Goal: Task Accomplishment & Management: Manage account settings

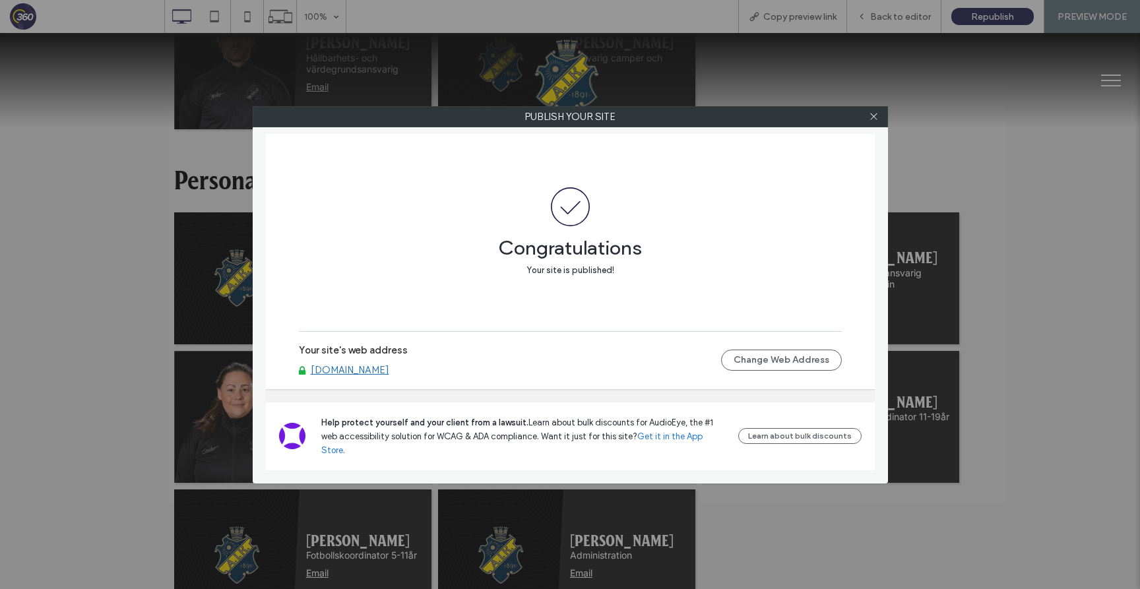
click at [868, 118] on div at bounding box center [874, 117] width 20 height 20
click at [875, 116] on icon at bounding box center [874, 116] width 10 height 10
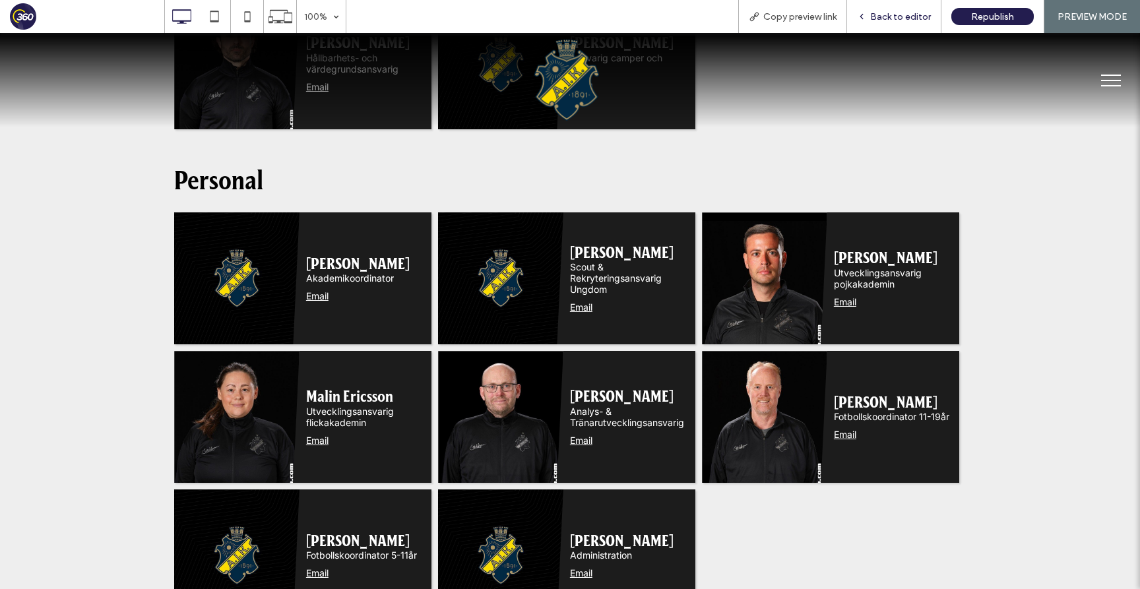
click at [912, 13] on span "Back to editor" at bounding box center [900, 16] width 61 height 11
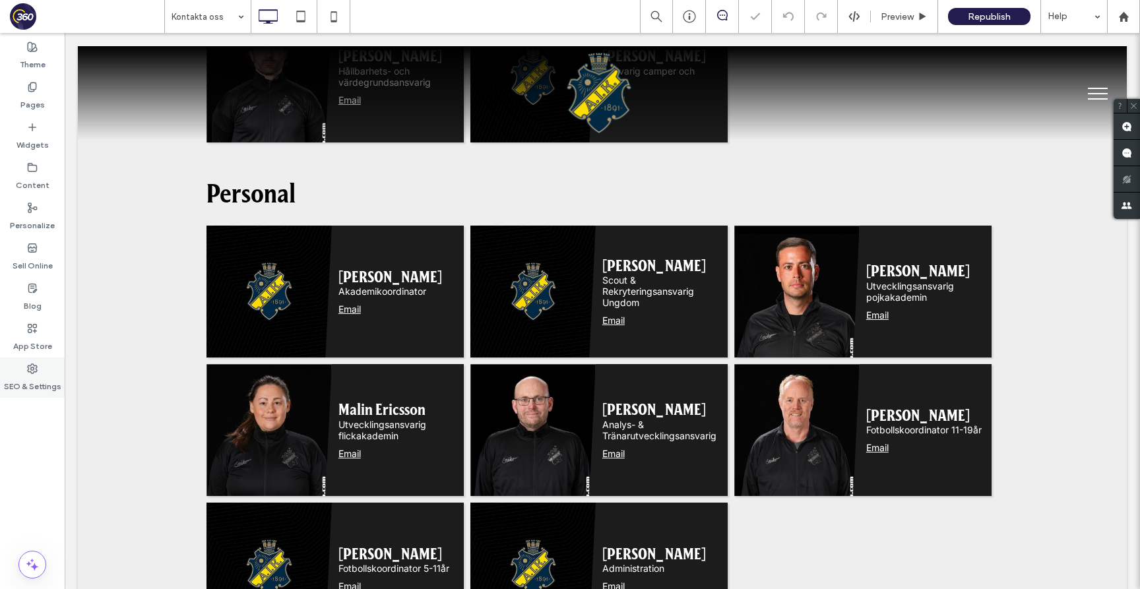
click at [39, 359] on div "SEO & Settings" at bounding box center [32, 377] width 65 height 40
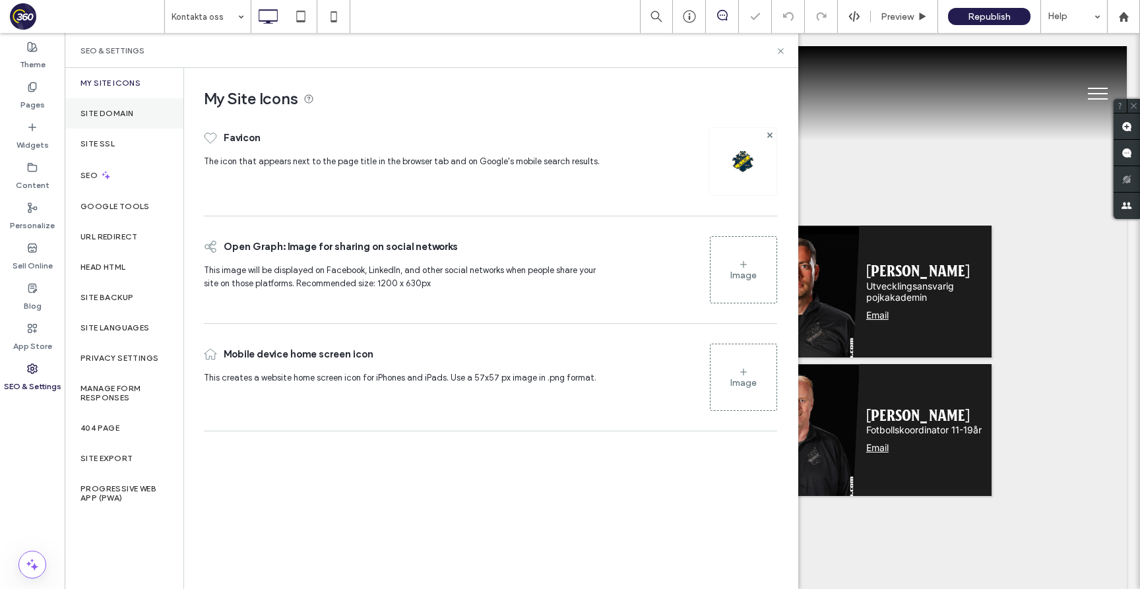
click at [137, 114] on div "Site Domain" at bounding box center [124, 113] width 119 height 30
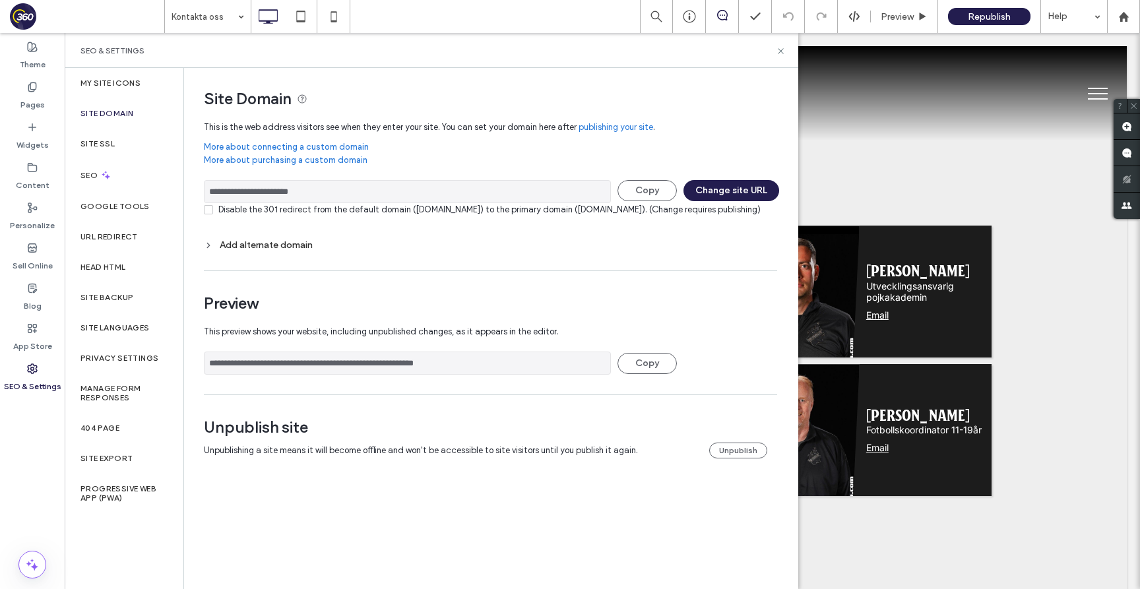
click at [114, 119] on div "Site Domain" at bounding box center [124, 113] width 119 height 30
click at [784, 53] on icon at bounding box center [781, 51] width 10 height 10
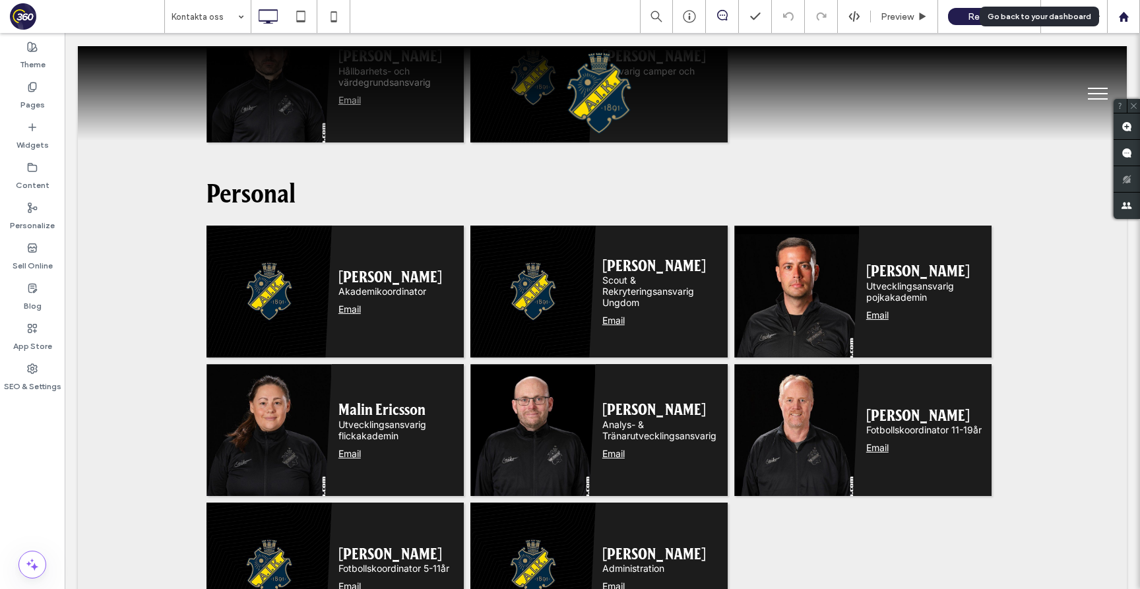
click at [1125, 21] on use at bounding box center [1123, 16] width 10 height 10
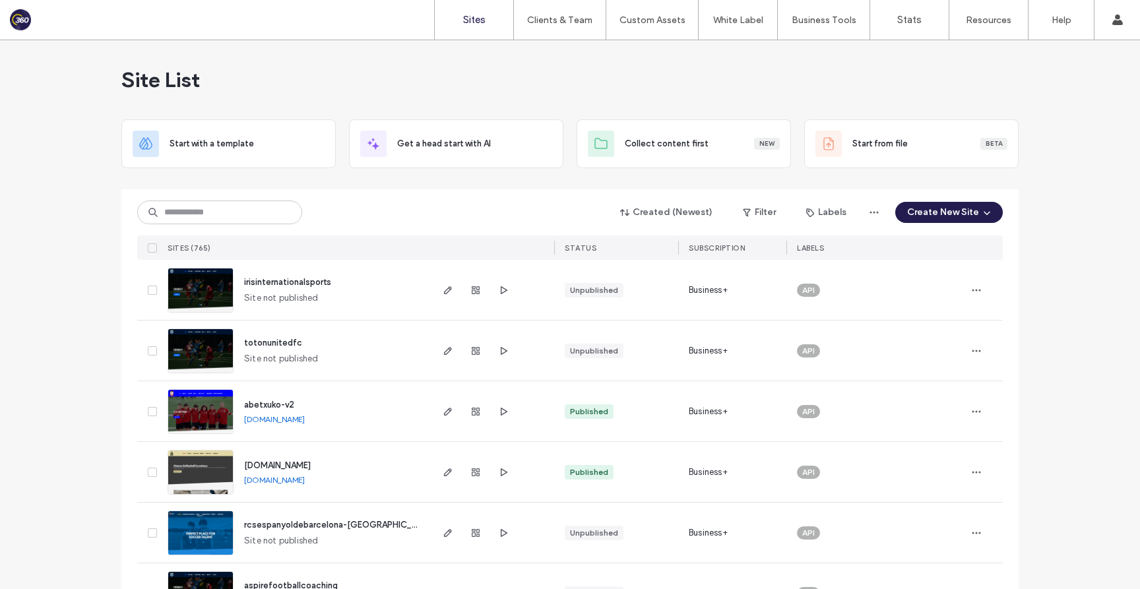
click at [242, 210] on input at bounding box center [219, 213] width 165 height 24
drag, startPoint x: 305, startPoint y: 463, endPoint x: 560, endPoint y: 72, distance: 467.0
click at [0, 0] on div "Sites Clients & Team Client Management Team Permissions Custom Assets Custom Te…" at bounding box center [570, 294] width 1140 height 589
click at [255, 210] on input at bounding box center [219, 213] width 165 height 24
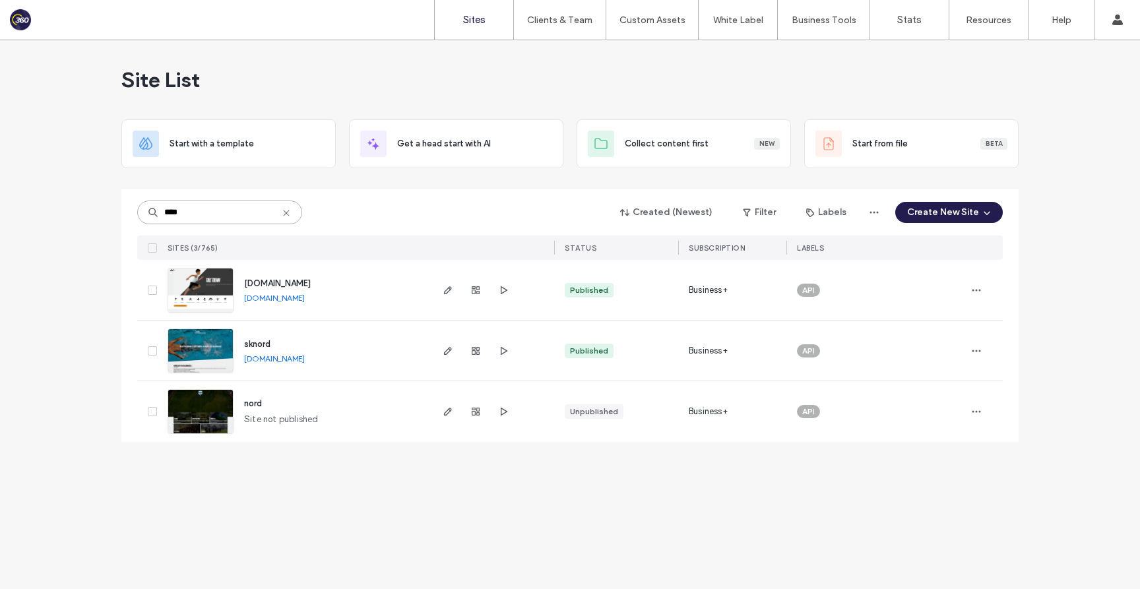
type input "****"
click at [282, 282] on span "www.nordsport.ee" at bounding box center [277, 283] width 67 height 10
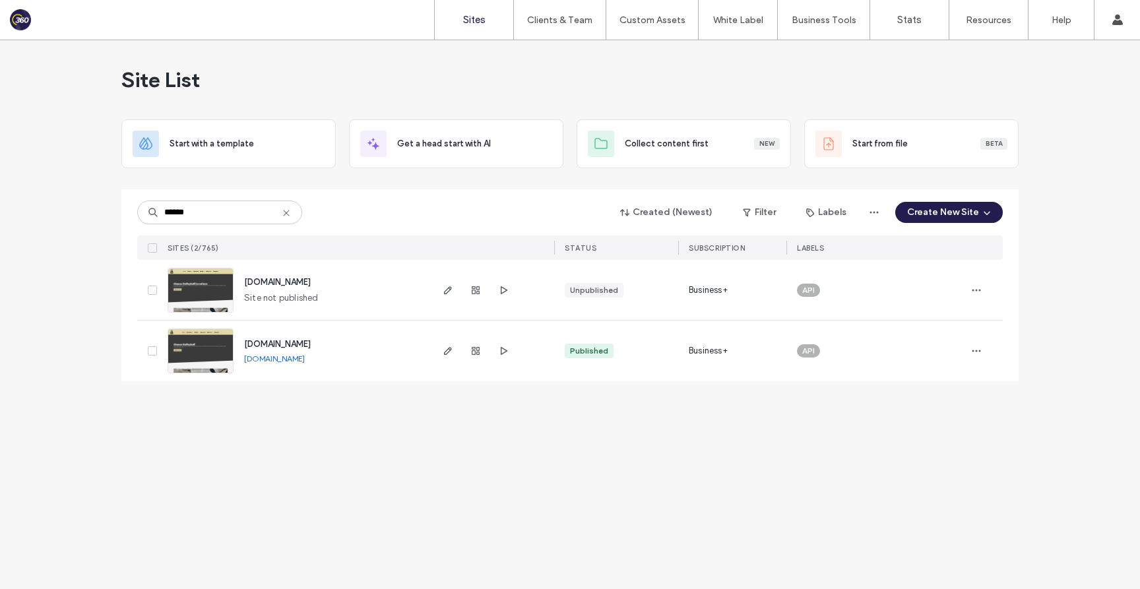
type input "******"
drag, startPoint x: 287, startPoint y: 340, endPoint x: 584, endPoint y: 26, distance: 431.6
click at [0, 0] on div "Sites Clients & Team Client Management Team Permissions Custom Assets Custom Te…" at bounding box center [570, 294] width 1140 height 589
click at [288, 214] on icon at bounding box center [286, 213] width 11 height 11
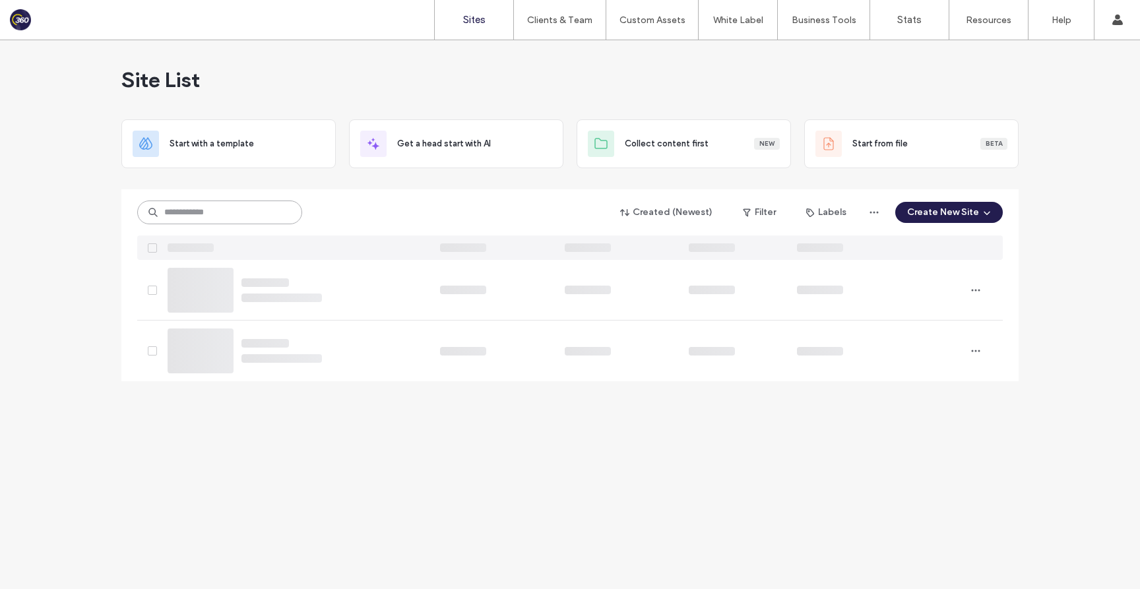
click at [222, 210] on input at bounding box center [219, 213] width 165 height 24
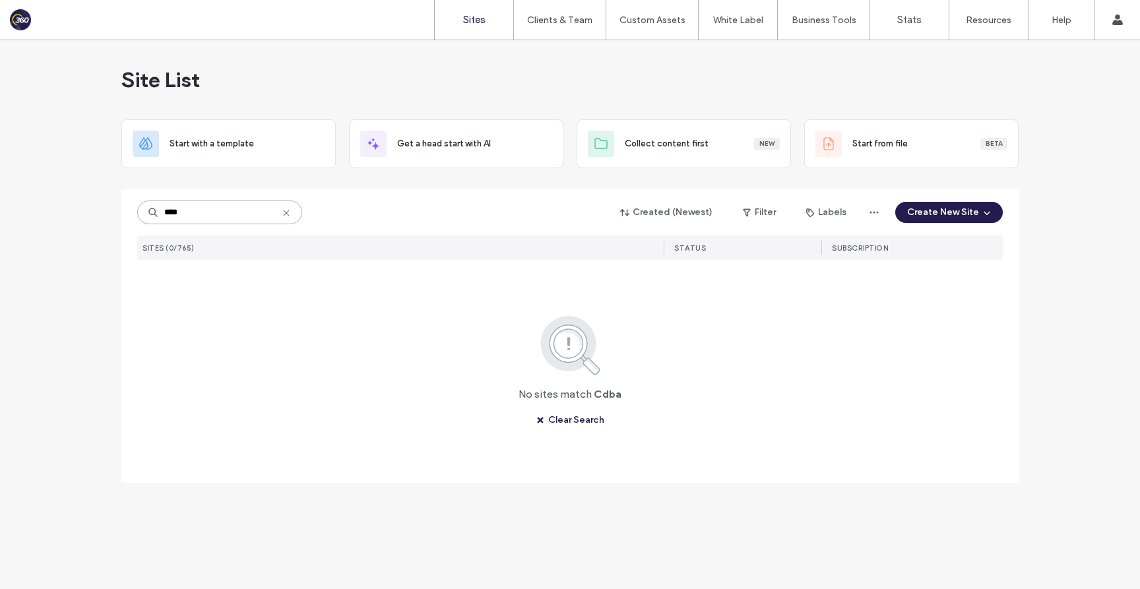
click at [175, 208] on input "****" at bounding box center [219, 213] width 165 height 24
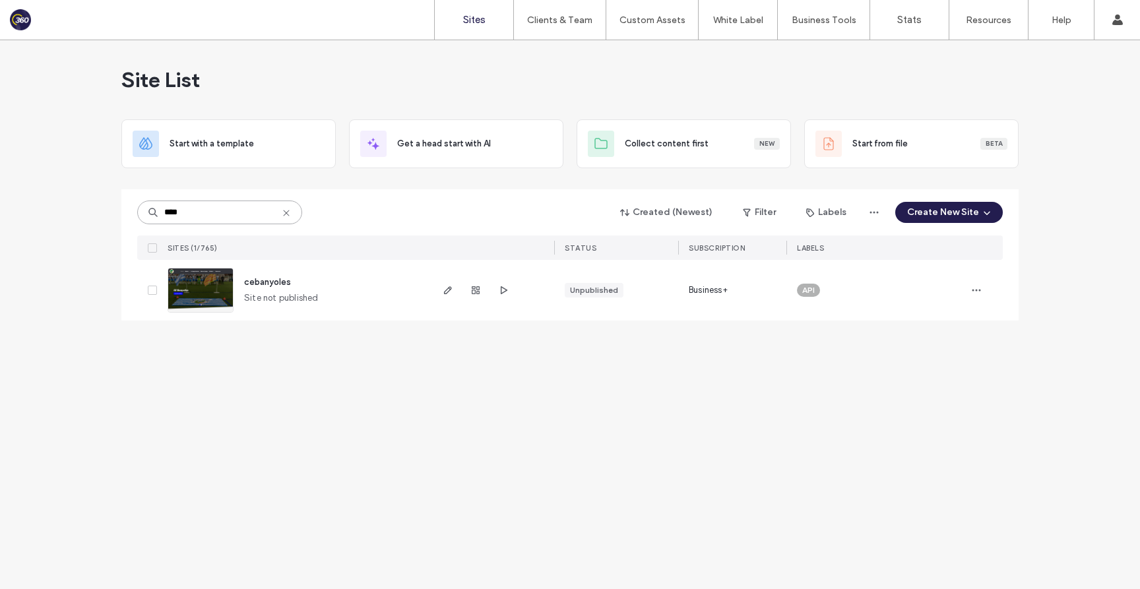
type input "****"
click at [250, 284] on span "cebanyoles" at bounding box center [267, 282] width 47 height 10
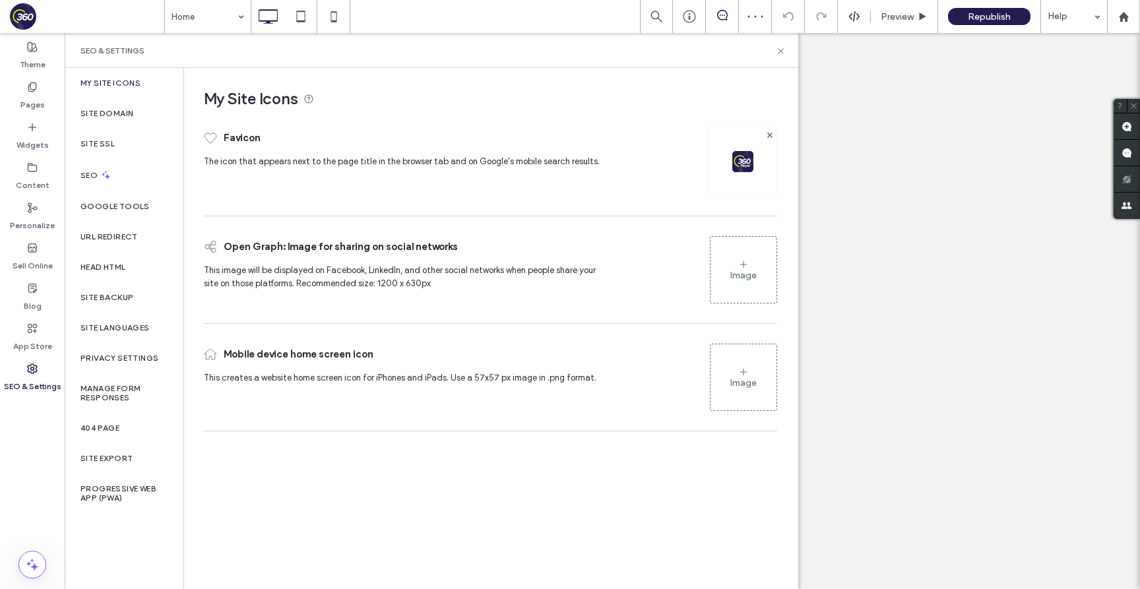
click at [145, 119] on div "Site Domain" at bounding box center [124, 113] width 119 height 30
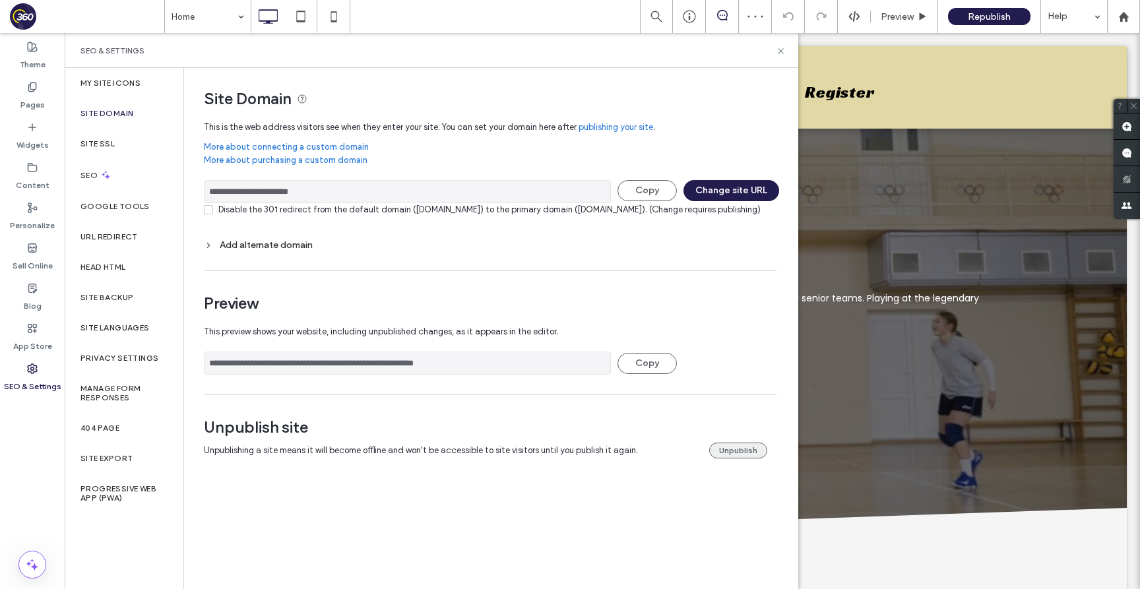
click at [731, 458] on button "Unpublish" at bounding box center [738, 451] width 58 height 16
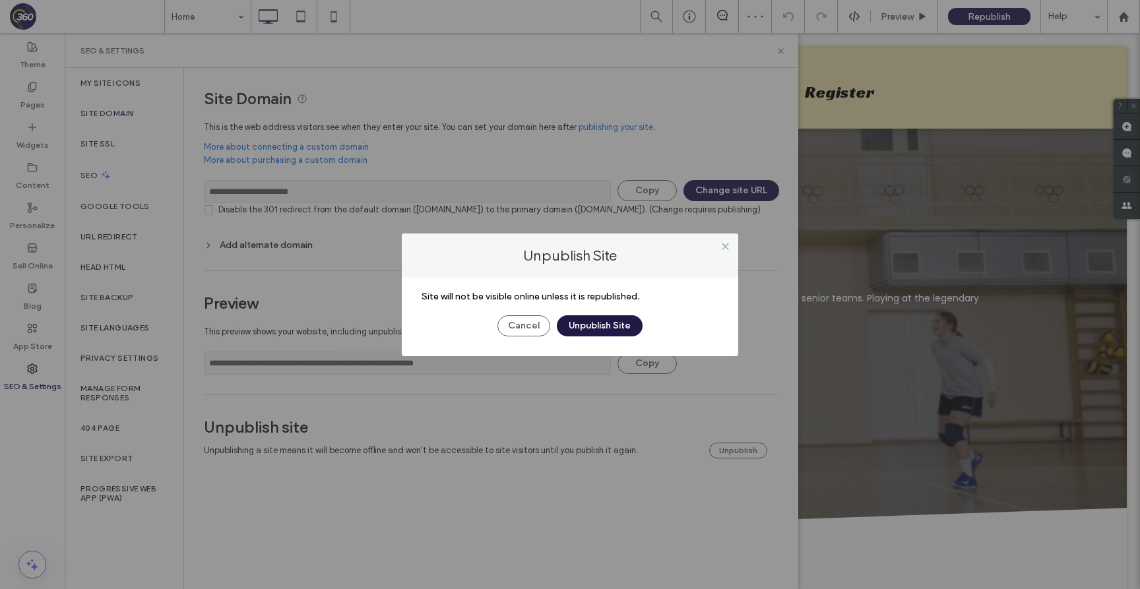
click at [609, 328] on button "Unpublish Site" at bounding box center [600, 325] width 86 height 21
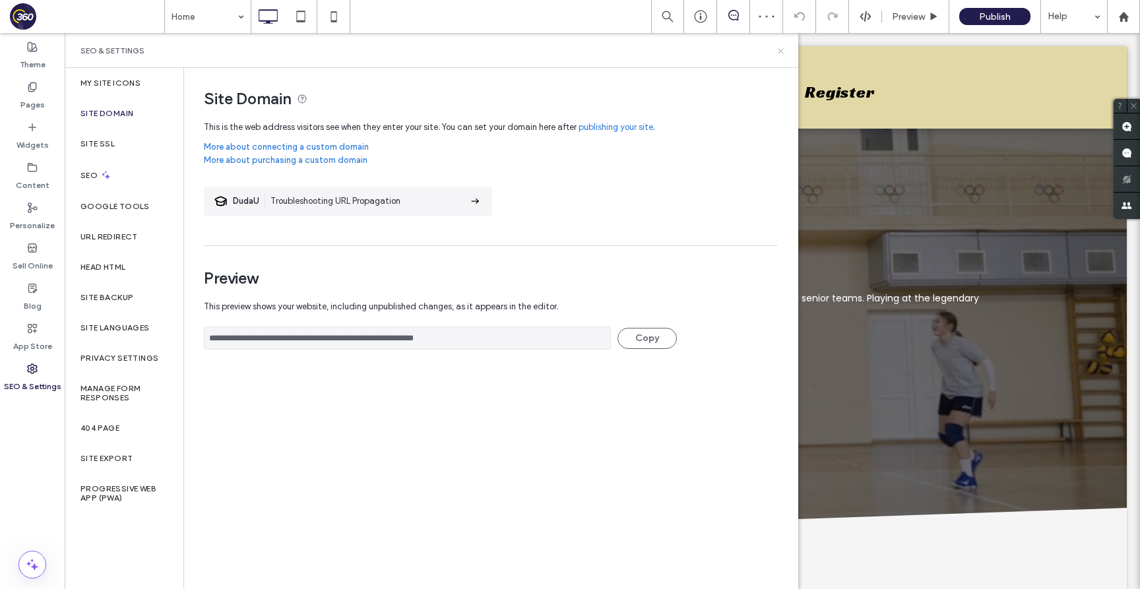
click at [780, 50] on use at bounding box center [780, 50] width 5 height 5
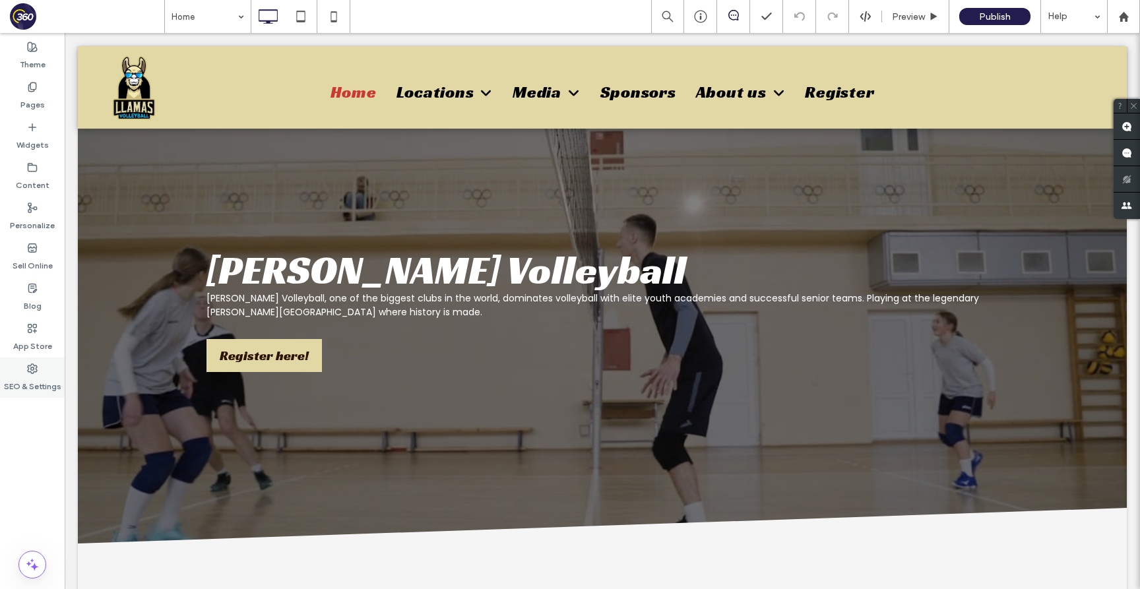
click at [15, 383] on label "SEO & Settings" at bounding box center [32, 383] width 57 height 18
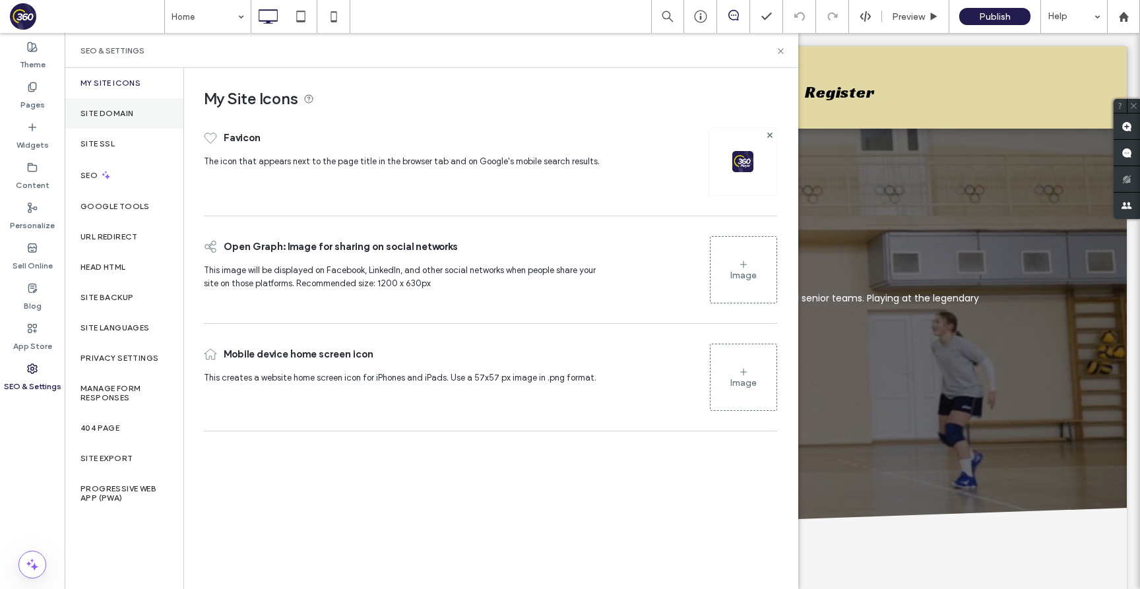
click at [131, 116] on label "Site Domain" at bounding box center [106, 113] width 53 height 9
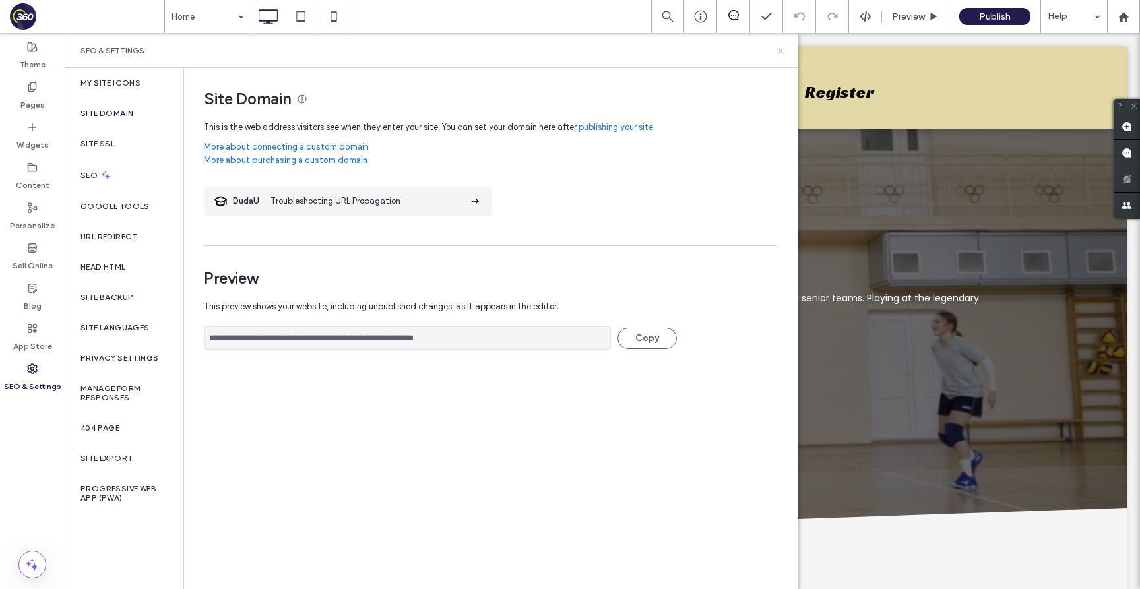
click at [781, 50] on use at bounding box center [780, 50] width 5 height 5
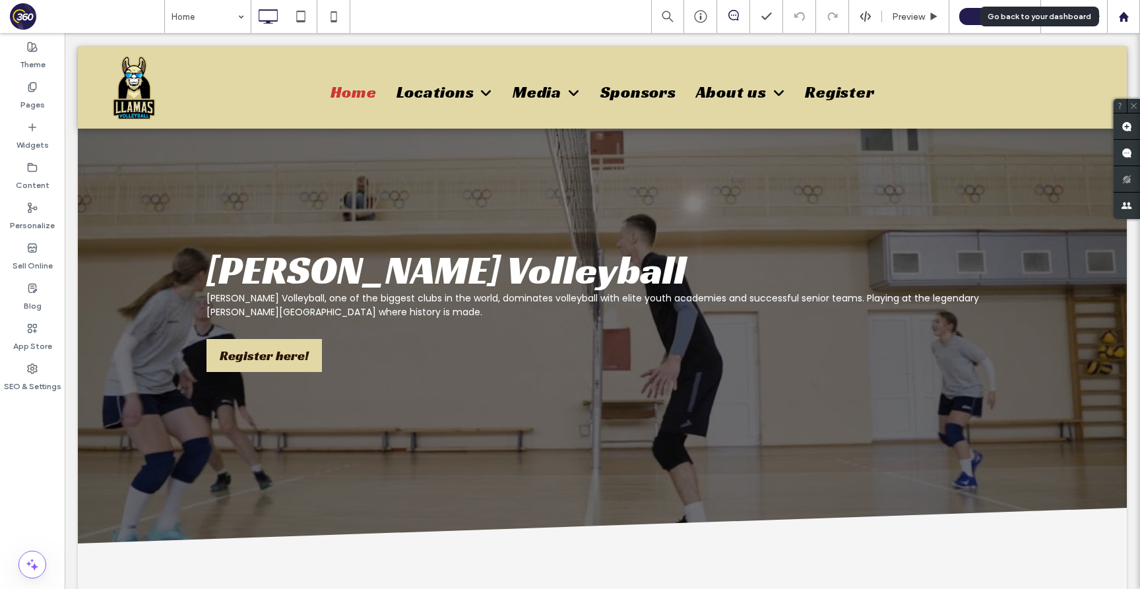
click at [1122, 13] on use at bounding box center [1123, 16] width 10 height 10
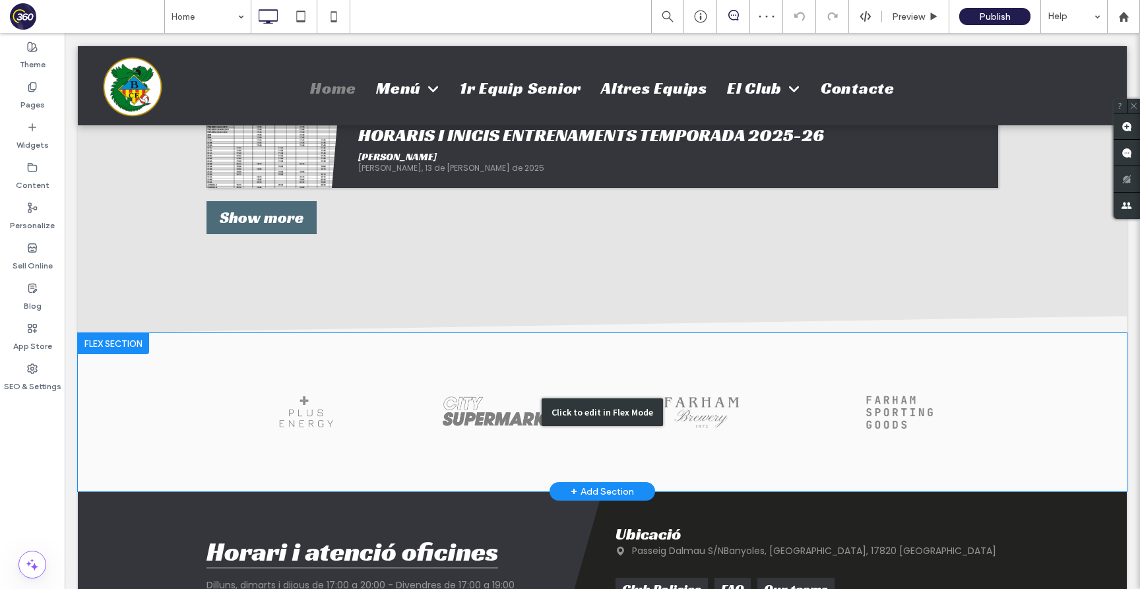
click at [353, 436] on div "Click to edit in Flex Mode" at bounding box center [602, 412] width 1049 height 158
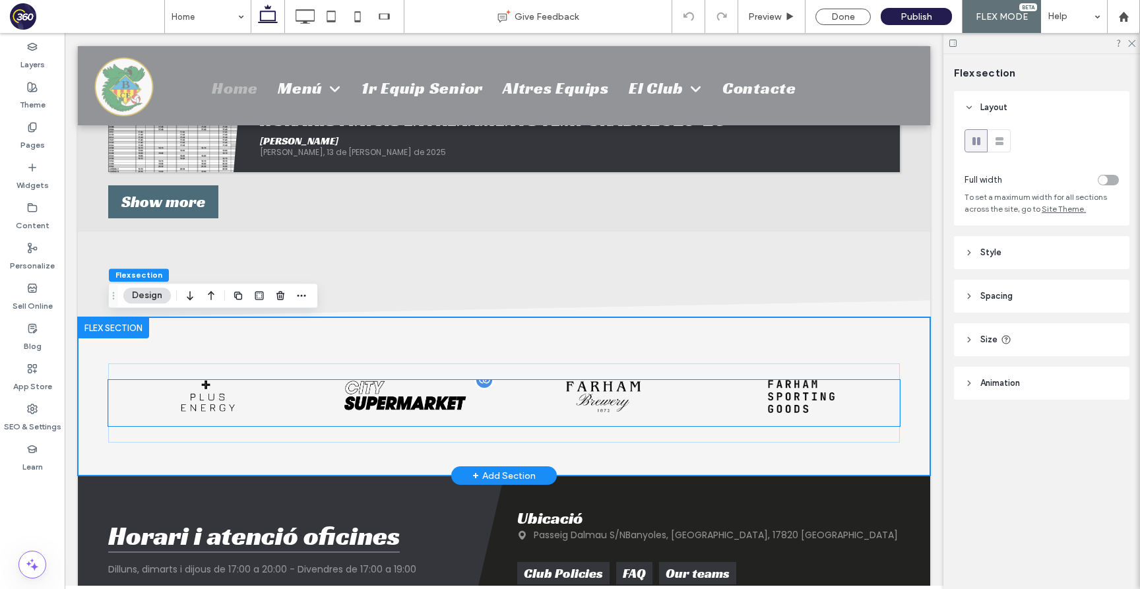
click at [347, 419] on div "Button Button Button Button" at bounding box center [503, 403] width 791 height 46
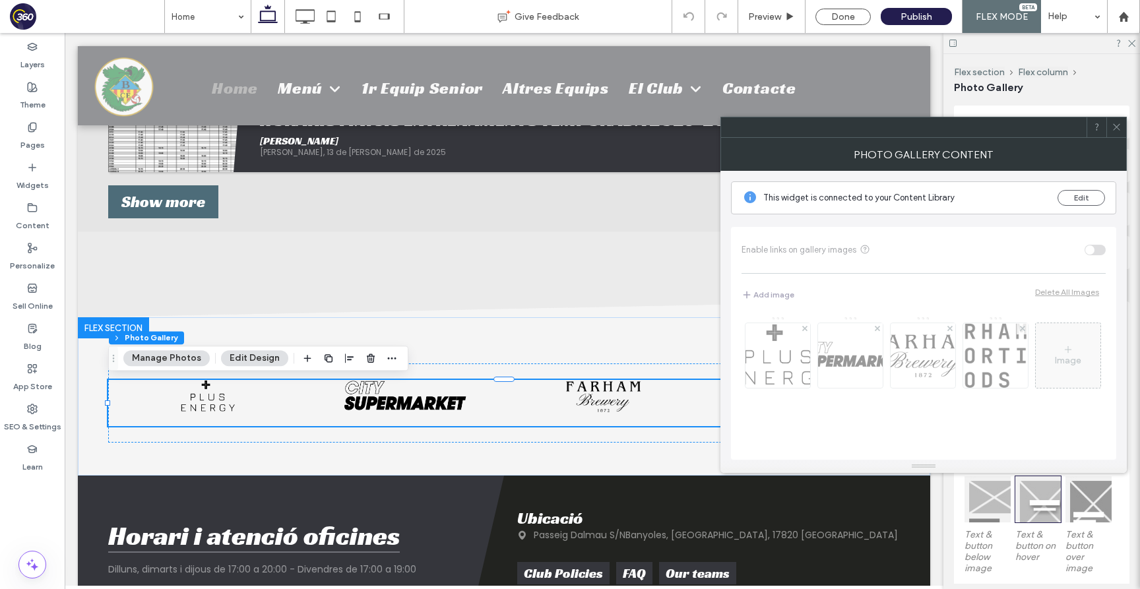
click at [1116, 133] on span at bounding box center [1116, 127] width 10 height 20
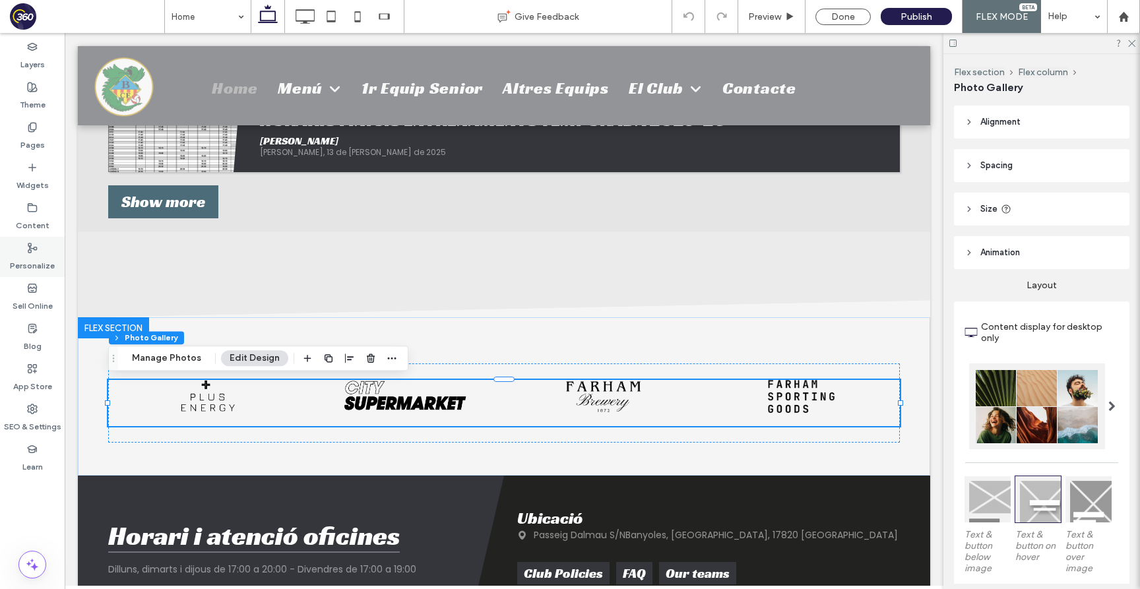
click at [17, 243] on div "Personalize" at bounding box center [32, 257] width 65 height 40
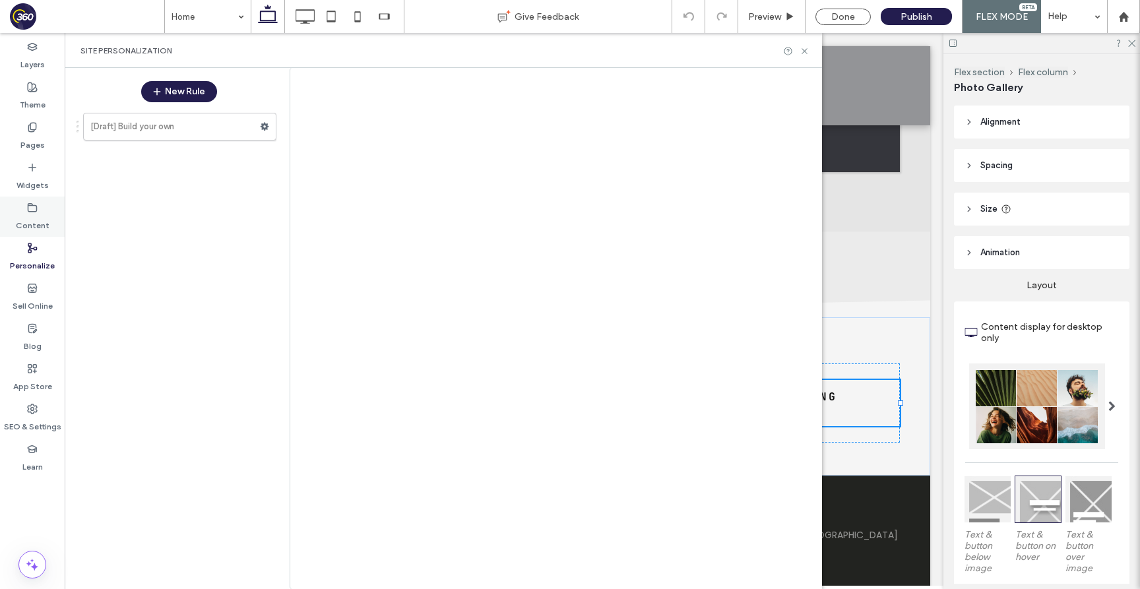
click at [24, 217] on label "Content" at bounding box center [33, 222] width 34 height 18
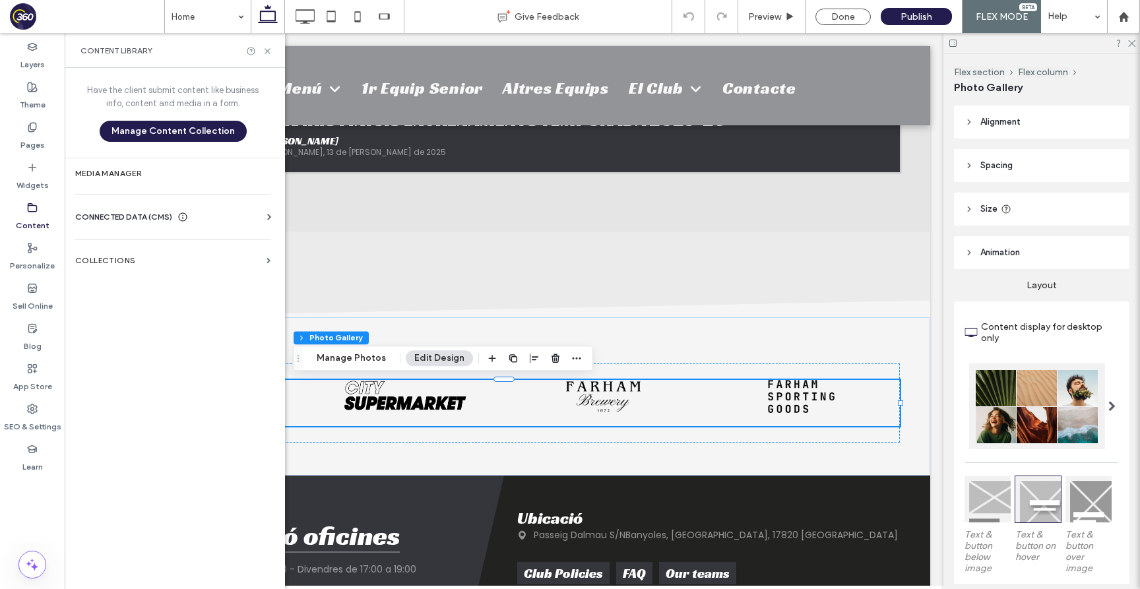
click at [170, 255] on div "[Draft] Build your own" at bounding box center [173, 342] width 208 height 472
click at [170, 255] on section "Collections" at bounding box center [173, 260] width 216 height 30
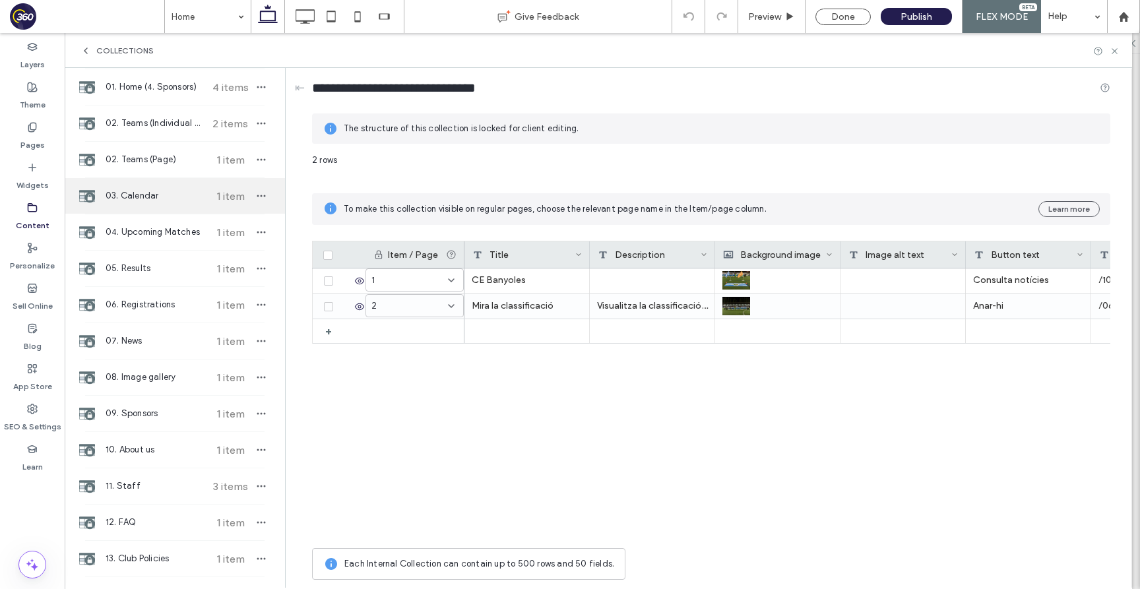
scroll to position [138, 0]
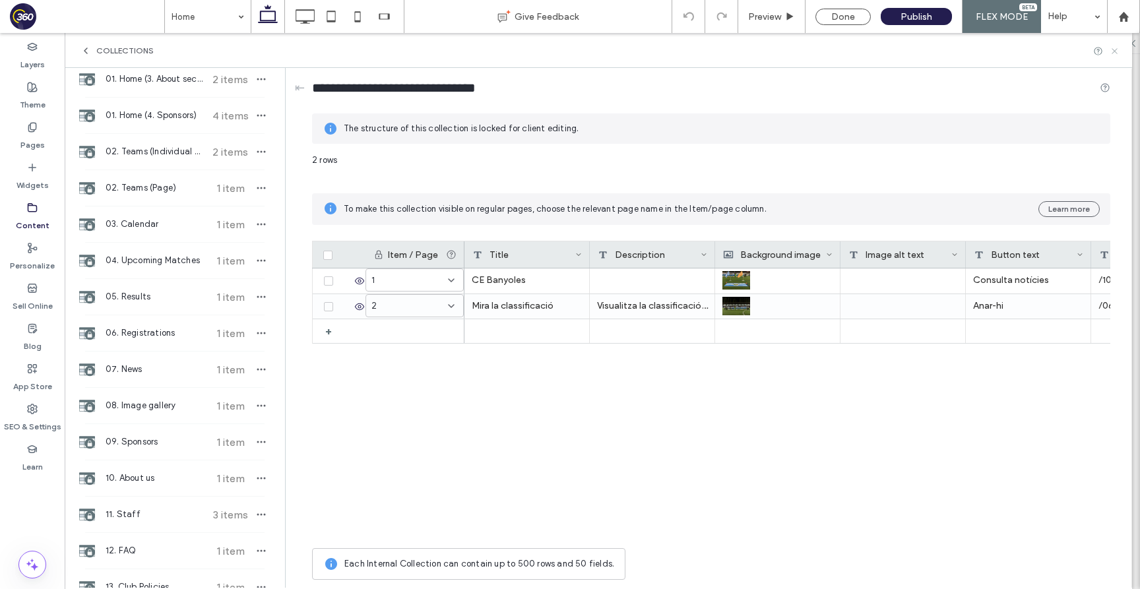
click at [1118, 52] on icon at bounding box center [1114, 51] width 10 height 10
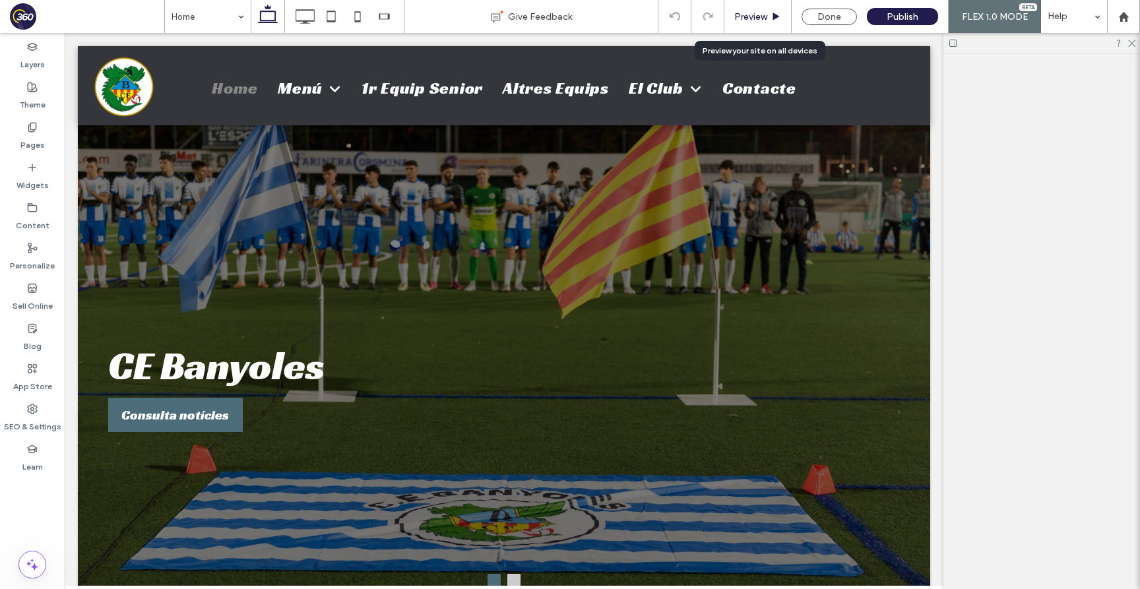
scroll to position [0, 0]
click at [770, 16] on div "Preview" at bounding box center [757, 16] width 67 height 11
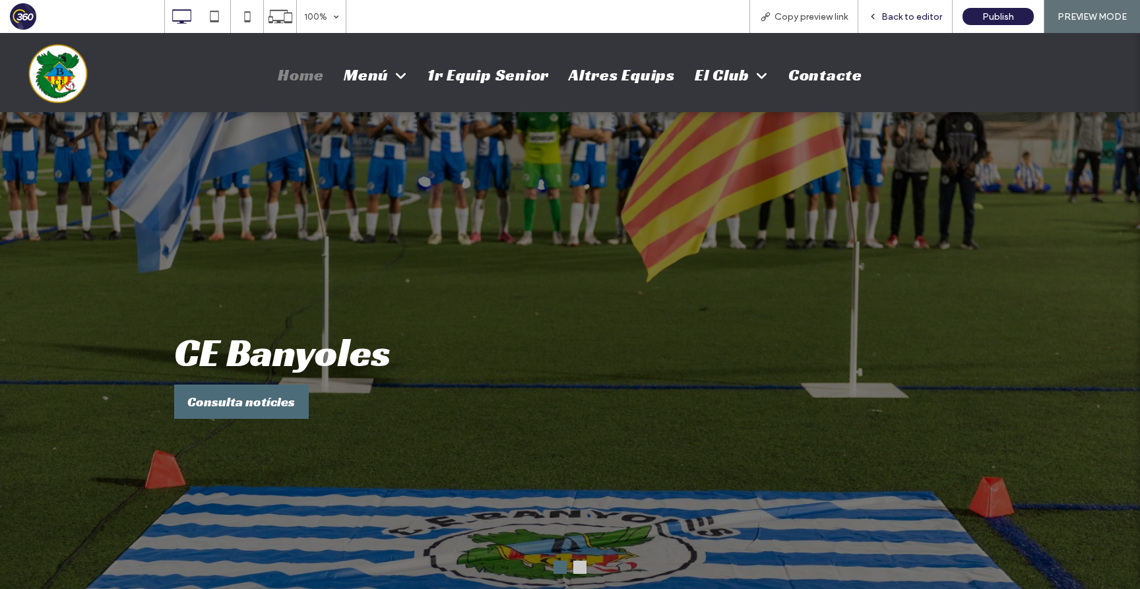
click at [930, 15] on span "Back to editor" at bounding box center [911, 16] width 61 height 11
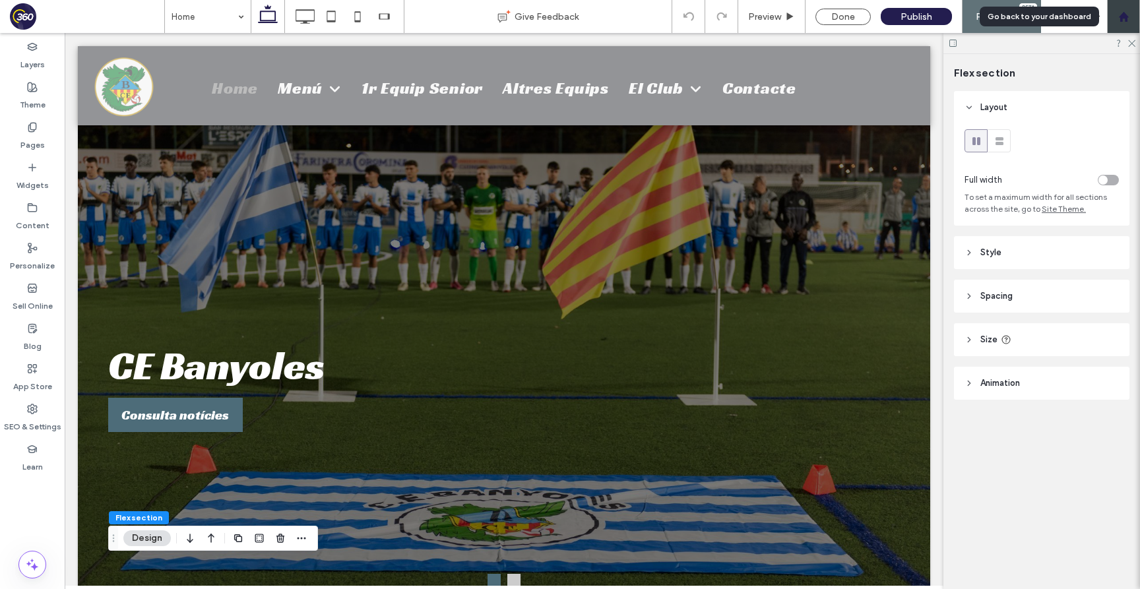
click at [1122, 18] on use at bounding box center [1123, 16] width 10 height 10
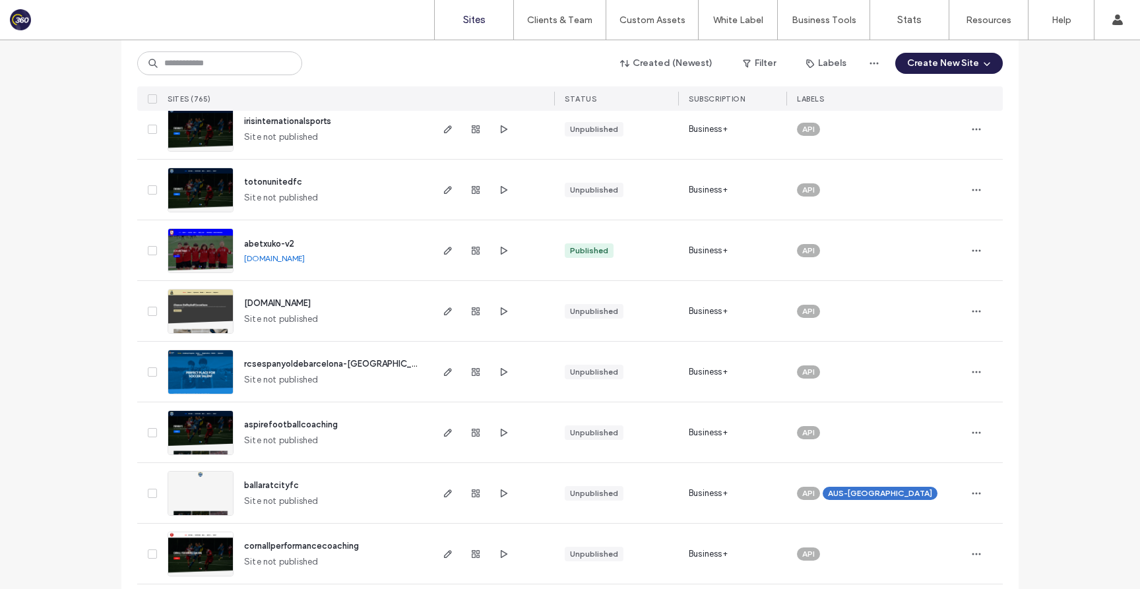
scroll to position [109, 0]
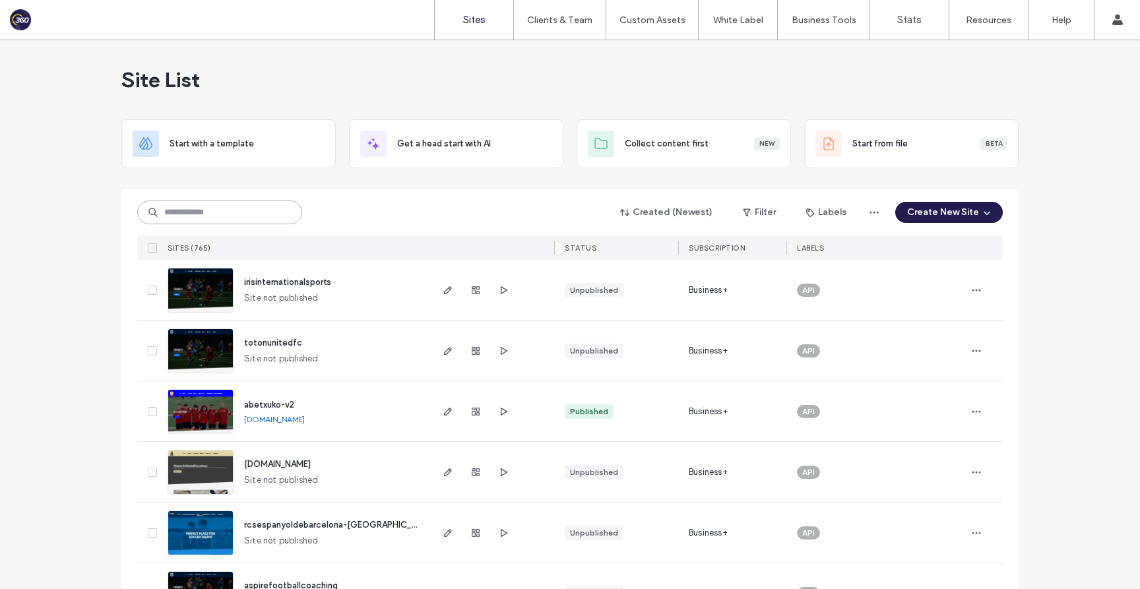
click at [270, 221] on input at bounding box center [219, 213] width 165 height 24
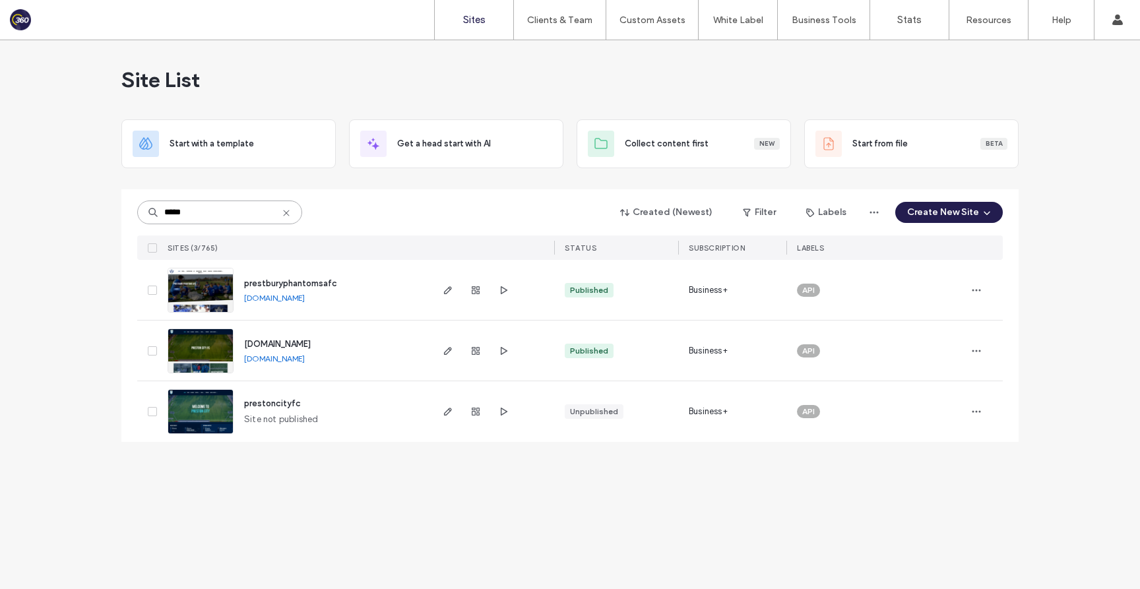
type input "*****"
drag, startPoint x: 277, startPoint y: 280, endPoint x: 507, endPoint y: 9, distance: 355.2
click at [0, 0] on div "Sites Clients & Team Client Management Team Permissions Custom Assets Custom Te…" at bounding box center [570, 294] width 1140 height 589
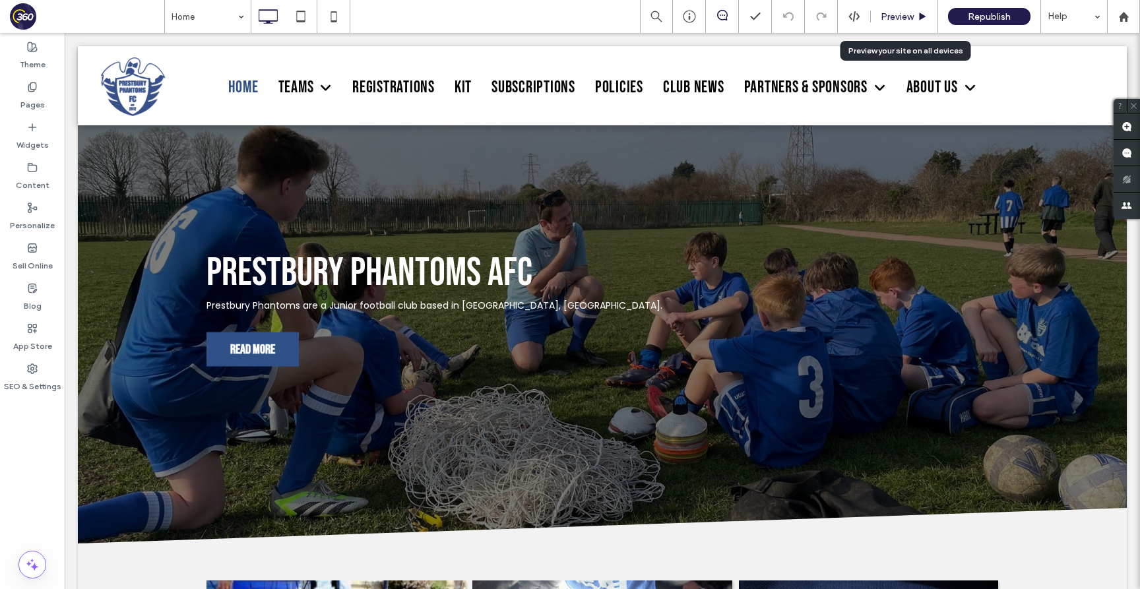
click at [895, 15] on span "Preview" at bounding box center [897, 16] width 33 height 11
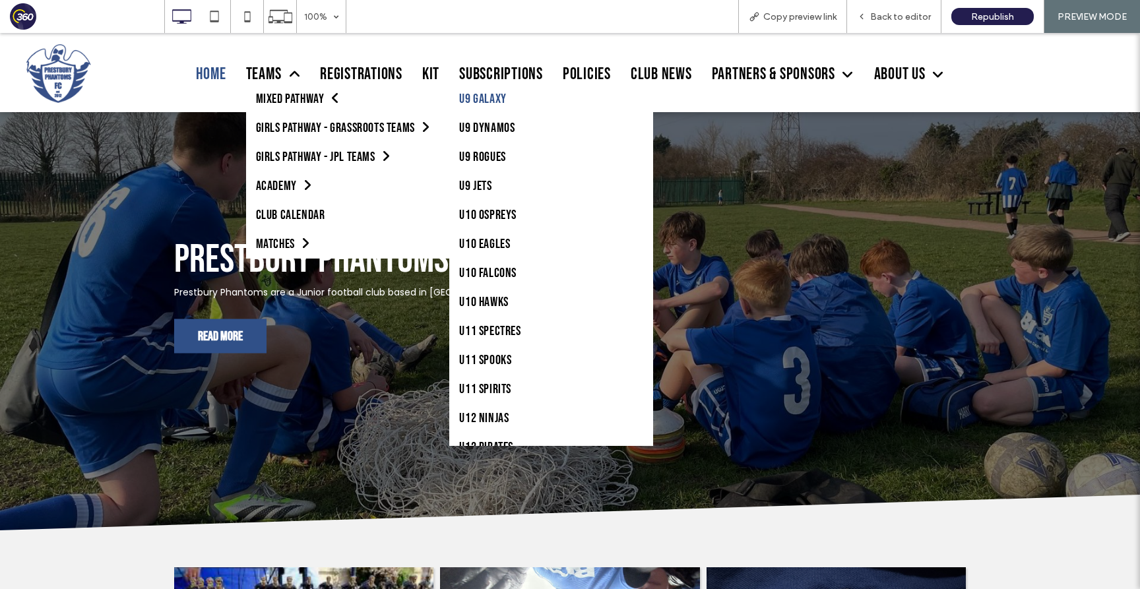
click at [484, 100] on link "U9 Galaxy" at bounding box center [551, 98] width 204 height 29
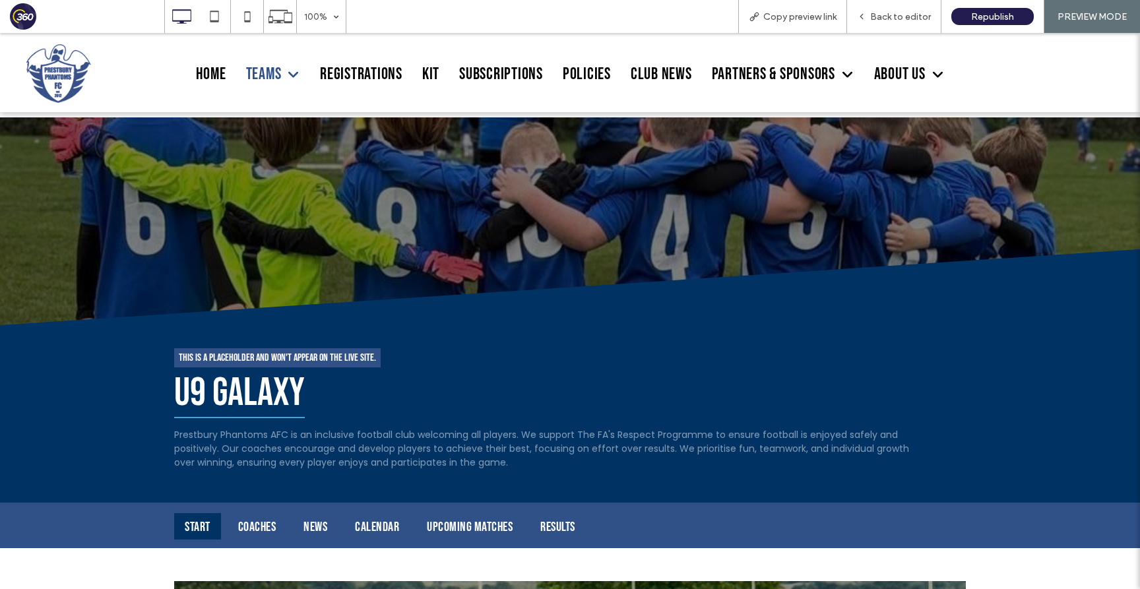
click at [246, 513] on div "Coaches" at bounding box center [257, 526] width 59 height 26
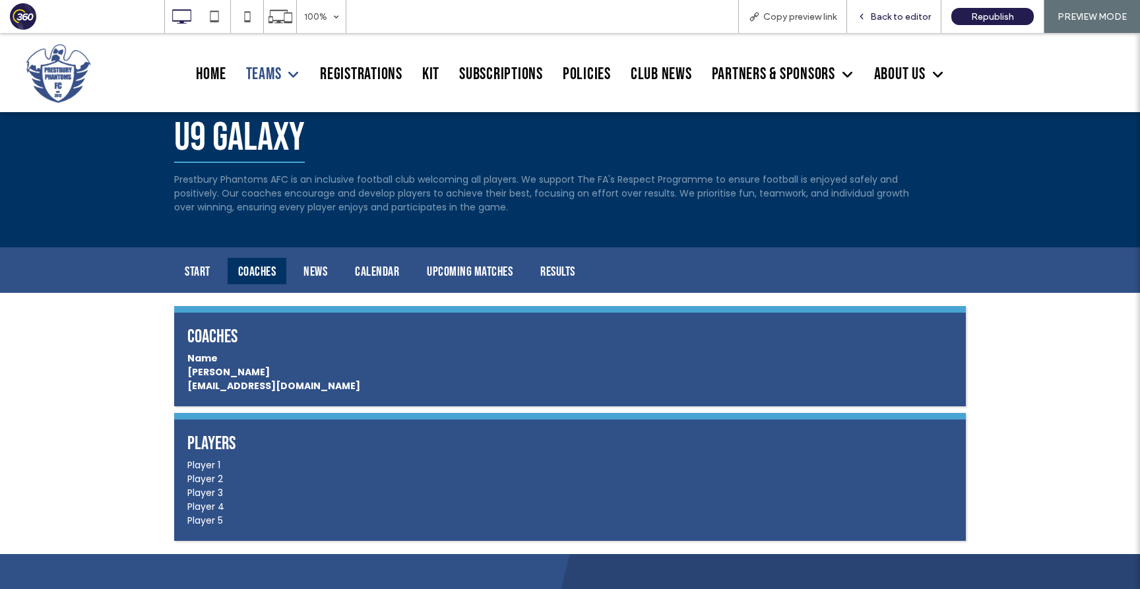
click at [895, 15] on span "Back to editor" at bounding box center [900, 16] width 61 height 11
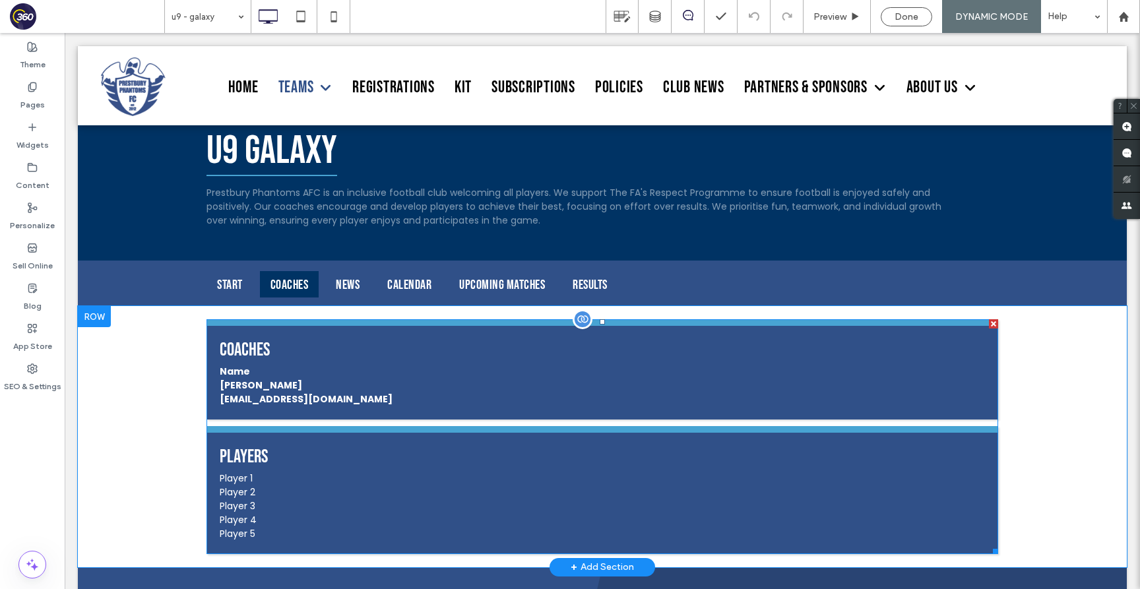
click at [408, 396] on span at bounding box center [601, 436] width 791 height 234
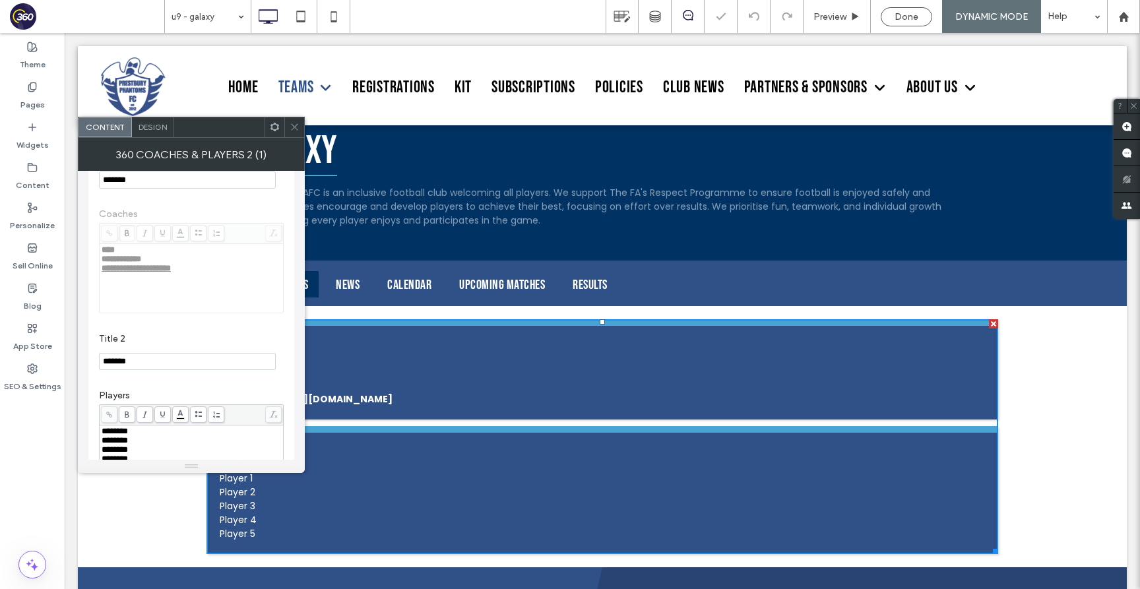
scroll to position [104, 0]
click at [149, 353] on input "*******" at bounding box center [187, 354] width 177 height 17
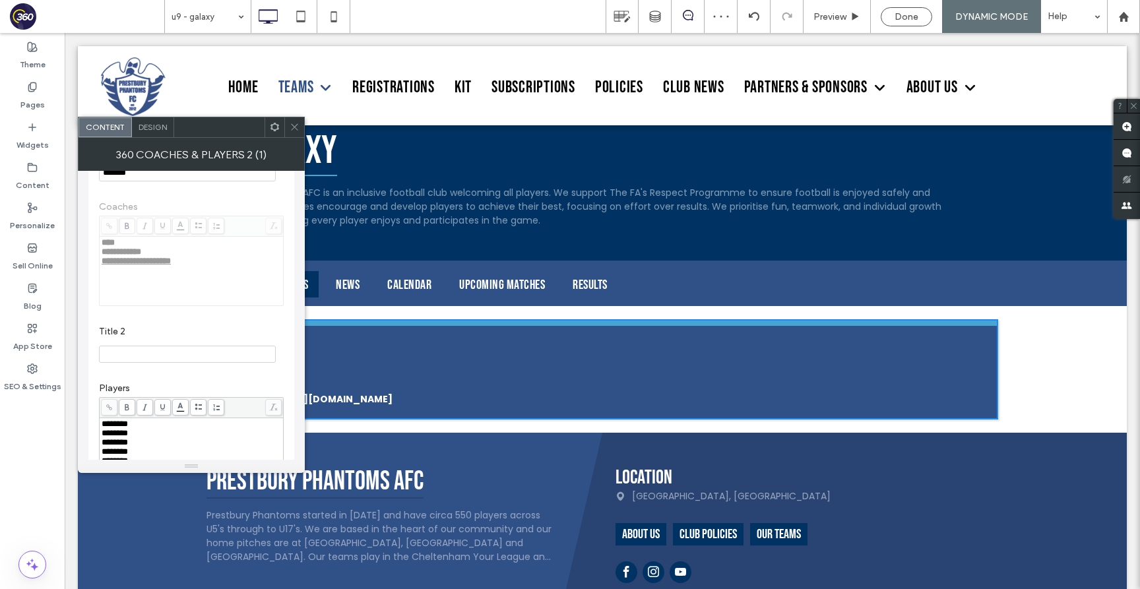
click at [159, 363] on input "Title 2" at bounding box center [187, 354] width 177 height 17
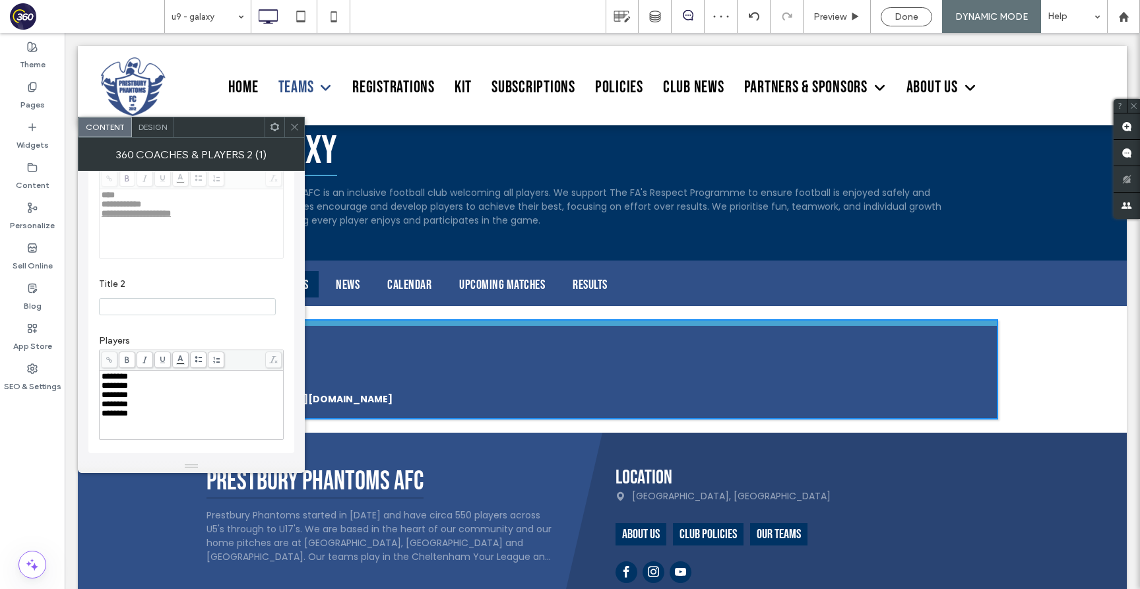
click at [140, 418] on div "********" at bounding box center [192, 413] width 180 height 9
drag, startPoint x: 140, startPoint y: 419, endPoint x: 107, endPoint y: 374, distance: 56.1
click at [107, 373] on div "******** ******** ******** ******** ********" at bounding box center [192, 395] width 180 height 46
click at [152, 333] on div "Players" at bounding box center [191, 387] width 185 height 118
click at [294, 133] on span at bounding box center [295, 127] width 10 height 20
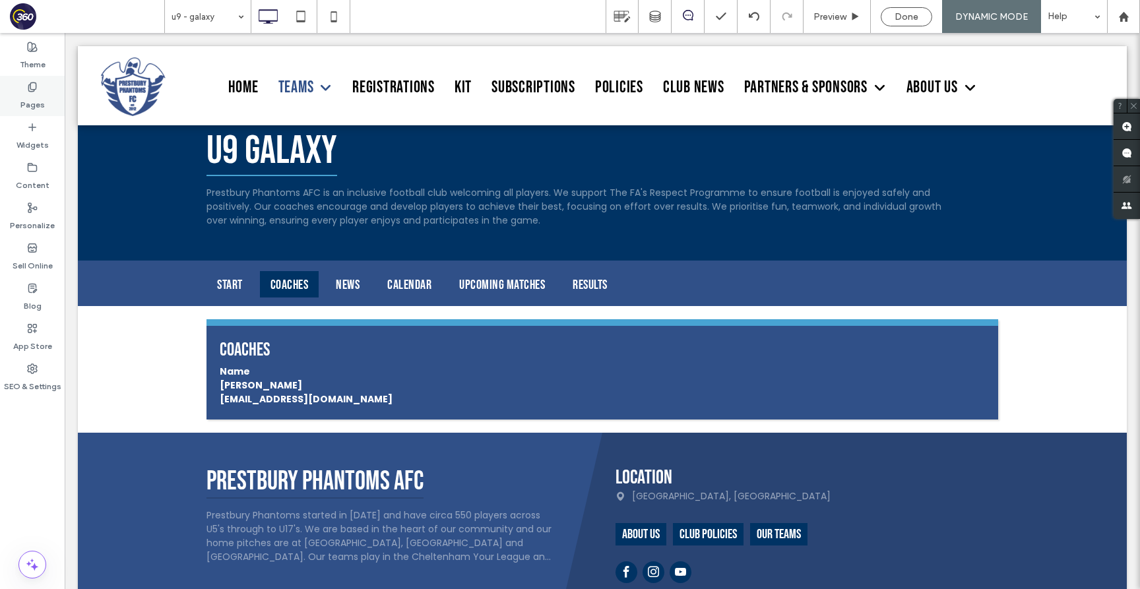
click at [29, 88] on use at bounding box center [31, 86] width 7 height 9
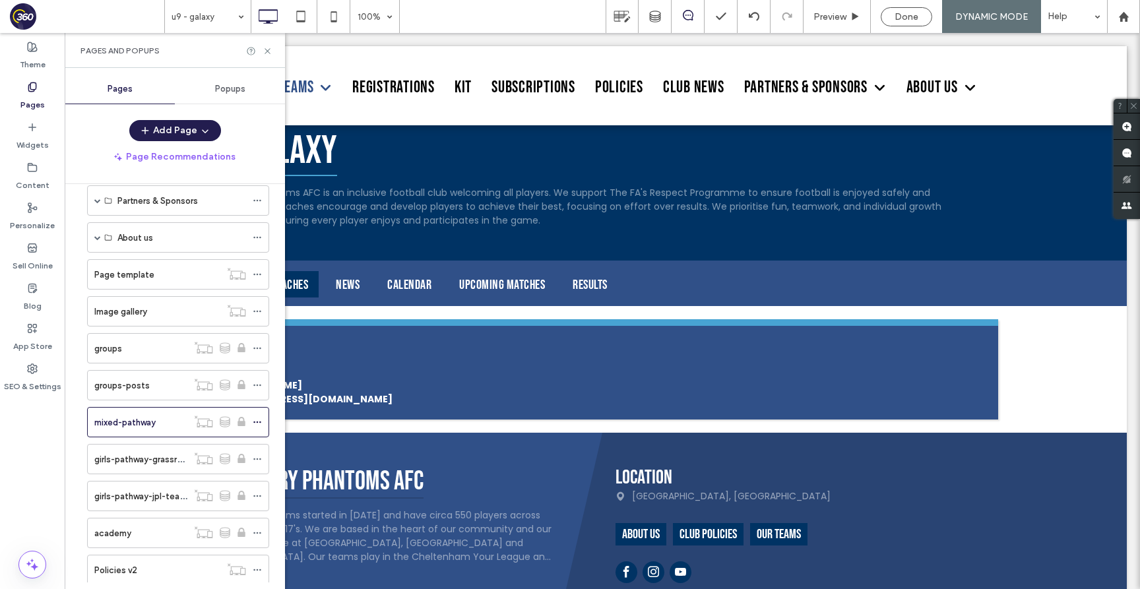
scroll to position [315, 0]
click at [125, 429] on label "girls-pathway-grassroots-teams" at bounding box center [159, 423] width 131 height 23
click at [268, 51] on use at bounding box center [266, 50] width 5 height 5
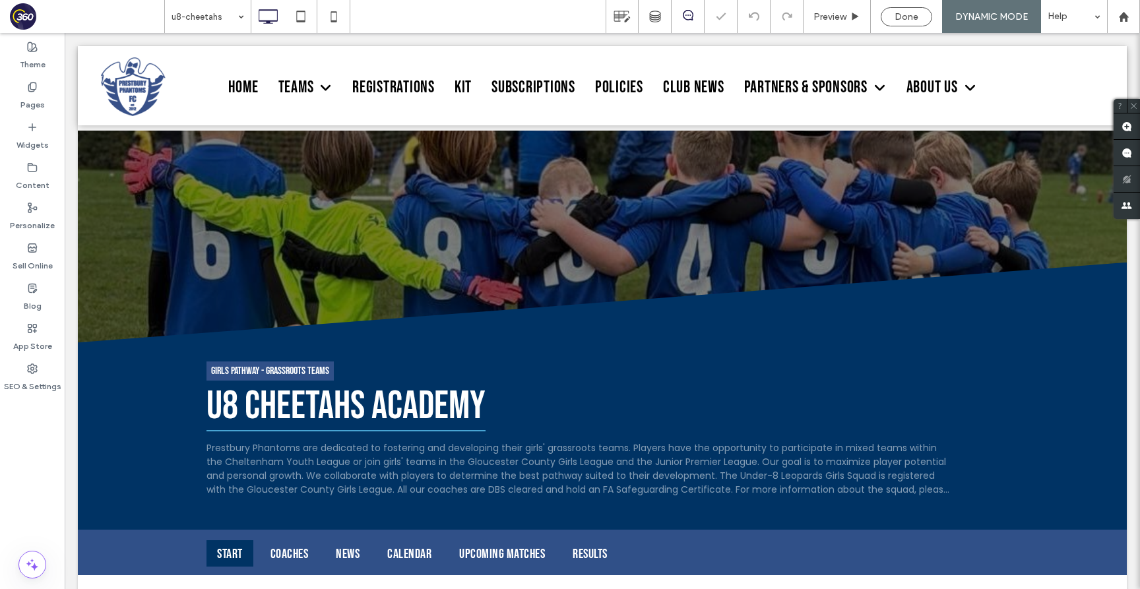
scroll to position [383, 0]
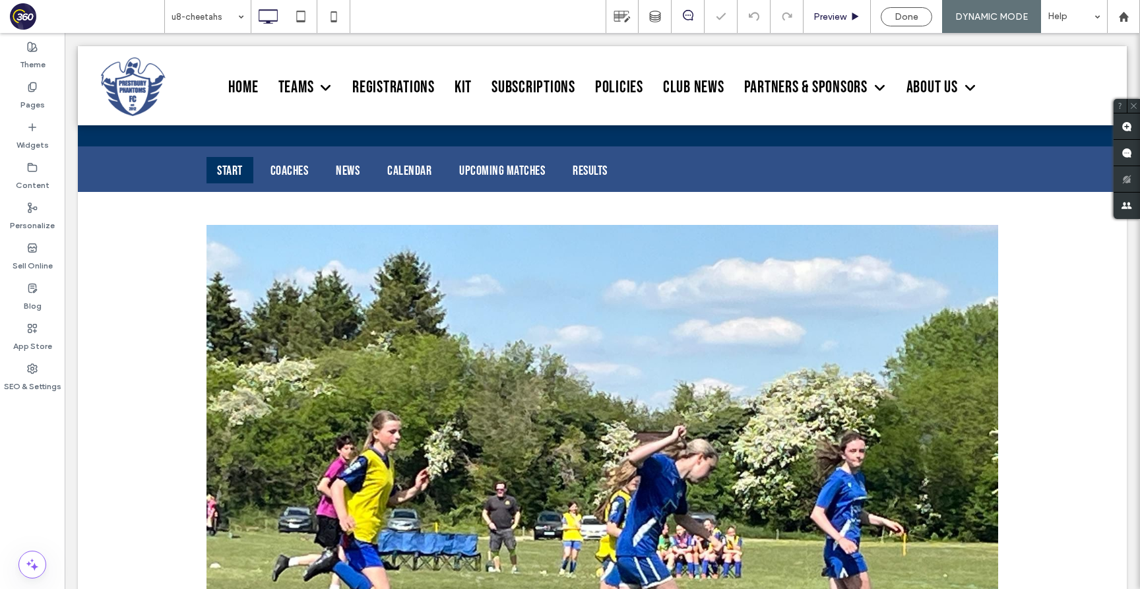
click at [844, 32] on div "Preview" at bounding box center [836, 16] width 67 height 33
click at [841, 15] on span "Preview" at bounding box center [829, 16] width 33 height 11
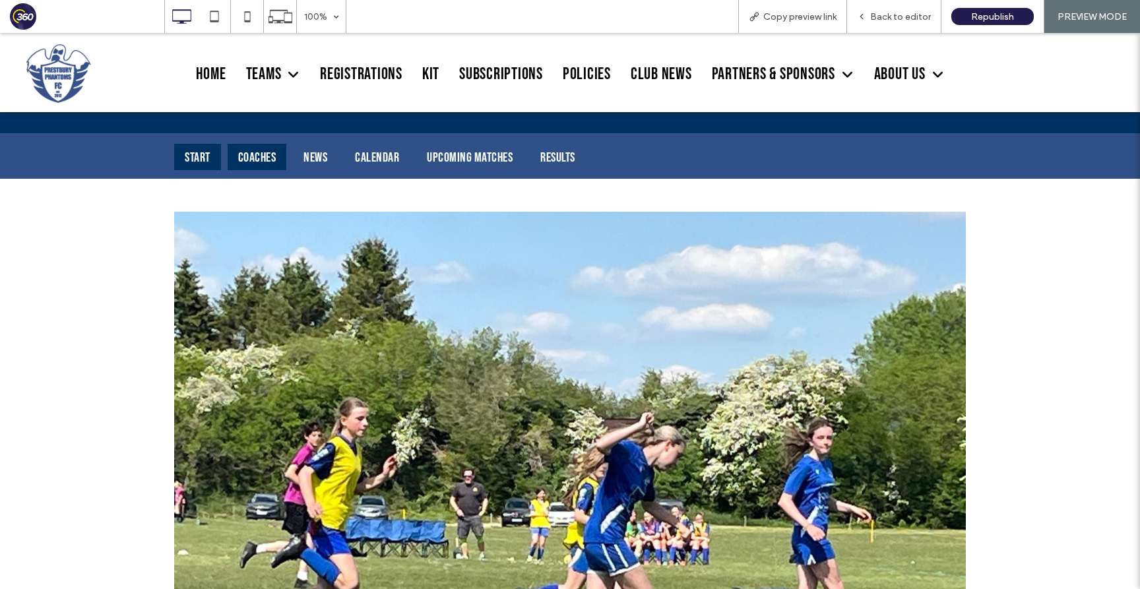
click at [261, 154] on div "Coaches" at bounding box center [257, 157] width 59 height 26
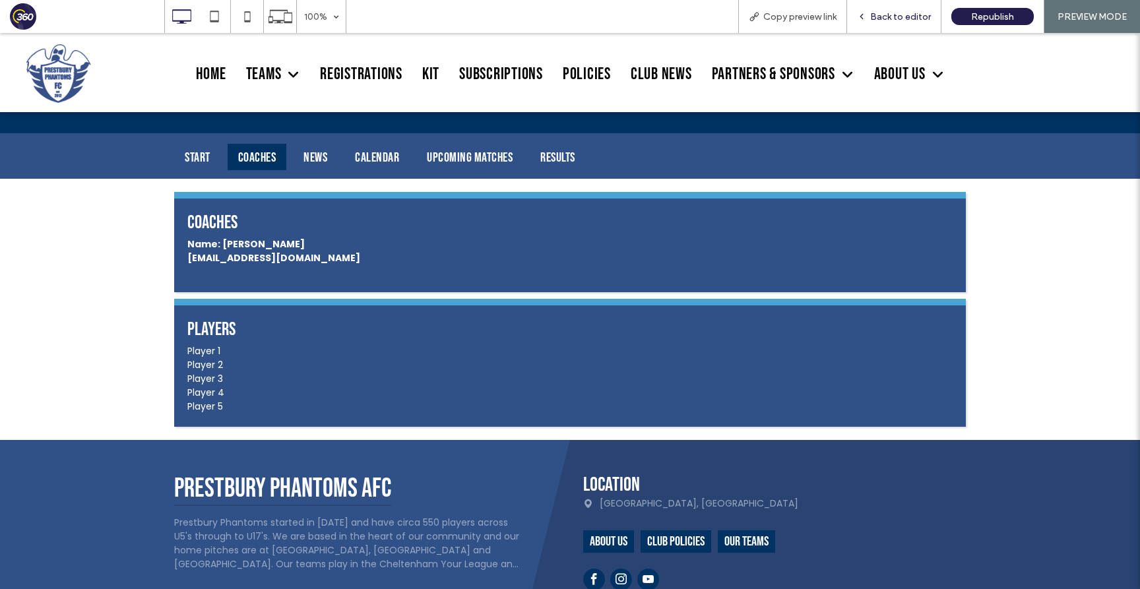
click at [891, 16] on span "Back to editor" at bounding box center [900, 16] width 61 height 11
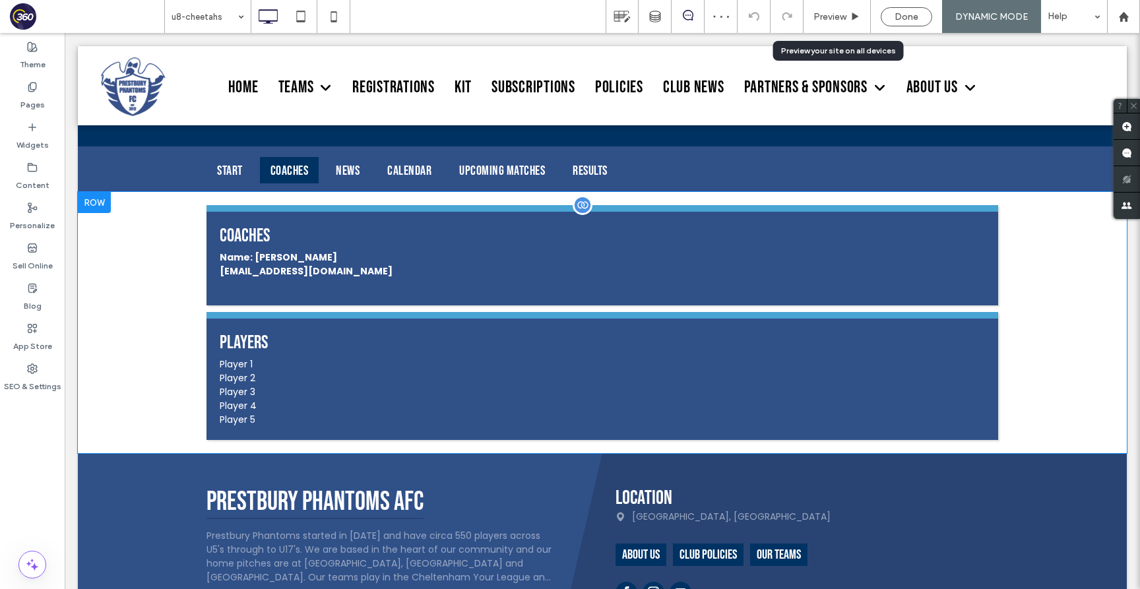
click at [433, 315] on span at bounding box center [601, 322] width 791 height 234
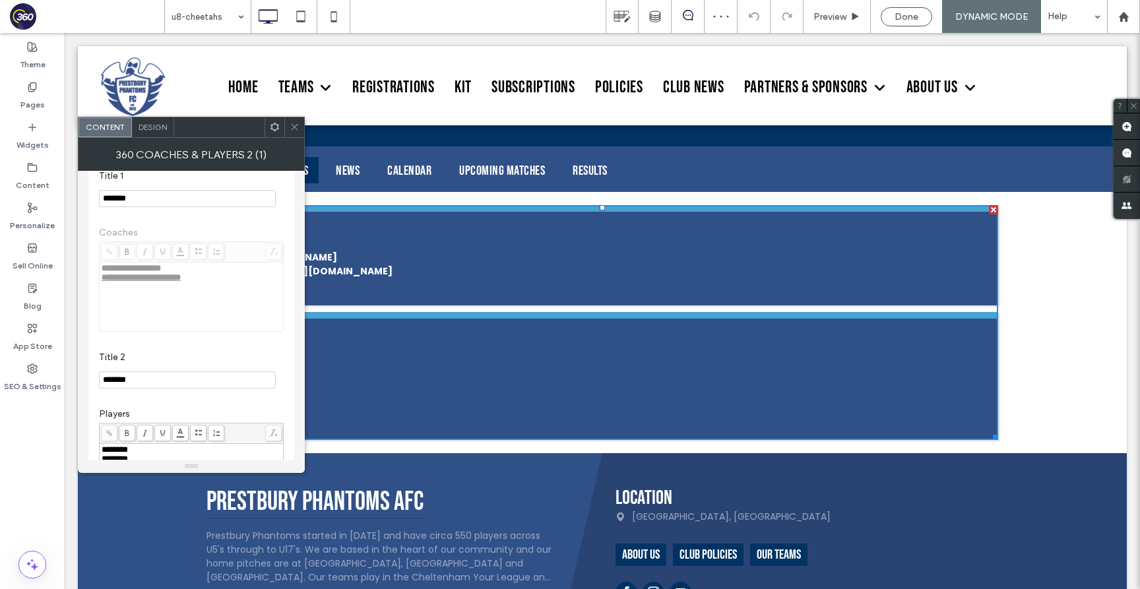
scroll to position [154, 0]
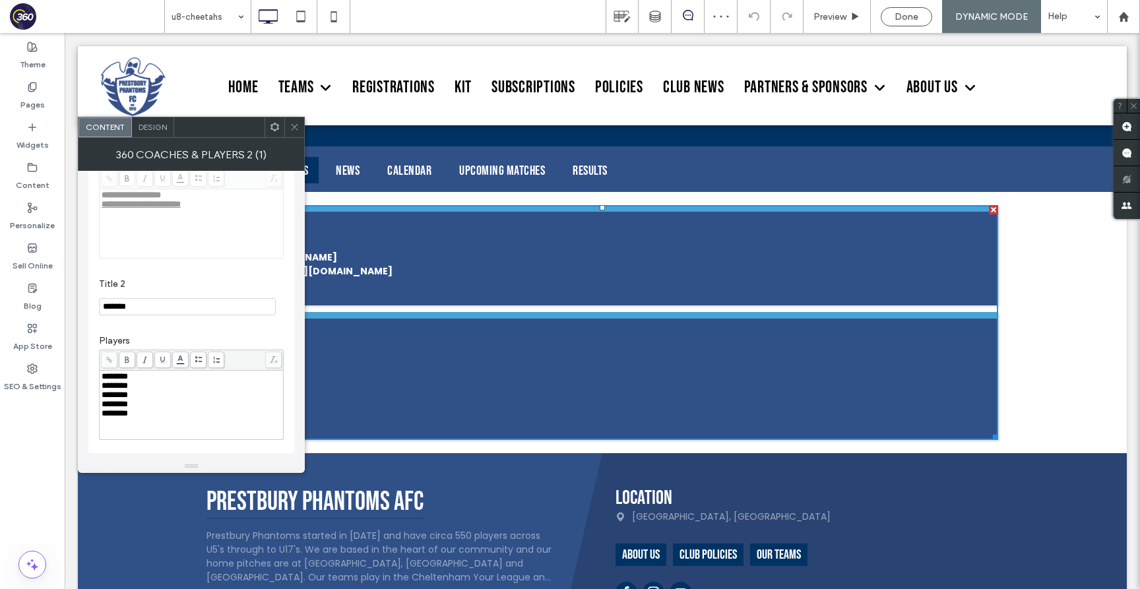
click at [152, 302] on input "*******" at bounding box center [187, 306] width 177 height 17
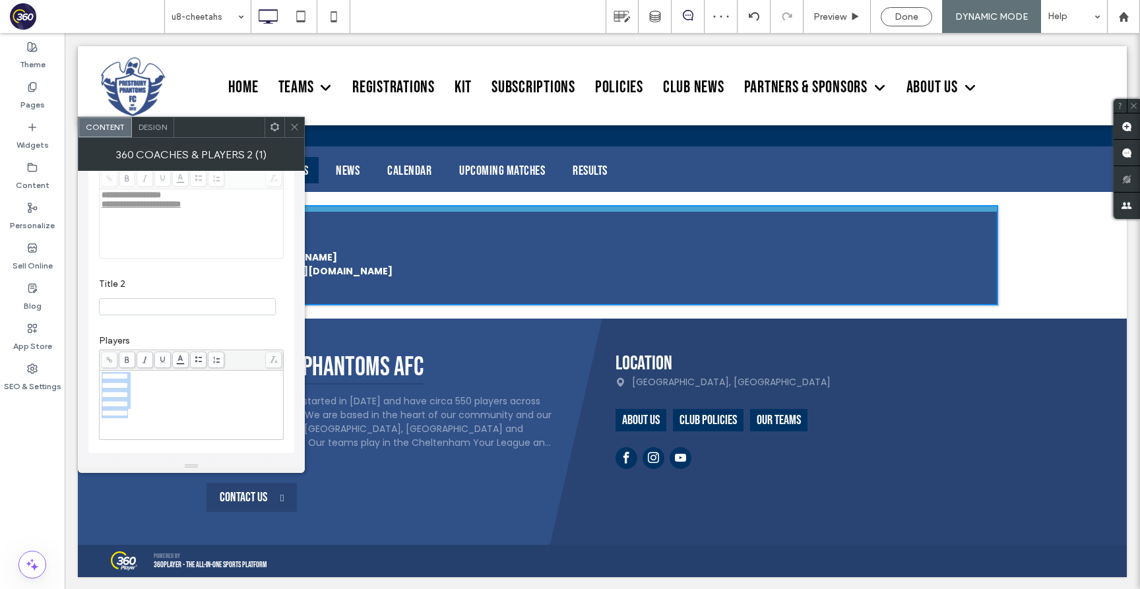
drag, startPoint x: 147, startPoint y: 419, endPoint x: 97, endPoint y: 373, distance: 68.2
click at [97, 373] on div "**********" at bounding box center [191, 268] width 206 height 369
click at [116, 321] on section "Title 2" at bounding box center [191, 297] width 185 height 50
click at [295, 131] on icon at bounding box center [295, 127] width 10 height 10
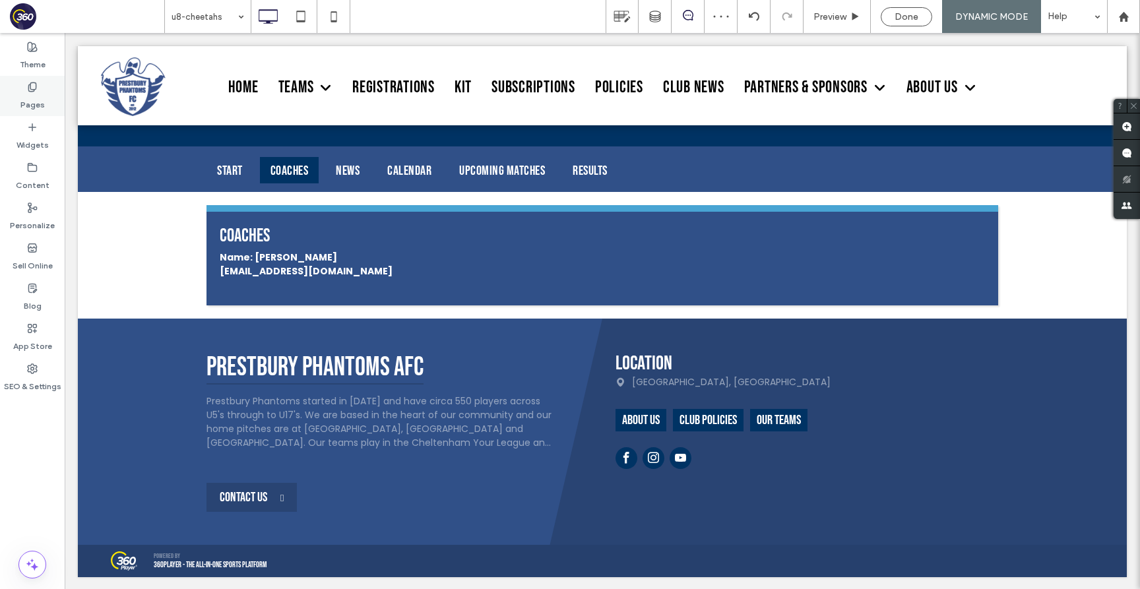
click at [32, 96] on label "Pages" at bounding box center [32, 101] width 24 height 18
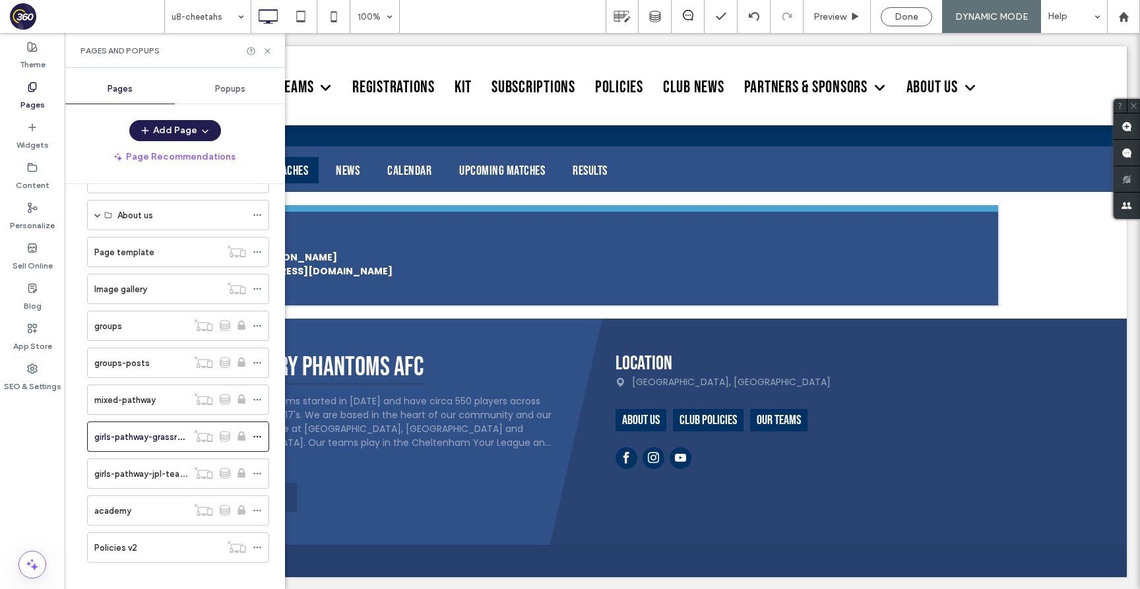
scroll to position [303, 0]
click at [136, 476] on label "girls-pathway-jpl-teams" at bounding box center [142, 473] width 97 height 23
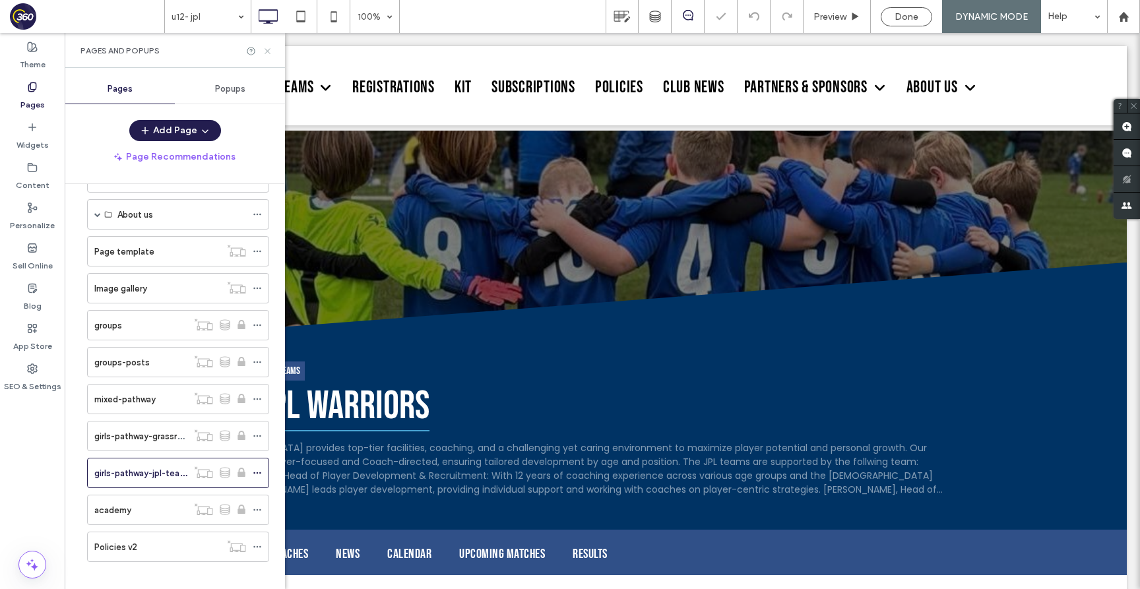
click at [267, 47] on icon at bounding box center [268, 51] width 10 height 10
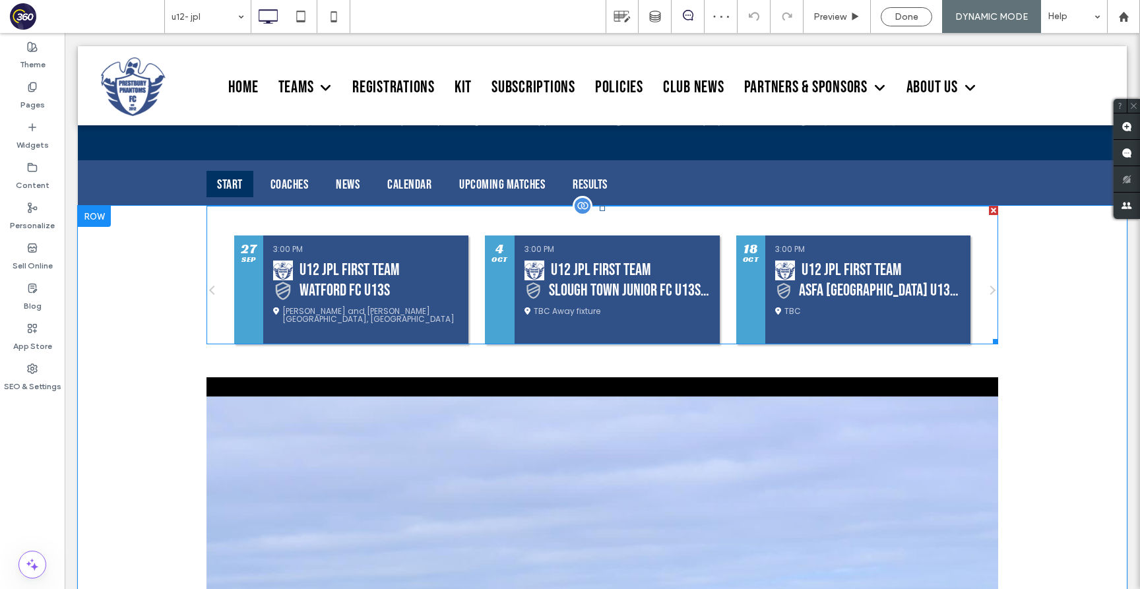
scroll to position [366, 0]
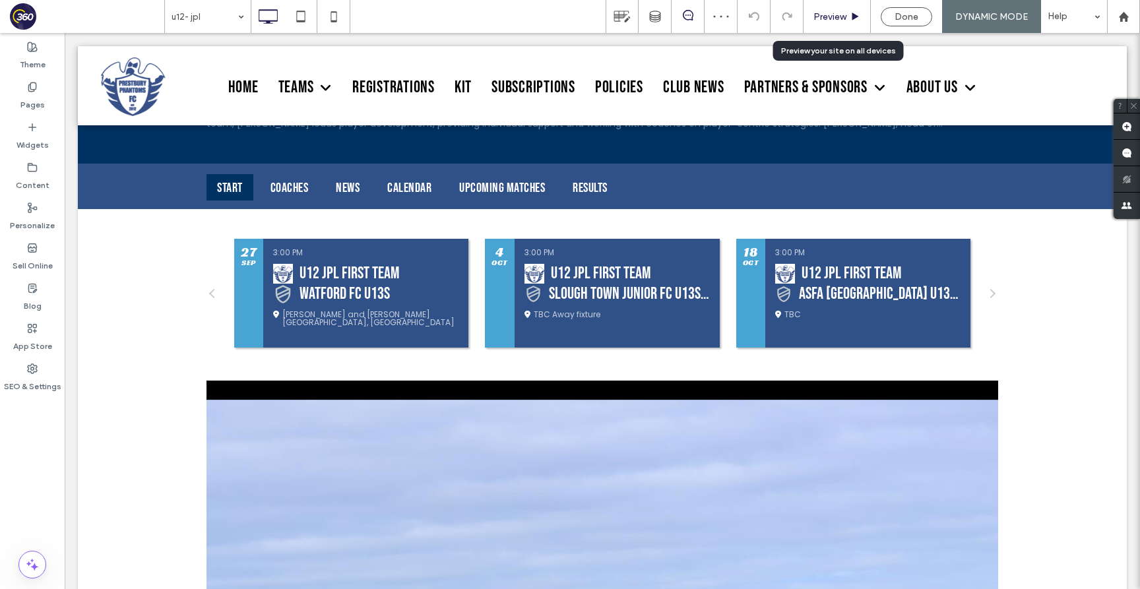
click at [844, 20] on span "Preview" at bounding box center [829, 16] width 33 height 11
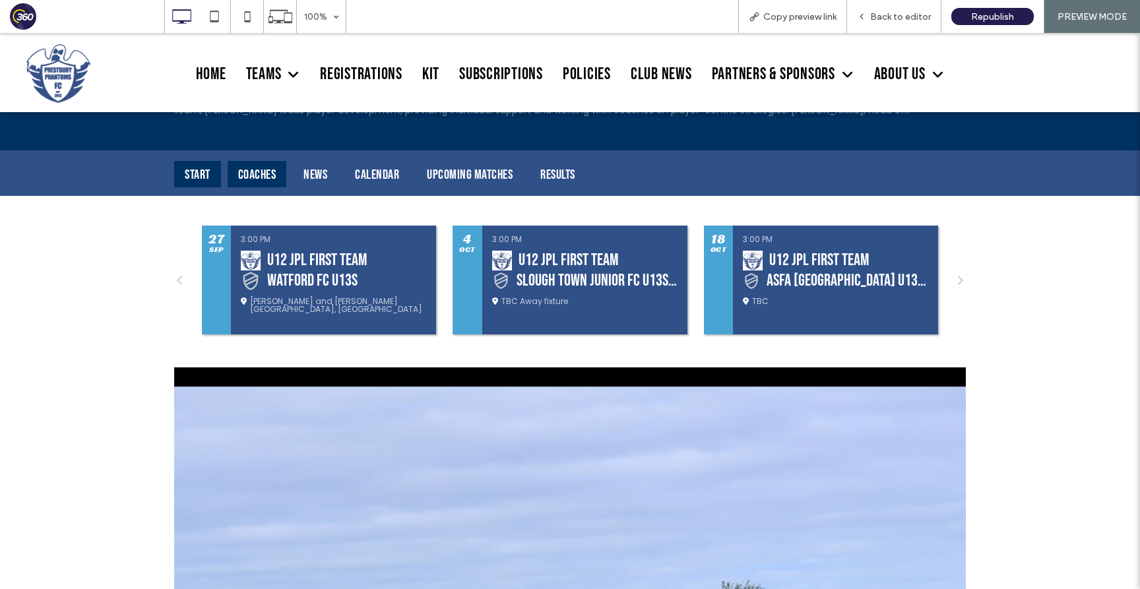
click at [283, 173] on div "Coaches" at bounding box center [257, 174] width 59 height 26
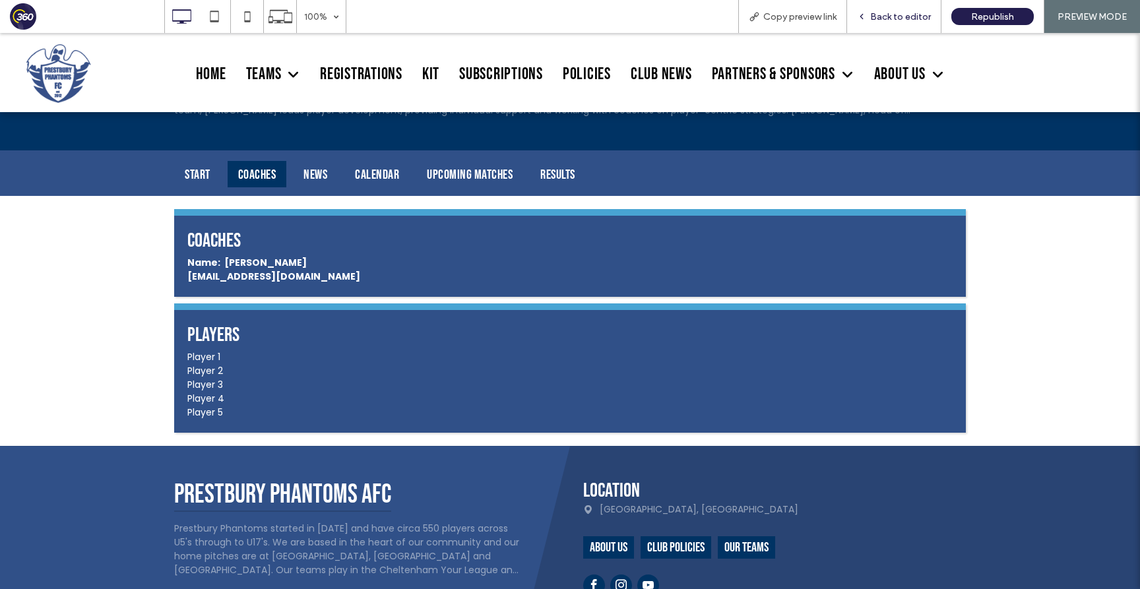
click at [915, 19] on span "Back to editor" at bounding box center [900, 16] width 61 height 11
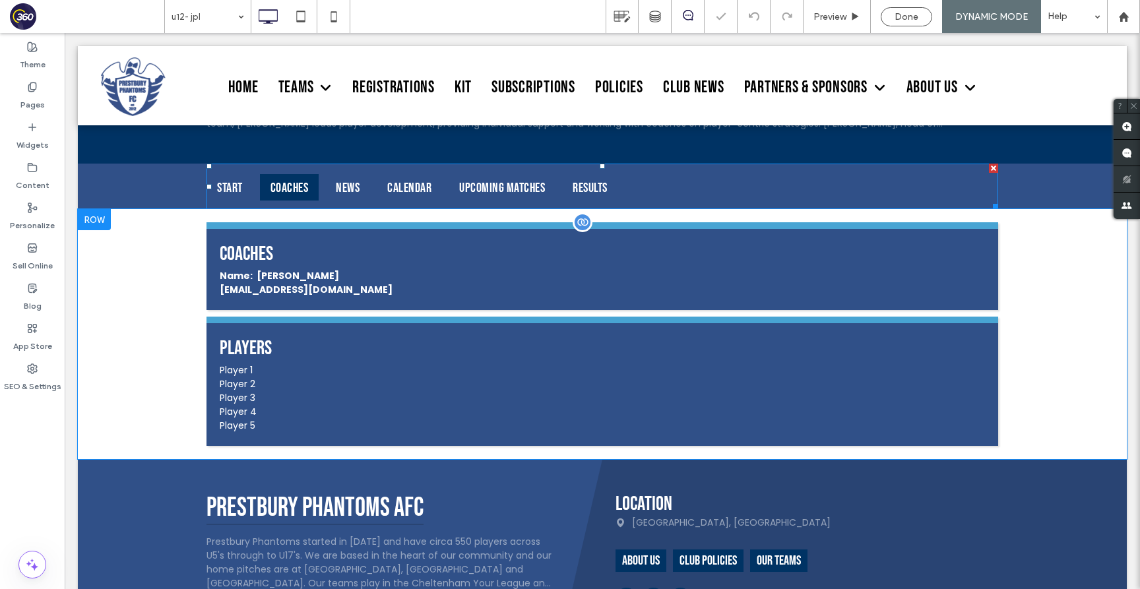
click at [437, 332] on span at bounding box center [601, 334] width 791 height 224
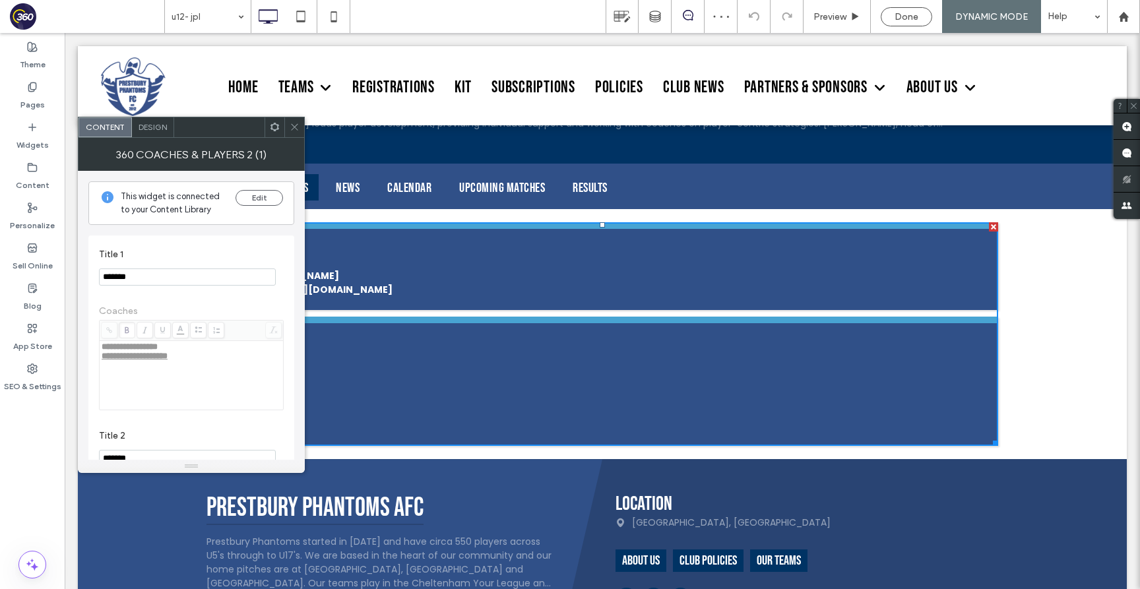
scroll to position [154, 0]
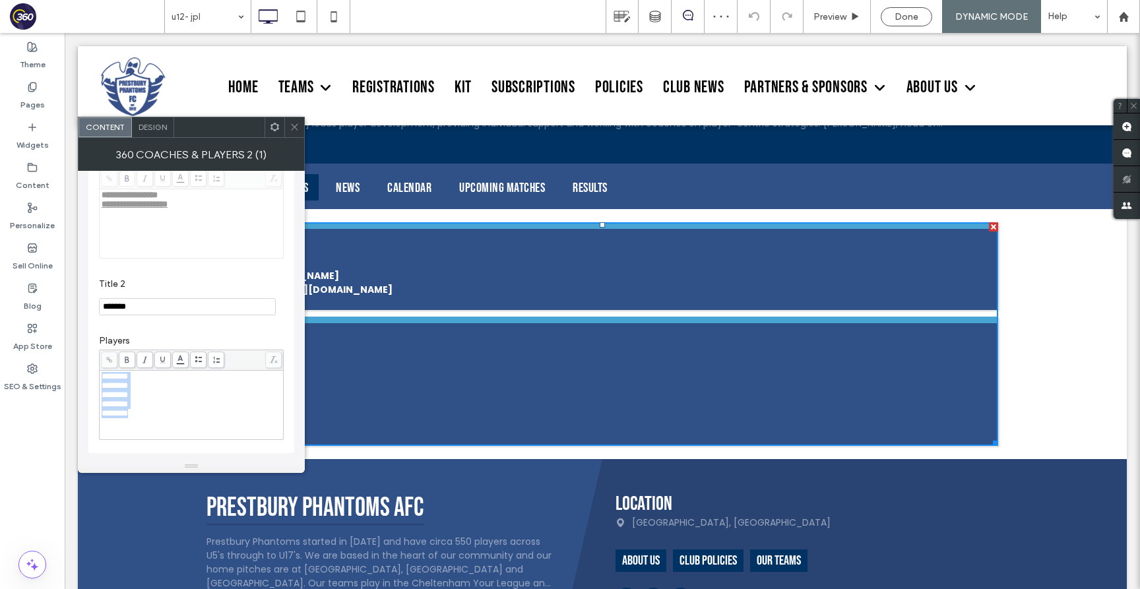
drag, startPoint x: 152, startPoint y: 424, endPoint x: 99, endPoint y: 369, distance: 76.5
click at [99, 370] on div "******** ******** ******** ******** ********" at bounding box center [191, 395] width 185 height 90
click at [149, 307] on input "*******" at bounding box center [187, 306] width 177 height 17
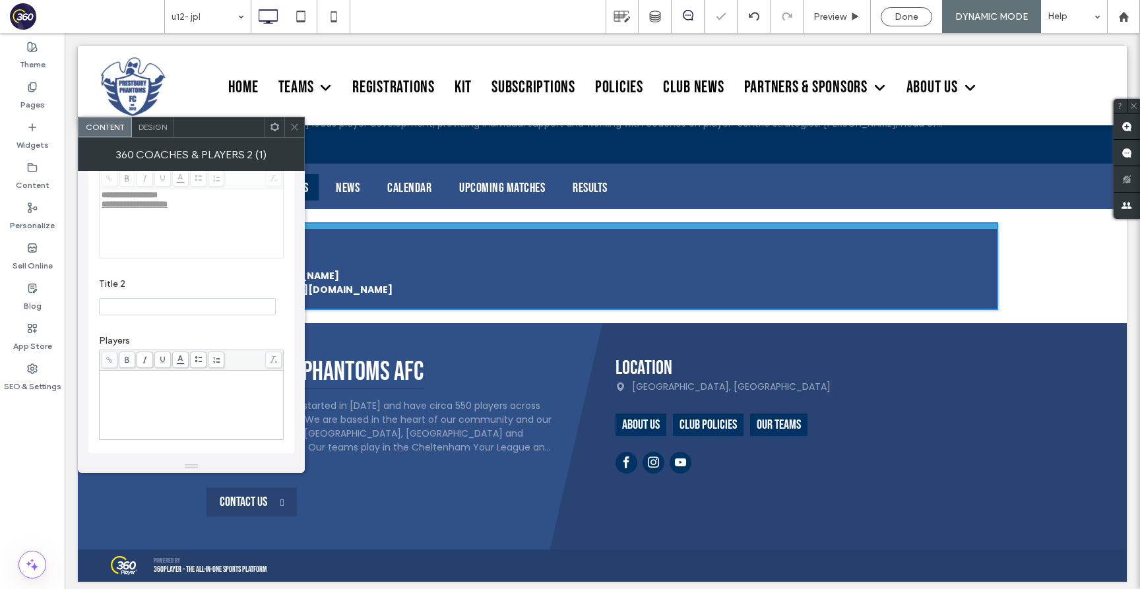
click at [296, 122] on icon at bounding box center [295, 127] width 10 height 10
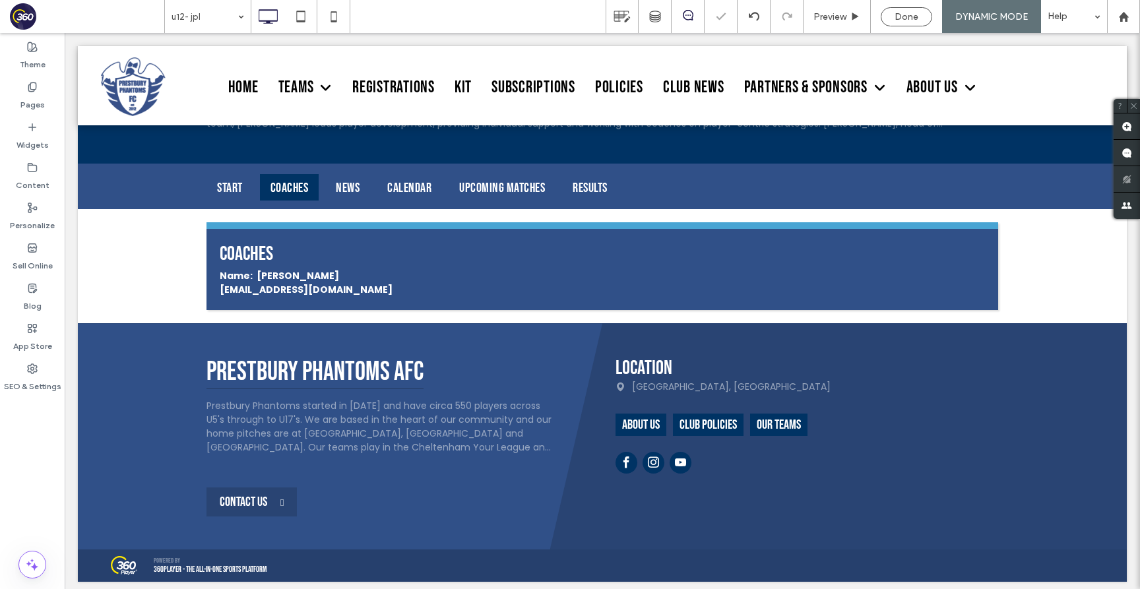
click at [65, 90] on body "Click To Paste Row Home Teams Mixed Pathway U9 Galaxy U9 Dynamos U9 Rogues U9 J…" at bounding box center [602, 131] width 1075 height 928
click at [42, 92] on label "Pages" at bounding box center [32, 101] width 24 height 18
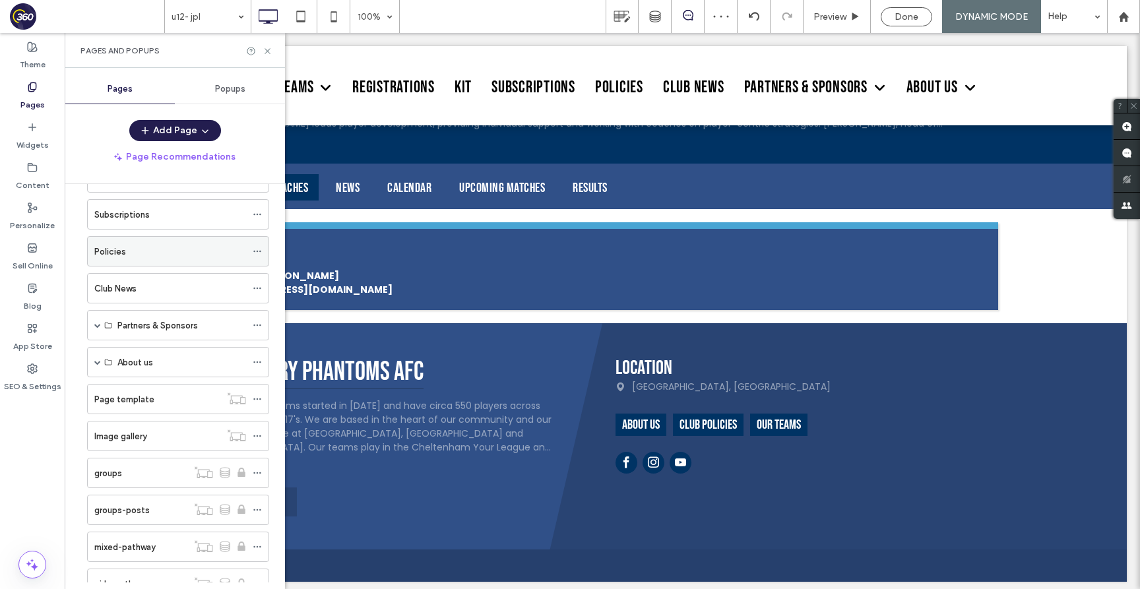
scroll to position [293, 0]
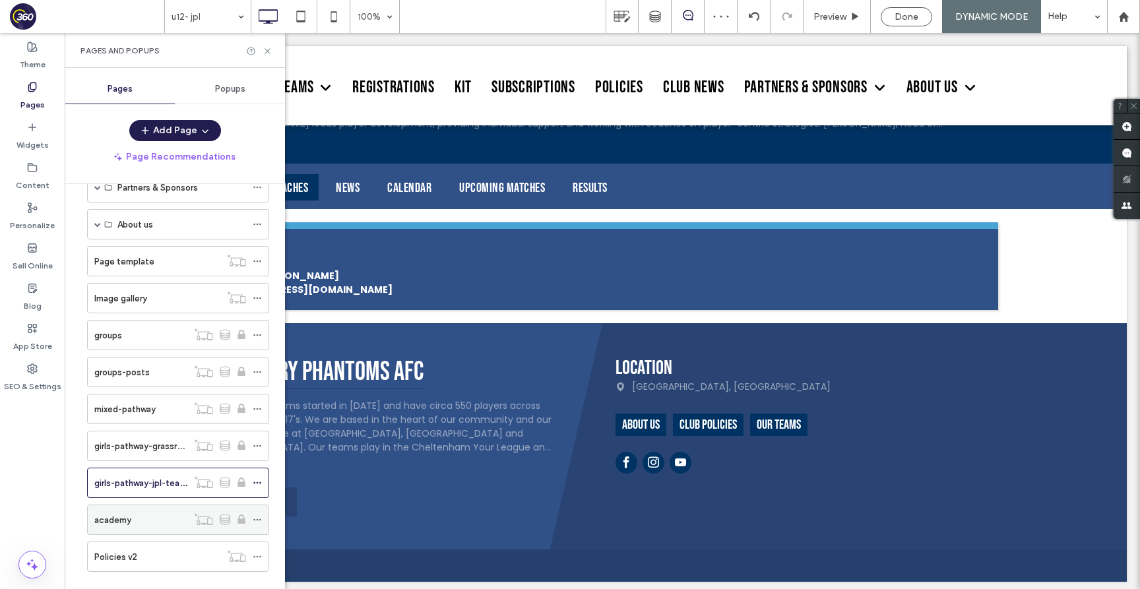
click at [126, 511] on div "academy" at bounding box center [140, 519] width 93 height 29
click at [266, 51] on icon at bounding box center [268, 51] width 10 height 10
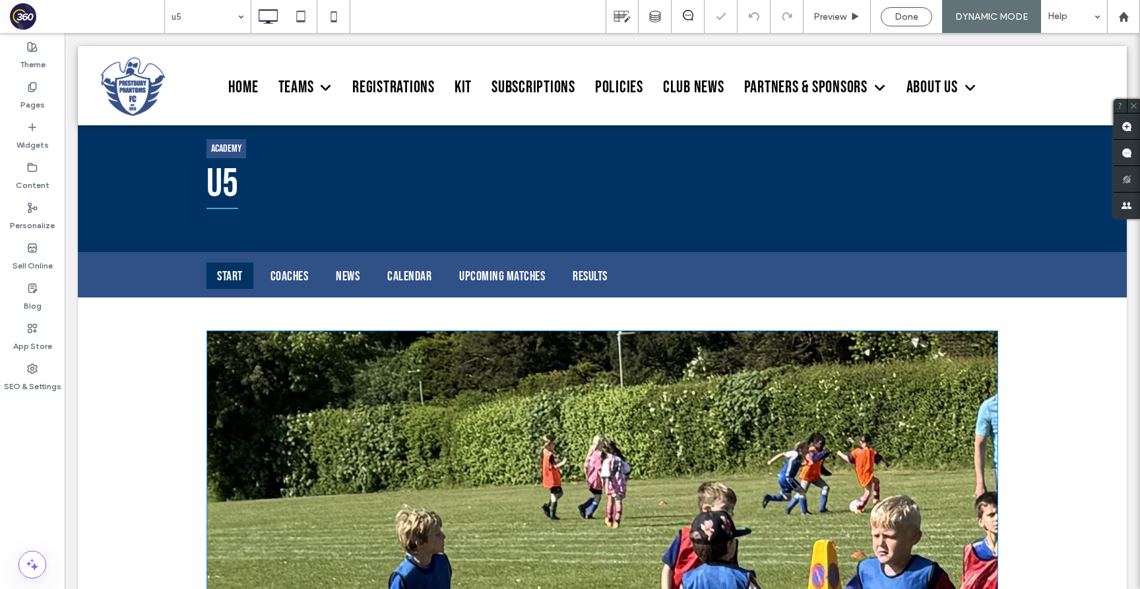
scroll to position [317, 0]
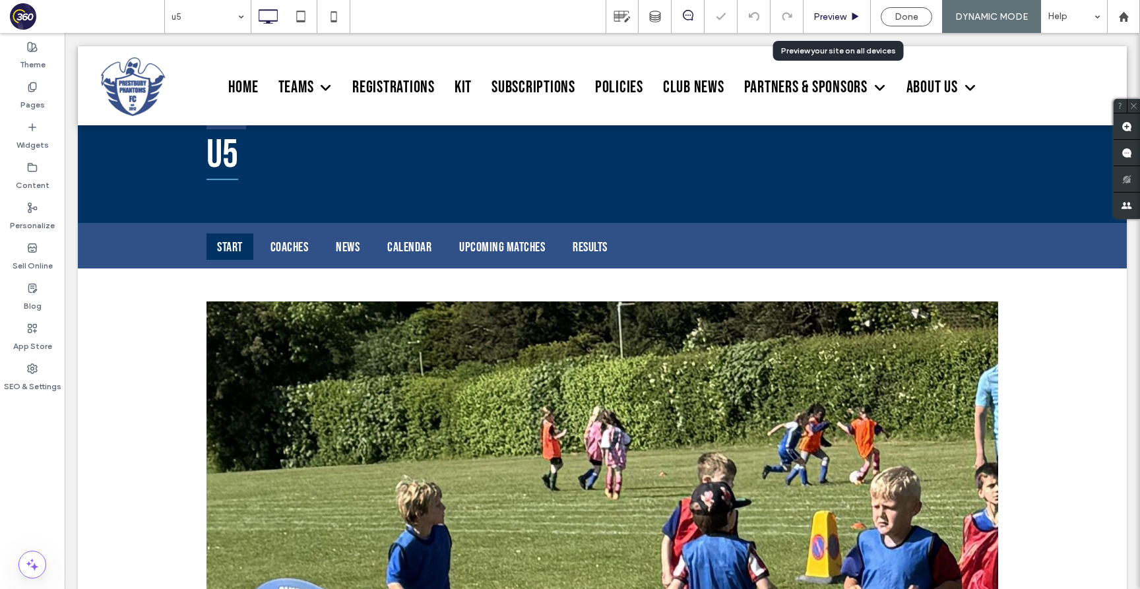
click at [840, 22] on div "Preview" at bounding box center [836, 16] width 67 height 33
click at [841, 13] on span "Preview" at bounding box center [829, 16] width 33 height 11
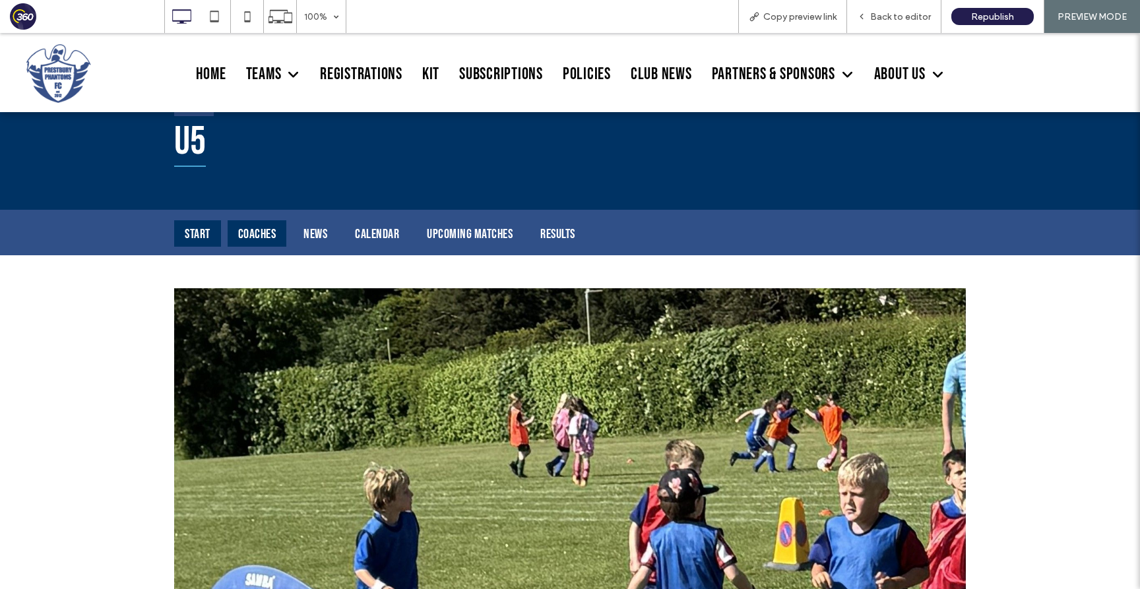
click at [272, 233] on div "Coaches" at bounding box center [257, 233] width 59 height 26
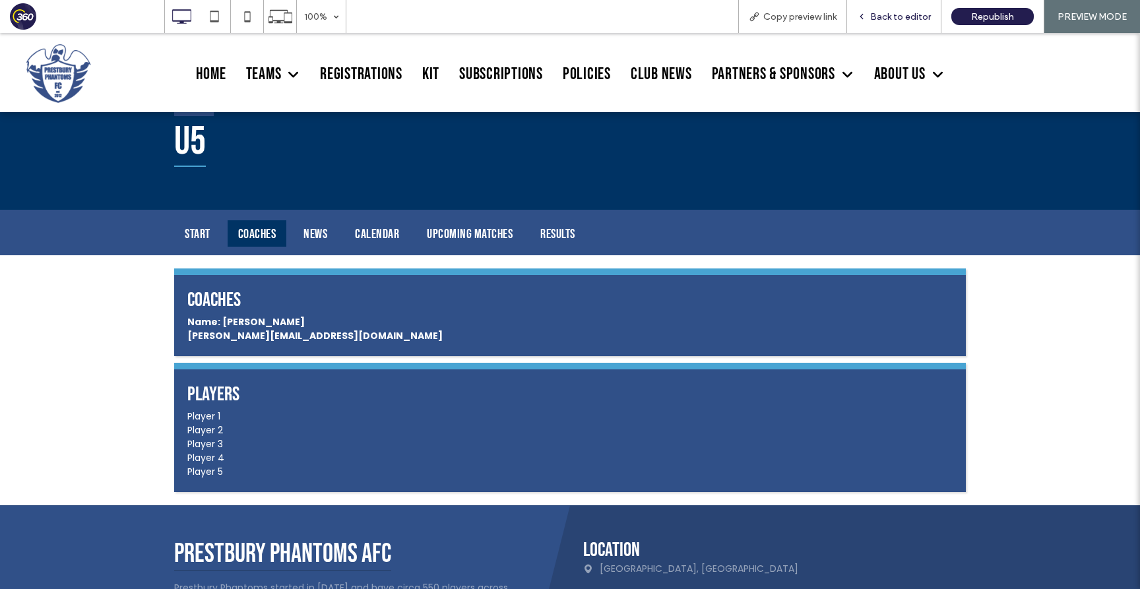
click at [913, 16] on span "Back to editor" at bounding box center [900, 16] width 61 height 11
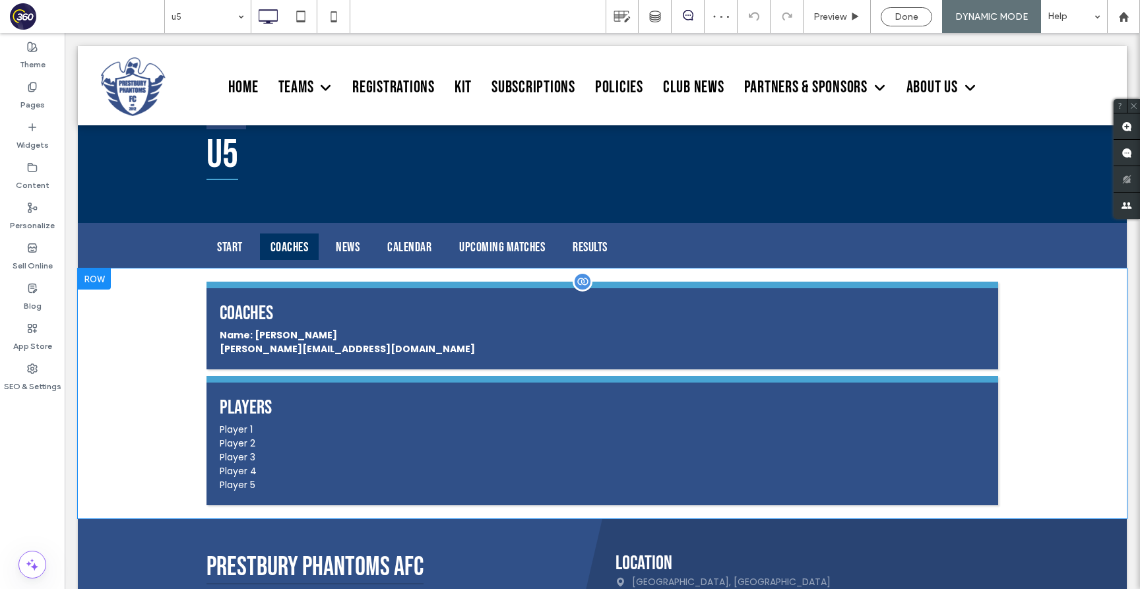
click at [478, 375] on span at bounding box center [601, 394] width 791 height 224
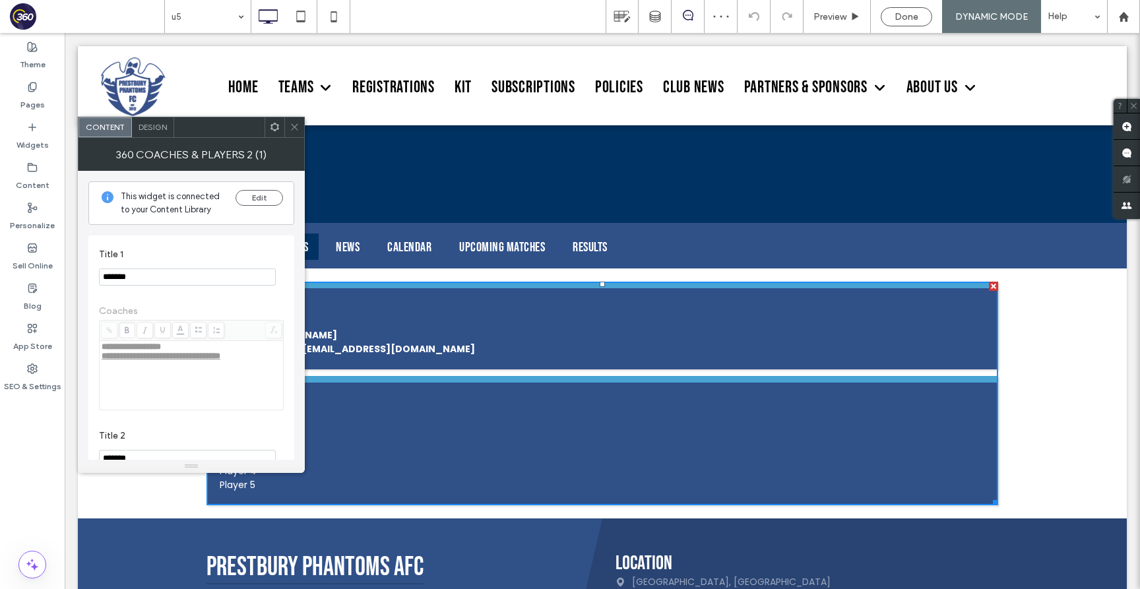
scroll to position [154, 0]
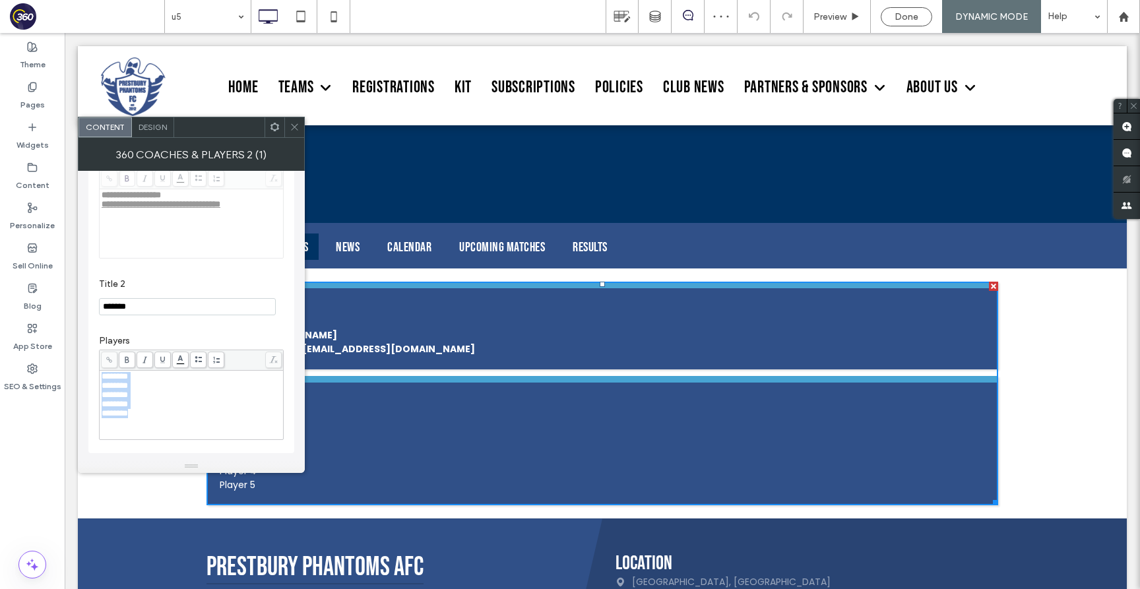
drag, startPoint x: 142, startPoint y: 419, endPoint x: 97, endPoint y: 377, distance: 61.6
click at [97, 377] on div "**********" at bounding box center [191, 268] width 206 height 369
click at [162, 308] on input "*******" at bounding box center [187, 306] width 177 height 17
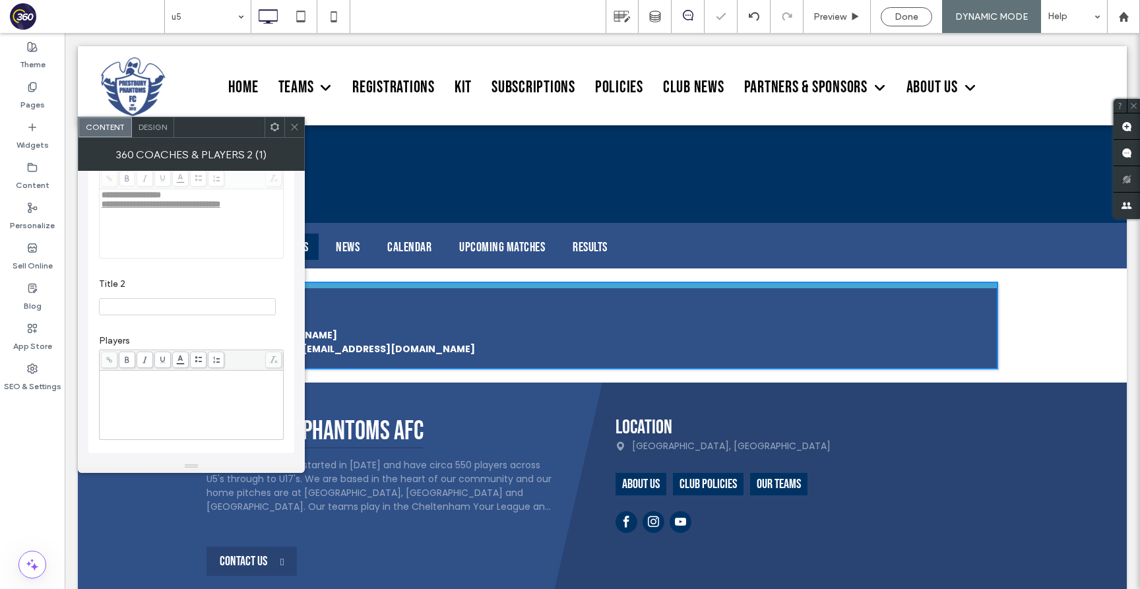
click at [291, 129] on icon at bounding box center [295, 127] width 10 height 10
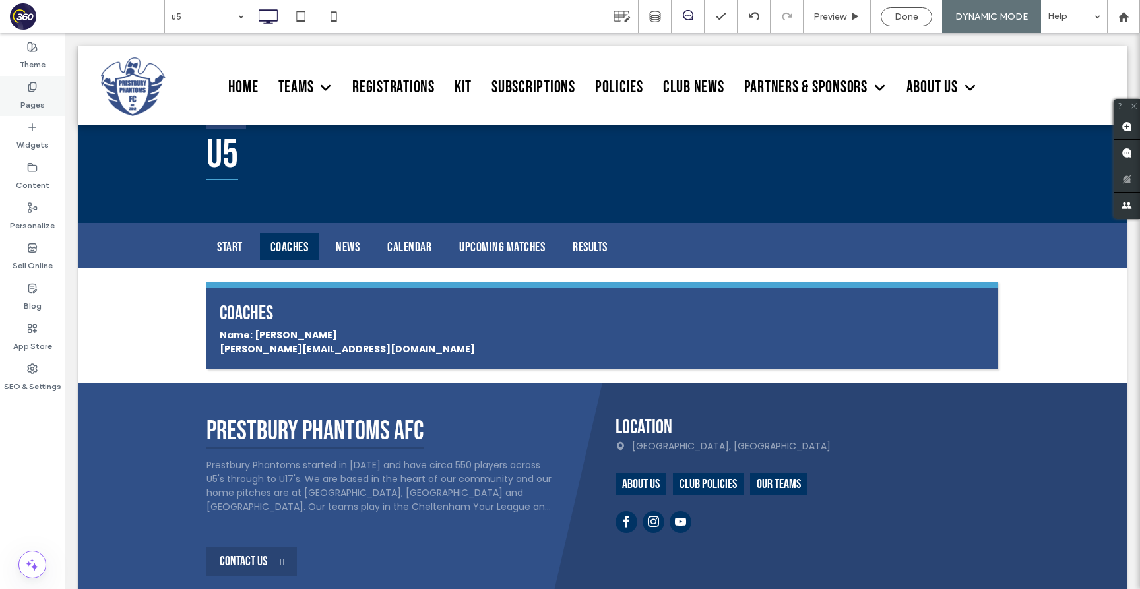
click at [42, 88] on div "Pages" at bounding box center [32, 96] width 65 height 40
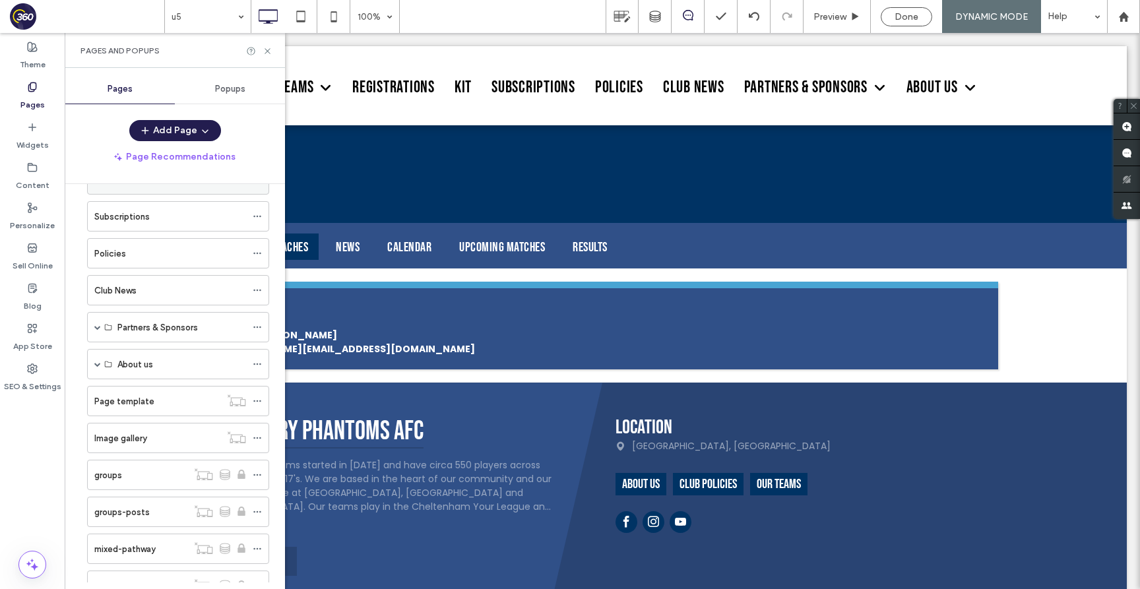
scroll to position [315, 0]
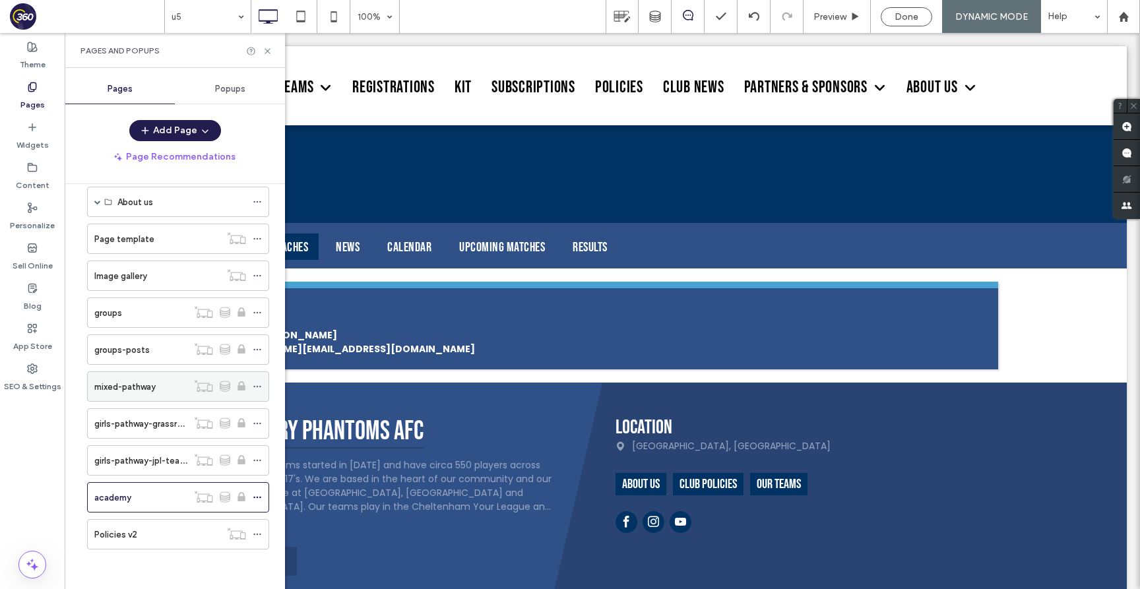
click at [146, 387] on label "mixed-pathway" at bounding box center [124, 386] width 61 height 23
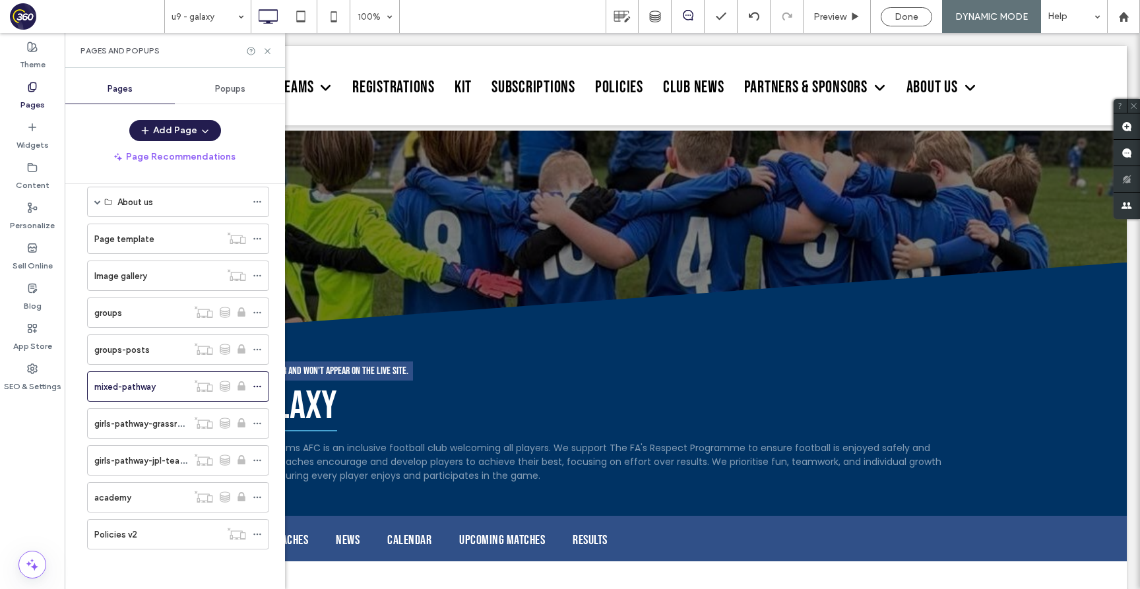
scroll to position [0, 0]
click at [267, 51] on use at bounding box center [266, 50] width 5 height 5
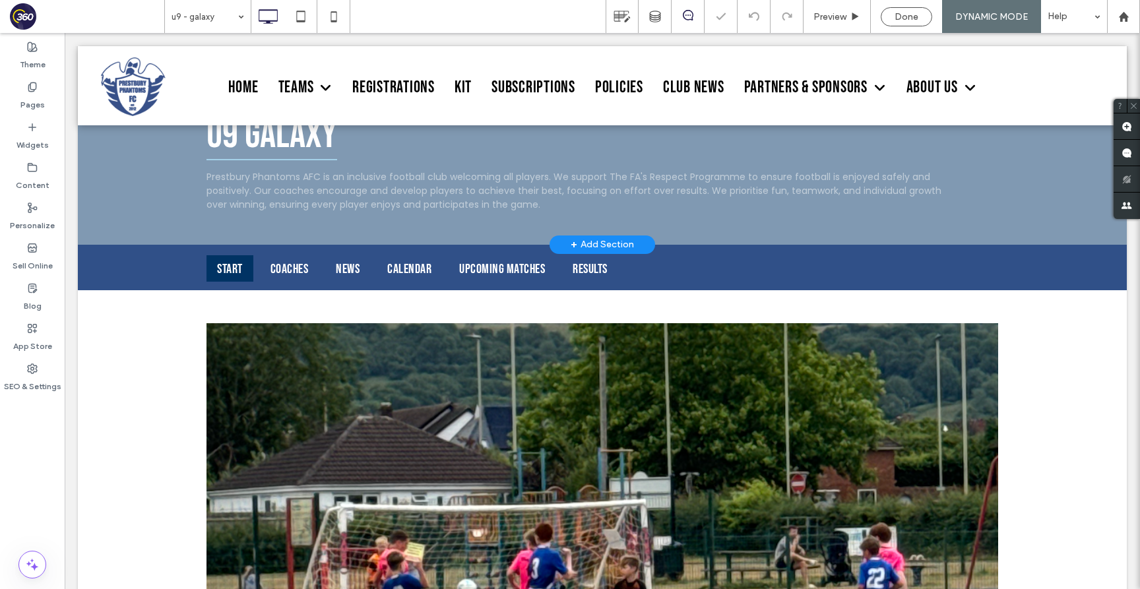
scroll to position [297, 0]
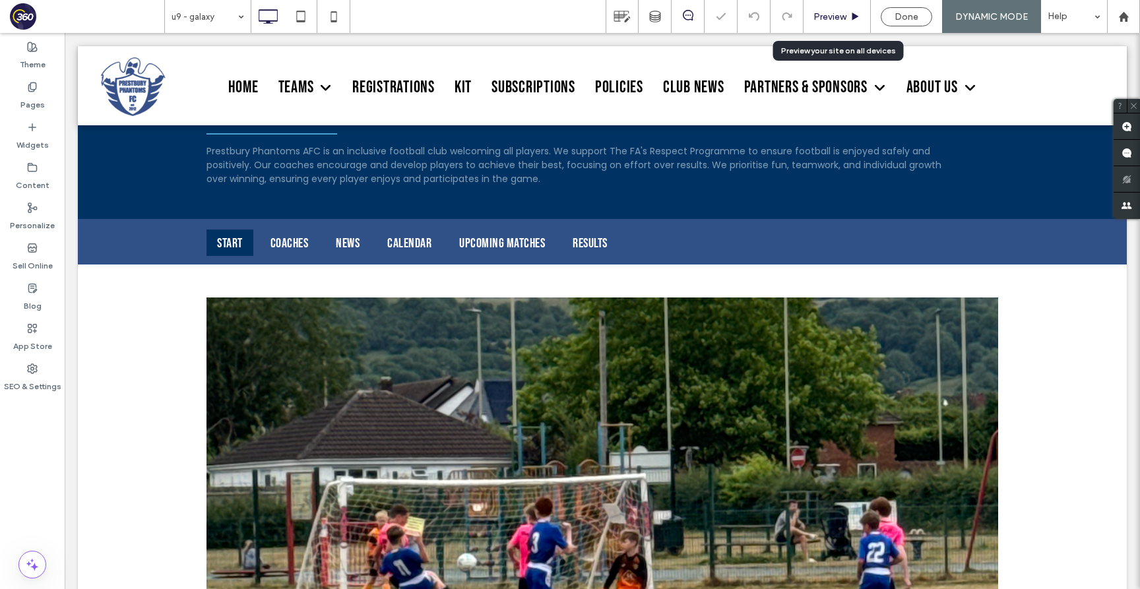
click at [822, 7] on div "Preview" at bounding box center [836, 16] width 67 height 33
click at [830, 20] on span "Preview" at bounding box center [829, 16] width 33 height 11
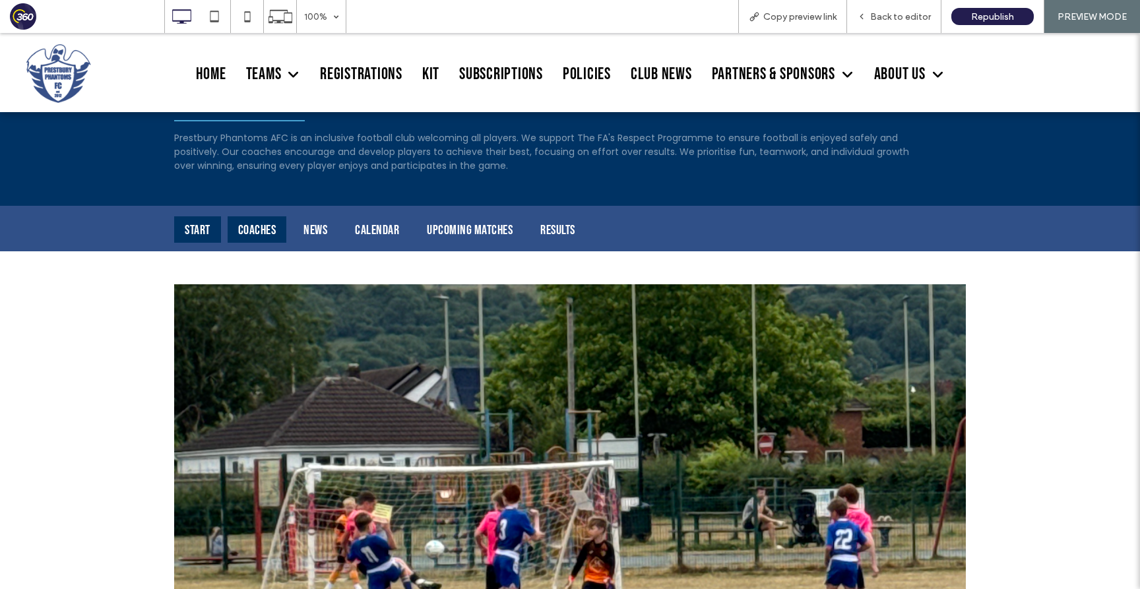
click at [246, 233] on div "Coaches" at bounding box center [257, 229] width 59 height 26
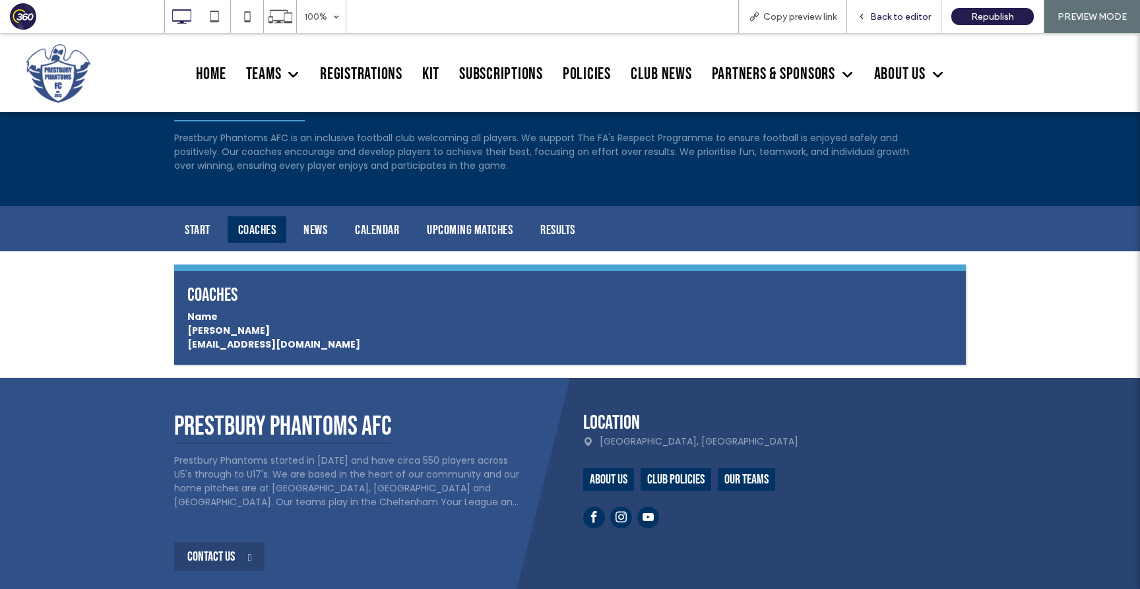
click at [901, 22] on div "Back to editor" at bounding box center [894, 16] width 94 height 33
click at [901, 20] on span "Back to editor" at bounding box center [900, 16] width 61 height 11
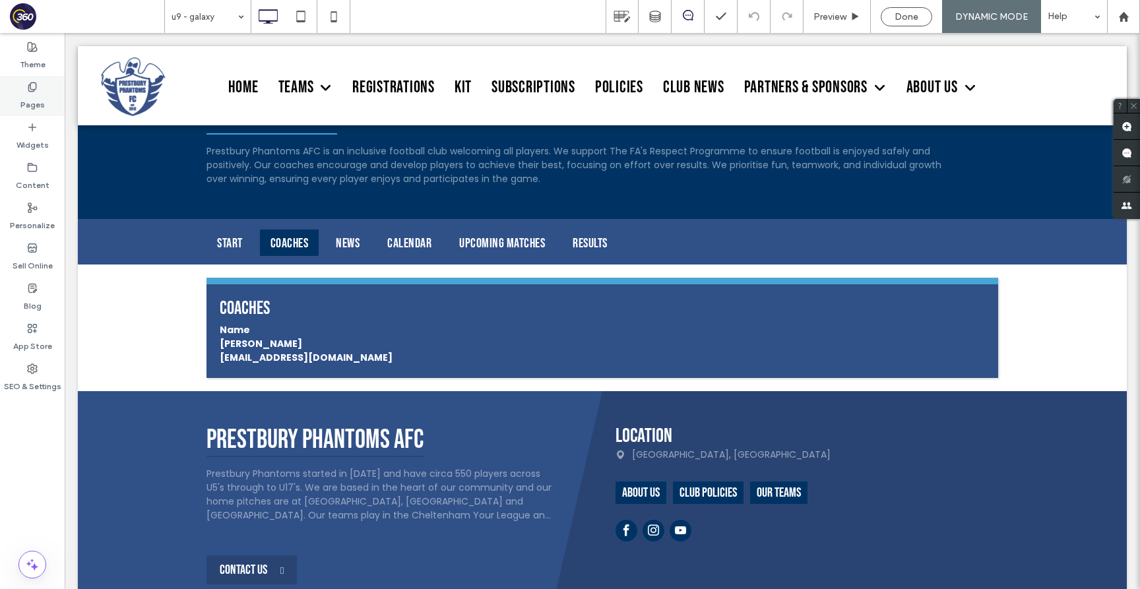
click at [31, 88] on use at bounding box center [31, 86] width 7 height 9
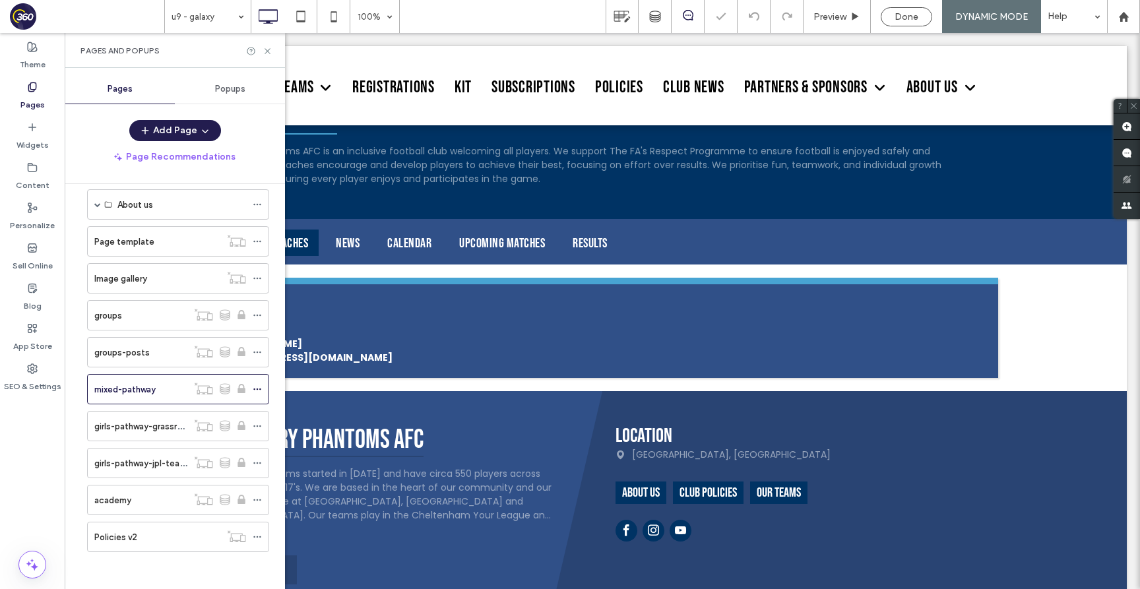
scroll to position [315, 0]
click at [143, 423] on label "girls-pathway-grassroots-teams" at bounding box center [159, 423] width 131 height 23
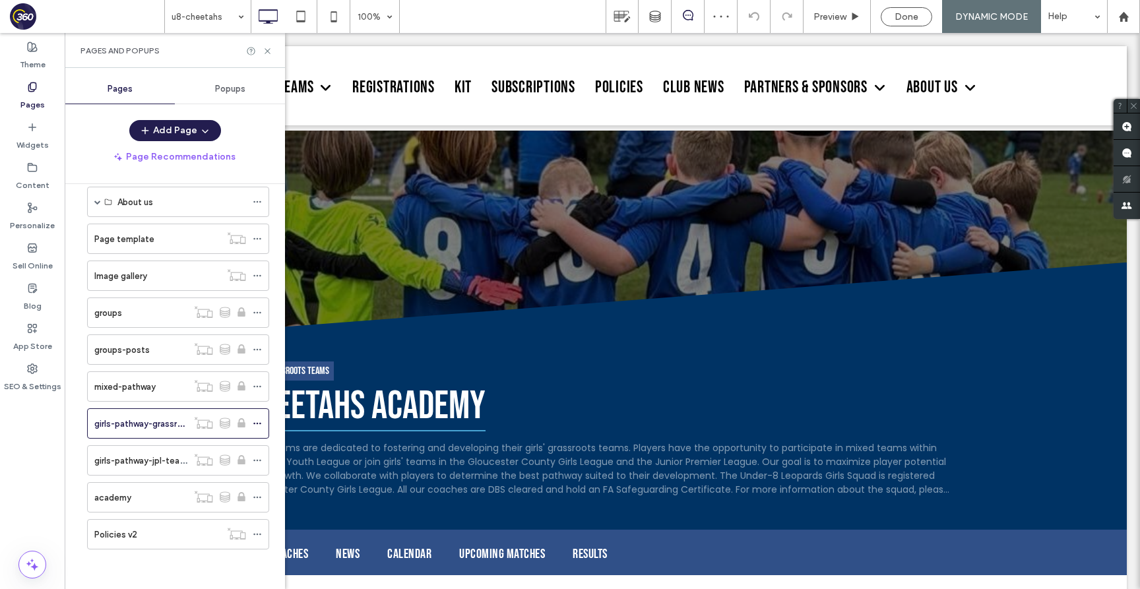
scroll to position [0, 0]
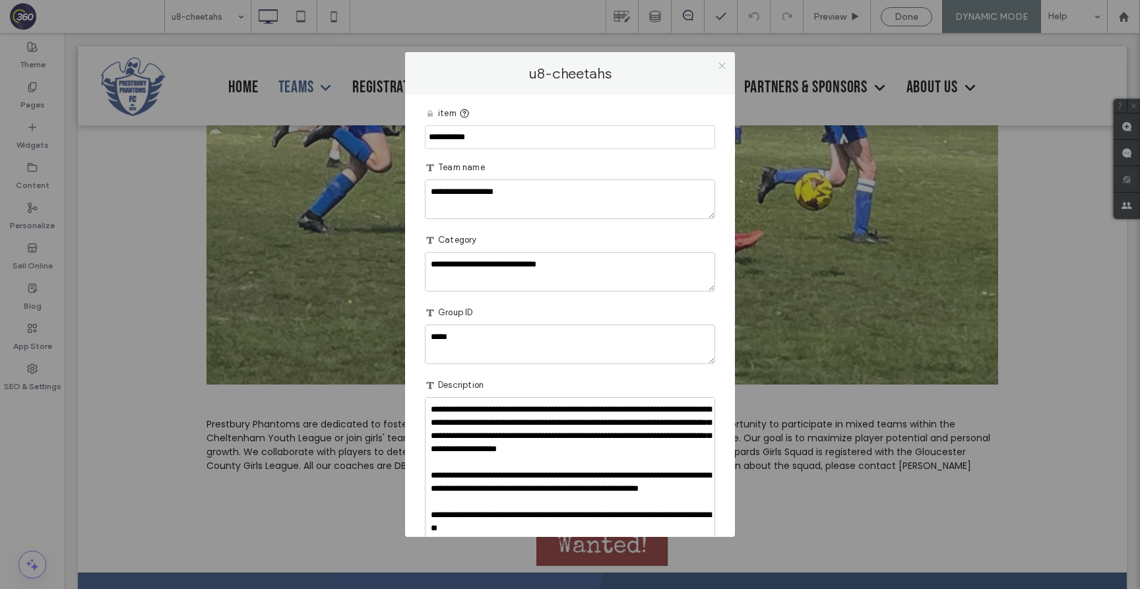
click at [724, 63] on icon at bounding box center [722, 66] width 10 height 10
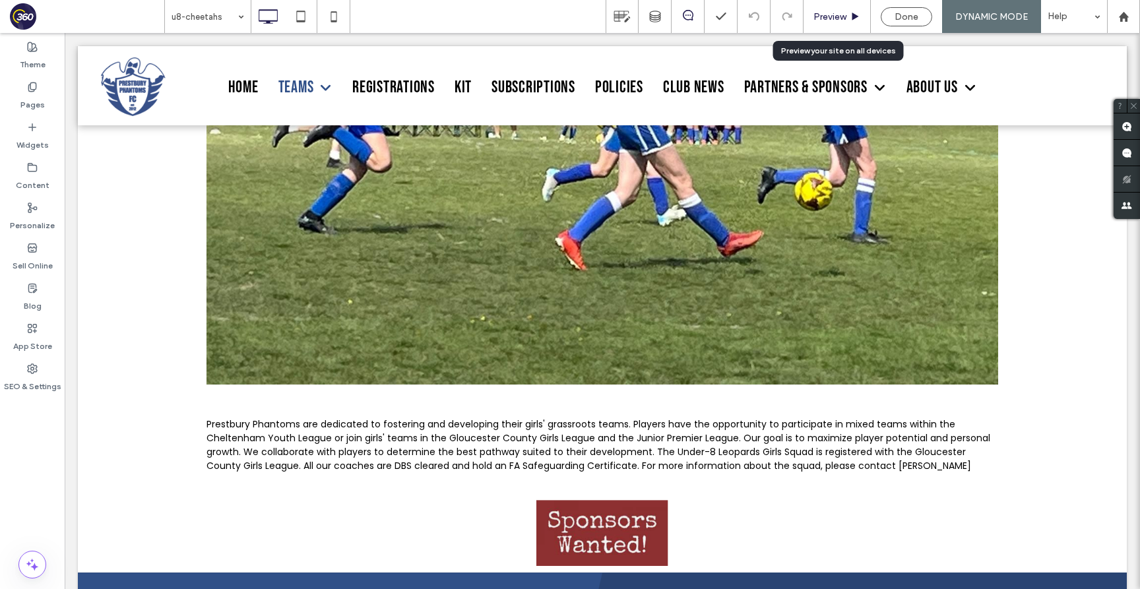
click at [823, 14] on span "Preview" at bounding box center [829, 16] width 33 height 11
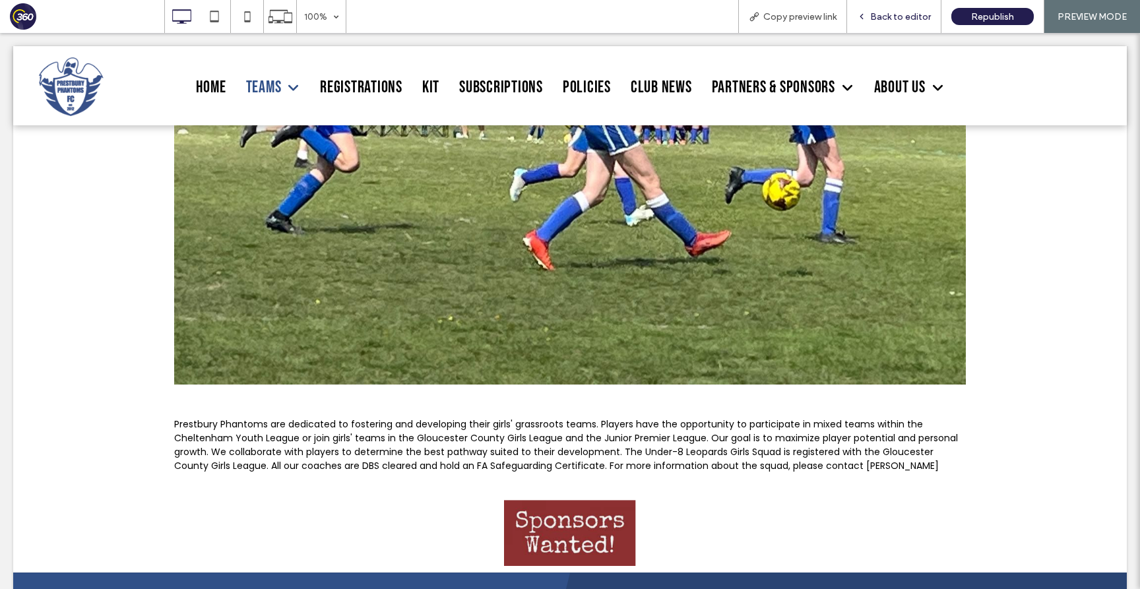
click at [901, 11] on span "Back to editor" at bounding box center [900, 16] width 61 height 11
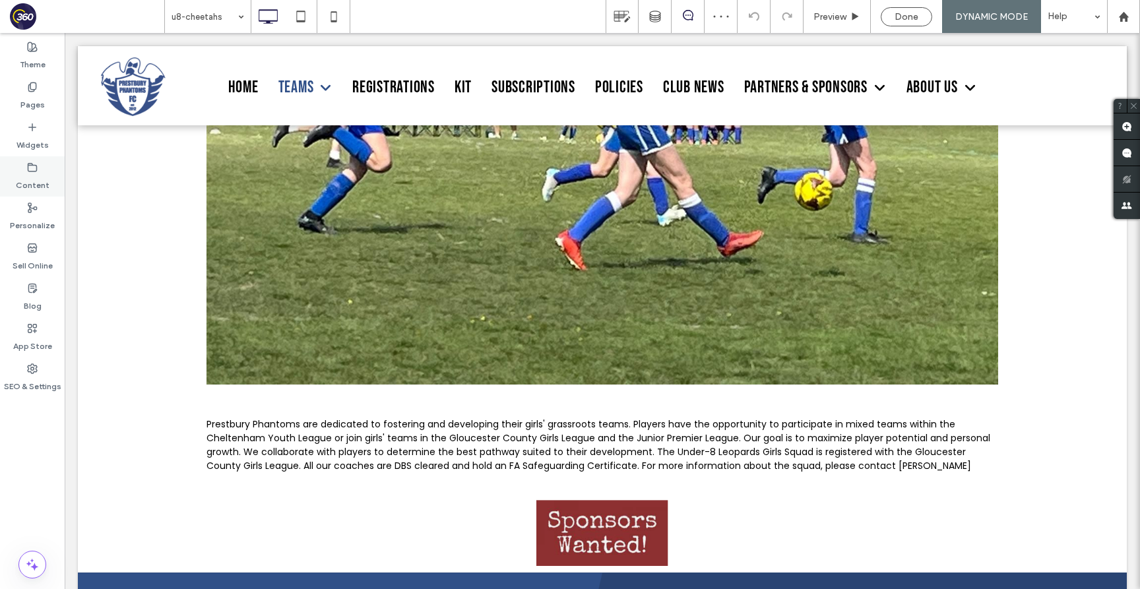
click at [43, 185] on label "Content" at bounding box center [33, 182] width 34 height 18
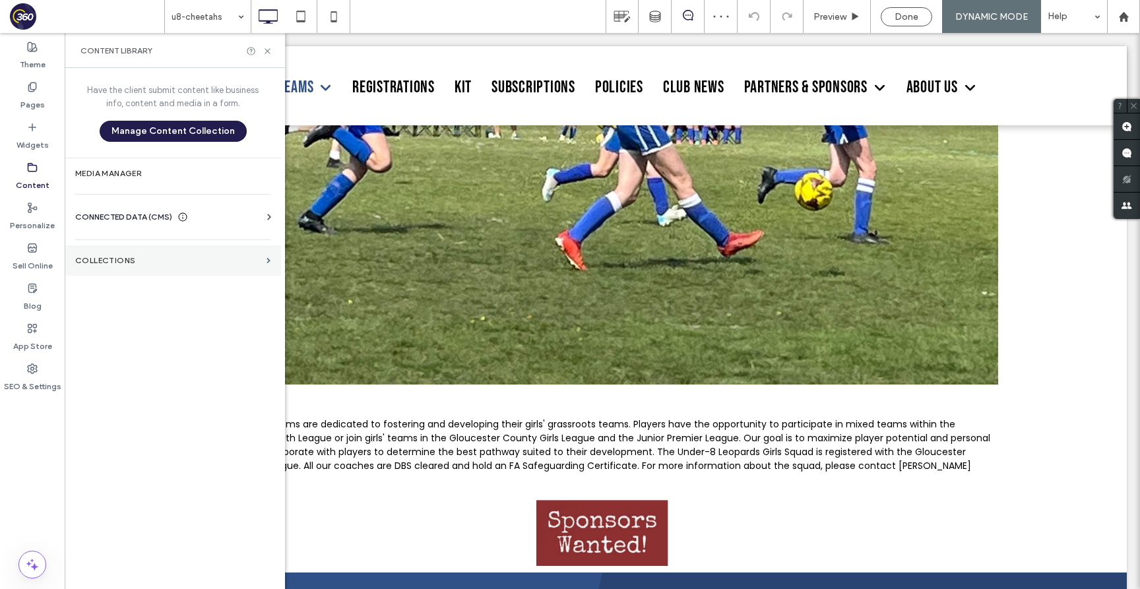
click at [159, 252] on section "Collections" at bounding box center [173, 260] width 216 height 30
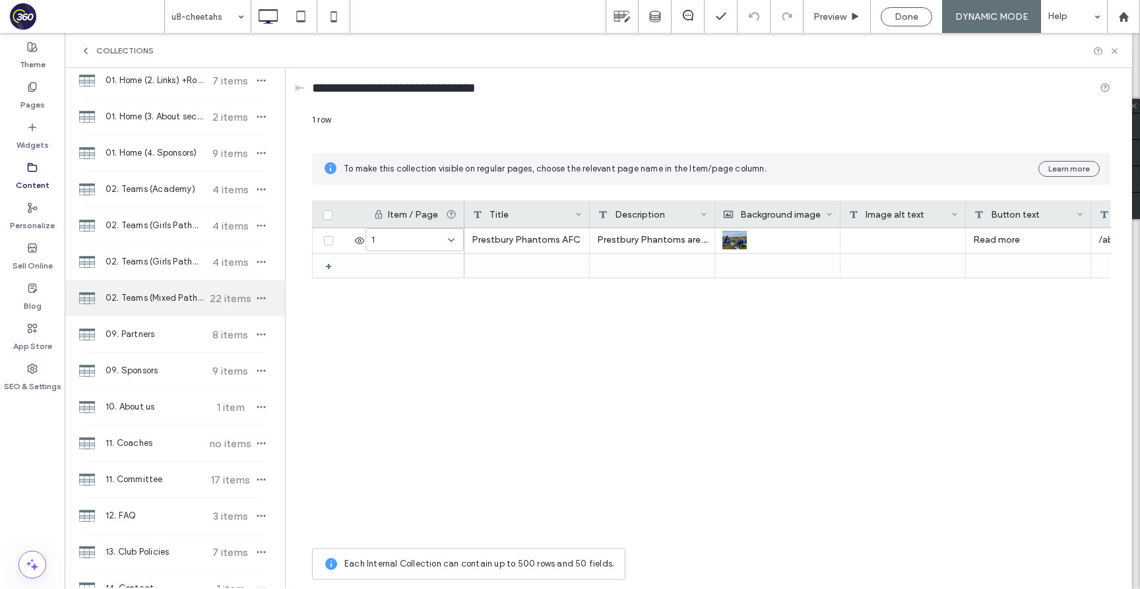
scroll to position [95, 0]
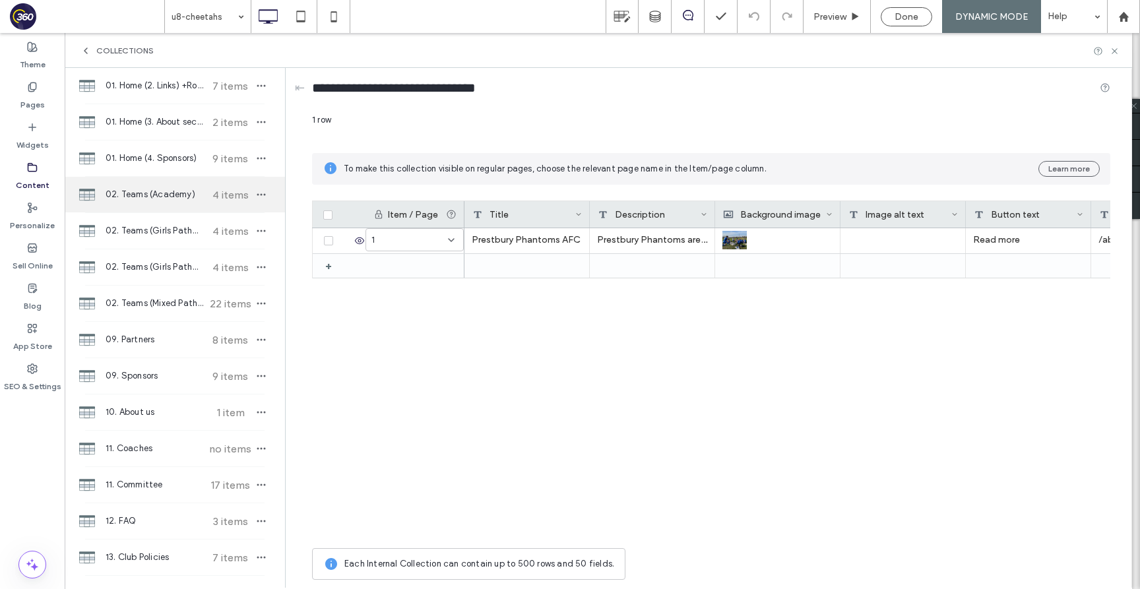
click at [180, 189] on span "02. Teams (Academy)" at bounding box center [155, 194] width 98 height 13
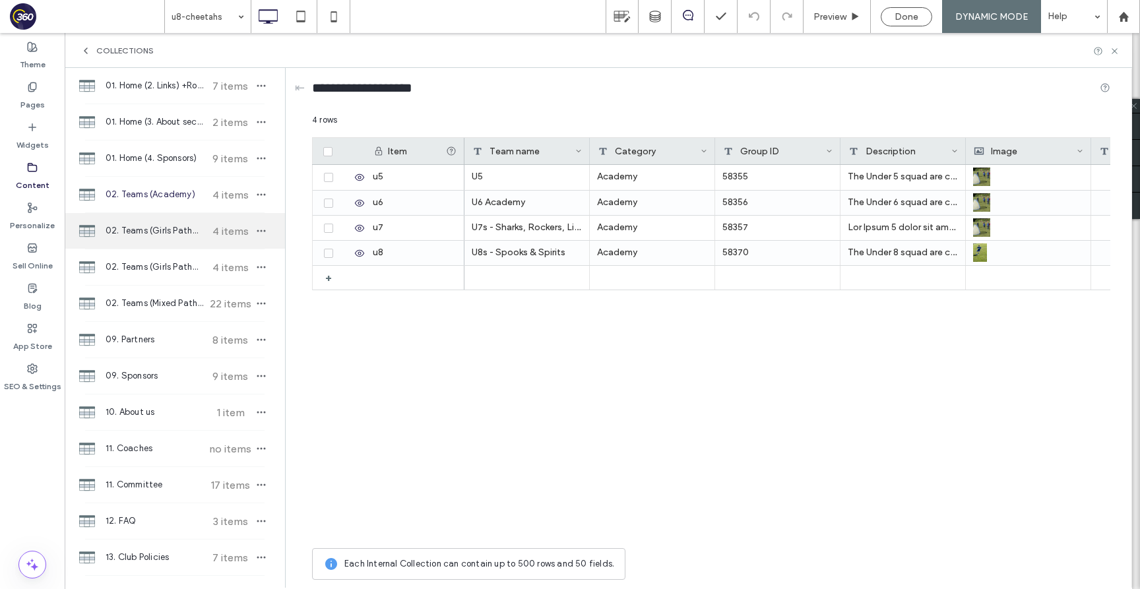
click at [180, 224] on span "02. Teams (Girls Pathway - Grassroots teams)" at bounding box center [155, 230] width 98 height 13
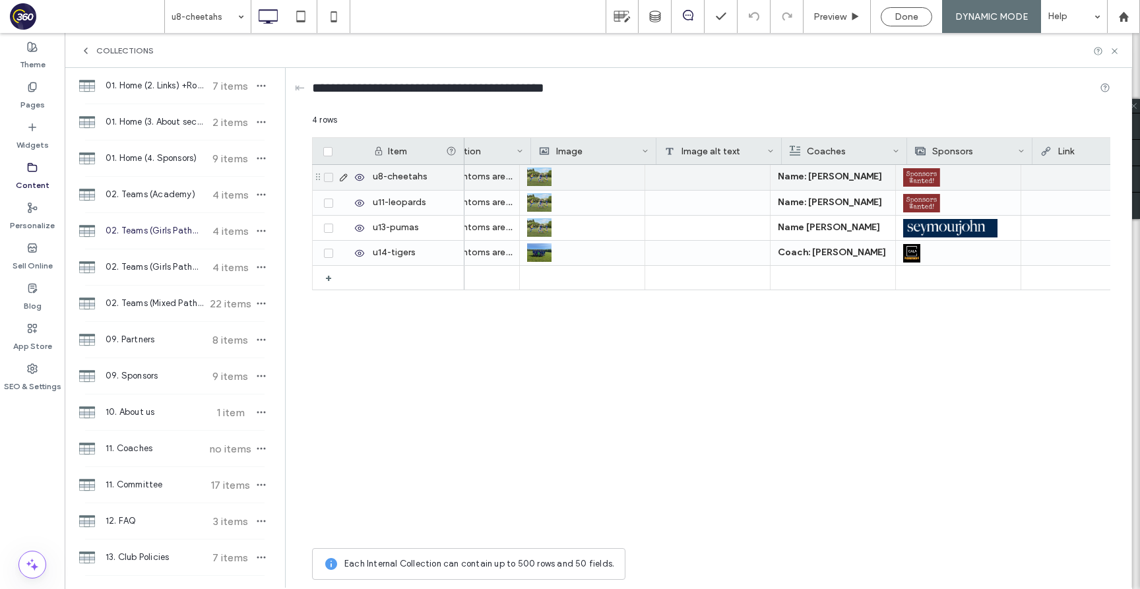
scroll to position [0, 528]
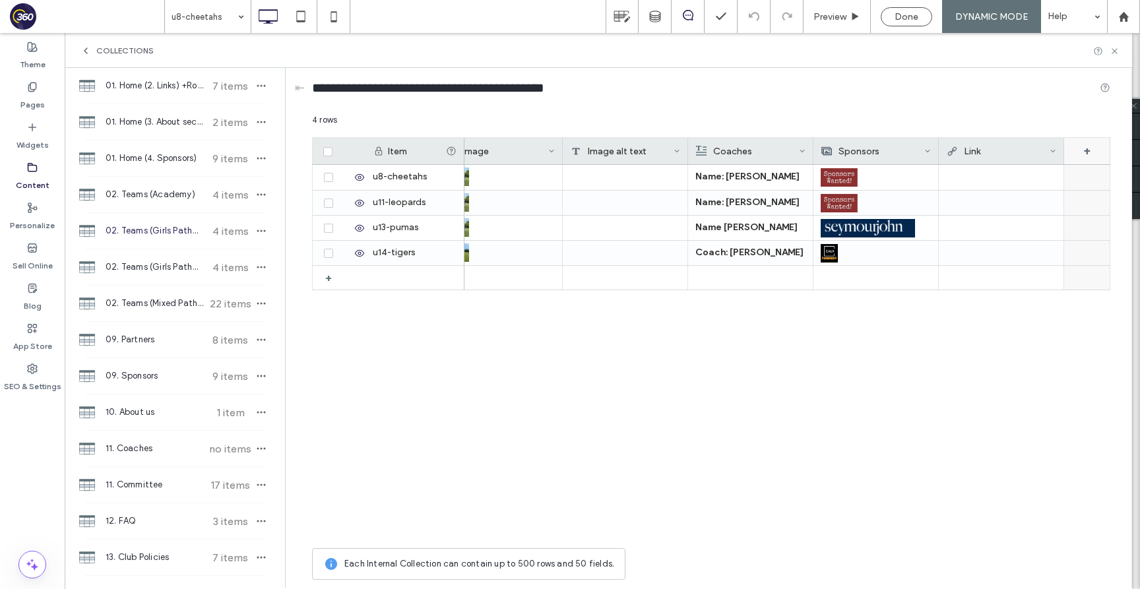
click at [1089, 148] on div "+" at bounding box center [1087, 151] width 46 height 26
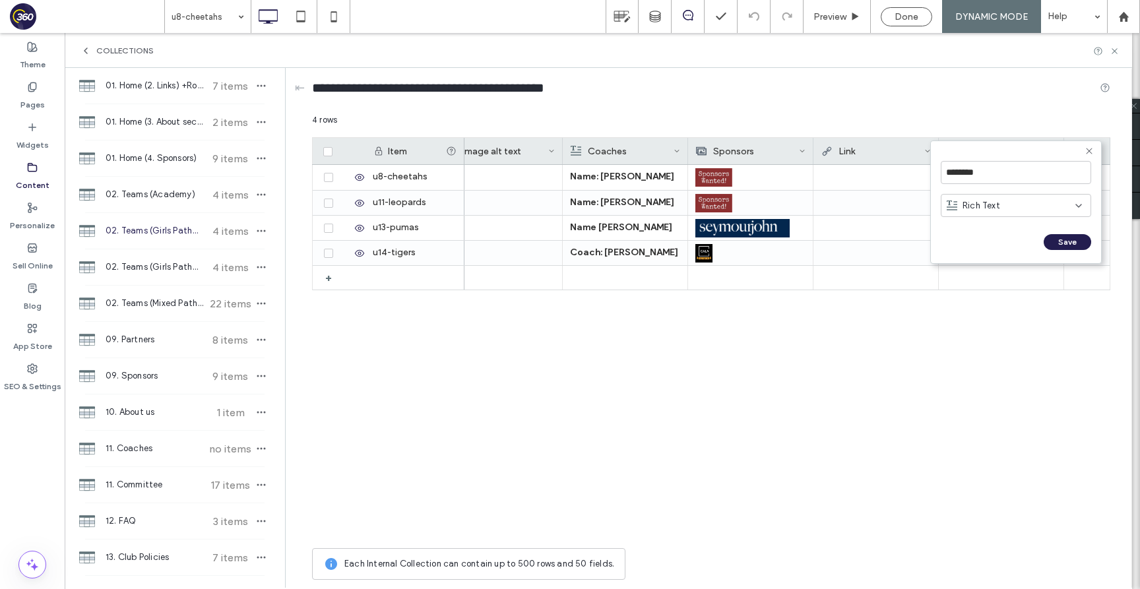
click at [1025, 205] on div "Rich Text" at bounding box center [1010, 205] width 129 height 13
click at [1002, 170] on input "********" at bounding box center [1016, 172] width 150 height 23
type input "*"
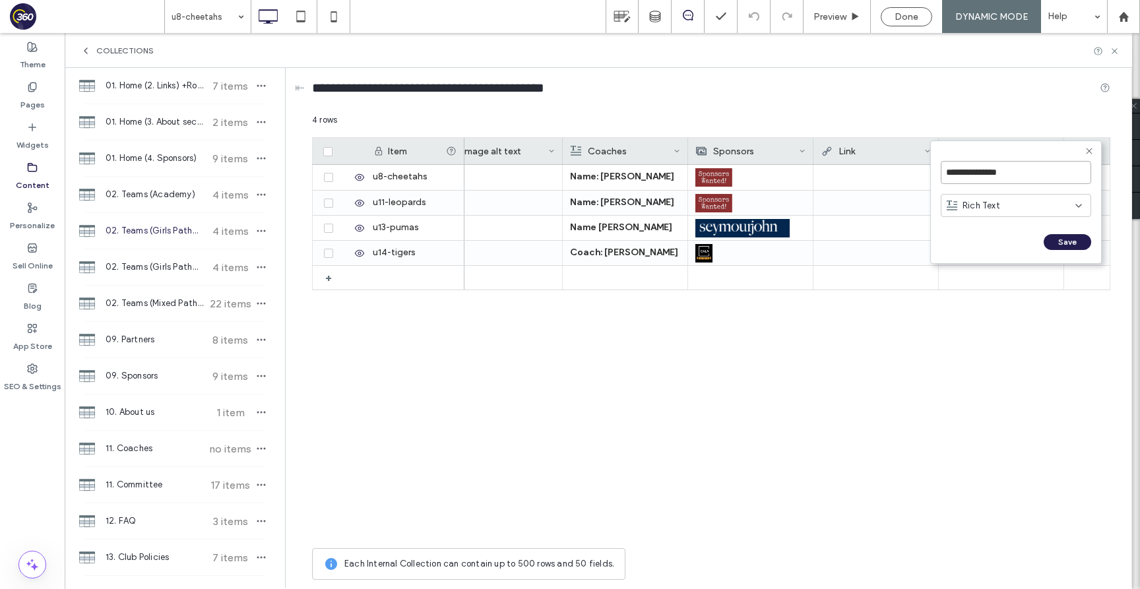
type input "**********"
click input "******" at bounding box center [955, 255] width 29 height 11
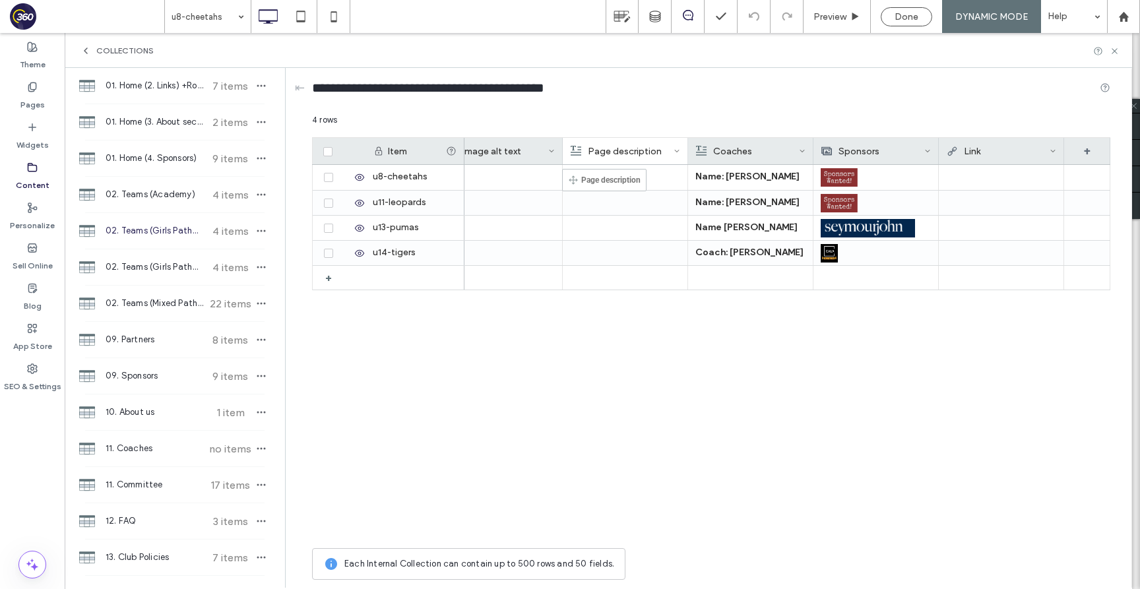
drag, startPoint x: 993, startPoint y: 152, endPoint x: 580, endPoint y: 175, distance: 413.5
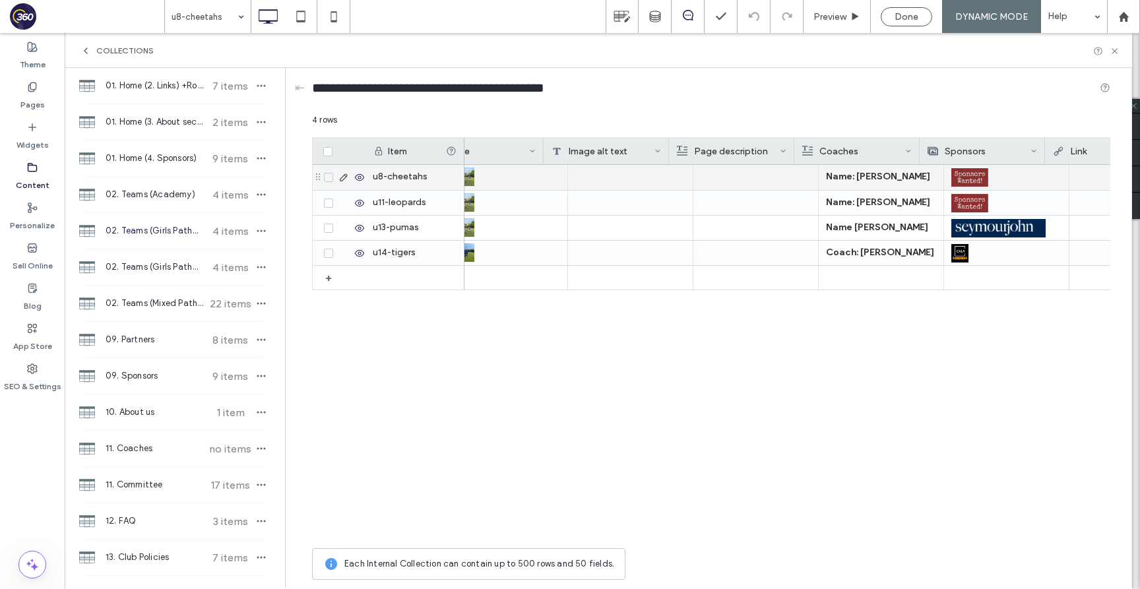
scroll to position [0, 332]
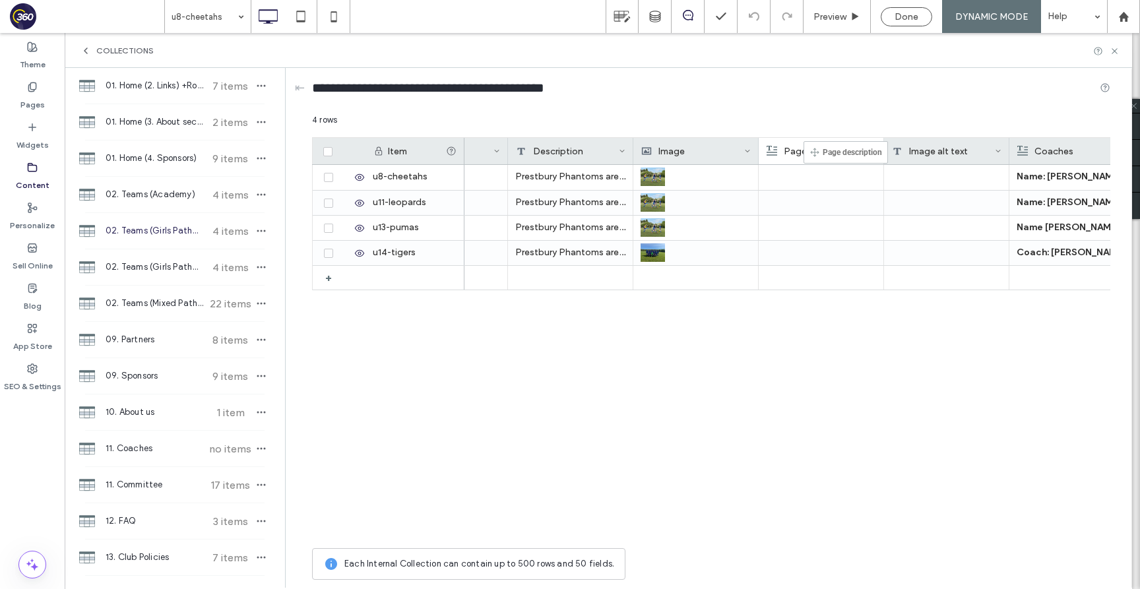
drag, startPoint x: 948, startPoint y: 148, endPoint x: 823, endPoint y: 147, distance: 125.3
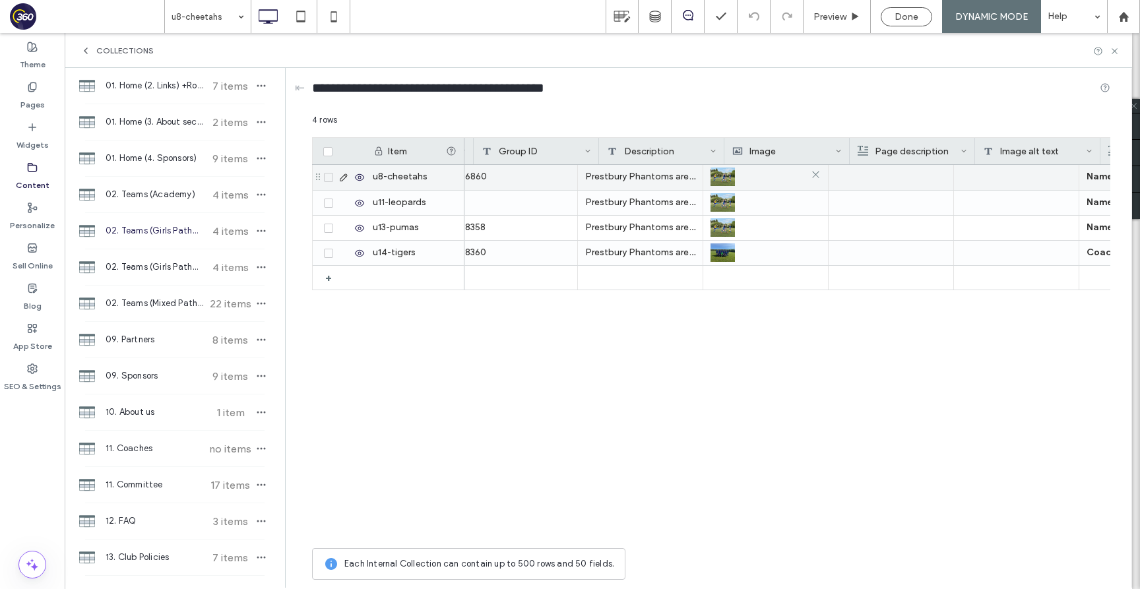
scroll to position [0, 210]
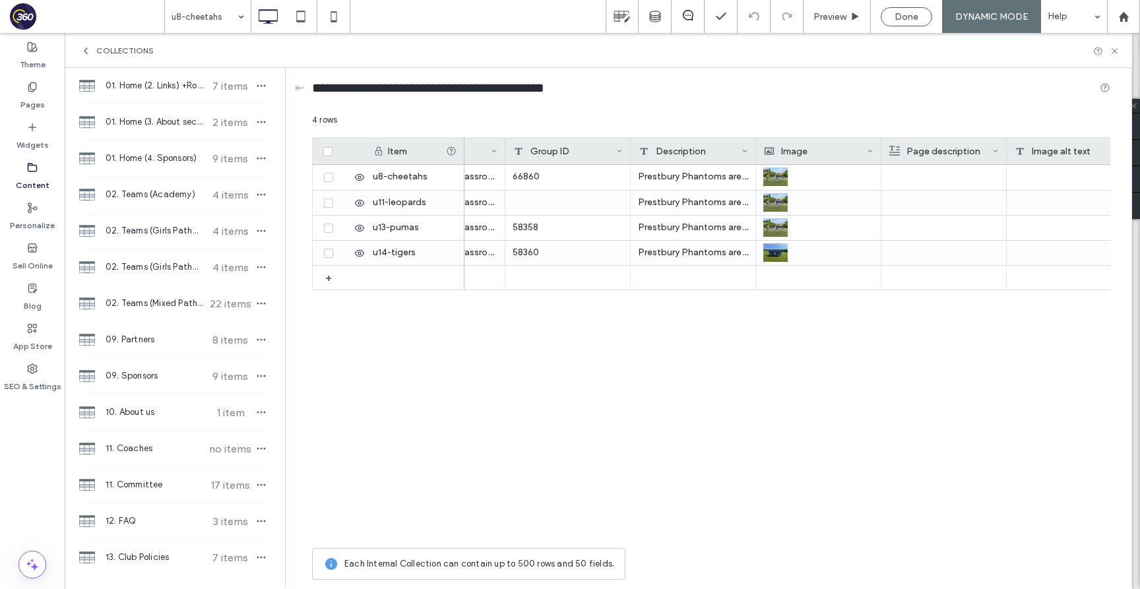
click at [679, 150] on div "Description" at bounding box center [689, 151] width 103 height 26
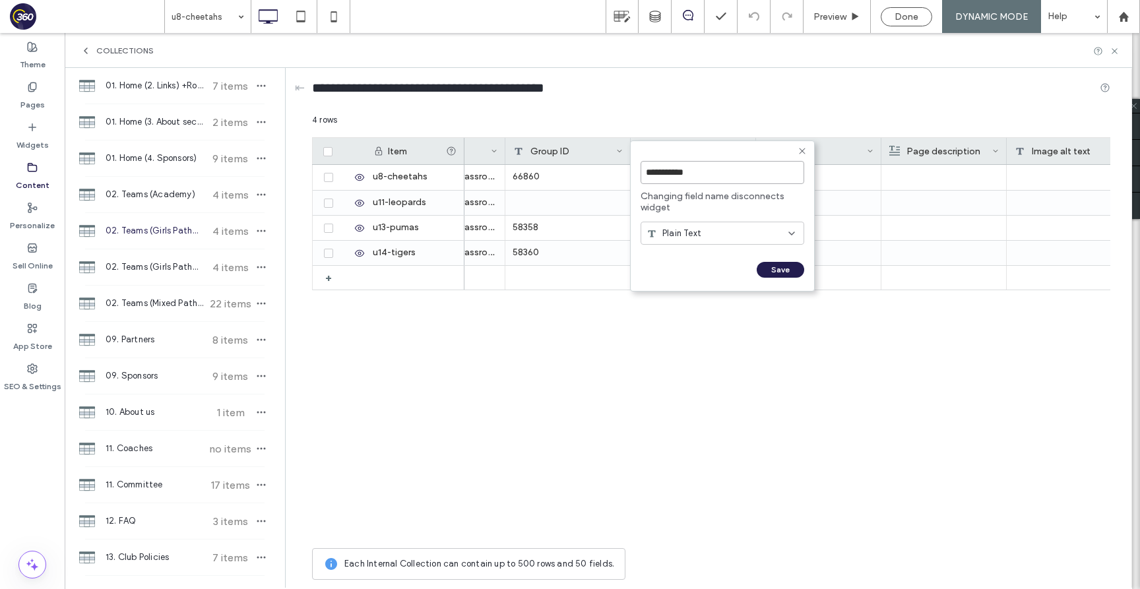
click at [646, 171] on input "**********" at bounding box center [722, 172] width 164 height 23
click at [644, 170] on input "**********" at bounding box center [722, 172] width 164 height 23
type input "**********"
click input "******" at bounding box center [654, 283] width 29 height 11
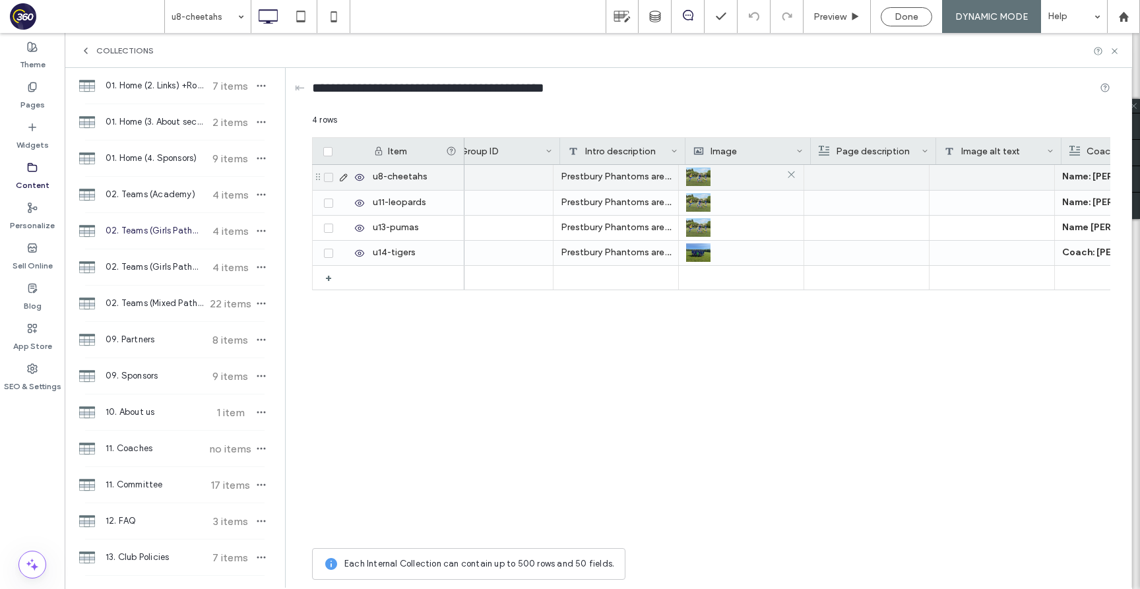
scroll to position [0, 315]
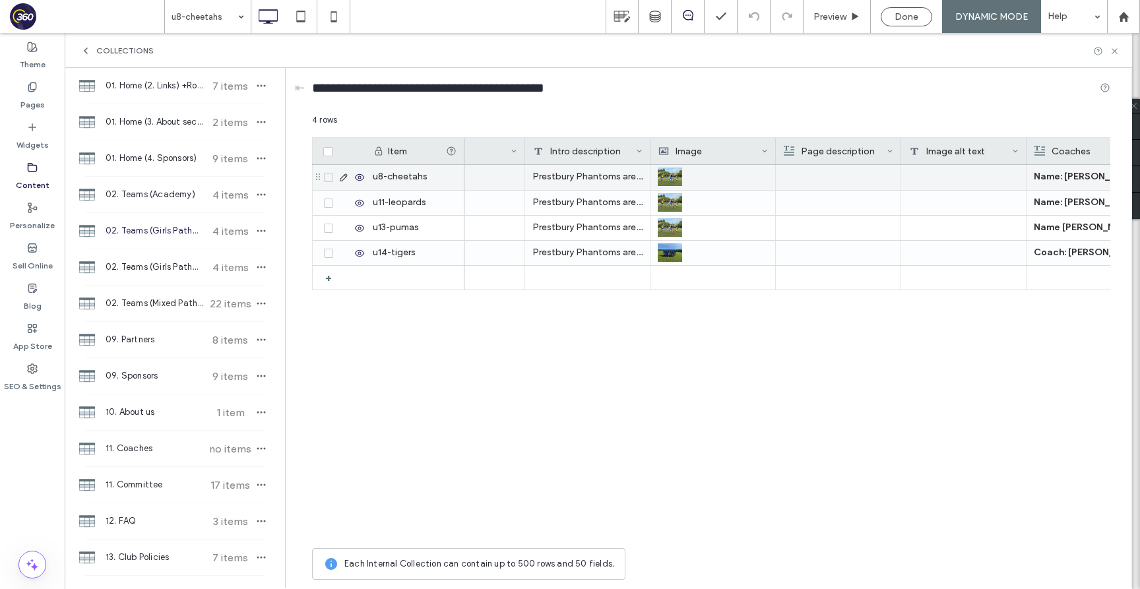
click at [576, 176] on div "Prestbury Phantoms are dedicated to fostering and developing their girls' grass…" at bounding box center [587, 177] width 125 height 25
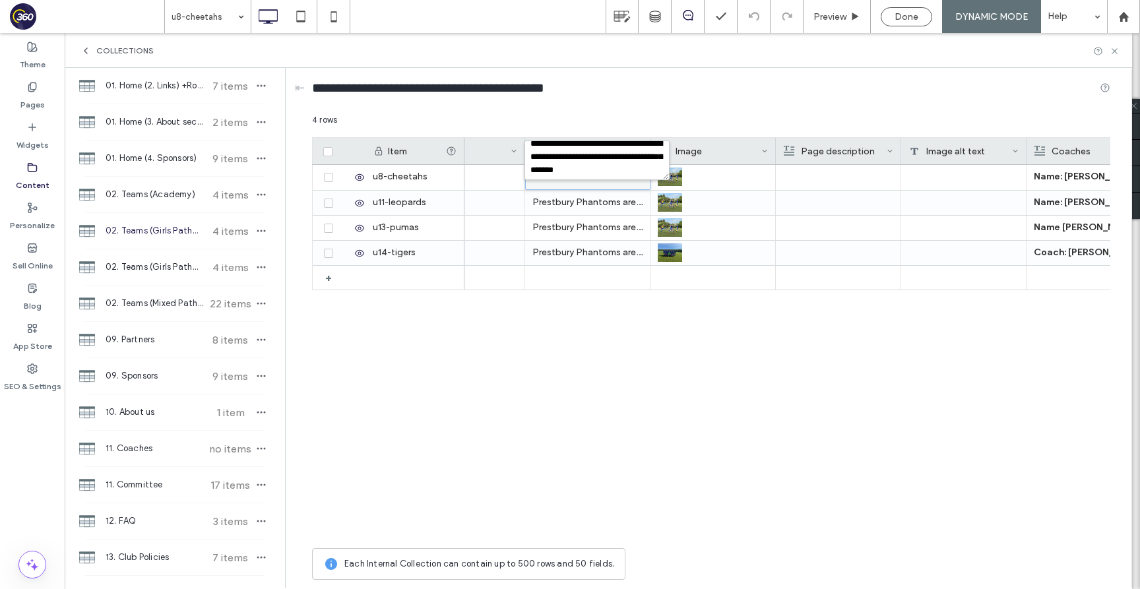
scroll to position [355, 0]
click at [588, 157] on textarea "**********" at bounding box center [596, 160] width 145 height 40
click at [573, 153] on textarea "**********" at bounding box center [596, 160] width 145 height 40
click at [531, 149] on textarea "**********" at bounding box center [596, 160] width 145 height 40
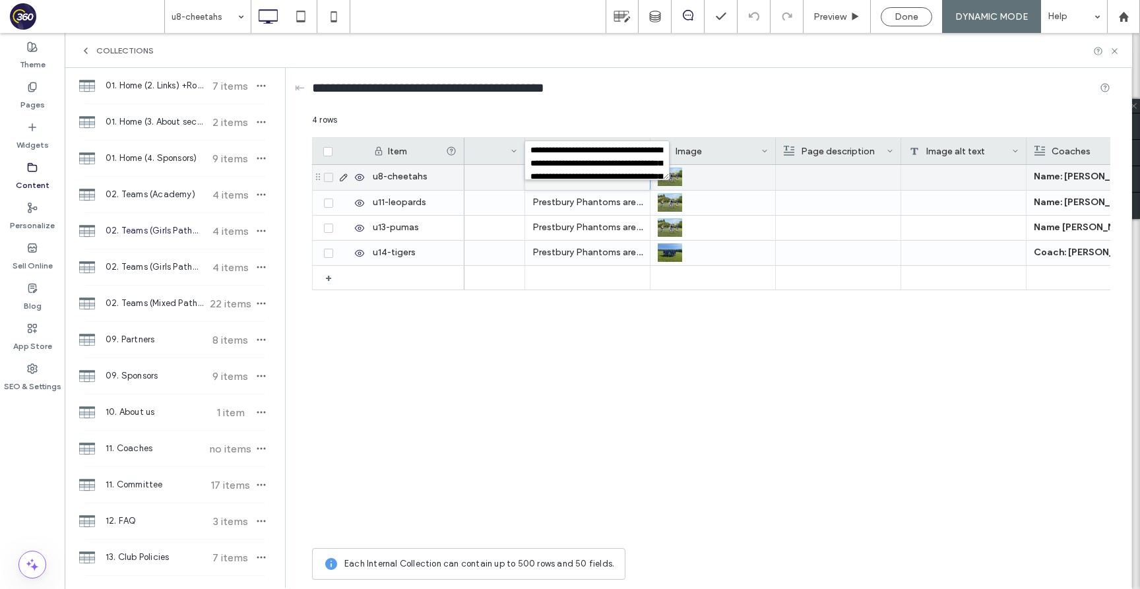
click at [804, 171] on div at bounding box center [838, 177] width 110 height 25
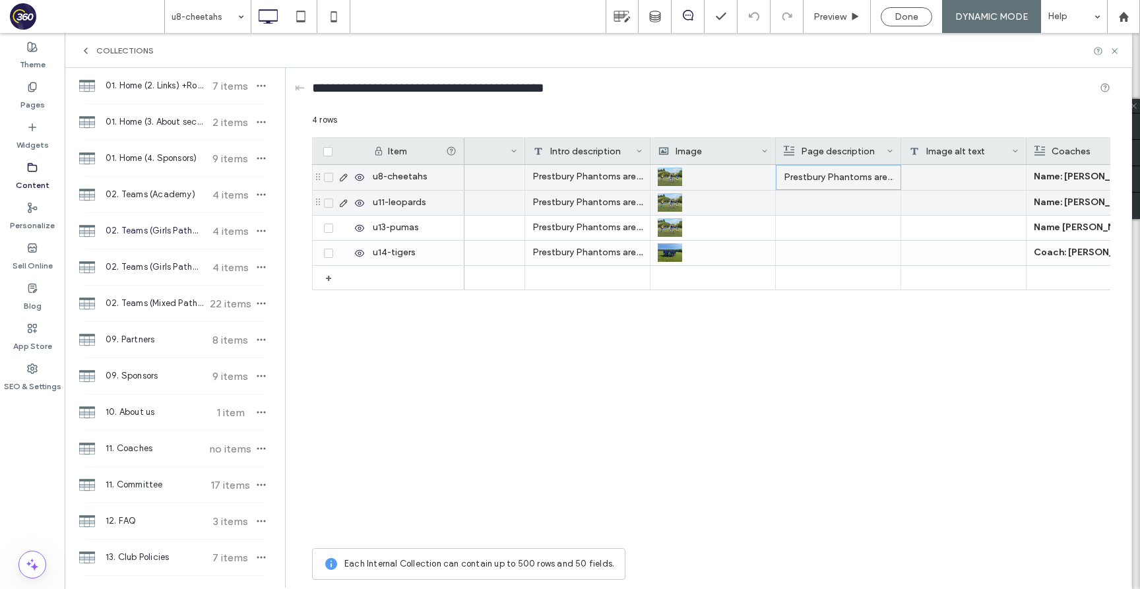
click at [611, 201] on div "Prestbury Phantoms are dedicated to fostering and developing their girls' grass…" at bounding box center [587, 203] width 125 height 24
click at [600, 183] on textarea "**********" at bounding box center [596, 186] width 145 height 40
click at [574, 184] on textarea "**********" at bounding box center [596, 186] width 145 height 40
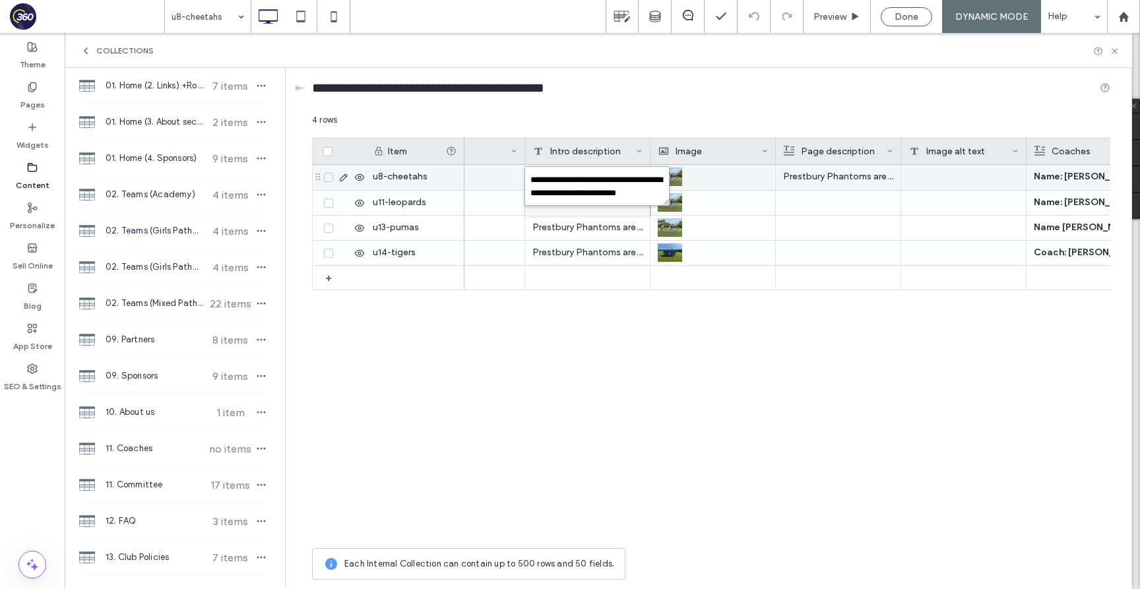
click at [574, 184] on textarea "**********" at bounding box center [596, 186] width 145 height 40
click at [528, 179] on textarea "**********" at bounding box center [596, 186] width 145 height 40
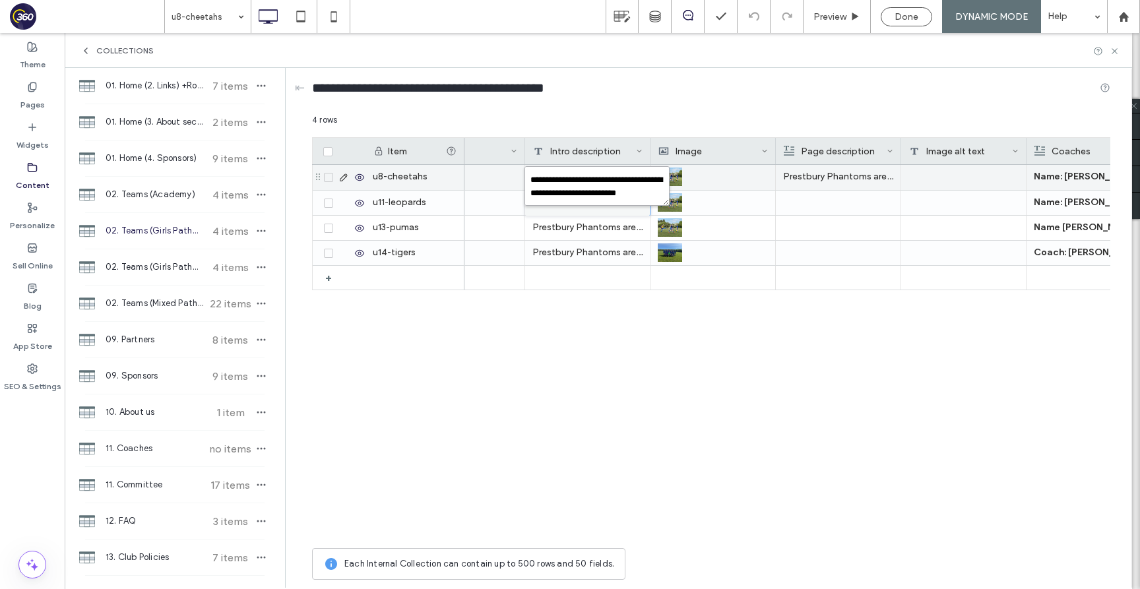
scroll to position [355, 0]
click at [577, 185] on textarea "**********" at bounding box center [596, 186] width 145 height 40
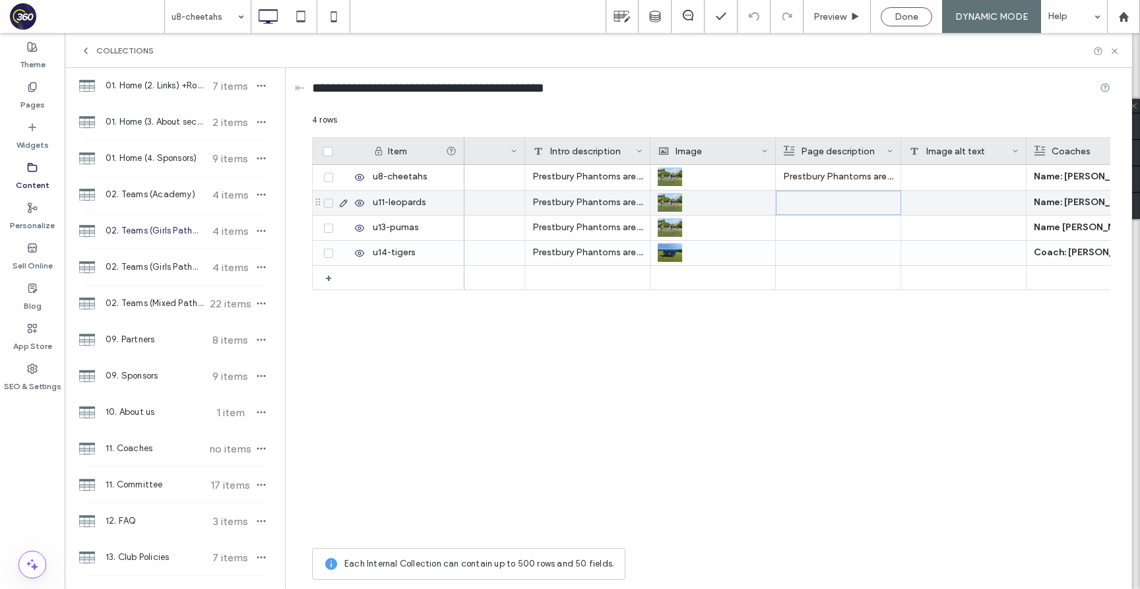
click at [834, 201] on div at bounding box center [838, 202] width 109 height 23
click at [834, 195] on div "Rich Text Editor" at bounding box center [847, 192] width 139 height 9
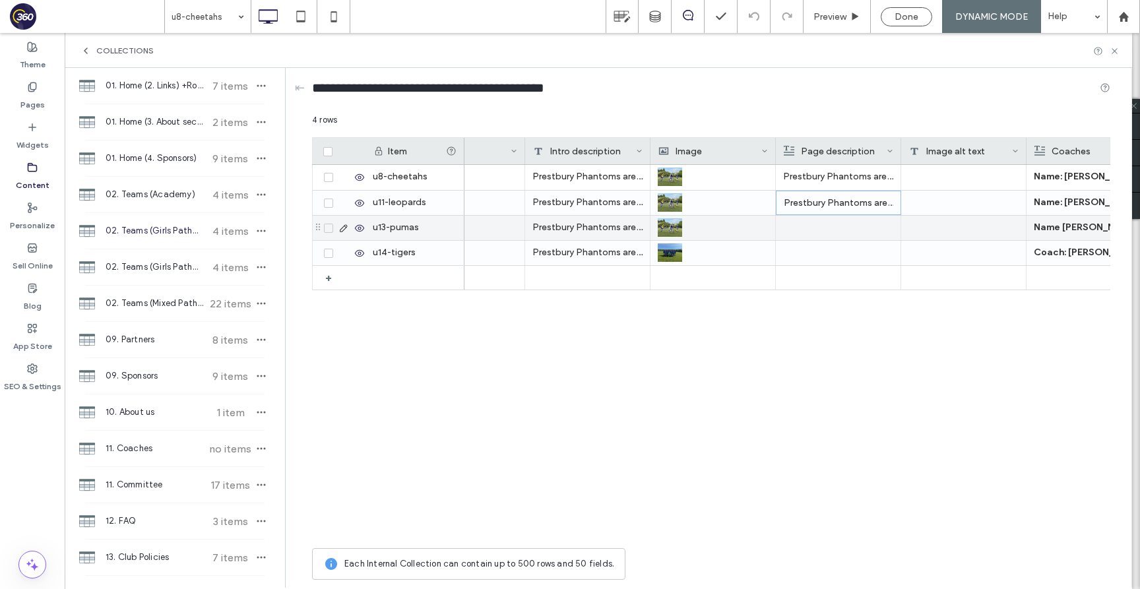
click at [599, 230] on div "Prestbury Phantoms are dedicated to fostering and developing their girls' grass…" at bounding box center [587, 228] width 125 height 24
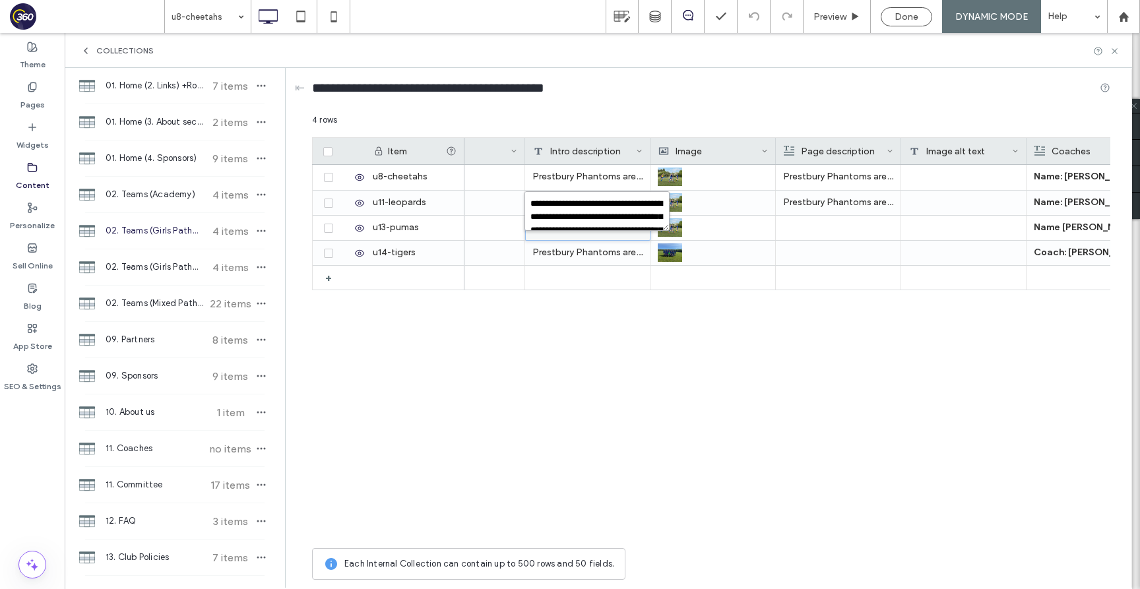
click at [531, 204] on textarea "**********" at bounding box center [596, 211] width 145 height 40
click at [573, 212] on textarea "**********" at bounding box center [596, 211] width 145 height 40
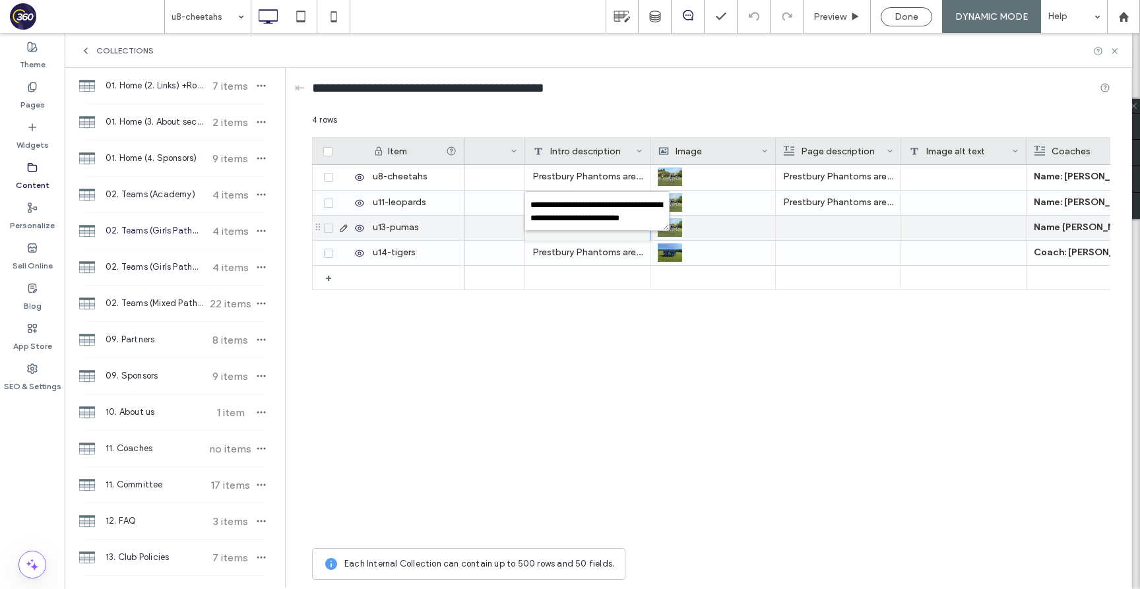
click at [830, 221] on div at bounding box center [838, 228] width 110 height 24
click at [830, 221] on div at bounding box center [838, 227] width 109 height 23
click at [828, 212] on div at bounding box center [847, 230] width 142 height 36
click at [821, 226] on div "Rich Text Editor" at bounding box center [847, 229] width 139 height 33
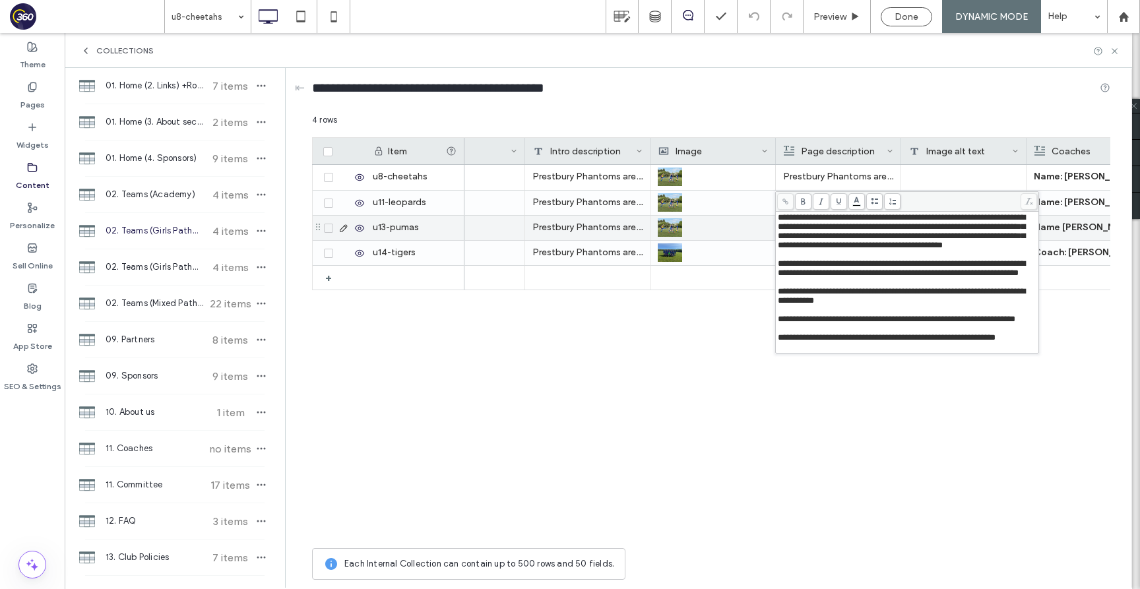
scroll to position [3, 0]
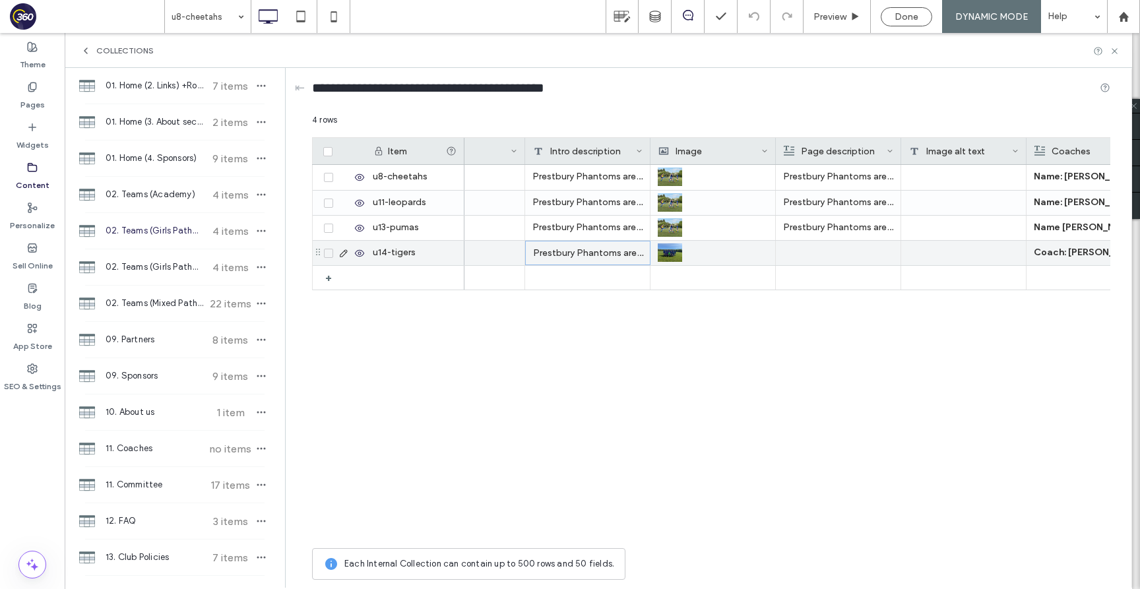
click at [594, 242] on div "Prestbury Phantoms are dedicated to fostering and developing their girls' grass…" at bounding box center [587, 253] width 125 height 24
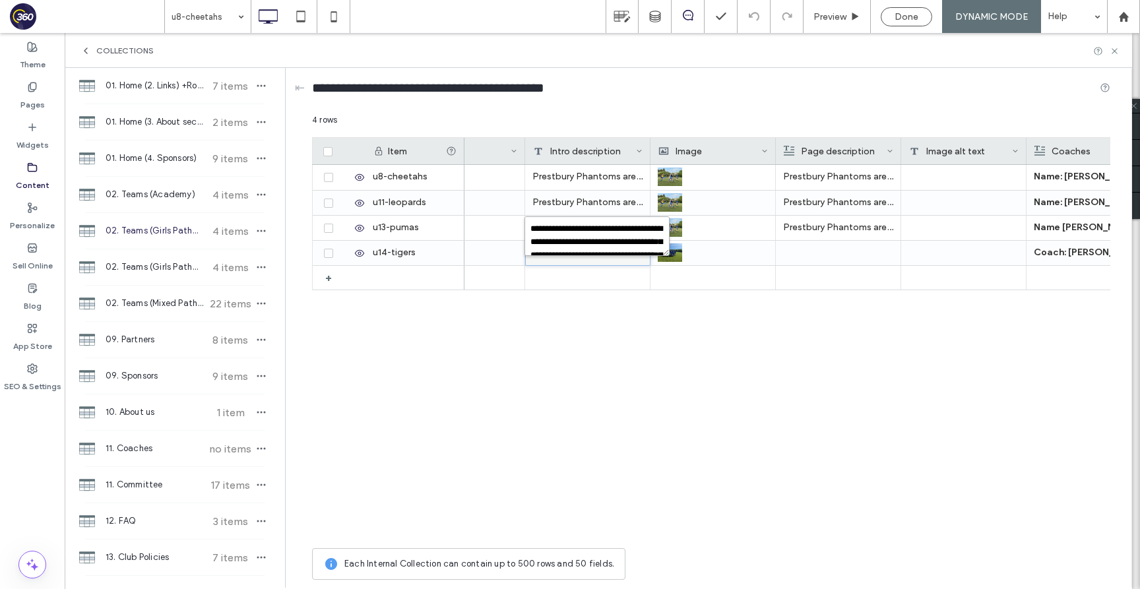
click at [529, 229] on textarea "**********" at bounding box center [596, 236] width 145 height 40
click at [592, 222] on textarea "**********" at bounding box center [596, 236] width 145 height 40
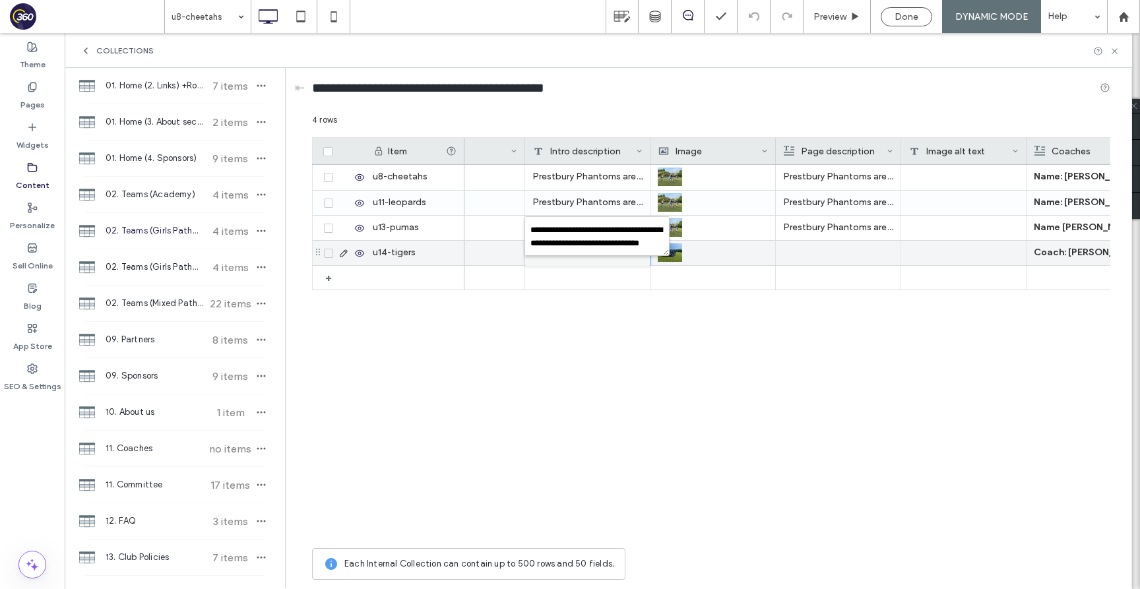
click at [826, 256] on div at bounding box center [838, 253] width 110 height 24
click at [826, 256] on div at bounding box center [838, 252] width 109 height 23
click at [826, 253] on div "Rich Text Editor" at bounding box center [847, 254] width 139 height 33
click at [1111, 55] on div "Collections" at bounding box center [598, 51] width 1036 height 11
click at [1117, 49] on icon at bounding box center [1114, 51] width 10 height 10
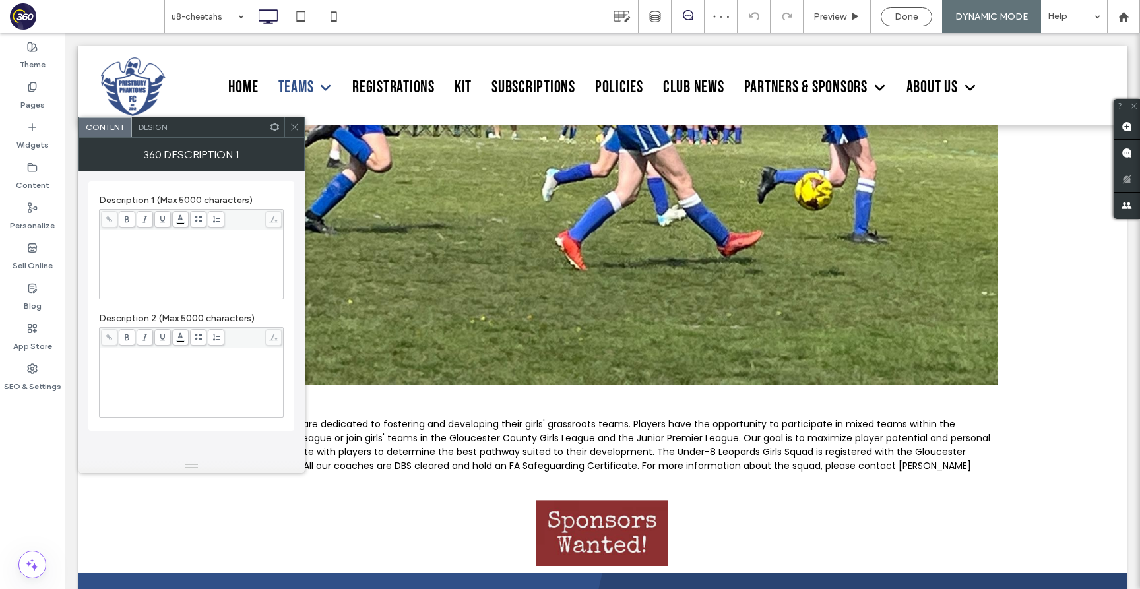
click at [294, 127] on use at bounding box center [294, 127] width 7 height 7
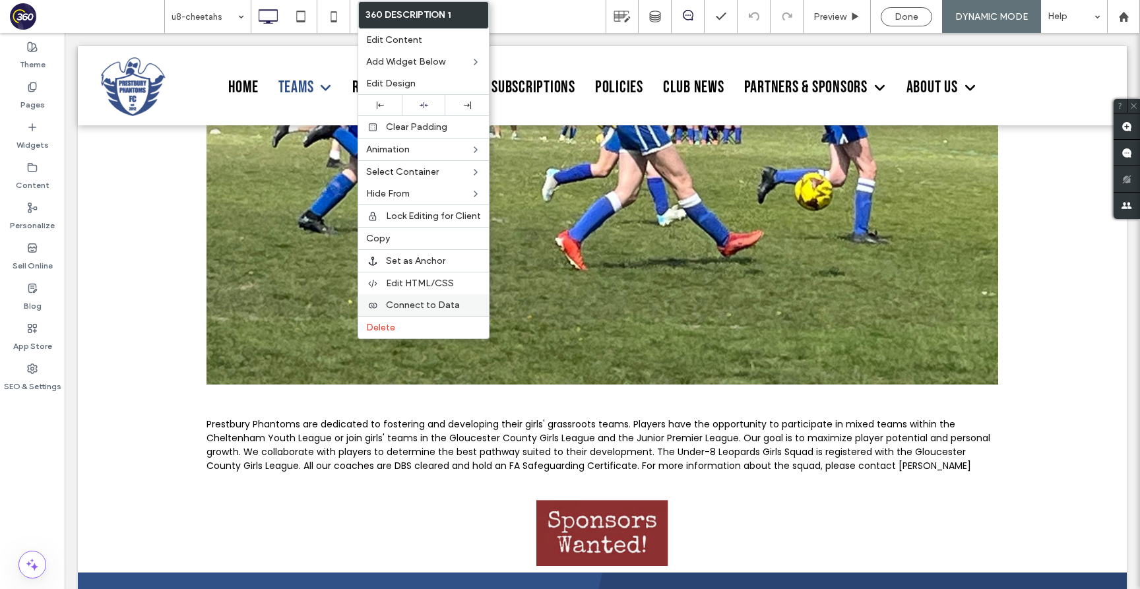
click at [418, 306] on span "Connect to Data" at bounding box center [423, 304] width 74 height 11
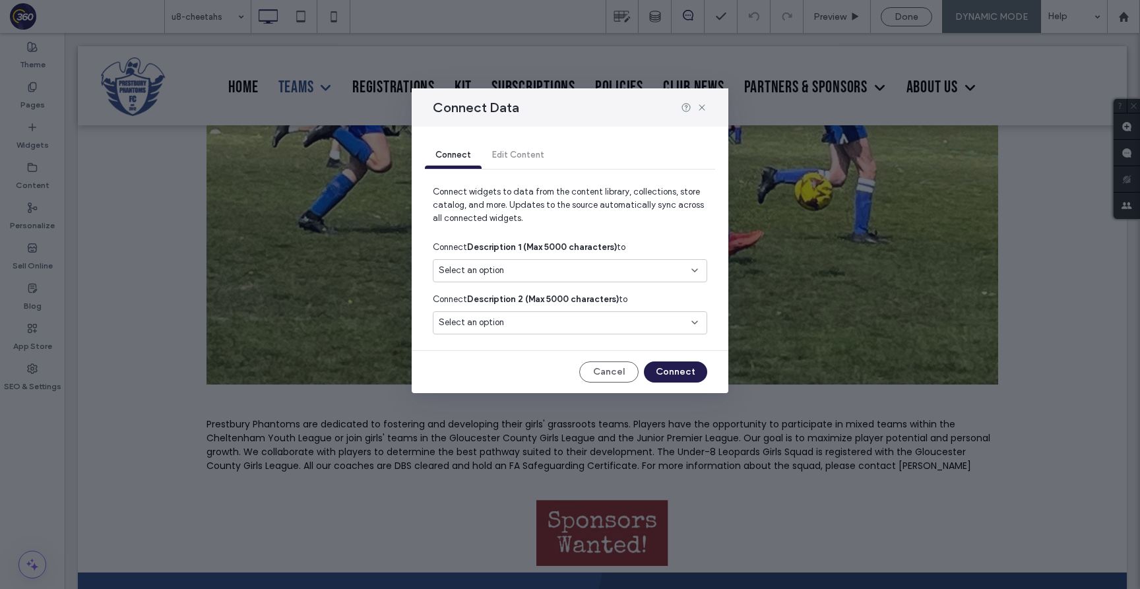
click at [571, 270] on div "Select an option" at bounding box center [562, 270] width 247 height 13
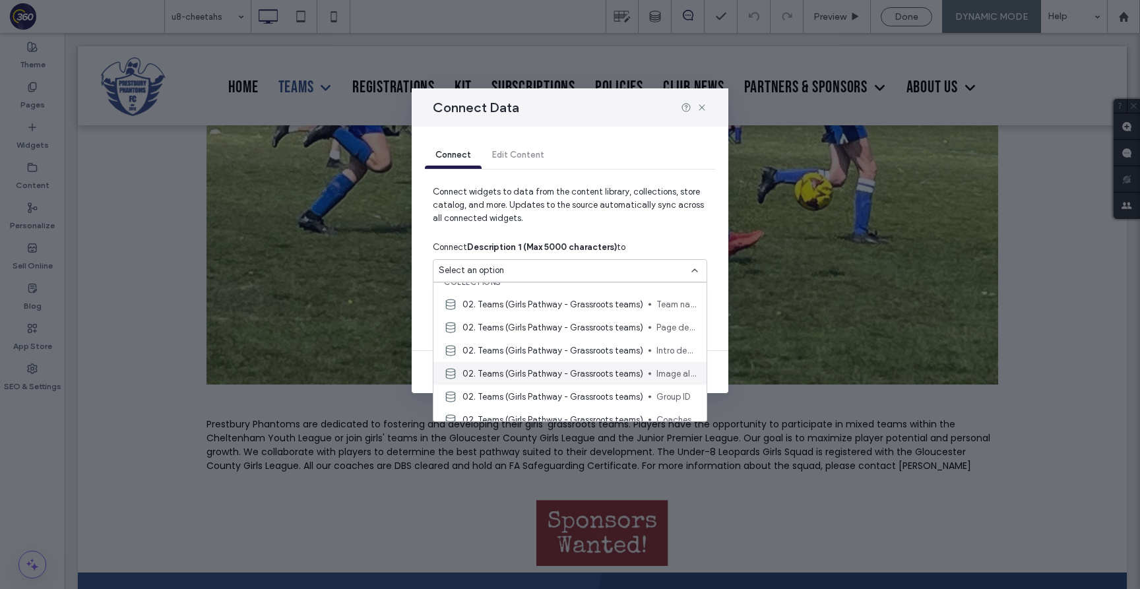
scroll to position [19, 0]
click at [600, 317] on span "02. Teams (Girls Pathway - Grassroots teams)" at bounding box center [552, 321] width 181 height 13
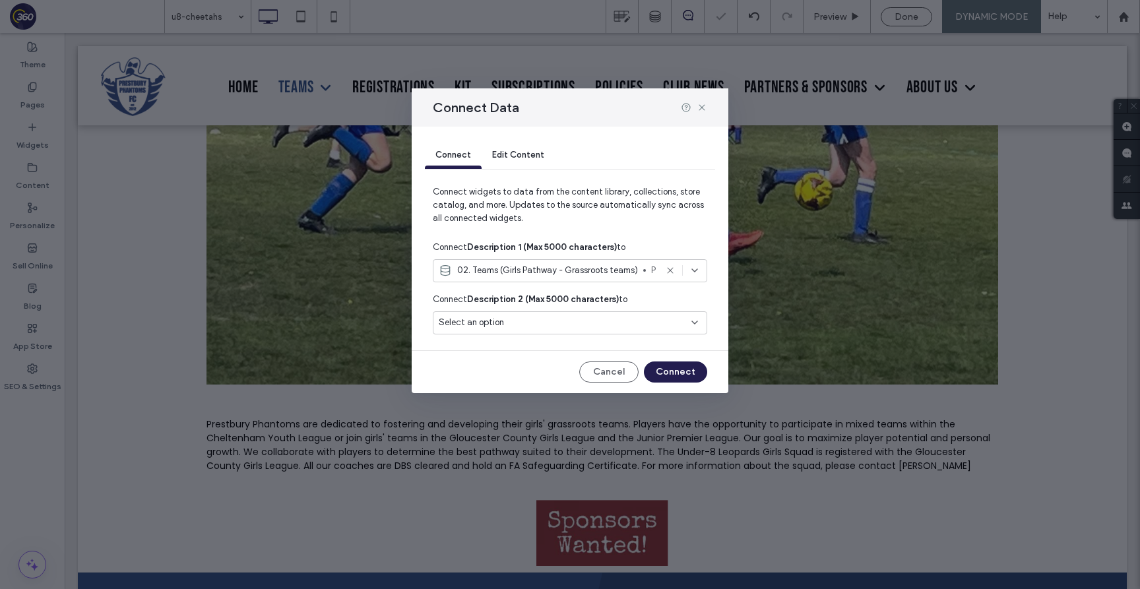
click at [599, 321] on div "Select an option" at bounding box center [562, 322] width 247 height 13
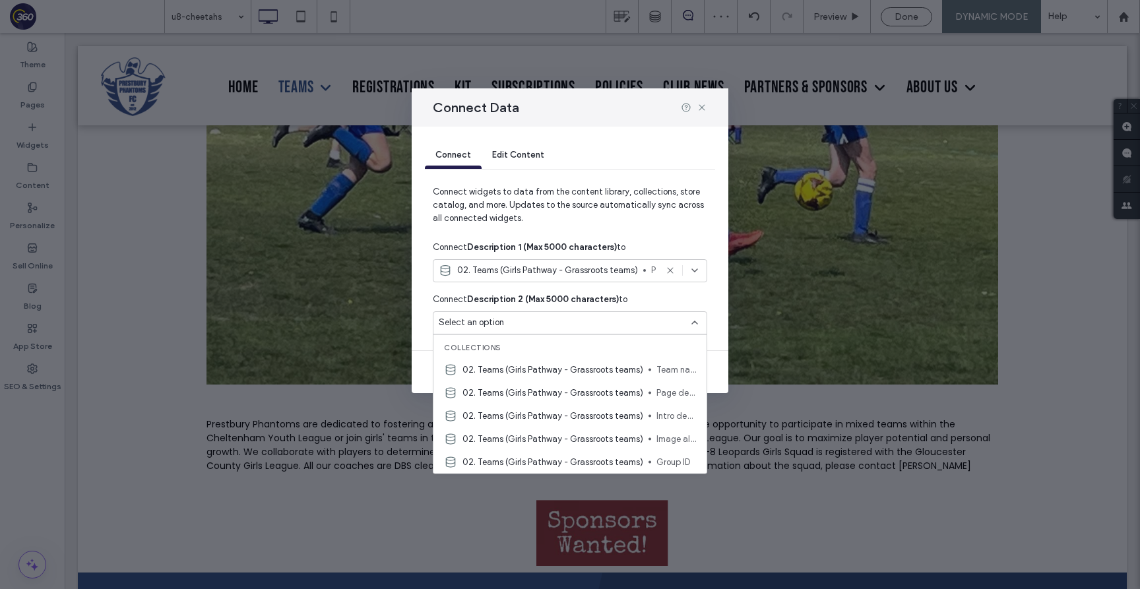
click at [599, 321] on div "Select an option" at bounding box center [562, 322] width 247 height 13
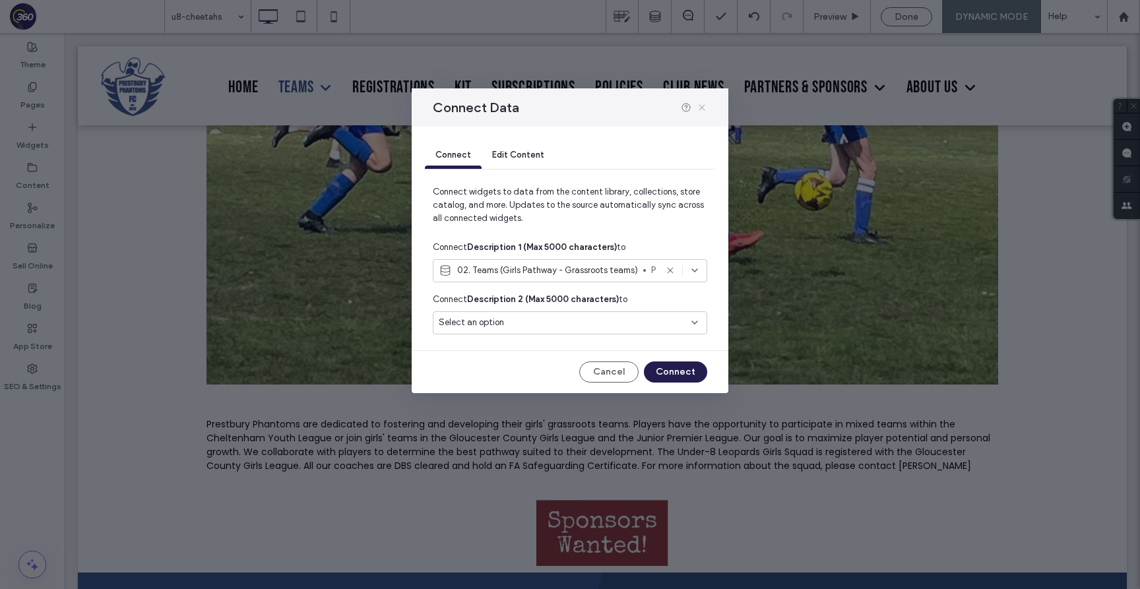
click at [702, 106] on use at bounding box center [701, 107] width 6 height 6
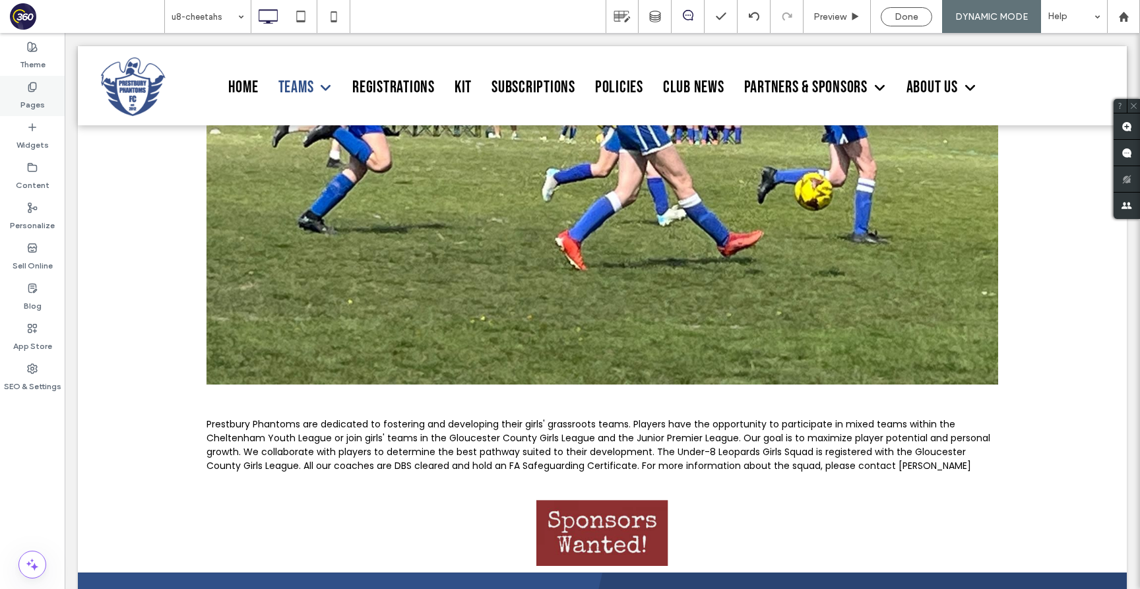
click at [30, 94] on label "Pages" at bounding box center [32, 101] width 24 height 18
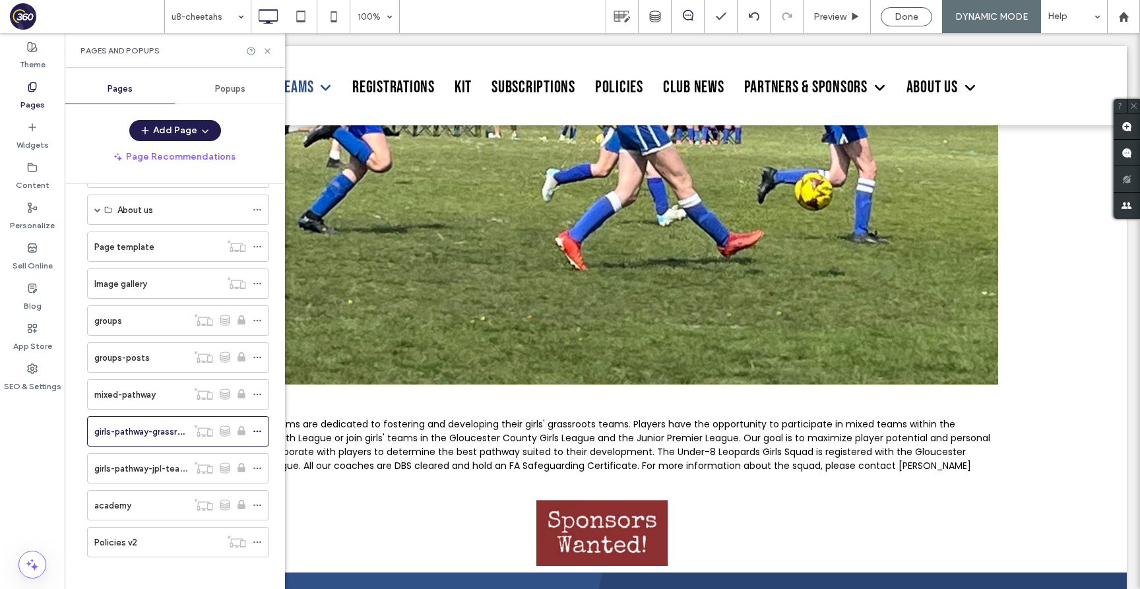
scroll to position [309, 0]
click at [162, 470] on label "girls-pathway-jpl-teams" at bounding box center [142, 466] width 97 height 23
click at [268, 51] on use at bounding box center [266, 50] width 5 height 5
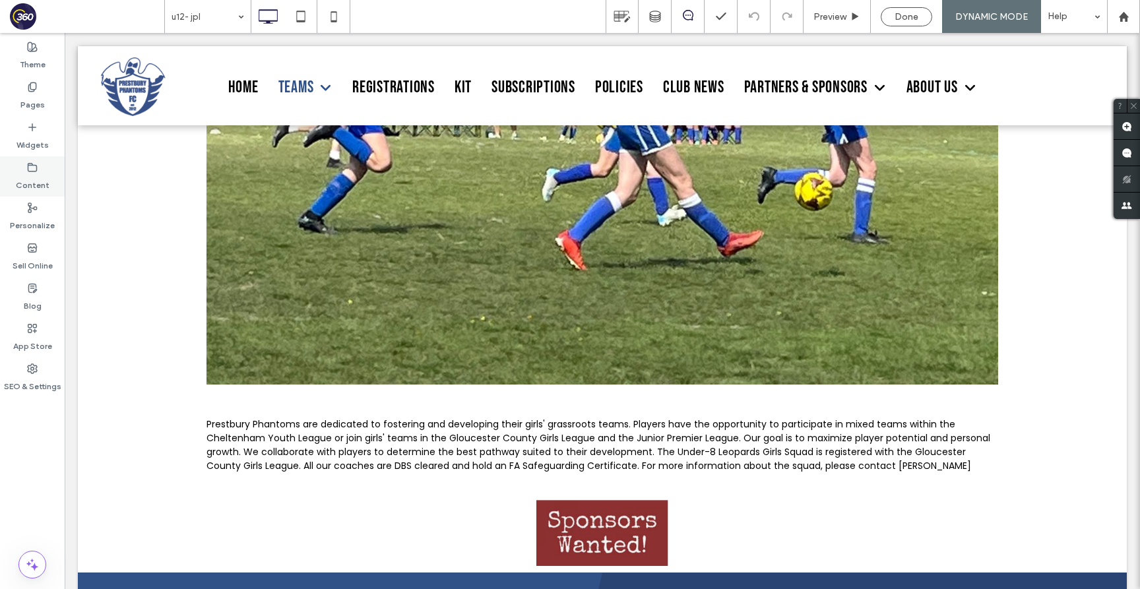
click at [24, 174] on label "Content" at bounding box center [33, 182] width 34 height 18
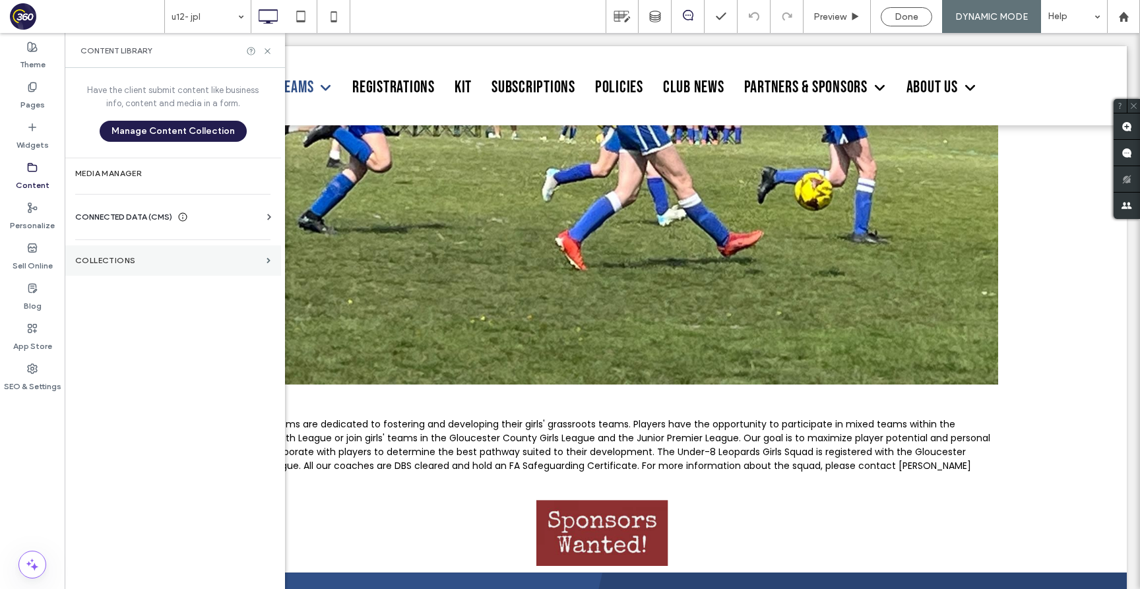
click at [205, 263] on label "Collections" at bounding box center [168, 260] width 186 height 9
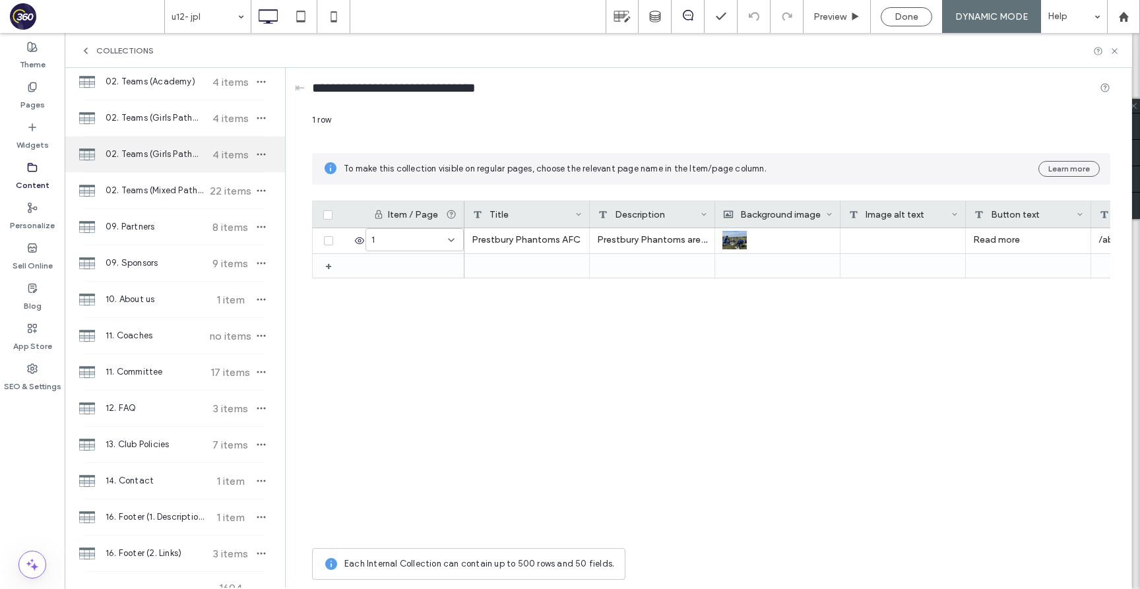
scroll to position [135, 0]
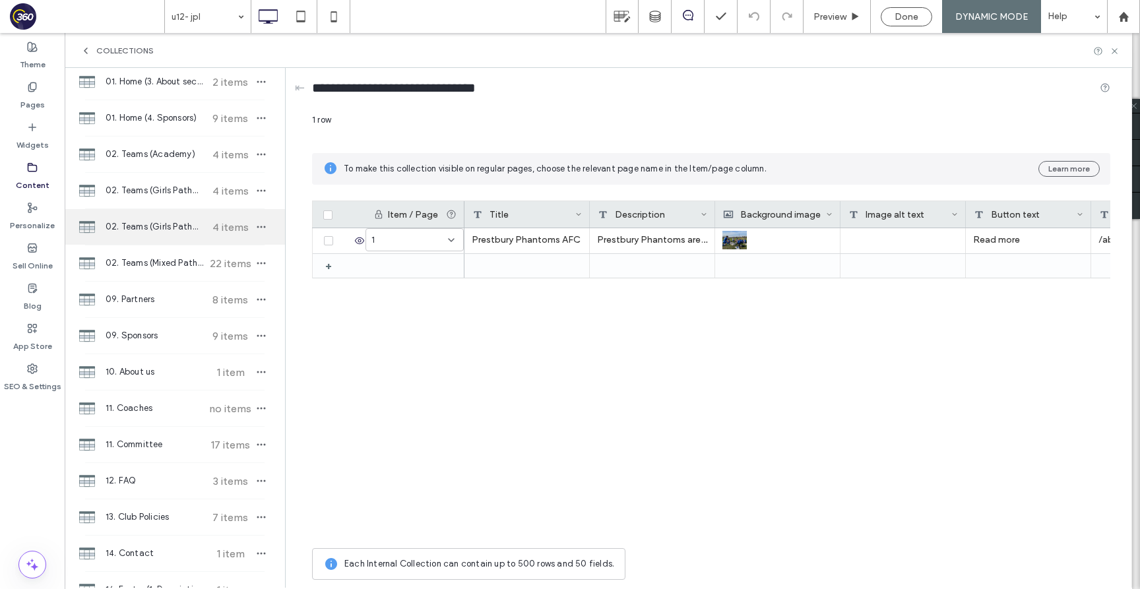
click at [210, 224] on span "4 items" at bounding box center [230, 227] width 46 height 13
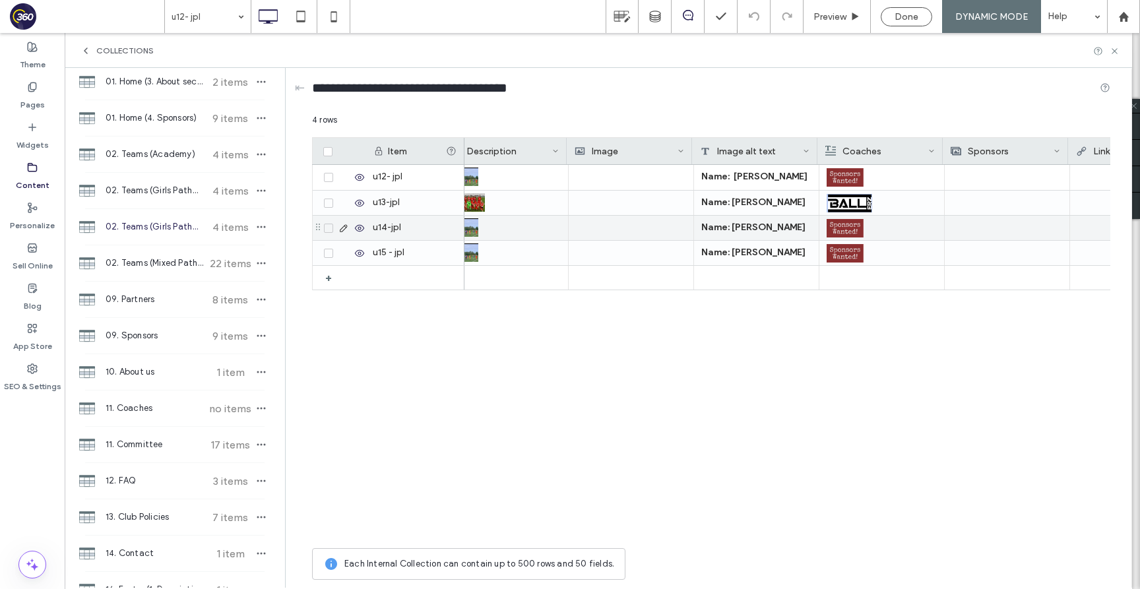
scroll to position [0, 528]
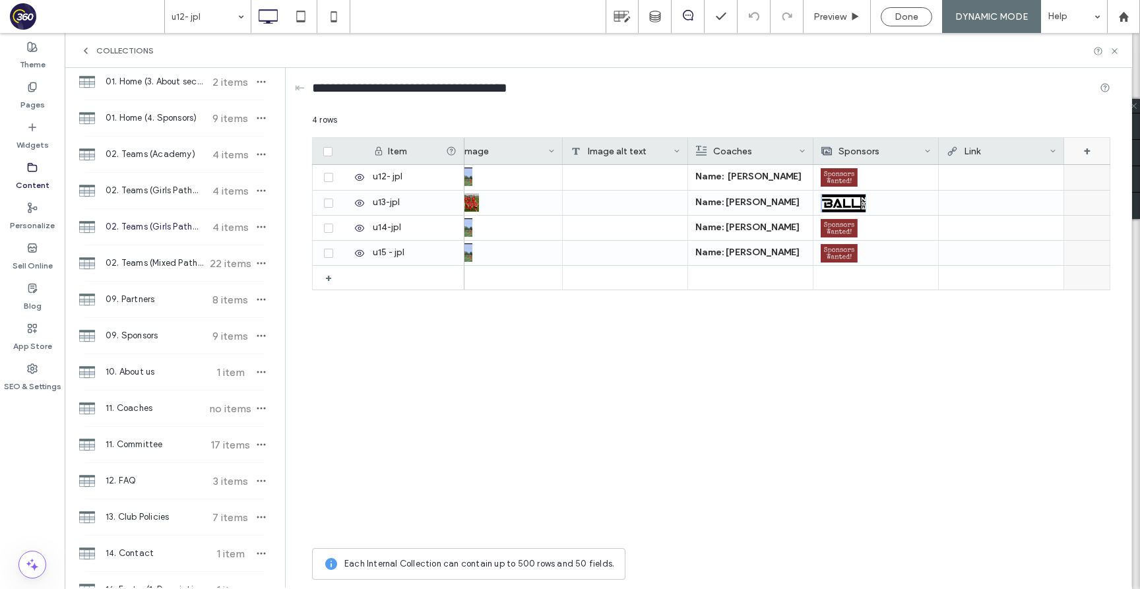
click at [1081, 149] on div "+" at bounding box center [1087, 151] width 46 height 26
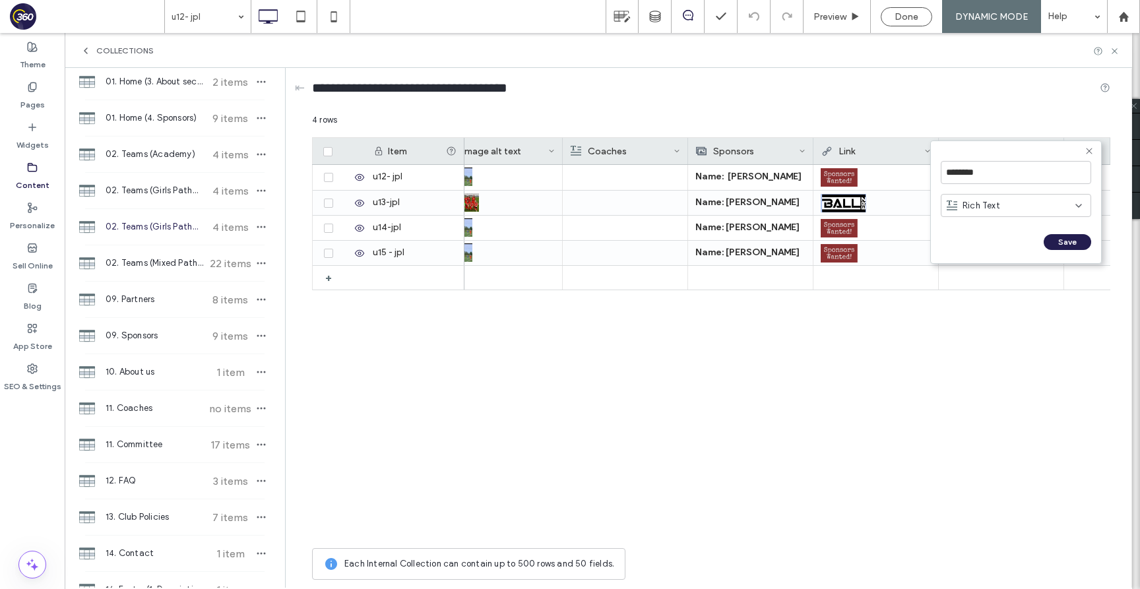
scroll to position [0, 654]
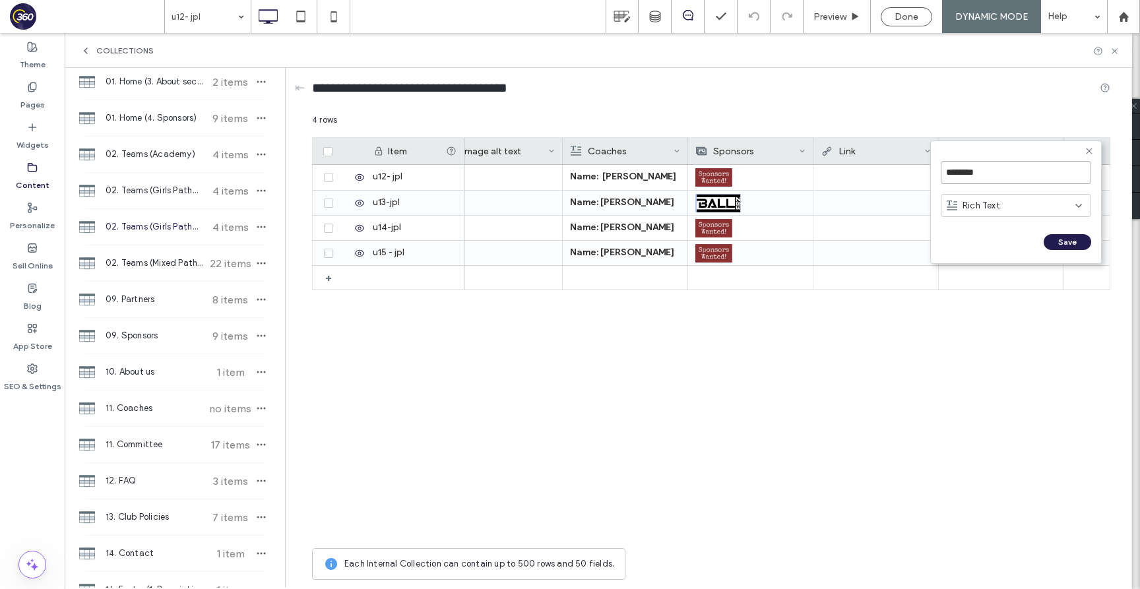
click at [1007, 175] on input "********" at bounding box center [1016, 172] width 150 height 23
type input "**********"
click input "******" at bounding box center [955, 255] width 29 height 11
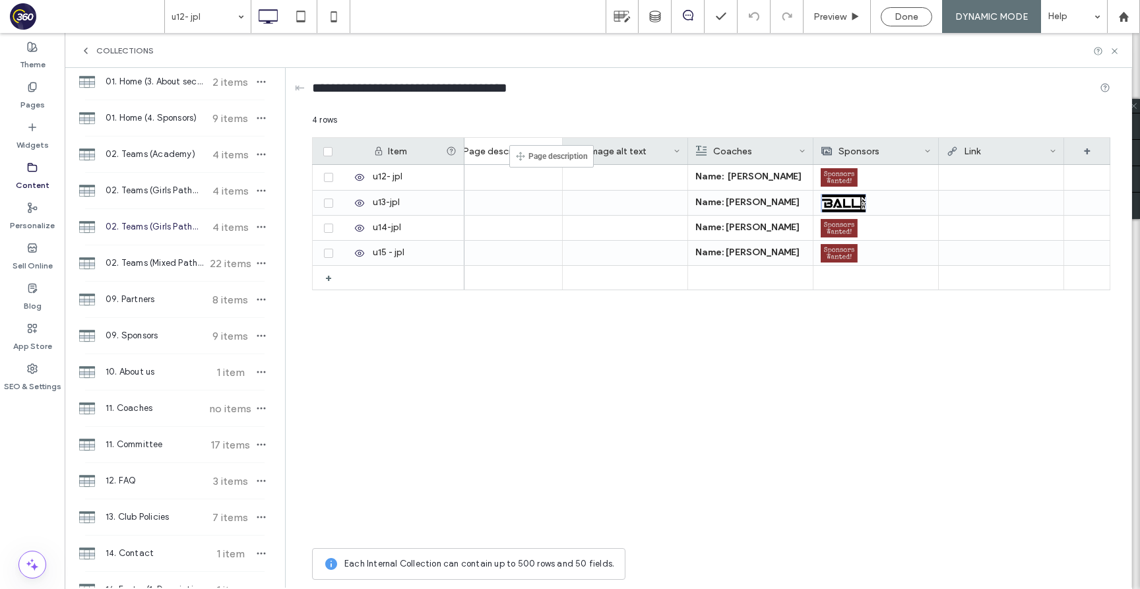
drag, startPoint x: 1027, startPoint y: 153, endPoint x: 529, endPoint y: 151, distance: 498.0
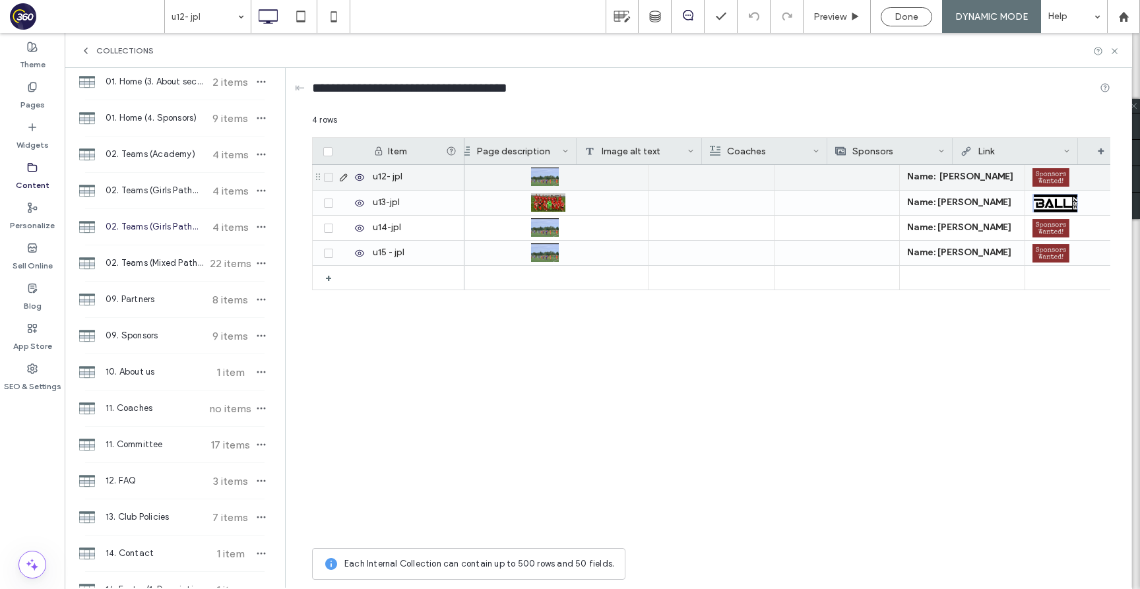
scroll to position [0, 311]
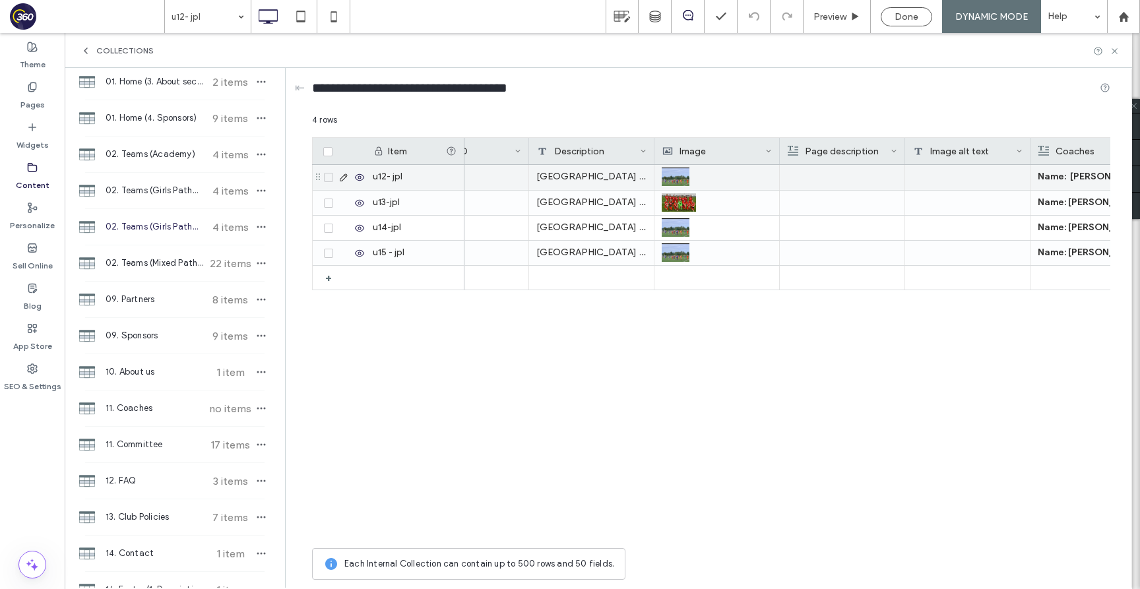
click at [618, 181] on div "Prestbury Girls Academy provides top-tier facilities, coaching, and a challengi…" at bounding box center [591, 177] width 125 height 25
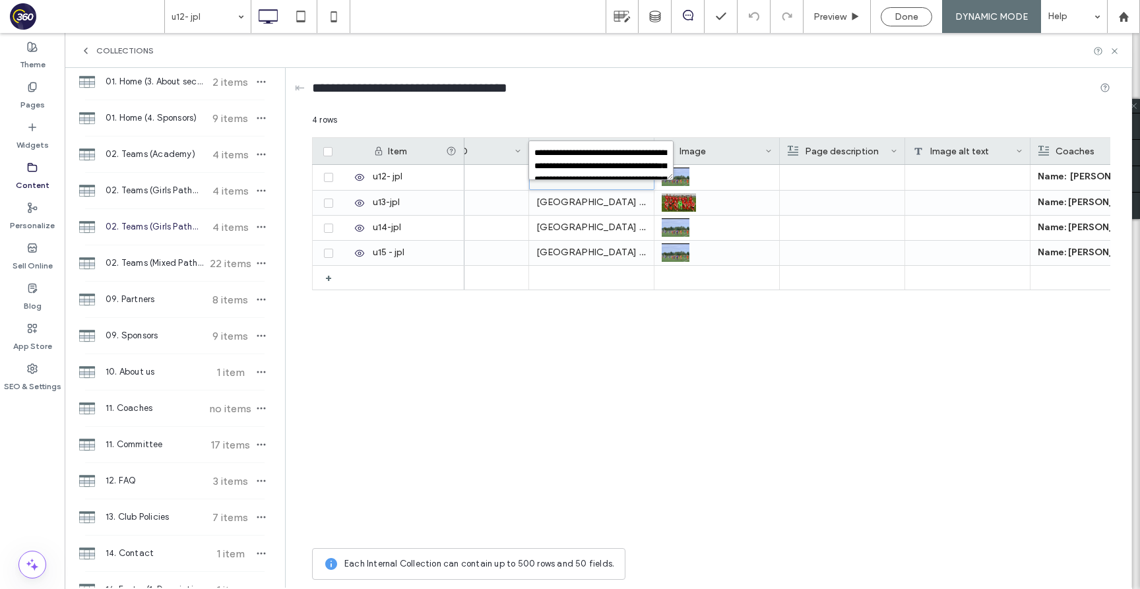
click at [534, 152] on textarea "**********" at bounding box center [600, 160] width 145 height 40
click at [624, 168] on textarea "**********" at bounding box center [600, 160] width 145 height 40
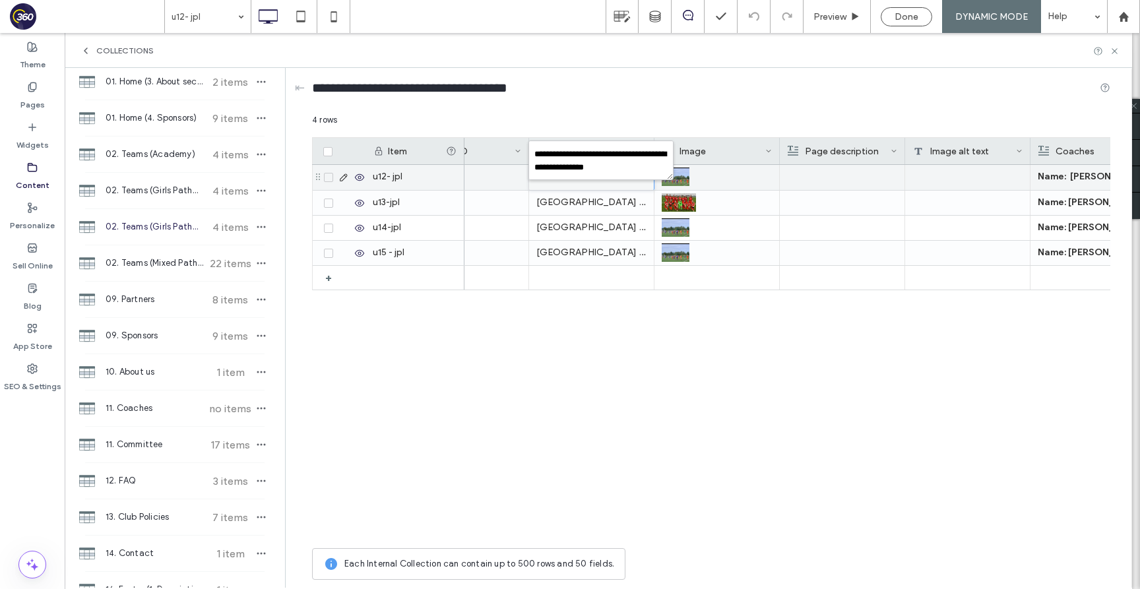
click at [873, 181] on div at bounding box center [842, 177] width 110 height 25
click at [873, 181] on div at bounding box center [842, 178] width 109 height 24
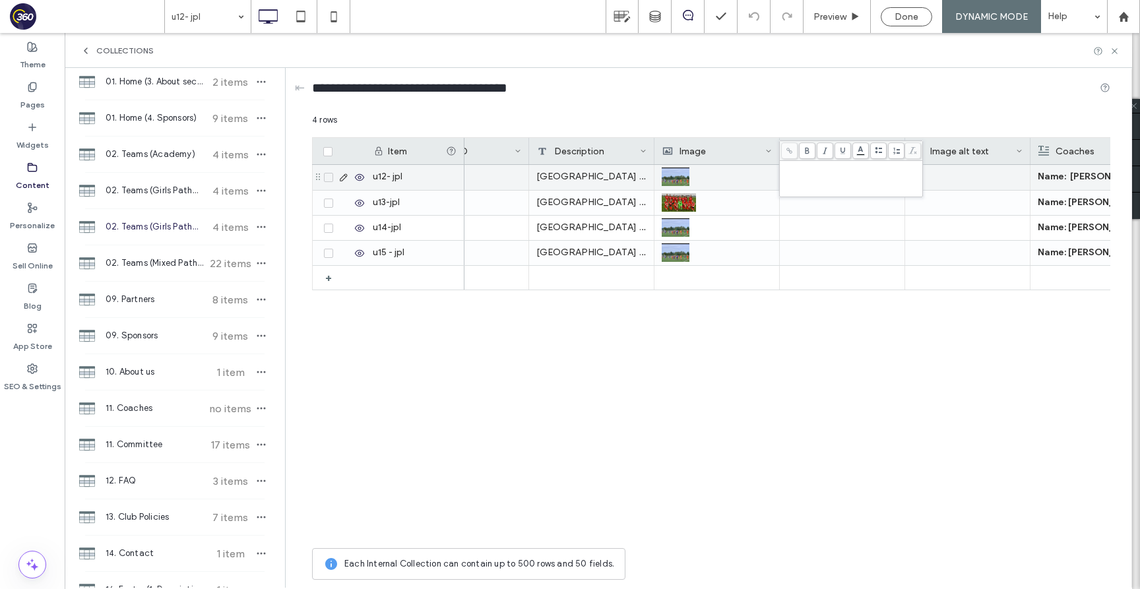
click at [859, 170] on div "Rich Text Editor" at bounding box center [851, 166] width 139 height 9
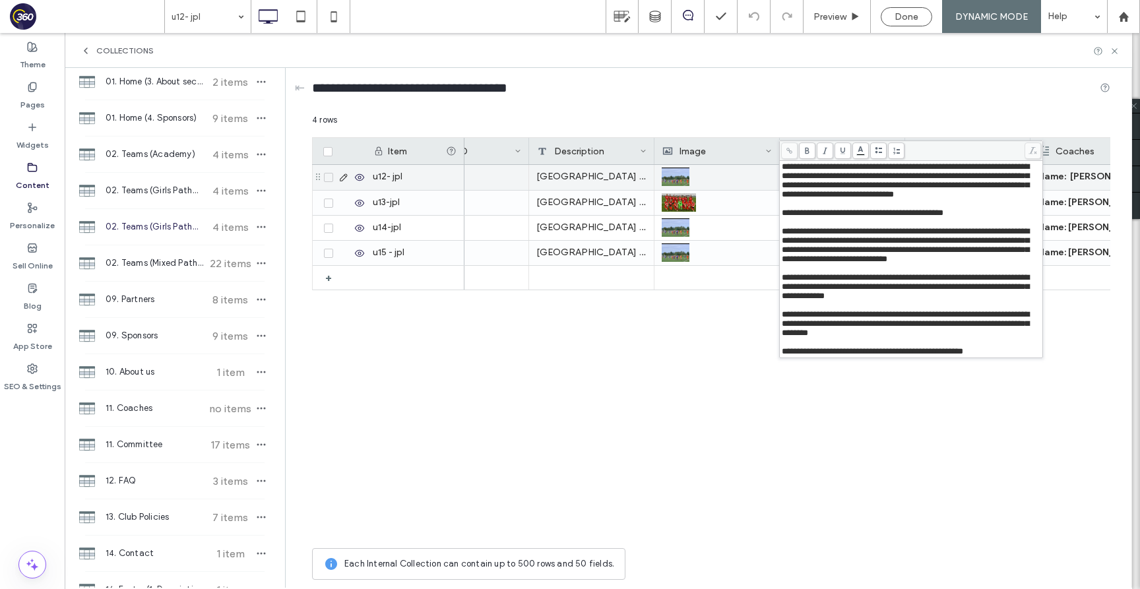
scroll to position [0, 0]
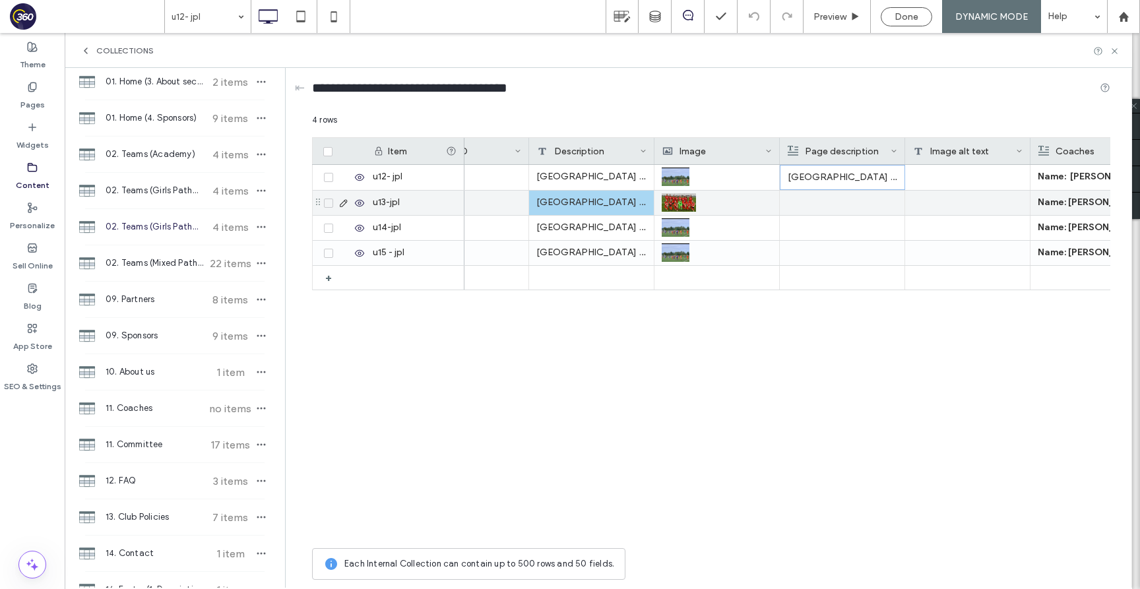
click at [600, 206] on div "Prestbury Girls Academy provides top-tier facilities, coaching, and a challengi…" at bounding box center [591, 203] width 125 height 24
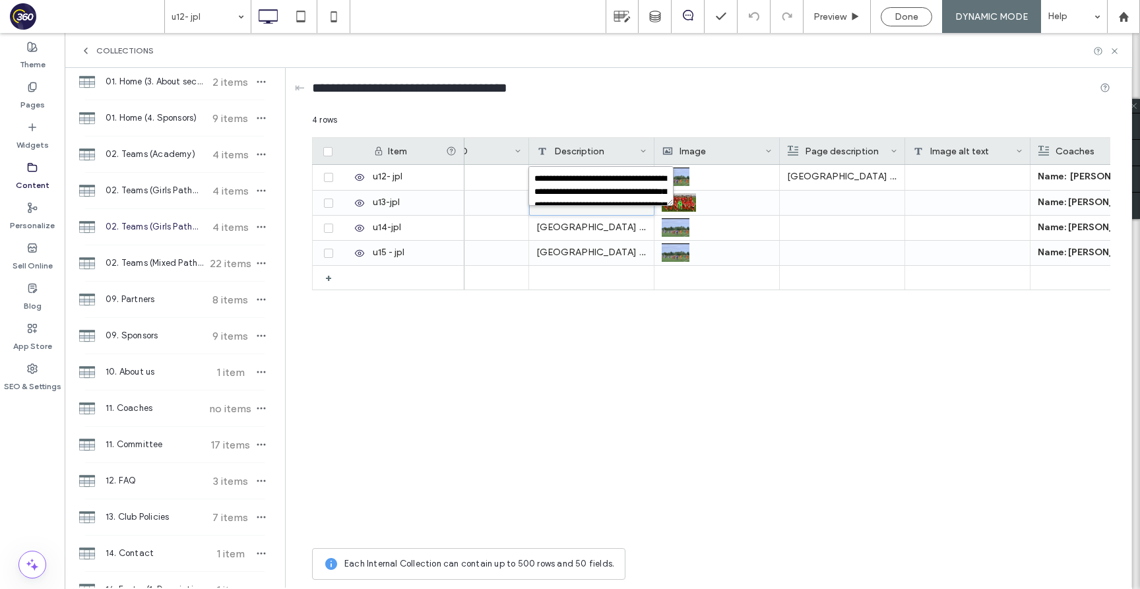
click at [533, 179] on textarea "**********" at bounding box center [600, 186] width 145 height 40
click at [635, 193] on textarea "**********" at bounding box center [600, 186] width 145 height 40
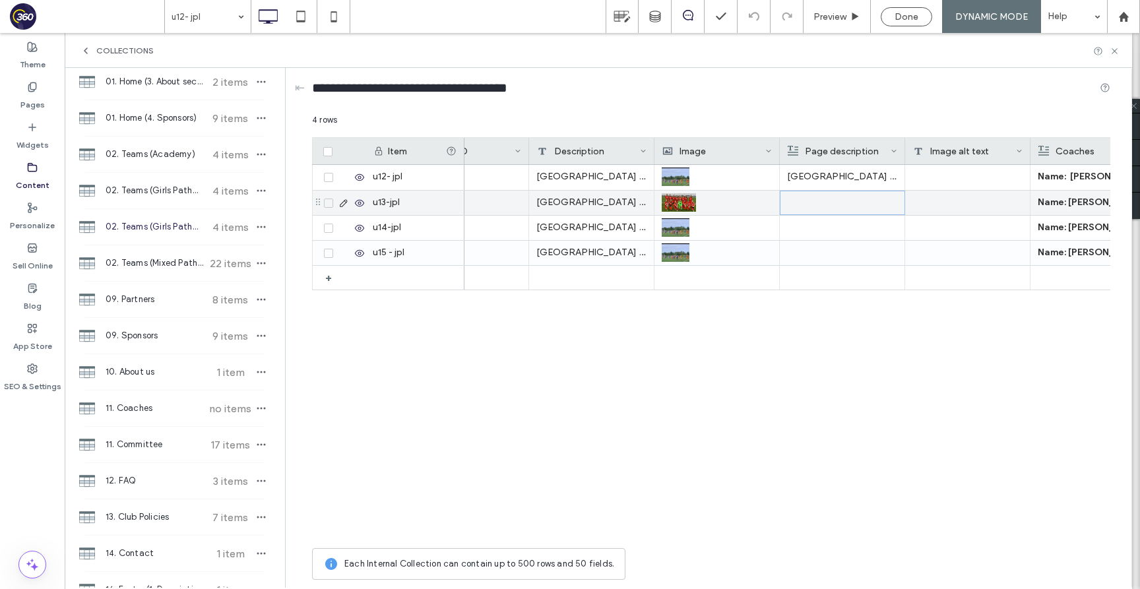
click at [841, 199] on div at bounding box center [842, 202] width 109 height 23
click at [841, 197] on div "Rich Text Editor" at bounding box center [851, 192] width 139 height 9
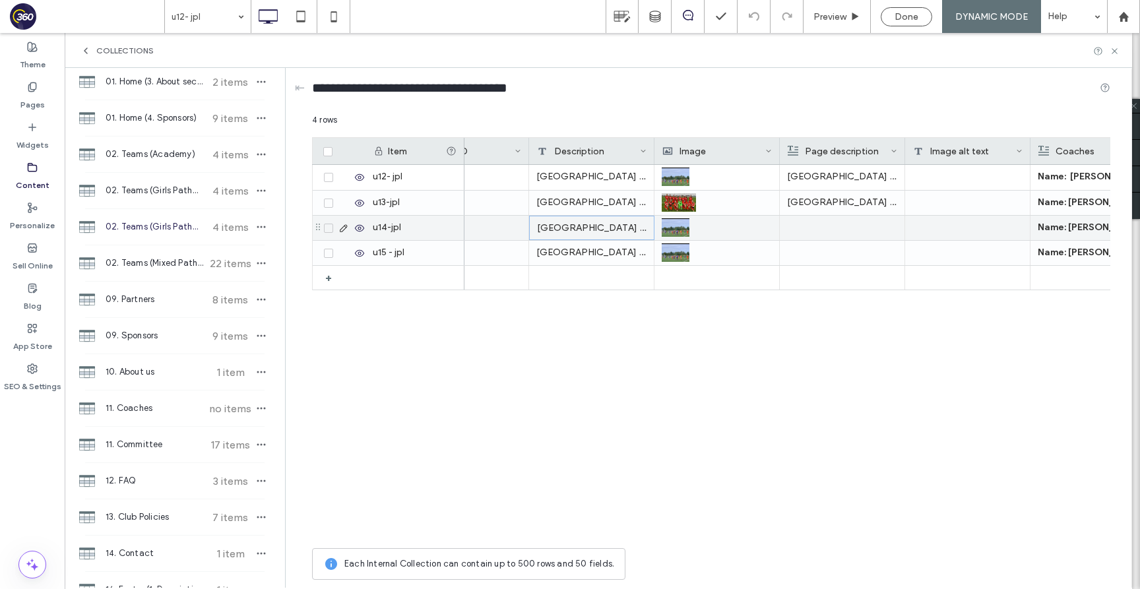
click at [571, 232] on div "Prestbury Girls Academy provides top-tier facilities, coaching, and a challengi…" at bounding box center [591, 228] width 125 height 24
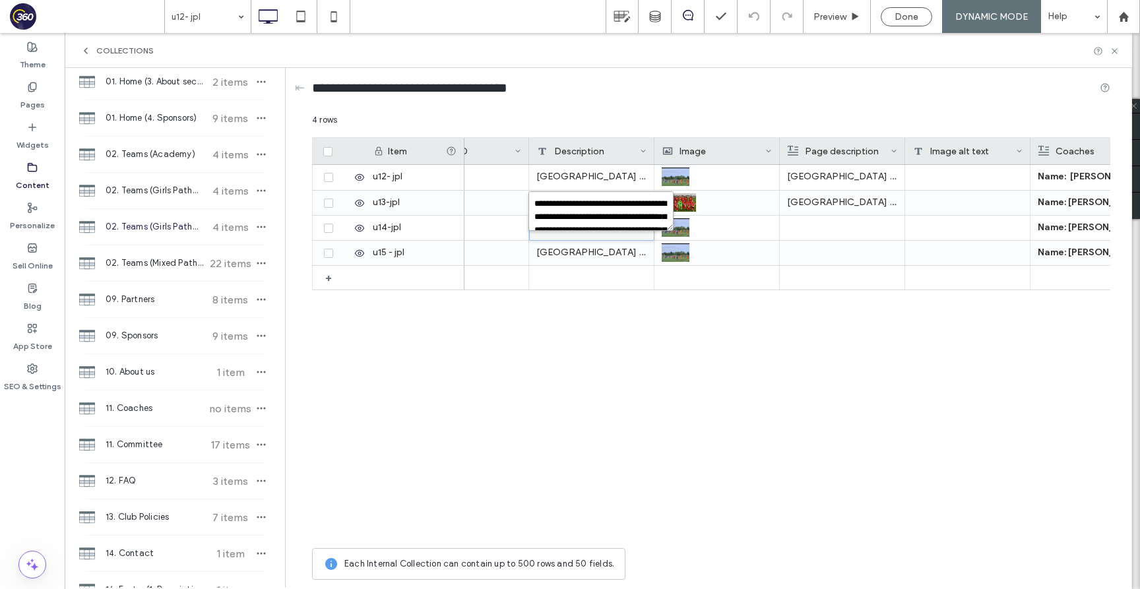
click at [532, 204] on textarea "**********" at bounding box center [600, 211] width 145 height 40
click at [599, 227] on textarea "**********" at bounding box center [600, 211] width 145 height 40
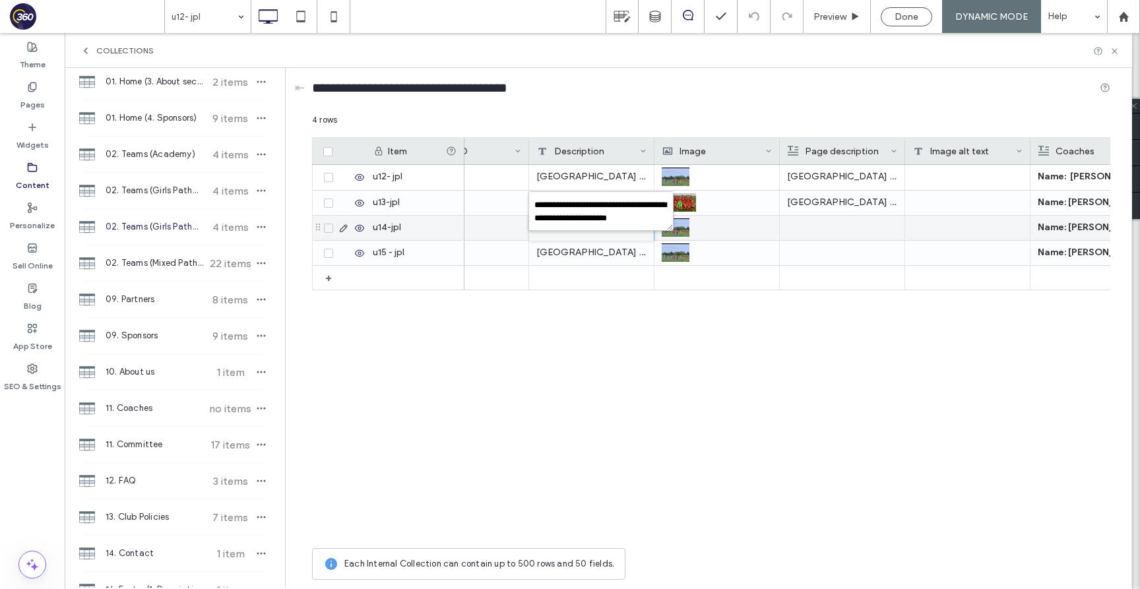
click at [815, 220] on div at bounding box center [842, 228] width 110 height 24
click at [815, 220] on div at bounding box center [842, 227] width 109 height 23
click at [815, 220] on div "Rich Text Editor" at bounding box center [851, 217] width 139 height 9
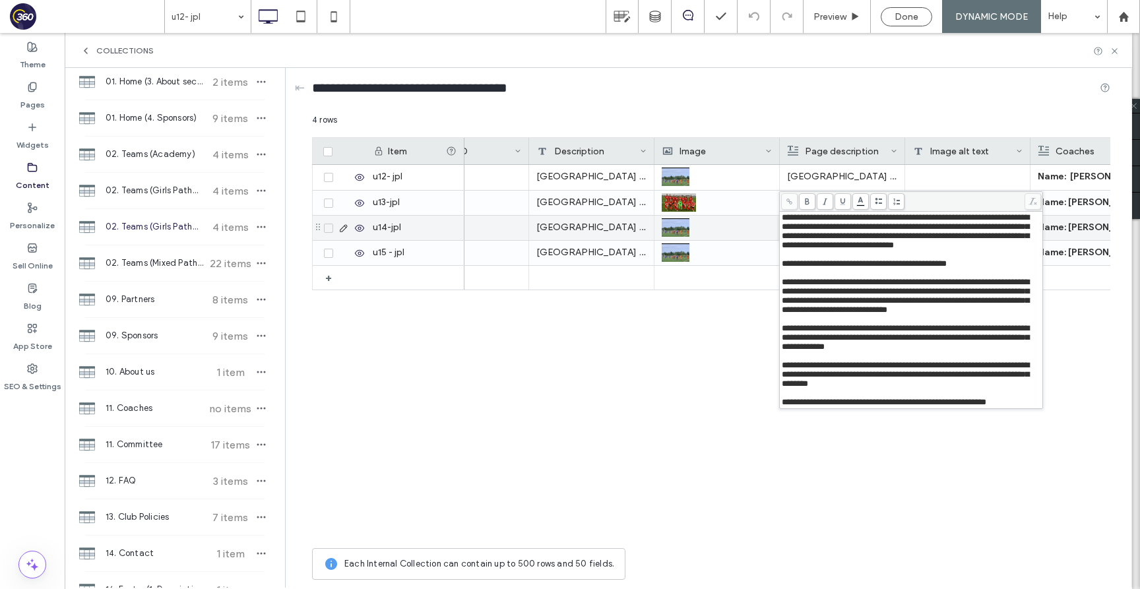
scroll to position [45, 0]
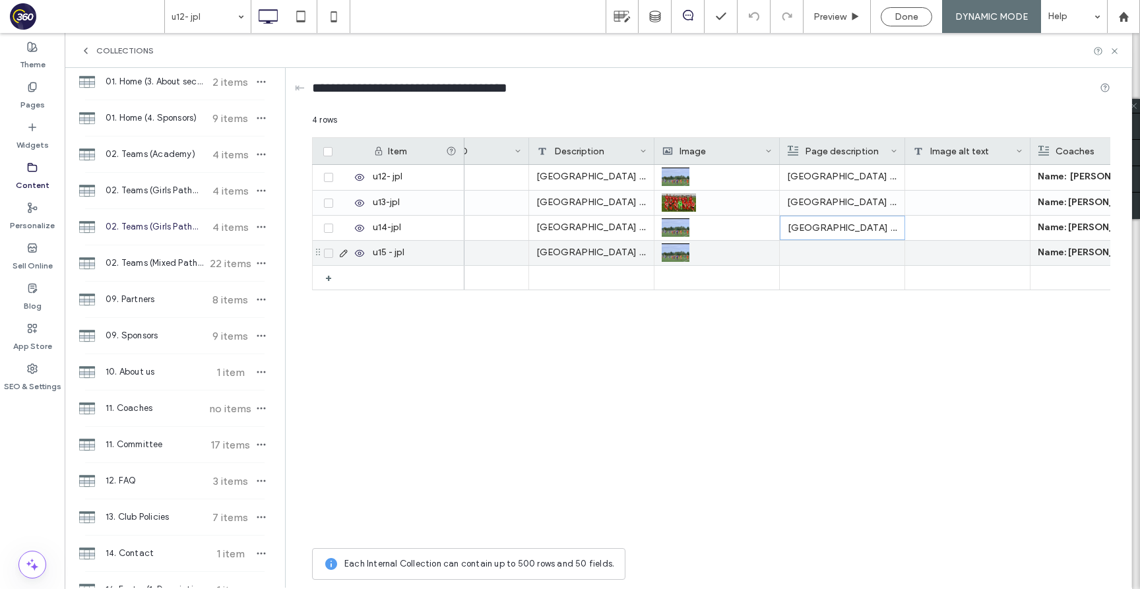
click at [562, 261] on div "Prestbury Girls Academy provides top-tier facilities, coaching, and a challengi…" at bounding box center [591, 253] width 125 height 24
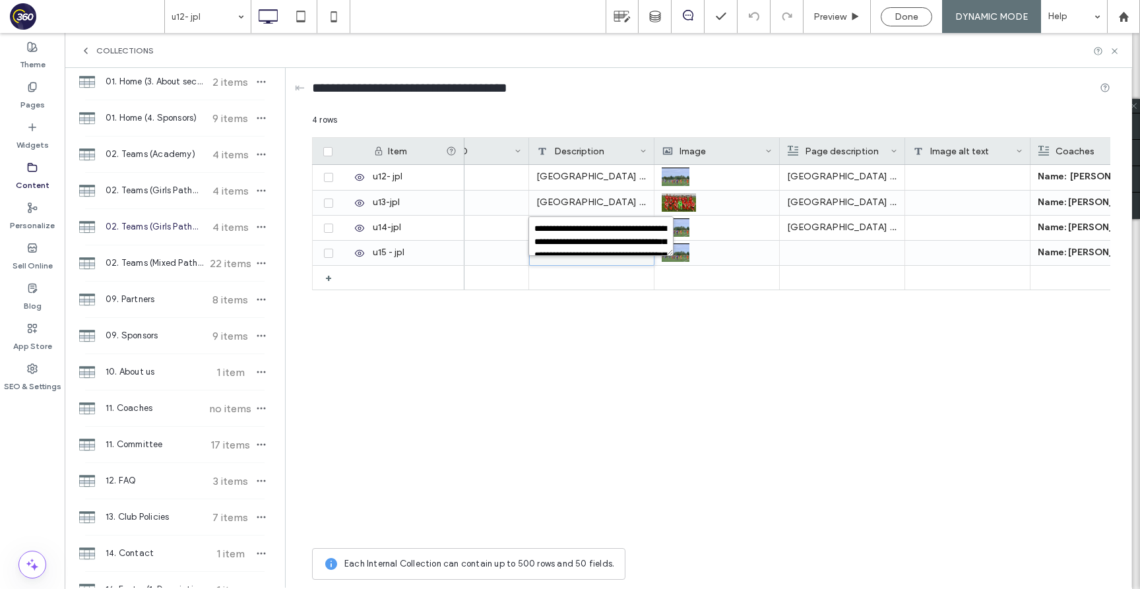
click at [537, 230] on textarea "**********" at bounding box center [600, 236] width 145 height 40
click at [629, 235] on textarea "**********" at bounding box center [600, 236] width 145 height 40
click at [628, 243] on textarea "**********" at bounding box center [600, 236] width 145 height 40
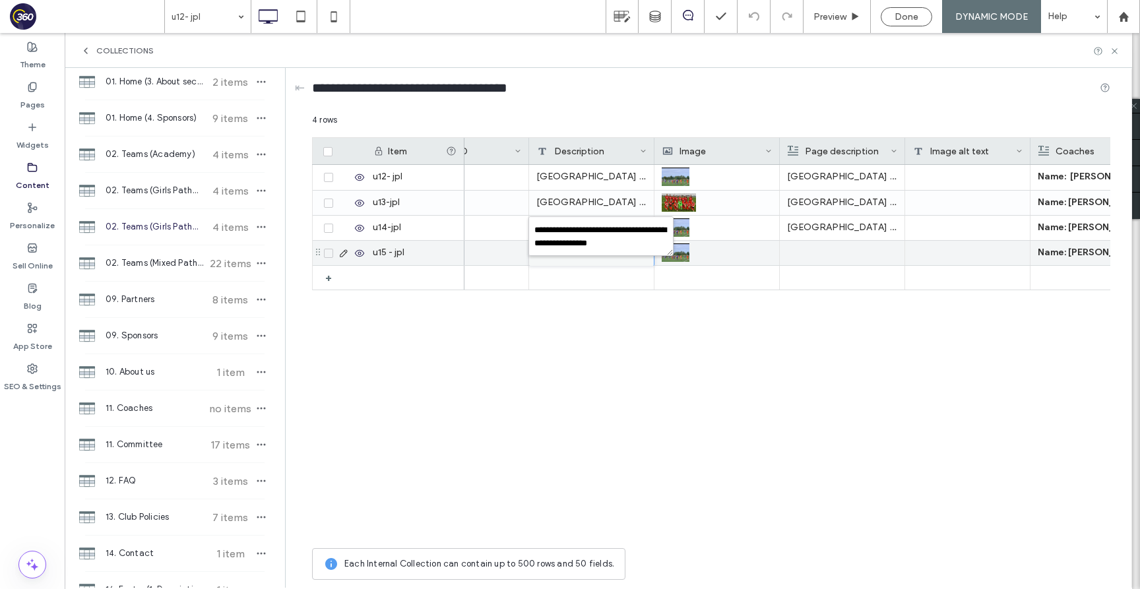
click at [853, 252] on div at bounding box center [842, 253] width 110 height 24
click at [853, 249] on div "Rich Text Editor" at bounding box center [851, 254] width 139 height 33
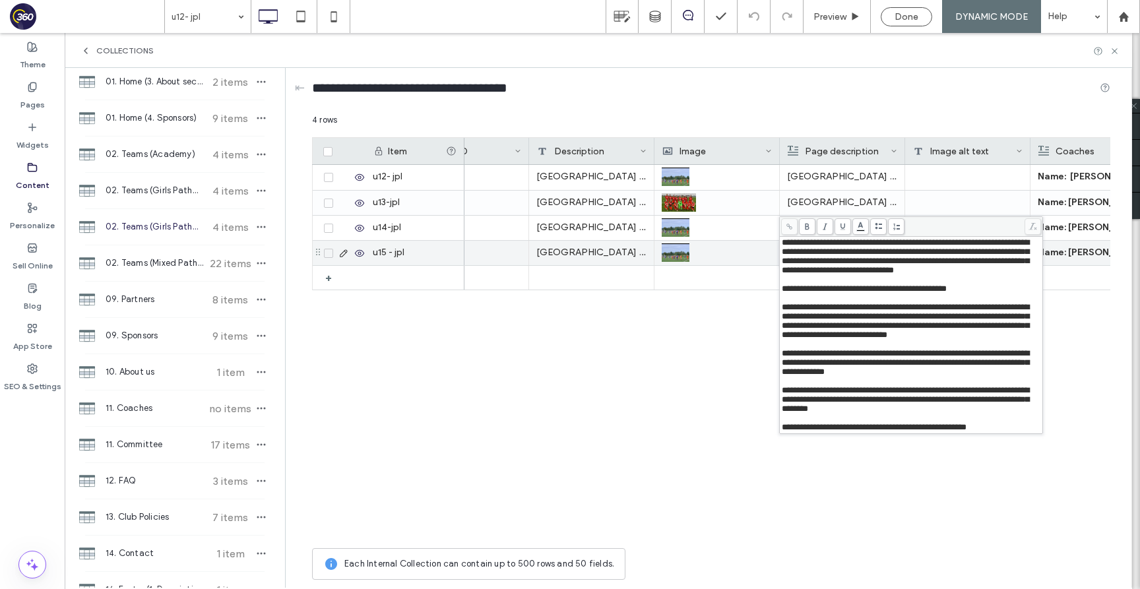
scroll to position [45, 0]
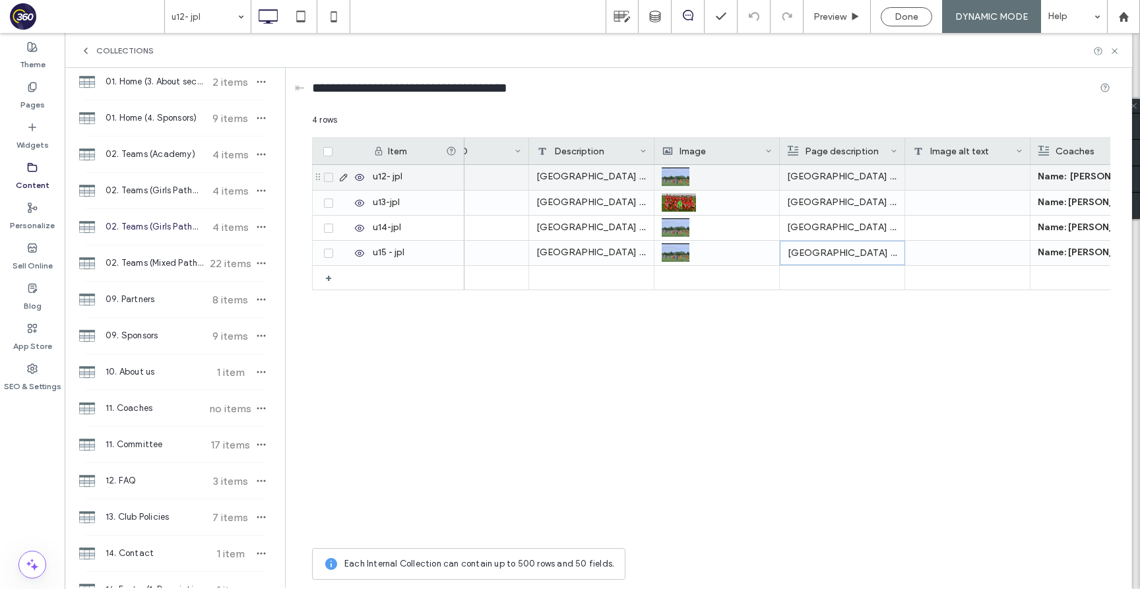
click at [579, 179] on div "Prestbury Girls Academy provides top-tier facilities, coaching, and a challengi…" at bounding box center [591, 177] width 125 height 25
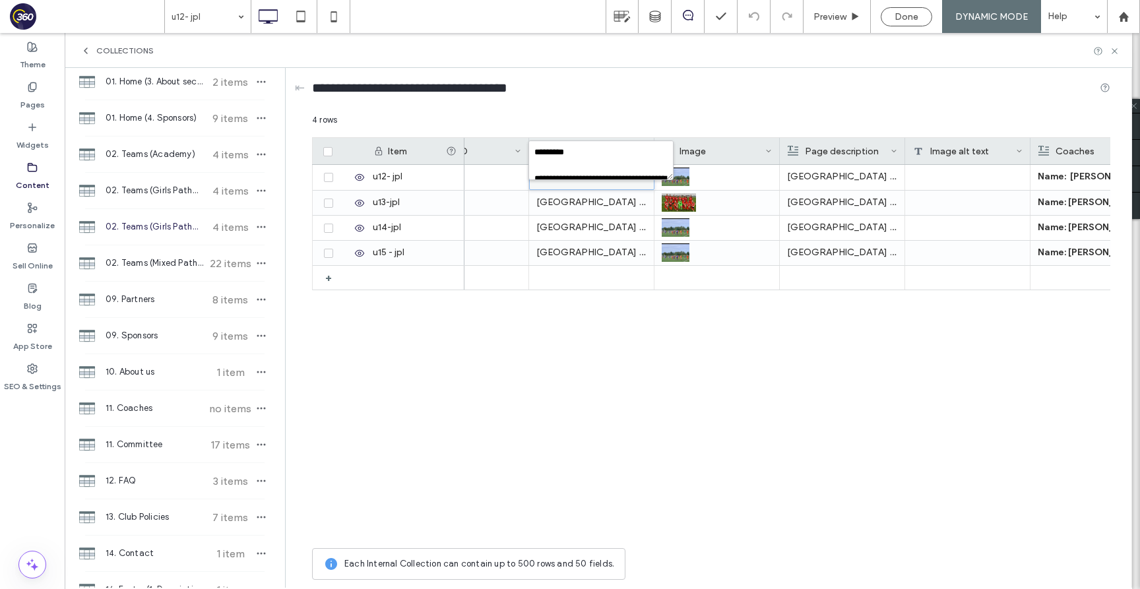
scroll to position [112, 0]
click at [534, 157] on textarea "**********" at bounding box center [600, 160] width 145 height 40
click at [622, 170] on textarea "**********" at bounding box center [600, 160] width 145 height 40
type textarea "**********"
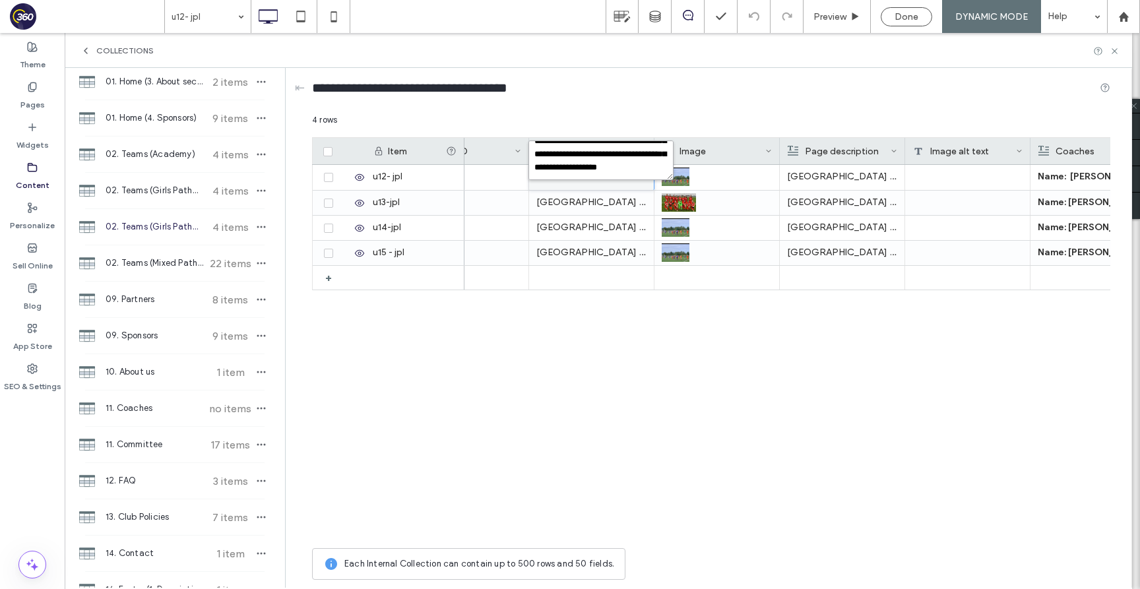
scroll to position [91, 0]
click at [565, 195] on div "Prestbury Girls Academy provides top-tier facilities, coaching, and a challengi…" at bounding box center [591, 203] width 125 height 24
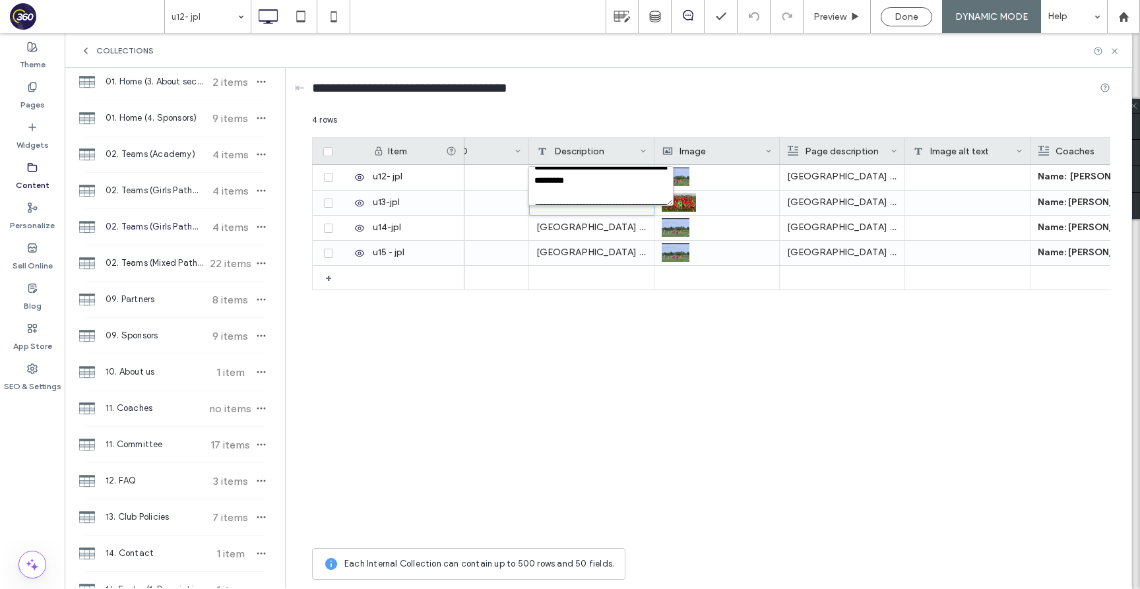
scroll to position [133, 0]
click at [562, 167] on textarea "**********" at bounding box center [600, 186] width 145 height 40
click at [632, 200] on textarea "**********" at bounding box center [600, 186] width 145 height 40
type textarea "**********"
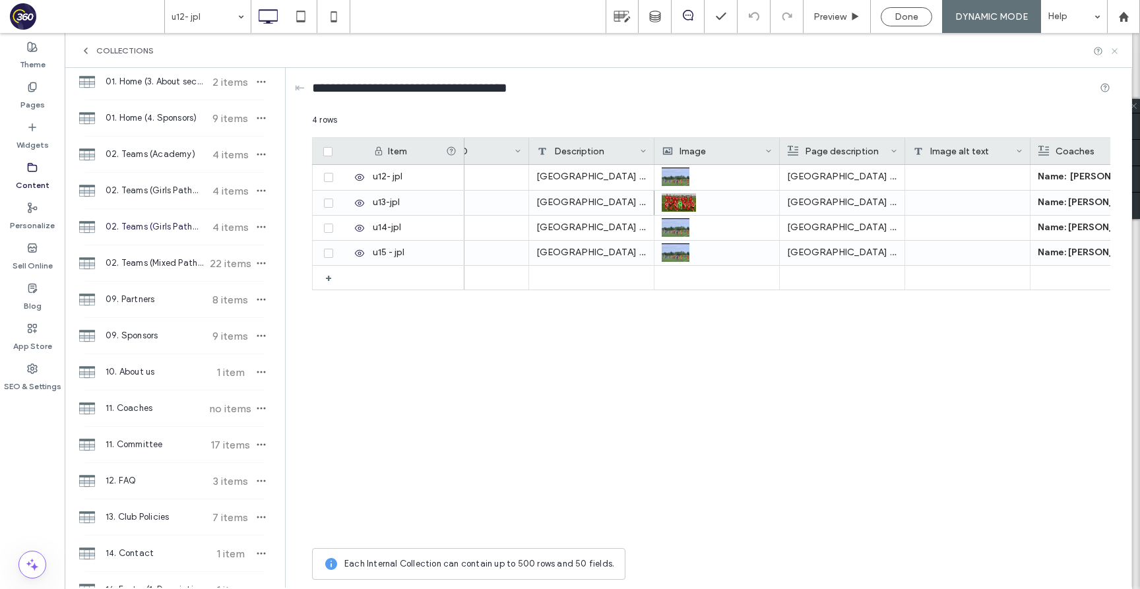
click at [1115, 51] on icon at bounding box center [1114, 51] width 10 height 10
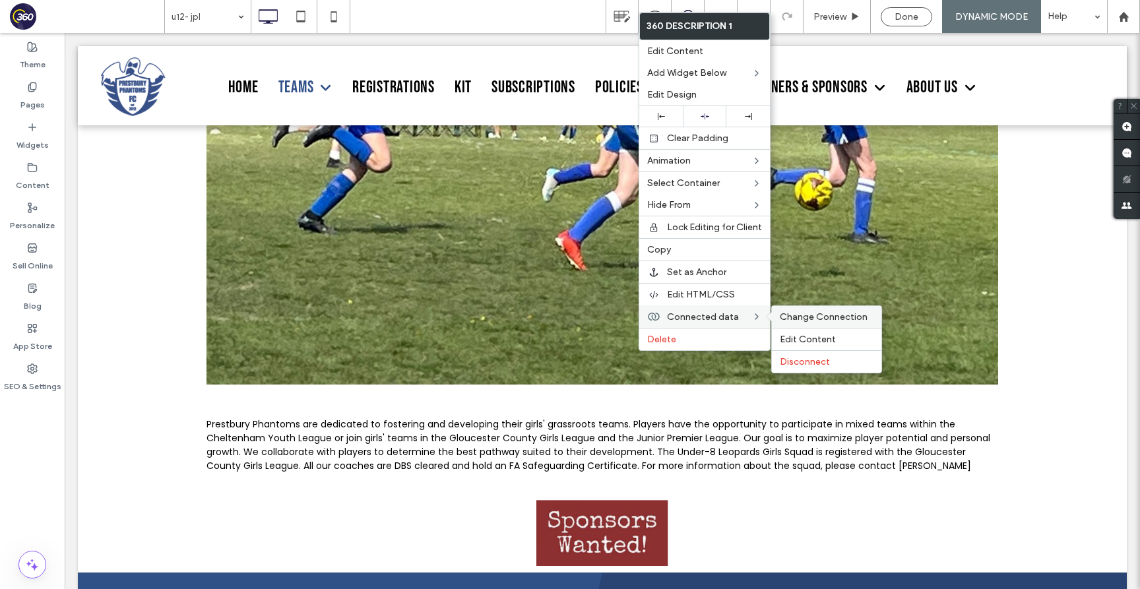
click at [830, 321] on span "Change Connection" at bounding box center [824, 316] width 88 height 11
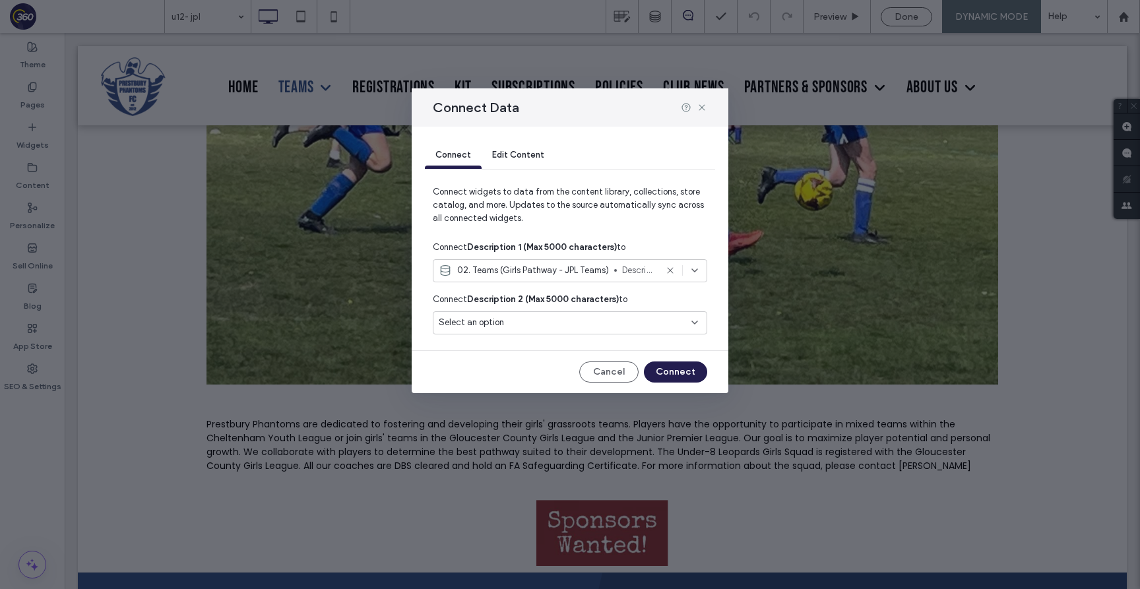
click at [669, 272] on icon at bounding box center [670, 270] width 11 height 11
click at [694, 272] on icon at bounding box center [694, 270] width 11 height 11
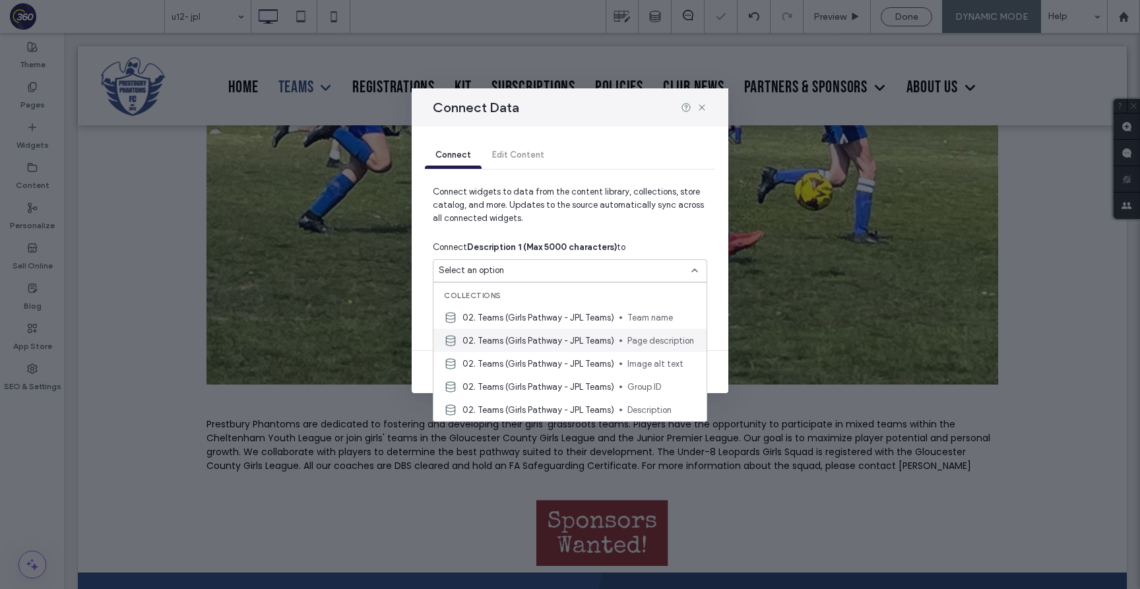
click at [685, 343] on span "Page description" at bounding box center [661, 340] width 69 height 13
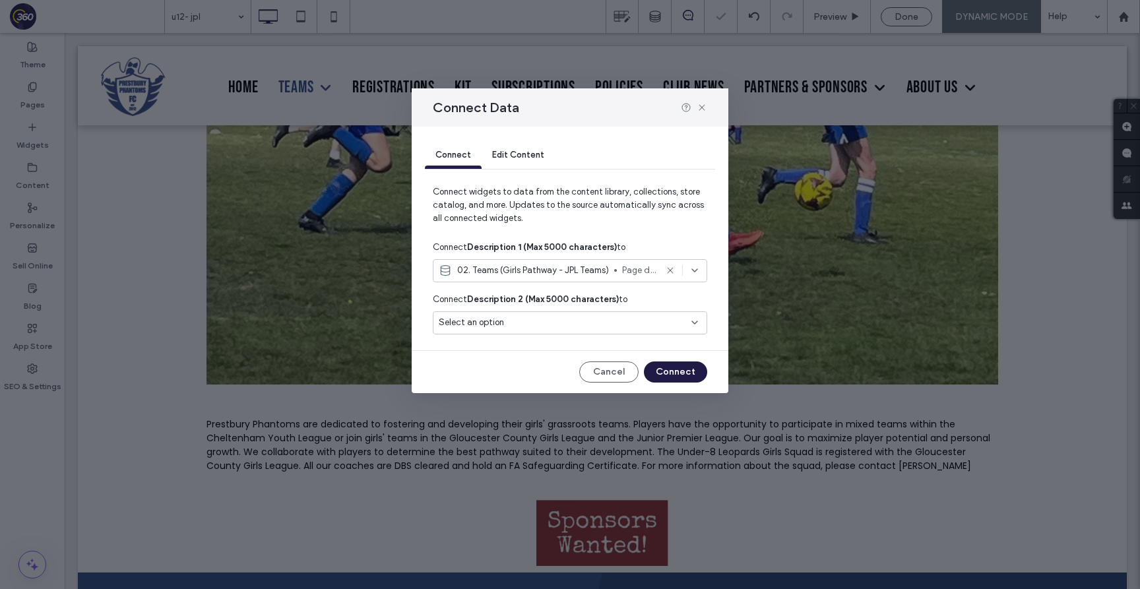
click at [686, 375] on button "Connect" at bounding box center [675, 371] width 63 height 21
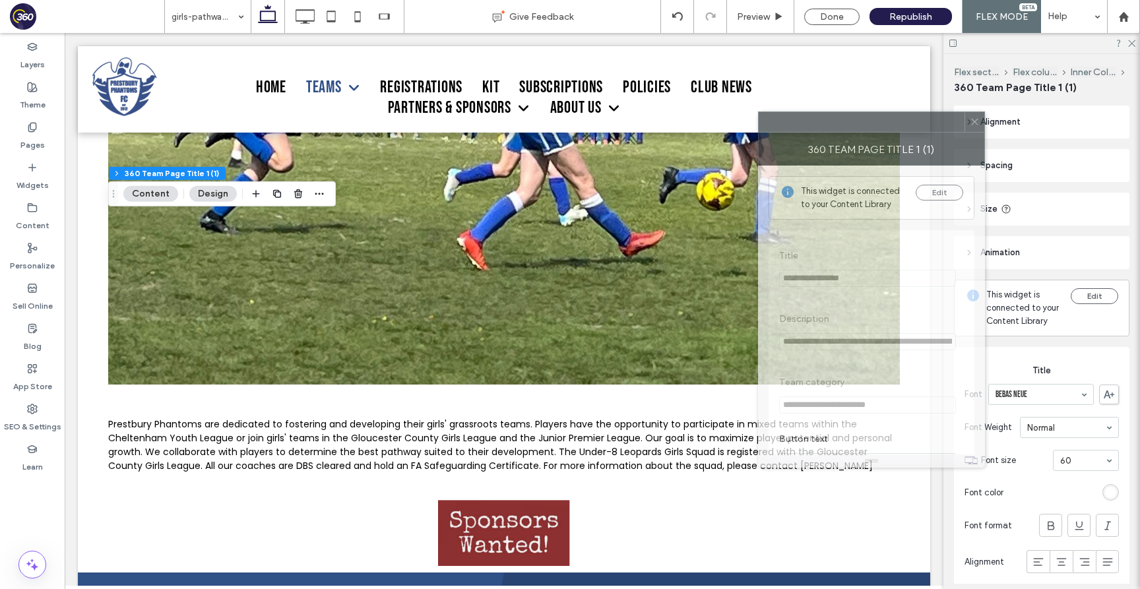
drag, startPoint x: 1003, startPoint y: 125, endPoint x: 861, endPoint y: 120, distance: 141.9
click at [861, 120] on div at bounding box center [862, 122] width 206 height 20
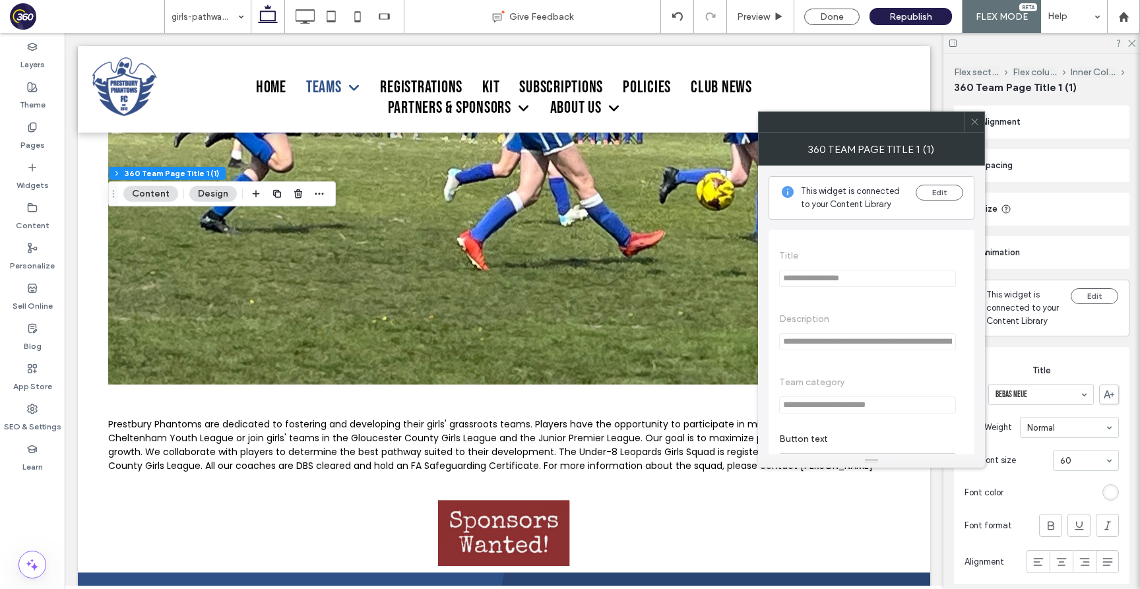
scroll to position [178, 0]
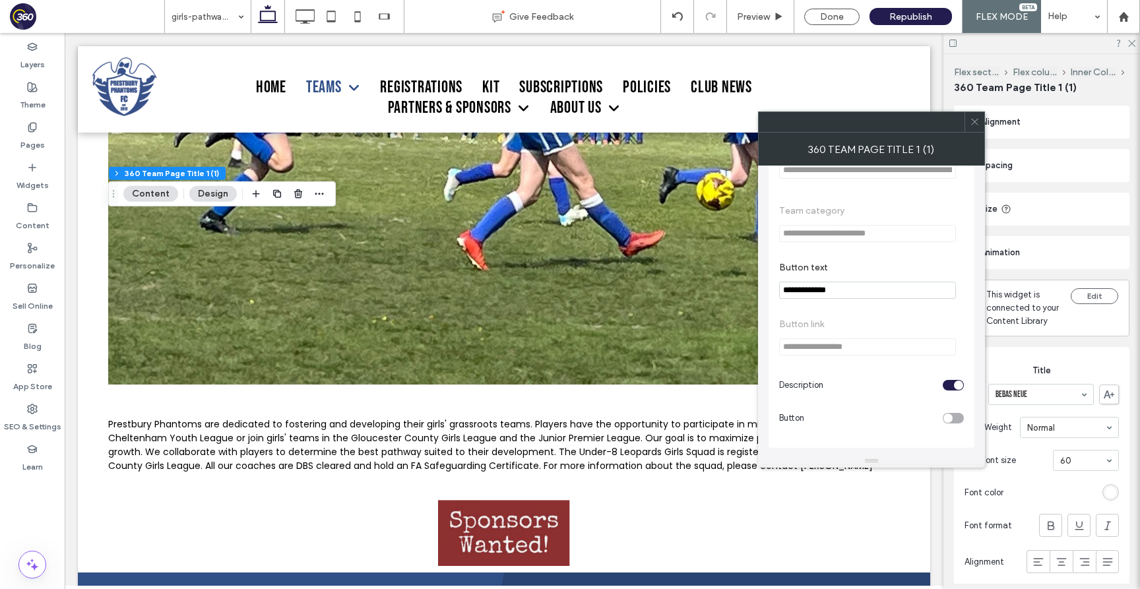
click at [951, 388] on div "toggle" at bounding box center [953, 385] width 21 height 11
click at [976, 113] on span at bounding box center [975, 122] width 10 height 20
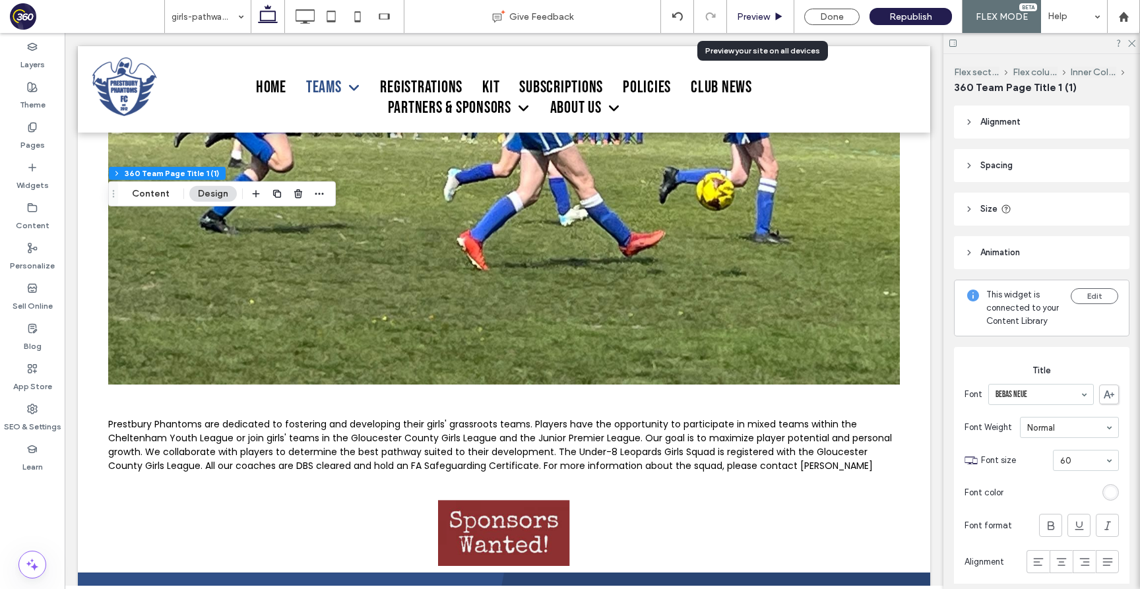
click at [760, 23] on div "Preview" at bounding box center [760, 16] width 67 height 33
click at [760, 22] on span "Preview" at bounding box center [753, 16] width 33 height 11
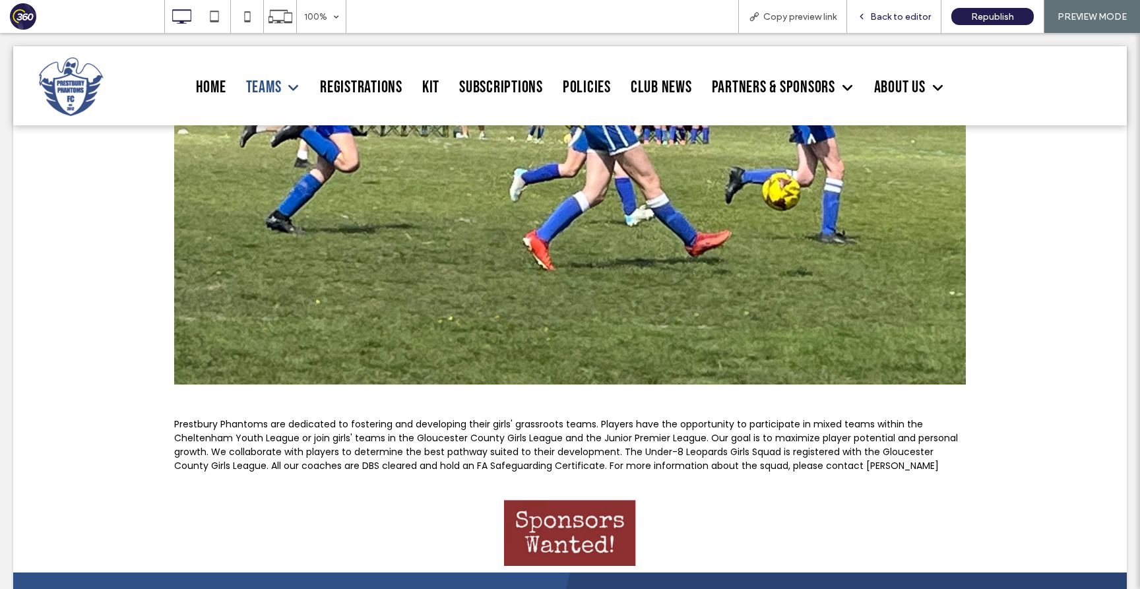
click at [896, 24] on div "Back to editor" at bounding box center [894, 16] width 94 height 33
click at [904, 18] on span "Back to editor" at bounding box center [900, 16] width 61 height 11
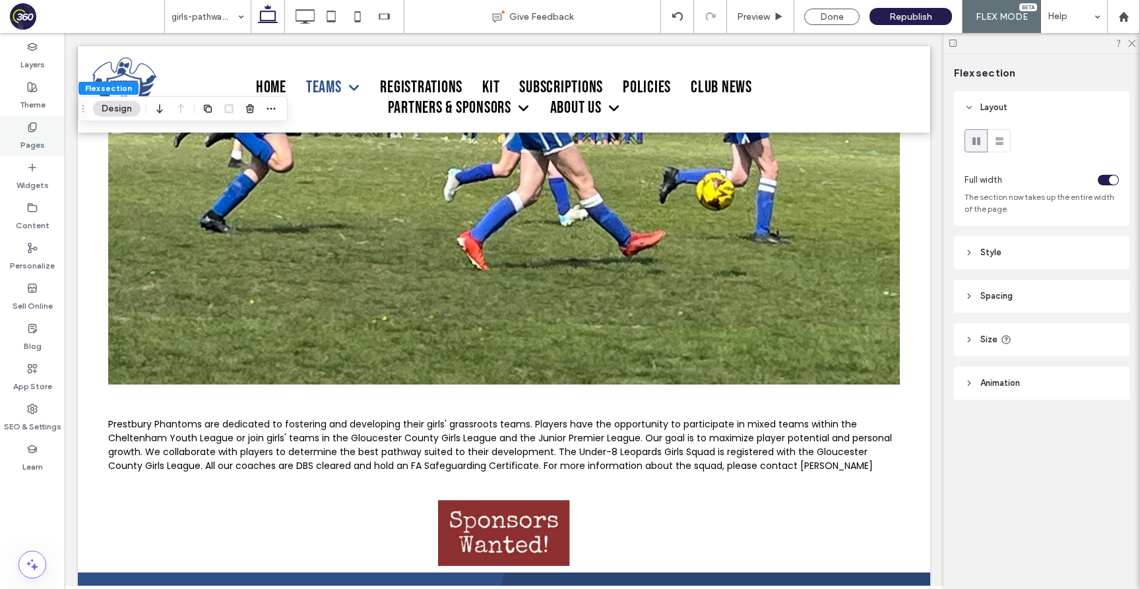
click at [27, 138] on label "Pages" at bounding box center [32, 142] width 24 height 18
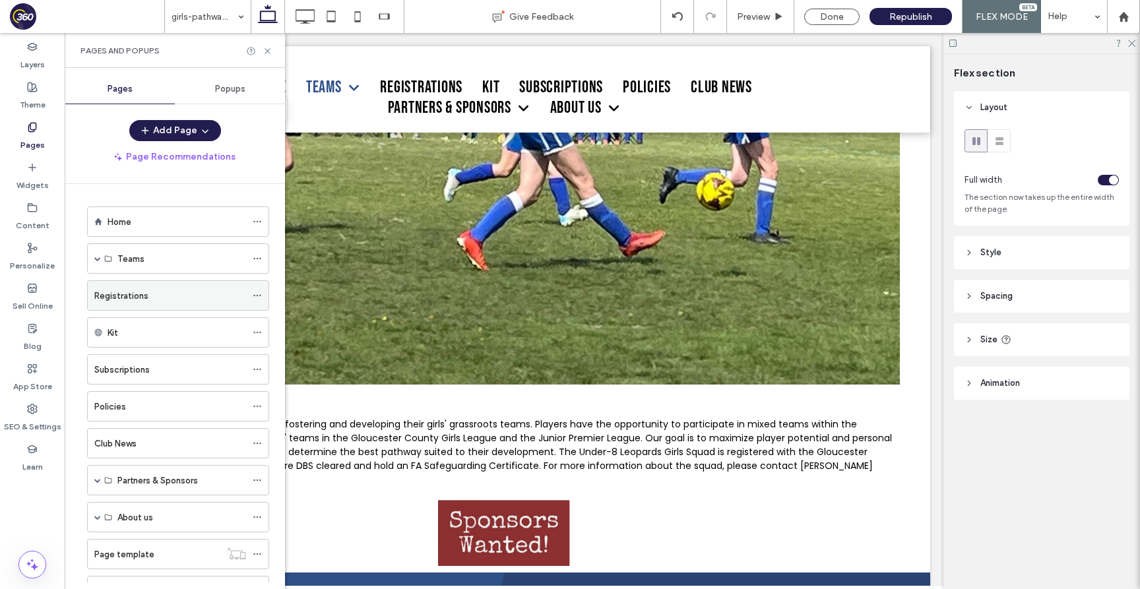
scroll to position [315, 0]
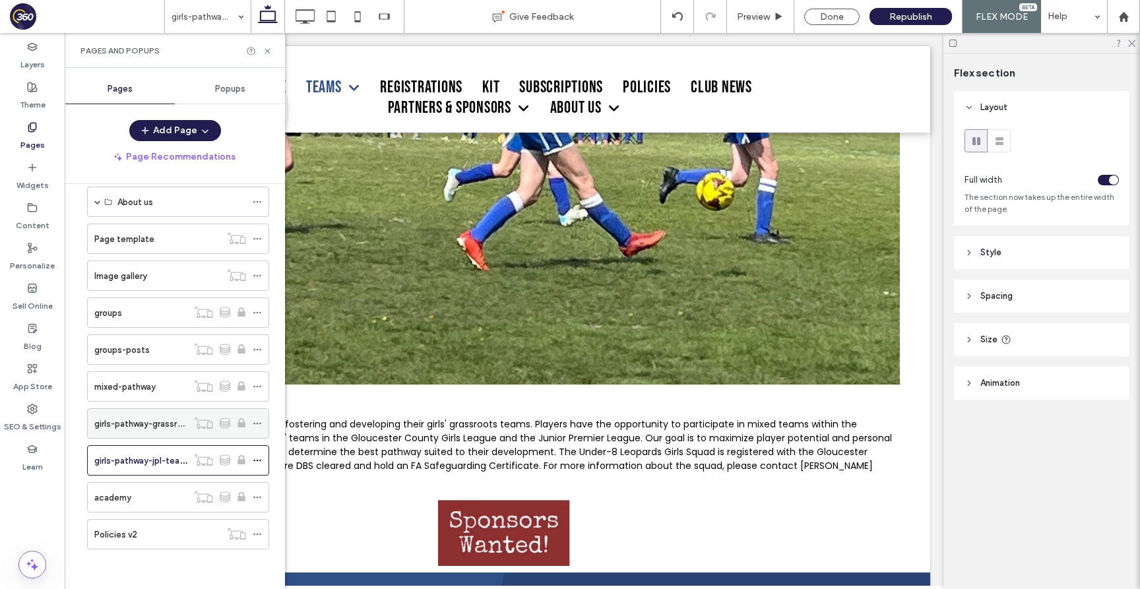
click at [123, 415] on div "girls-pathway-grassroots-teams" at bounding box center [140, 423] width 93 height 29
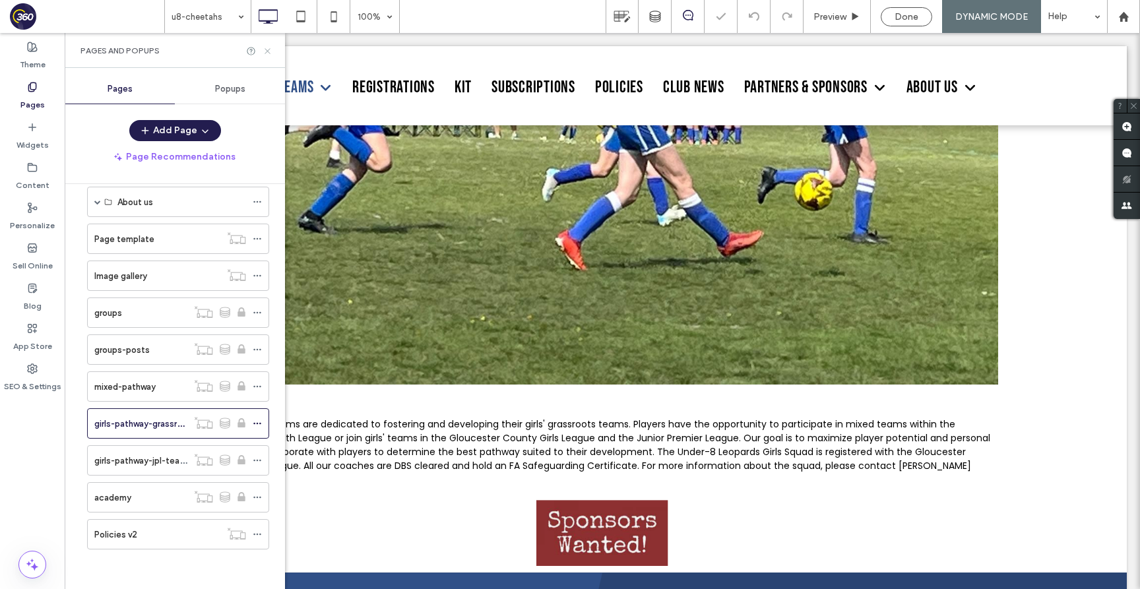
click at [270, 50] on icon at bounding box center [268, 51] width 10 height 10
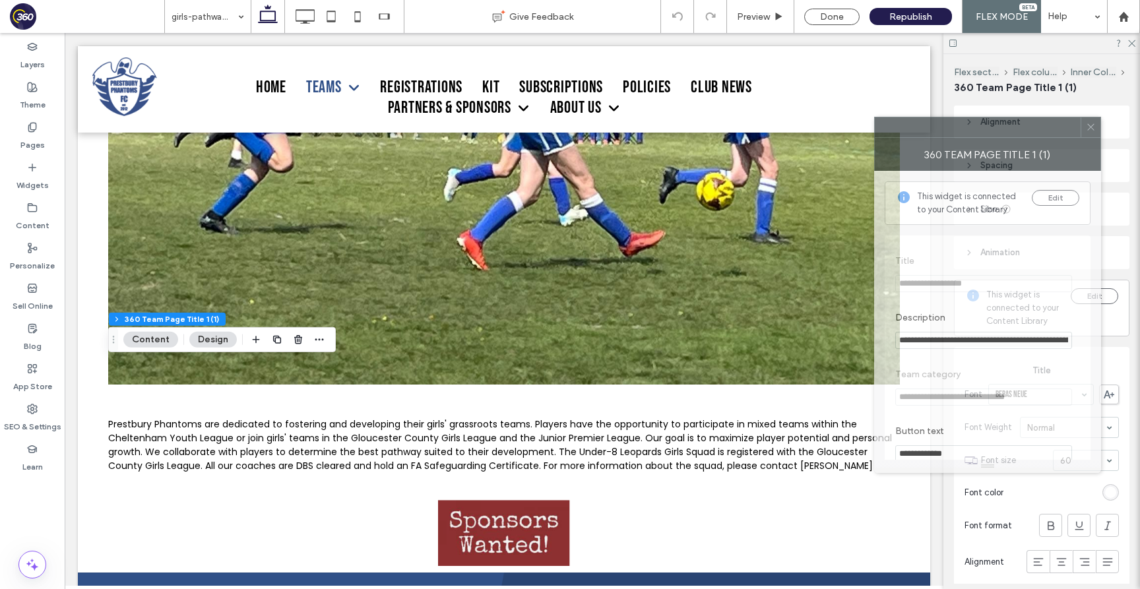
drag, startPoint x: 1024, startPoint y: 125, endPoint x: 812, endPoint y: 123, distance: 211.7
click at [875, 123] on div at bounding box center [978, 127] width 206 height 20
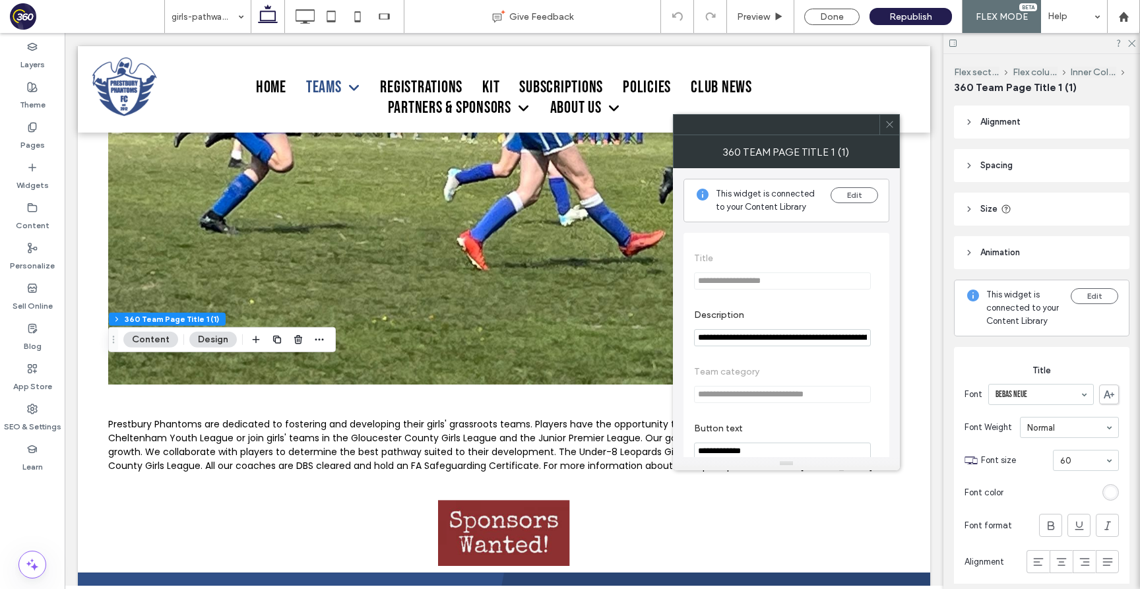
scroll to position [165, 0]
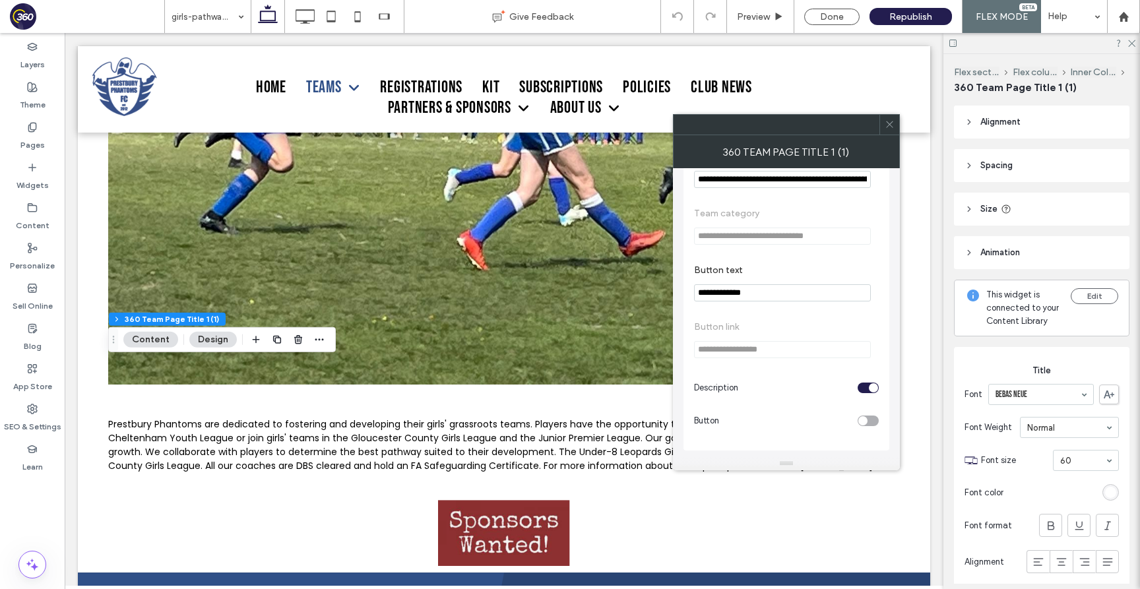
click at [871, 387] on div "toggle" at bounding box center [873, 387] width 9 height 9
click at [889, 127] on icon at bounding box center [889, 124] width 10 height 10
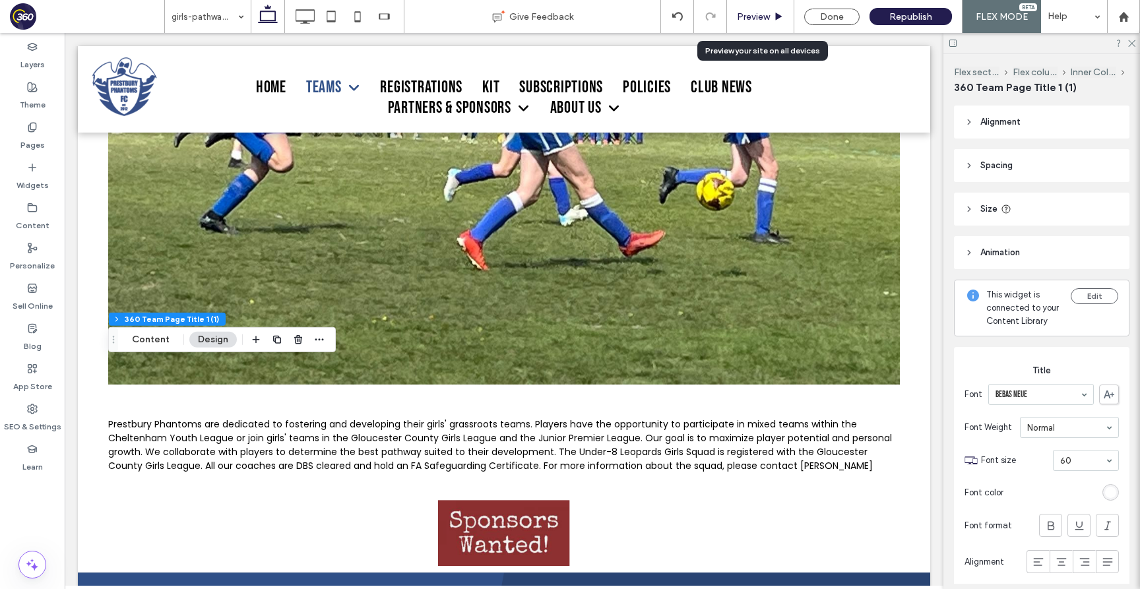
click at [759, 17] on span "Preview" at bounding box center [753, 16] width 33 height 11
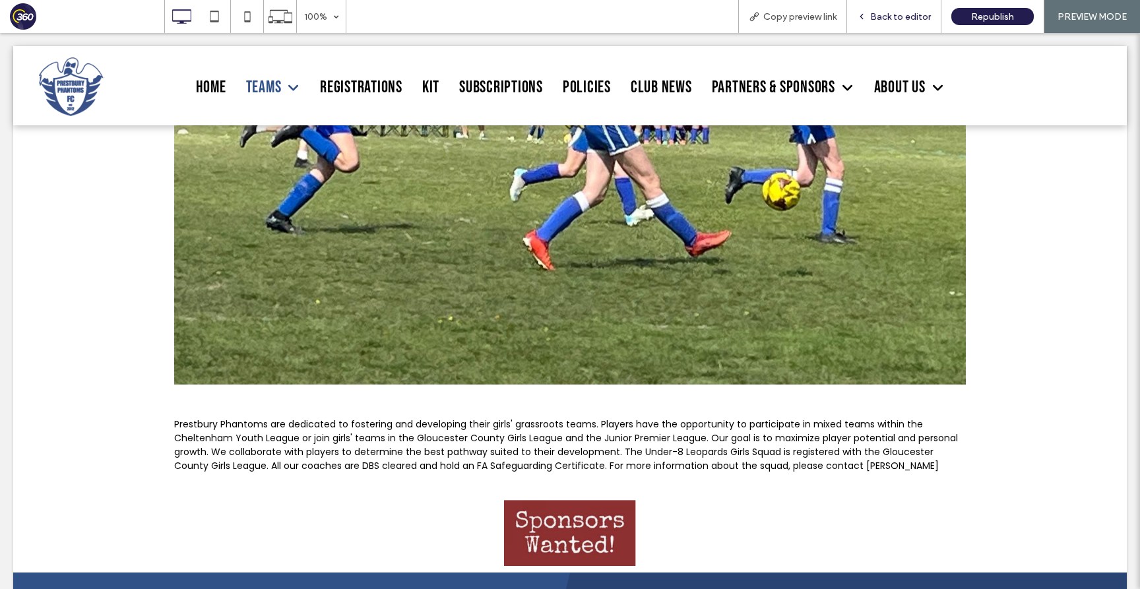
click at [897, 13] on span "Back to editor" at bounding box center [900, 16] width 61 height 11
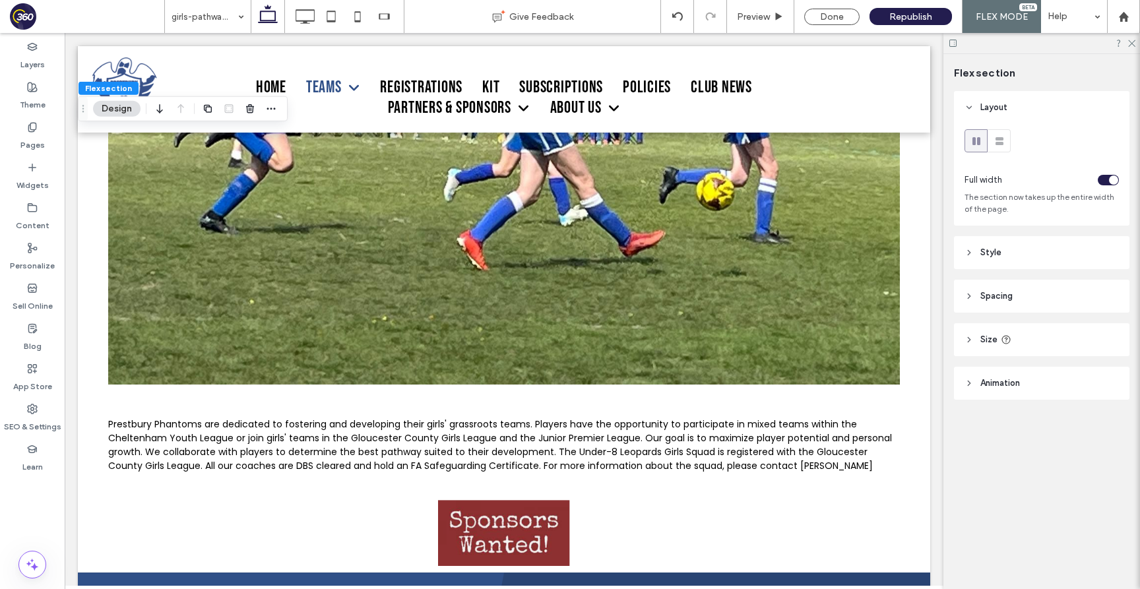
click at [1076, 336] on header "Size" at bounding box center [1041, 339] width 175 height 33
click at [1051, 289] on header "Spacing" at bounding box center [1041, 296] width 175 height 33
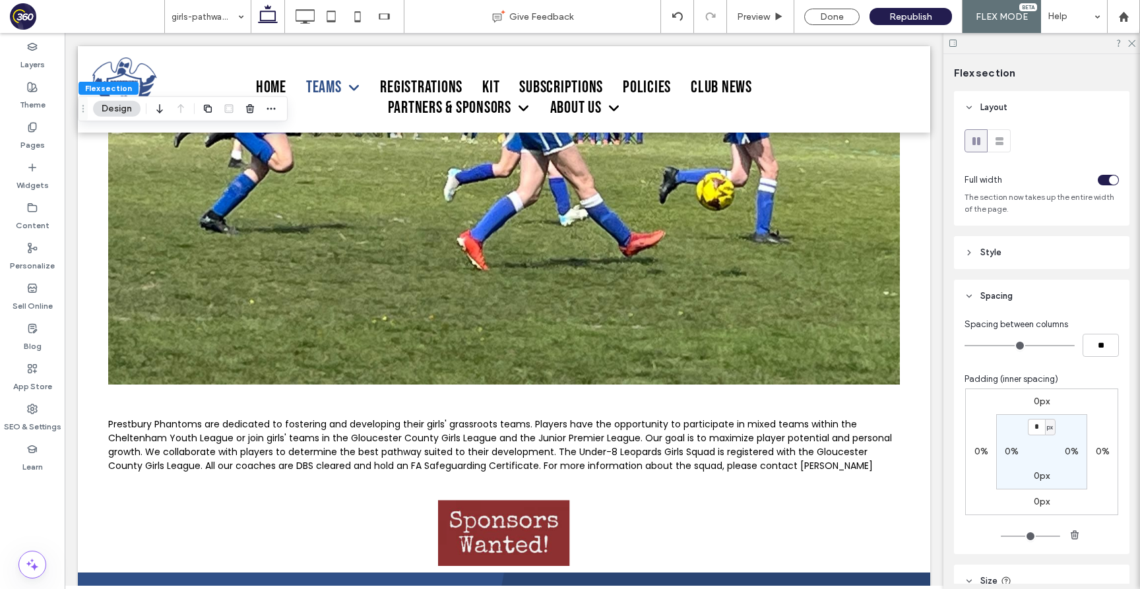
scroll to position [150, 0]
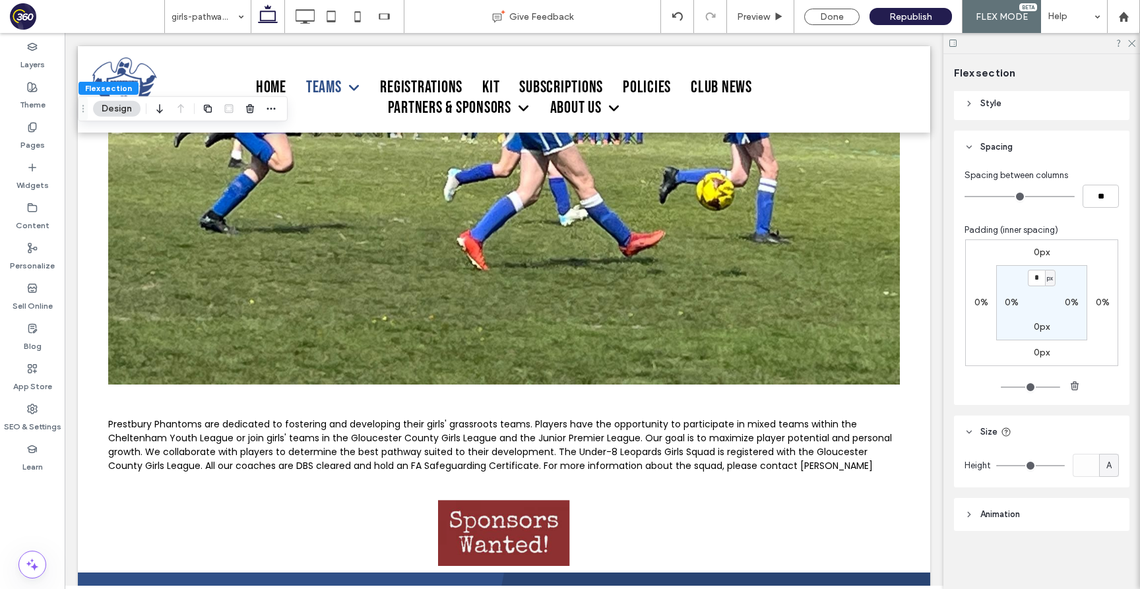
click at [1038, 516] on header "Animation" at bounding box center [1041, 514] width 175 height 33
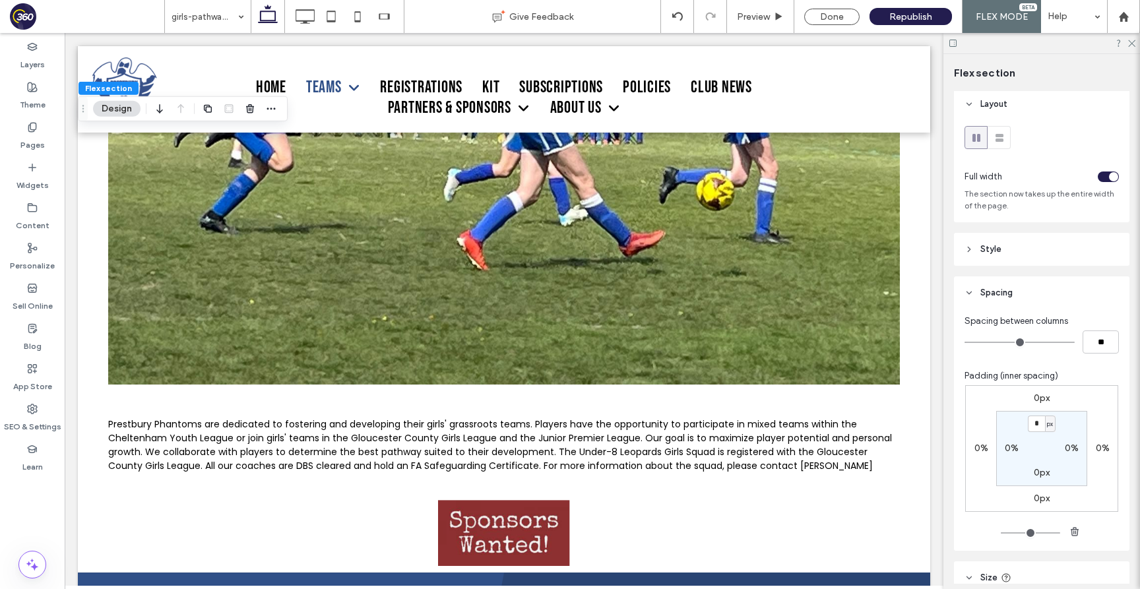
scroll to position [0, 0]
click at [845, 17] on div "Done" at bounding box center [831, 17] width 55 height 16
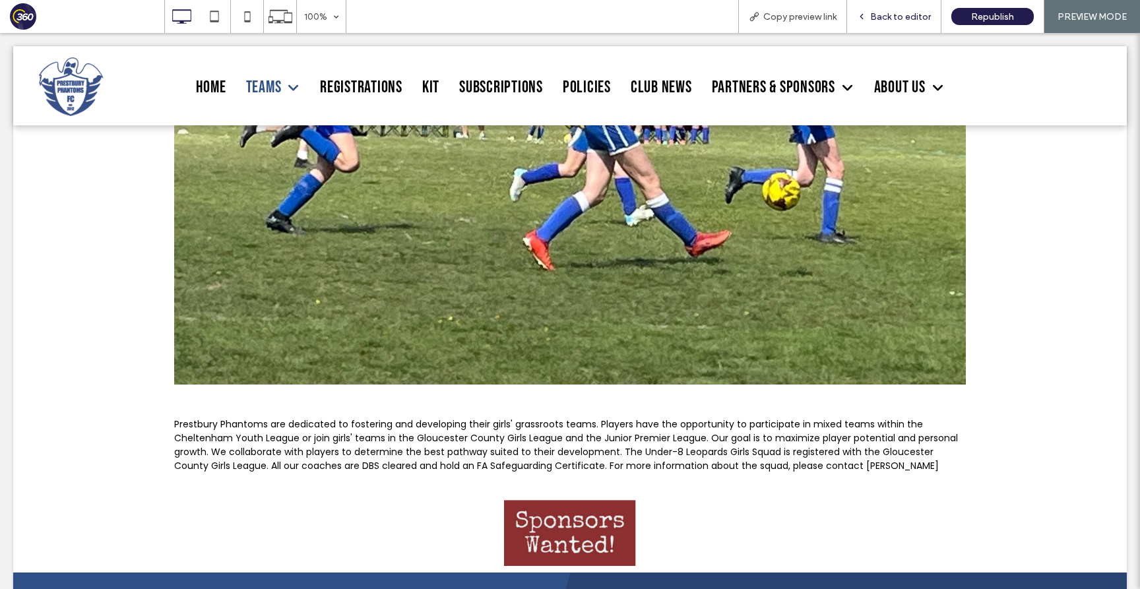
click at [897, 21] on span "Back to editor" at bounding box center [900, 16] width 61 height 11
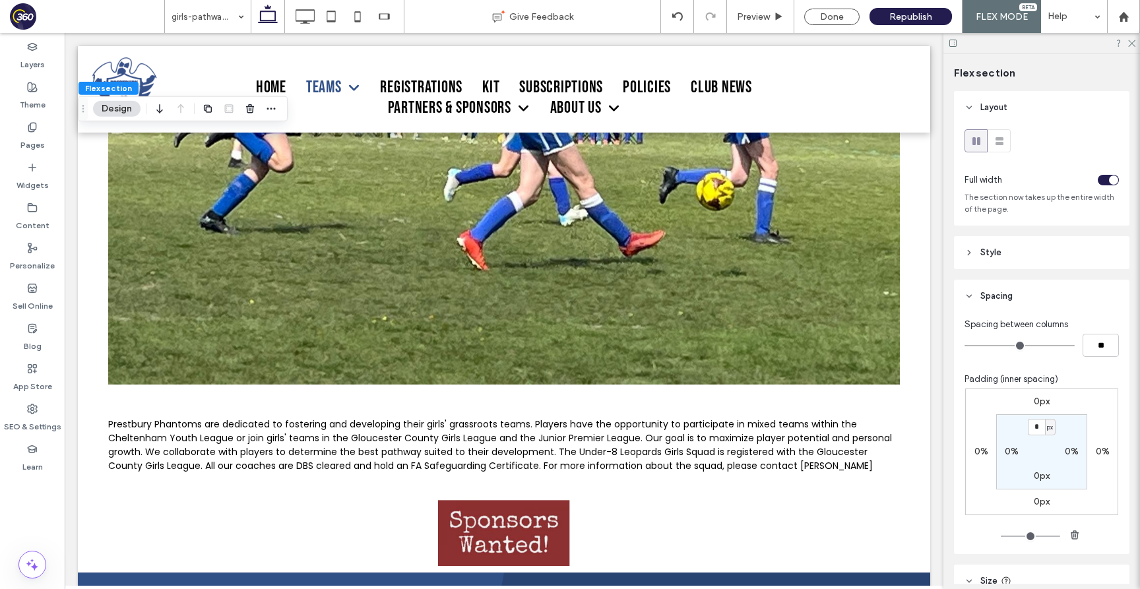
click at [1049, 259] on header "Style" at bounding box center [1041, 252] width 175 height 33
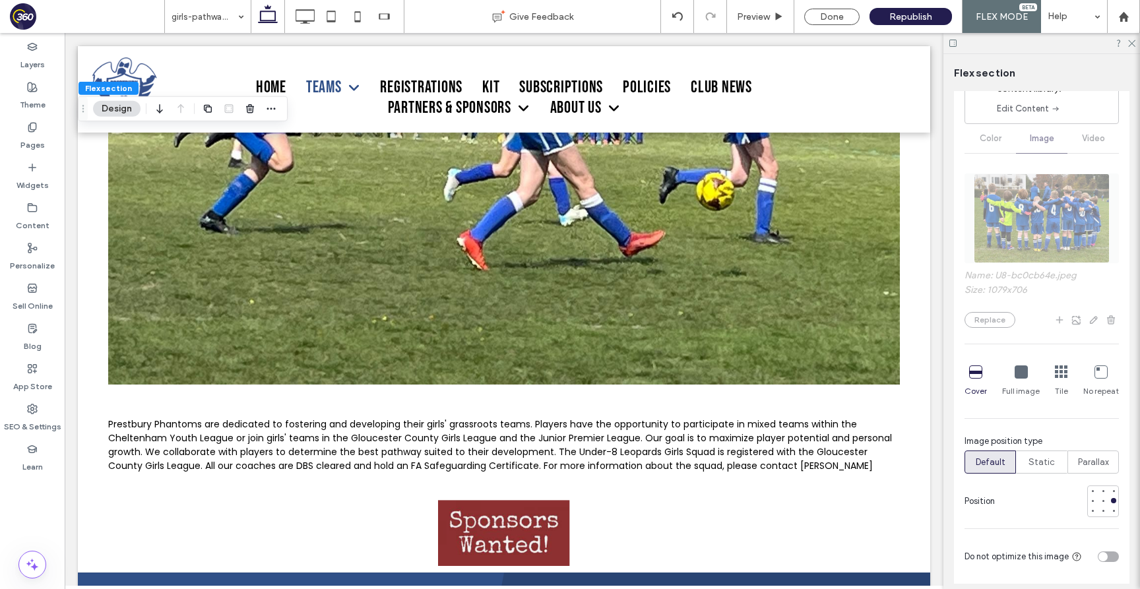
scroll to position [312, 0]
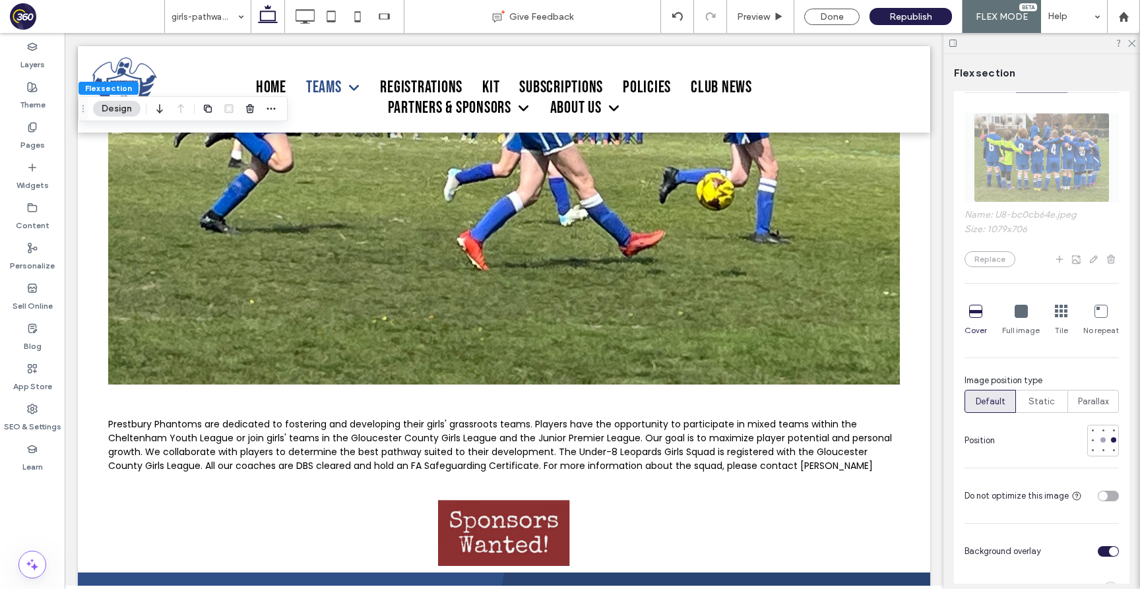
click at [1100, 440] on div at bounding box center [1102, 439] width 5 height 5
click at [1093, 441] on div at bounding box center [1092, 439] width 5 height 5
click at [1101, 432] on div at bounding box center [1102, 429] width 5 height 5
click at [1101, 442] on div at bounding box center [1102, 439] width 5 height 5
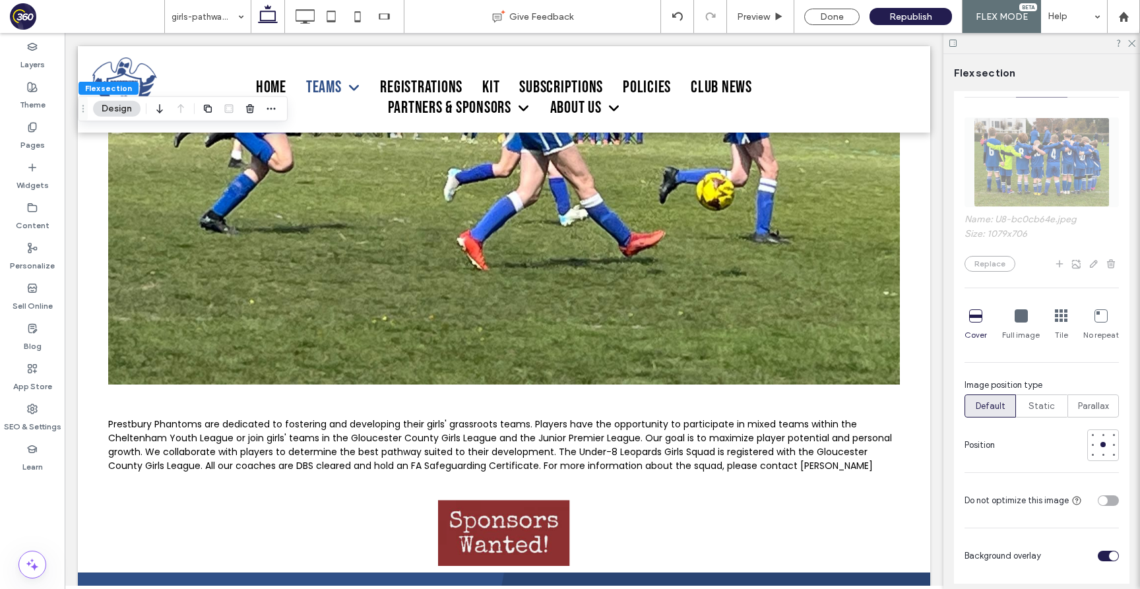
scroll to position [266, 0]
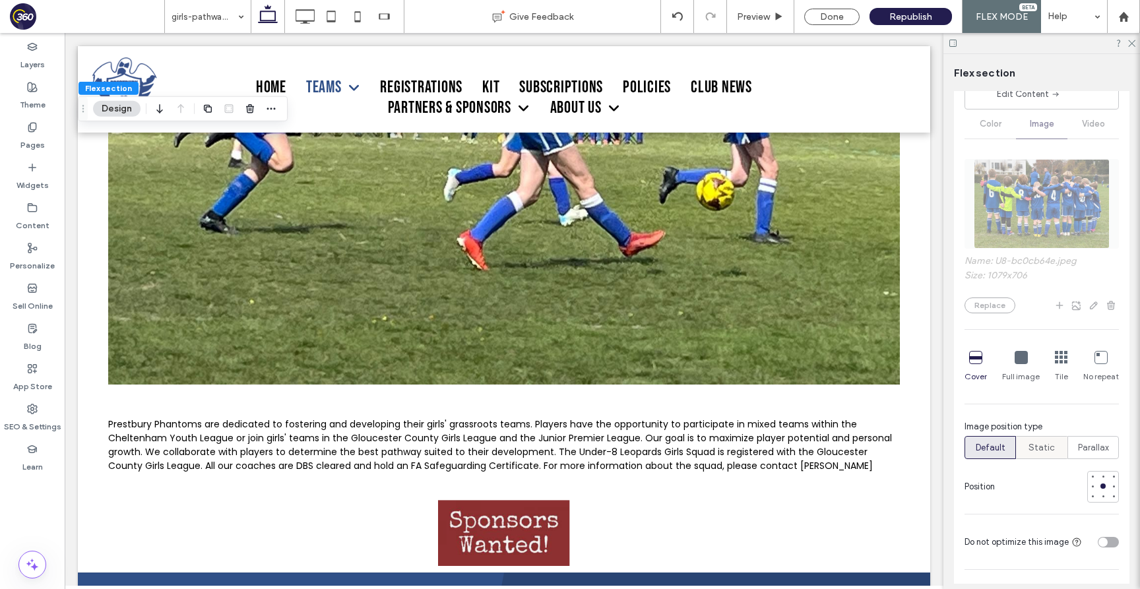
click at [1046, 446] on span "Static" at bounding box center [1041, 447] width 26 height 13
click at [1093, 446] on span "Parallax" at bounding box center [1093, 447] width 31 height 13
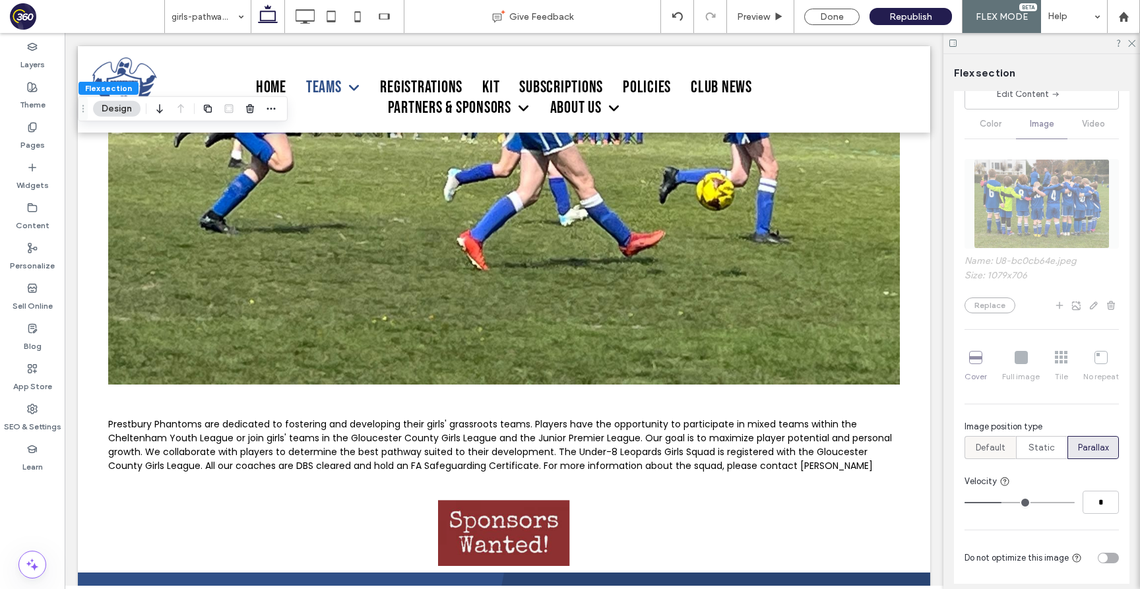
click at [1008, 445] on label "Default" at bounding box center [989, 447] width 51 height 23
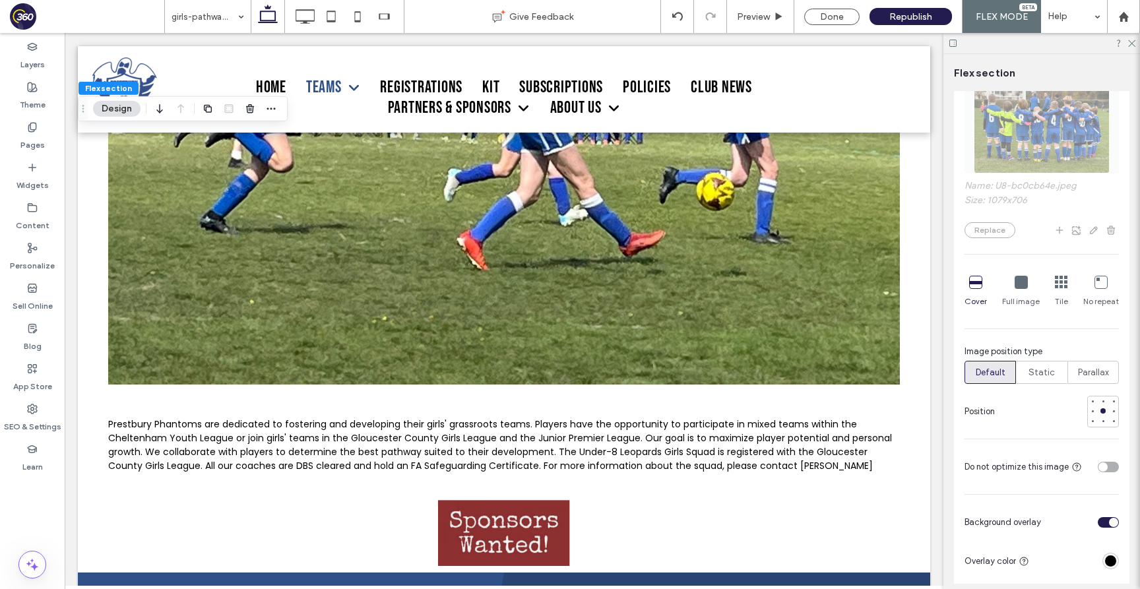
scroll to position [335, 0]
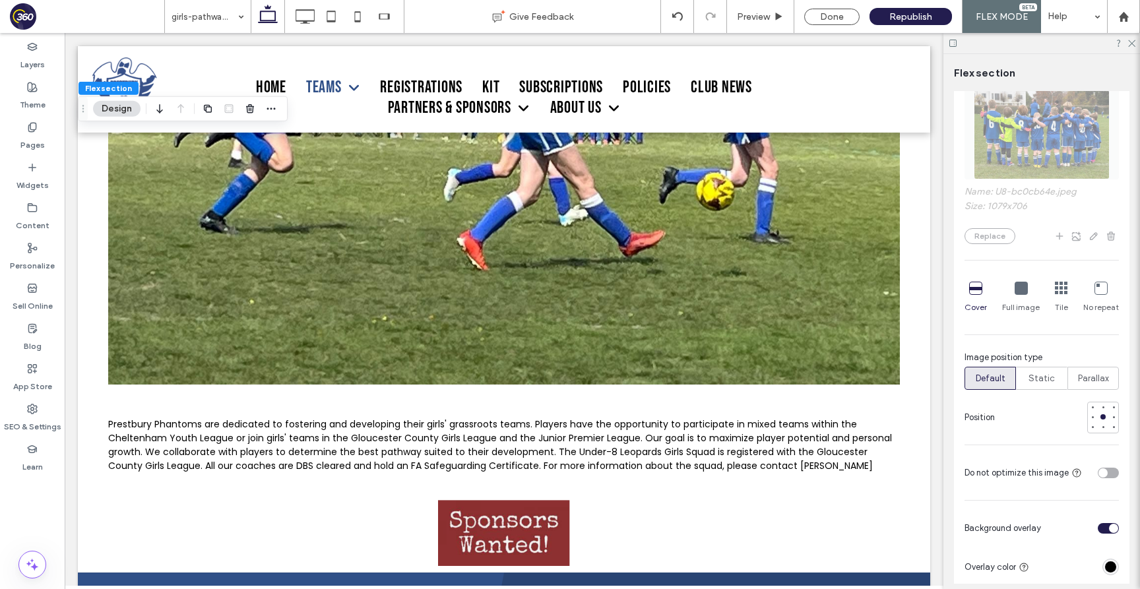
click at [1022, 289] on icon at bounding box center [1020, 288] width 13 height 13
click at [1040, 385] on span "Static" at bounding box center [1041, 378] width 26 height 13
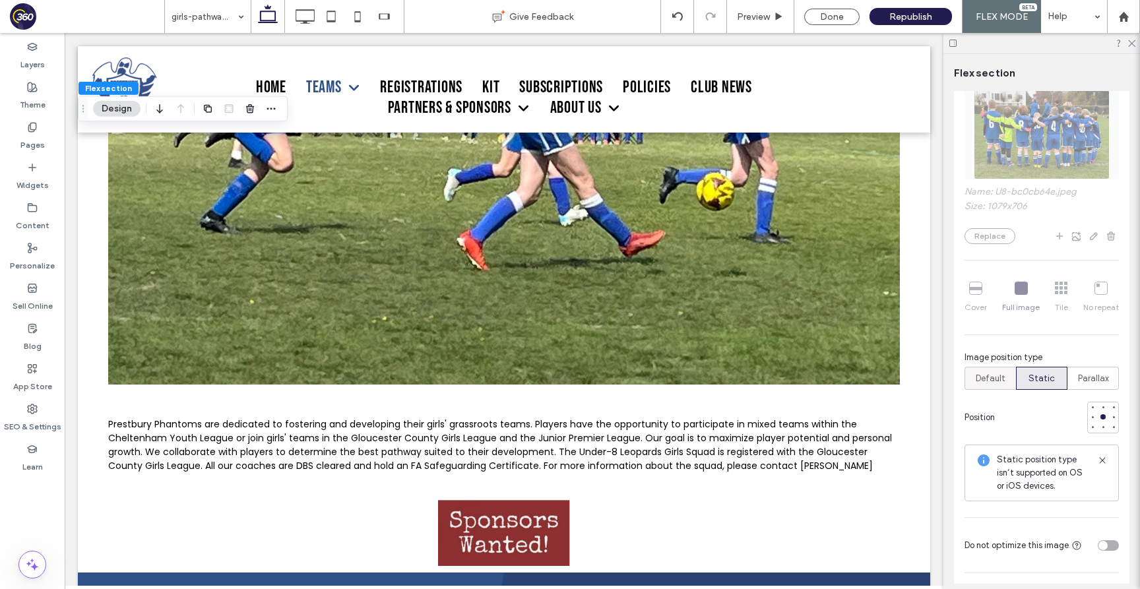
click at [993, 375] on span "Default" at bounding box center [991, 378] width 30 height 13
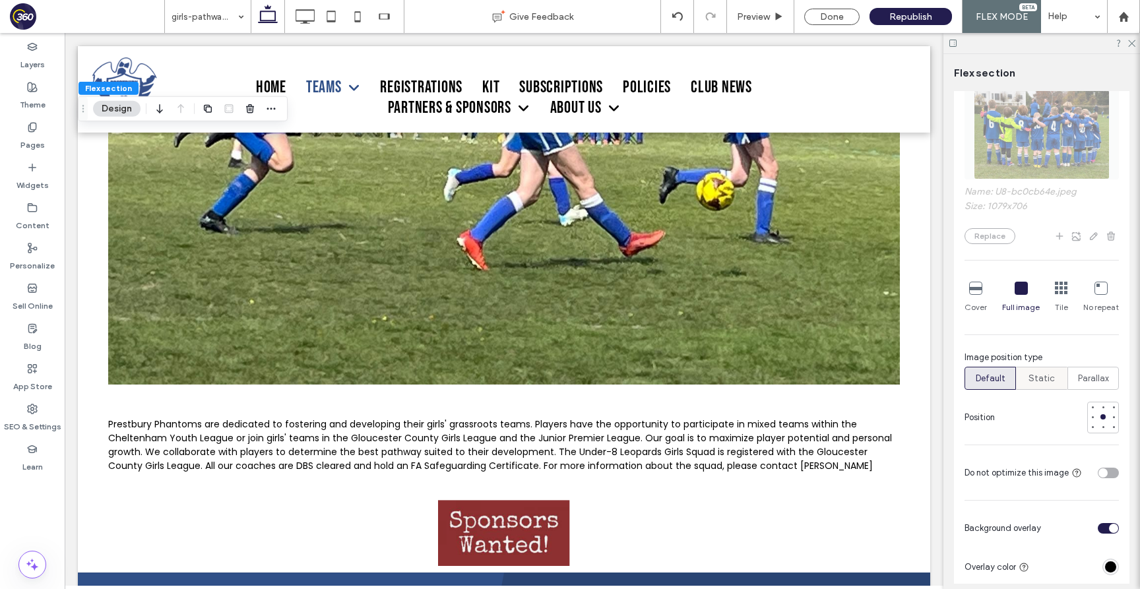
click at [1039, 377] on span "Static" at bounding box center [1041, 378] width 26 height 13
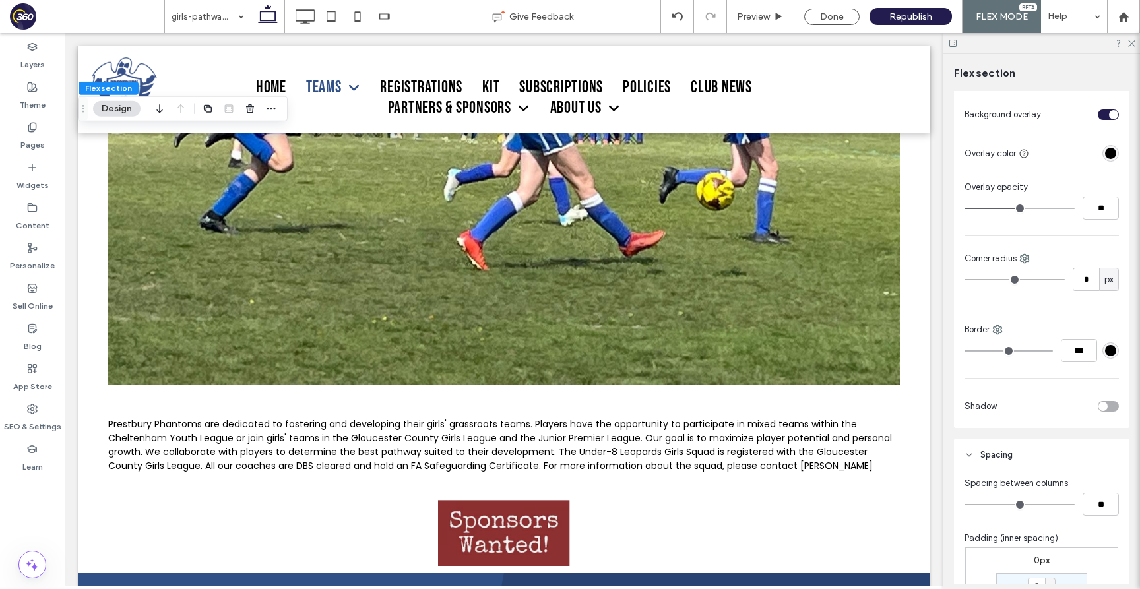
scroll to position [852, 0]
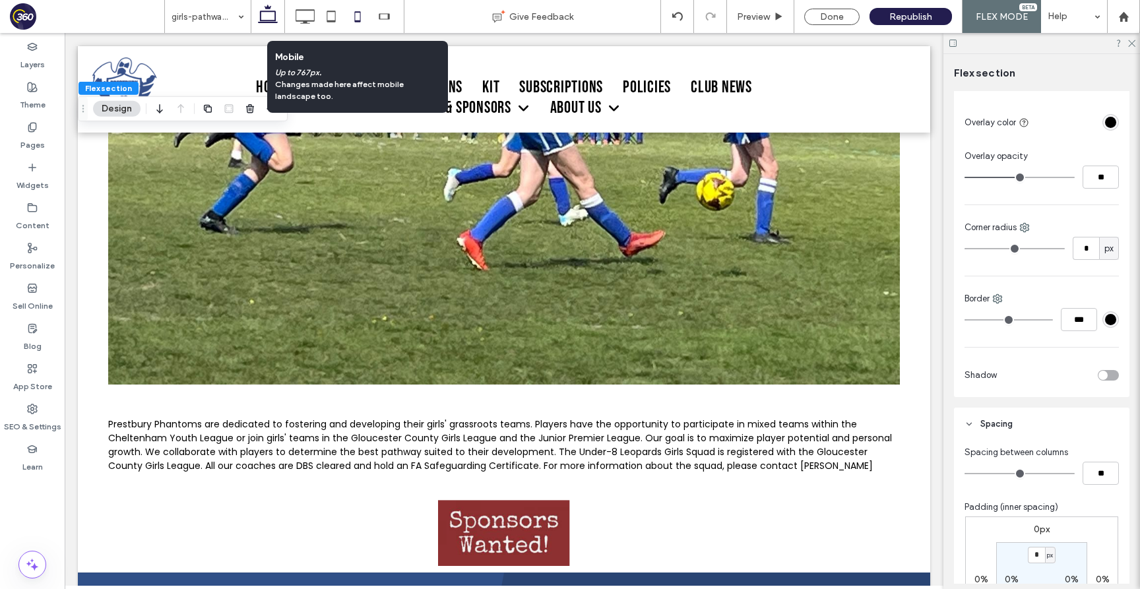
click at [355, 17] on icon at bounding box center [357, 16] width 26 height 26
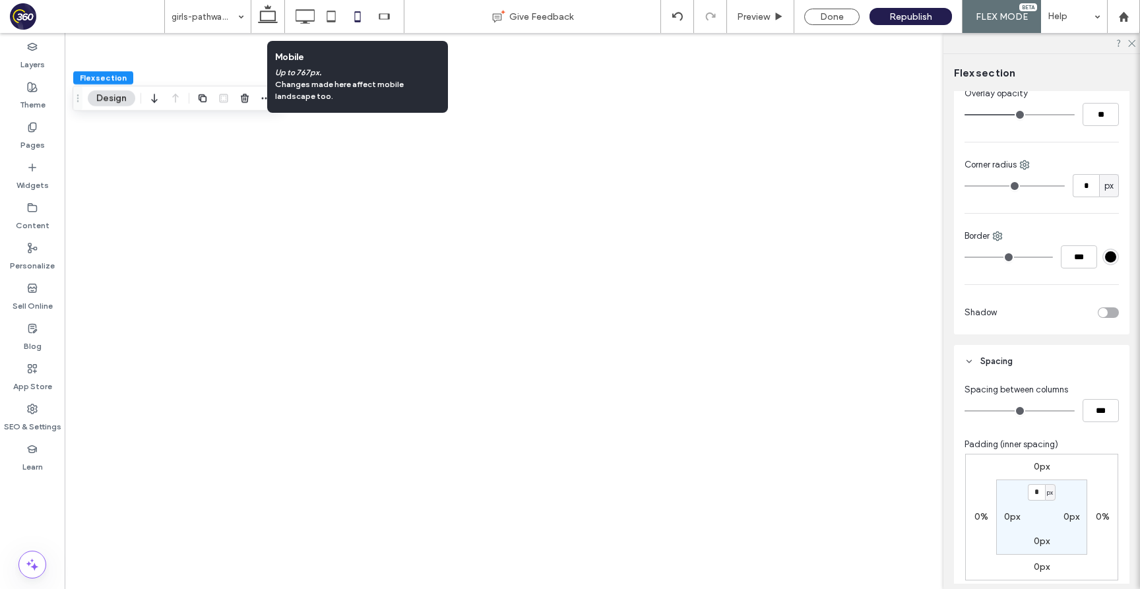
scroll to position [789, 0]
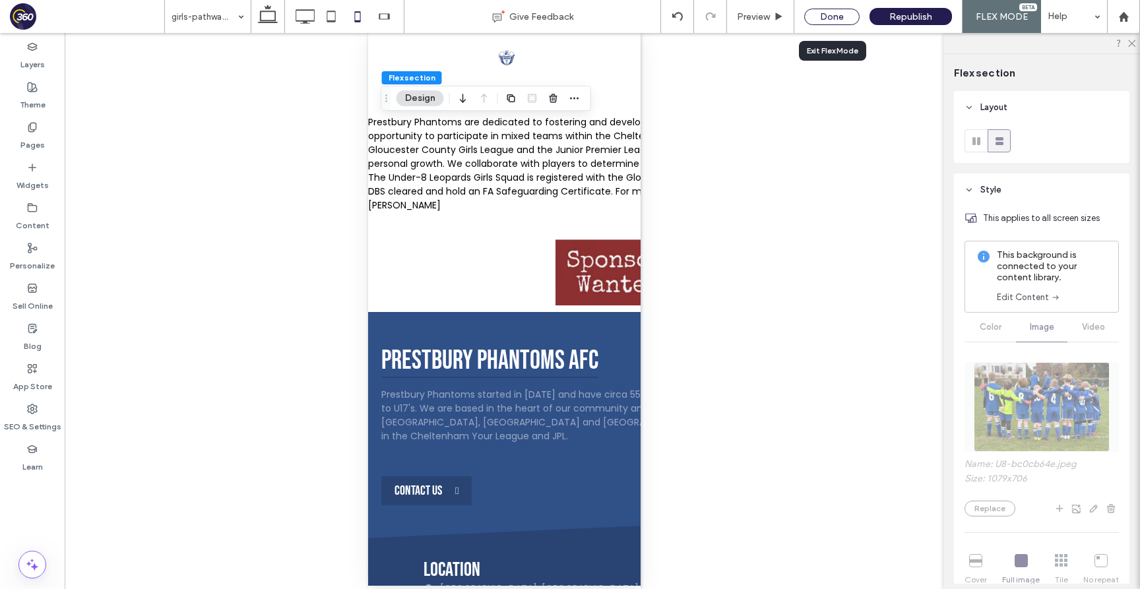
click at [838, 9] on div "Done" at bounding box center [831, 17] width 55 height 16
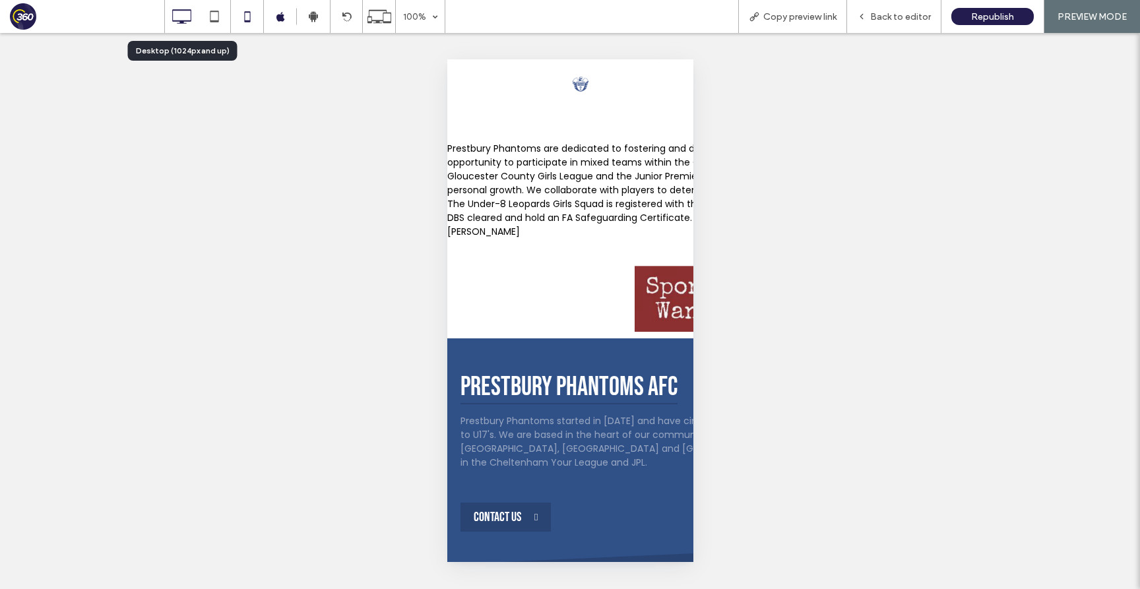
click at [176, 16] on icon at bounding box center [181, 16] width 26 height 26
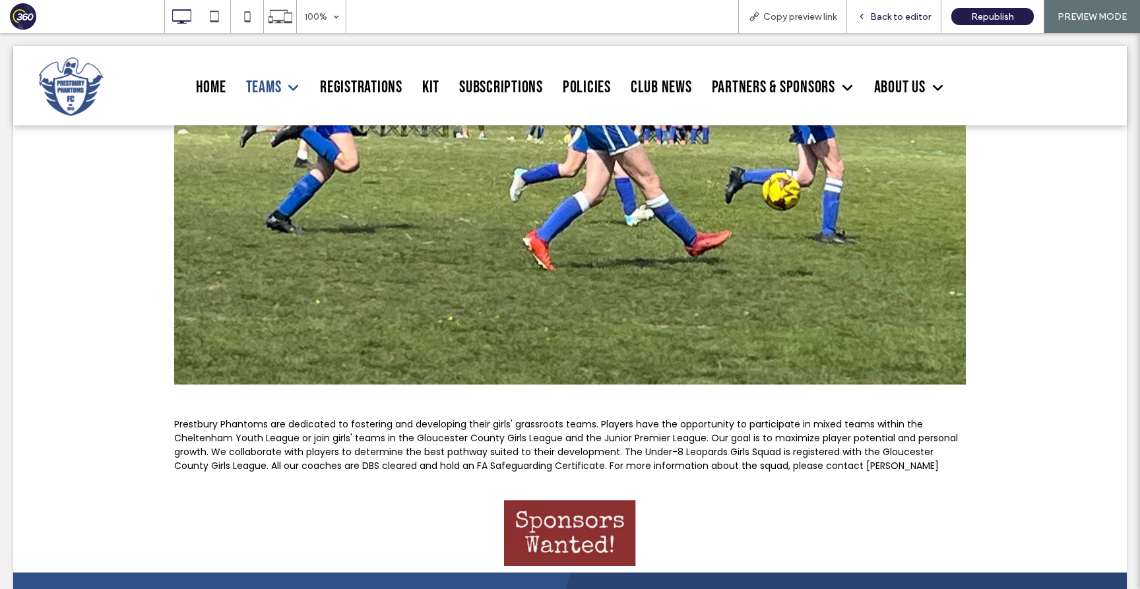
click at [887, 16] on span "Back to editor" at bounding box center [900, 16] width 61 height 11
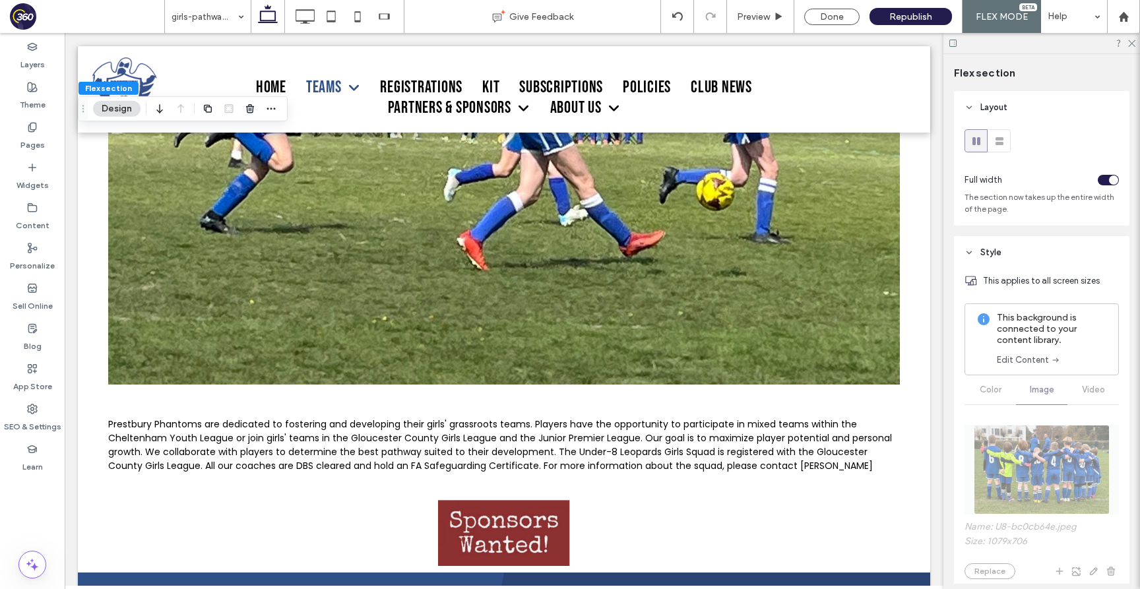
scroll to position [452, 0]
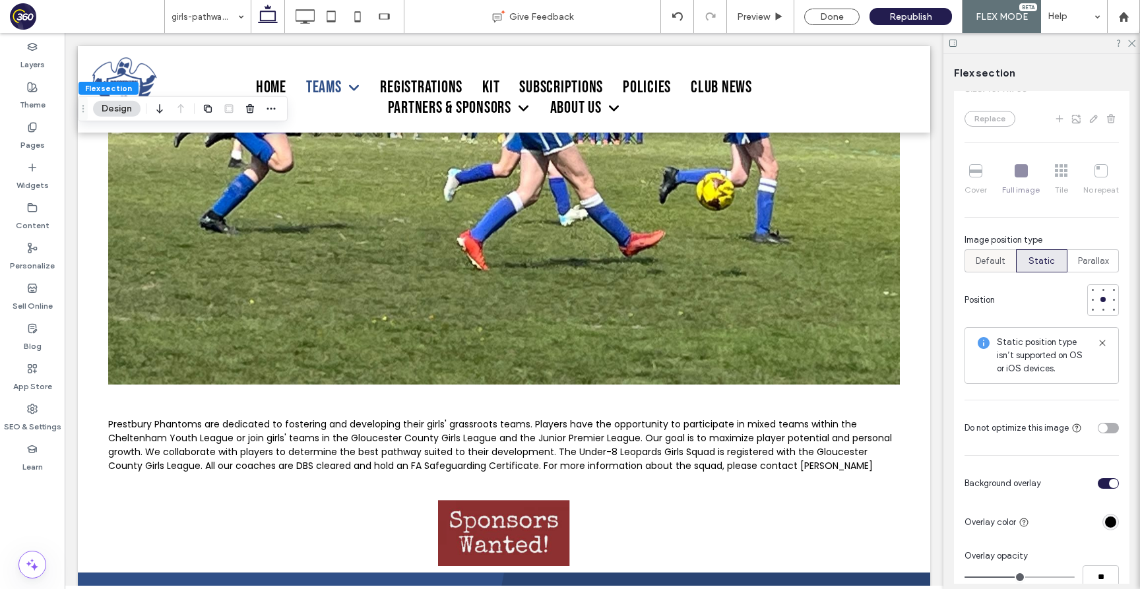
click at [1005, 263] on div "Default" at bounding box center [990, 261] width 34 height 22
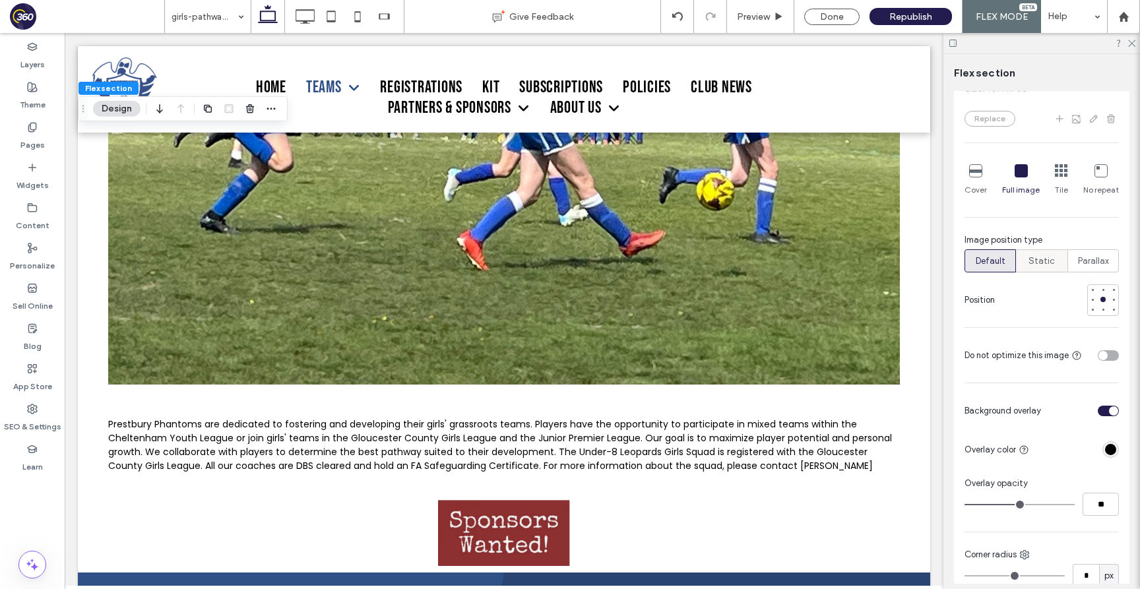
click at [1045, 259] on span "Static" at bounding box center [1041, 261] width 26 height 13
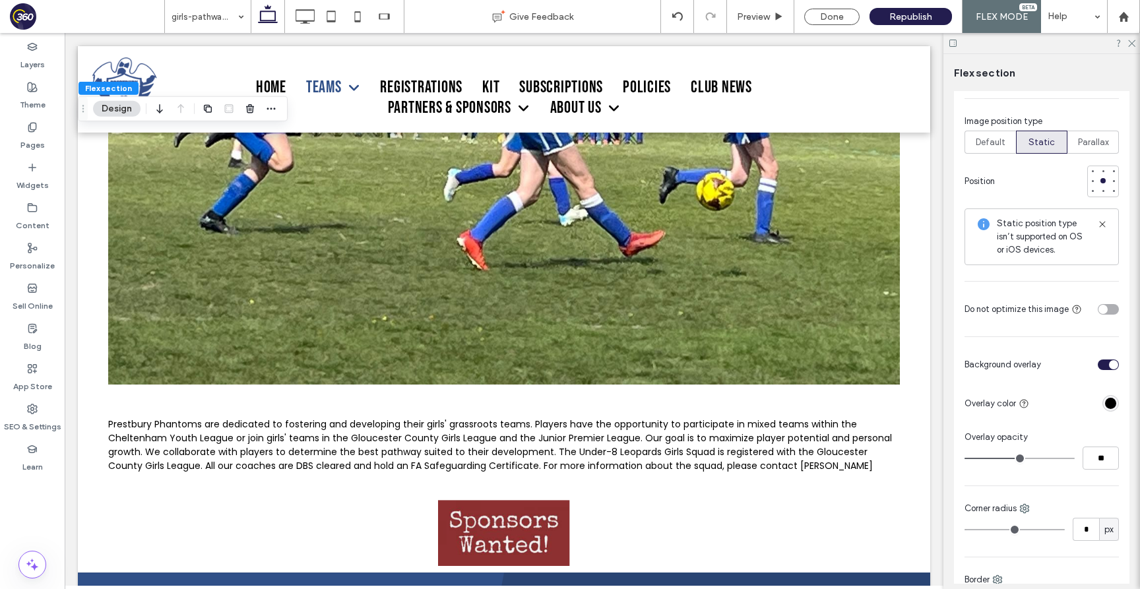
scroll to position [584, 0]
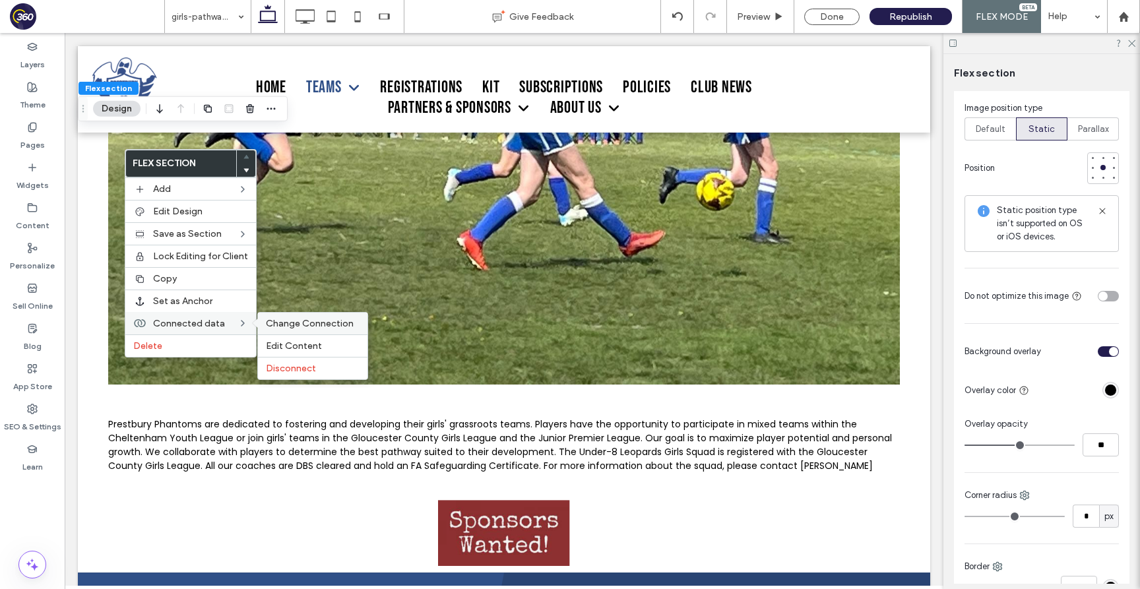
click at [295, 322] on span "Change Connection" at bounding box center [310, 323] width 88 height 11
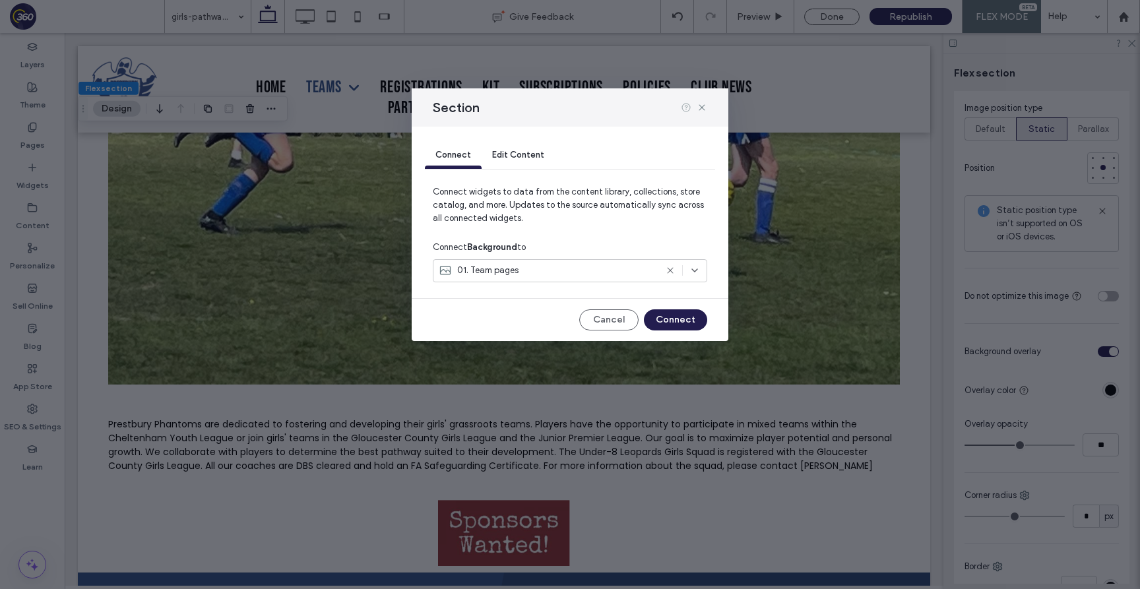
click at [689, 111] on icon at bounding box center [686, 107] width 11 height 11
click at [700, 111] on icon at bounding box center [702, 107] width 11 height 11
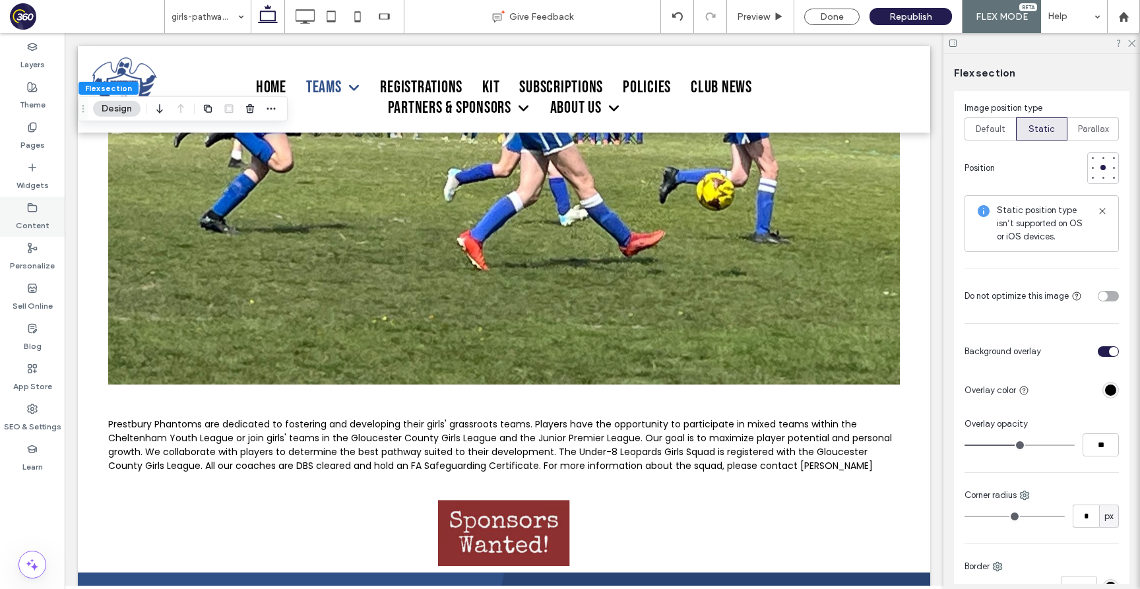
click at [33, 206] on icon at bounding box center [32, 207] width 11 height 11
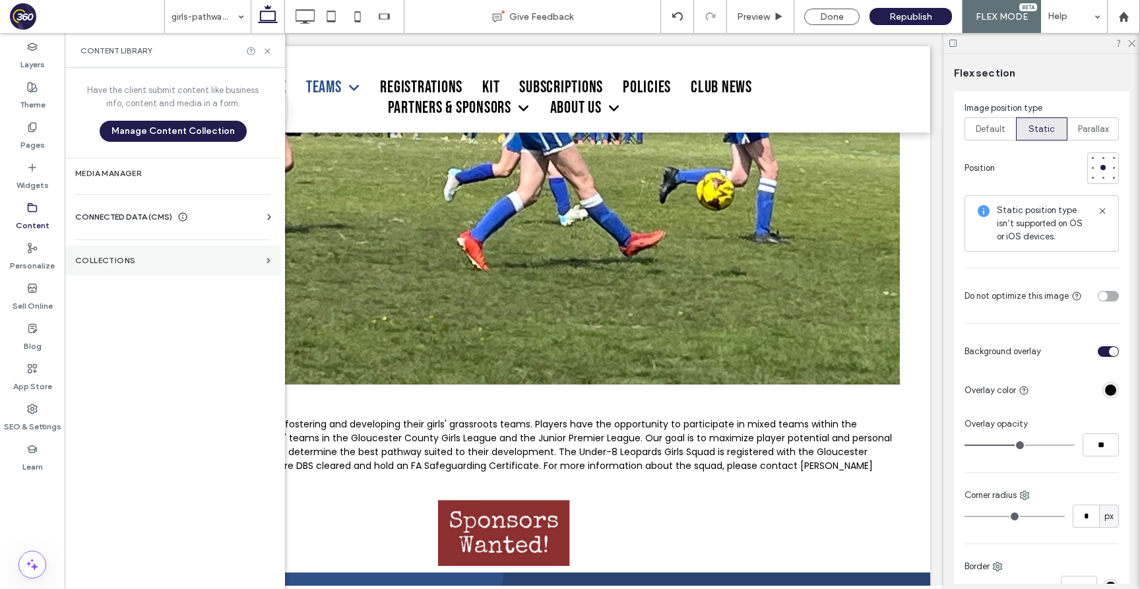
click at [162, 252] on section "Collections" at bounding box center [173, 260] width 216 height 30
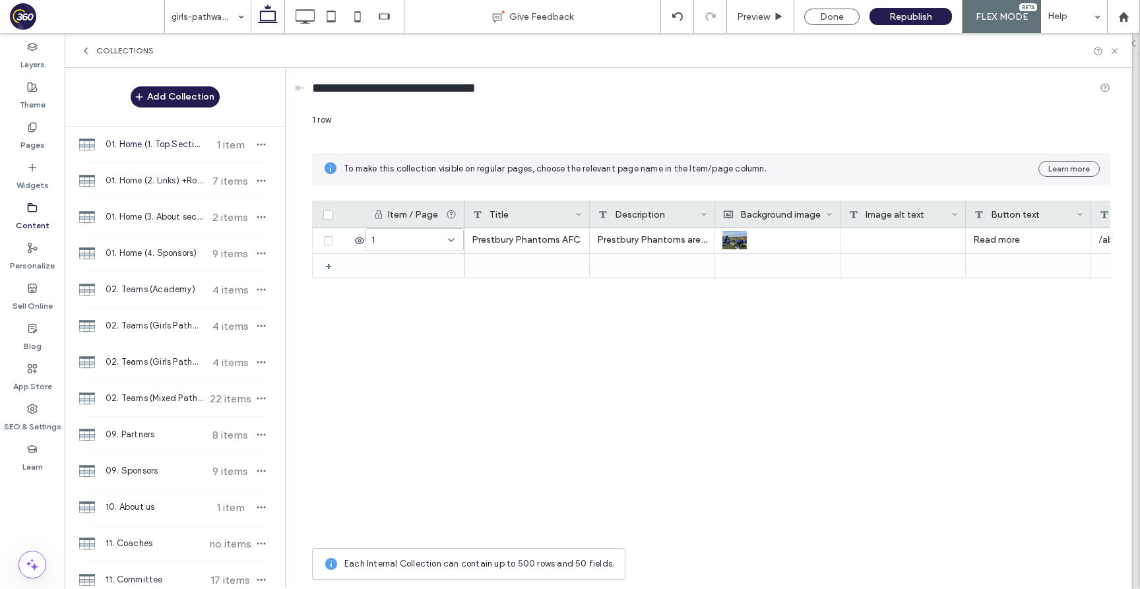
click at [84, 48] on icon at bounding box center [85, 51] width 11 height 11
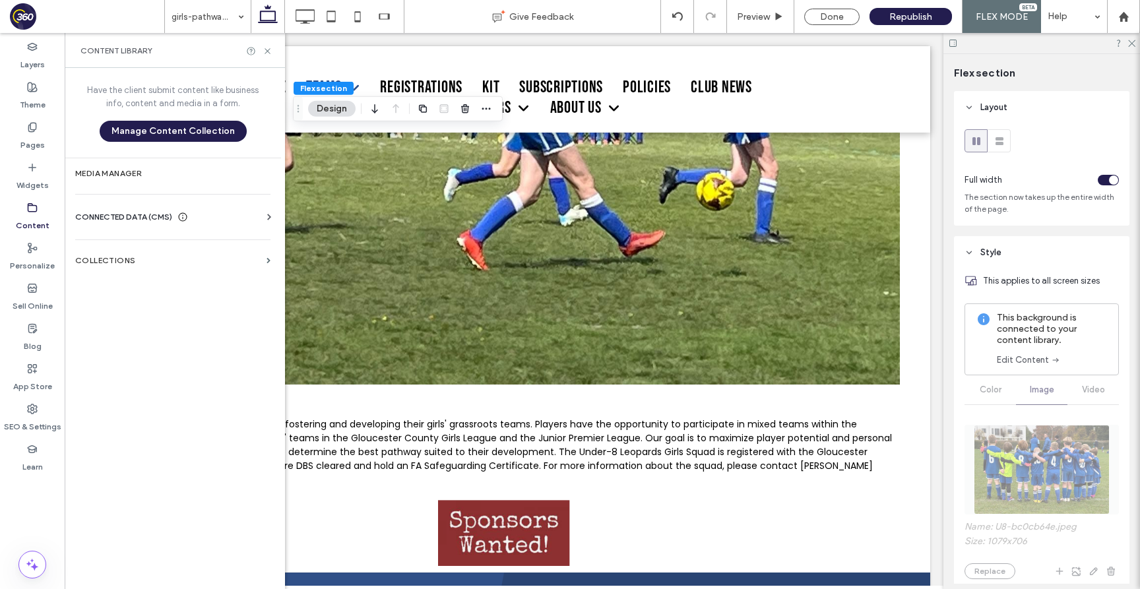
click at [270, 220] on icon at bounding box center [269, 216] width 13 height 13
click at [149, 311] on label "Business Images" at bounding box center [175, 309] width 179 height 9
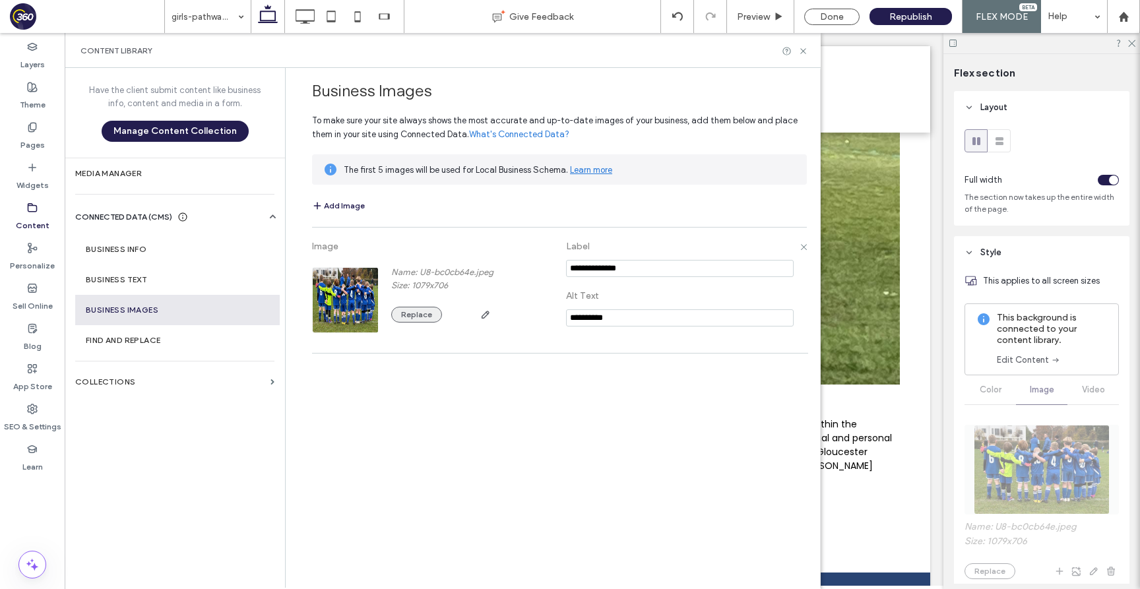
click at [423, 316] on button "Replace" at bounding box center [416, 315] width 51 height 16
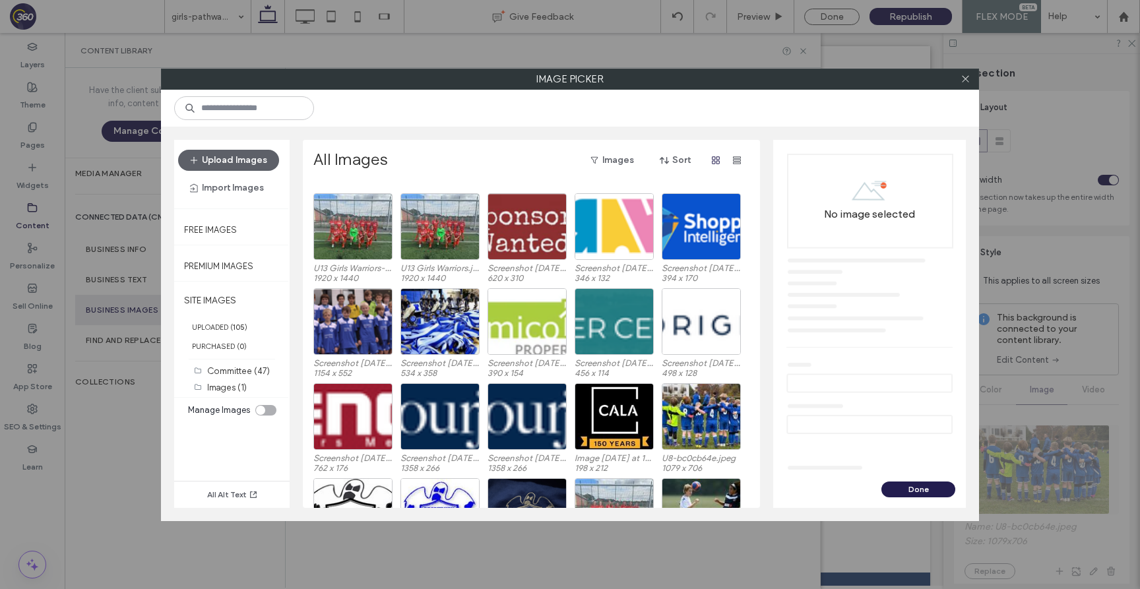
scroll to position [182, 0]
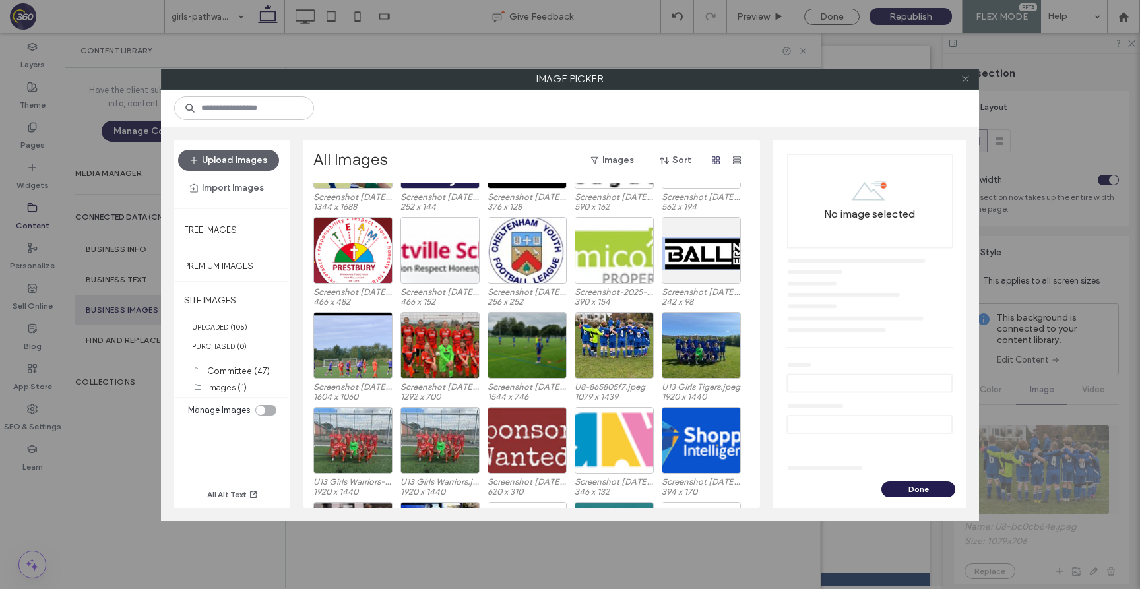
click at [962, 78] on icon at bounding box center [965, 79] width 10 height 10
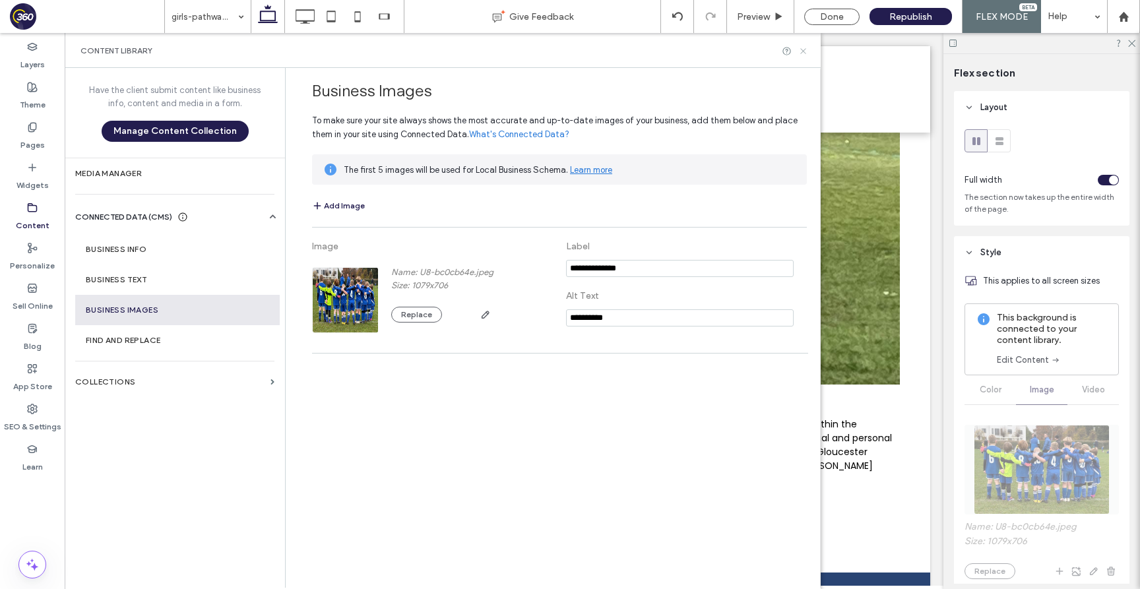
click at [801, 49] on icon at bounding box center [803, 51] width 10 height 10
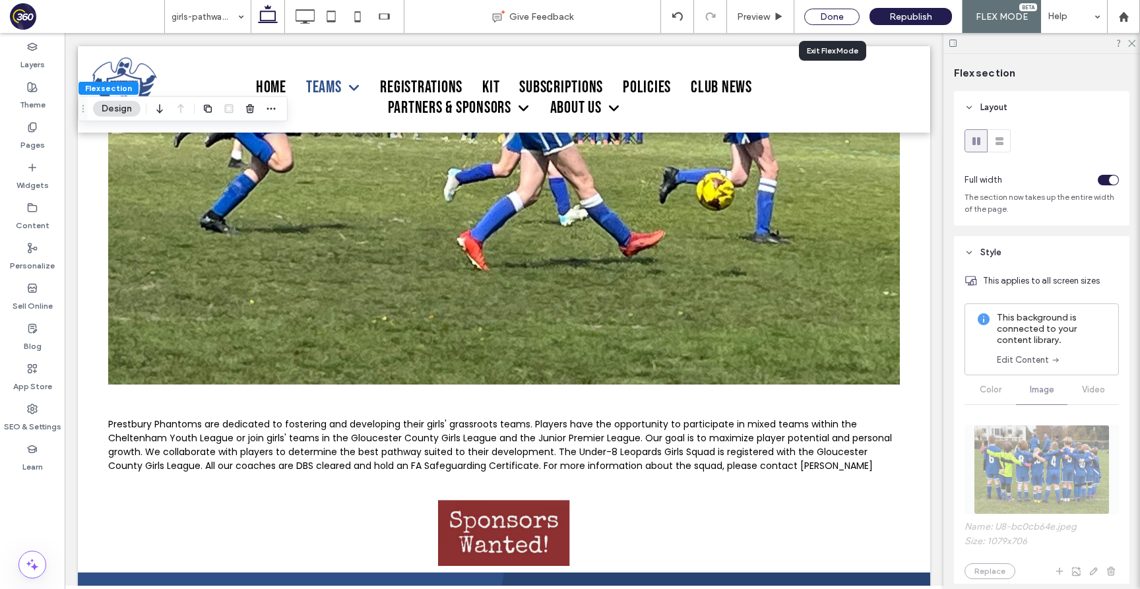
click at [854, 16] on div "Done" at bounding box center [831, 17] width 55 height 16
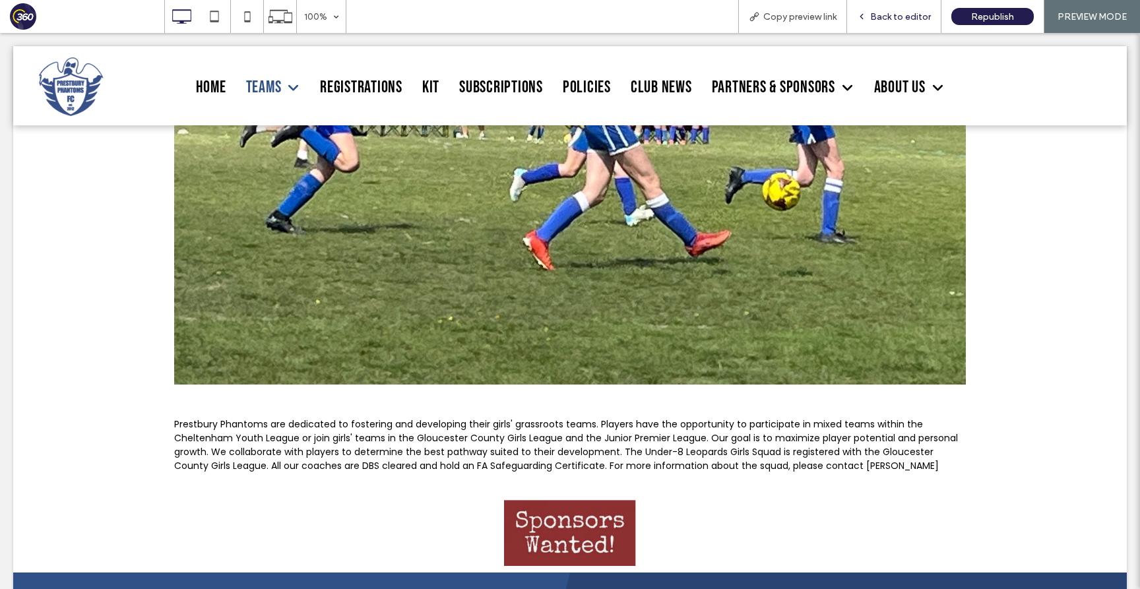
click at [911, 18] on span "Back to editor" at bounding box center [900, 16] width 61 height 11
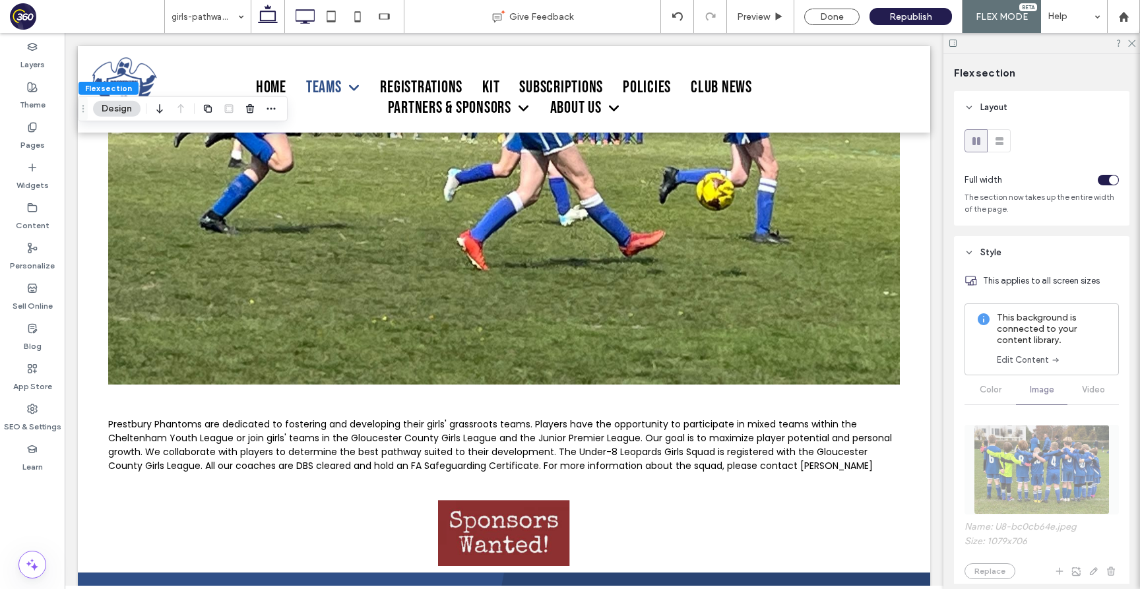
click at [301, 15] on icon at bounding box center [305, 16] width 26 height 26
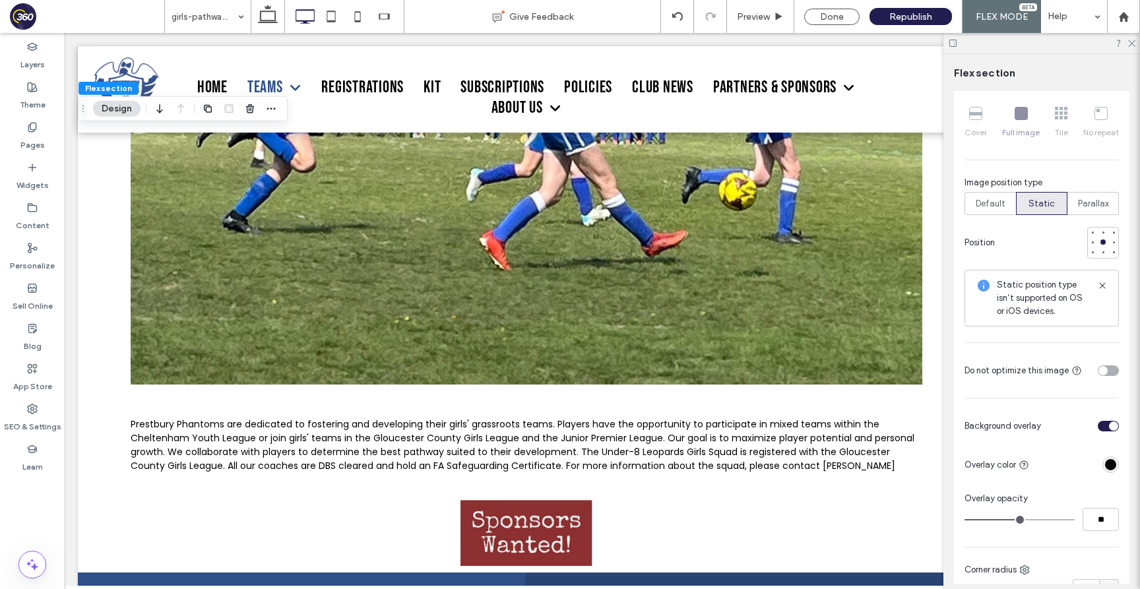
scroll to position [478, 0]
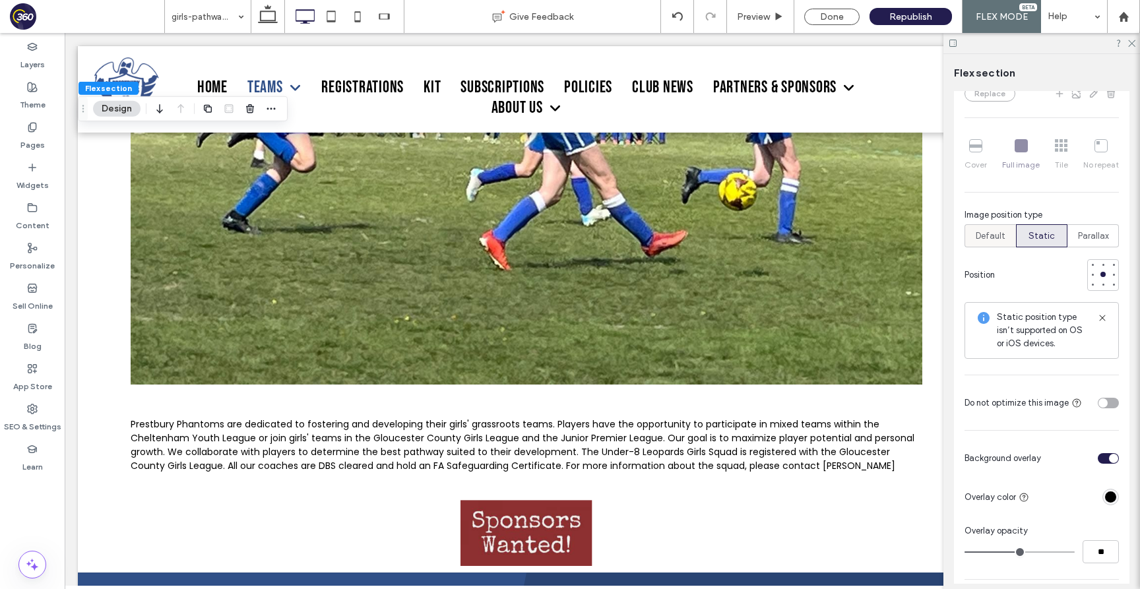
click at [999, 238] on span "Default" at bounding box center [991, 236] width 30 height 13
click at [983, 237] on span "Default" at bounding box center [991, 236] width 30 height 13
click at [1044, 240] on span "Static" at bounding box center [1041, 236] width 26 height 13
click at [1095, 229] on div "Parallax" at bounding box center [1093, 236] width 34 height 22
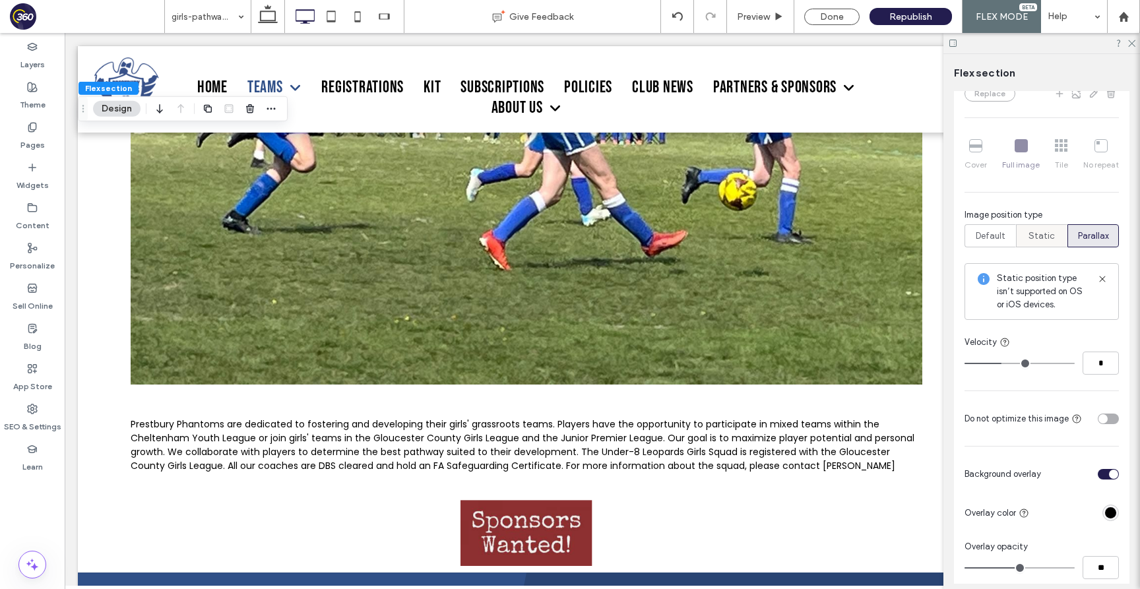
click at [1048, 235] on span "Static" at bounding box center [1041, 236] width 26 height 13
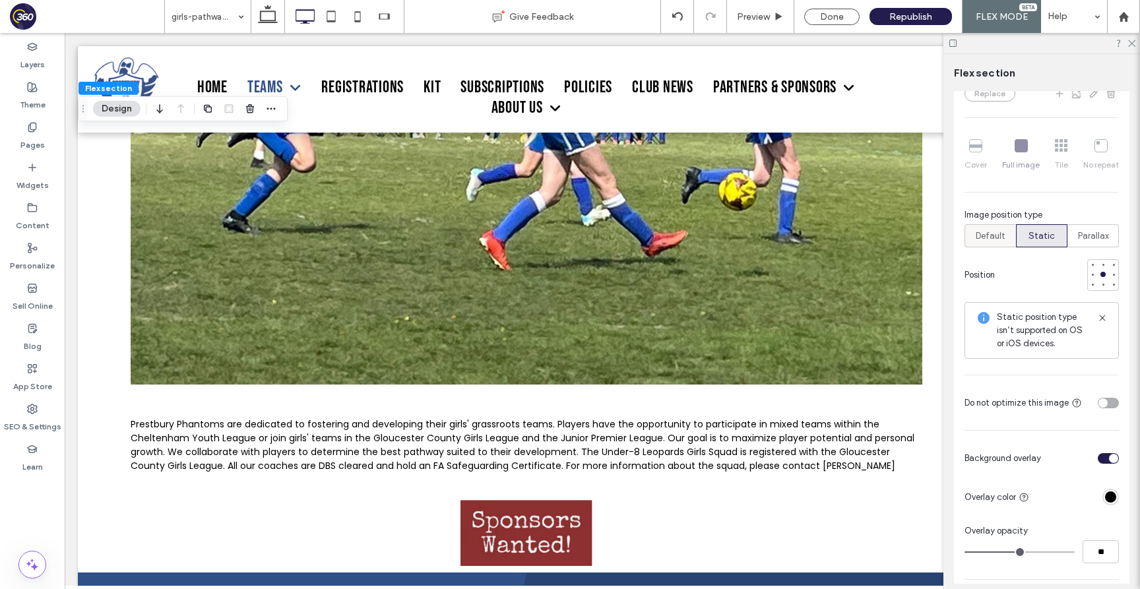
click at [987, 238] on span "Default" at bounding box center [991, 236] width 30 height 13
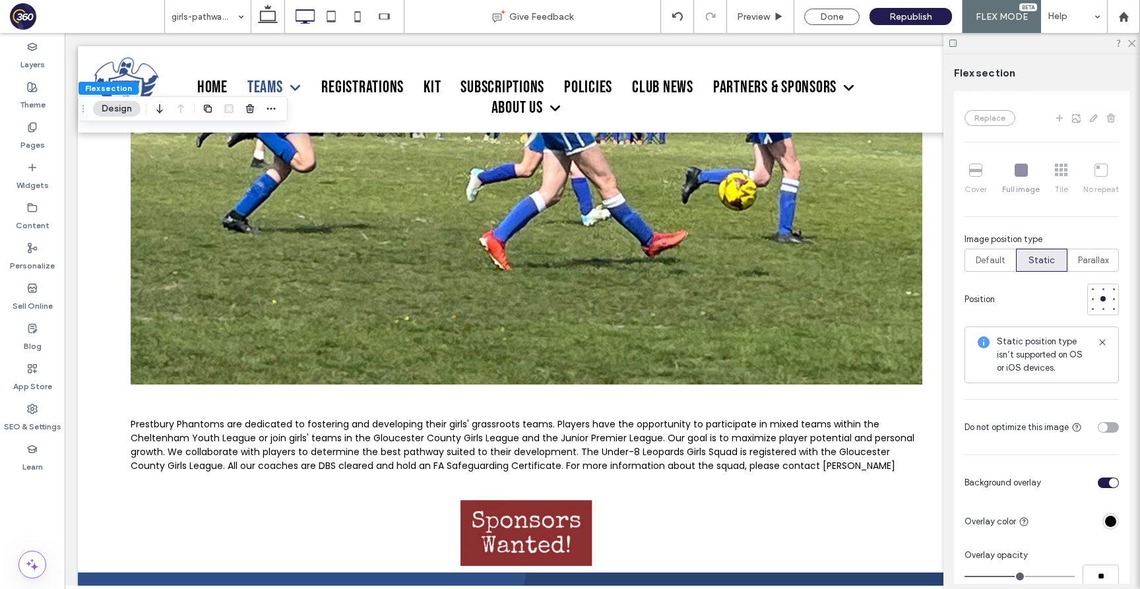
scroll to position [452, 0]
click at [1023, 175] on div "Cover Full image Tile No repeat" at bounding box center [1041, 180] width 154 height 42
click at [982, 177] on div "Cover Full image Tile No repeat" at bounding box center [1041, 180] width 154 height 42
click at [964, 176] on div "Cover Full image Tile No repeat" at bounding box center [1041, 180] width 154 height 42
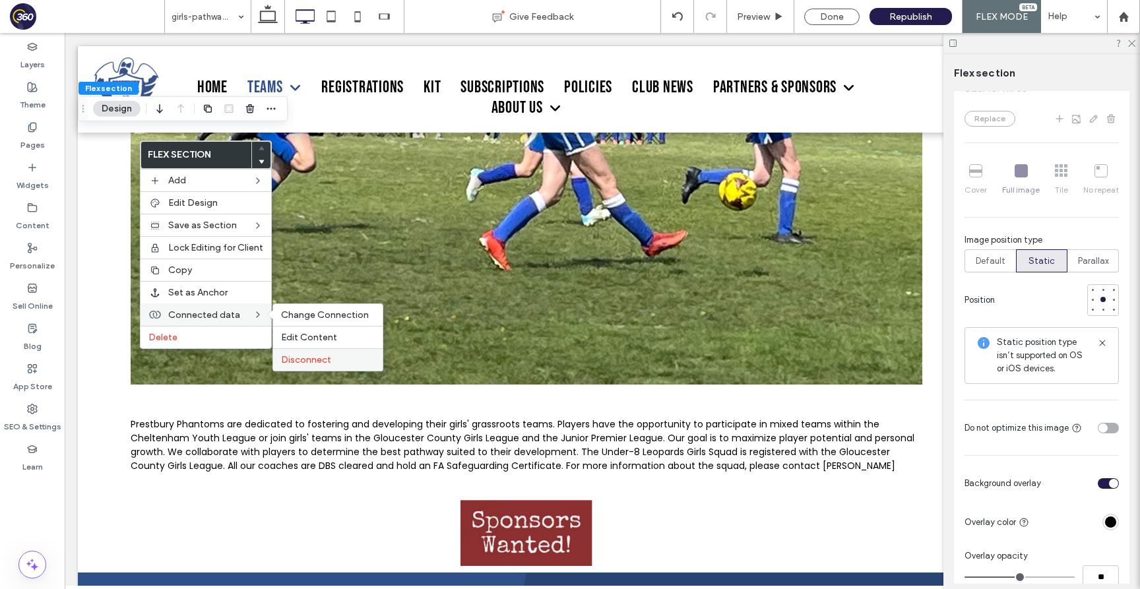
click at [318, 359] on span "Disconnect" at bounding box center [306, 359] width 50 height 11
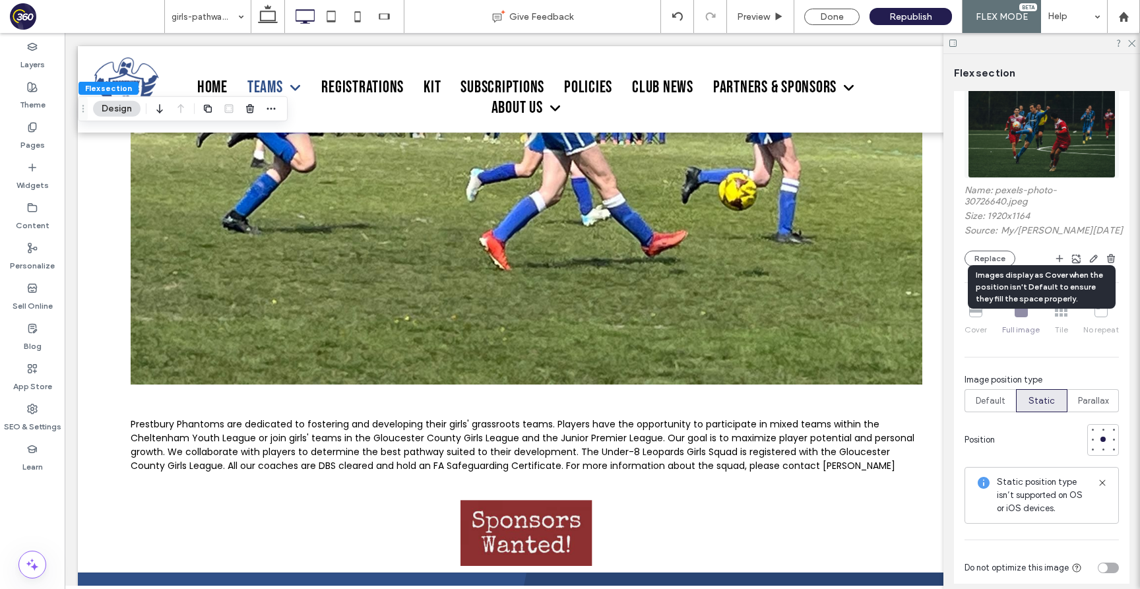
scroll to position [202, 0]
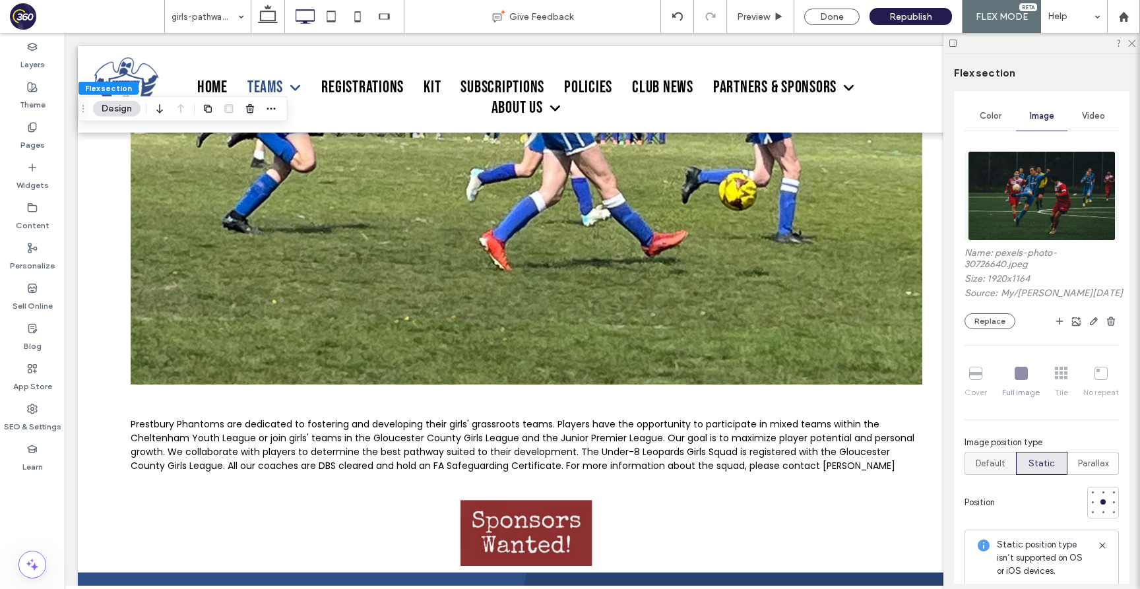
click at [997, 464] on span "Default" at bounding box center [991, 463] width 30 height 13
click at [1102, 470] on span "Parallax" at bounding box center [1093, 463] width 31 height 13
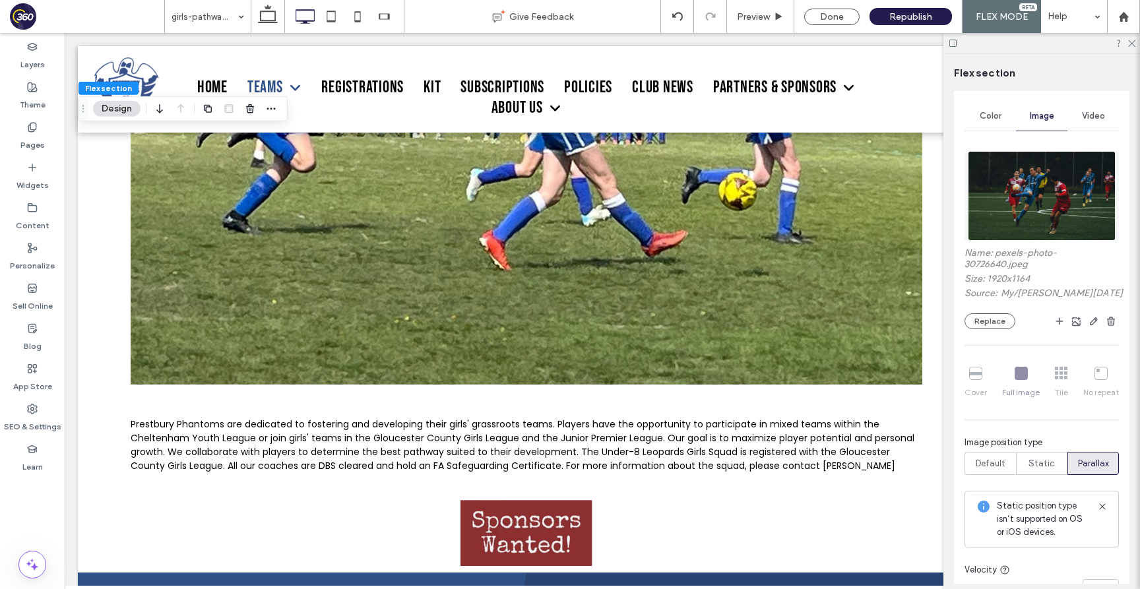
click at [1101, 462] on span "Parallax" at bounding box center [1093, 463] width 31 height 13
click at [1032, 462] on span "Static" at bounding box center [1041, 463] width 26 height 13
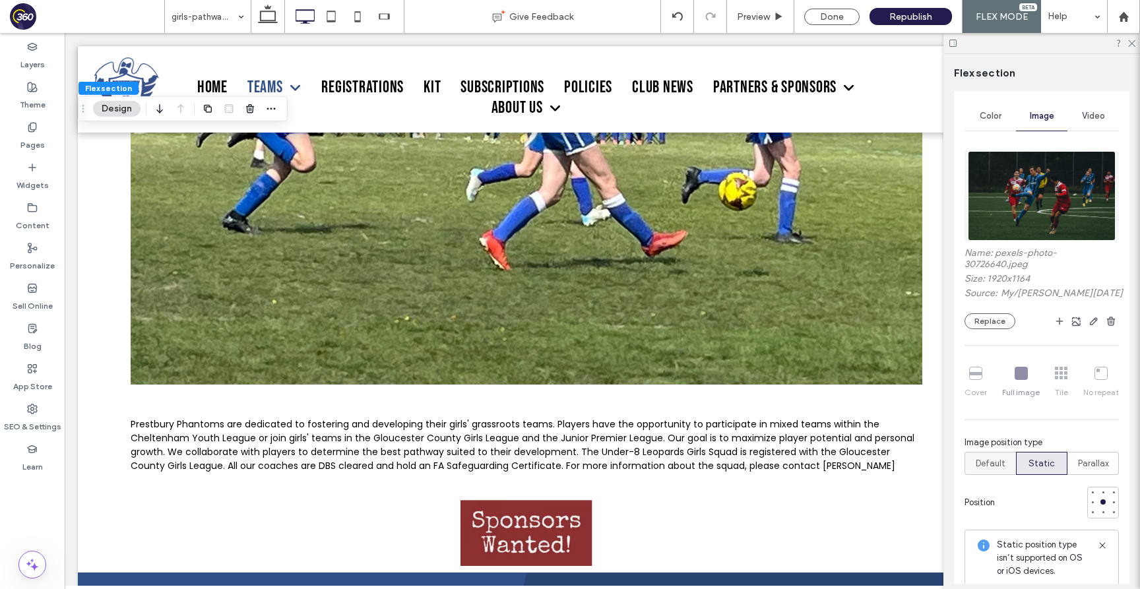
click at [983, 462] on span "Default" at bounding box center [991, 463] width 30 height 13
click at [987, 466] on span "Default" at bounding box center [991, 463] width 30 height 13
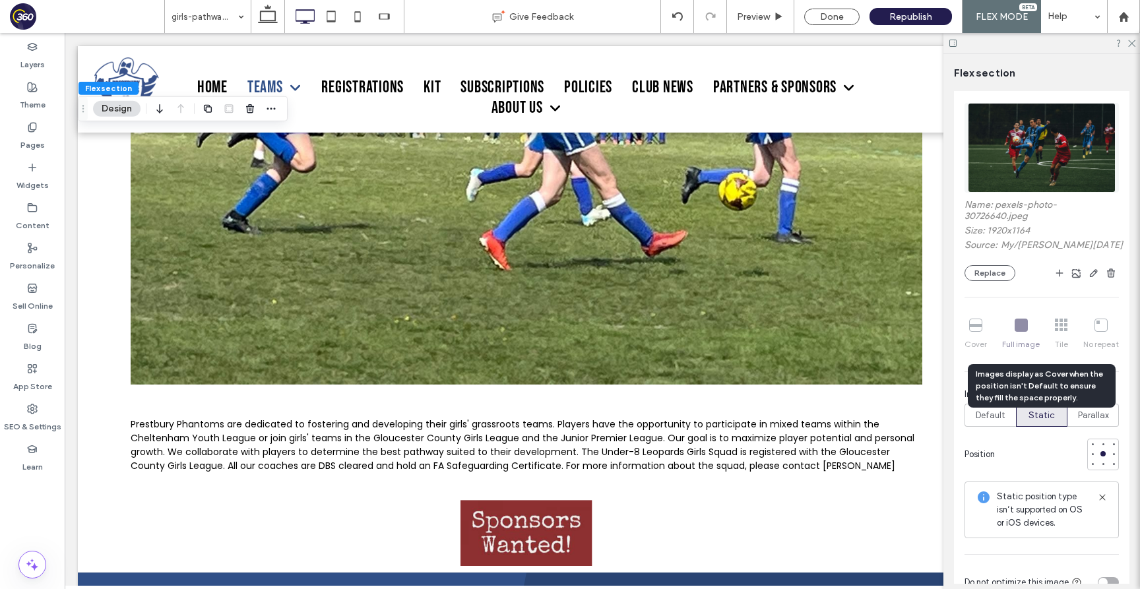
scroll to position [338, 0]
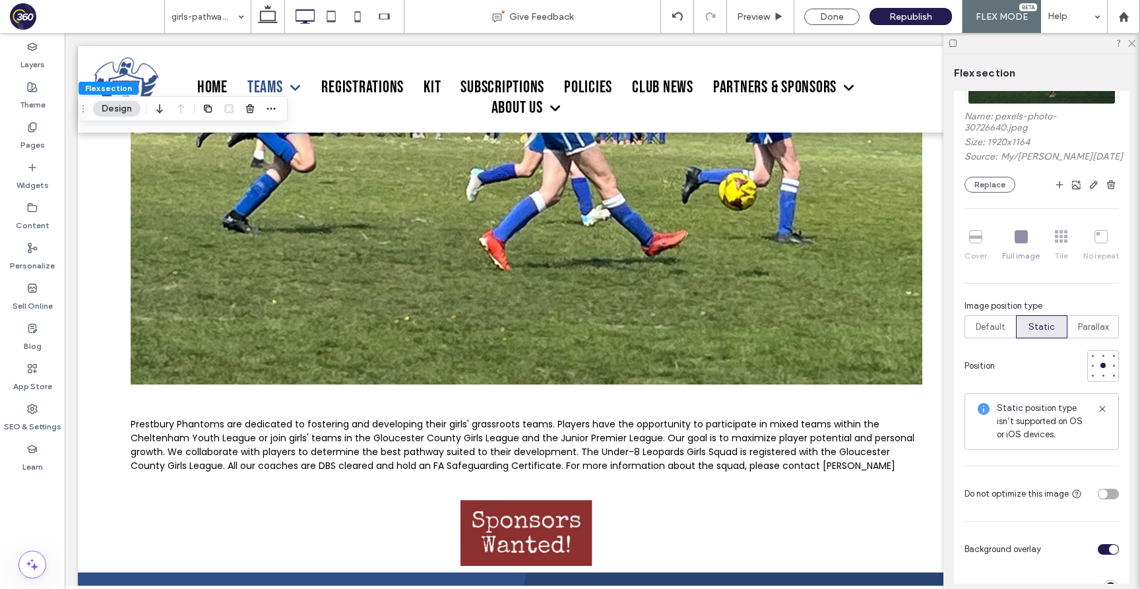
click at [305, 16] on icon at bounding box center [305, 16] width 26 height 26
click at [263, 16] on icon at bounding box center [268, 16] width 26 height 26
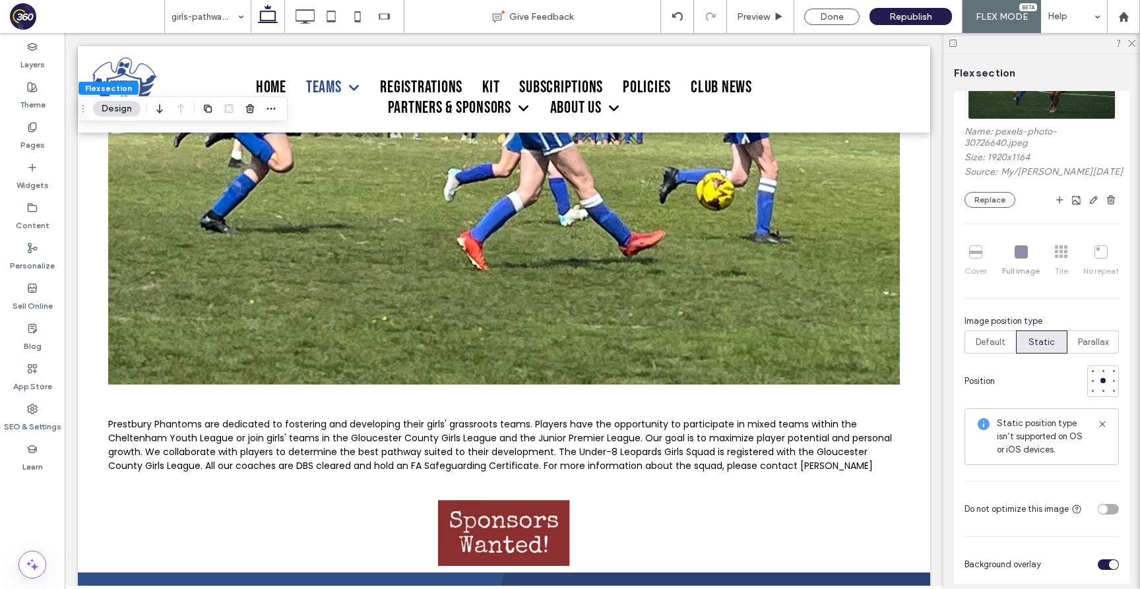
scroll to position [317, 0]
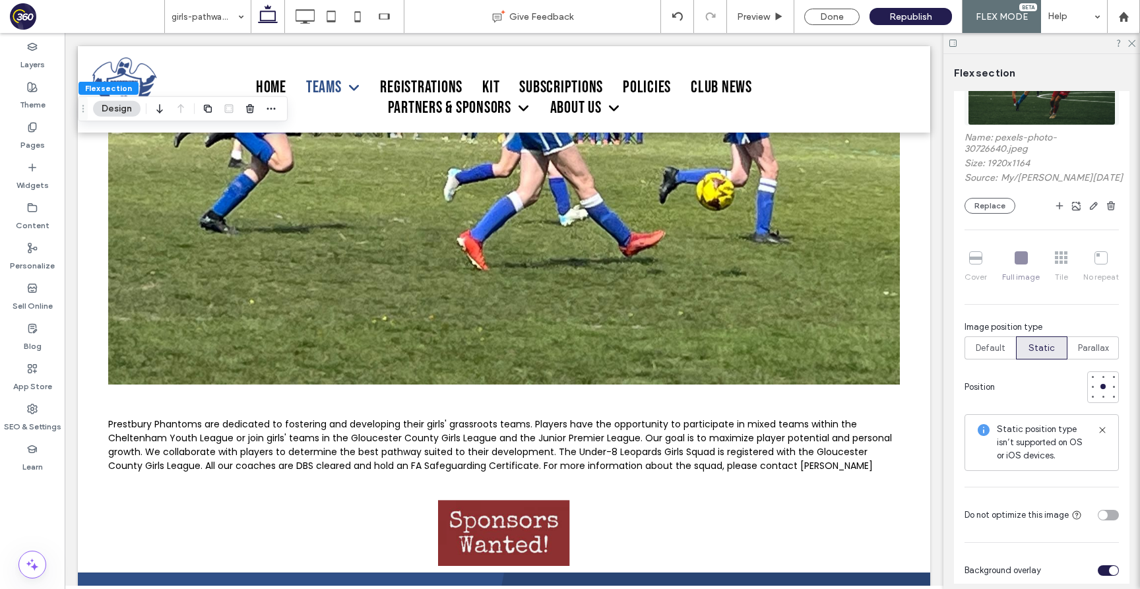
click at [1022, 255] on div "Cover Full image Tile No repeat" at bounding box center [1041, 267] width 154 height 42
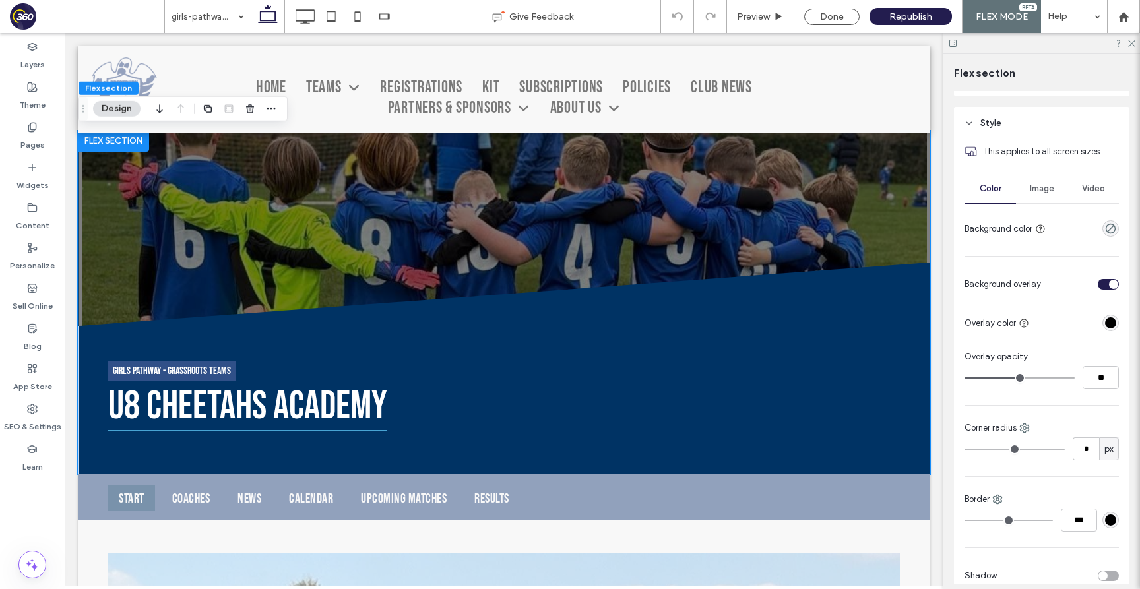
scroll to position [137, 0]
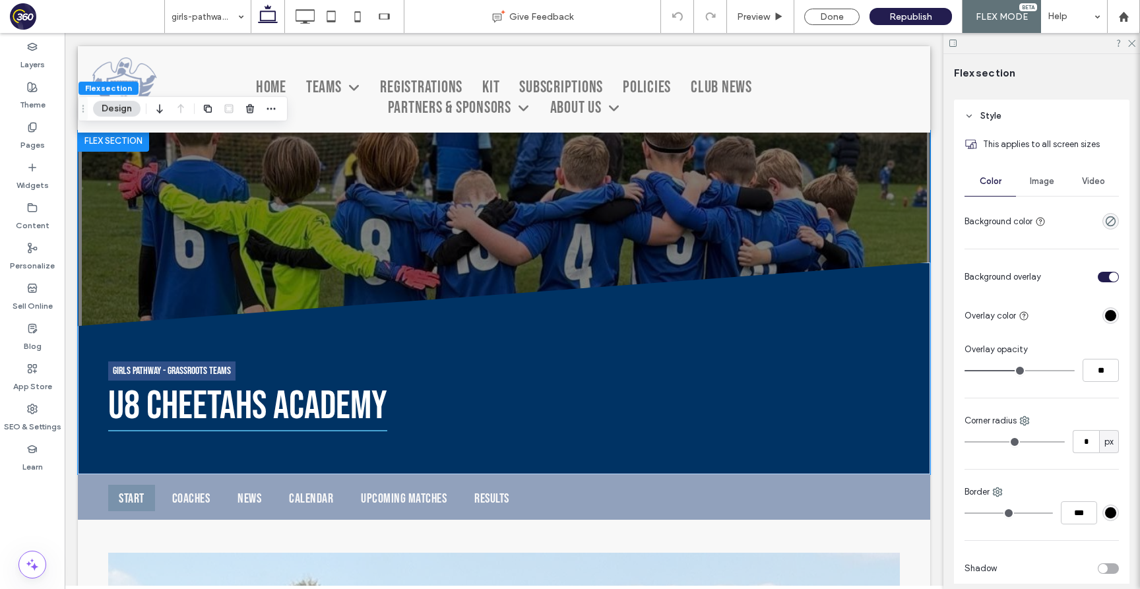
click at [1050, 187] on div "Image" at bounding box center [1041, 181] width 51 height 29
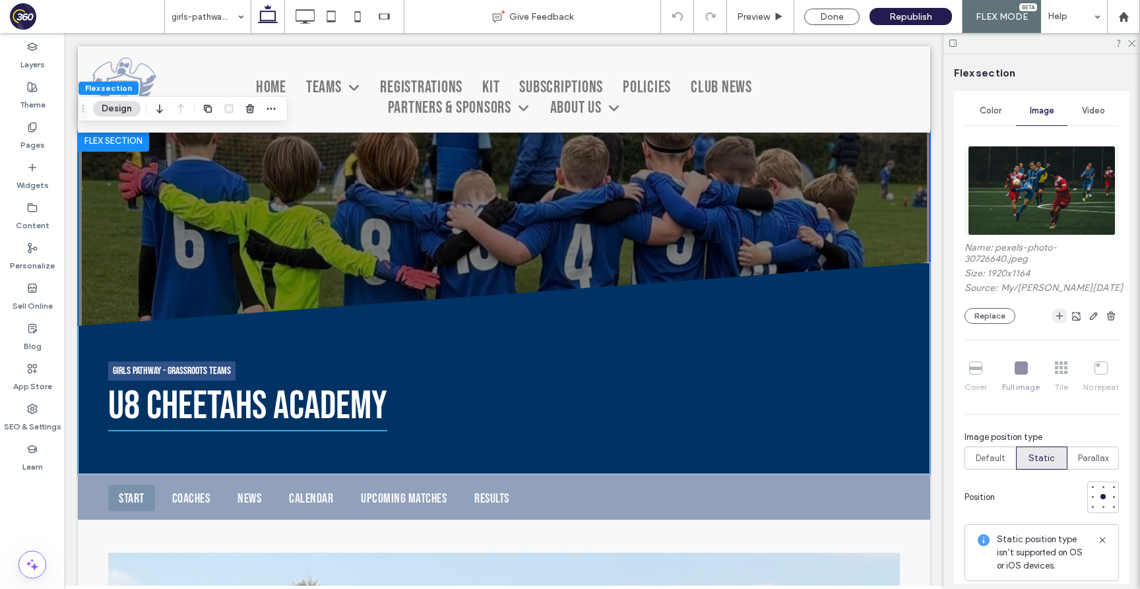
scroll to position [290, 0]
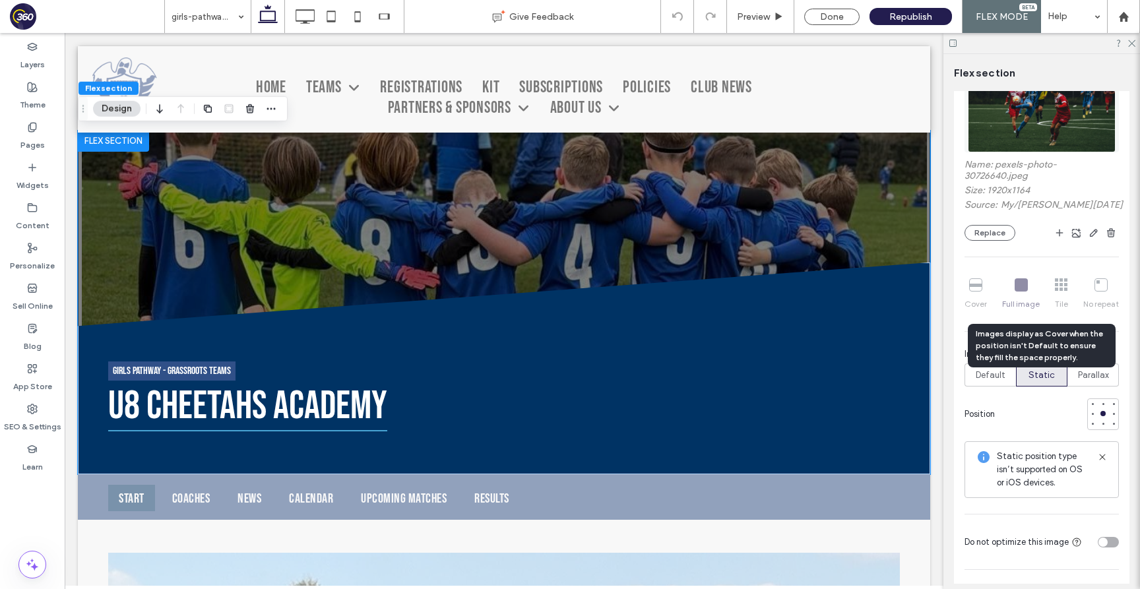
click at [1022, 286] on div "Cover Full image Tile No repeat" at bounding box center [1041, 294] width 154 height 42
click at [1061, 289] on div "Cover Full image Tile No repeat" at bounding box center [1041, 294] width 154 height 42
click at [979, 287] on div "Cover Full image Tile No repeat" at bounding box center [1041, 294] width 154 height 42
click at [994, 351] on span "Image position type" at bounding box center [1003, 354] width 78 height 13
click at [994, 369] on span "Default" at bounding box center [991, 375] width 30 height 13
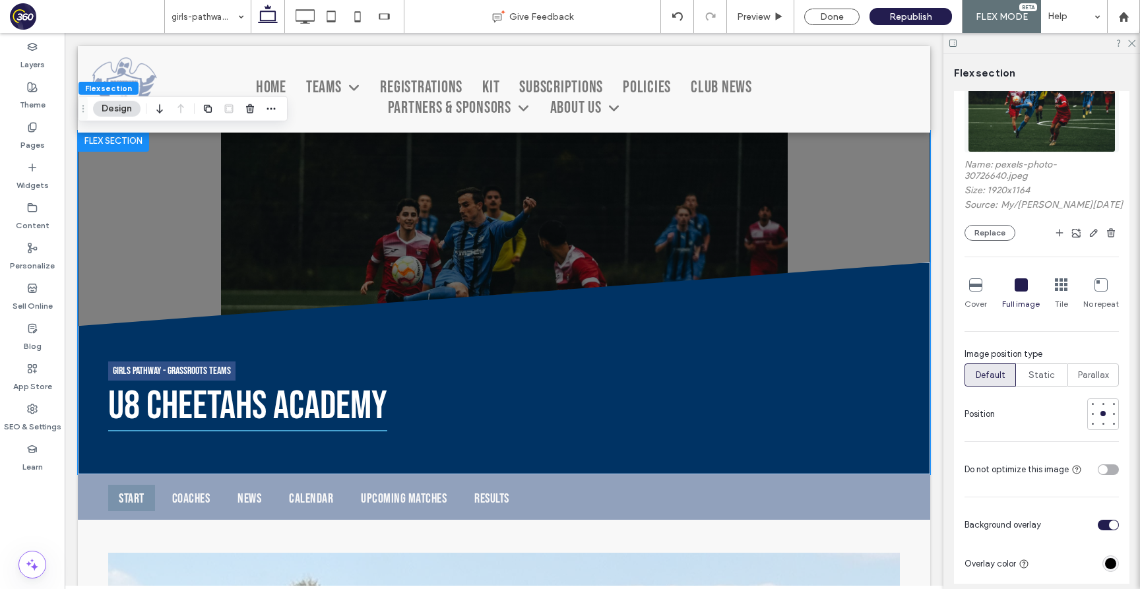
click at [972, 286] on icon at bounding box center [975, 284] width 13 height 13
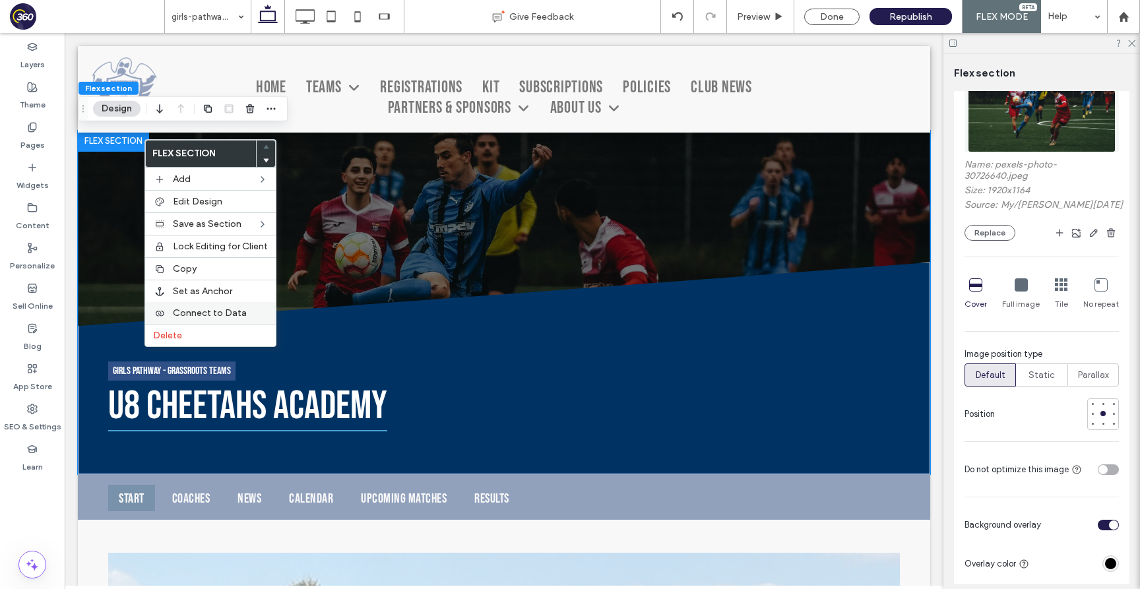
click at [228, 312] on span "Connect to Data" at bounding box center [210, 312] width 74 height 11
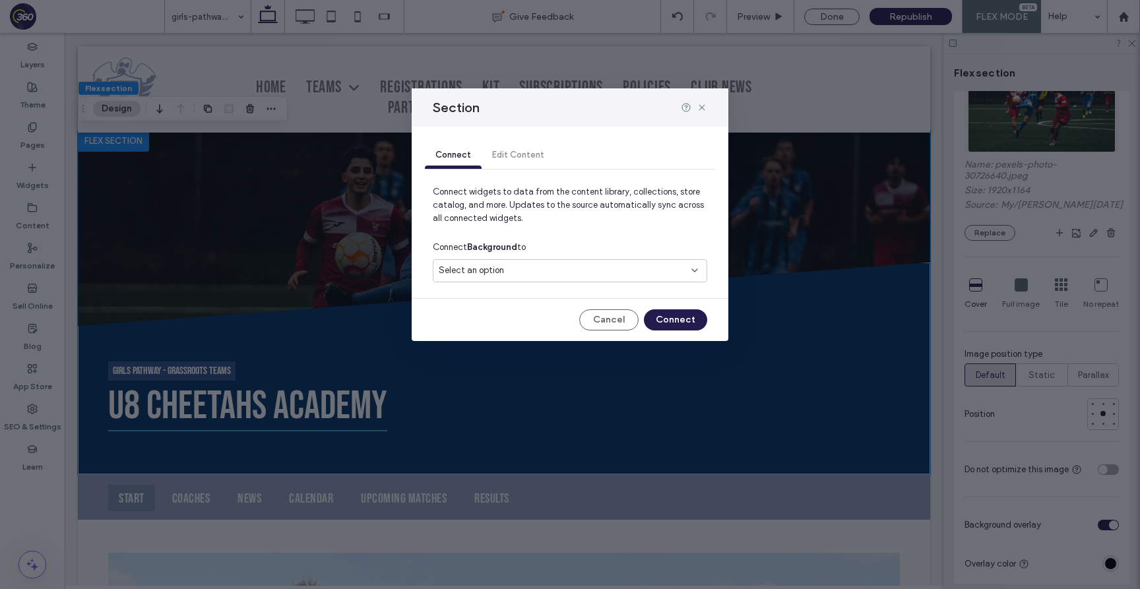
click at [489, 266] on span "Select an option" at bounding box center [471, 270] width 65 height 13
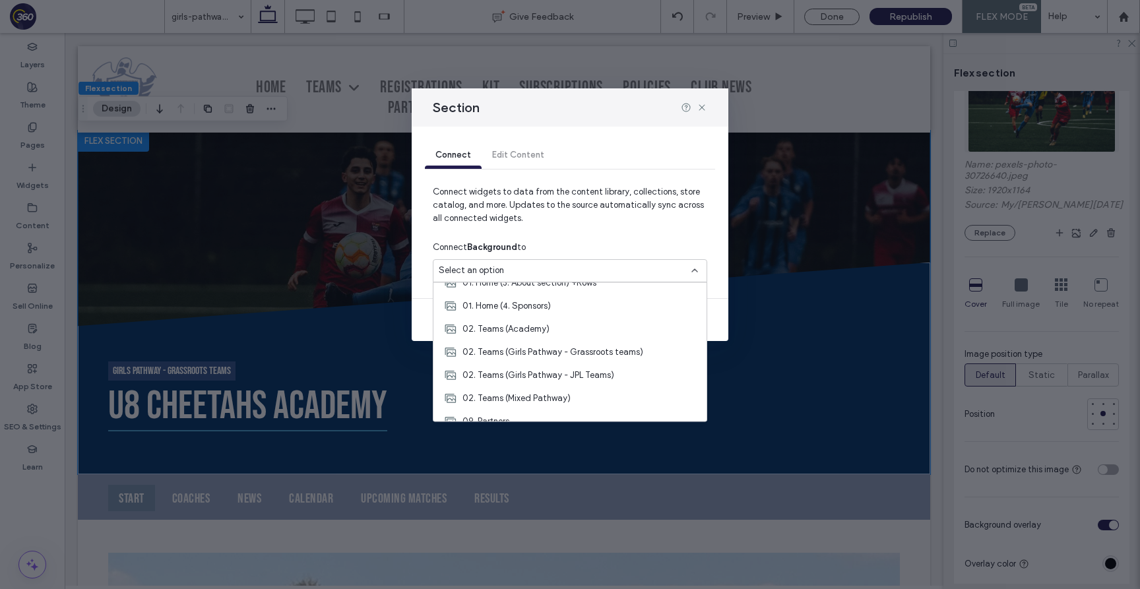
scroll to position [323, 0]
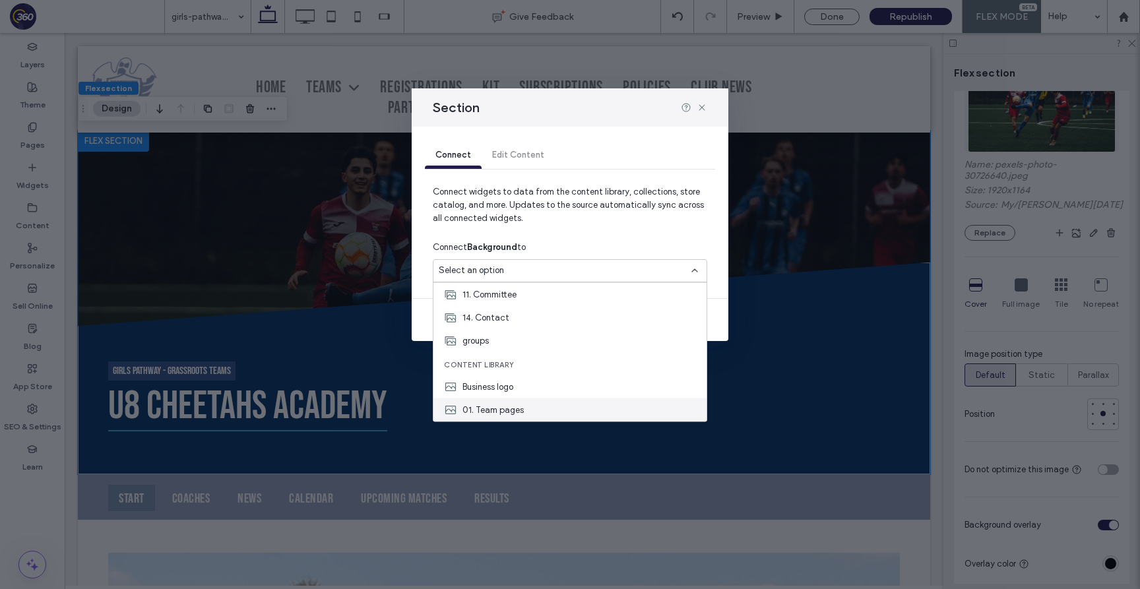
click at [510, 413] on span "01. Team pages" at bounding box center [492, 409] width 61 height 13
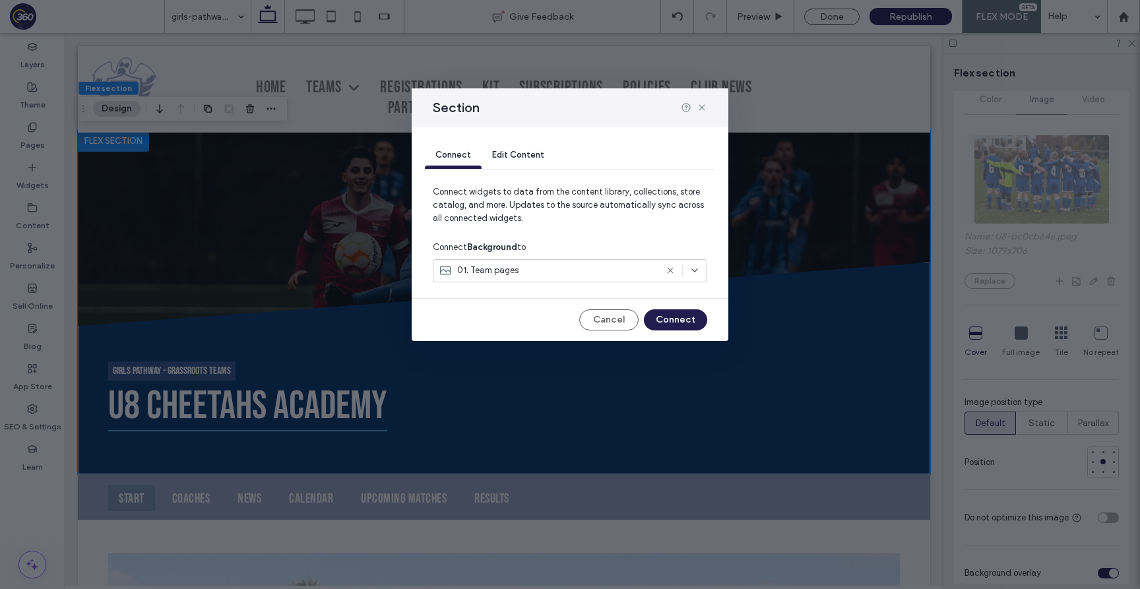
scroll to position [362, 0]
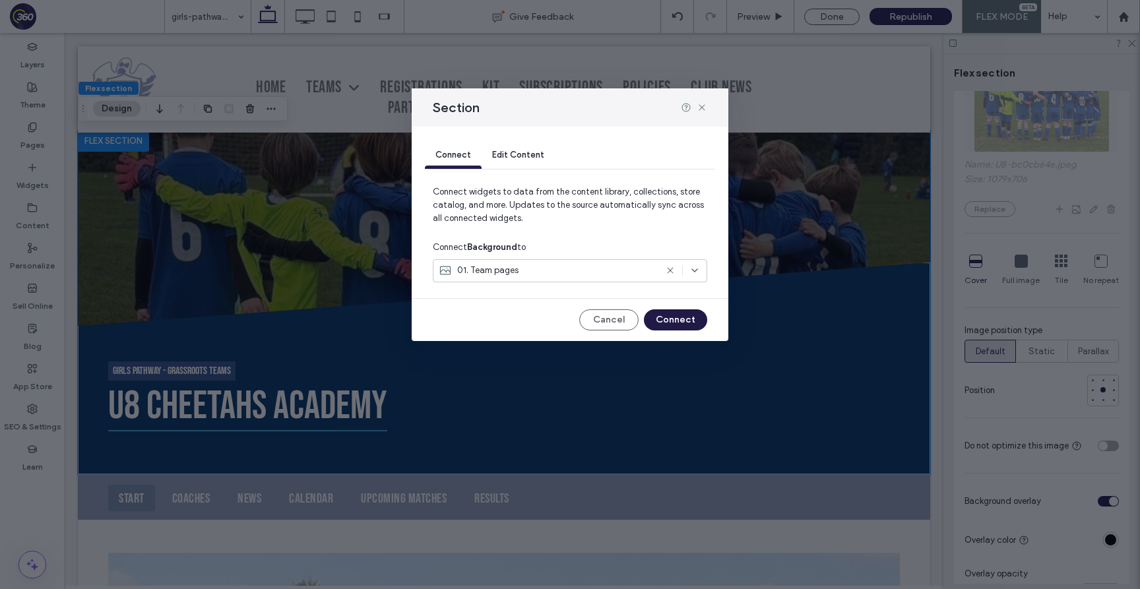
click at [677, 327] on button "Connect" at bounding box center [675, 319] width 63 height 21
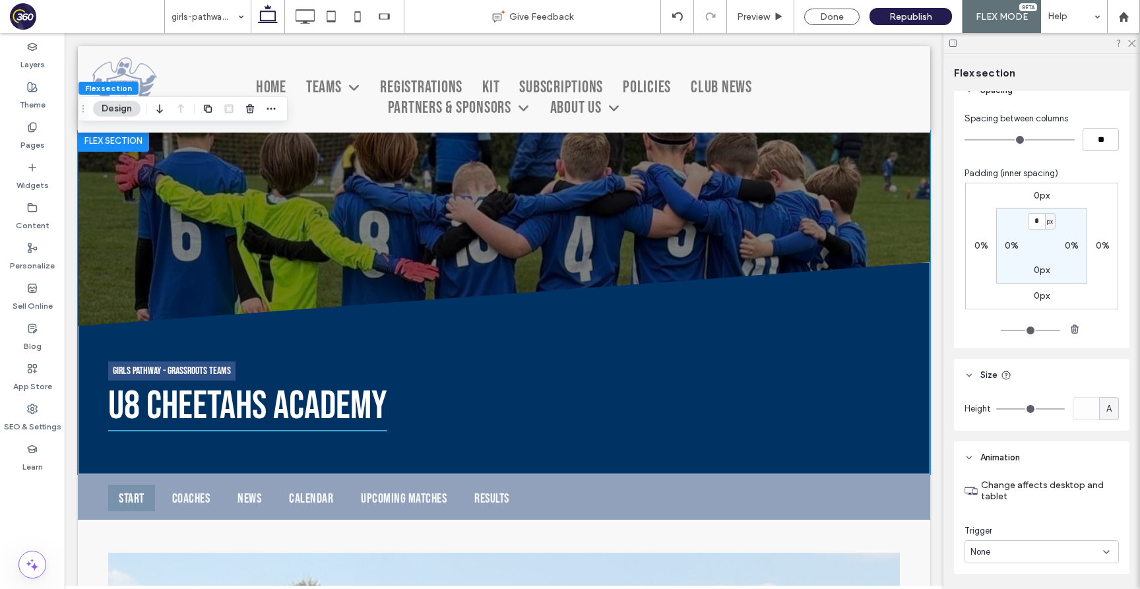
scroll to position [1114, 0]
click at [1107, 414] on span "A" at bounding box center [1108, 408] width 5 height 13
click at [1100, 426] on div "px" at bounding box center [1109, 431] width 18 height 23
click at [1087, 413] on input "*" at bounding box center [1085, 407] width 26 height 23
type input "***"
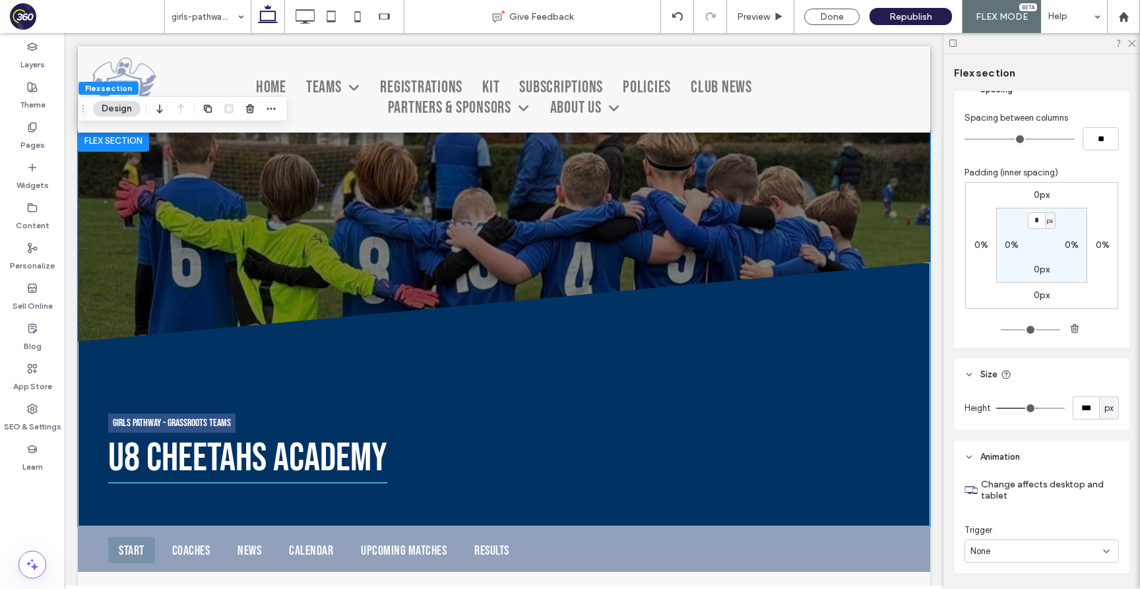
click at [1105, 410] on span "px" at bounding box center [1108, 408] width 9 height 13
click at [1108, 526] on span "A" at bounding box center [1108, 524] width 5 height 13
type input "*"
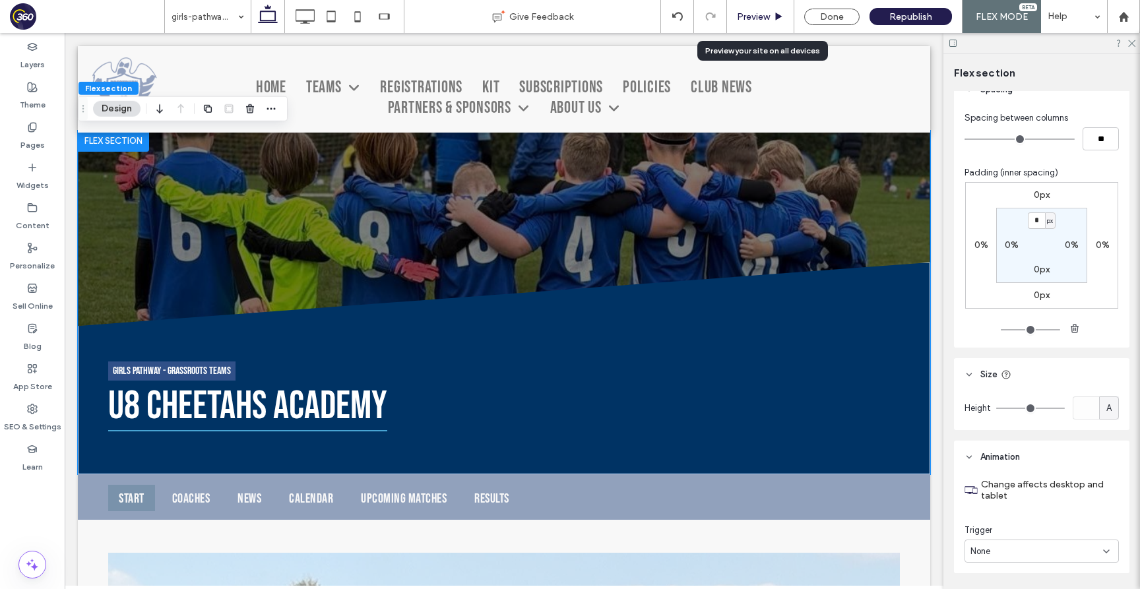
click at [746, 11] on span "Preview" at bounding box center [753, 16] width 33 height 11
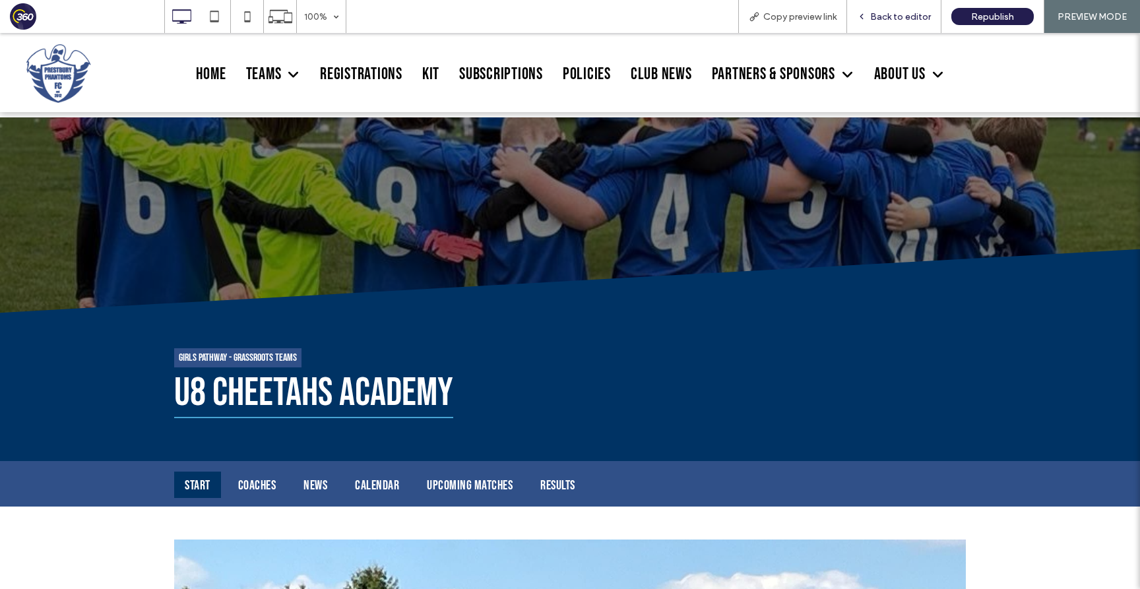
click at [910, 14] on span "Back to editor" at bounding box center [900, 16] width 61 height 11
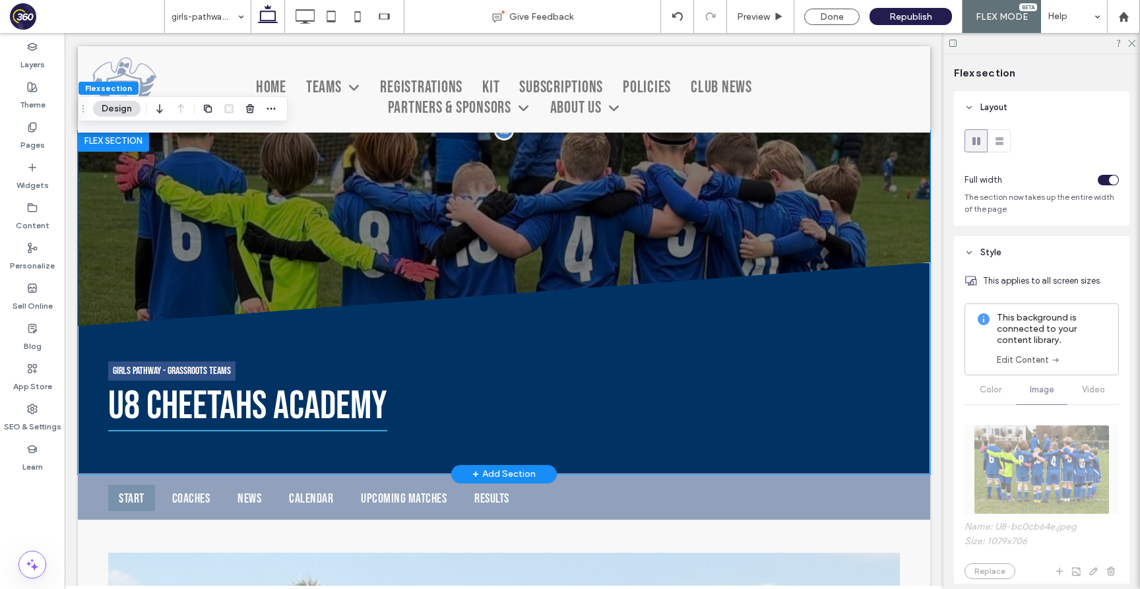
click at [913, 176] on div "Girls Pathway - Grassroots teams U8 Cheetahs Academy" at bounding box center [504, 303] width 852 height 344
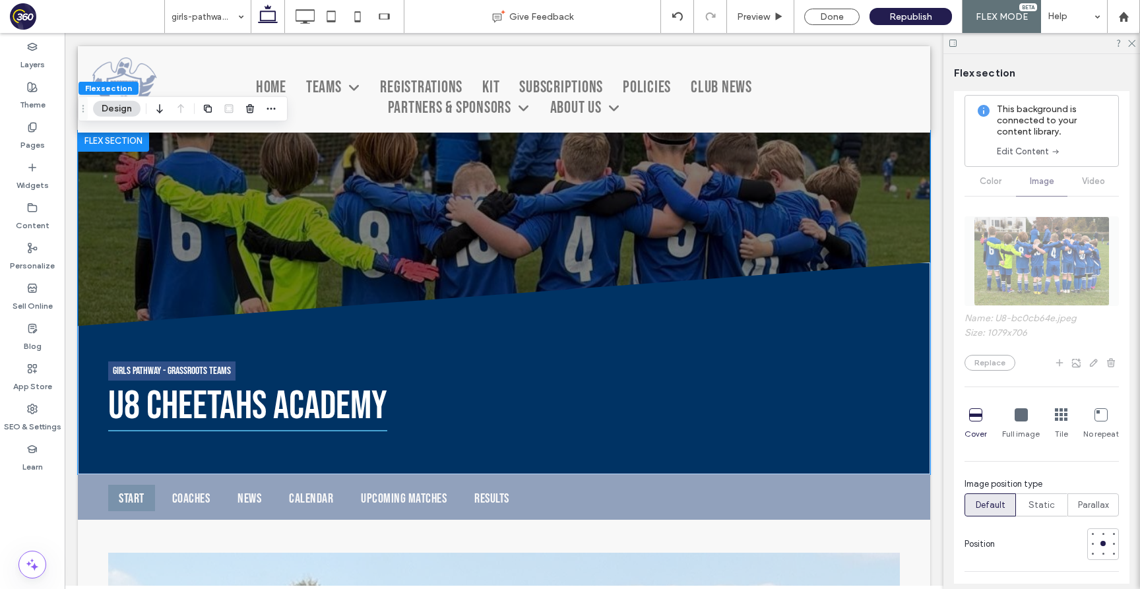
scroll to position [503, 0]
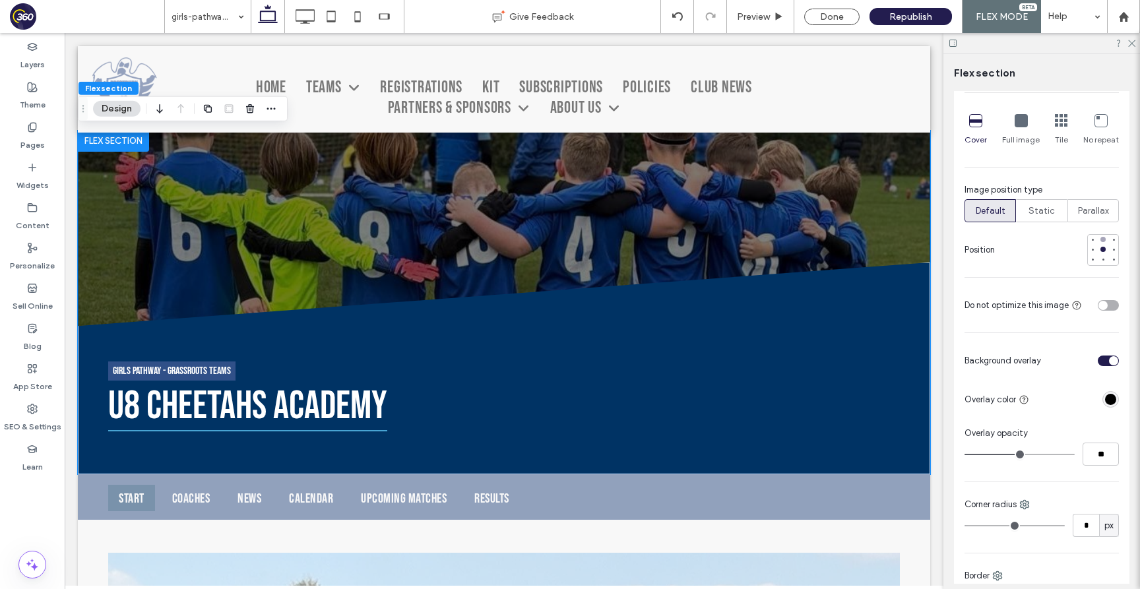
click at [1103, 243] on div at bounding box center [1102, 239] width 9 height 9
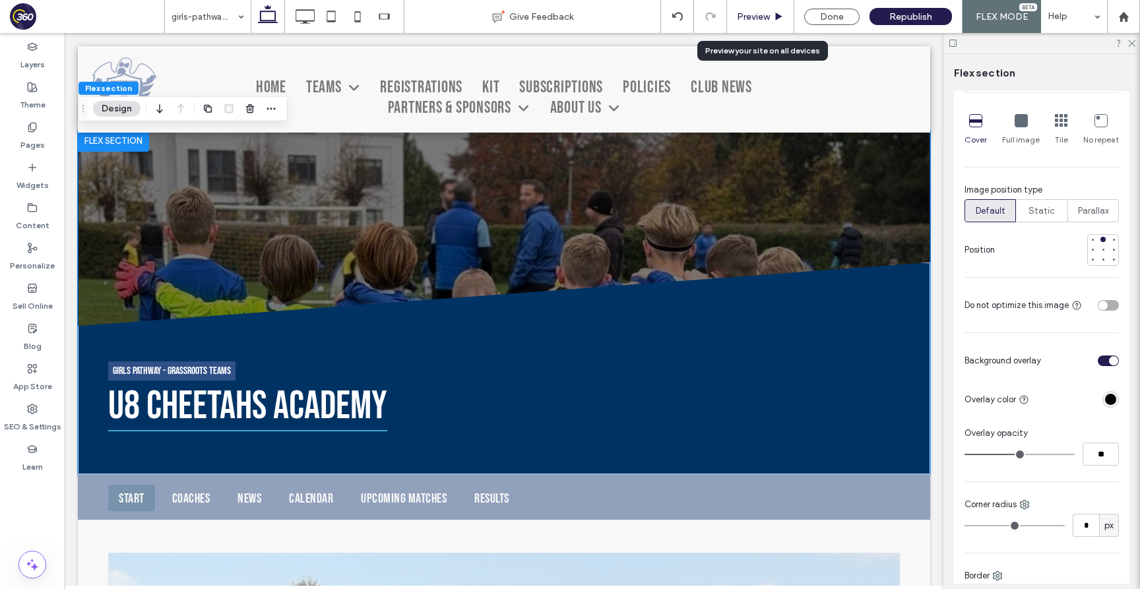
click at [747, 15] on span "Preview" at bounding box center [753, 16] width 33 height 11
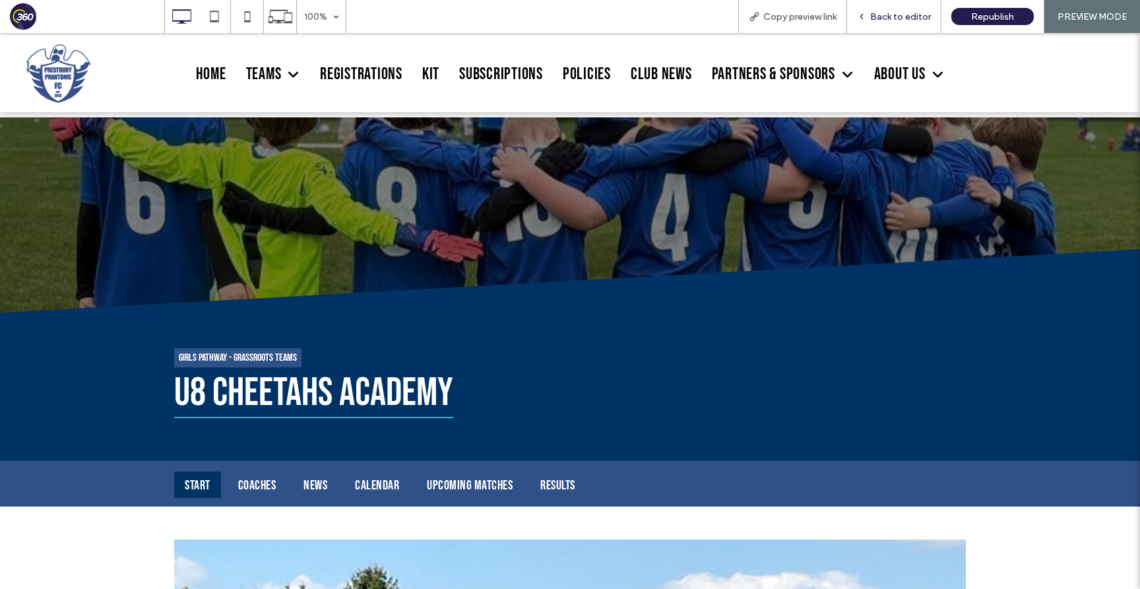
click at [887, 11] on span "Back to editor" at bounding box center [900, 16] width 61 height 11
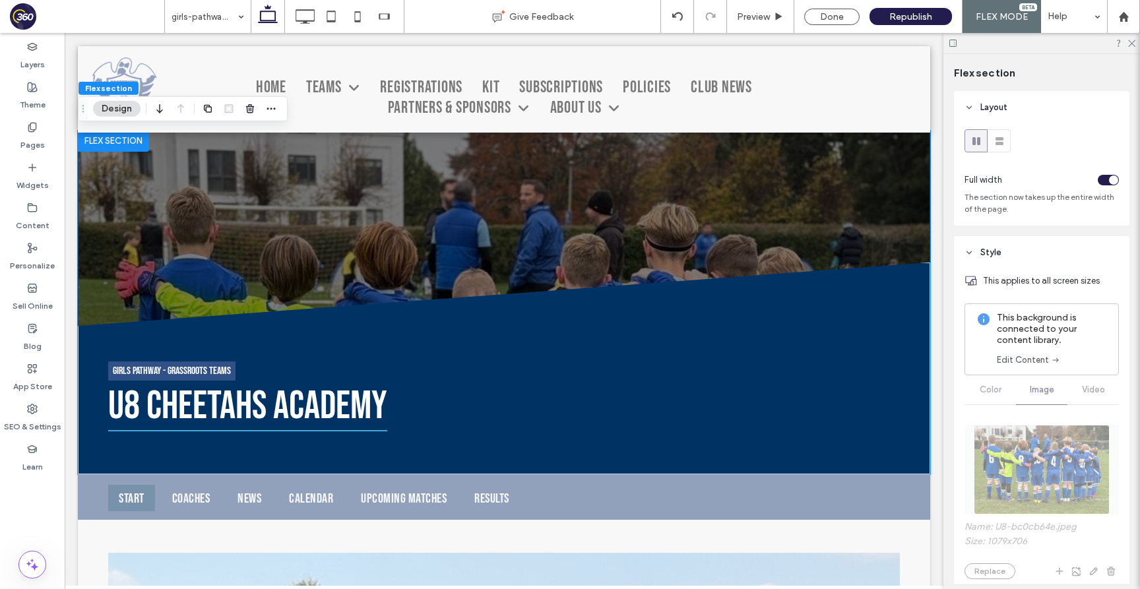
scroll to position [267, 0]
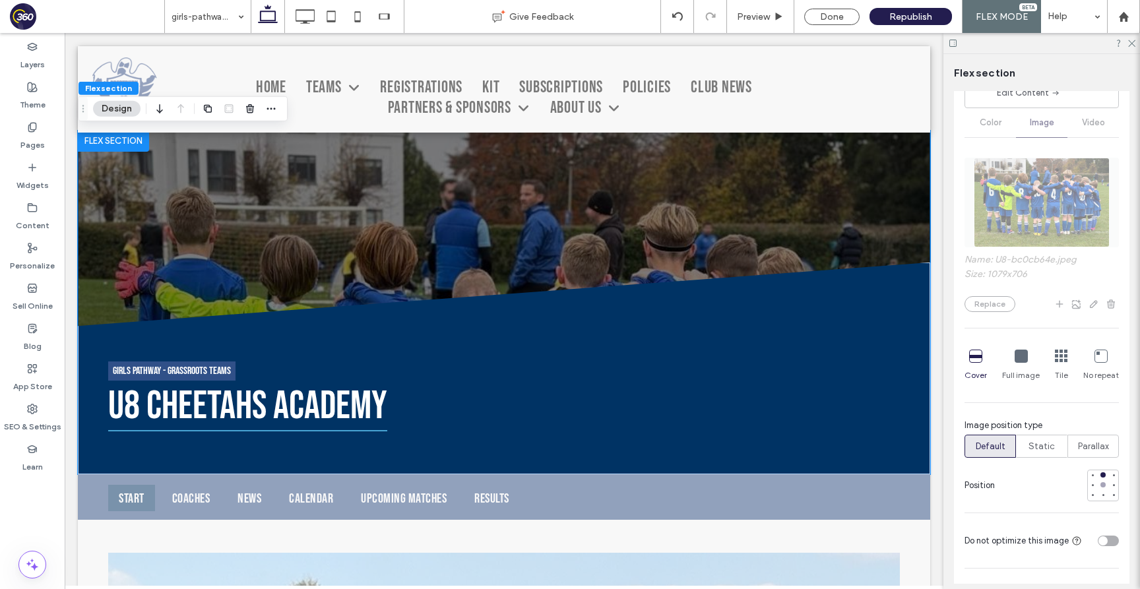
click at [1103, 485] on div at bounding box center [1102, 484] width 5 height 5
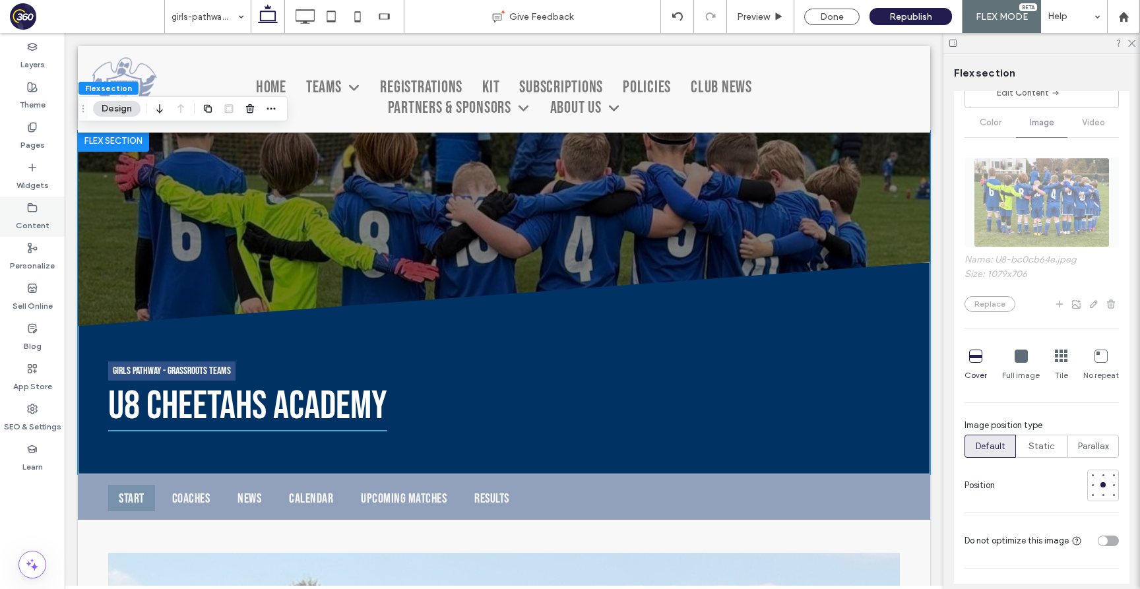
click at [7, 225] on div "Content" at bounding box center [32, 217] width 65 height 40
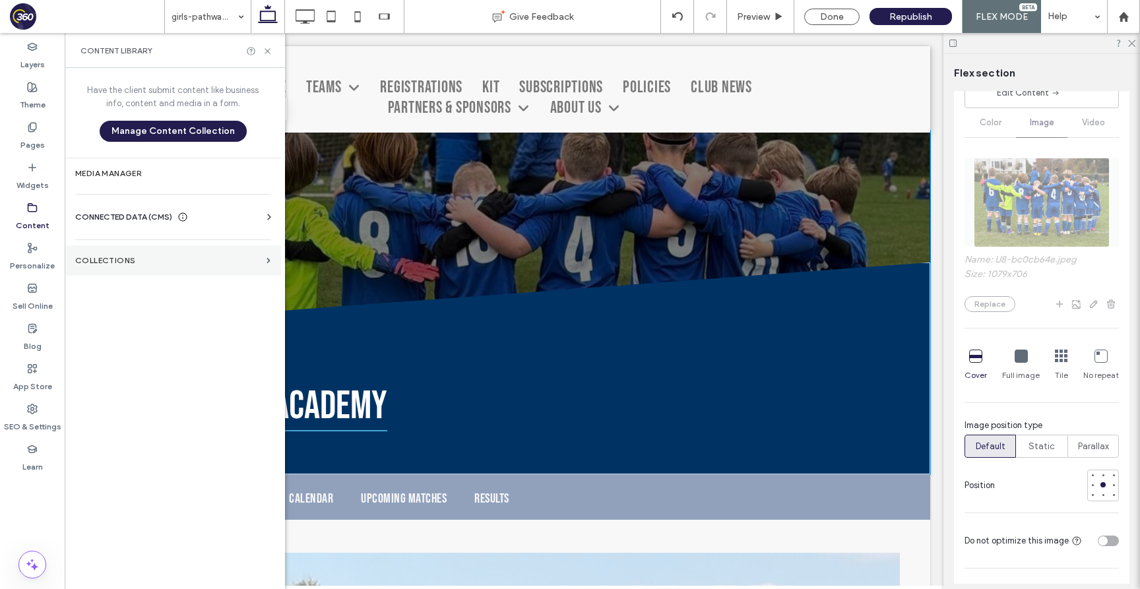
click at [187, 245] on section "Collections" at bounding box center [173, 260] width 216 height 30
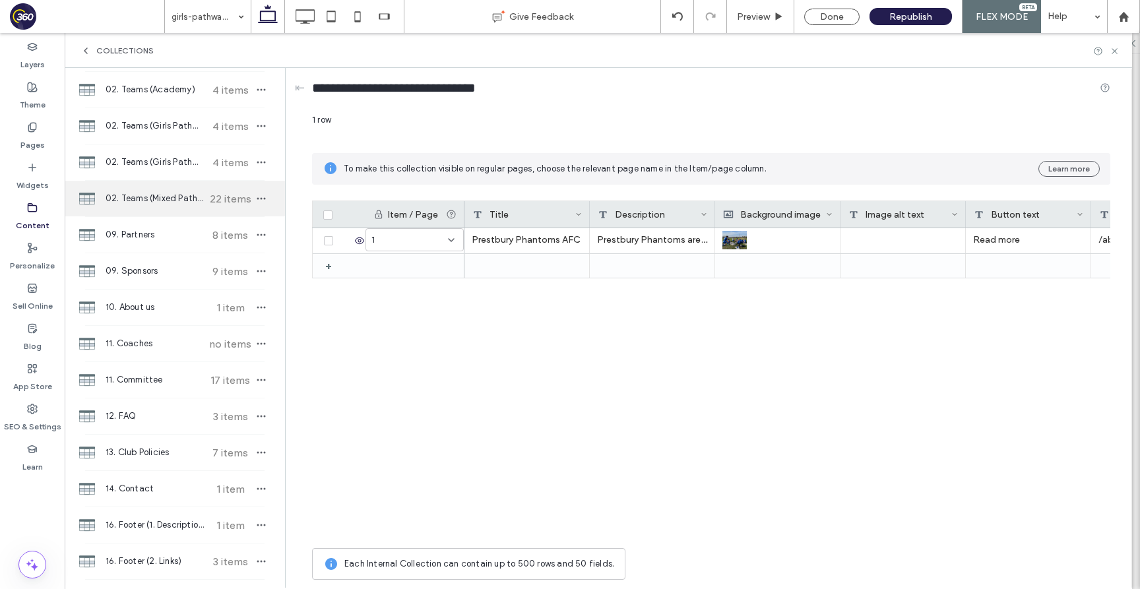
scroll to position [221, 0]
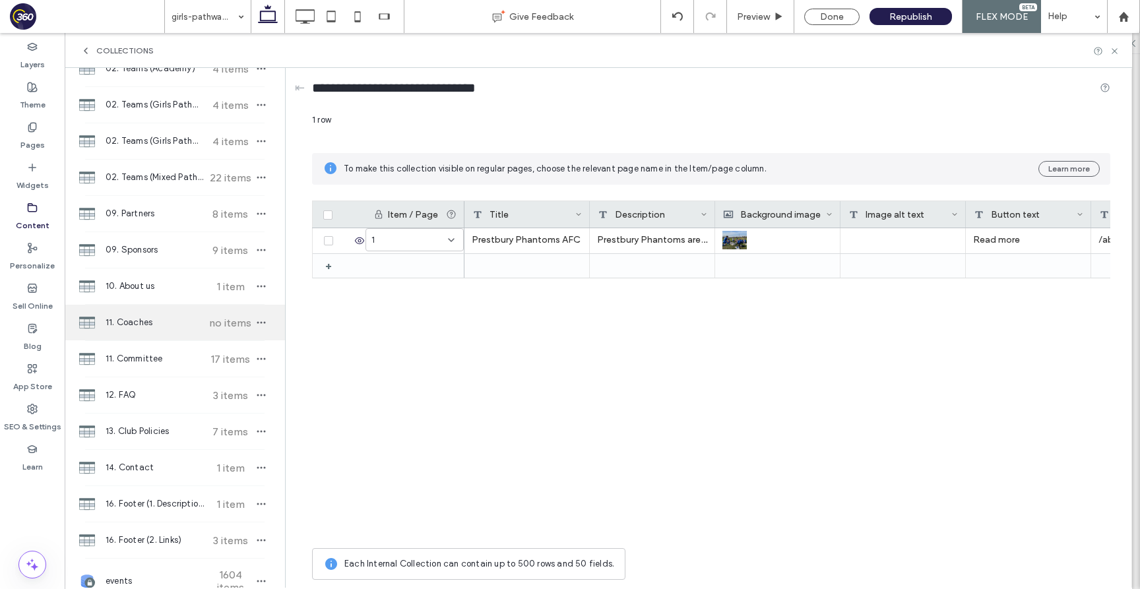
click at [173, 317] on span "11. Coaches" at bounding box center [155, 322] width 98 height 13
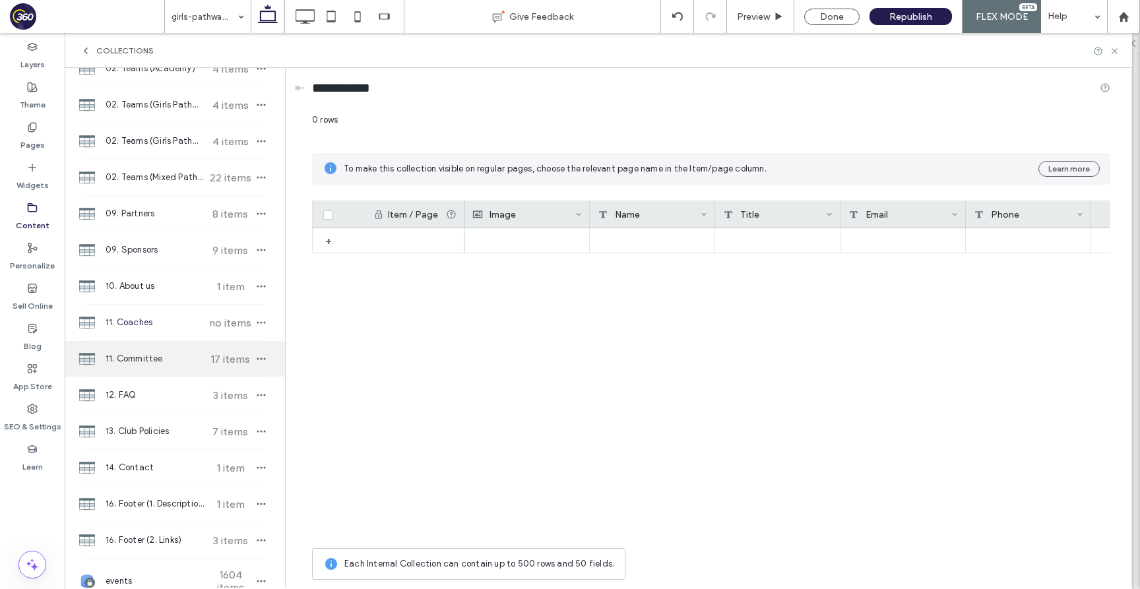
click at [173, 350] on div "11. Committee 17 items" at bounding box center [175, 359] width 220 height 36
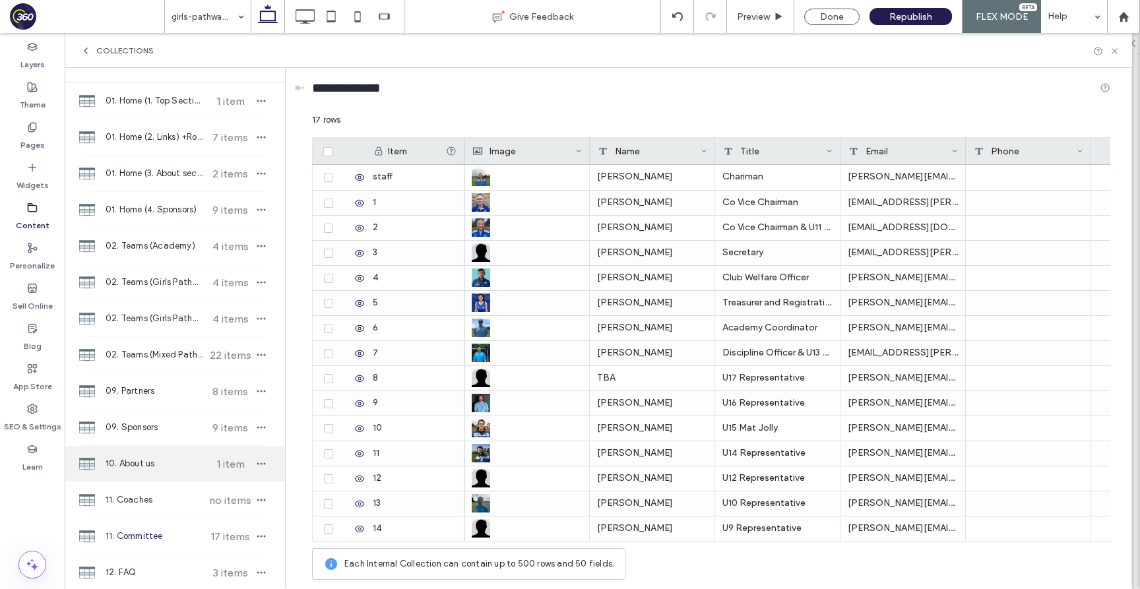
scroll to position [0, 0]
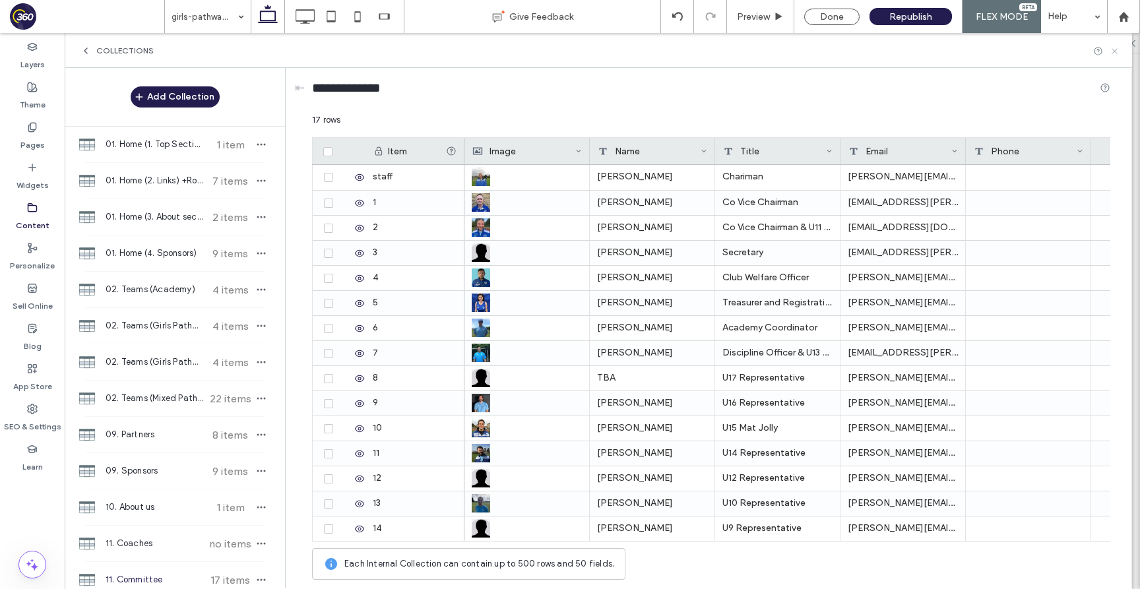
click at [1117, 49] on icon at bounding box center [1114, 51] width 10 height 10
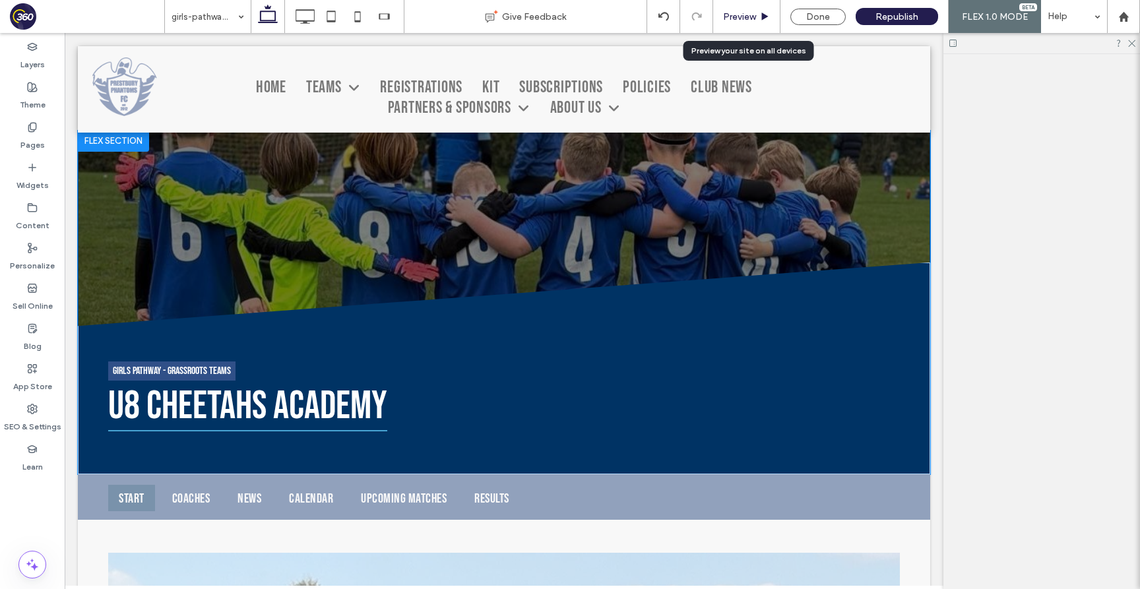
click at [738, 15] on span "Preview" at bounding box center [739, 16] width 33 height 11
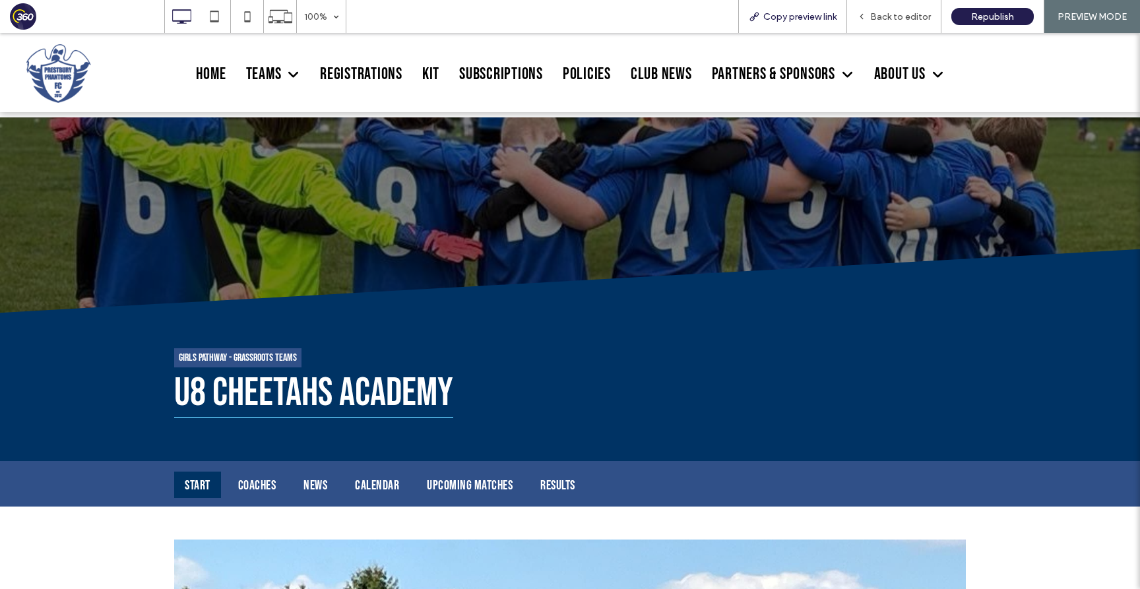
click at [801, 16] on span "Copy preview link" at bounding box center [799, 16] width 73 height 11
click at [894, 13] on span "Back to editor" at bounding box center [900, 16] width 61 height 11
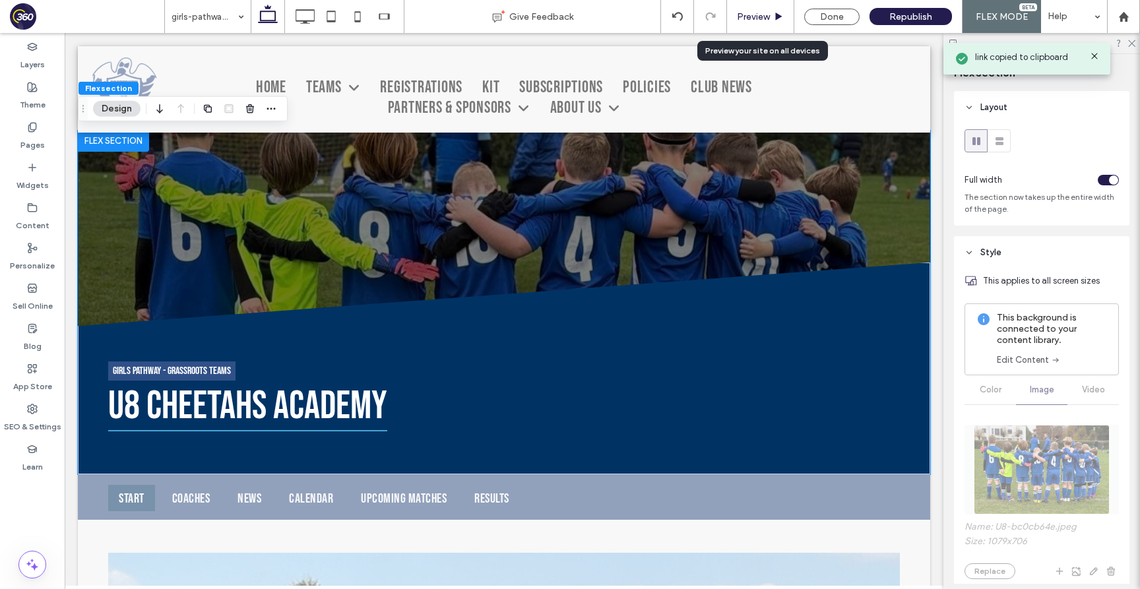
drag, startPoint x: 761, startPoint y: 15, endPoint x: 820, endPoint y: 34, distance: 61.7
click at [761, 15] on span "Preview" at bounding box center [753, 16] width 33 height 11
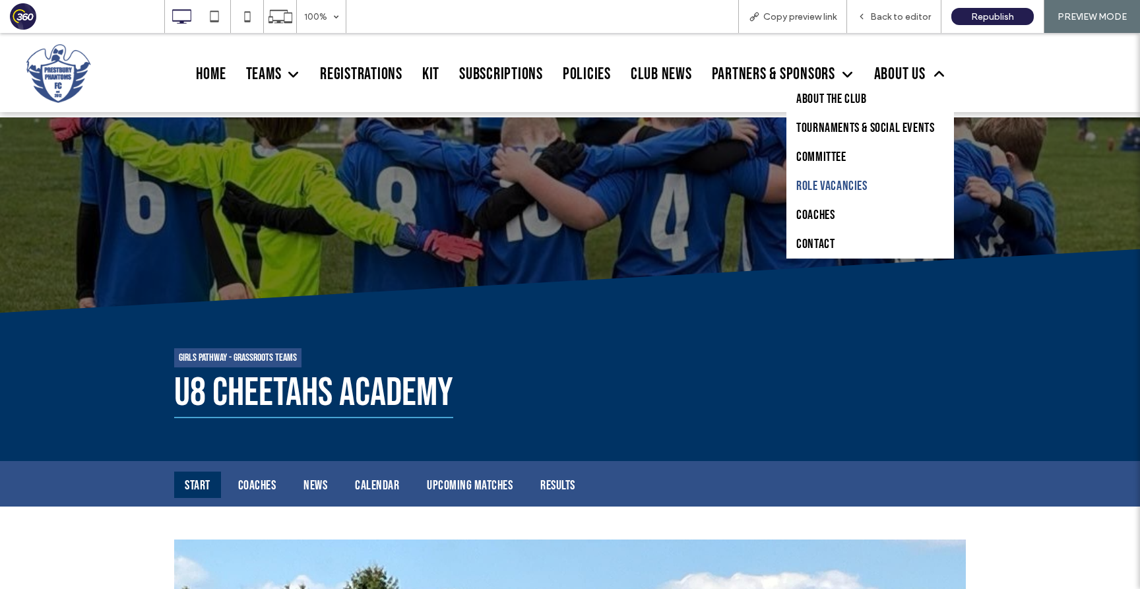
click at [842, 183] on span "Role vacancies" at bounding box center [831, 186] width 71 height 16
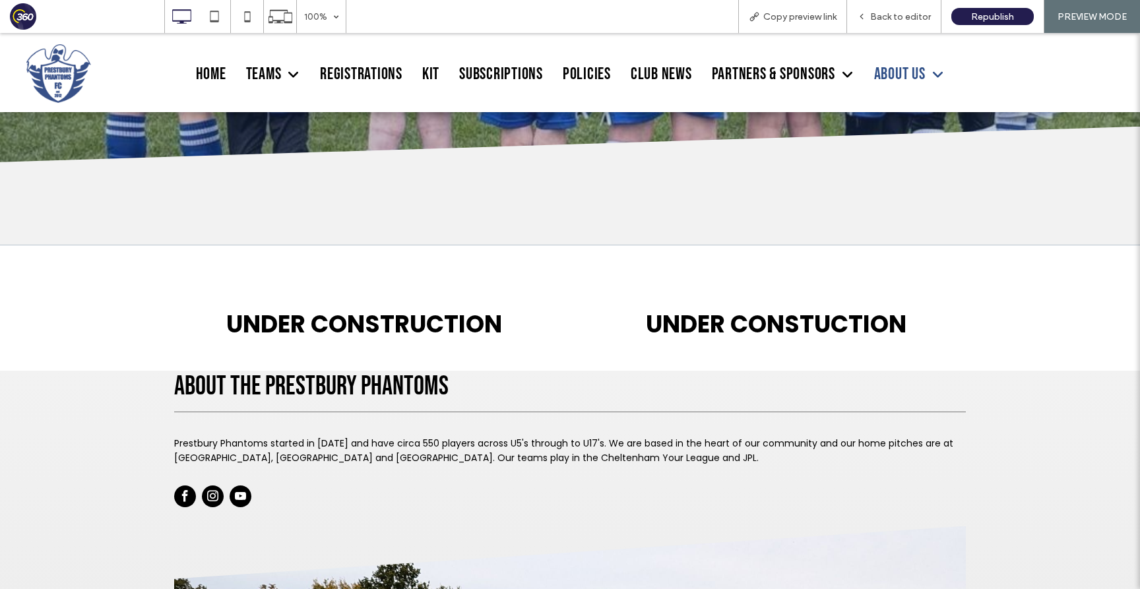
scroll to position [285, 0]
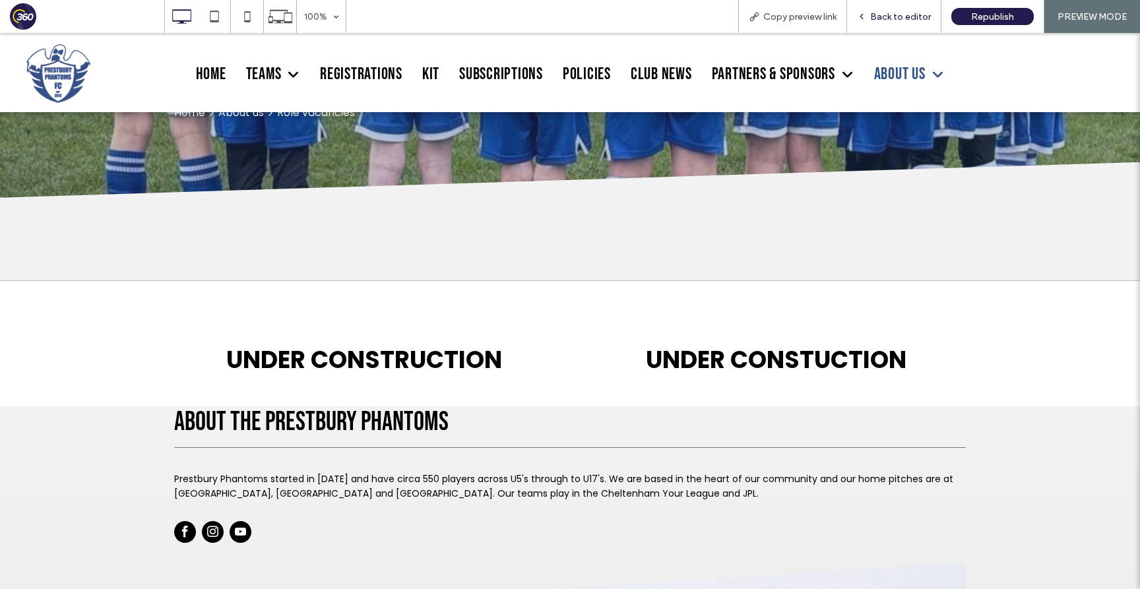
click at [898, 6] on div "Back to editor" at bounding box center [894, 16] width 94 height 33
click at [898, 16] on span "Back to editor" at bounding box center [900, 16] width 61 height 11
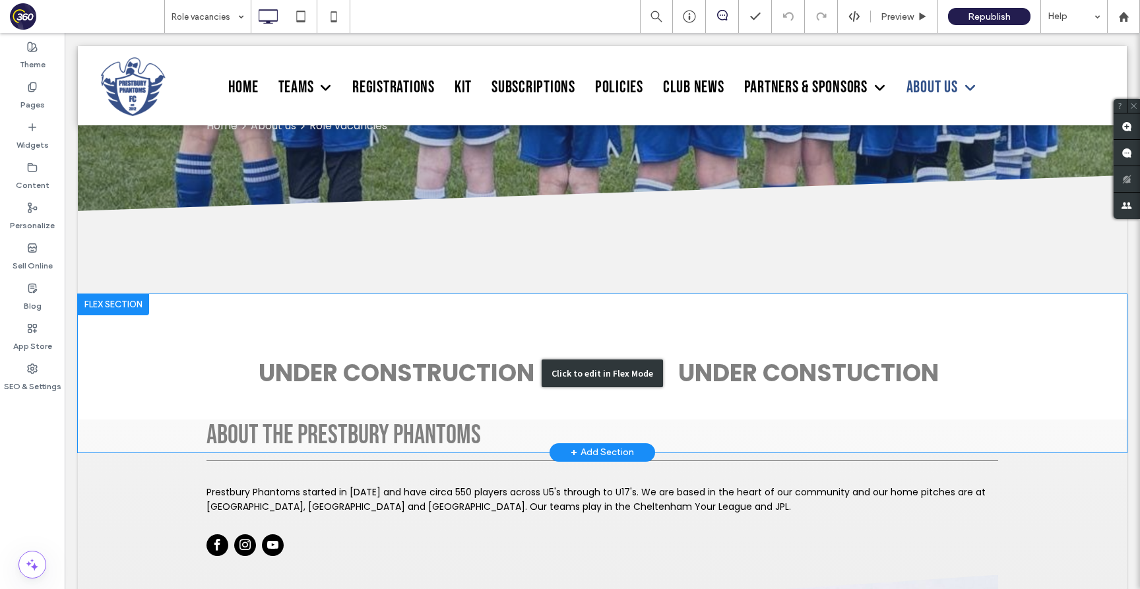
click at [502, 385] on div "Click to edit in Flex Mode" at bounding box center [602, 373] width 1049 height 158
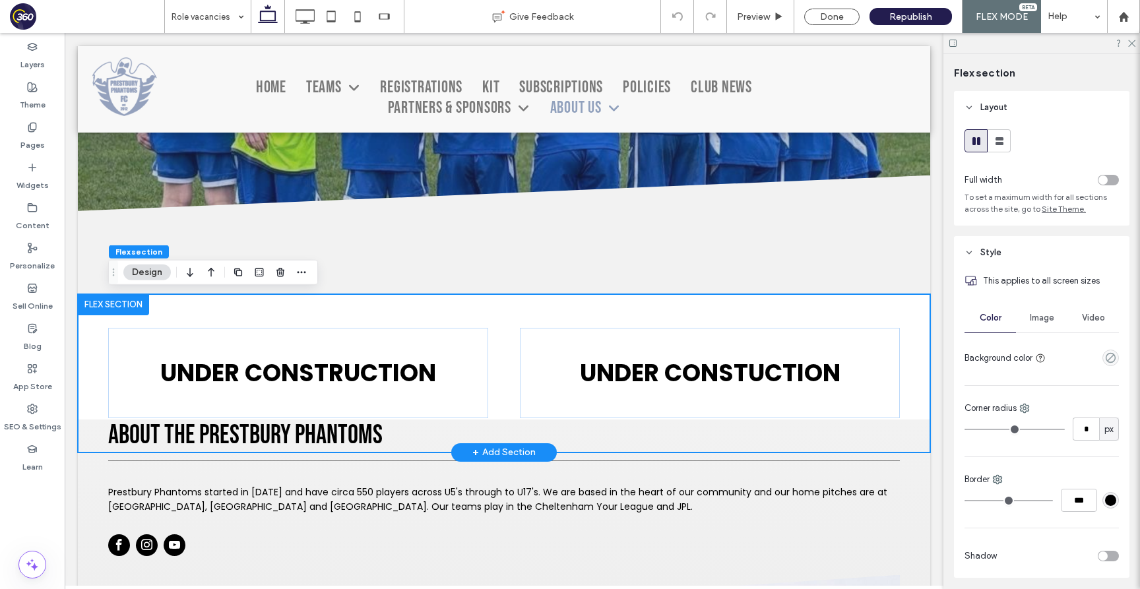
click at [138, 320] on div "UNDER CONSTRUCTION UNDER CONSTUCTION" at bounding box center [503, 373] width 791 height 158
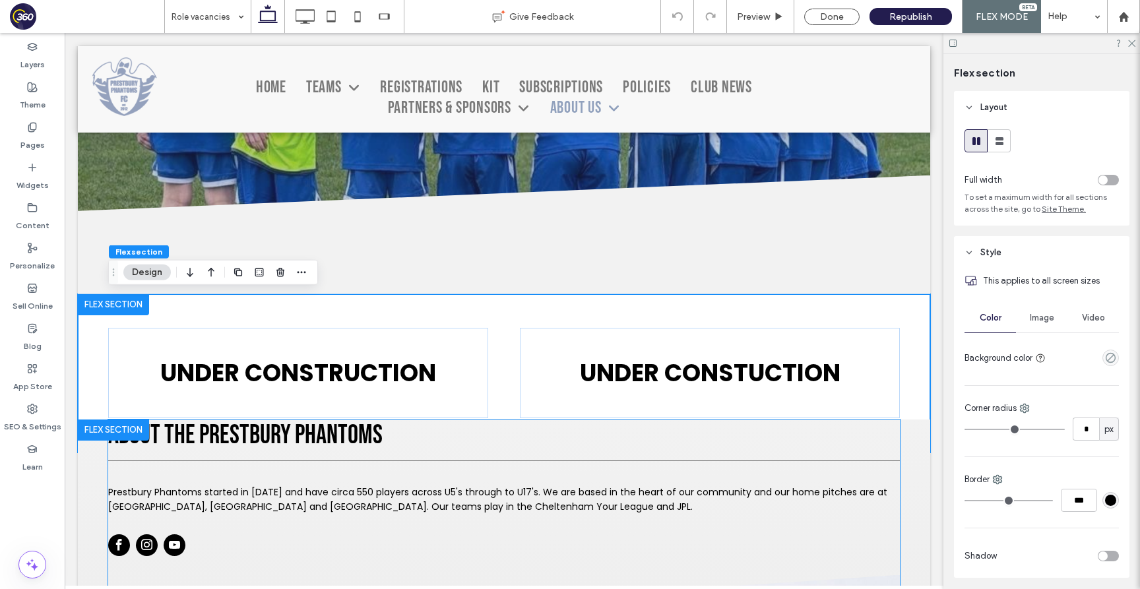
click at [137, 491] on span "Prestbury Phantoms started in [DATE] and have circa 550 players across U5's thr…" at bounding box center [497, 499] width 779 height 28
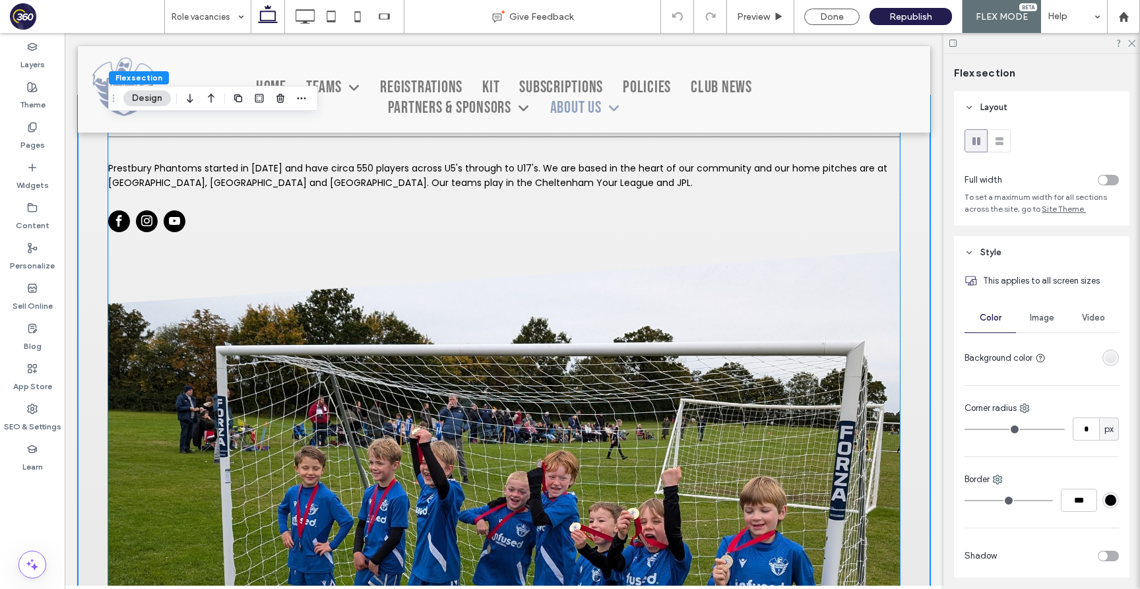
scroll to position [586, 0]
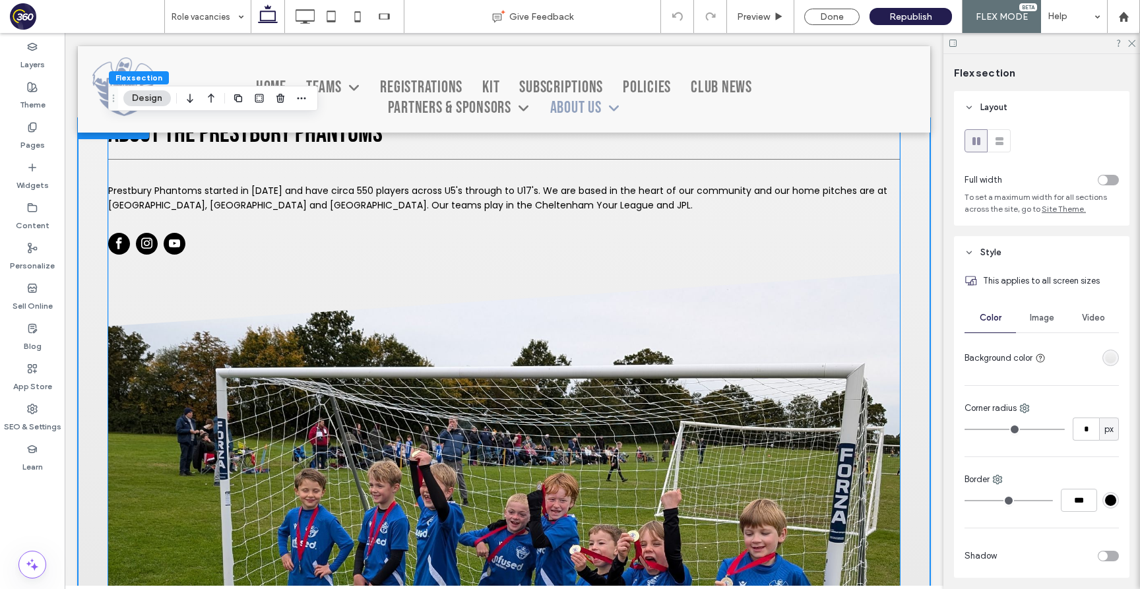
click at [239, 210] on span "Prestbury Phantoms started in [DATE] and have circa 550 players across U5's thr…" at bounding box center [497, 198] width 779 height 28
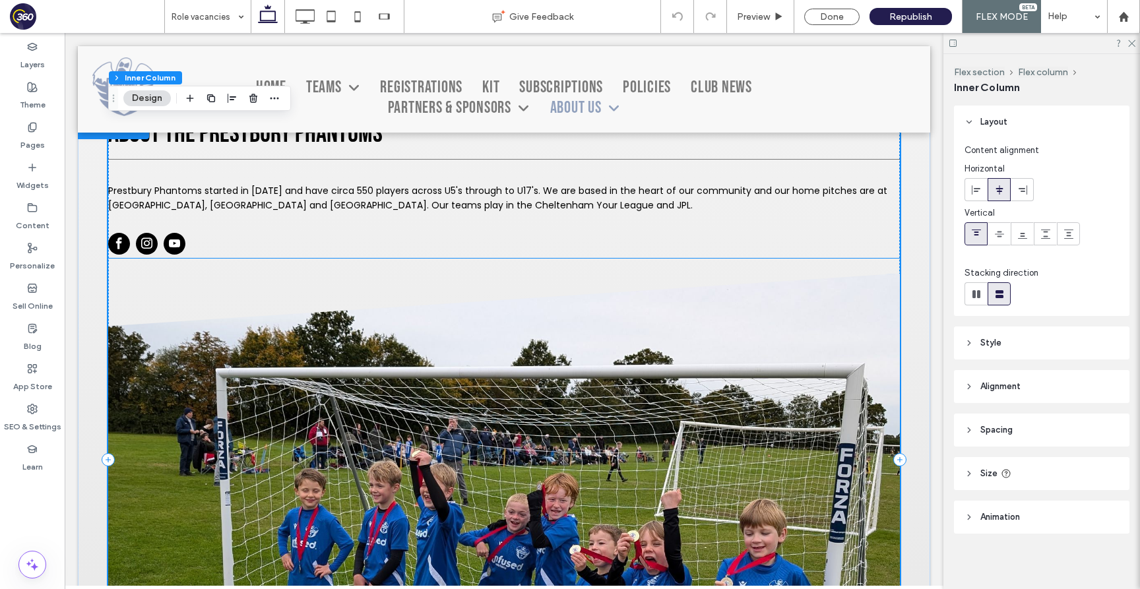
click at [241, 190] on span "Prestbury Phantoms started in [DATE] and have circa 550 players across U5's thr…" at bounding box center [497, 198] width 779 height 28
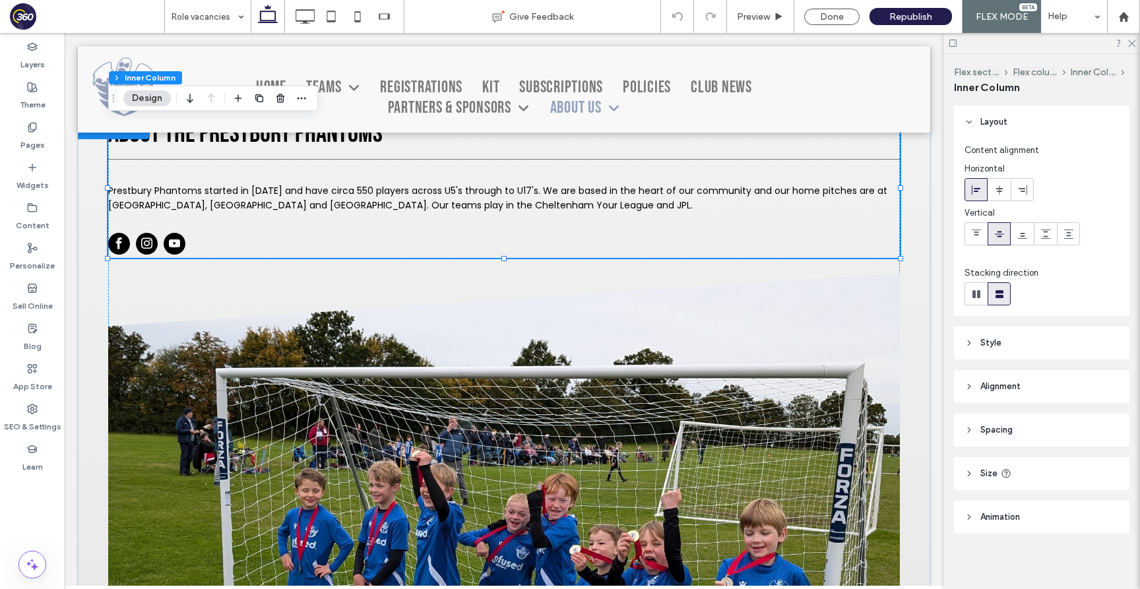
click at [243, 204] on span "Prestbury Phantoms started in [DATE] and have circa 550 players across U5's thr…" at bounding box center [497, 198] width 779 height 28
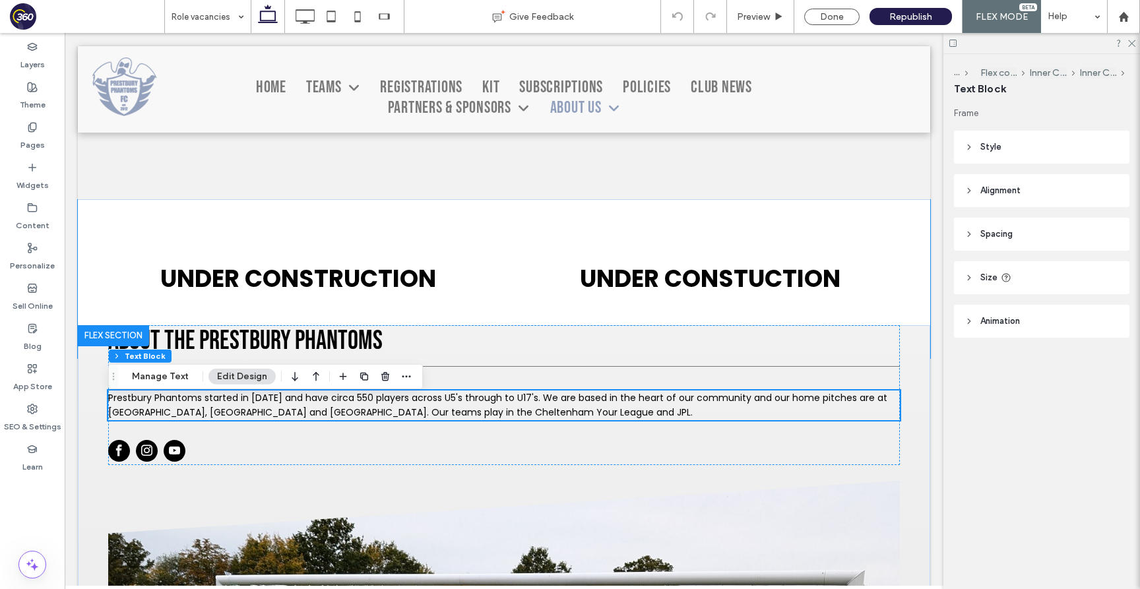
scroll to position [369, 0]
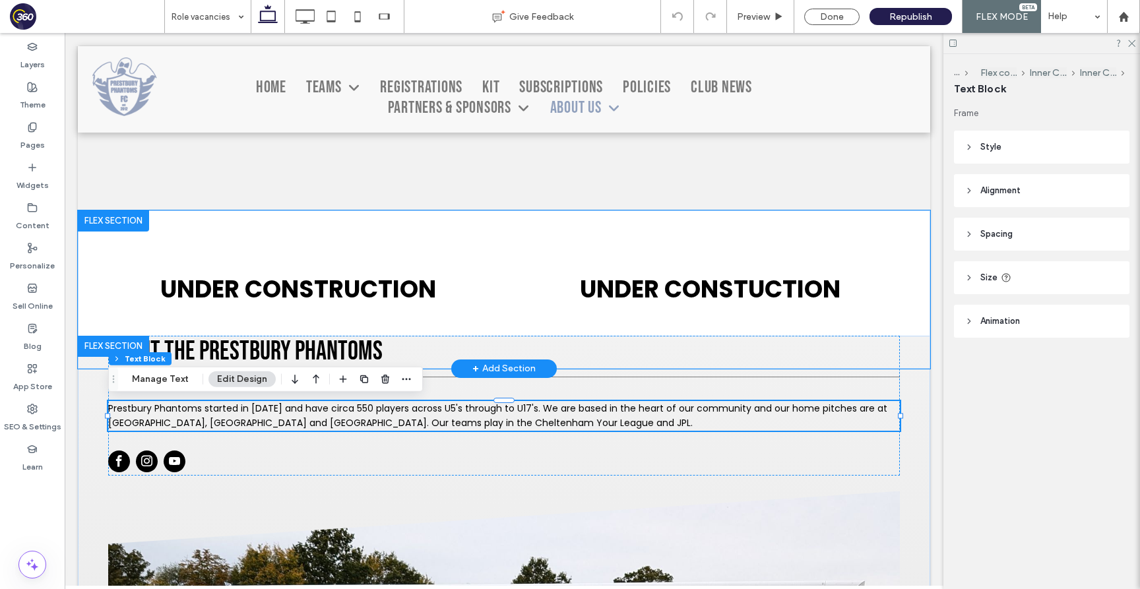
click at [100, 261] on div "UNDER CONSTRUCTION UNDER CONSTUCTION" at bounding box center [504, 289] width 852 height 158
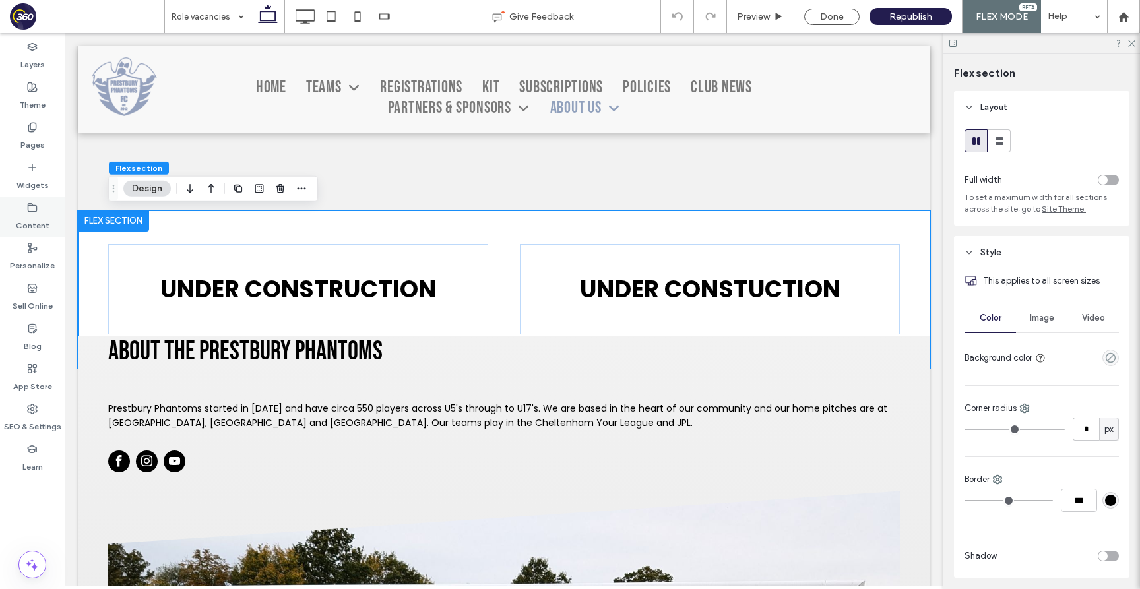
click at [25, 216] on label "Content" at bounding box center [33, 222] width 34 height 18
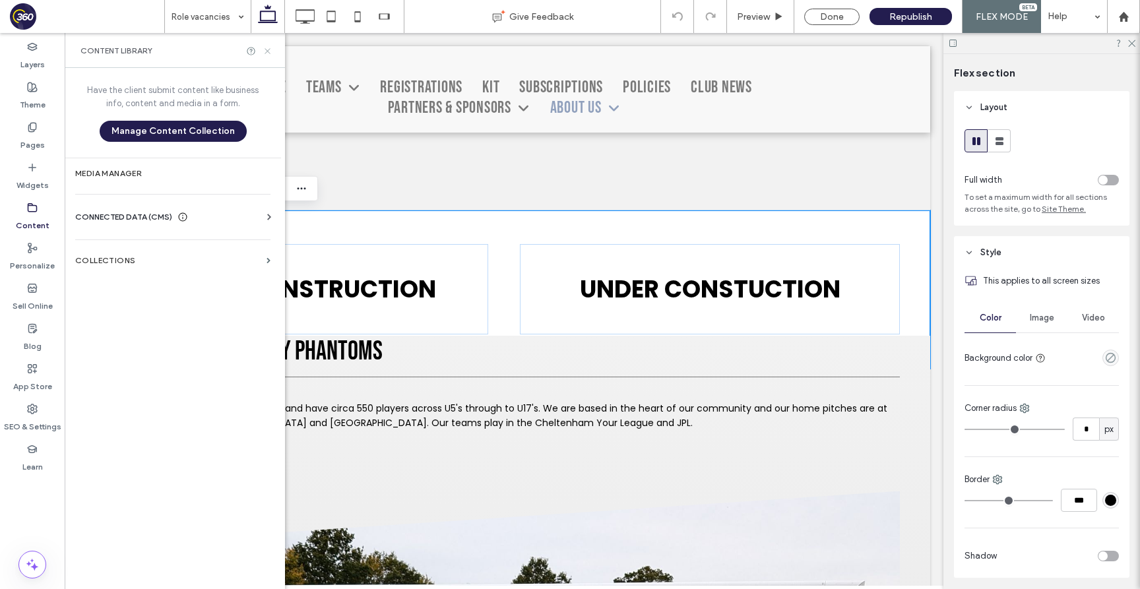
click at [264, 51] on icon at bounding box center [268, 51] width 10 height 10
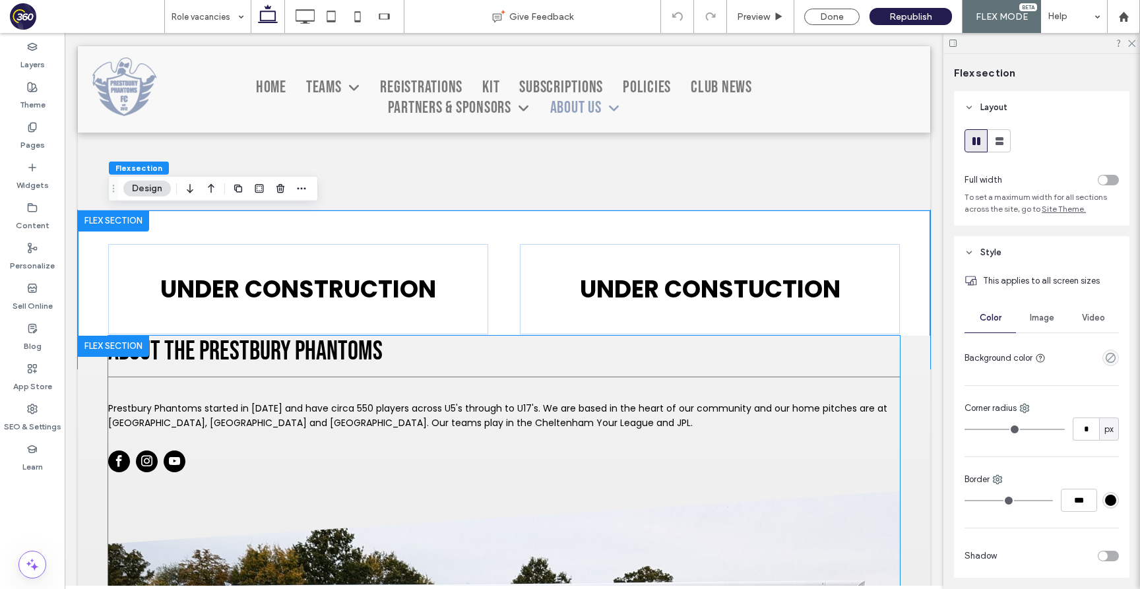
click at [150, 406] on span "Prestbury Phantoms started in [DATE] and have circa 550 players across U5's thr…" at bounding box center [497, 416] width 779 height 28
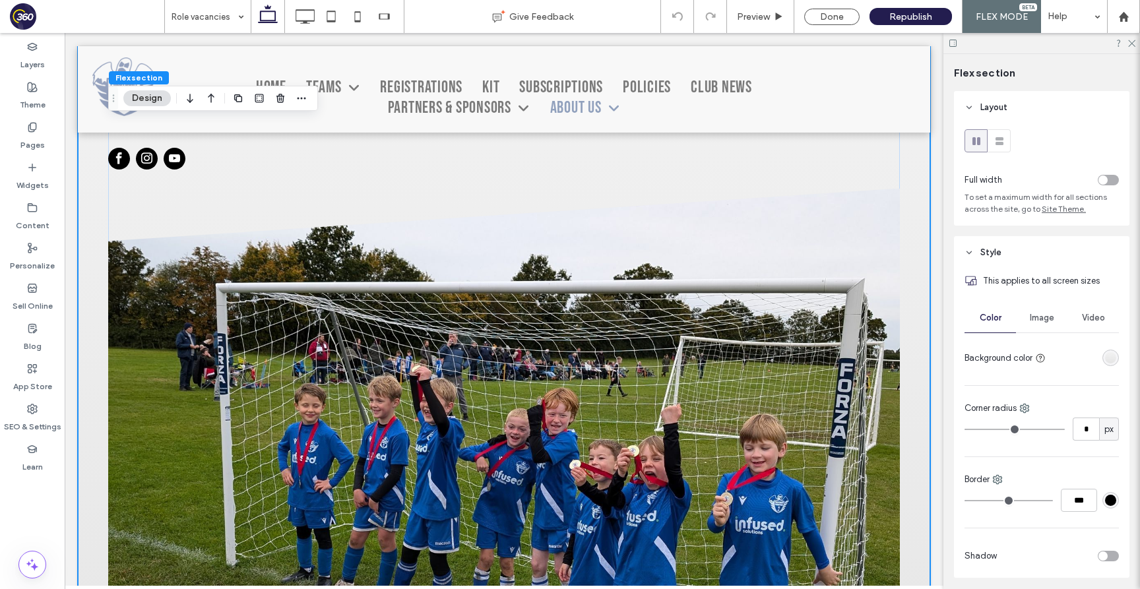
click at [84, 269] on div "About the Prestbury Phantoms Prestbury Phantoms started in 2012 and have circa …" at bounding box center [504, 407] width 852 height 749
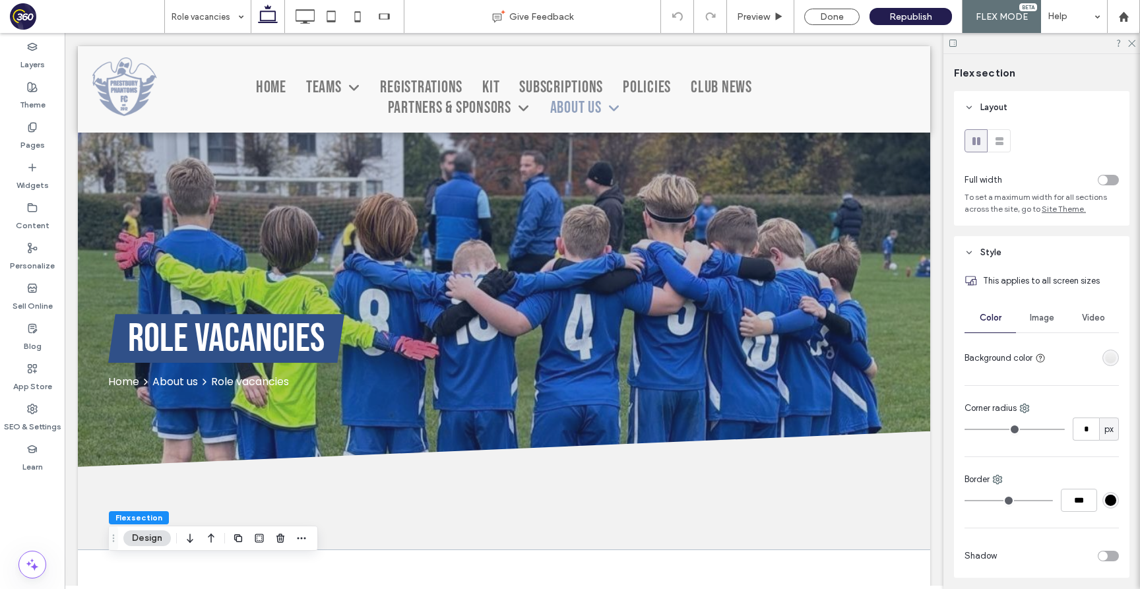
scroll to position [8, 0]
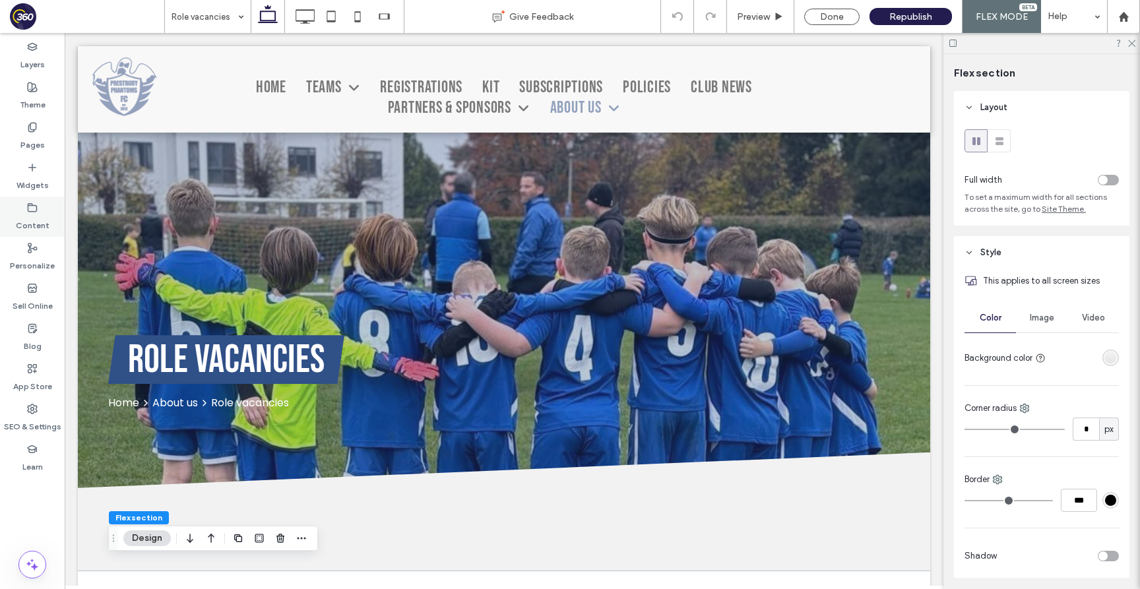
click at [30, 211] on use at bounding box center [32, 207] width 9 height 8
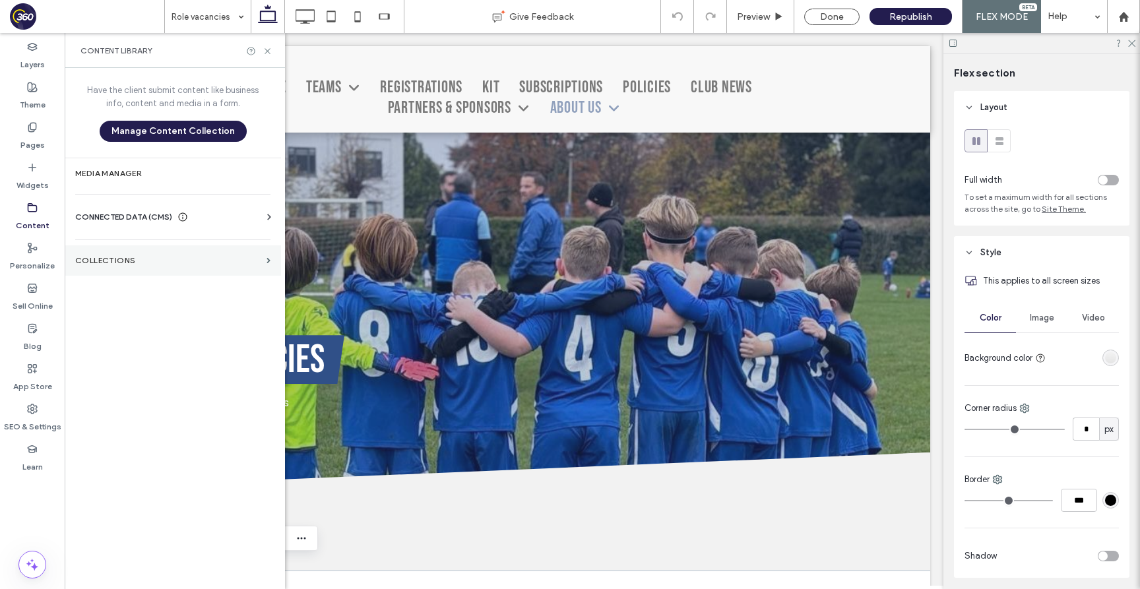
click at [164, 254] on section "Collections" at bounding box center [173, 260] width 216 height 30
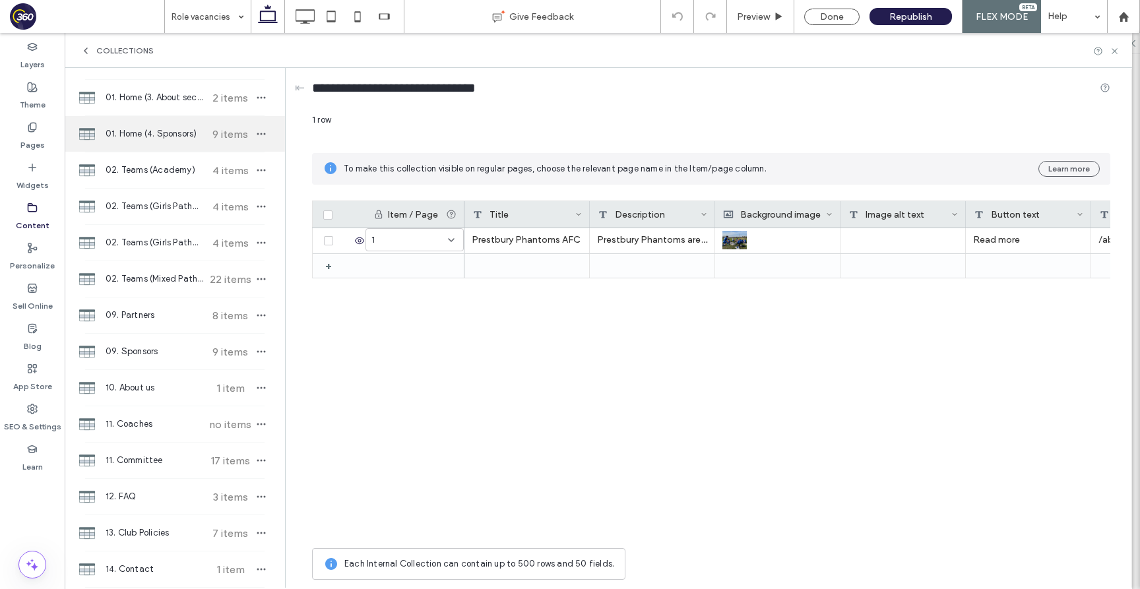
scroll to position [0, 0]
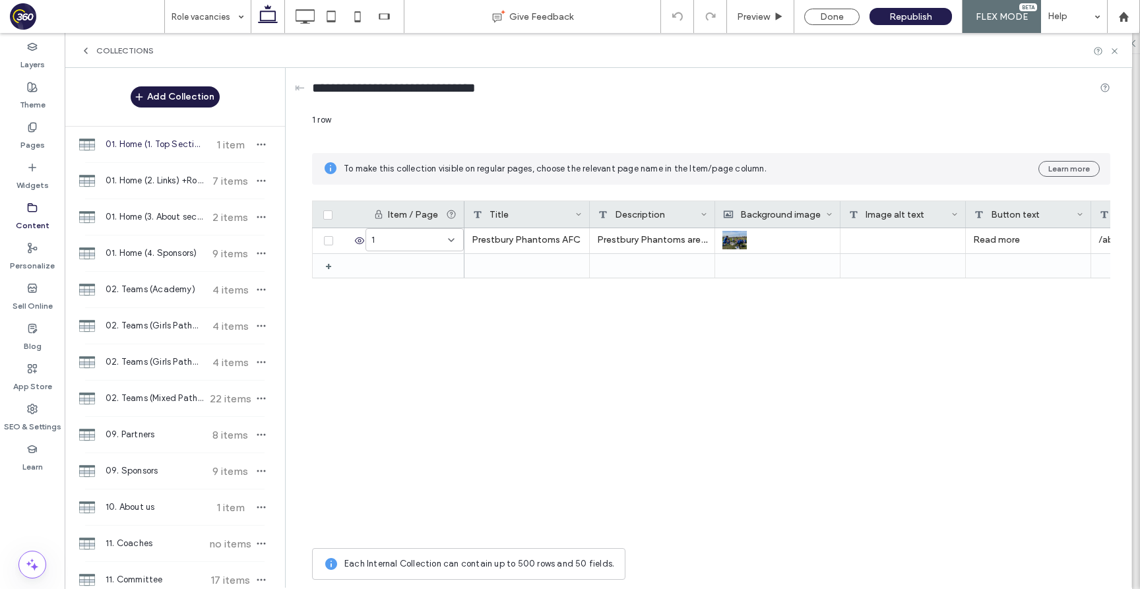
click at [148, 102] on button "Add Collection" at bounding box center [175, 96] width 89 height 21
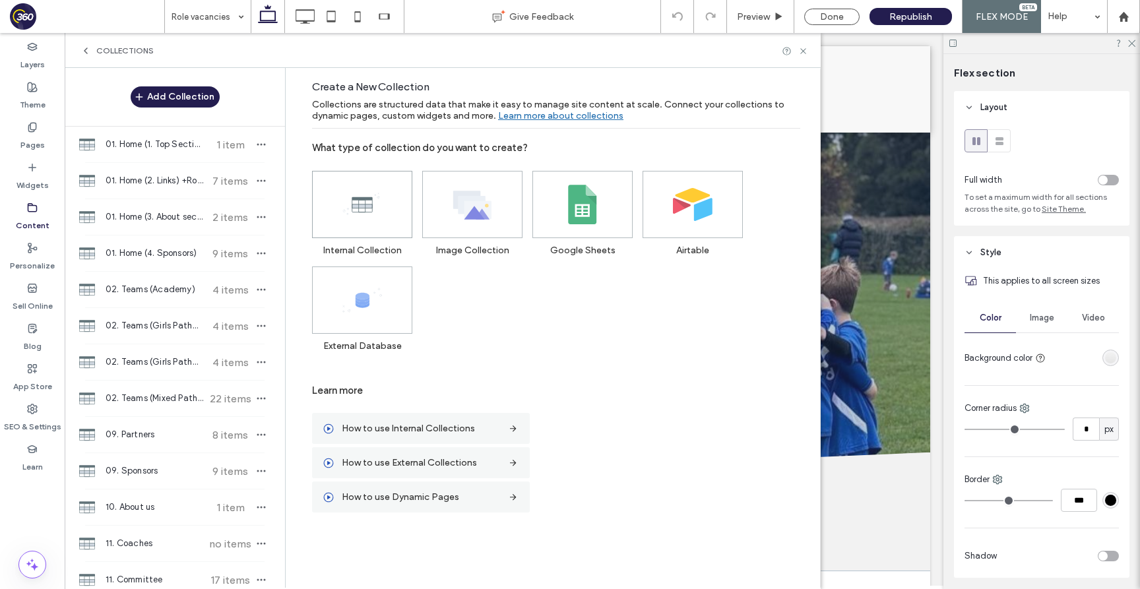
click at [376, 197] on icon at bounding box center [362, 205] width 40 height 40
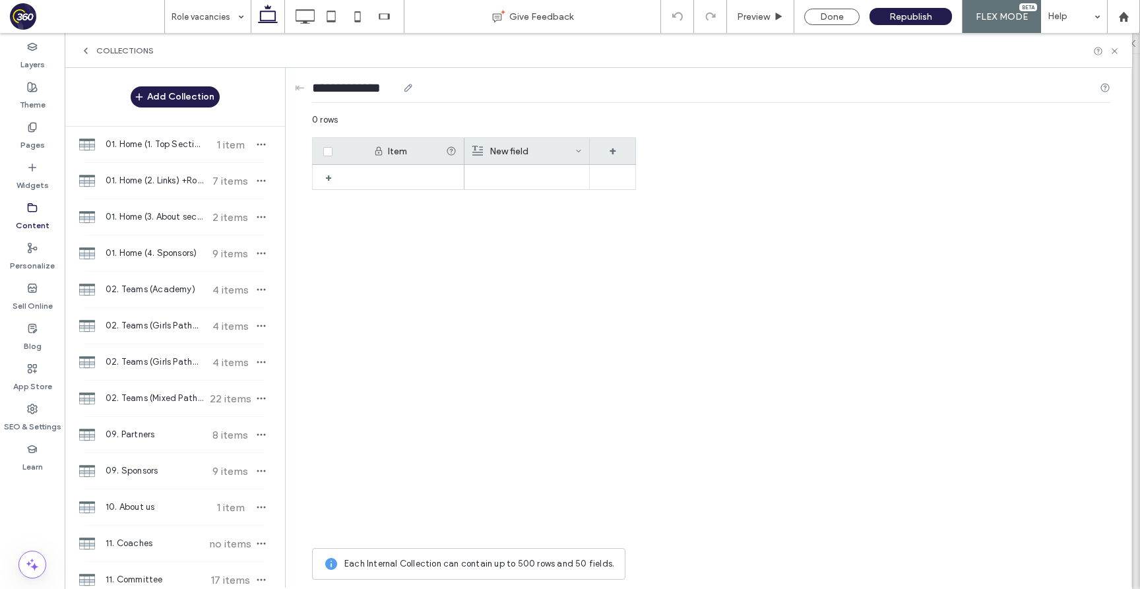
click at [369, 88] on input "**********" at bounding box center [355, 87] width 86 height 18
paste input "*****"
drag, startPoint x: 340, startPoint y: 88, endPoint x: 311, endPoint y: 88, distance: 29.7
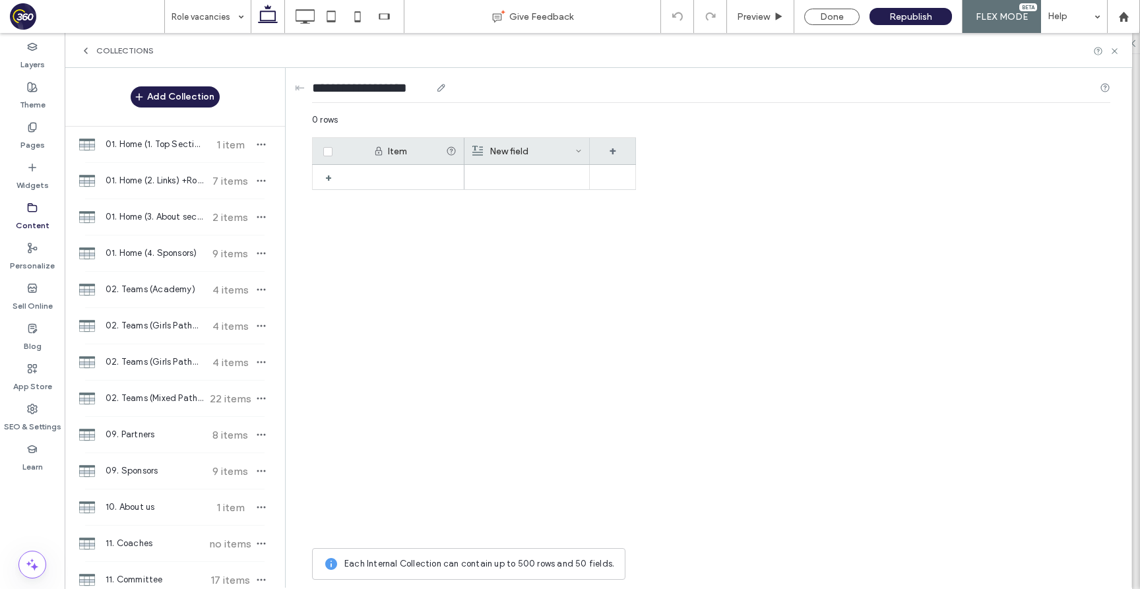
click at [311, 88] on div "**********" at bounding box center [711, 327] width 839 height 518
type input "**********"
click at [379, 248] on div "+" at bounding box center [474, 353] width 324 height 377
click at [348, 90] on input "**********" at bounding box center [358, 87] width 92 height 18
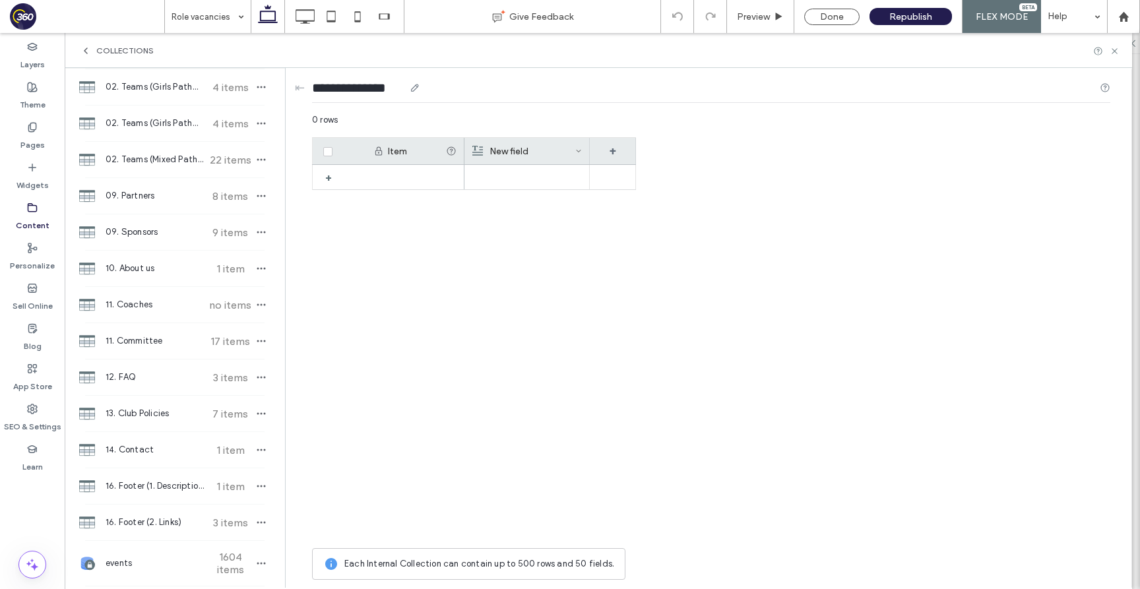
scroll to position [259, 0]
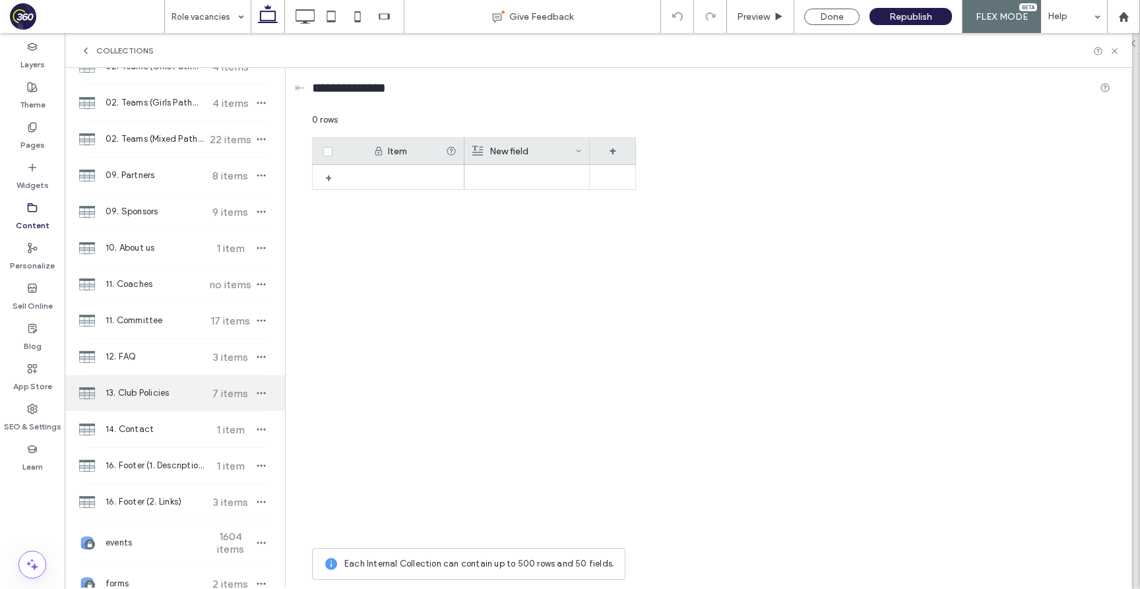
click at [174, 399] on span "13. Club Policies" at bounding box center [155, 393] width 98 height 13
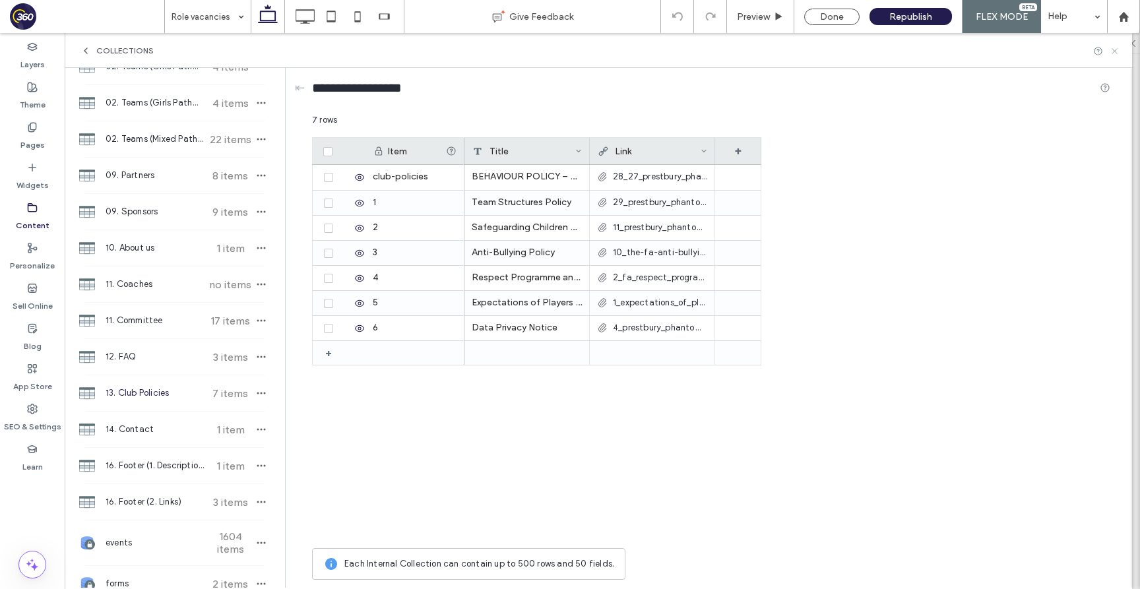
click at [1115, 51] on use at bounding box center [1113, 50] width 5 height 5
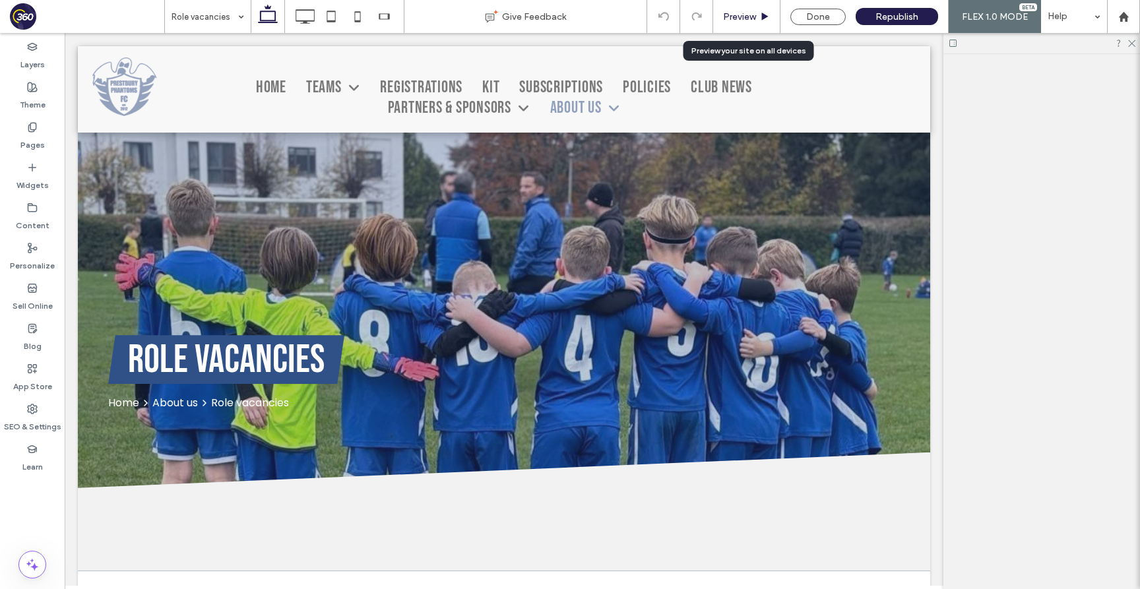
click at [741, 15] on span "Preview" at bounding box center [739, 16] width 33 height 11
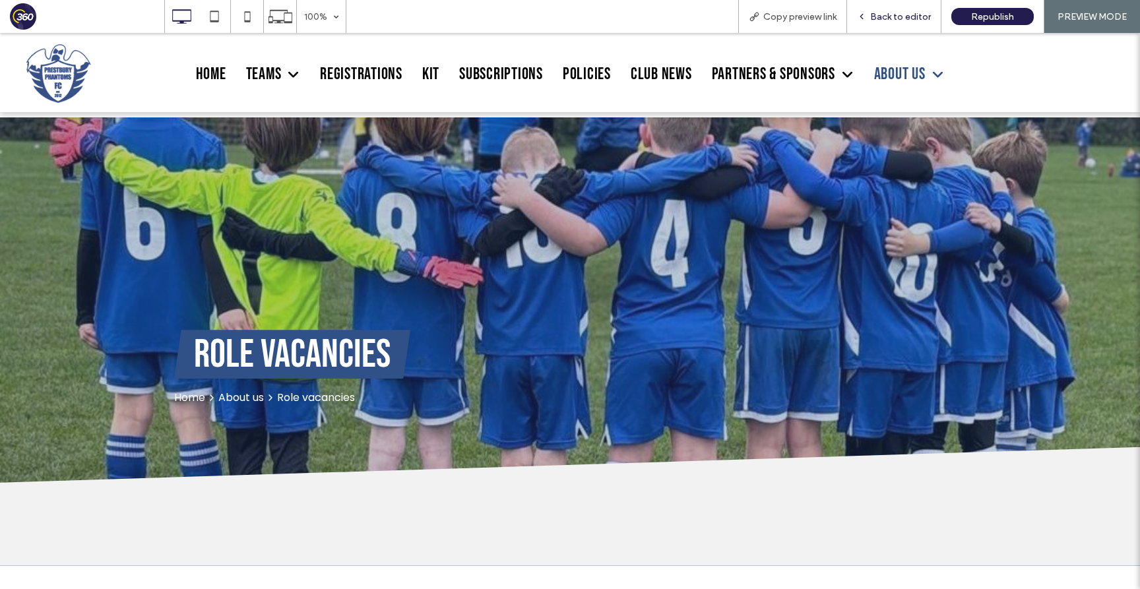
click at [871, 15] on div "Back to editor" at bounding box center [894, 16] width 94 height 11
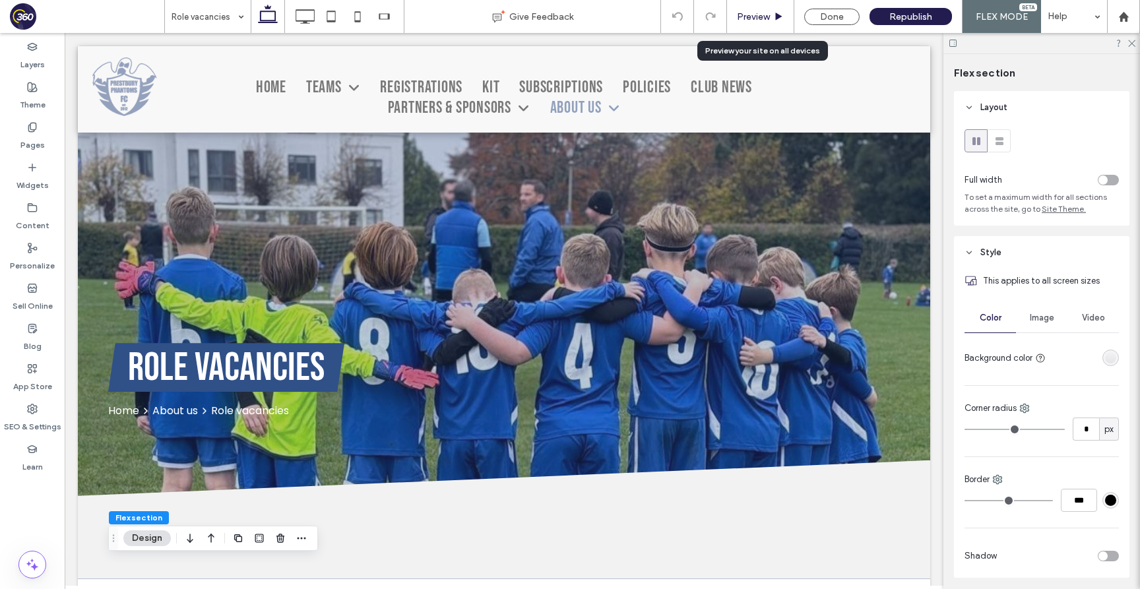
click at [764, 18] on span "Preview" at bounding box center [753, 16] width 33 height 11
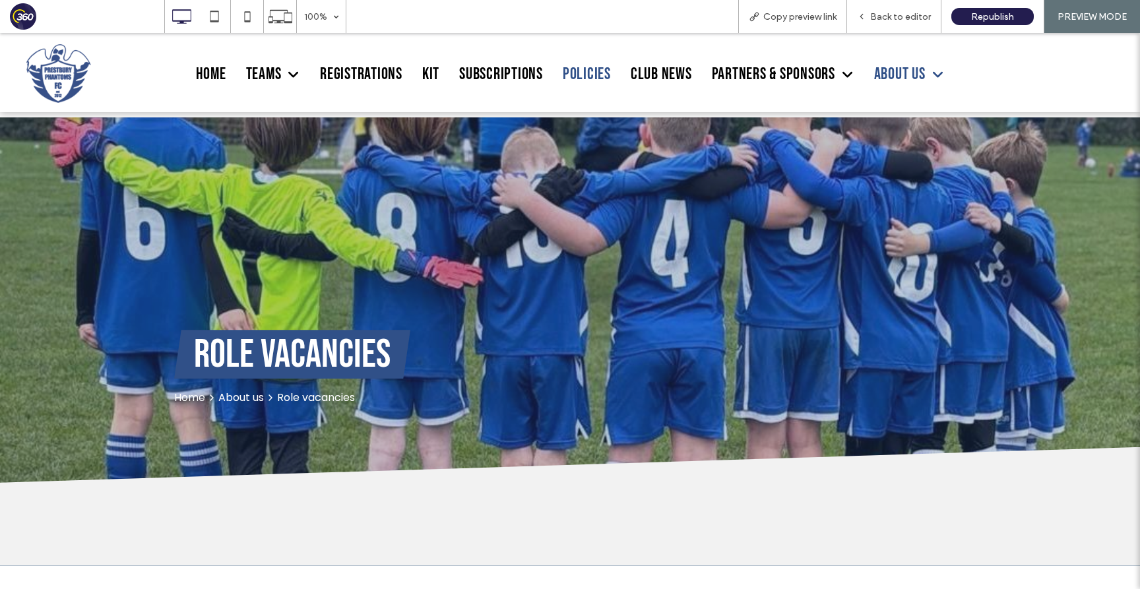
click at [584, 71] on span "Policies" at bounding box center [587, 74] width 48 height 20
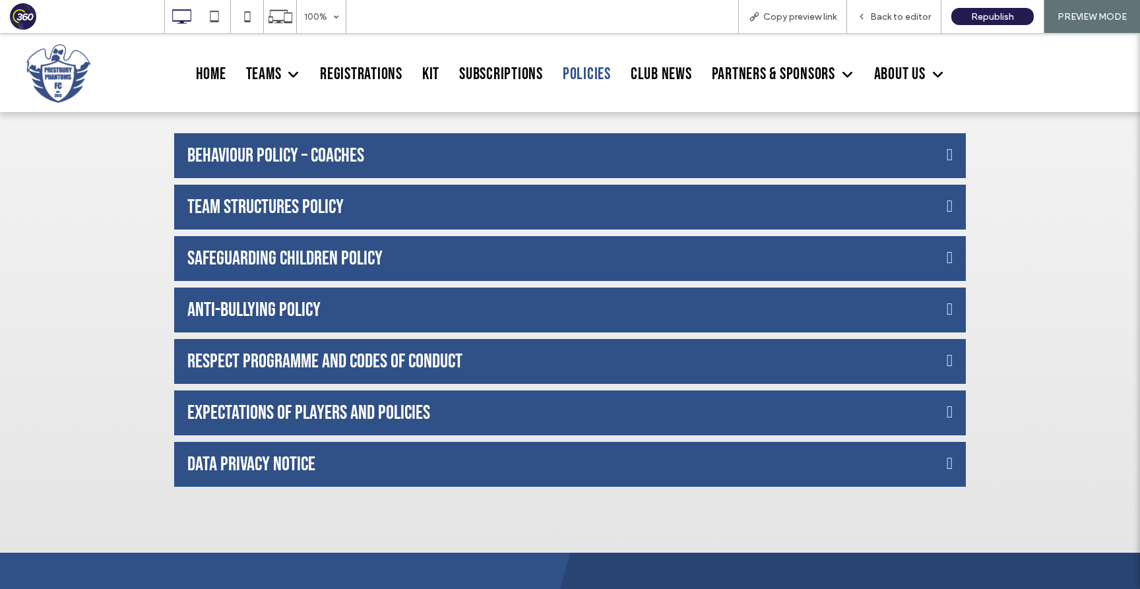
scroll to position [330, 0]
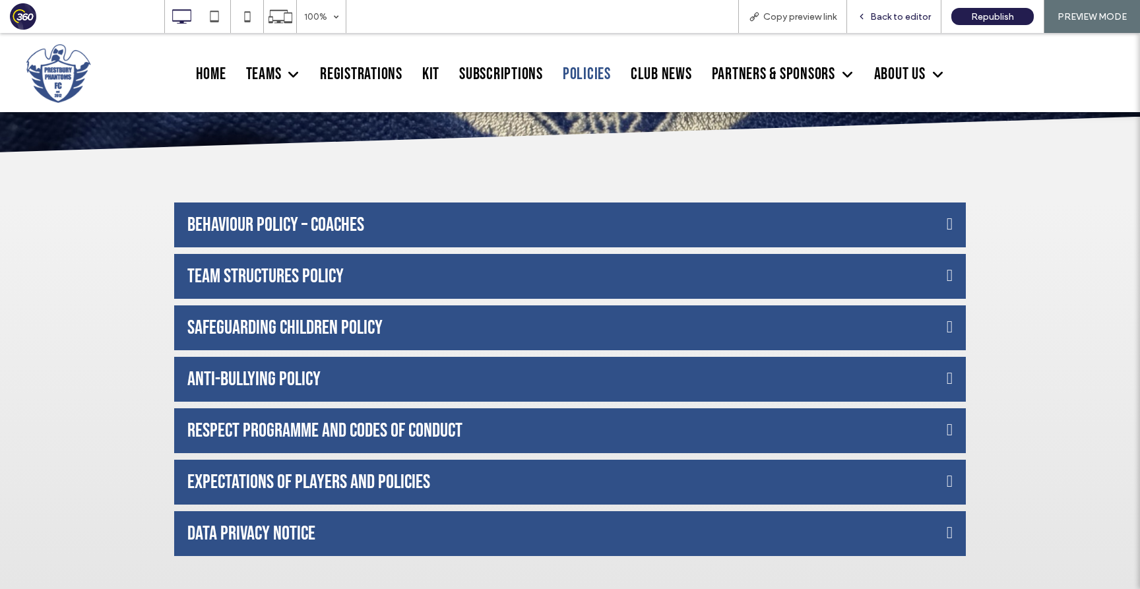
click at [910, 22] on div "Back to editor" at bounding box center [894, 16] width 94 height 33
click at [871, 16] on div "Back to editor" at bounding box center [894, 16] width 94 height 11
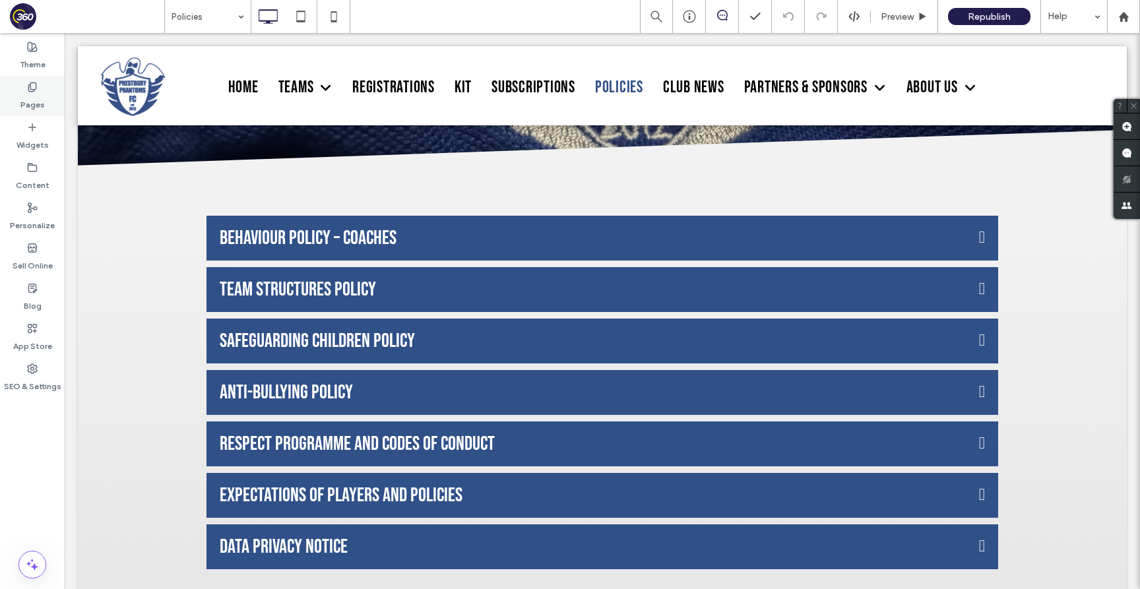
click at [28, 93] on label "Pages" at bounding box center [32, 101] width 24 height 18
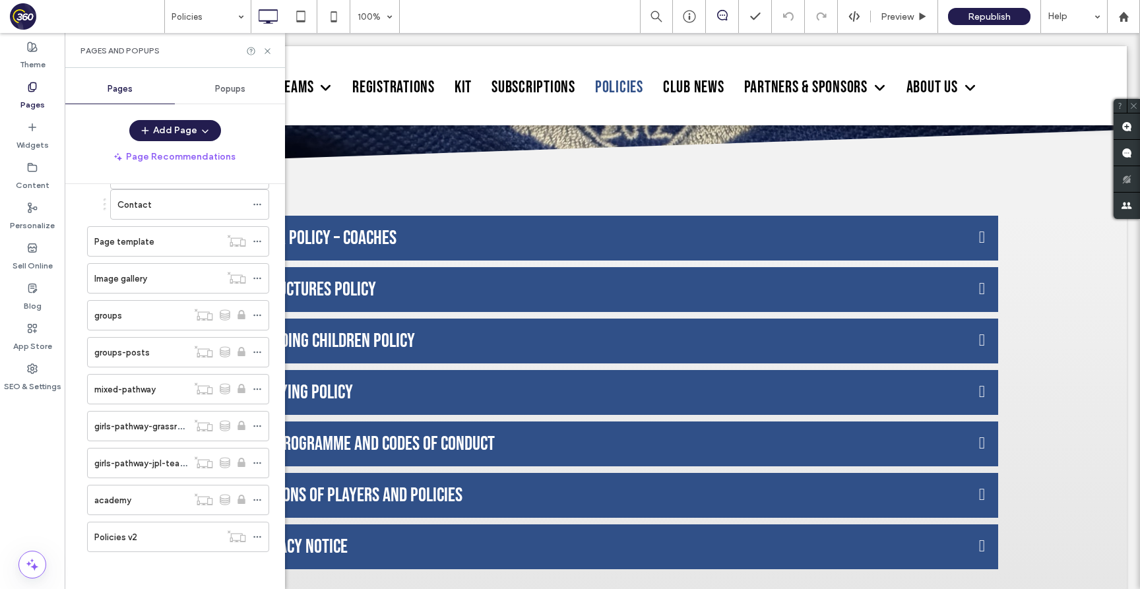
scroll to position [497, 0]
click at [44, 179] on label "Content" at bounding box center [33, 182] width 34 height 18
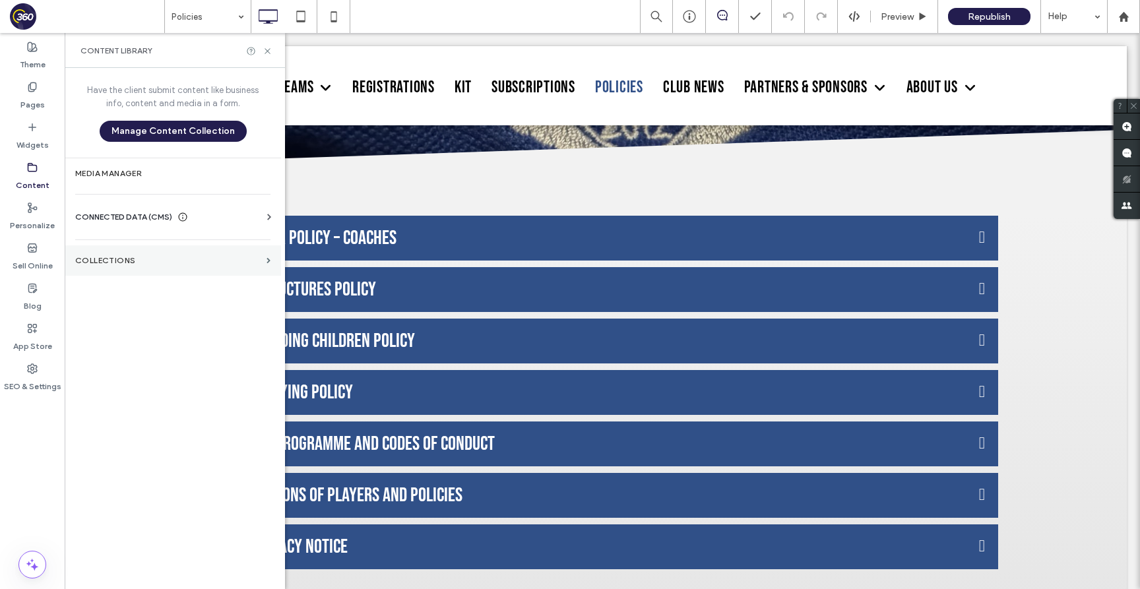
click at [123, 263] on label "Collections" at bounding box center [168, 260] width 186 height 9
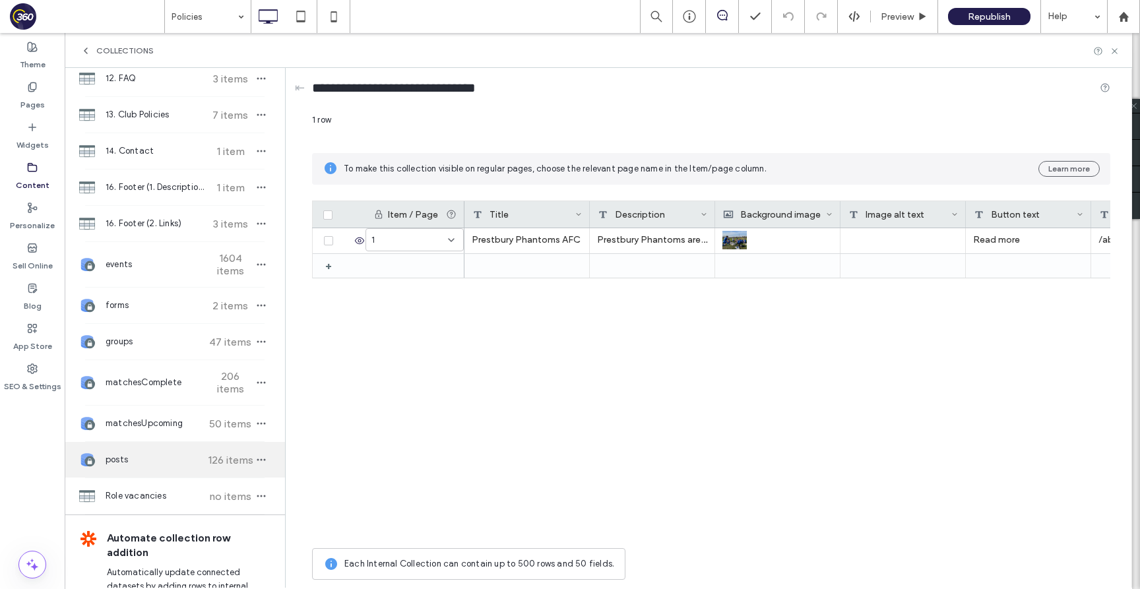
scroll to position [544, 0]
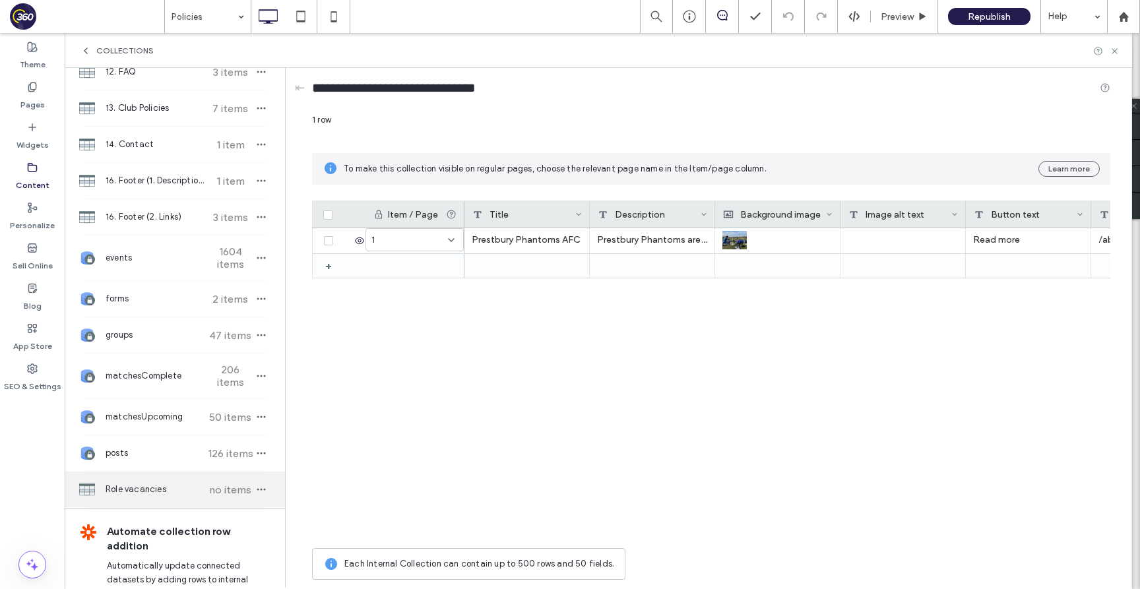
click at [156, 487] on span "Role vacancies" at bounding box center [155, 489] width 98 height 13
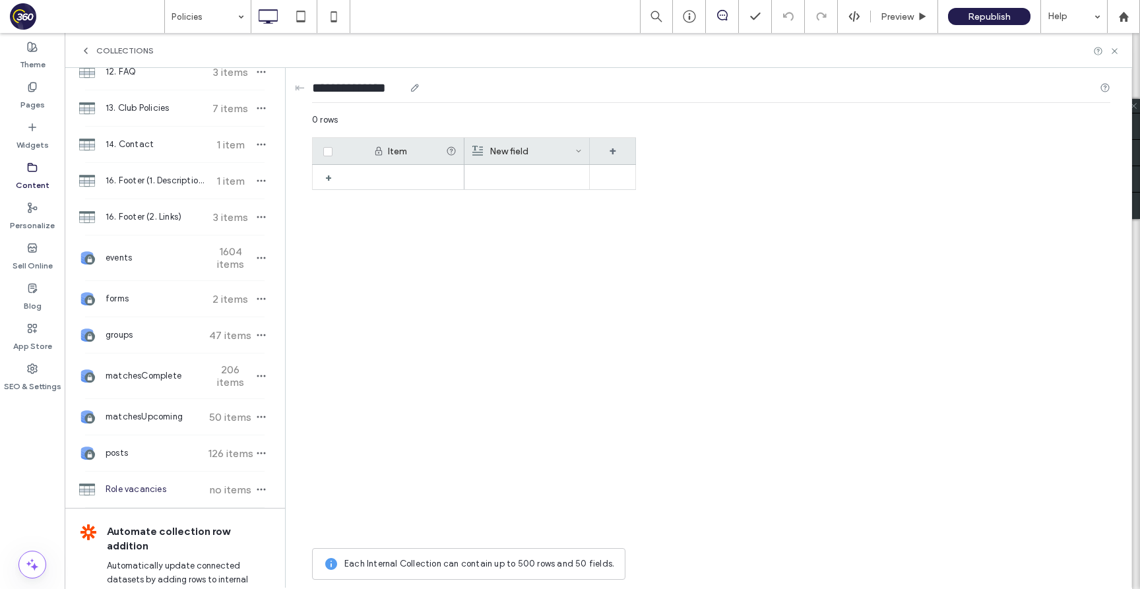
click at [318, 86] on input "**********" at bounding box center [358, 87] width 92 height 18
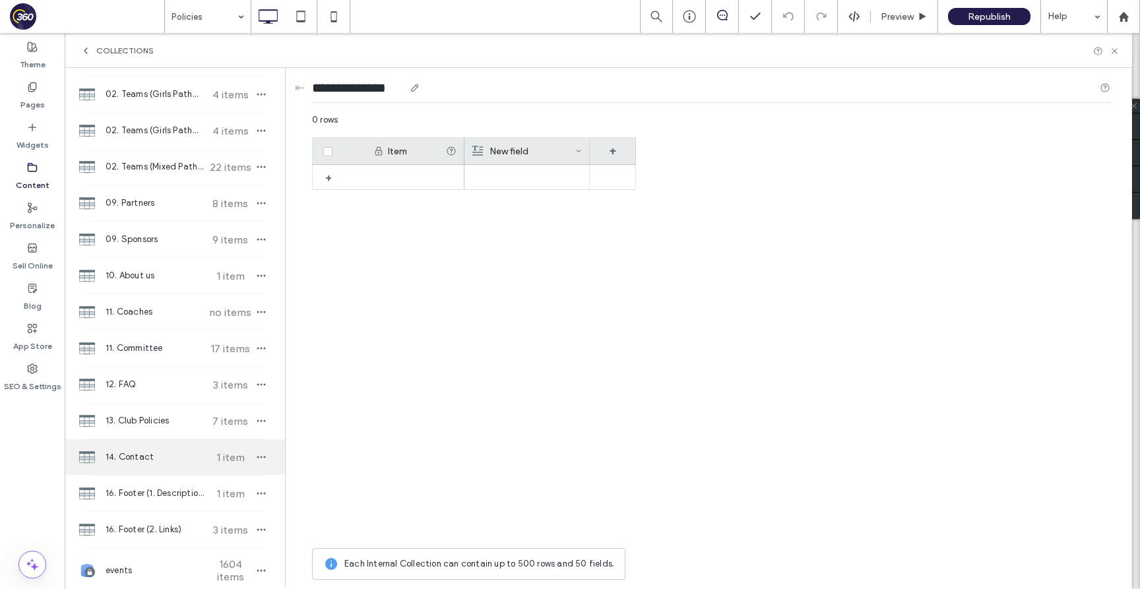
scroll to position [229, 0]
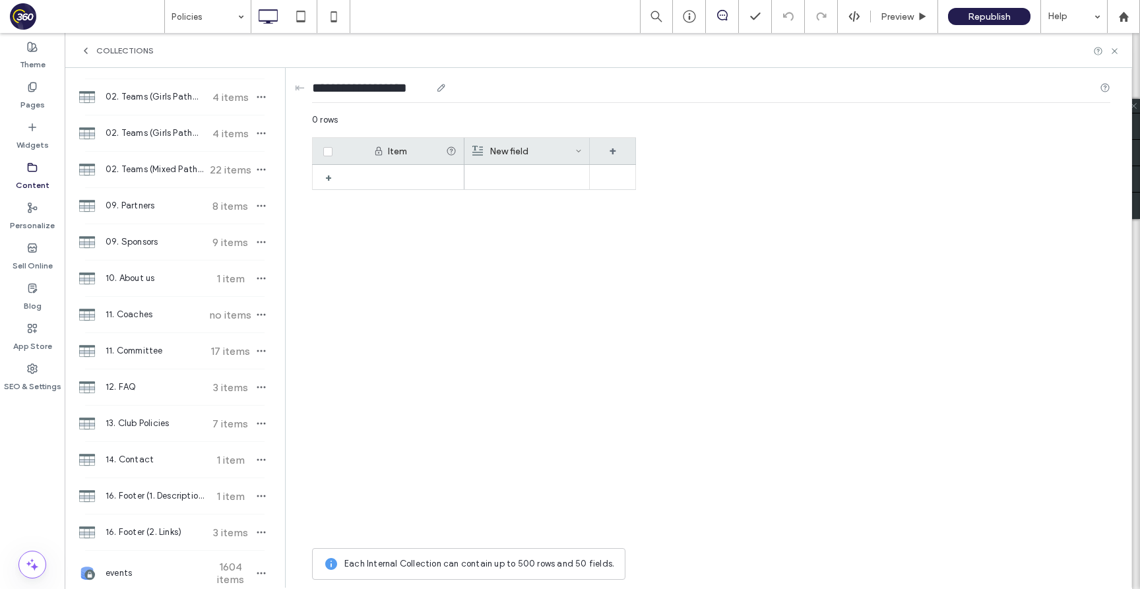
type input "**********"
click at [473, 551] on div "Each Internal Collection can contain up to 500 rows and 50 fields." at bounding box center [468, 564] width 313 height 32
click at [526, 142] on div "New field" at bounding box center [523, 151] width 103 height 26
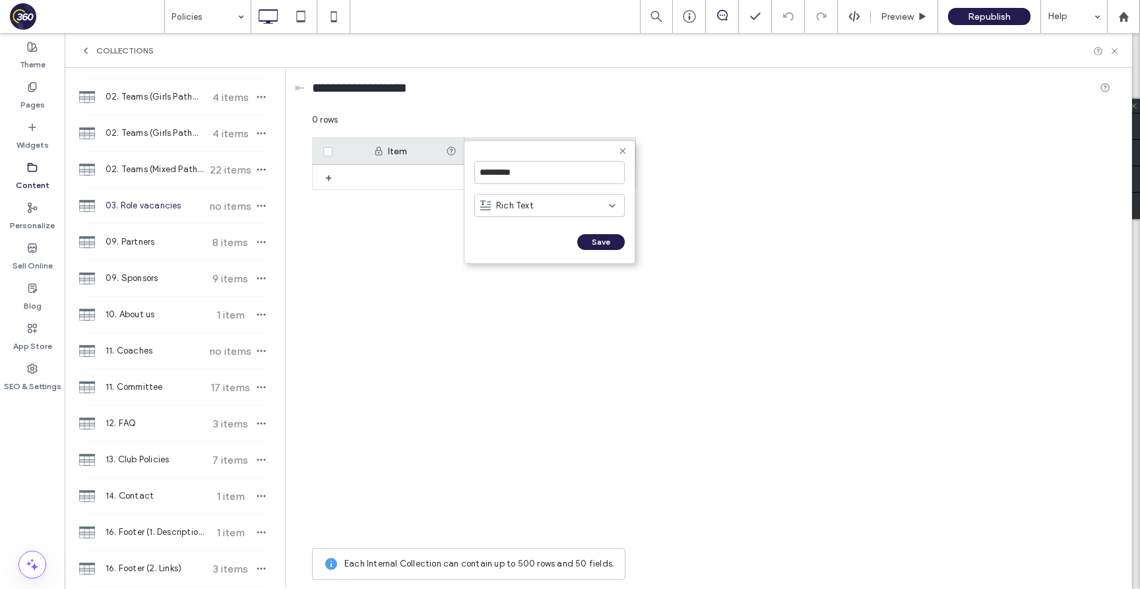
click at [544, 206] on div "Rich Text" at bounding box center [544, 205] width 129 height 13
click at [535, 226] on div "Plain Text" at bounding box center [549, 228] width 149 height 23
click at [536, 170] on input "*********" at bounding box center [549, 172] width 150 height 23
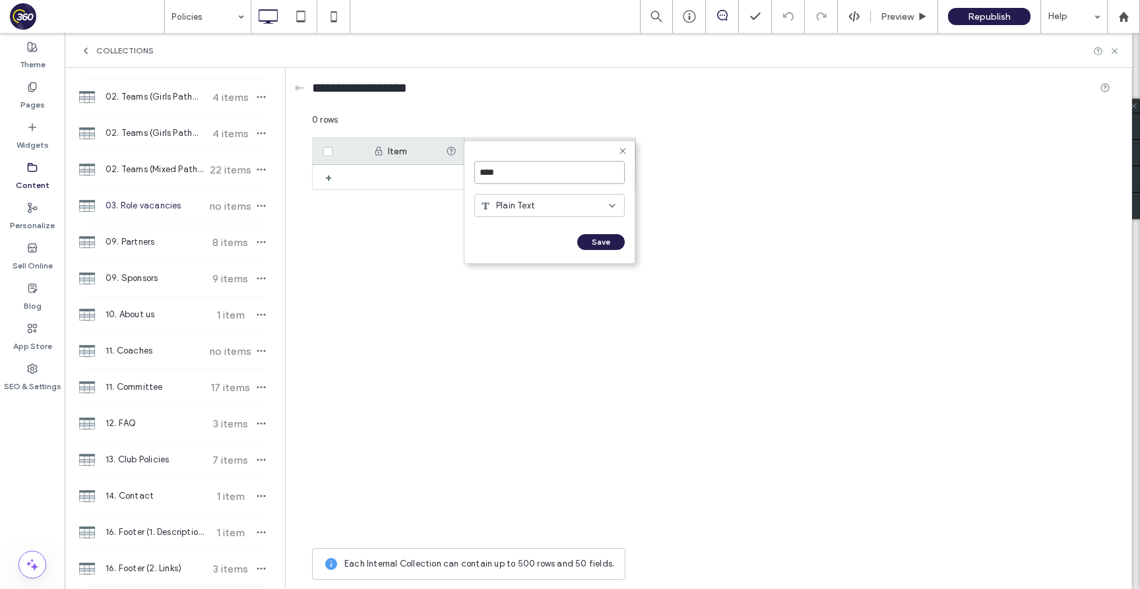
type input "*****"
click input "******" at bounding box center [488, 255] width 29 height 11
click at [628, 146] on div "+" at bounding box center [613, 151] width 46 height 26
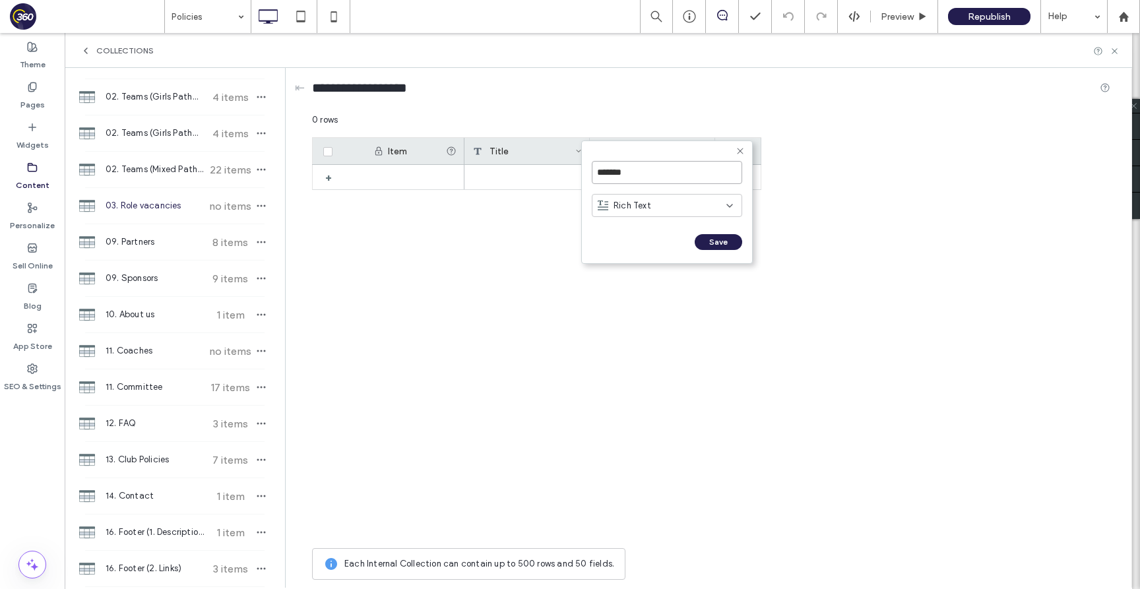
click at [658, 176] on input "*******" at bounding box center [667, 172] width 150 height 23
type input "**********"
click input "******" at bounding box center [606, 255] width 29 height 11
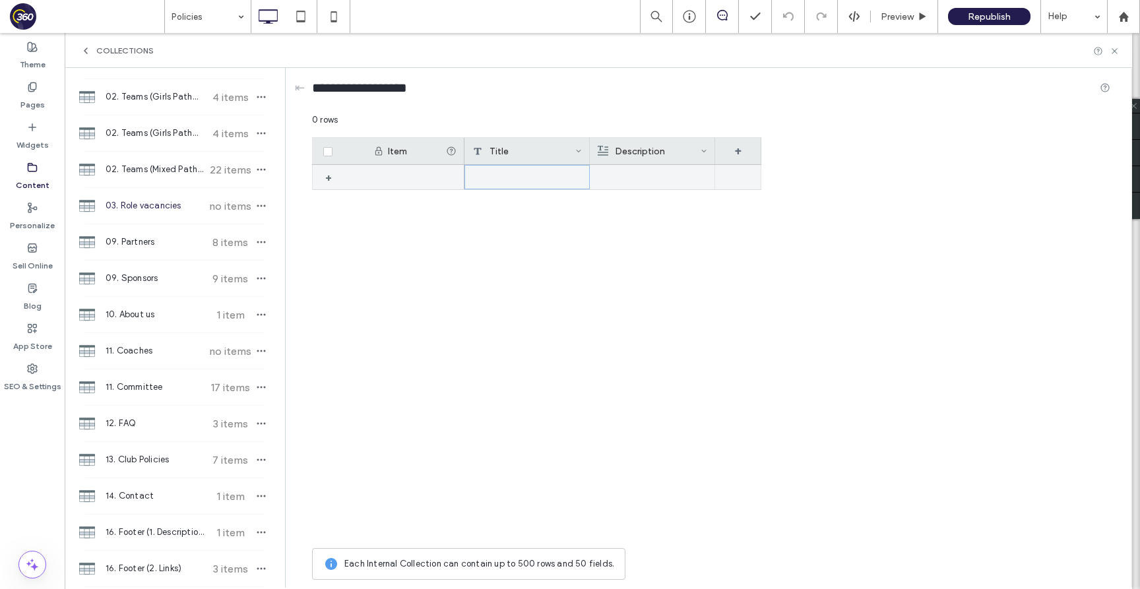
click at [532, 179] on div at bounding box center [526, 177] width 125 height 24
click at [534, 174] on div at bounding box center [526, 177] width 125 height 25
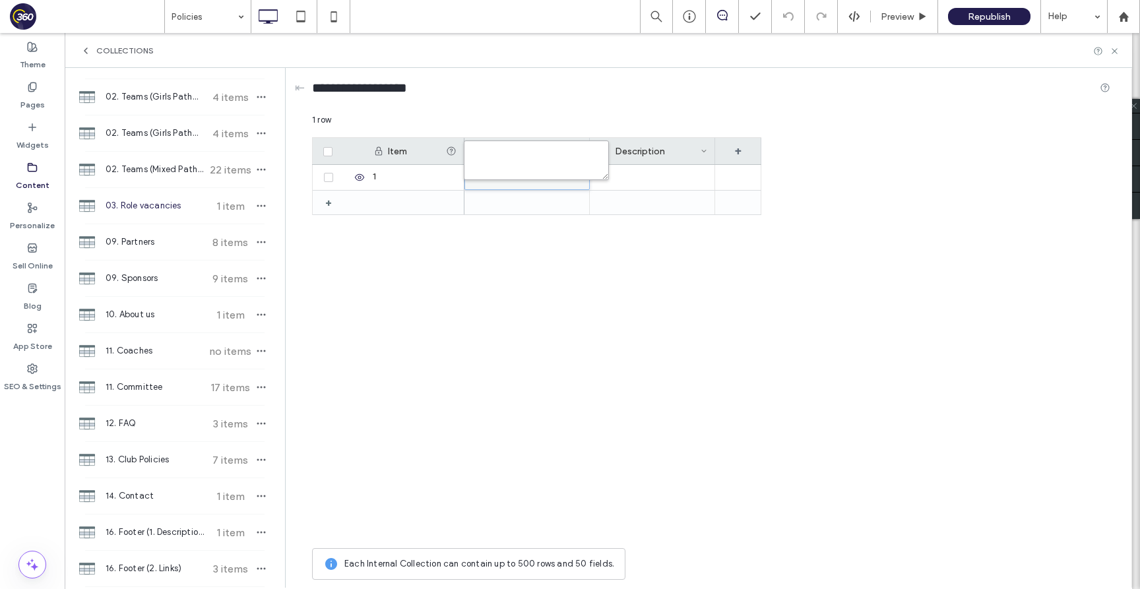
click at [523, 173] on textarea "plain-text-cell" at bounding box center [536, 160] width 145 height 40
type textarea "*****"
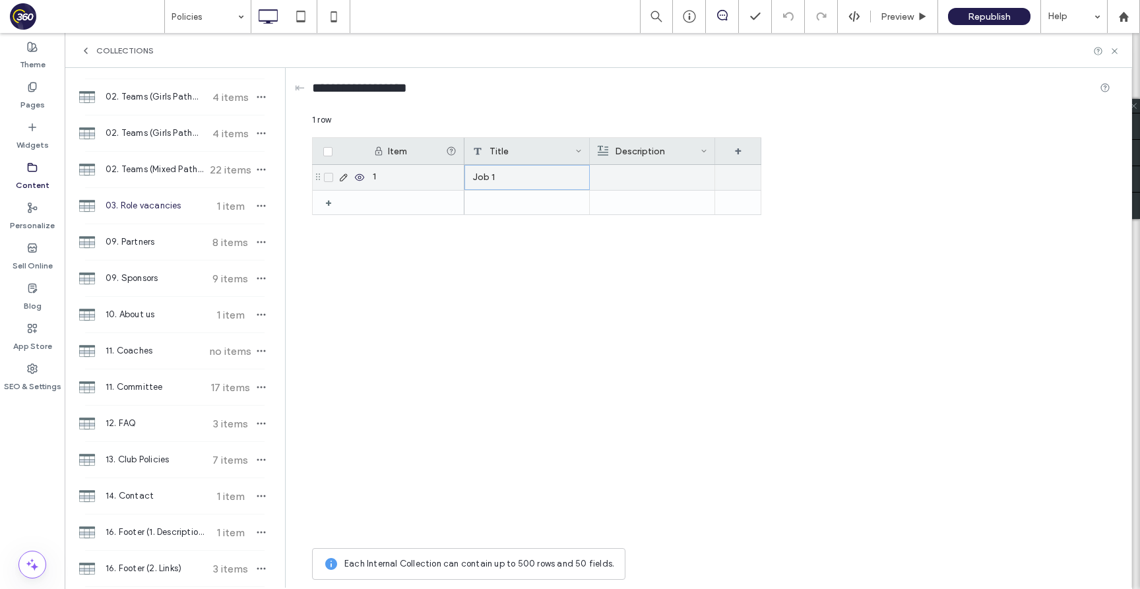
click at [525, 171] on div "Job 1" at bounding box center [526, 177] width 125 height 25
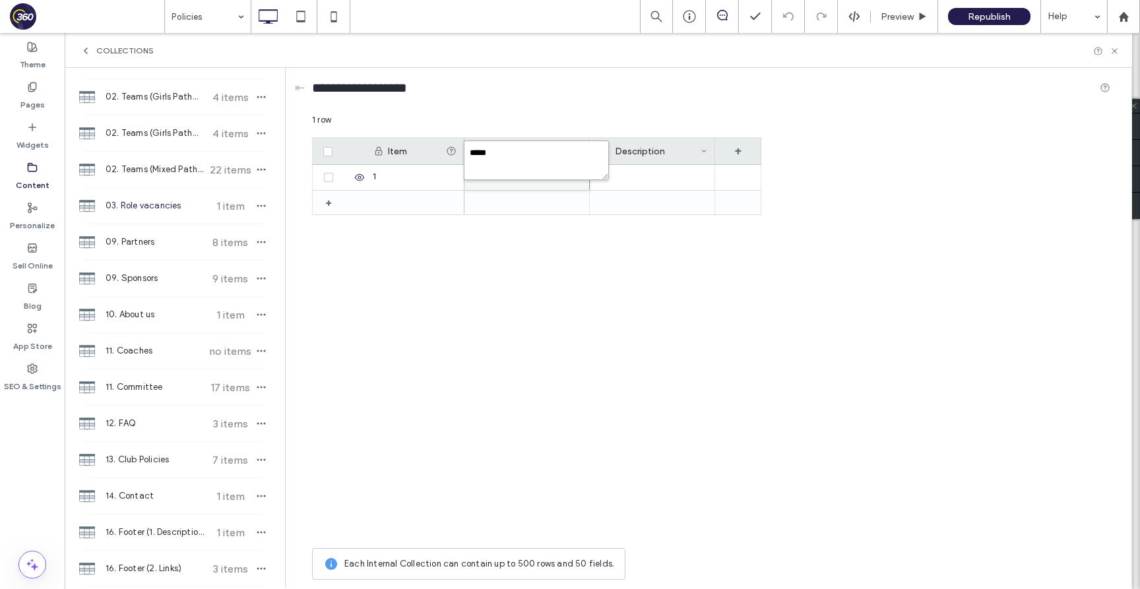
click at [525, 156] on textarea "*****" at bounding box center [536, 160] width 145 height 40
click at [677, 178] on div at bounding box center [652, 177] width 110 height 25
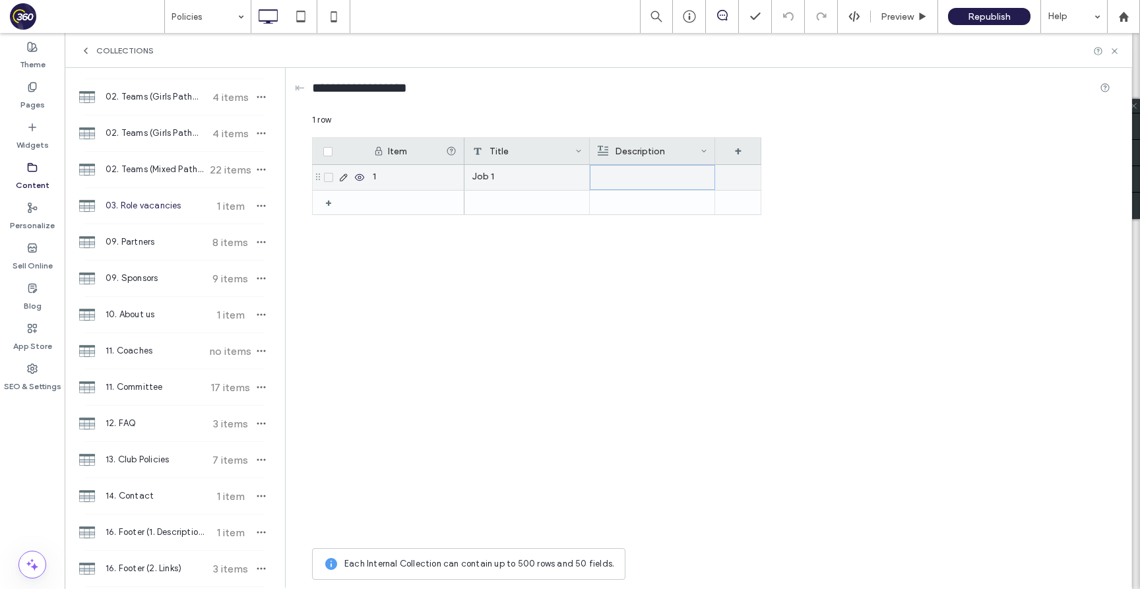
click at [677, 178] on div at bounding box center [652, 178] width 109 height 24
click at [674, 169] on div "Rich Text Editor" at bounding box center [661, 166] width 139 height 9
click at [673, 177] on p "Descirption 1" at bounding box center [652, 178] width 109 height 24
click at [673, 178] on p "Descirption 1" at bounding box center [652, 178] width 109 height 24
click at [646, 162] on div "**********" at bounding box center [661, 166] width 139 height 9
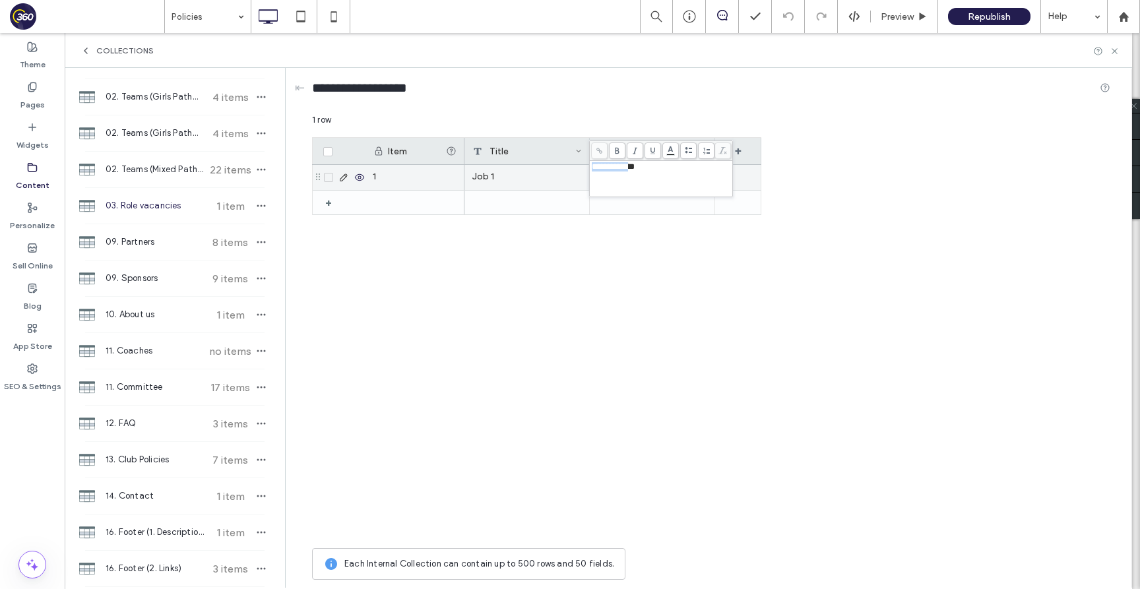
click at [646, 162] on div "**********" at bounding box center [661, 166] width 139 height 9
click at [383, 181] on div "1" at bounding box center [414, 177] width 99 height 25
type input "*******"
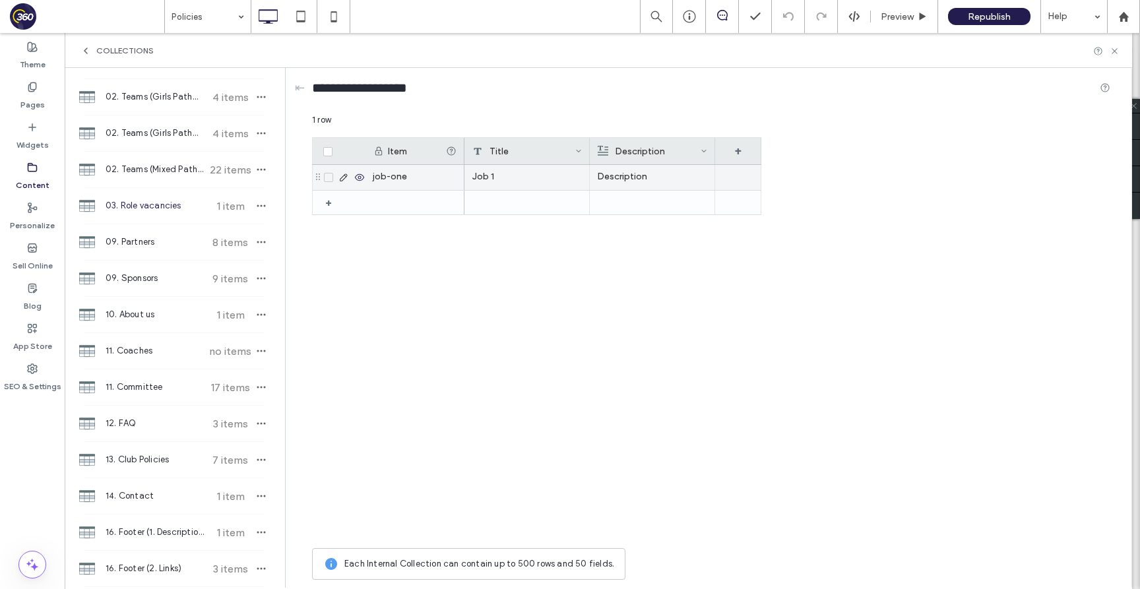
click at [330, 176] on icon at bounding box center [328, 177] width 5 height 4
click at [520, 121] on button "Duplicate" at bounding box center [526, 121] width 68 height 16
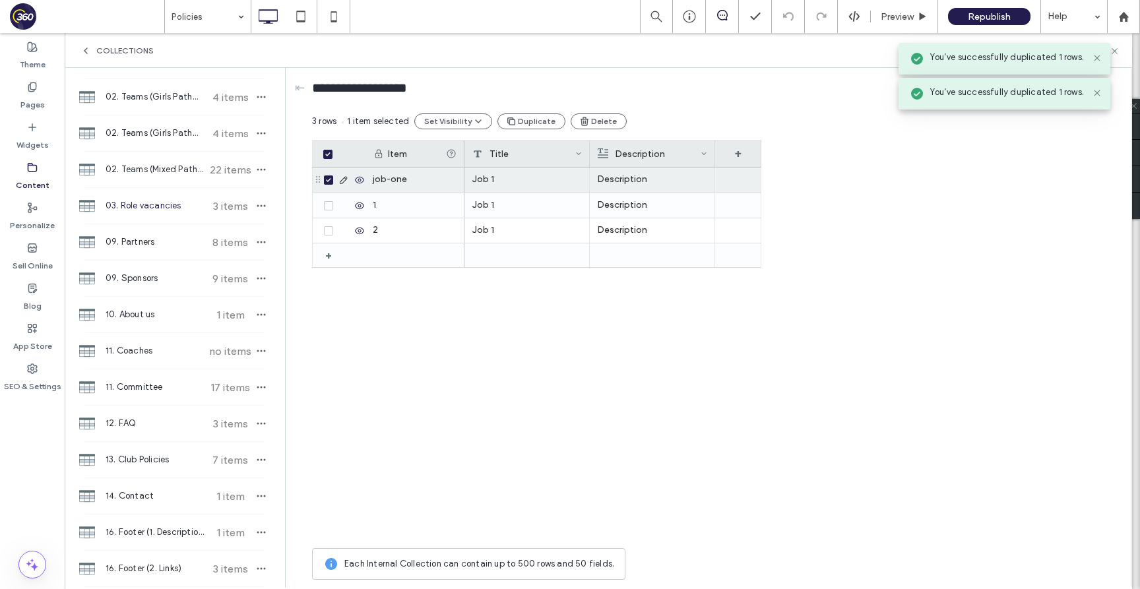
click at [328, 178] on icon at bounding box center [328, 180] width 5 height 4
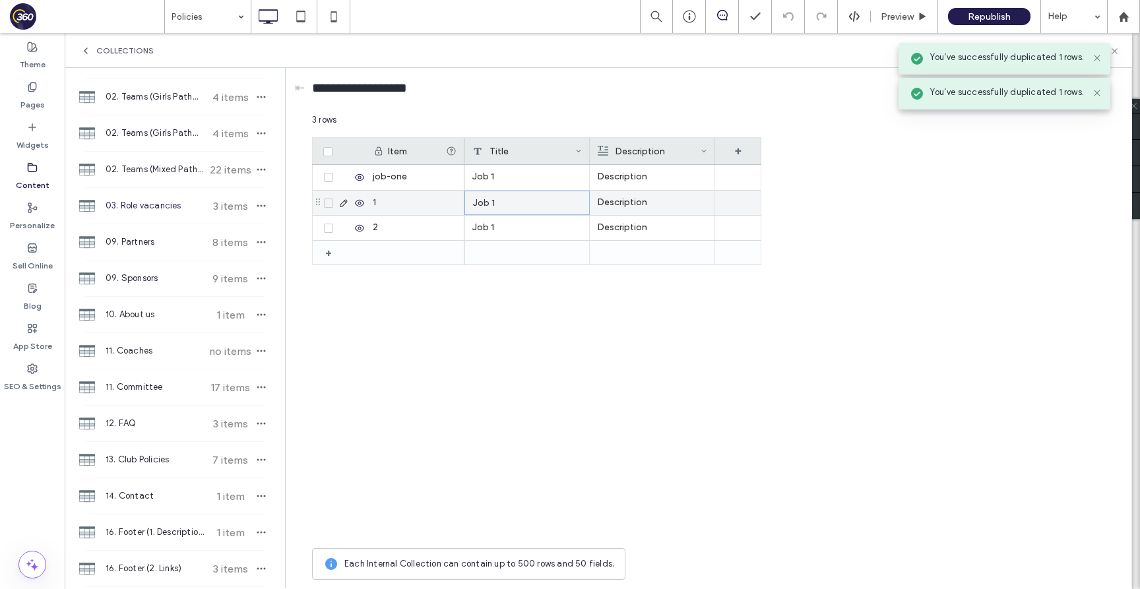
click at [539, 201] on div "Job 1" at bounding box center [526, 203] width 125 height 24
click at [534, 186] on textarea "*****" at bounding box center [536, 186] width 145 height 40
type textarea "*****"
click at [540, 223] on div "Job 1" at bounding box center [526, 228] width 125 height 24
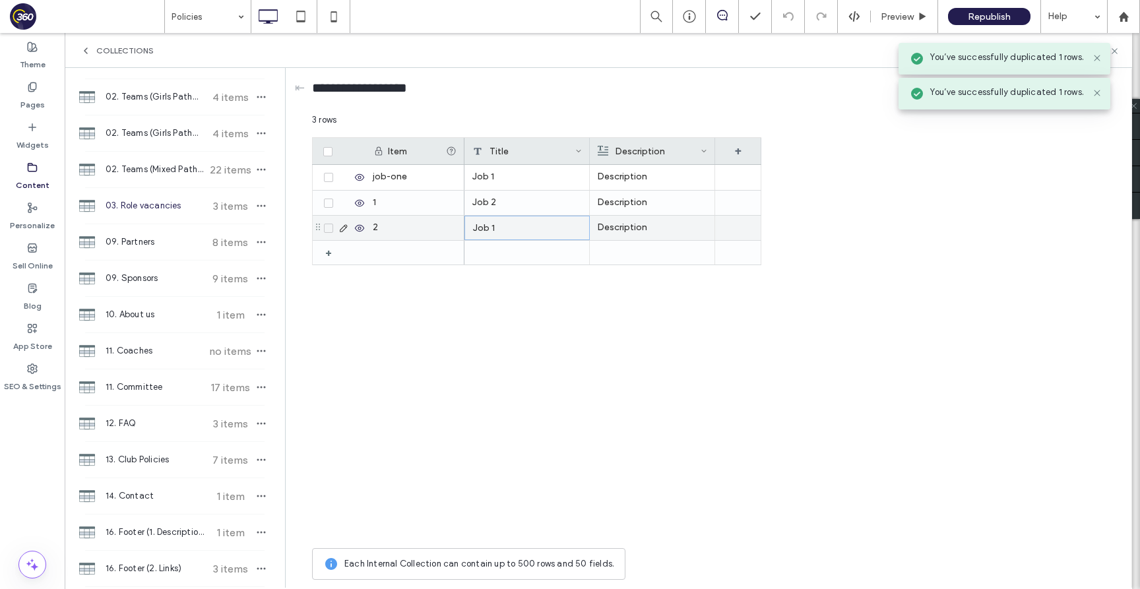
click at [540, 223] on div "Job 1" at bounding box center [526, 228] width 125 height 24
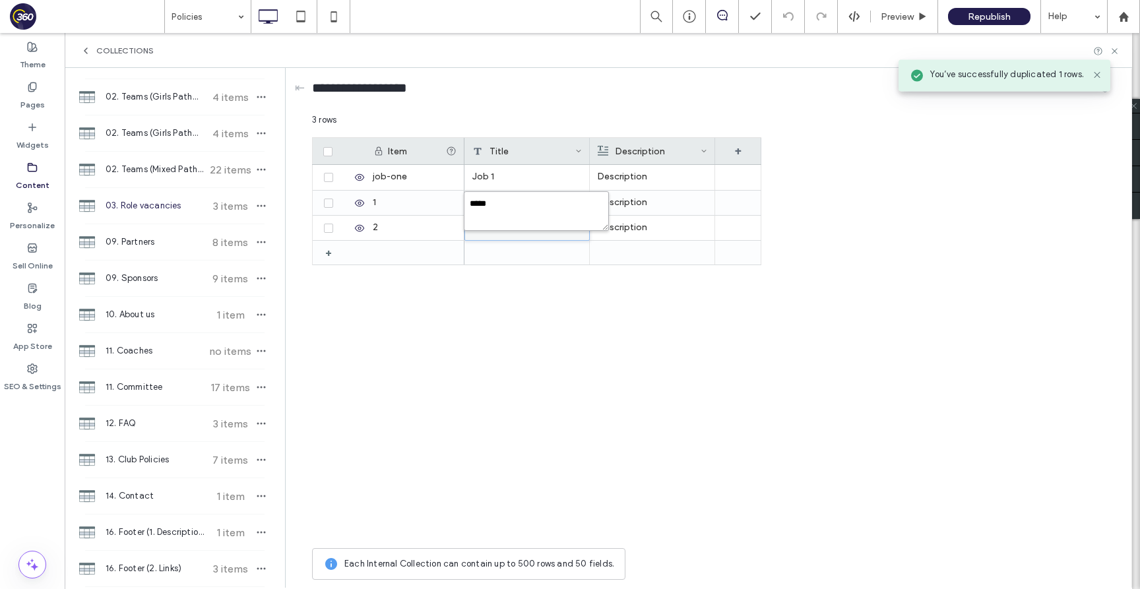
click at [541, 227] on textarea "*****" at bounding box center [536, 211] width 145 height 40
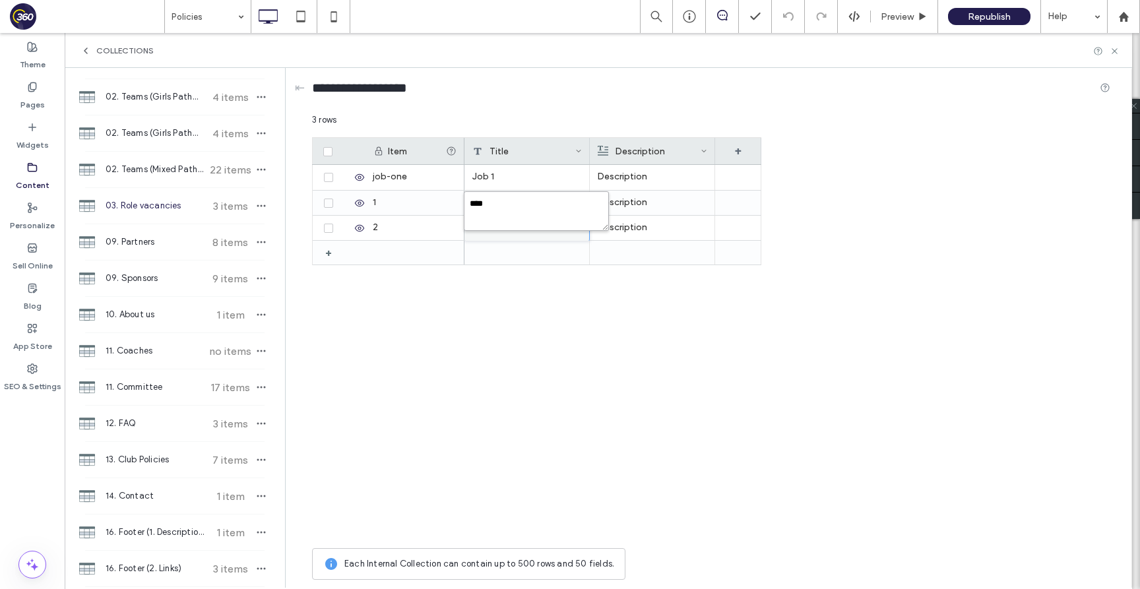
type textarea "*****"
click at [39, 100] on label "Pages" at bounding box center [32, 101] width 24 height 18
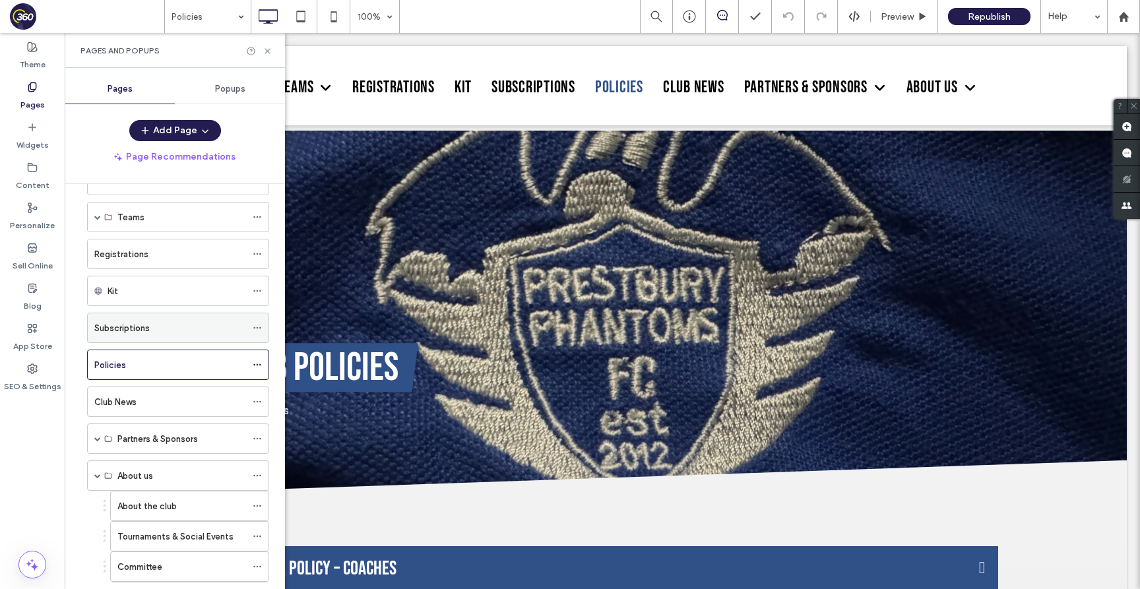
scroll to position [309, 0]
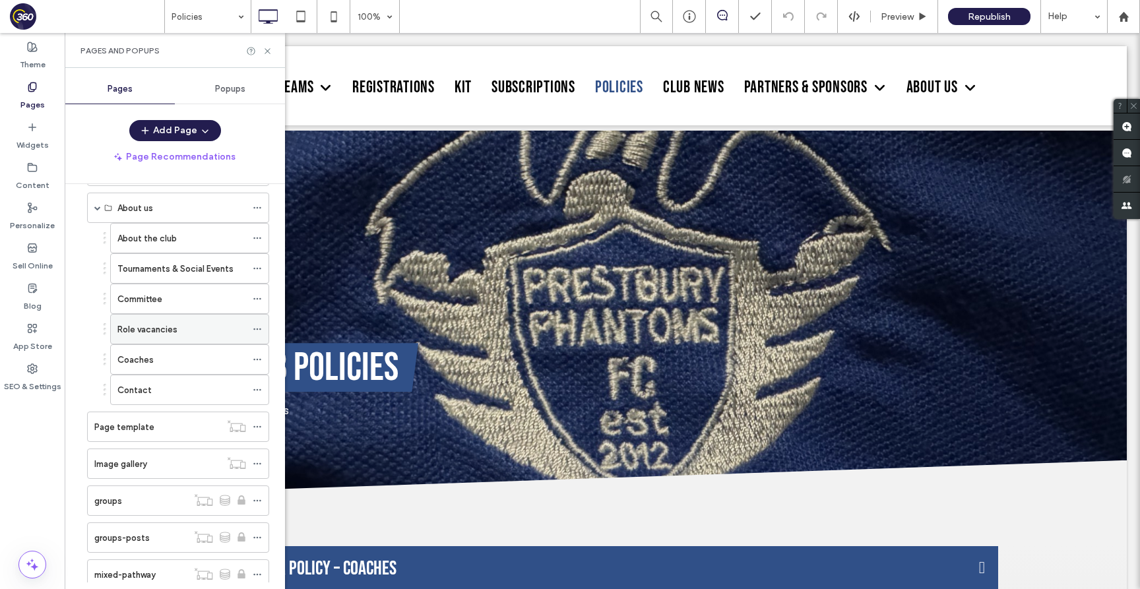
click at [131, 335] on label "Role vacancies" at bounding box center [147, 329] width 60 height 23
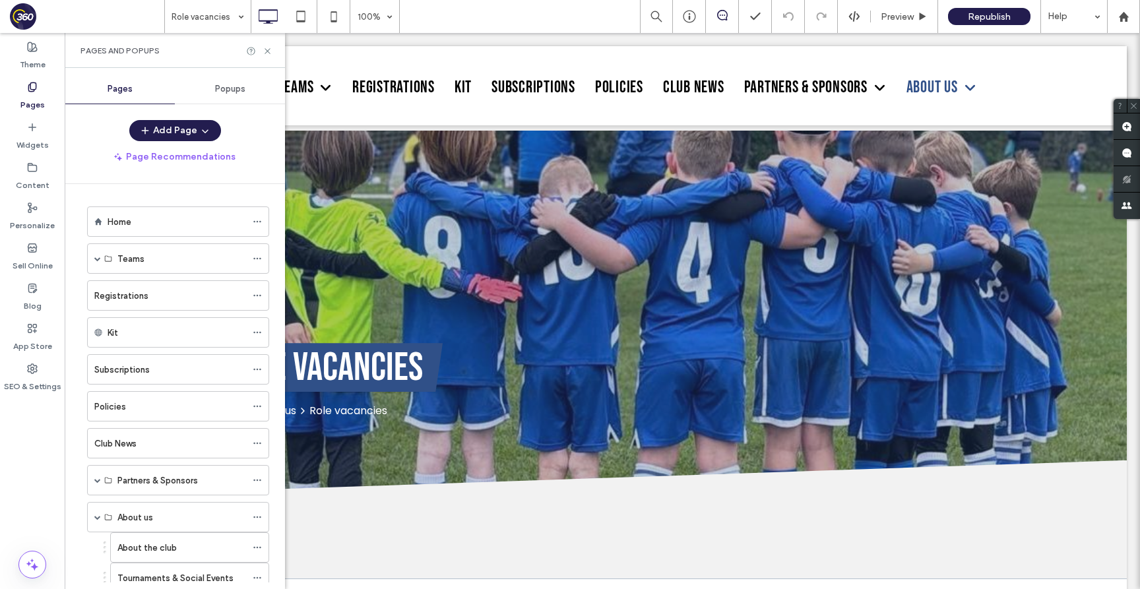
scroll to position [309, 0]
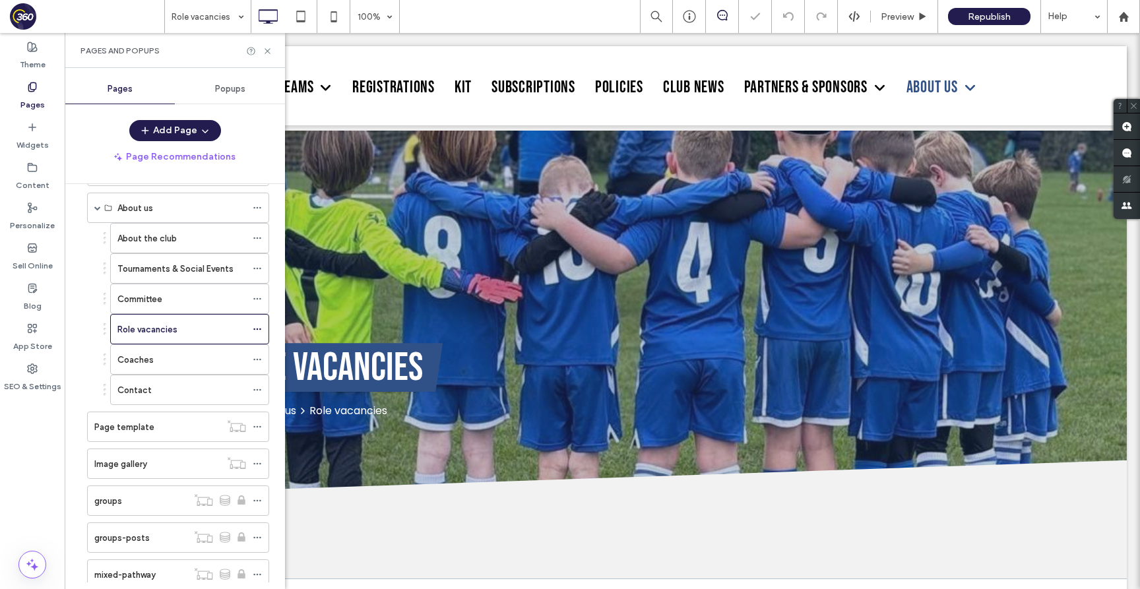
click at [268, 44] on div "Pages and Popups" at bounding box center [175, 50] width 220 height 35
click at [271, 52] on icon at bounding box center [268, 51] width 10 height 10
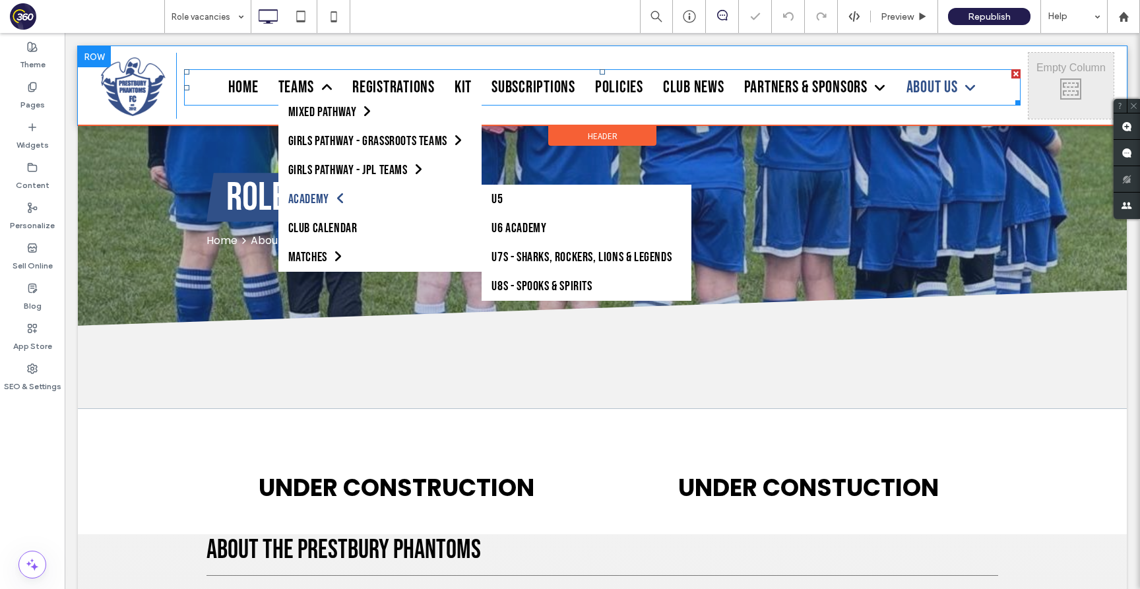
scroll to position [299, 0]
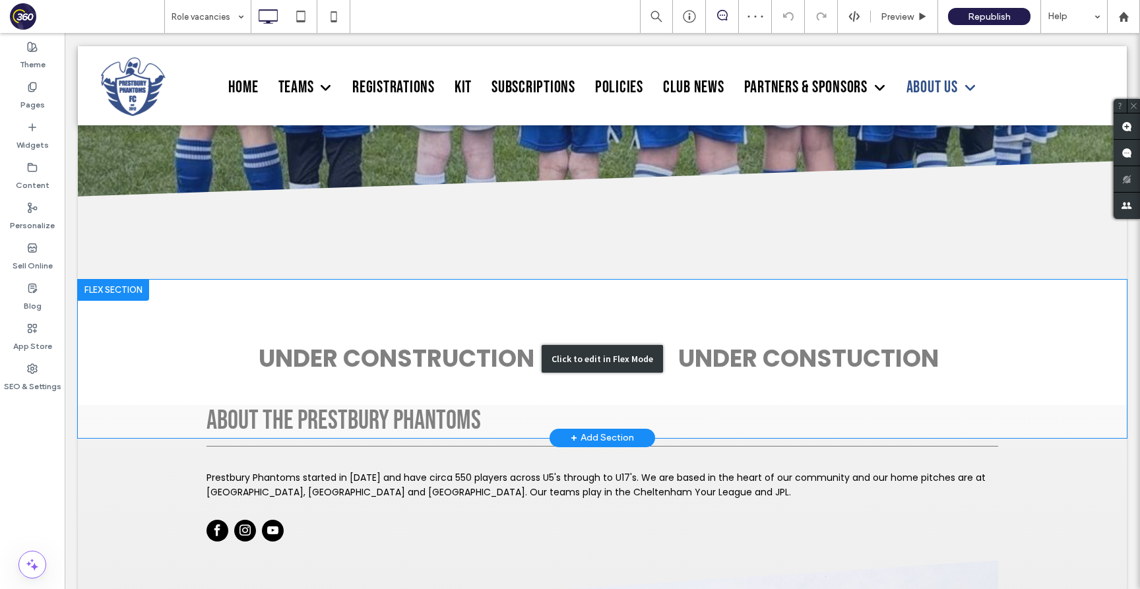
click at [307, 357] on div "Click to edit in Flex Mode" at bounding box center [602, 359] width 1049 height 158
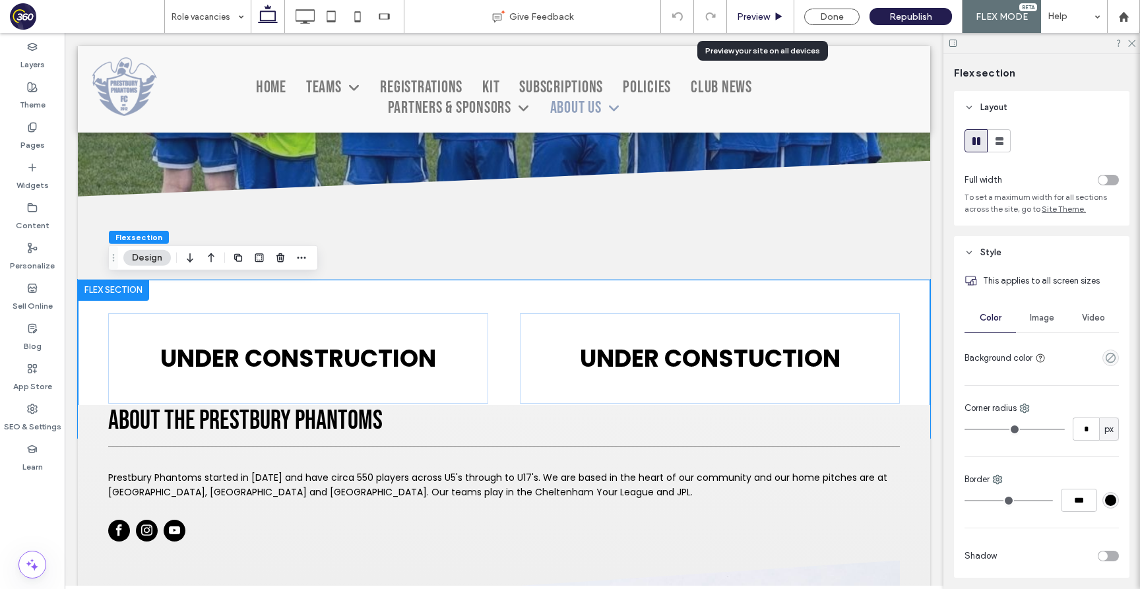
click at [772, 18] on div "Preview" at bounding box center [760, 16] width 67 height 11
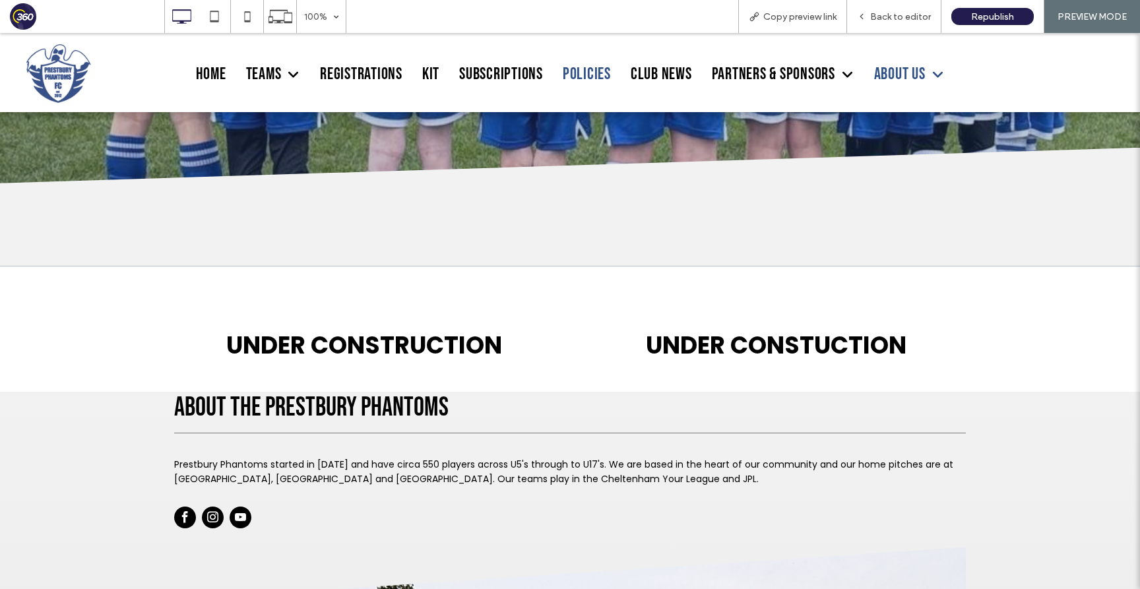
click at [591, 73] on span "Policies" at bounding box center [587, 74] width 48 height 20
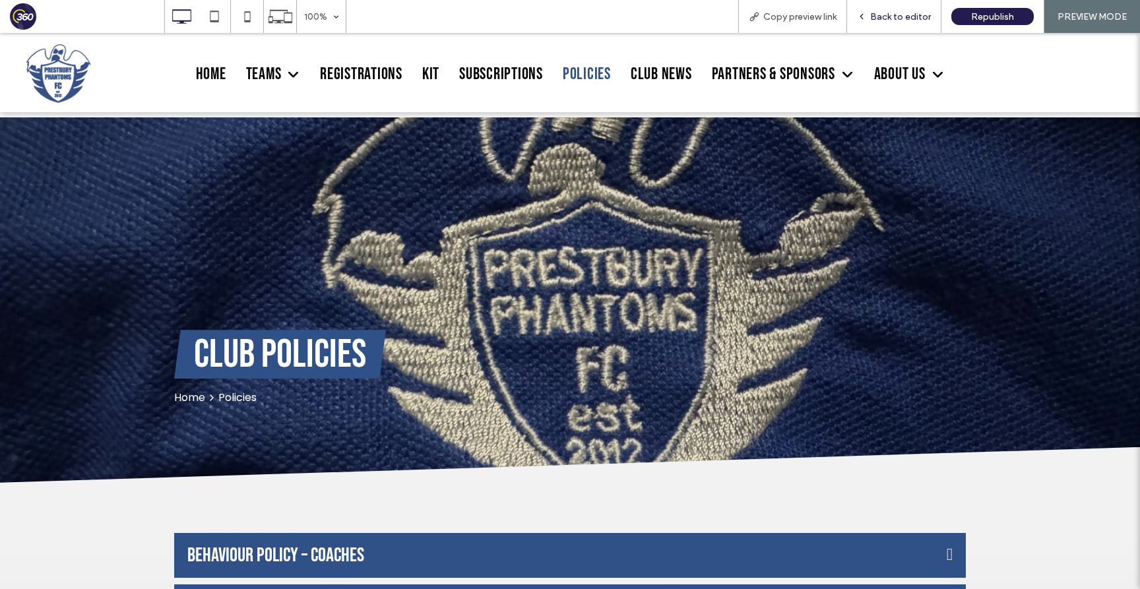
click at [902, 12] on span "Back to editor" at bounding box center [900, 16] width 61 height 11
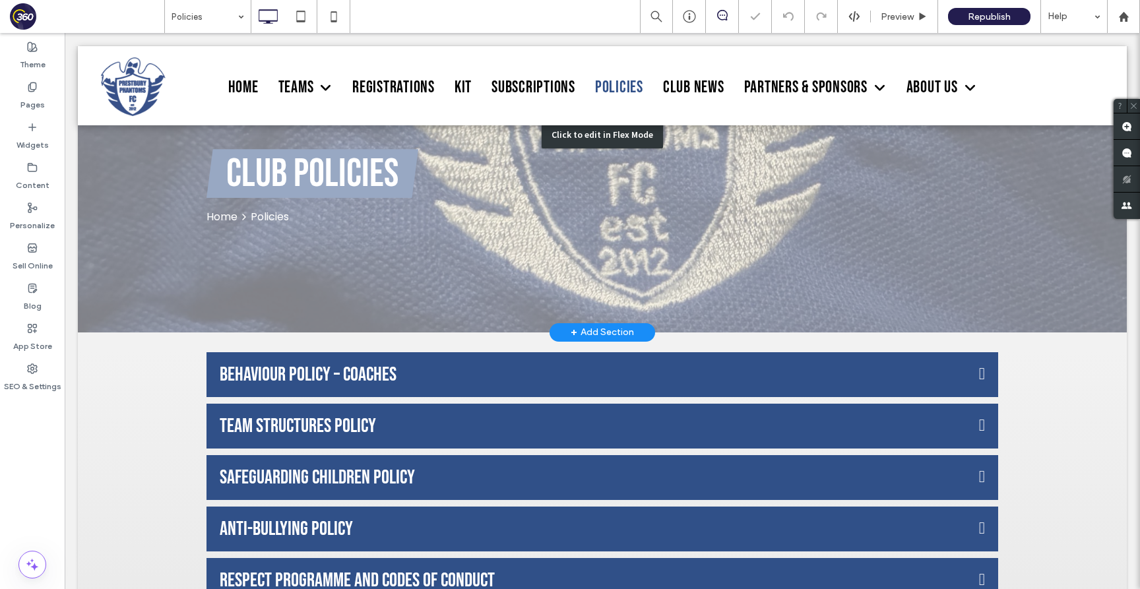
scroll to position [594, 0]
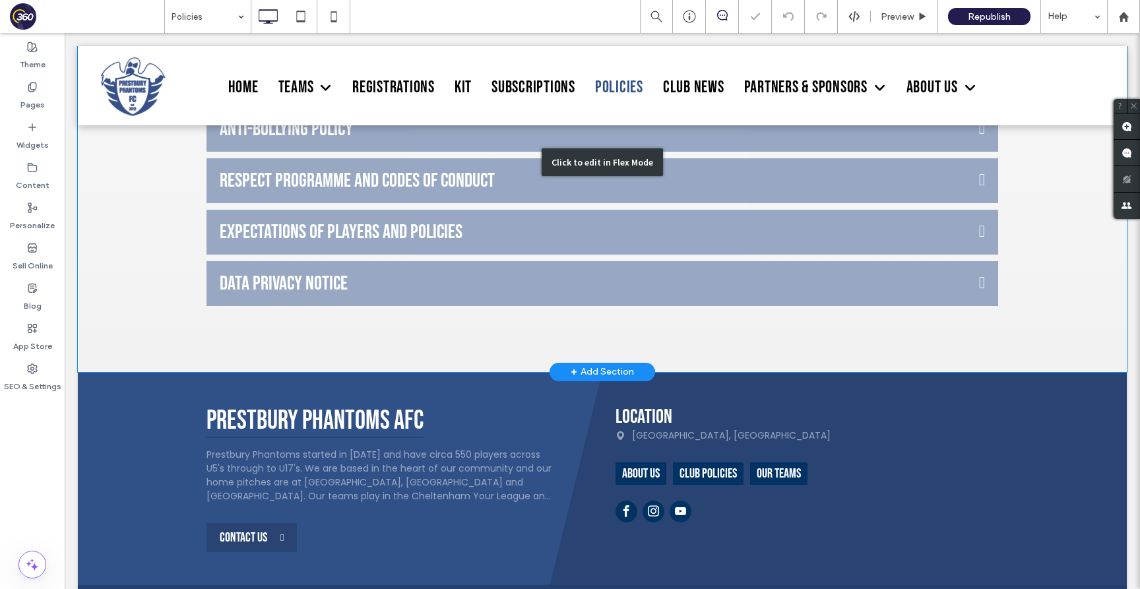
click at [622, 295] on div "Click to edit in Flex Mode" at bounding box center [602, 162] width 1049 height 419
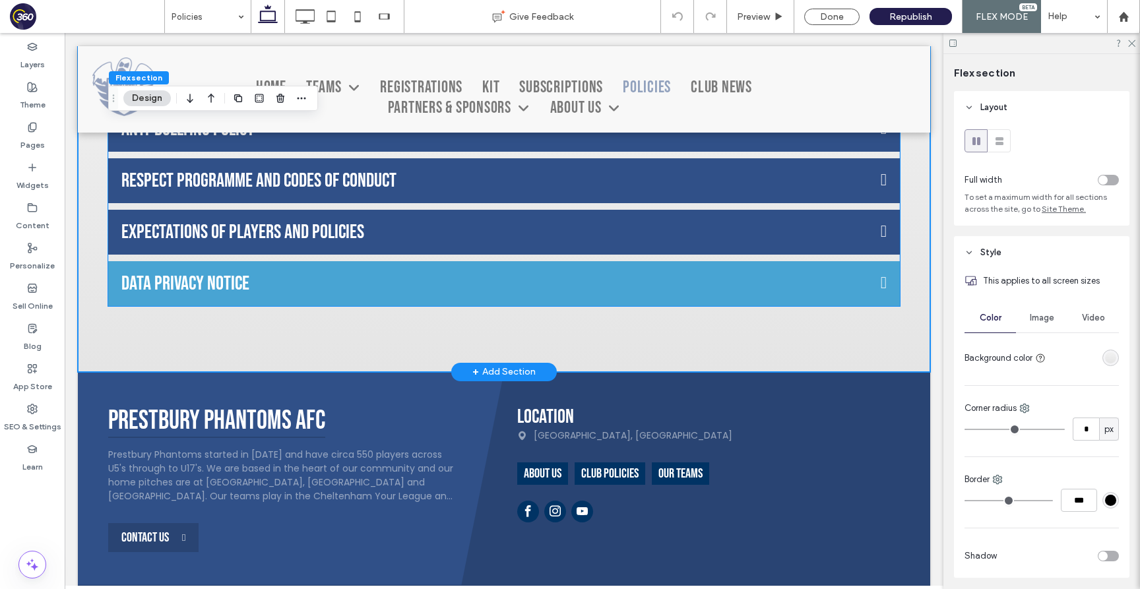
click at [613, 269] on button "Data Privacy Notice" at bounding box center [503, 283] width 791 height 45
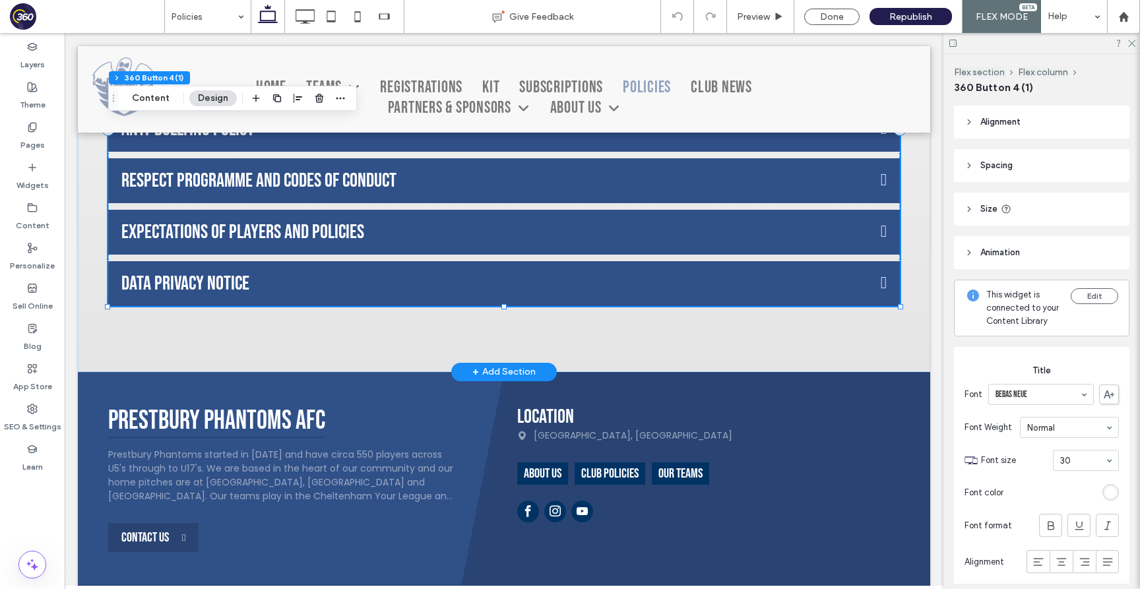
click at [613, 255] on div "BEHAVIOUR POLICY – COACHES Team Structures Policy Safeguarding Children Policy …" at bounding box center [503, 130] width 791 height 354
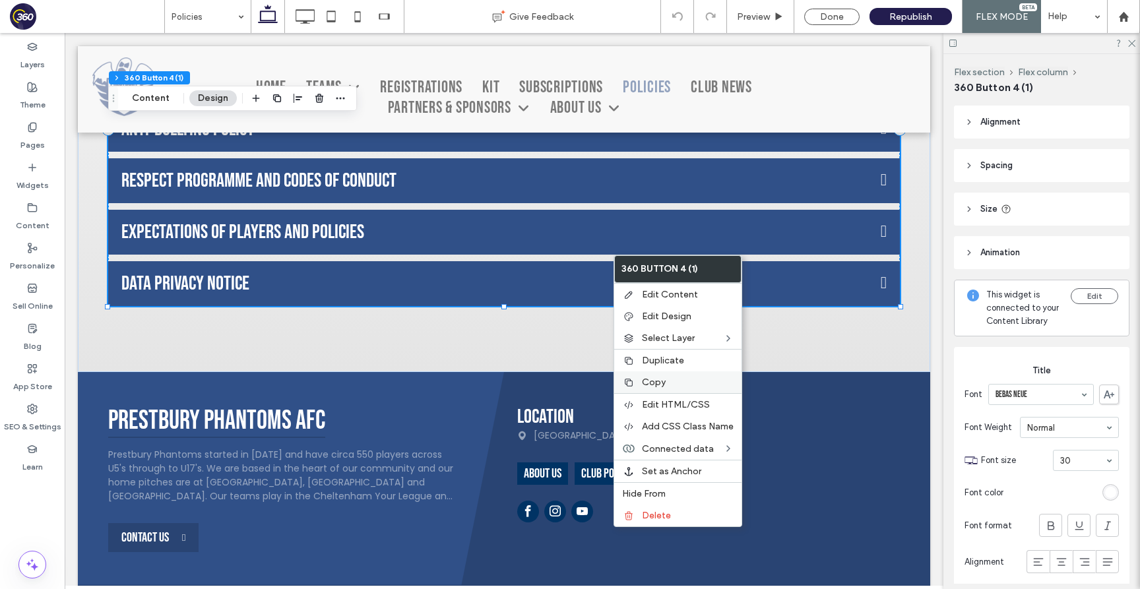
click at [675, 382] on label "Copy" at bounding box center [688, 382] width 92 height 11
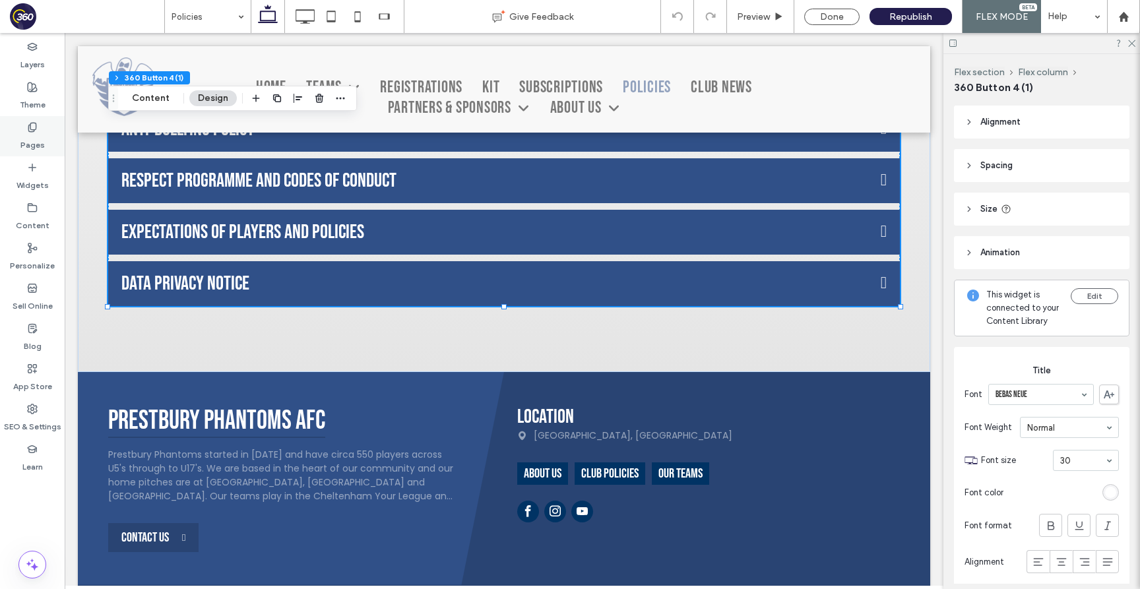
click at [46, 146] on div "Pages" at bounding box center [32, 136] width 65 height 40
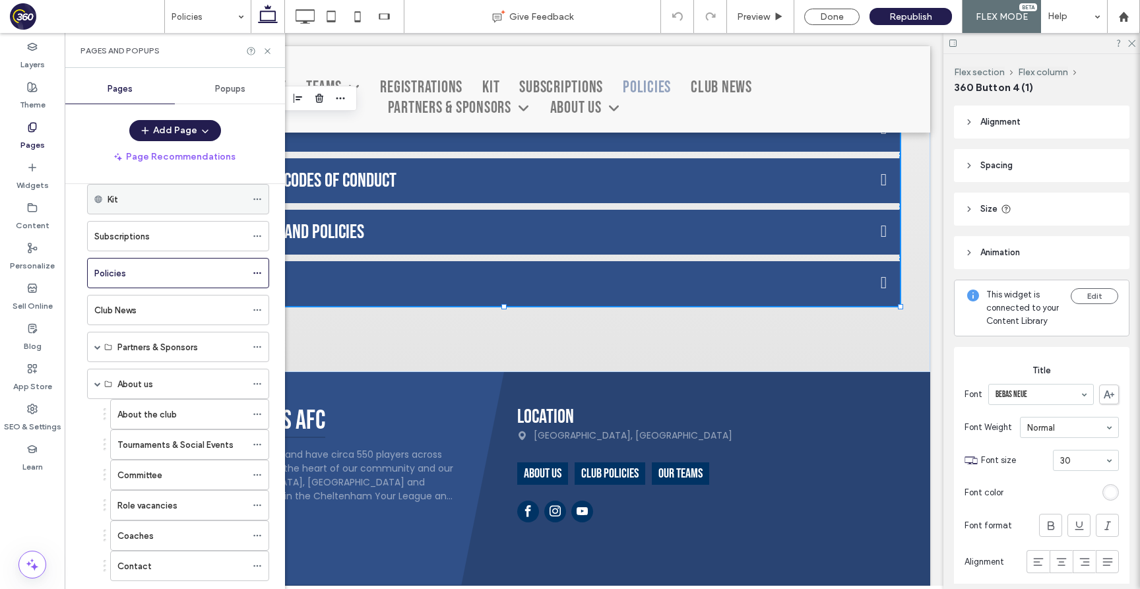
scroll to position [162, 0]
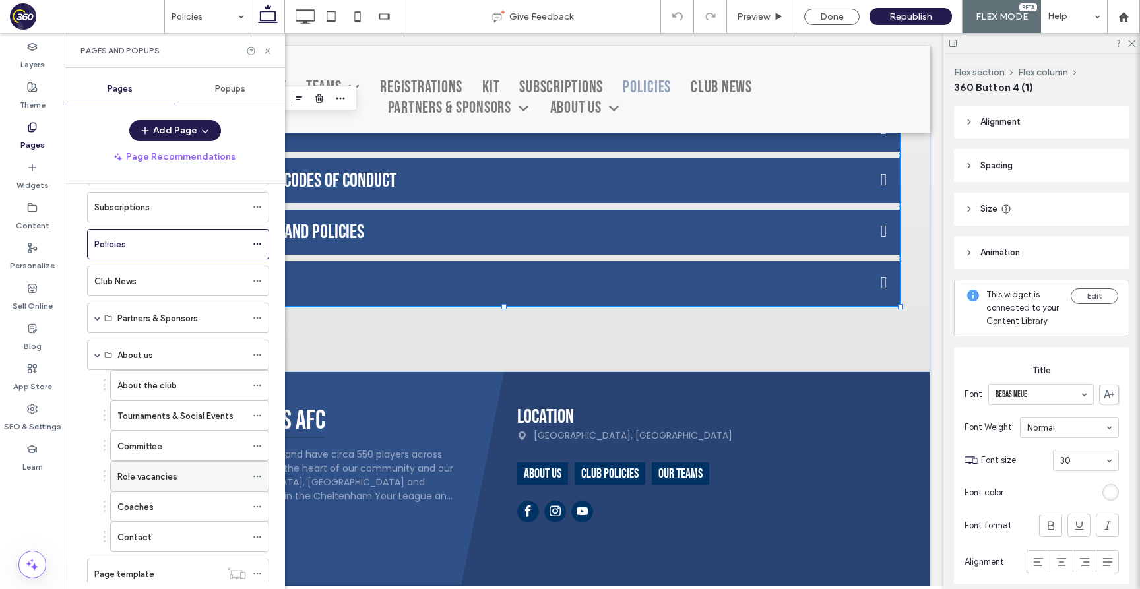
click at [171, 477] on label "Role vacancies" at bounding box center [147, 476] width 60 height 23
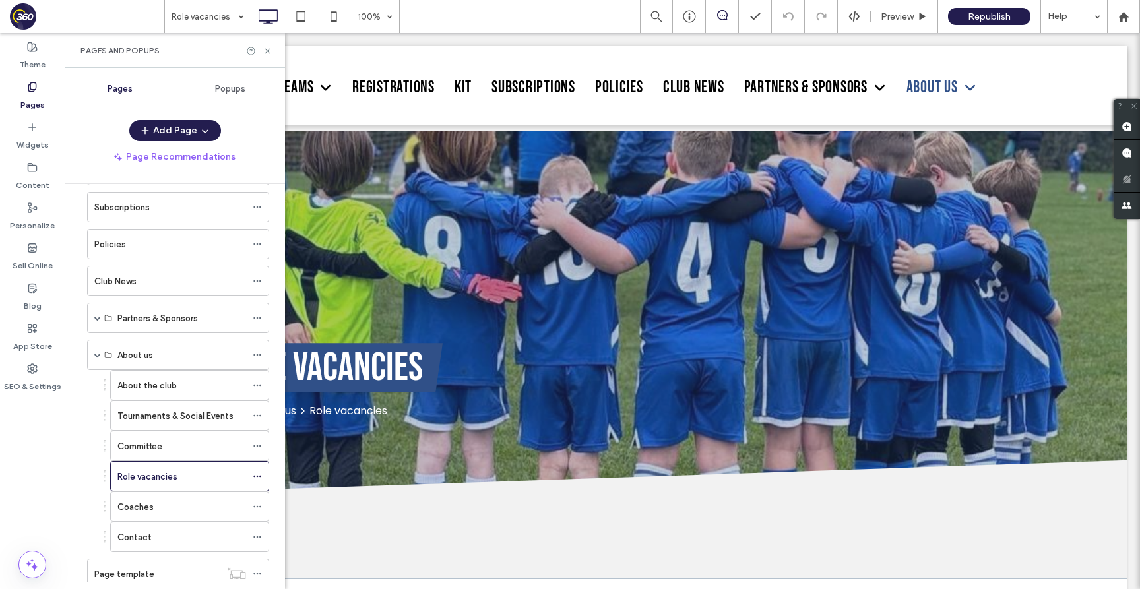
scroll to position [0, 0]
click at [267, 51] on use at bounding box center [266, 50] width 5 height 5
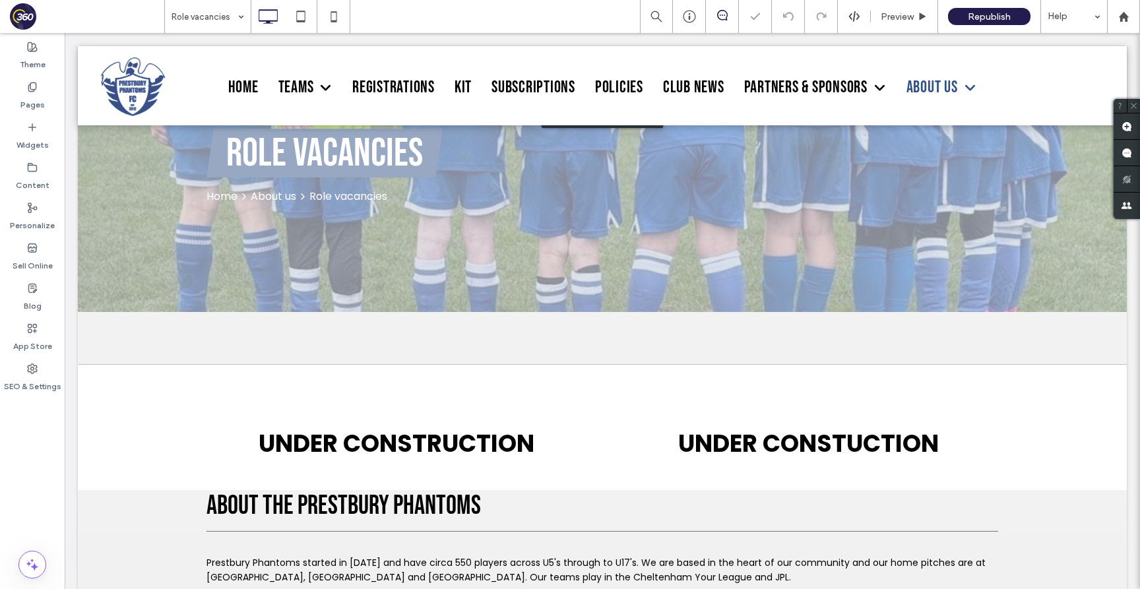
scroll to position [410, 0]
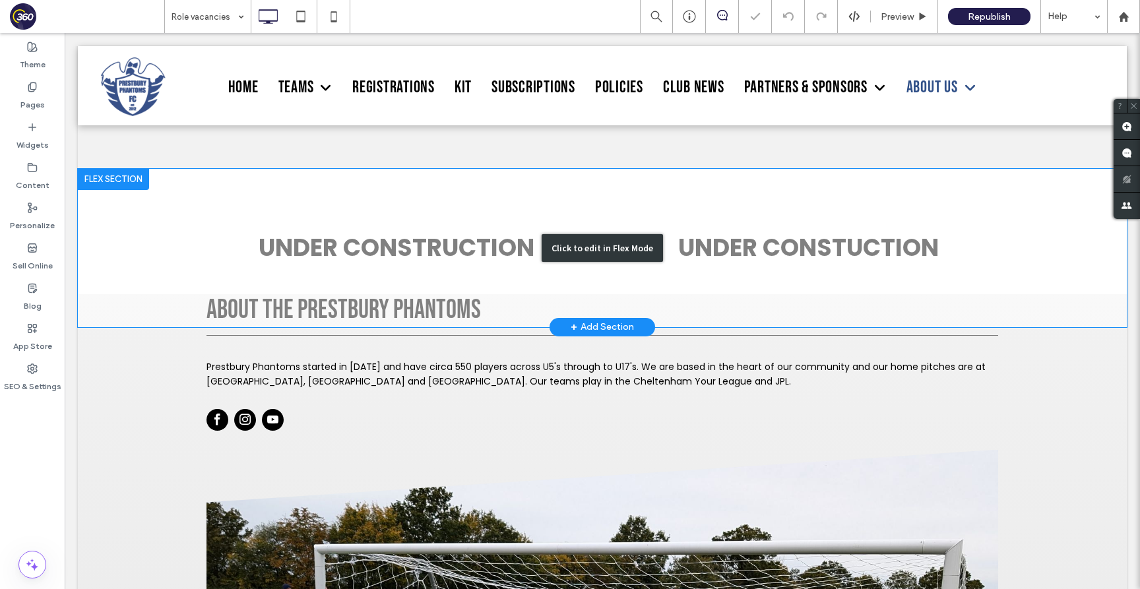
click at [311, 241] on div "Click to edit in Flex Mode" at bounding box center [602, 248] width 1049 height 158
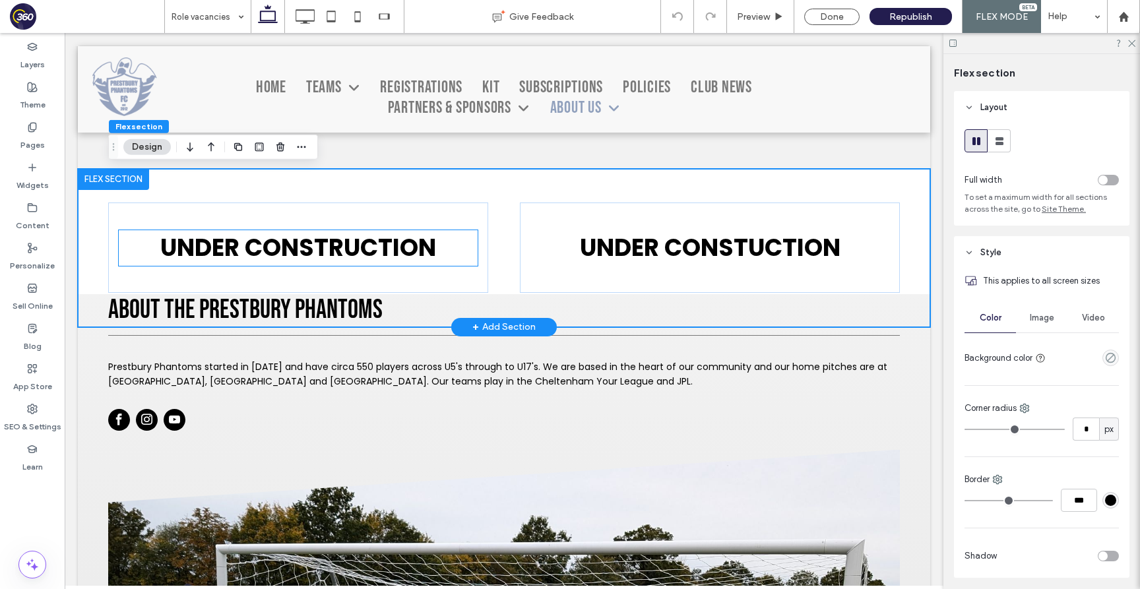
click at [226, 243] on strong "UNDER CONSTRUCTION" at bounding box center [298, 248] width 276 height 34
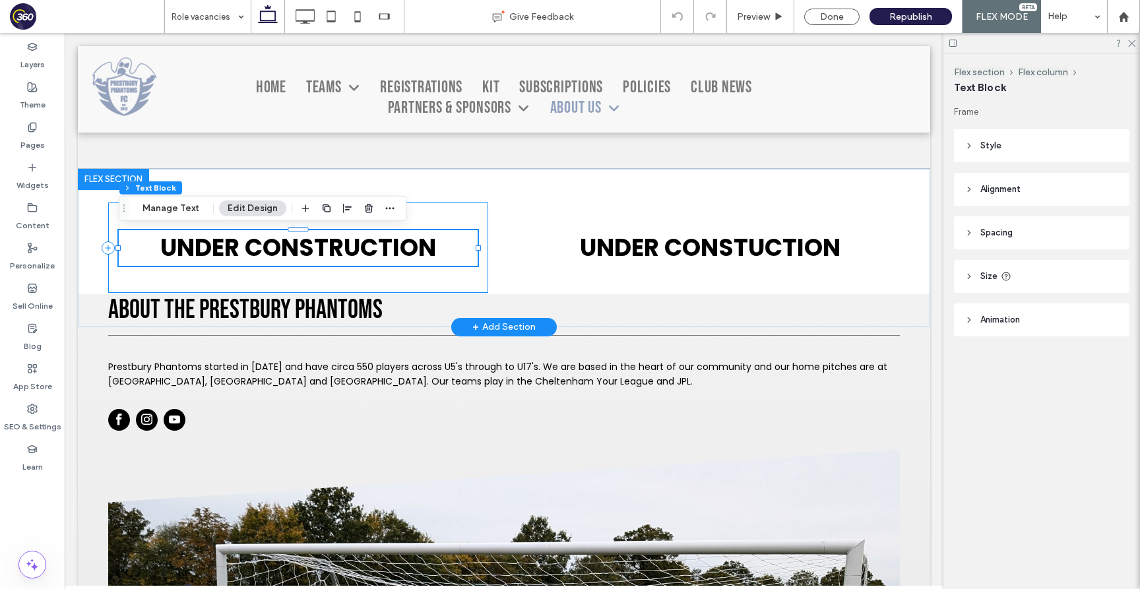
click at [103, 239] on div "UNDER CONSTRUCTION UNDER CONSTUCTION" at bounding box center [504, 248] width 852 height 158
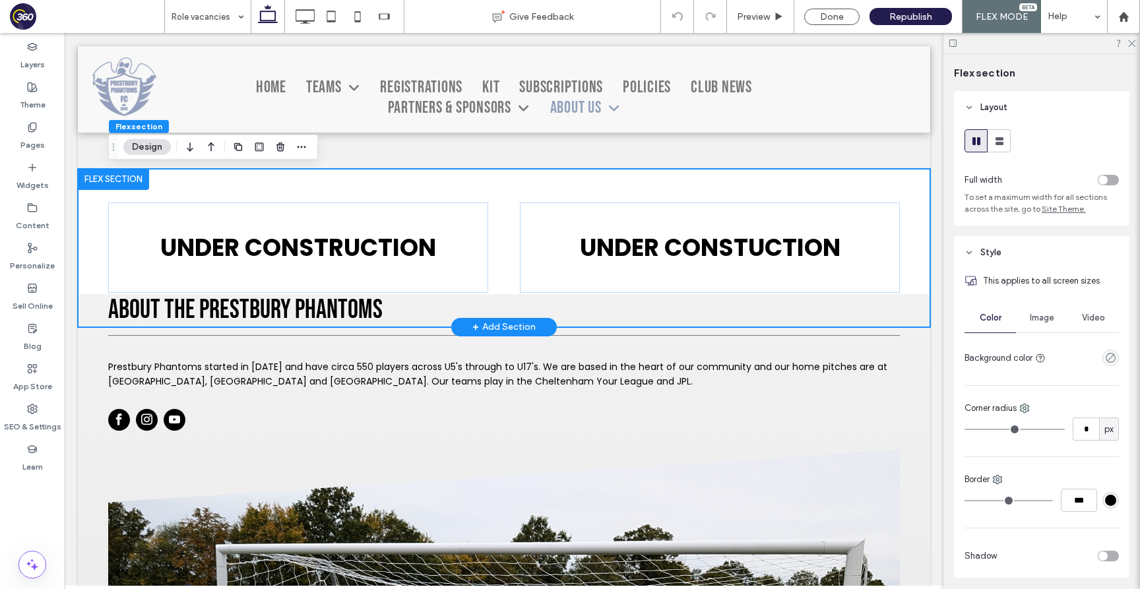
click at [95, 245] on div "UNDER CONSTRUCTION UNDER CONSTUCTION" at bounding box center [504, 248] width 852 height 158
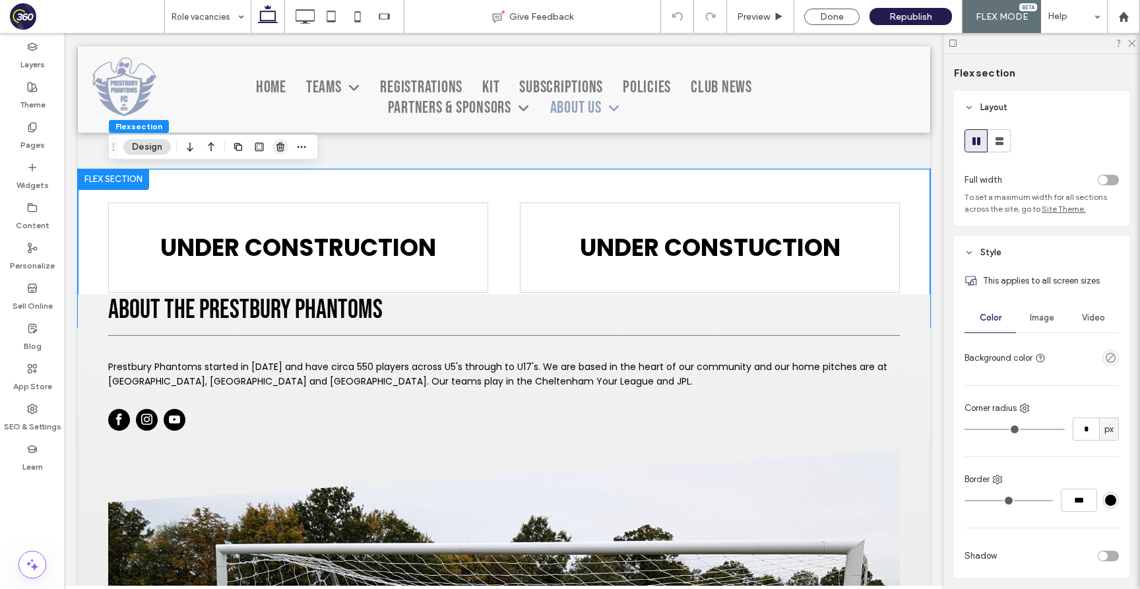
click at [282, 146] on icon "button" at bounding box center [280, 147] width 11 height 11
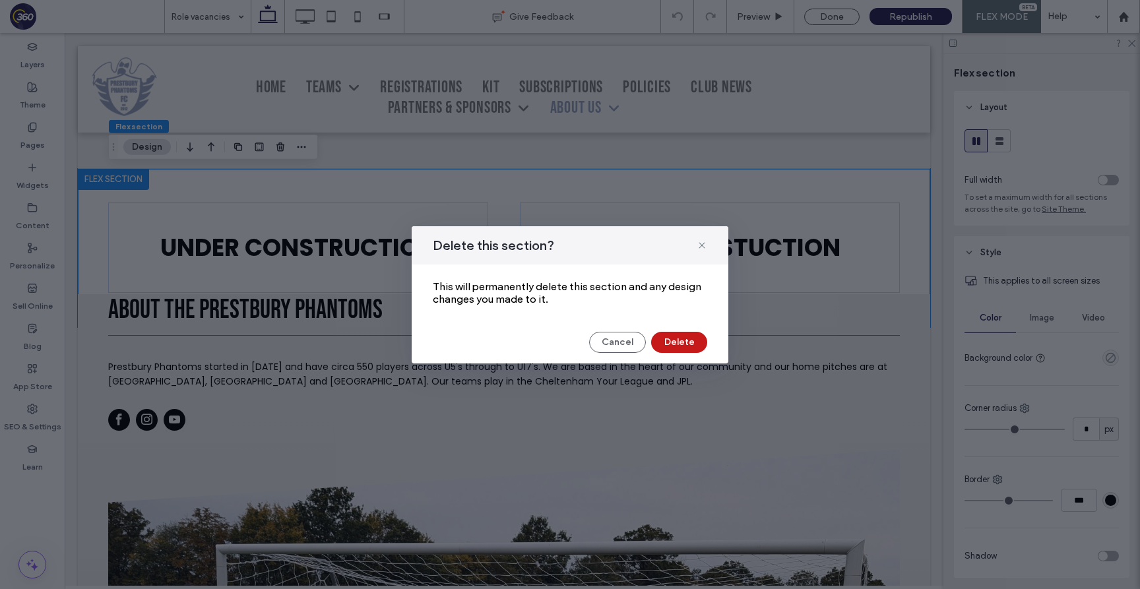
click at [692, 343] on button "Delete" at bounding box center [679, 342] width 56 height 21
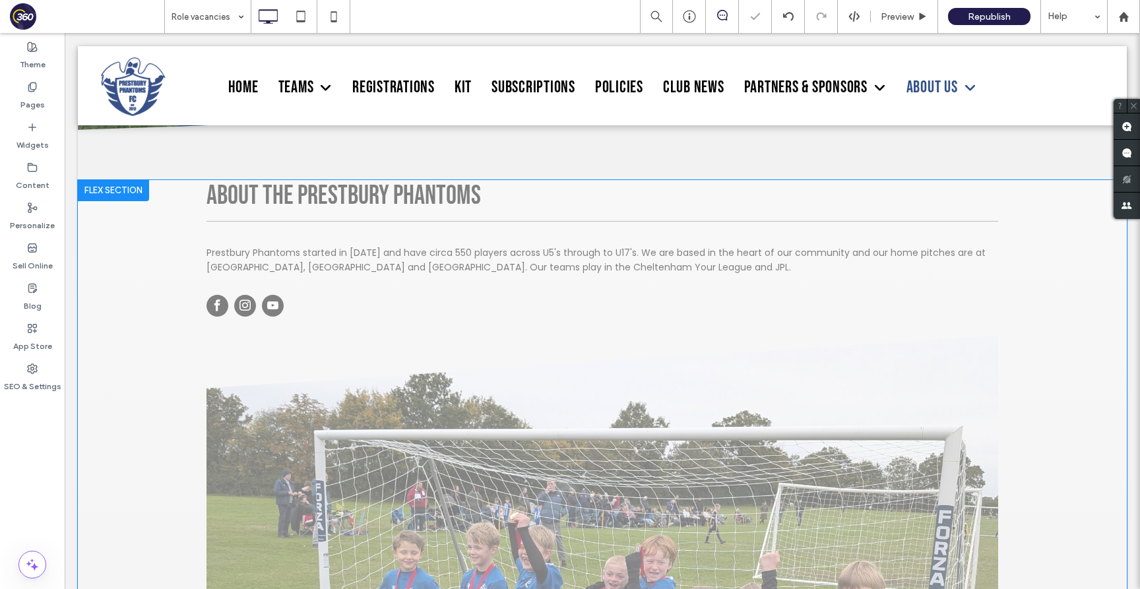
scroll to position [442, 0]
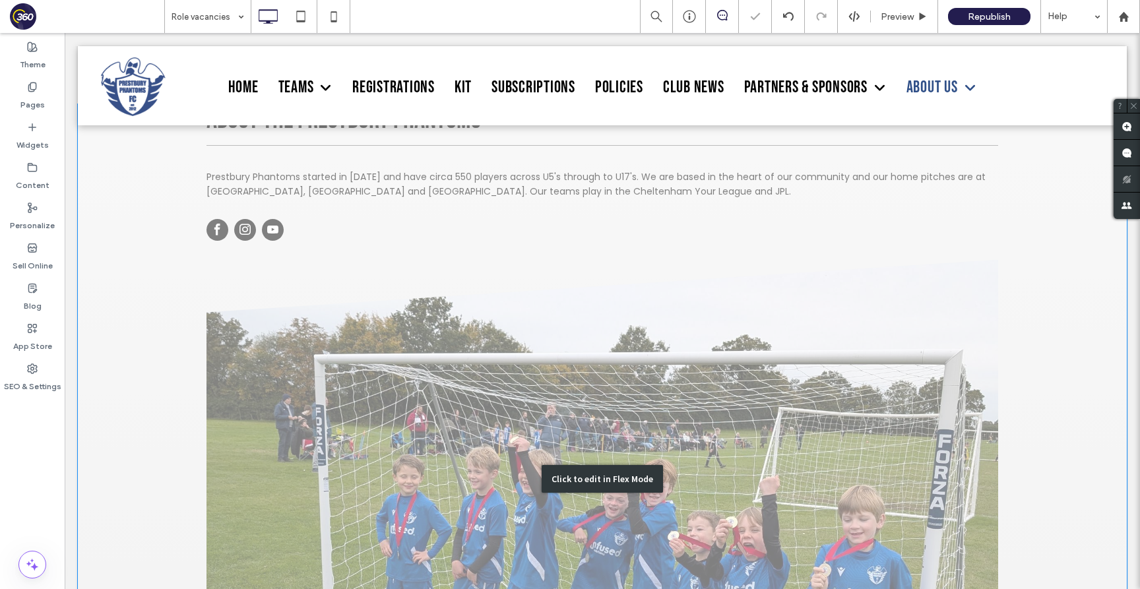
click at [412, 352] on div "Click to edit in Flex Mode" at bounding box center [602, 478] width 1049 height 749
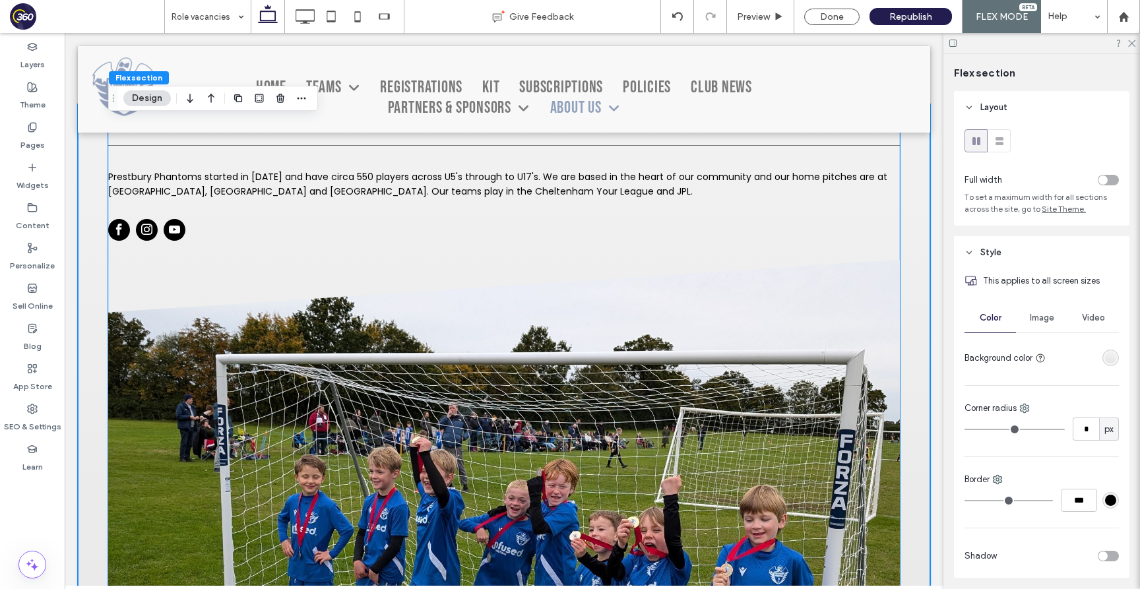
click at [267, 251] on div "About the Prestbury Phantoms Prestbury Phantoms started in 2012 and have circa …" at bounding box center [503, 445] width 791 height 683
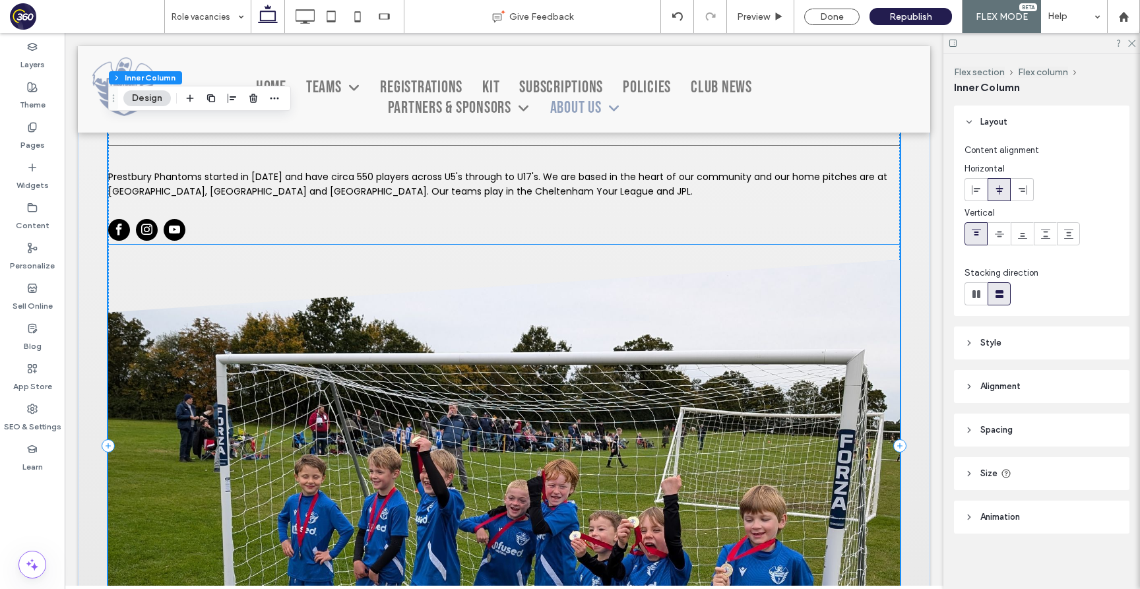
click at [218, 191] on span "Prestbury Phantoms started in [DATE] and have circa 550 players across U5's thr…" at bounding box center [497, 184] width 779 height 28
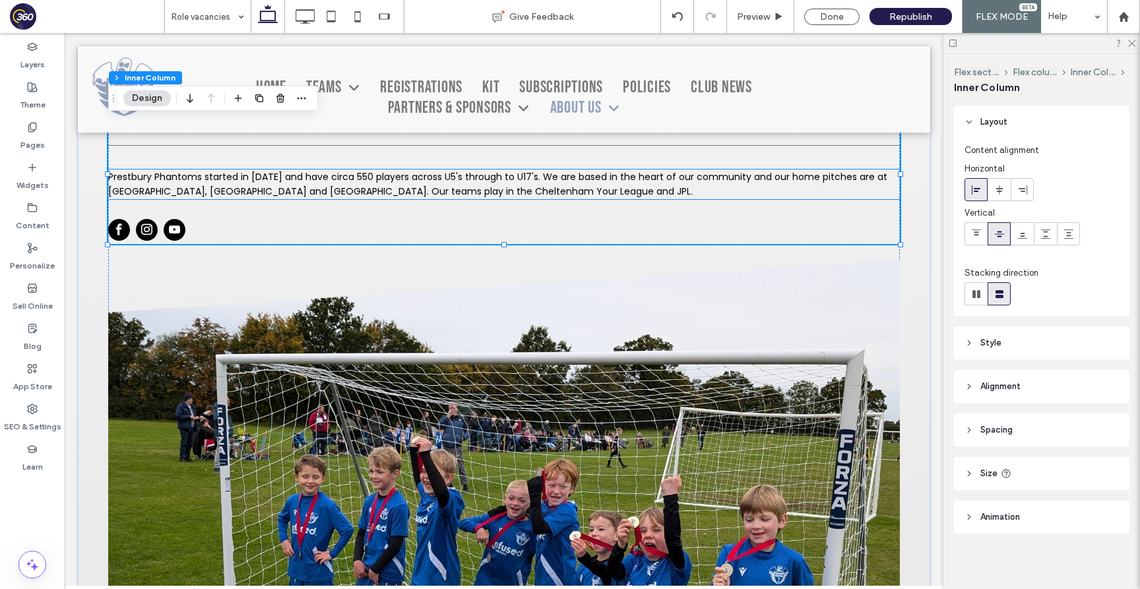
click at [283, 179] on span "Prestbury Phantoms started in [DATE] and have circa 550 players across U5's thr…" at bounding box center [497, 184] width 779 height 28
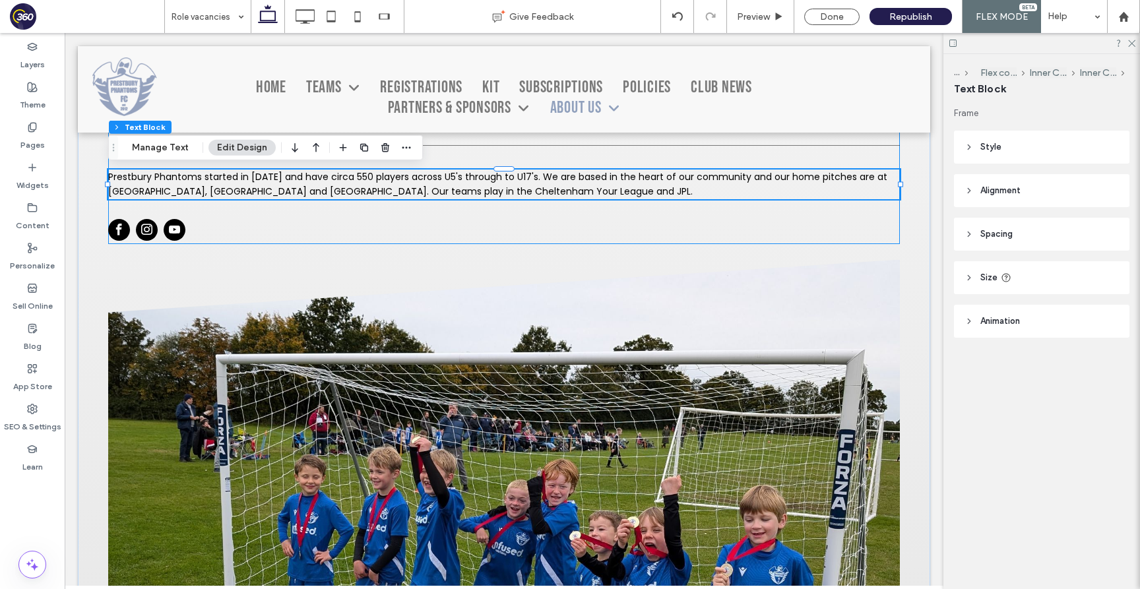
click at [282, 214] on div "About the Prestbury Phantoms Prestbury Phantoms started in 2012 and have circa …" at bounding box center [503, 174] width 791 height 140
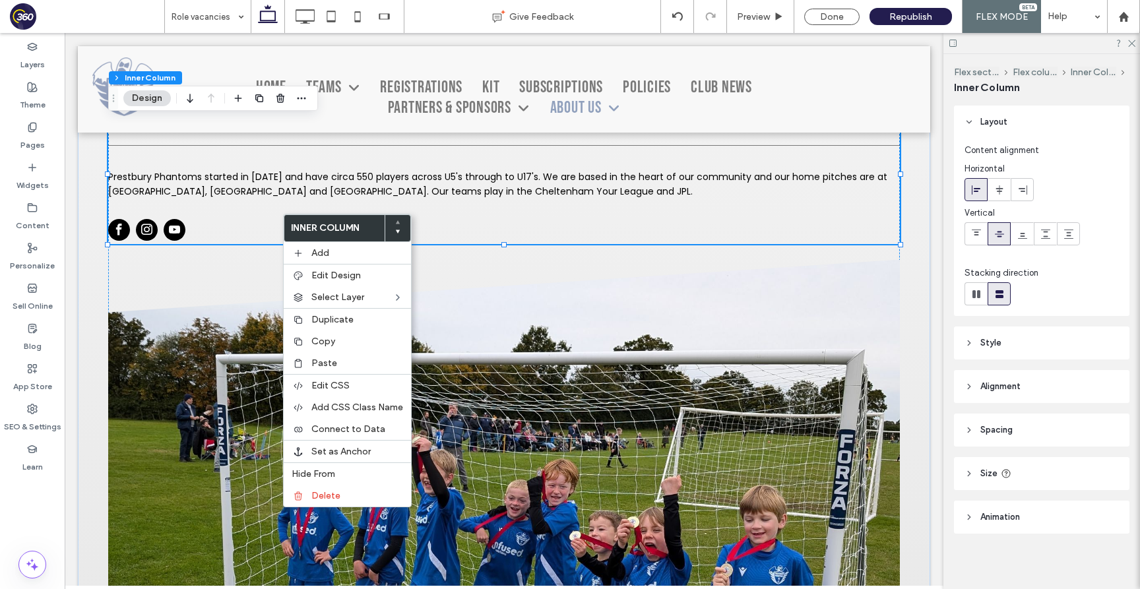
drag, startPoint x: 282, startPoint y: 214, endPoint x: 363, endPoint y: 276, distance: 102.5
click at [333, 352] on div "Paste" at bounding box center [347, 363] width 127 height 22
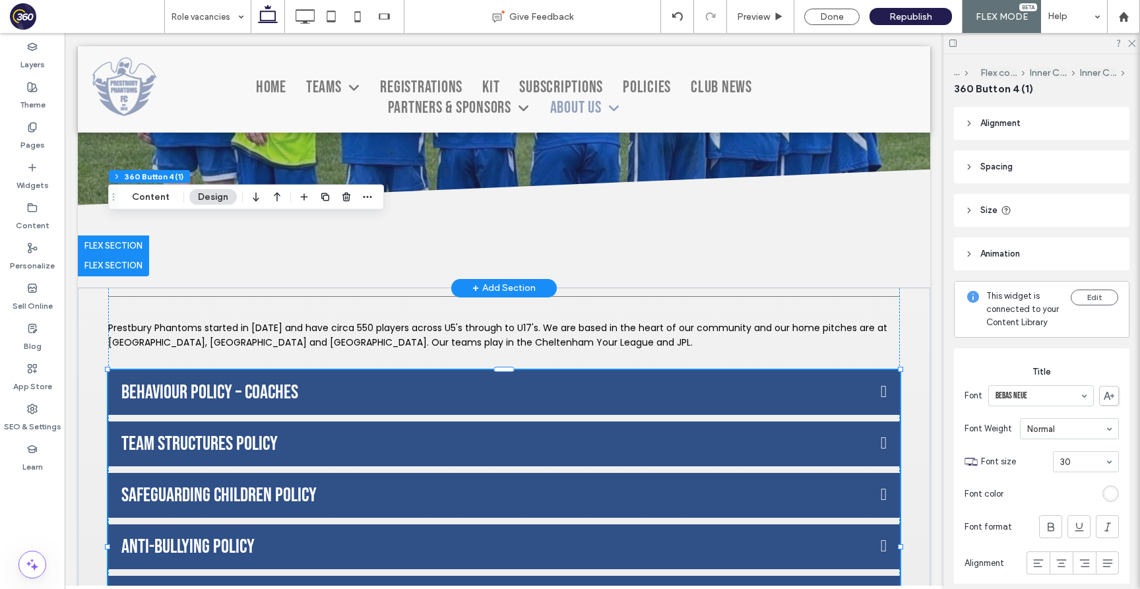
scroll to position [259, 0]
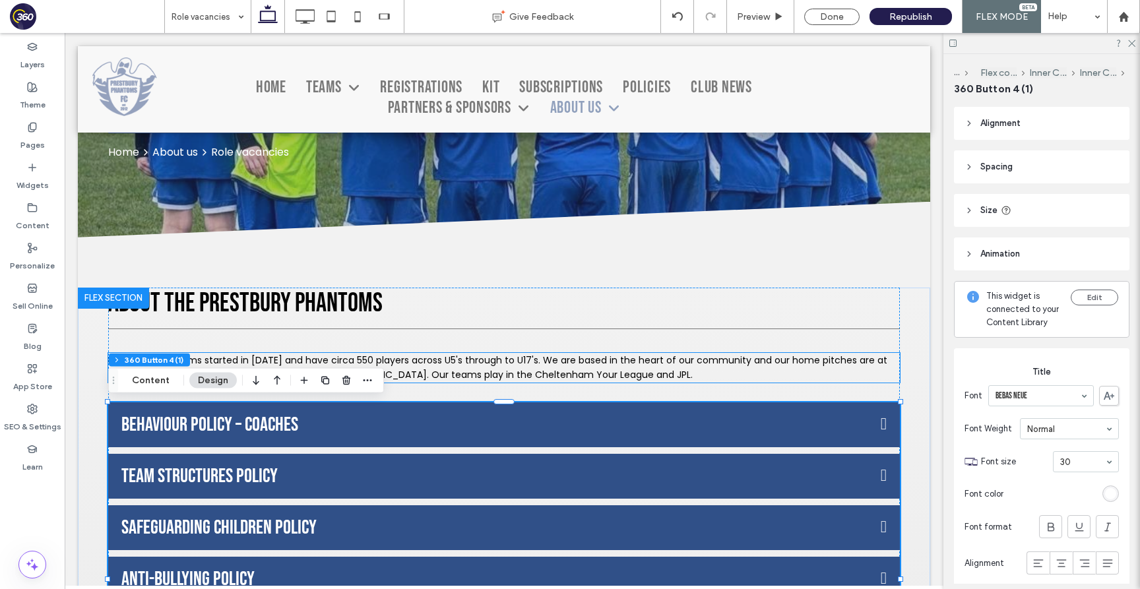
click at [401, 371] on span "Prestbury Phantoms started in [DATE] and have circa 550 players across U5's thr…" at bounding box center [497, 368] width 779 height 28
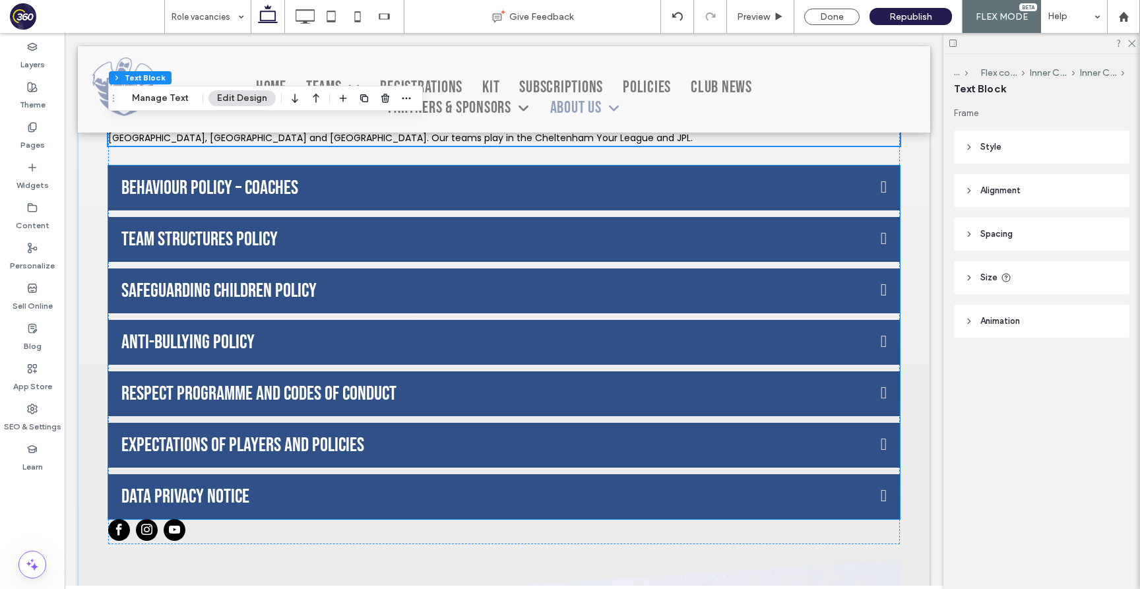
scroll to position [476, 0]
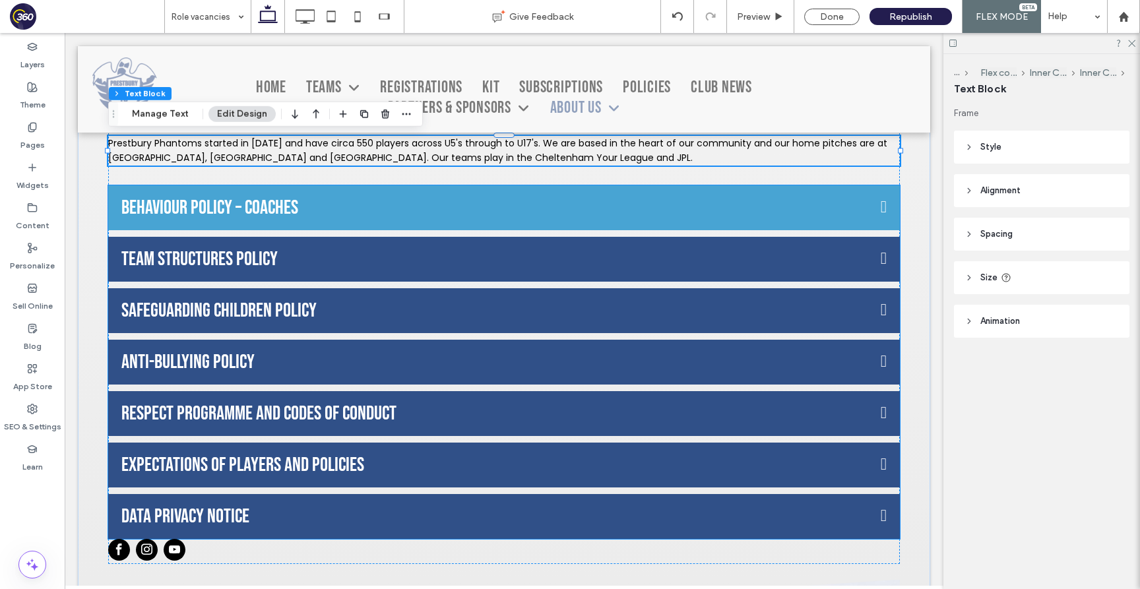
click at [477, 221] on button "BEHAVIOUR POLICY – COACHES" at bounding box center [503, 207] width 791 height 45
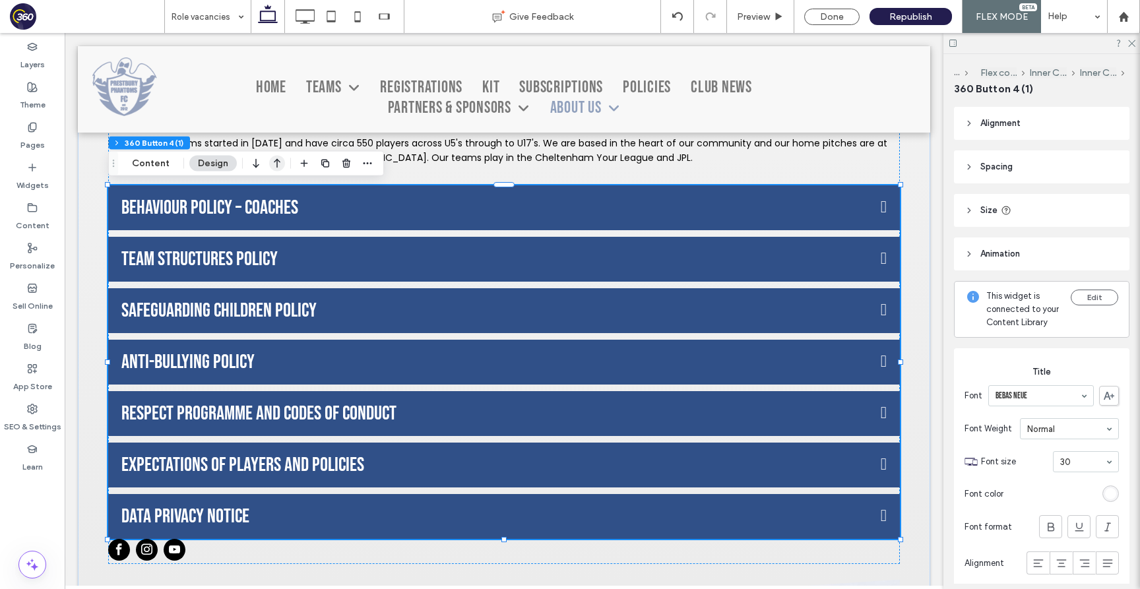
click at [269, 161] on icon "button" at bounding box center [277, 164] width 16 height 24
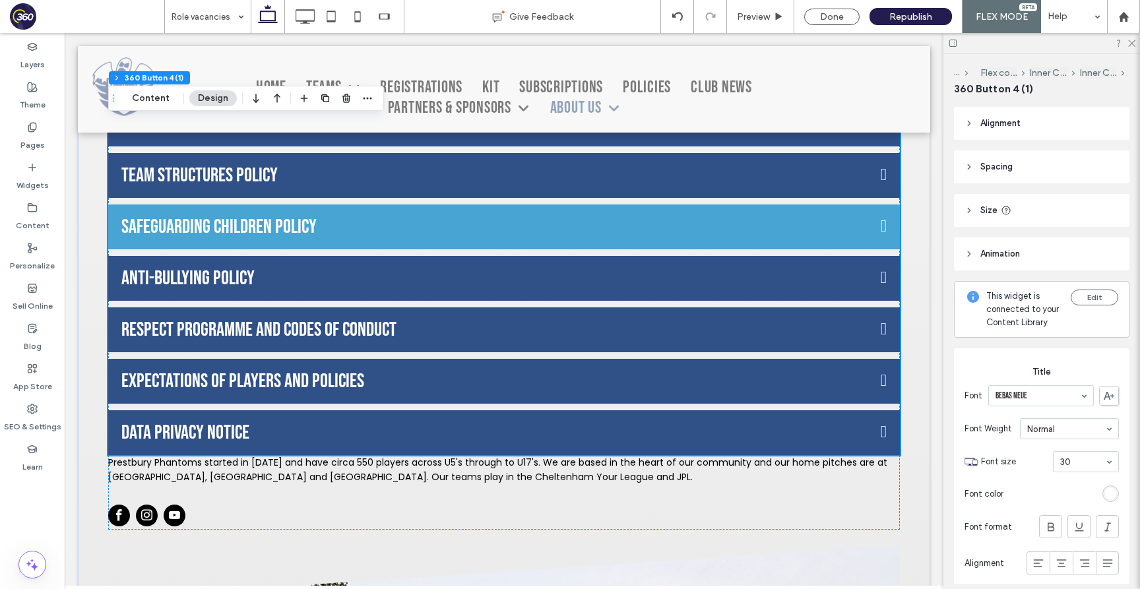
scroll to position [518, 0]
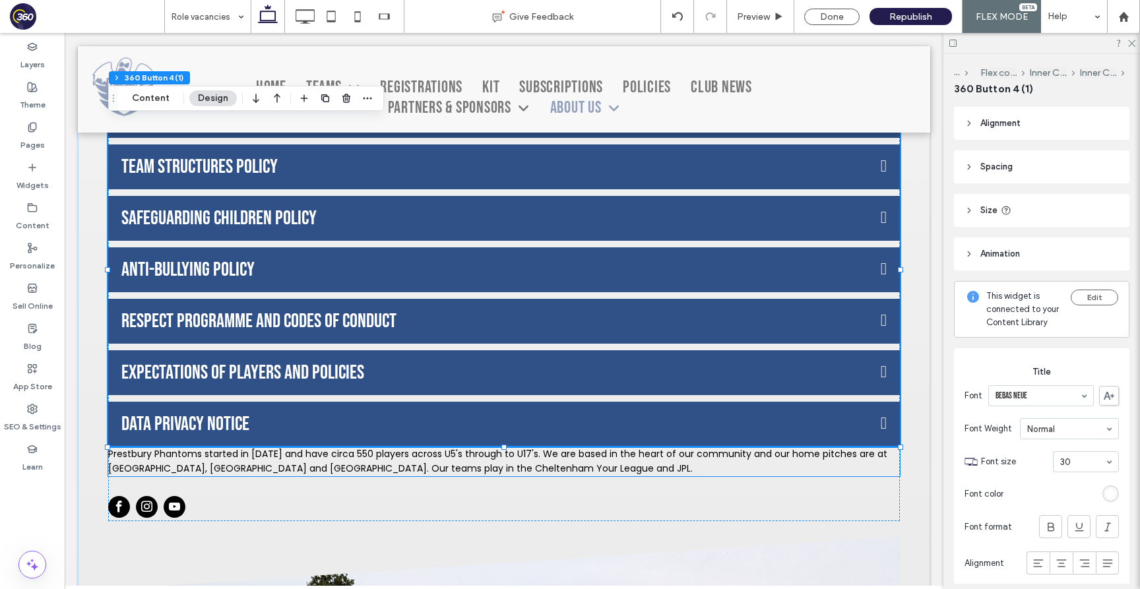
click at [257, 469] on span "Prestbury Phantoms started in [DATE] and have circa 550 players across U5's thr…" at bounding box center [497, 461] width 779 height 28
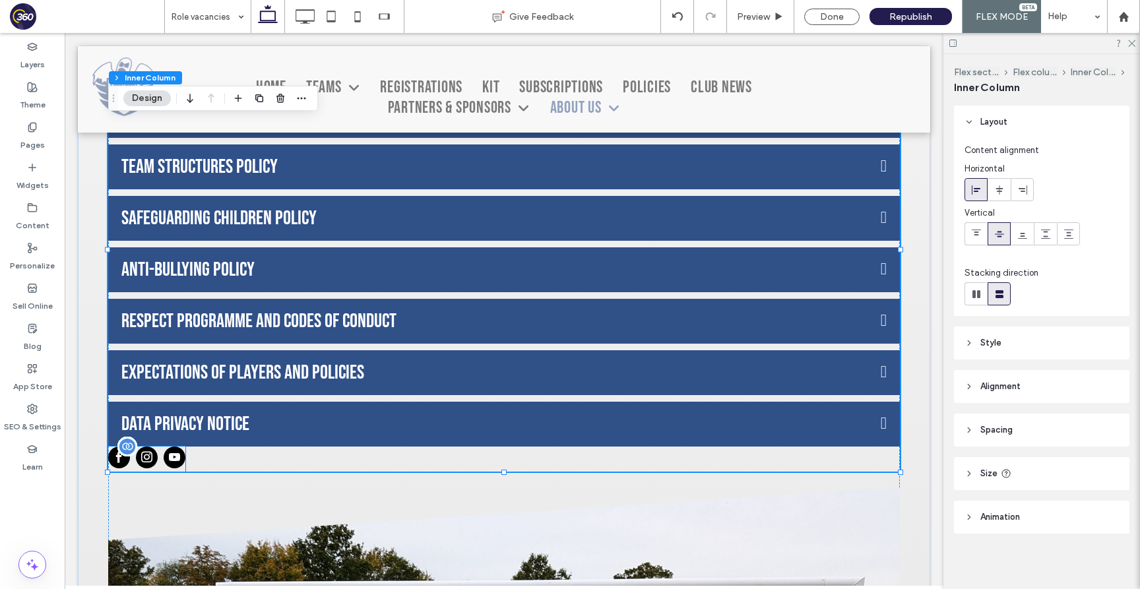
click at [160, 456] on div at bounding box center [146, 459] width 77 height 25
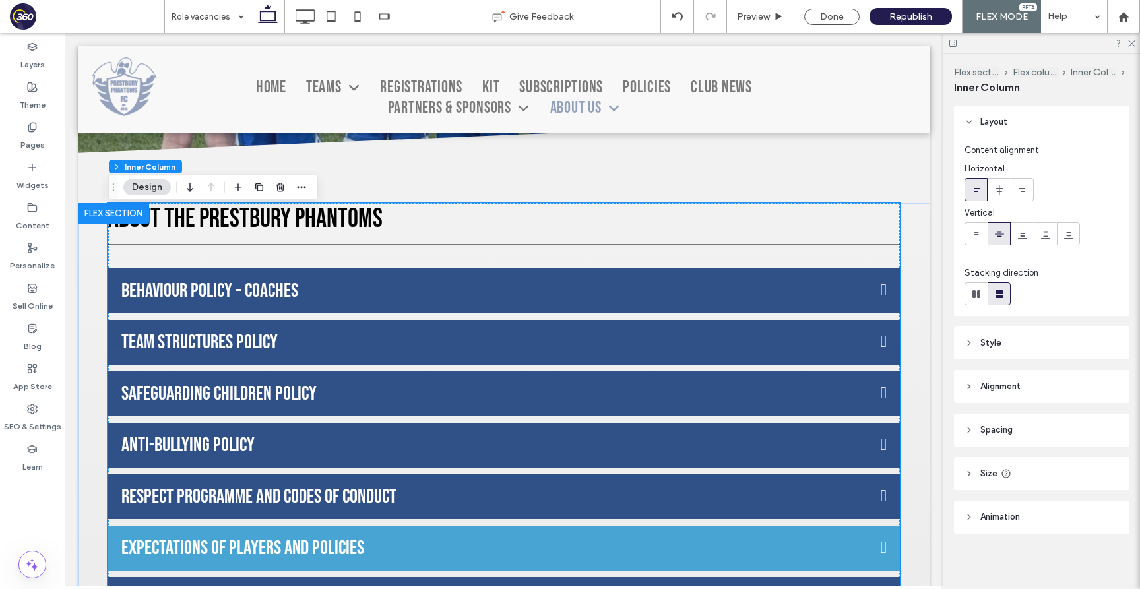
scroll to position [337, 0]
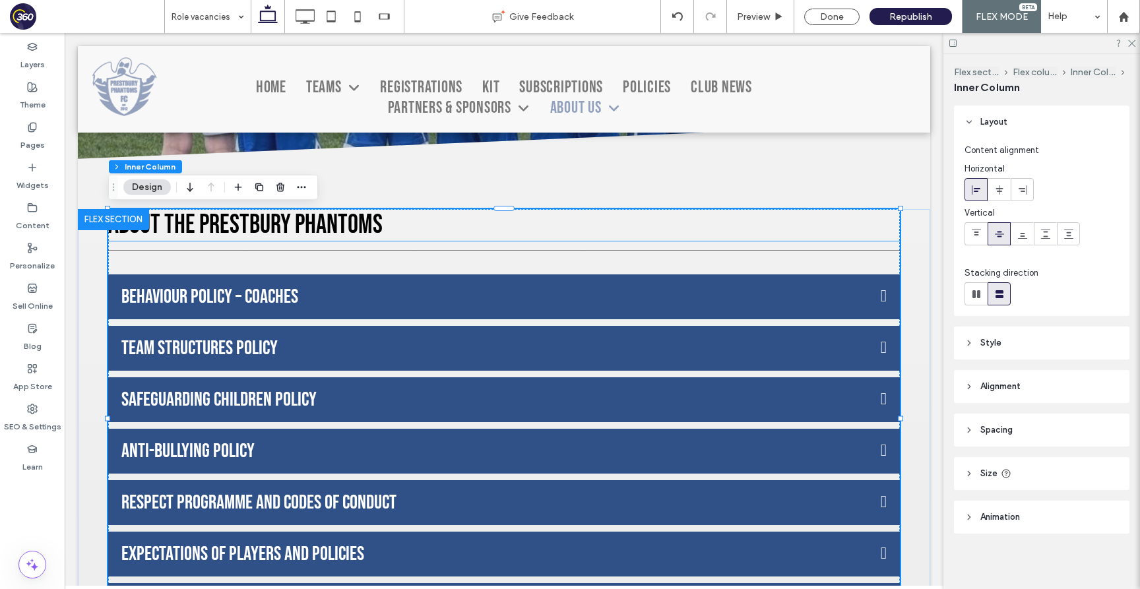
click at [297, 223] on span "About the Prestbury Phantoms" at bounding box center [245, 225] width 274 height 32
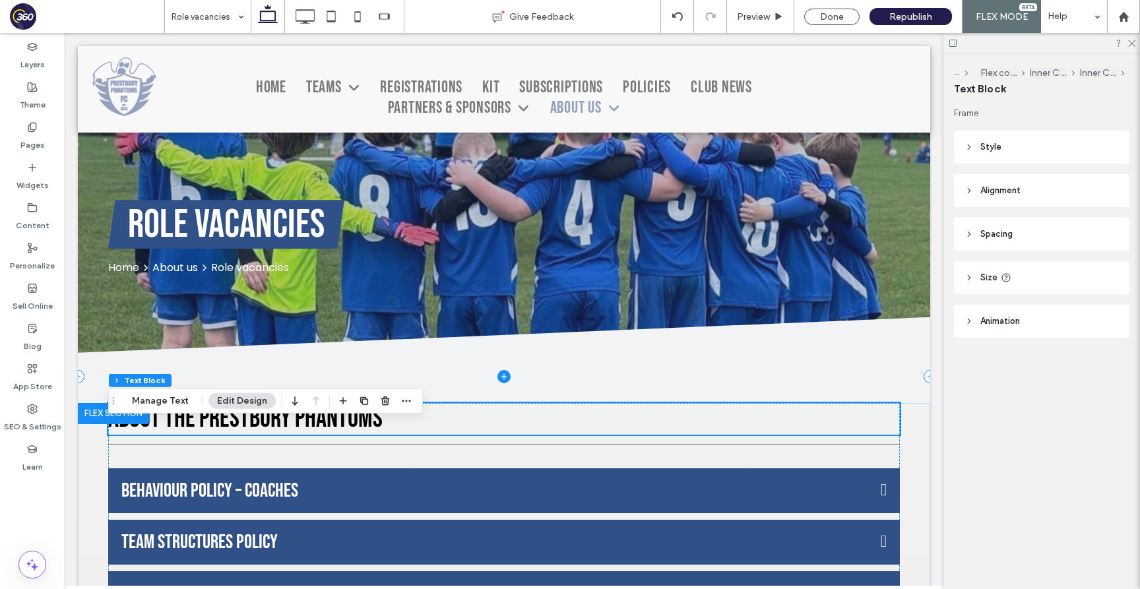
scroll to position [152, 0]
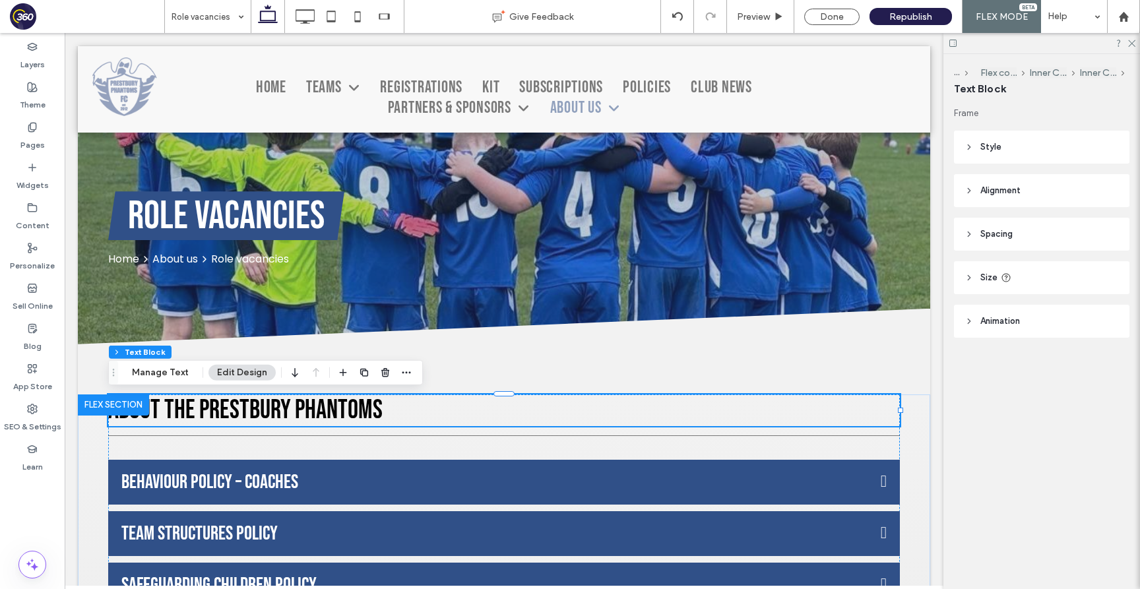
click at [335, 418] on span "About the Prestbury Phantoms" at bounding box center [245, 410] width 274 height 32
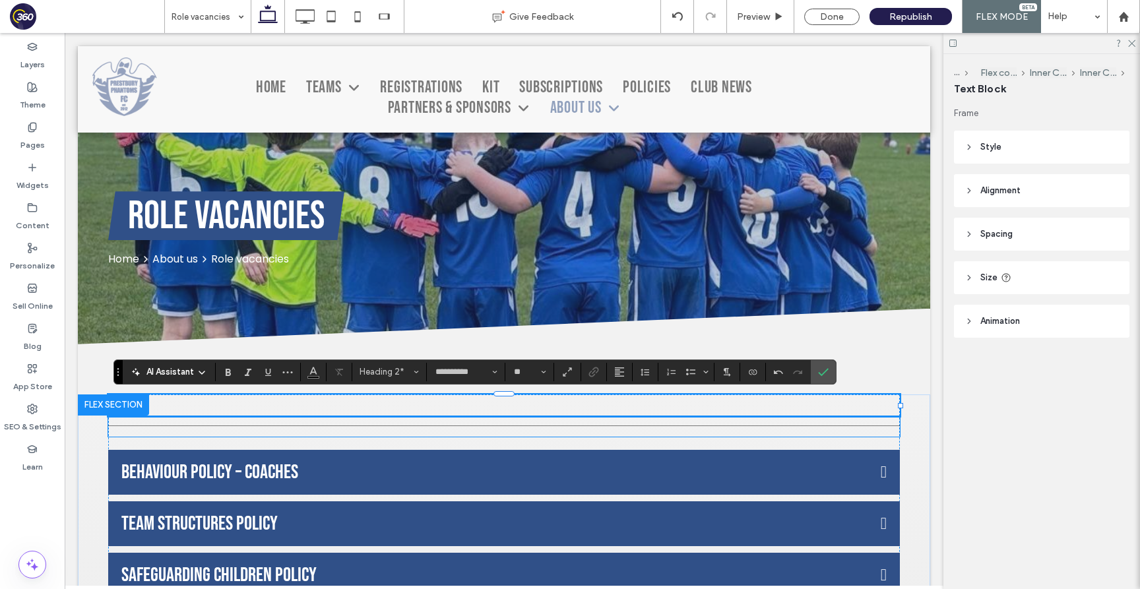
click at [317, 428] on div at bounding box center [503, 426] width 791 height 20
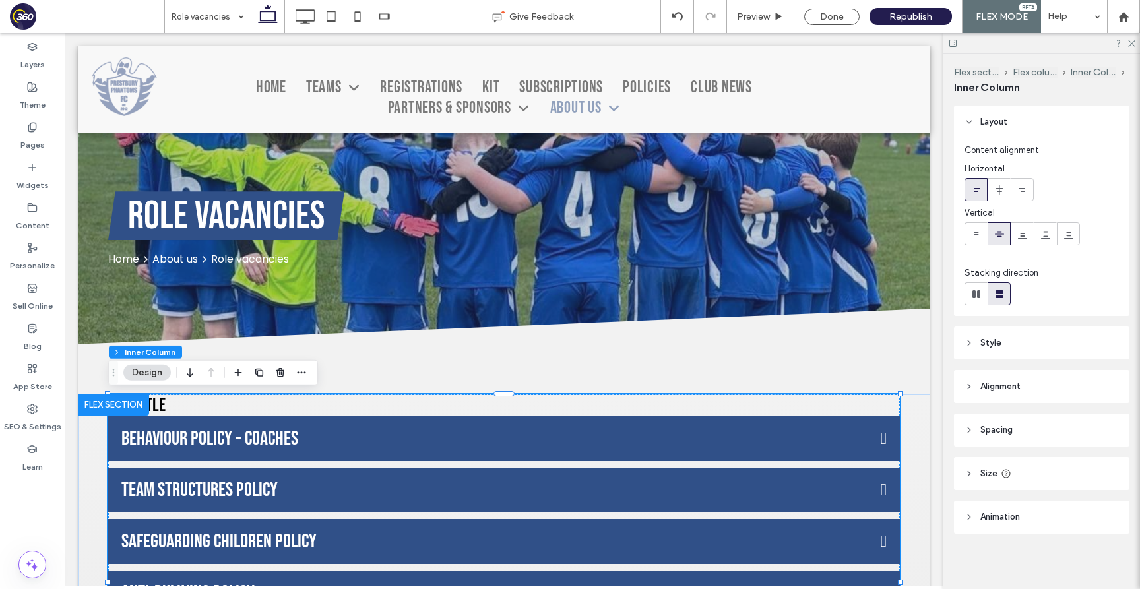
click at [159, 402] on h2 "New Title" at bounding box center [503, 405] width 791 height 22
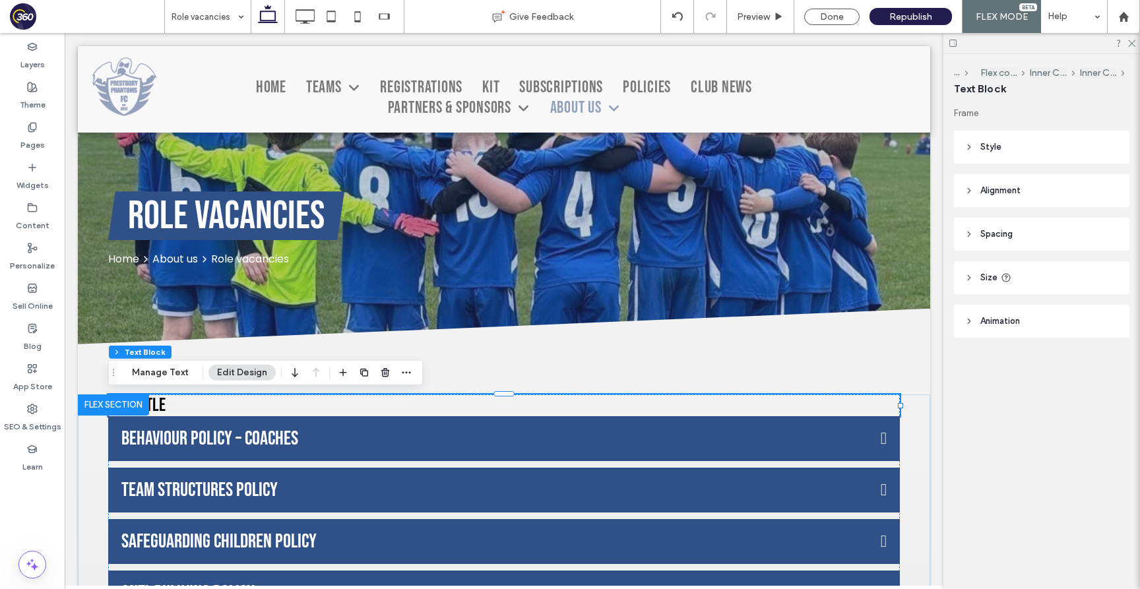
click at [161, 406] on h2 "New Title" at bounding box center [503, 405] width 791 height 22
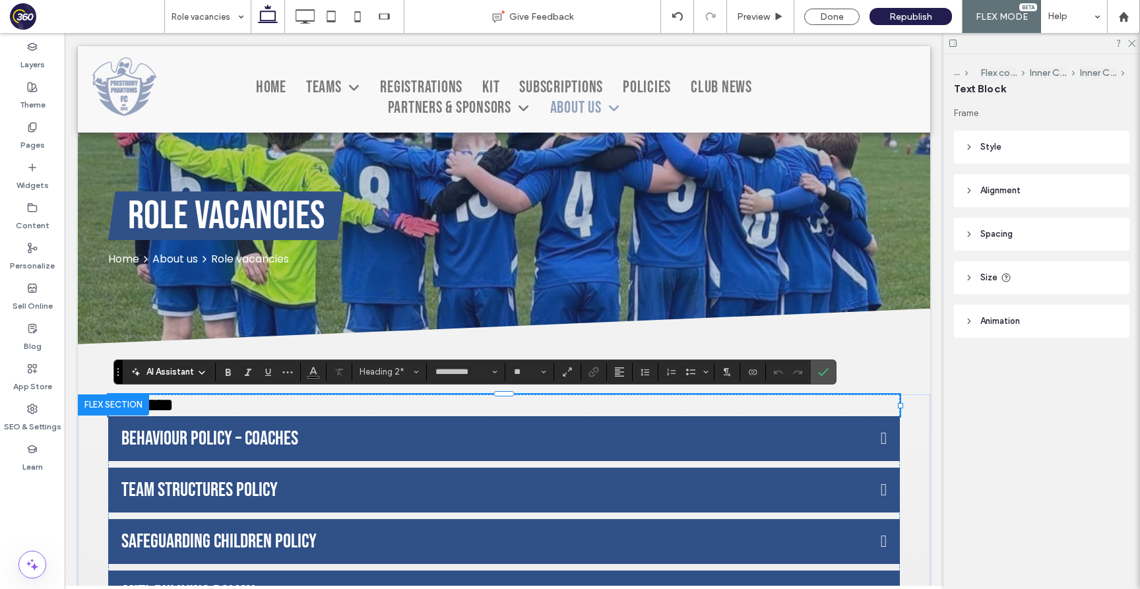
click at [174, 404] on h2 "*********" at bounding box center [503, 405] width 791 height 22
click at [822, 372] on icon "Confirm" at bounding box center [823, 372] width 11 height 11
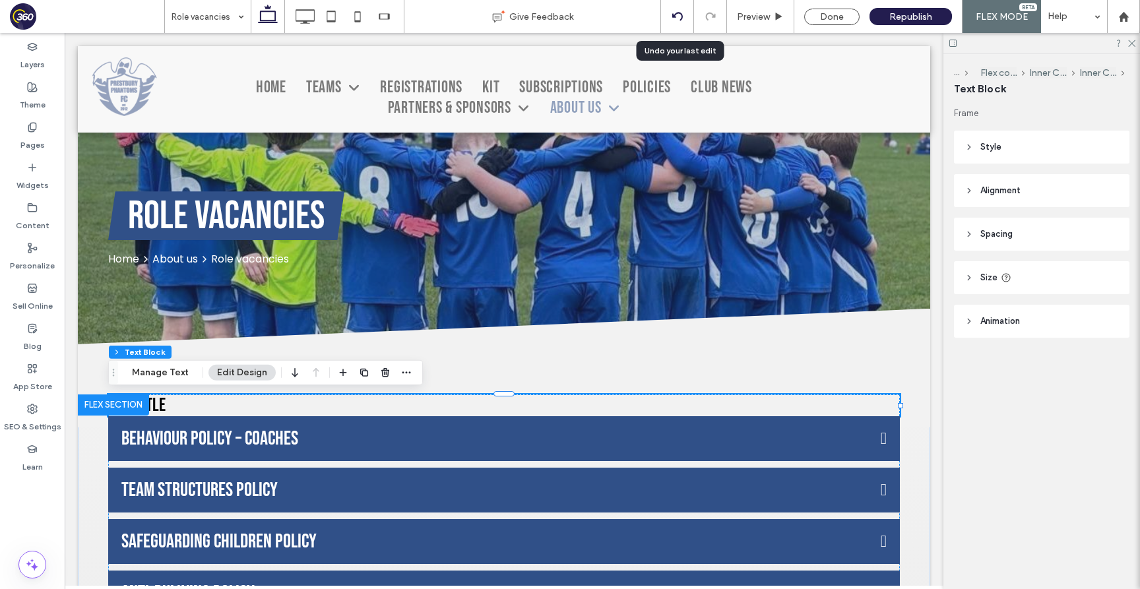
click at [675, 15] on icon at bounding box center [677, 16] width 11 height 11
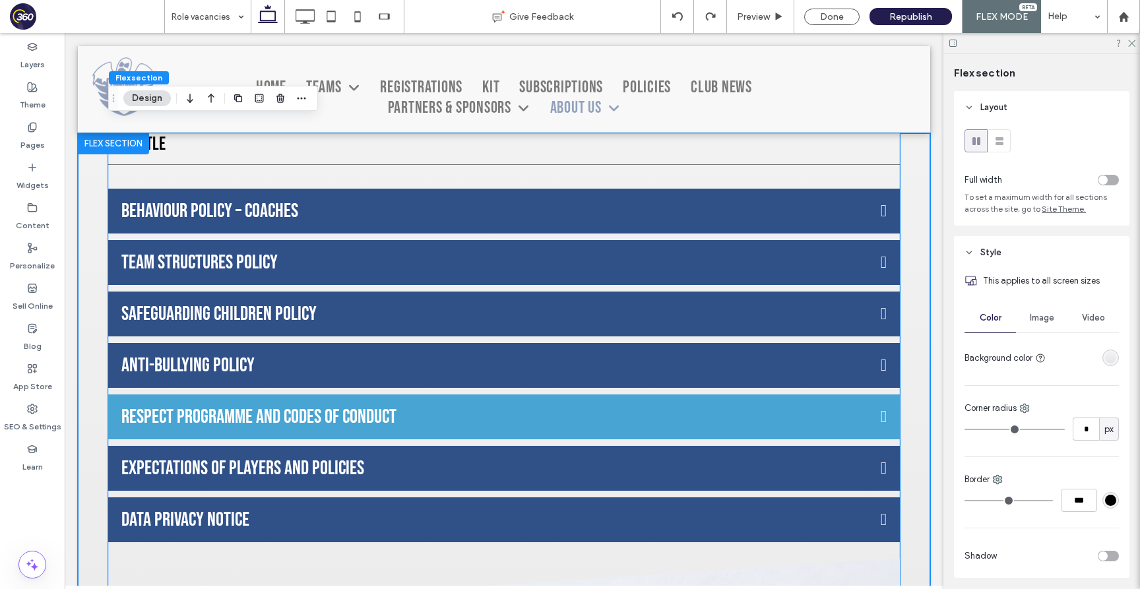
scroll to position [330, 0]
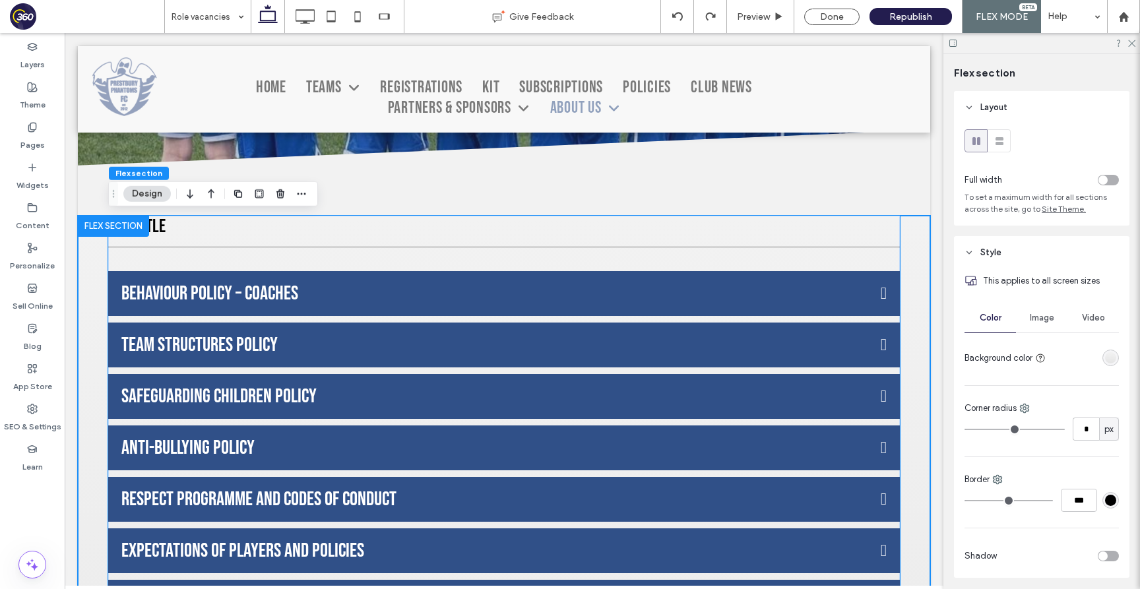
click at [229, 240] on div at bounding box center [503, 247] width 791 height 20
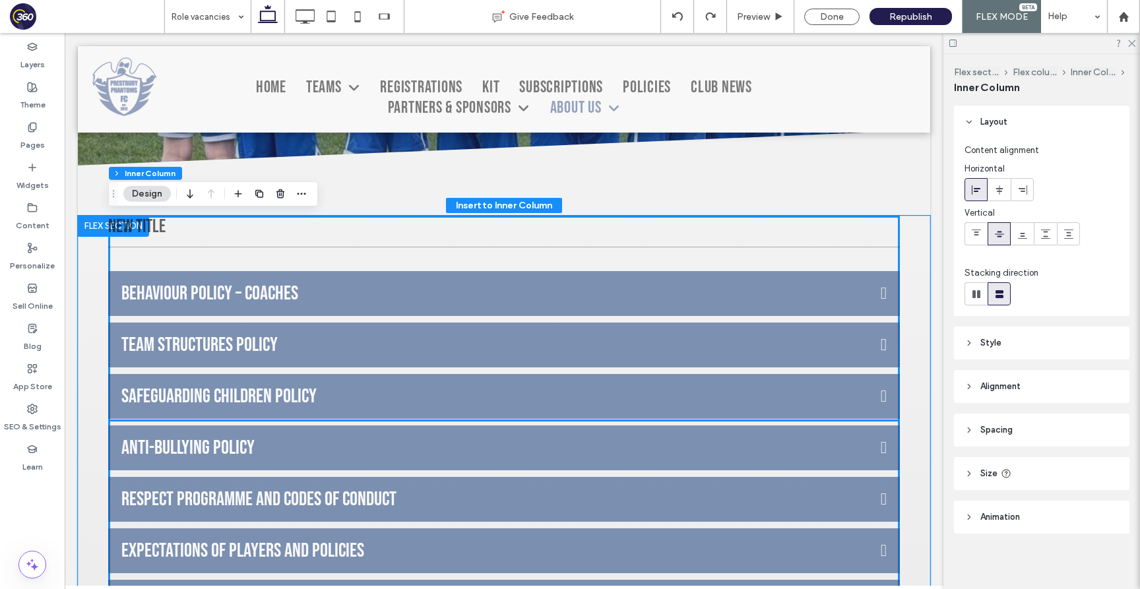
scroll to position [3, 0]
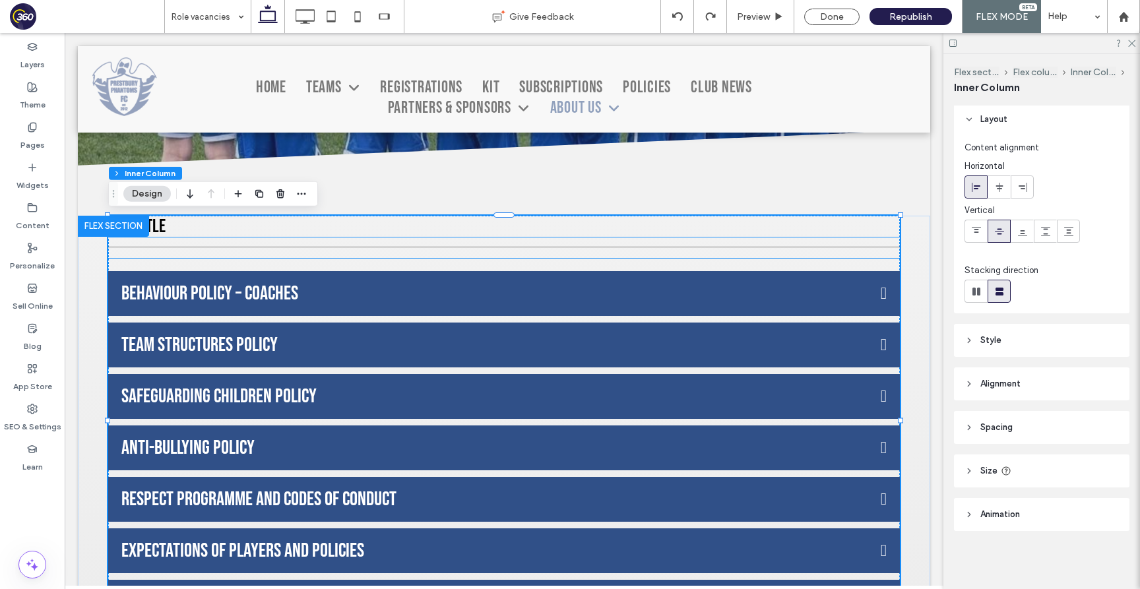
click at [217, 244] on div at bounding box center [503, 247] width 791 height 20
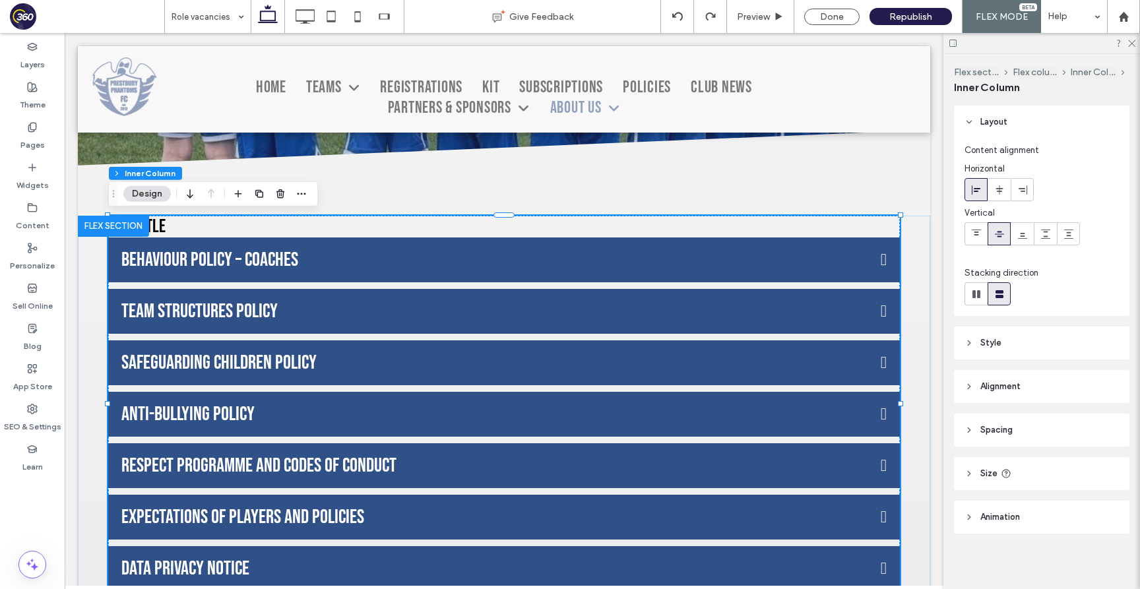
click at [183, 228] on h2 "New Title" at bounding box center [503, 227] width 791 height 22
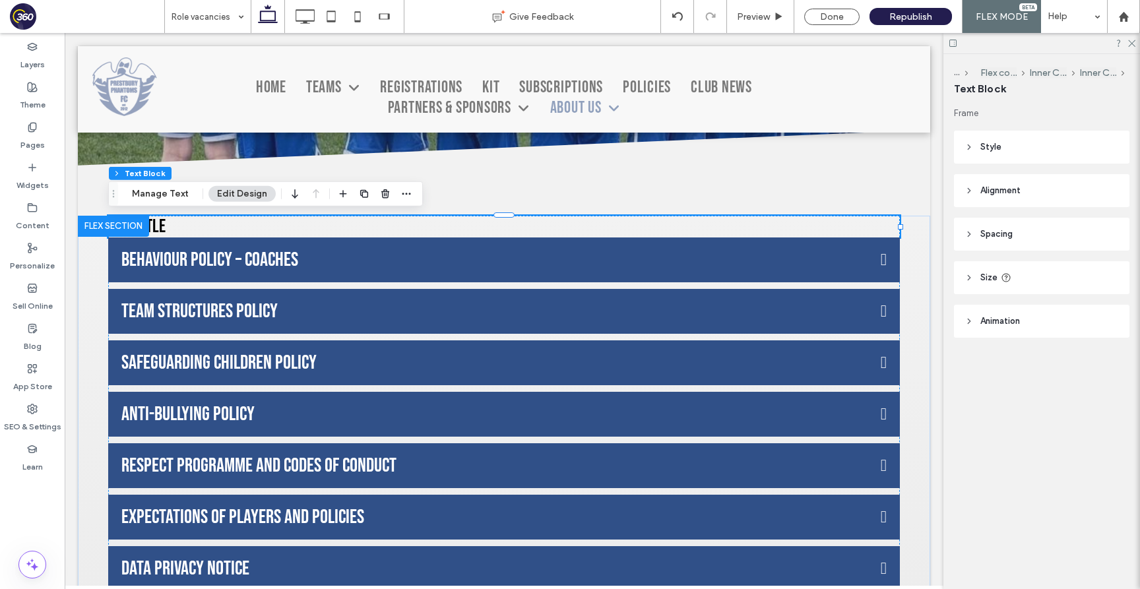
click at [164, 226] on h2 "New Title" at bounding box center [503, 227] width 791 height 22
click at [164, 226] on span "*********" at bounding box center [140, 226] width 65 height 18
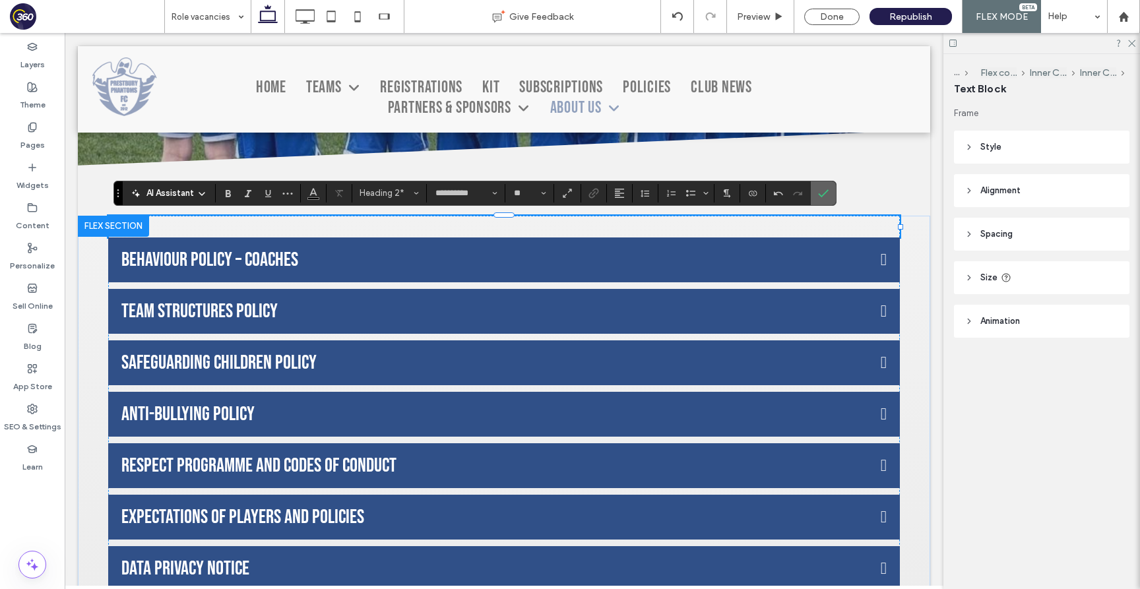
click at [830, 189] on label "Confirm" at bounding box center [823, 193] width 20 height 24
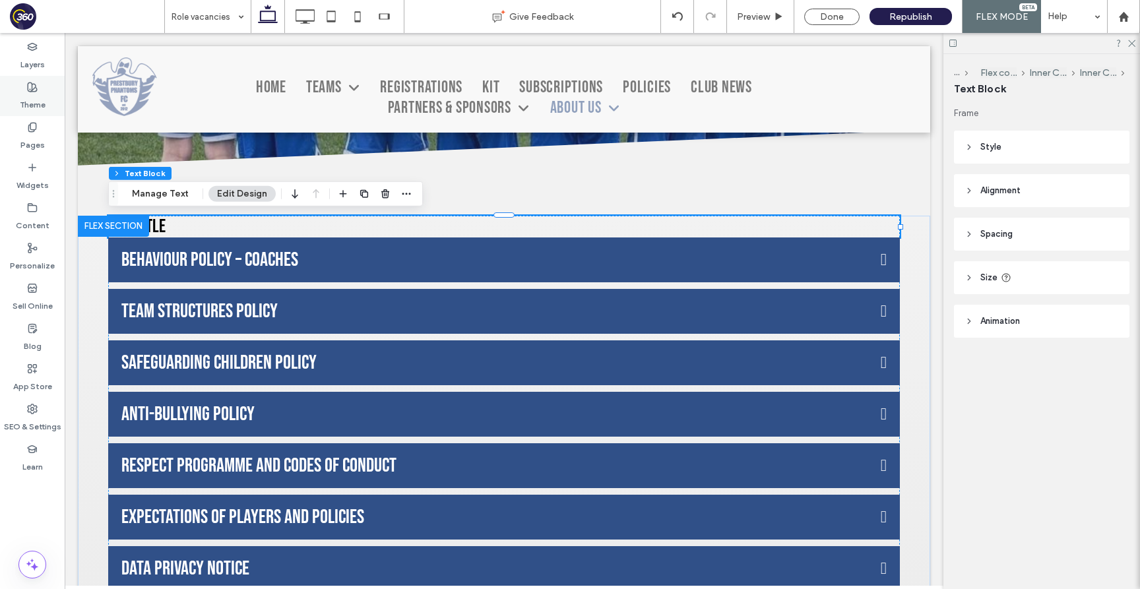
click at [41, 76] on div "Theme" at bounding box center [32, 96] width 65 height 40
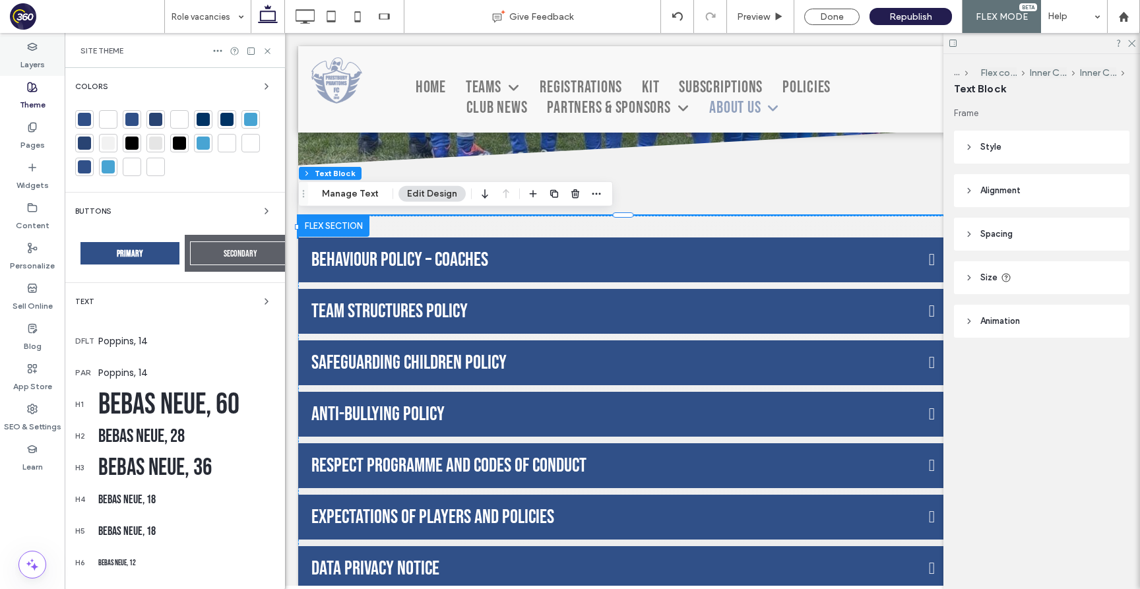
click at [40, 57] on label "Layers" at bounding box center [32, 61] width 24 height 18
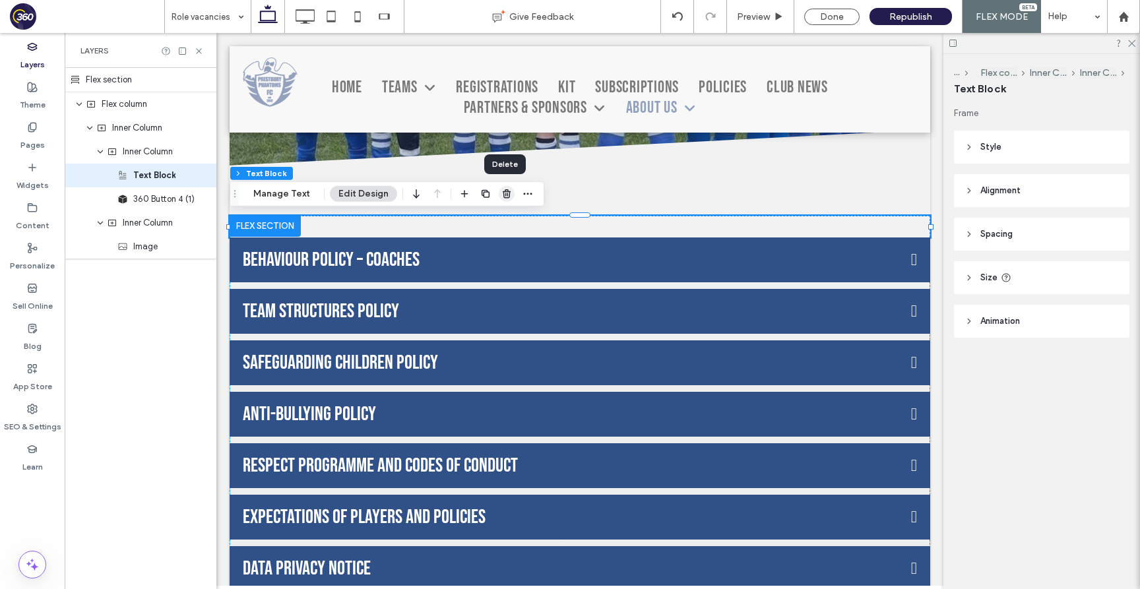
click at [501, 193] on icon "button" at bounding box center [506, 194] width 11 height 11
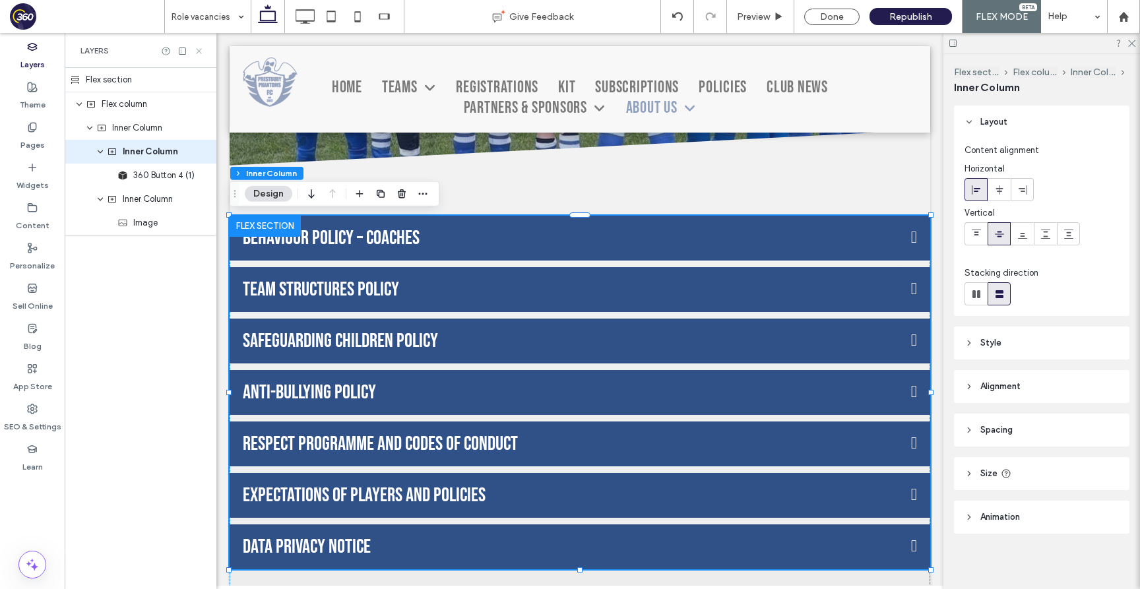
click at [203, 47] on icon at bounding box center [199, 51] width 10 height 10
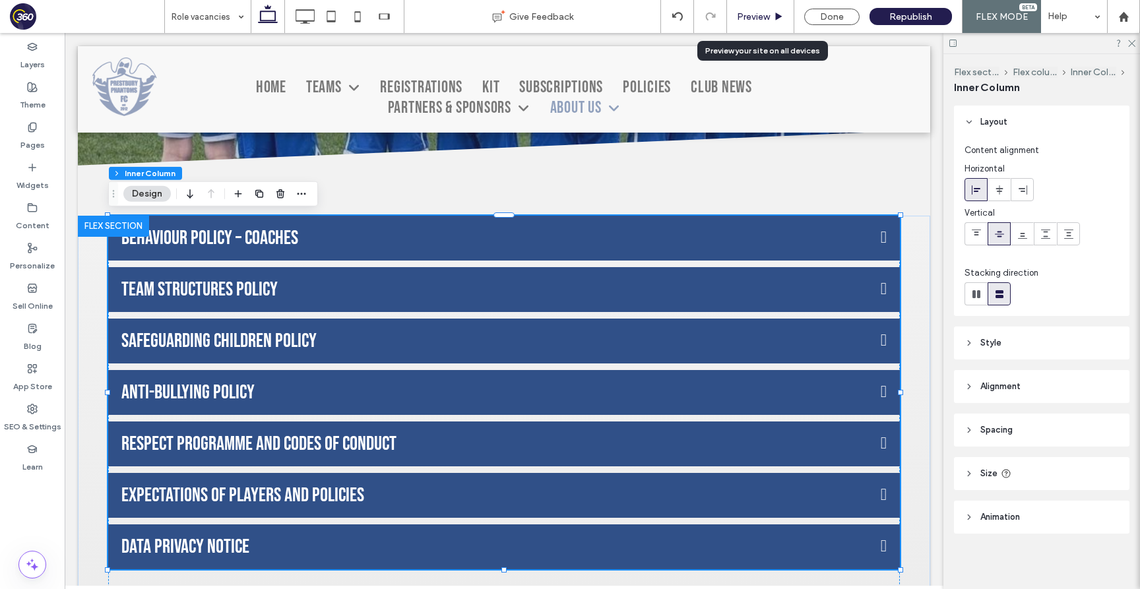
click at [752, 11] on span "Preview" at bounding box center [753, 16] width 33 height 11
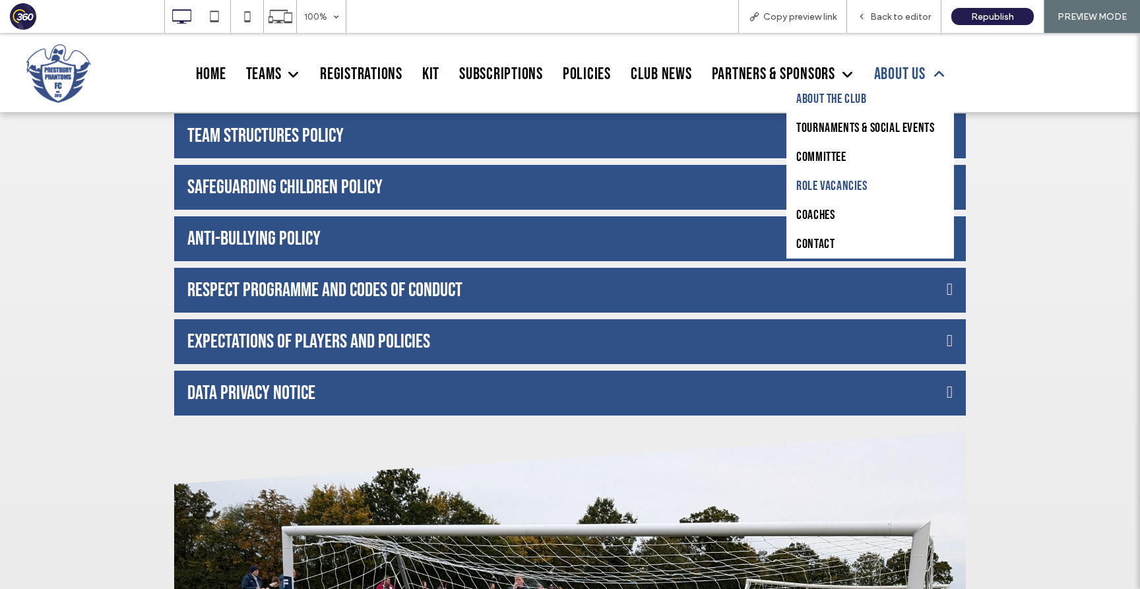
scroll to position [466, 0]
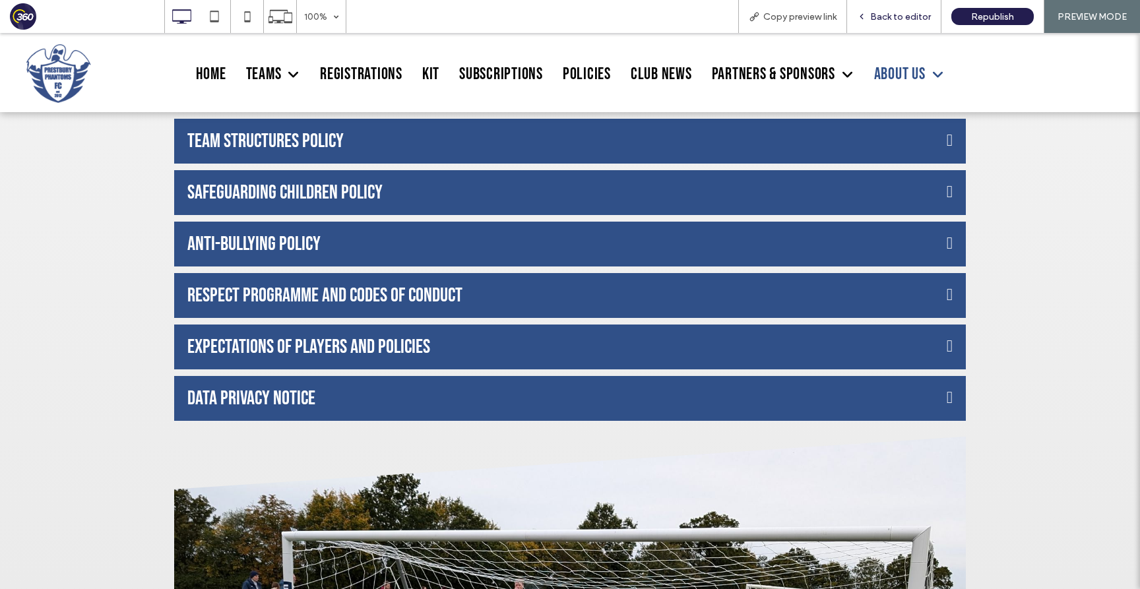
click at [905, 9] on div "Back to editor" at bounding box center [894, 16] width 94 height 33
click at [902, 15] on span "Back to editor" at bounding box center [900, 16] width 61 height 11
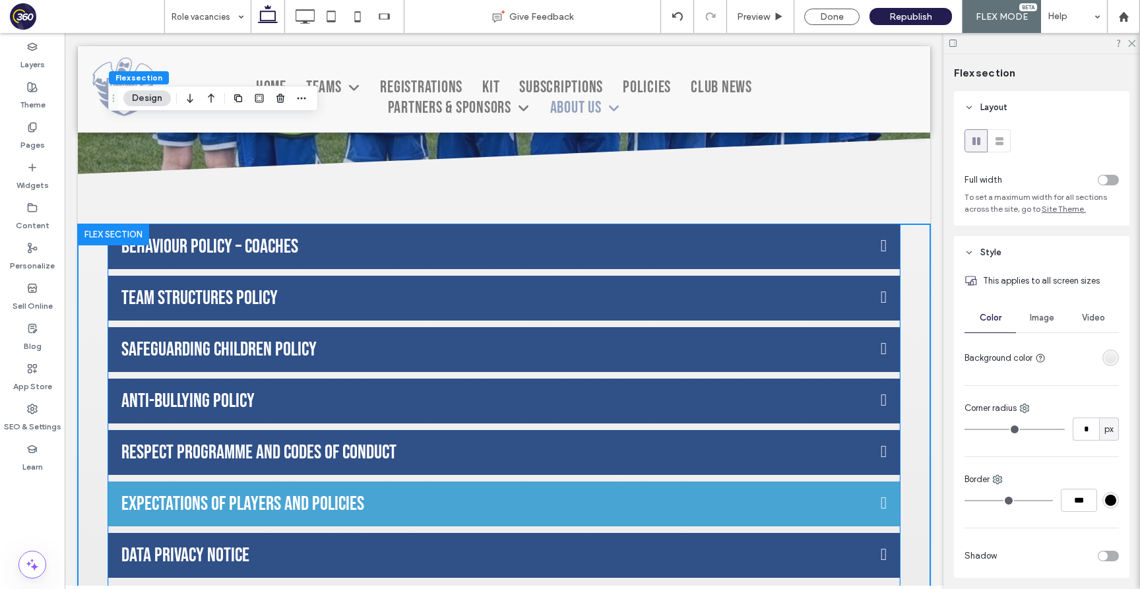
scroll to position [312, 0]
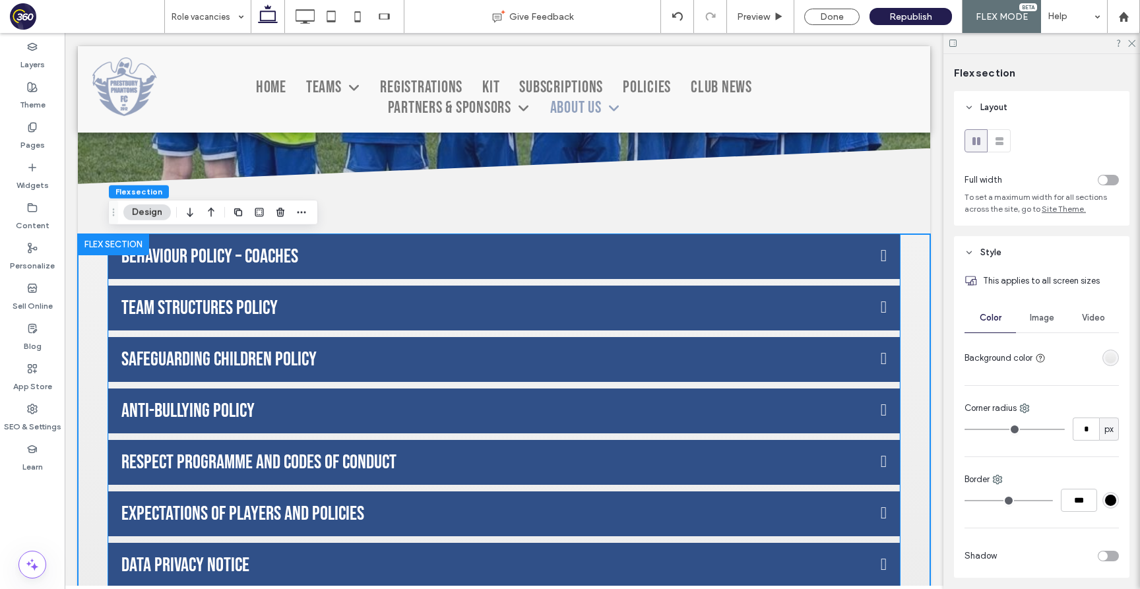
click at [511, 334] on div "BEHAVIOUR POLICY – COACHES Team Structures Policy Safeguarding Children Policy …" at bounding box center [503, 411] width 791 height 354
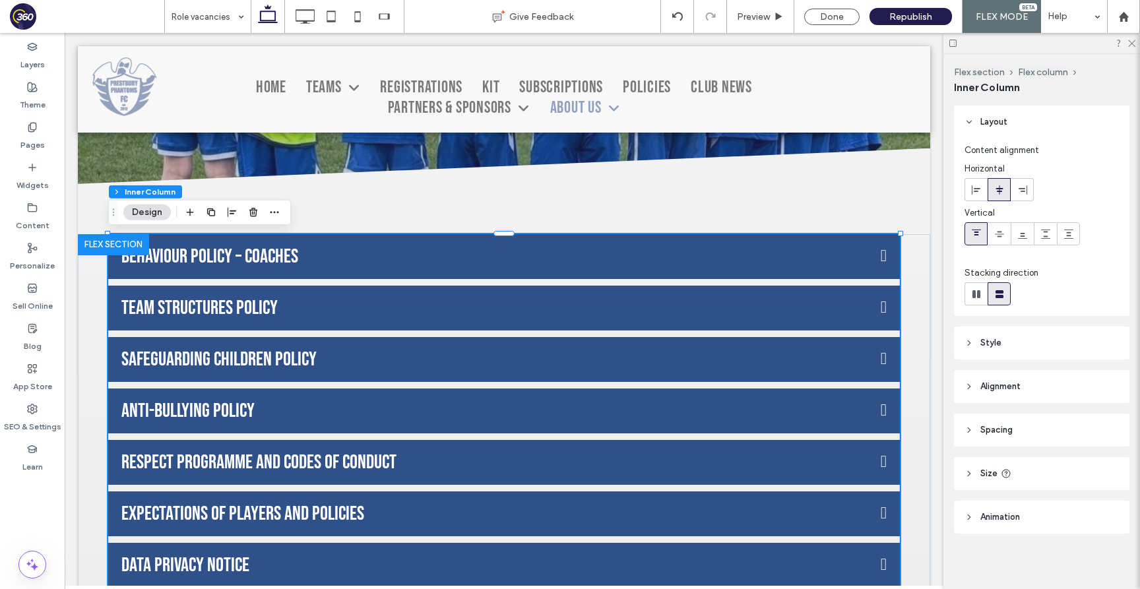
click at [503, 334] on div "BEHAVIOUR POLICY – COACHES Team Structures Policy Safeguarding Children Policy …" at bounding box center [503, 411] width 791 height 354
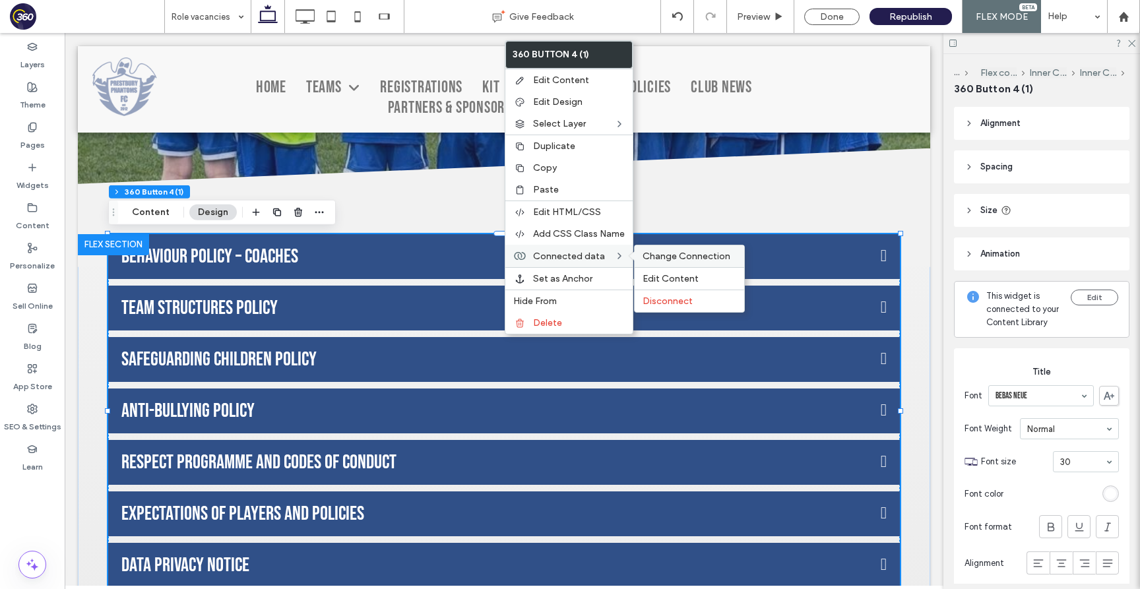
click at [658, 253] on span "Change Connection" at bounding box center [686, 256] width 88 height 11
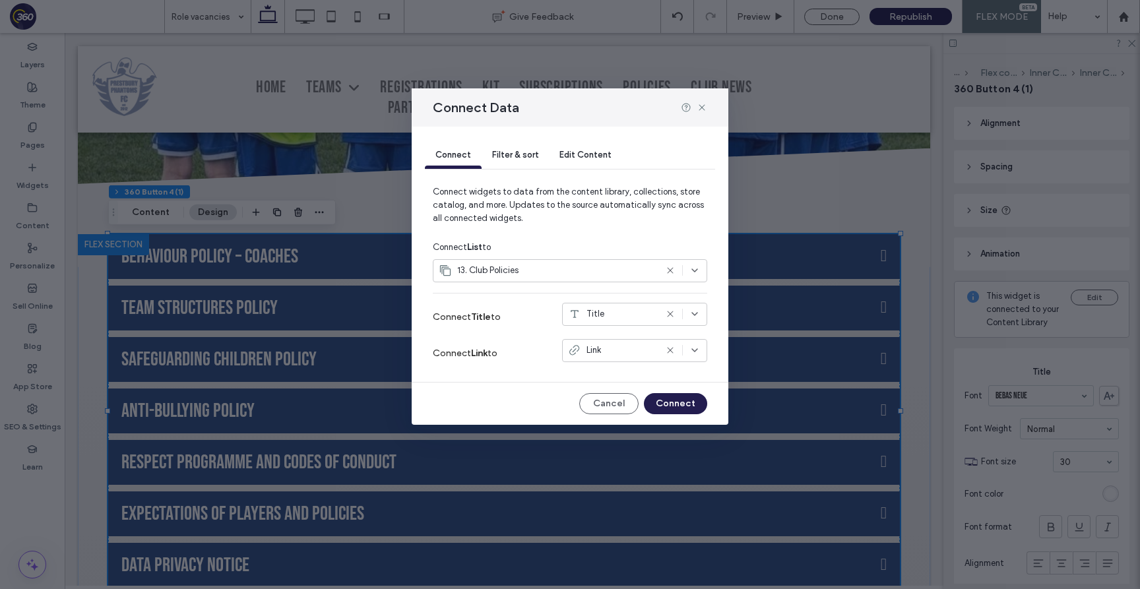
click at [667, 268] on icon at bounding box center [670, 270] width 11 height 11
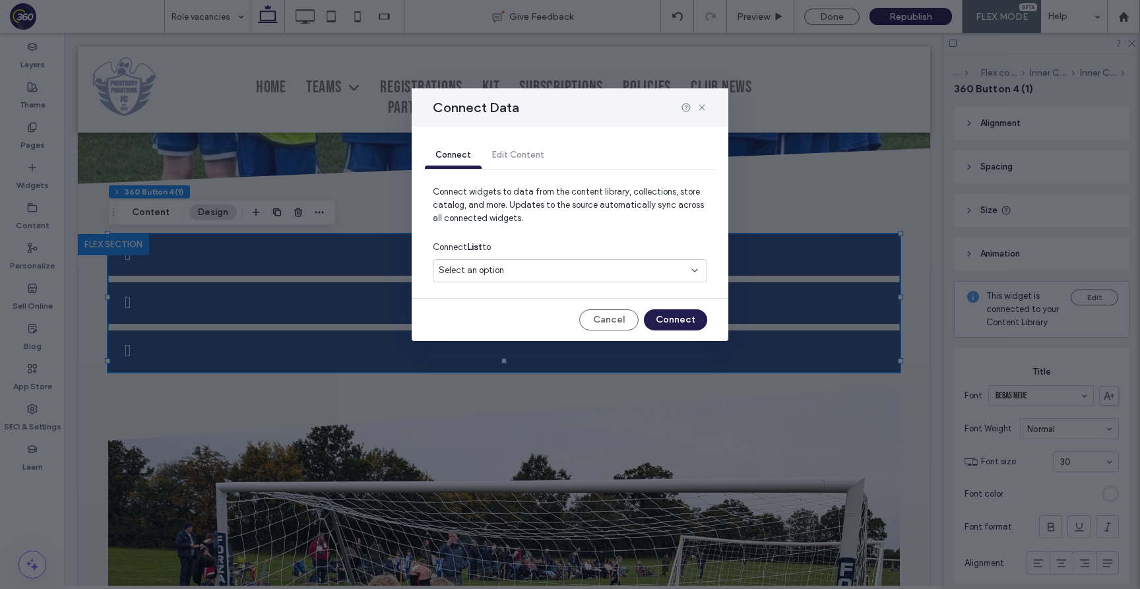
click at [605, 270] on div "Select an option" at bounding box center [562, 270] width 247 height 13
type input "**"
click at [595, 325] on div "03. Role vacancies" at bounding box center [569, 317] width 273 height 23
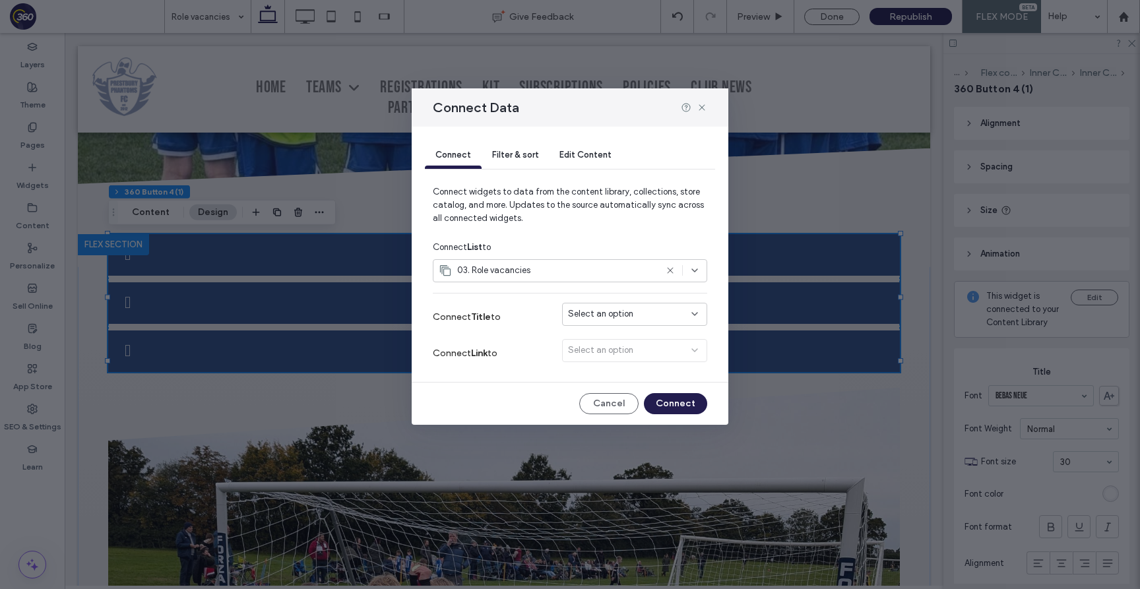
click at [616, 320] on span "Select an option" at bounding box center [600, 313] width 65 height 13
click at [638, 338] on div "Title" at bounding box center [635, 337] width 144 height 23
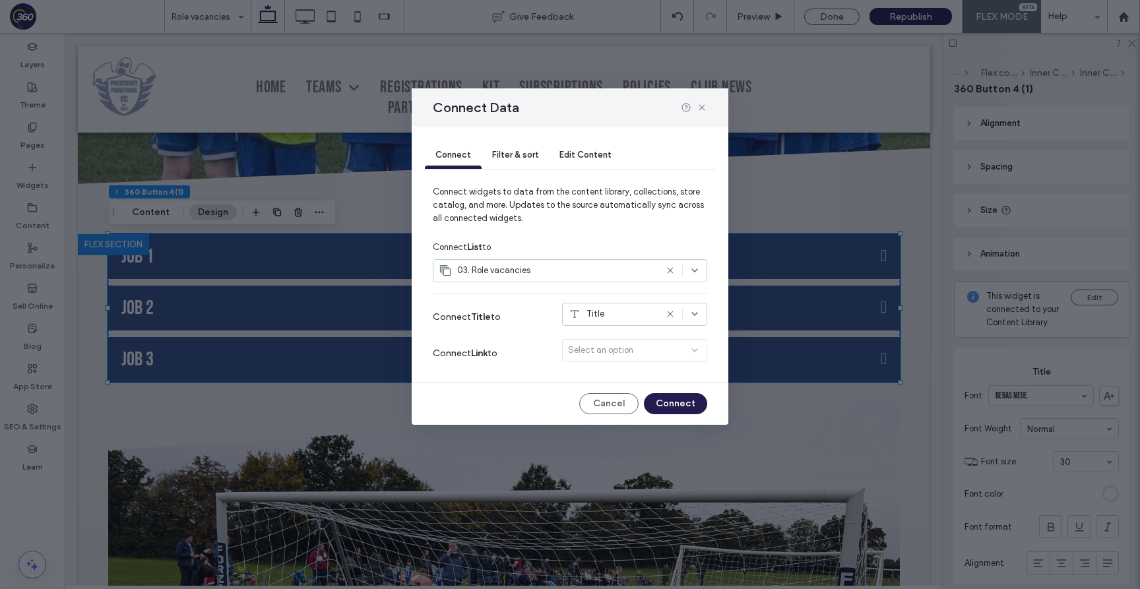
click at [677, 354] on div "Select an option" at bounding box center [634, 353] width 145 height 28
click at [679, 406] on button "Connect" at bounding box center [675, 403] width 63 height 21
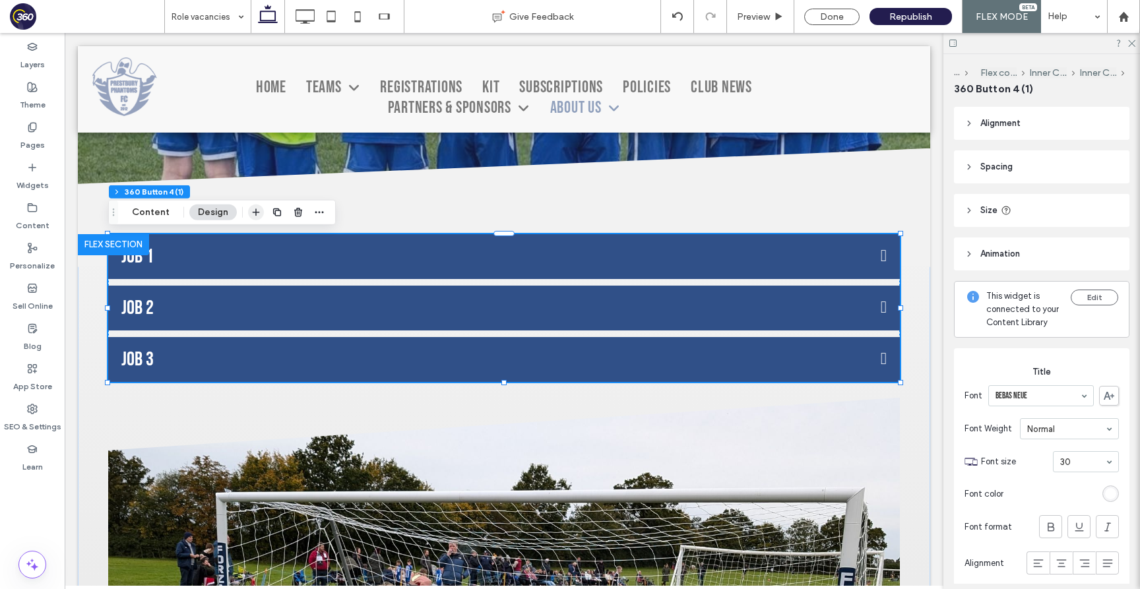
click at [258, 211] on icon "button" at bounding box center [256, 212] width 11 height 11
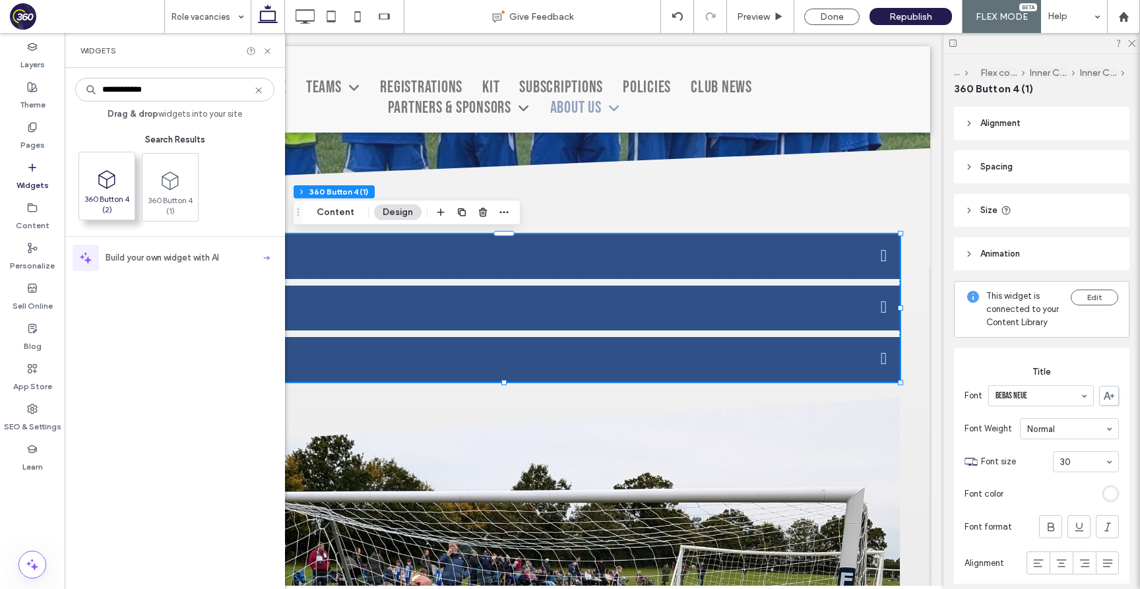
type input "**********"
click at [115, 173] on icon at bounding box center [106, 179] width 21 height 21
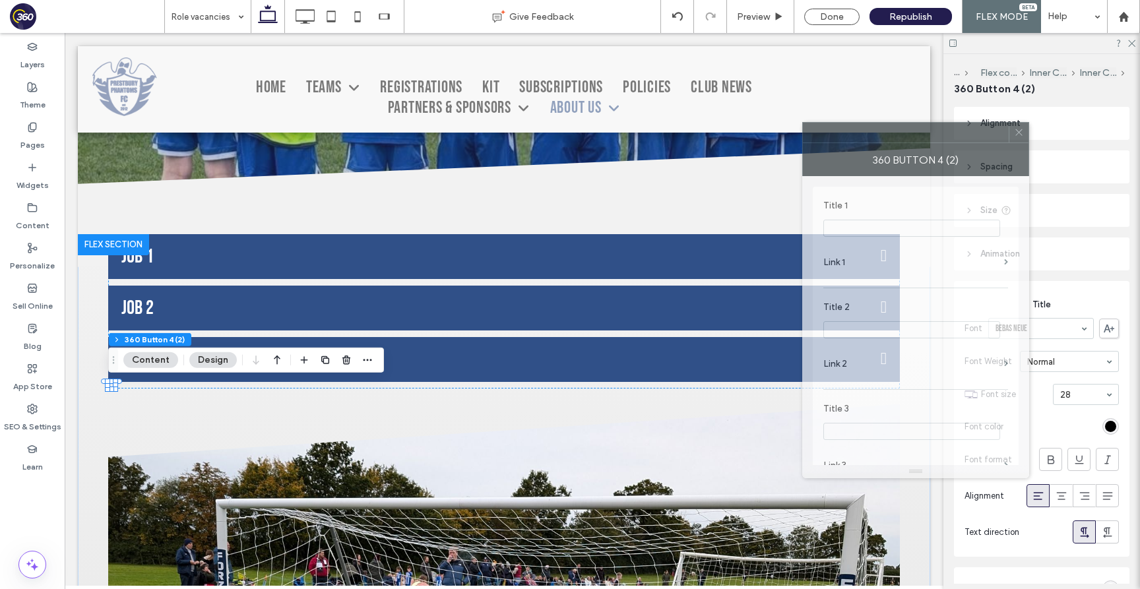
drag, startPoint x: 1008, startPoint y: 119, endPoint x: 812, endPoint y: 130, distance: 196.2
click at [806, 126] on div at bounding box center [906, 133] width 206 height 20
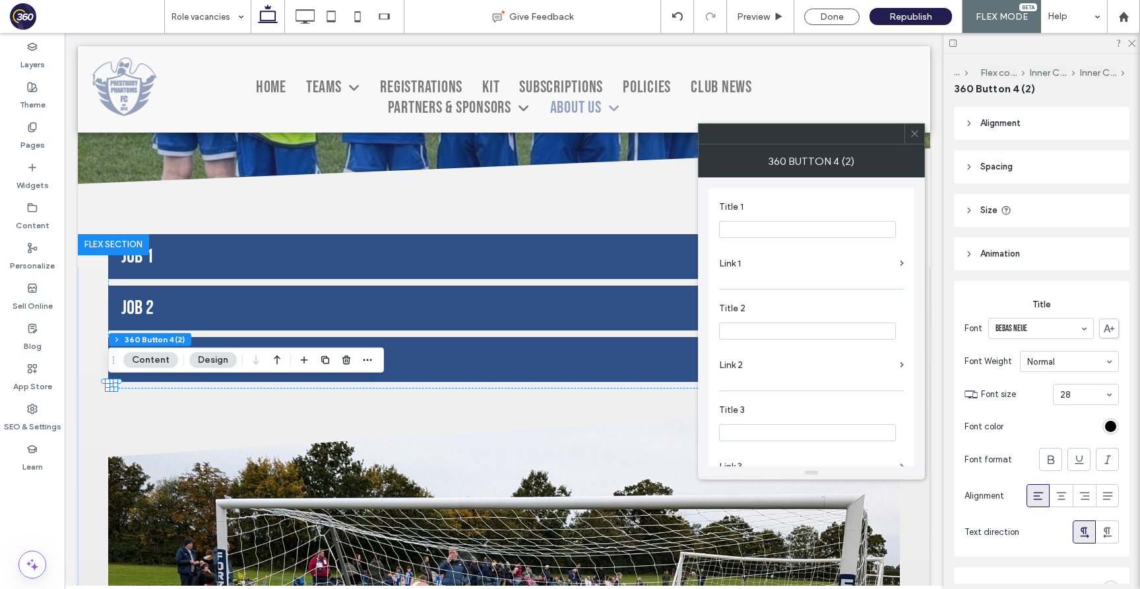
click at [922, 137] on div at bounding box center [914, 134] width 20 height 20
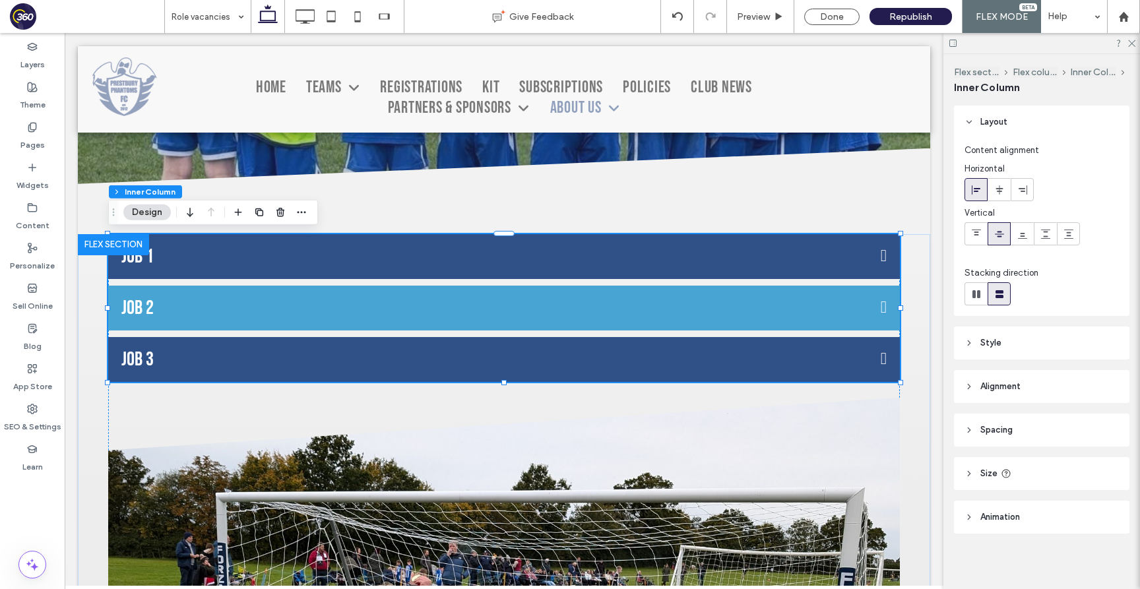
click at [447, 287] on button "Job 2" at bounding box center [503, 308] width 791 height 45
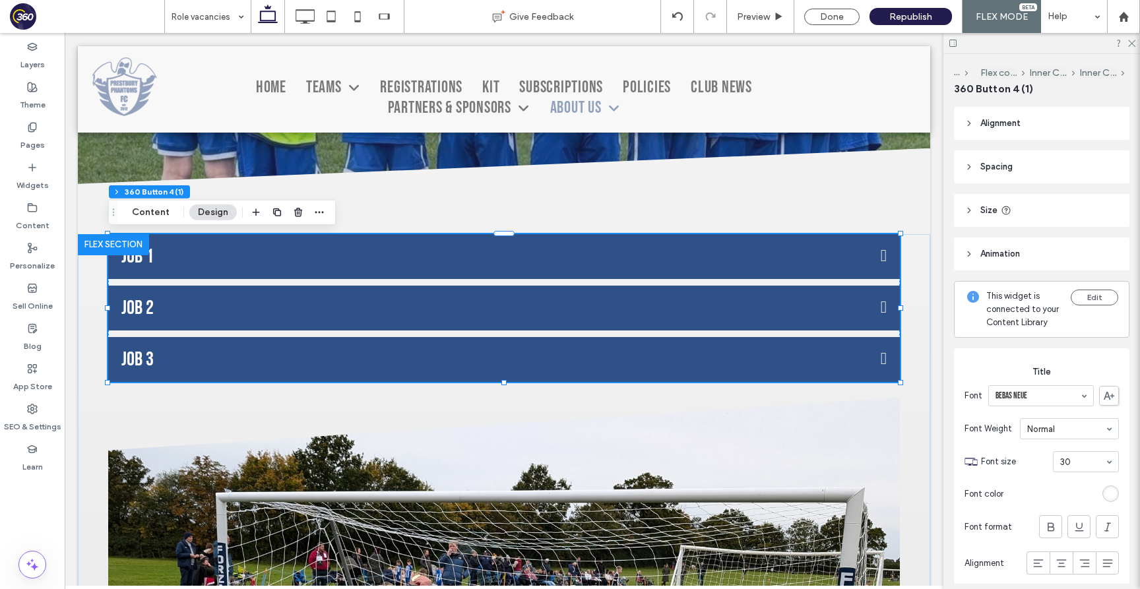
click at [448, 280] on div "Job 1 Job 2 Job 3" at bounding box center [503, 308] width 791 height 148
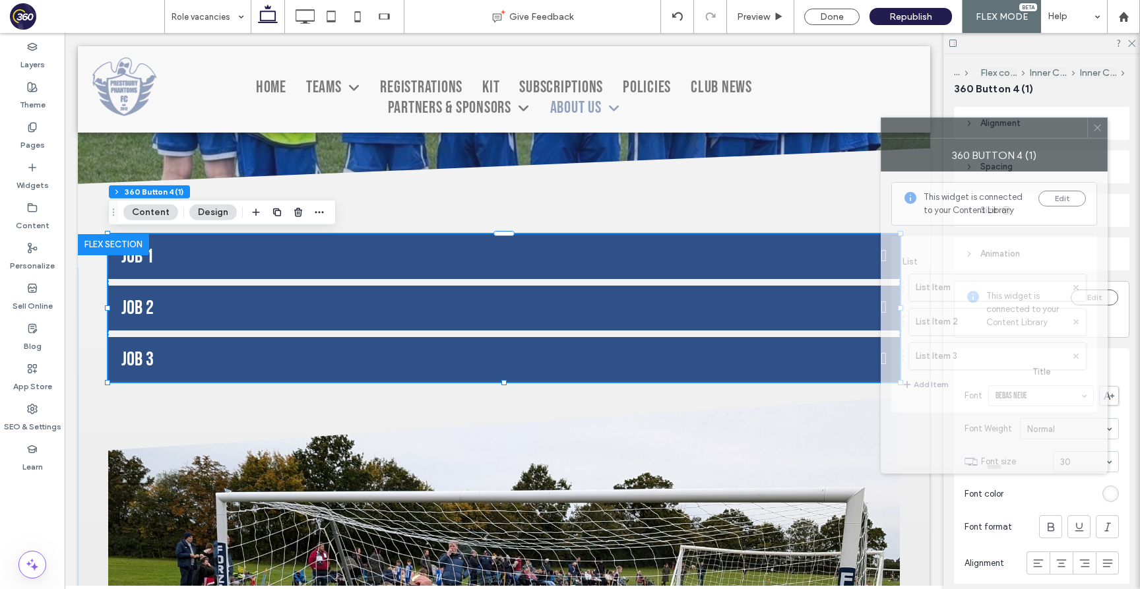
drag, startPoint x: 989, startPoint y: 127, endPoint x: 753, endPoint y: 127, distance: 236.1
click at [881, 127] on div at bounding box center [984, 128] width 206 height 20
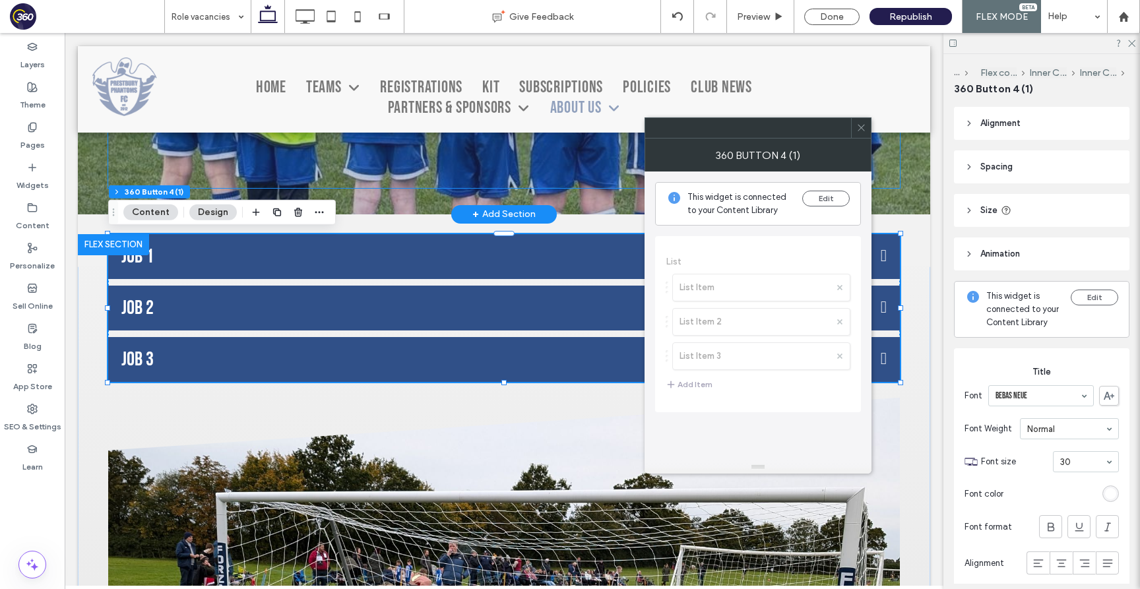
drag, startPoint x: 871, startPoint y: 133, endPoint x: 935, endPoint y: 165, distance: 71.7
click at [871, 133] on div "Role vacancies Home About us Role vacancies" at bounding box center [503, 69] width 791 height 237
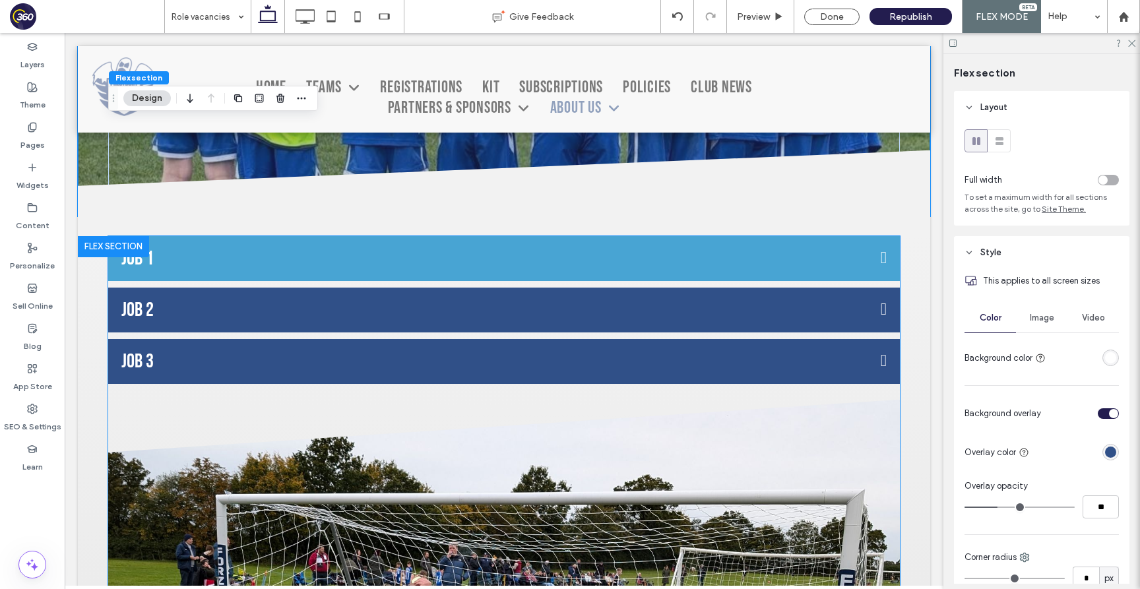
click at [642, 279] on button "Job 1" at bounding box center [503, 258] width 791 height 45
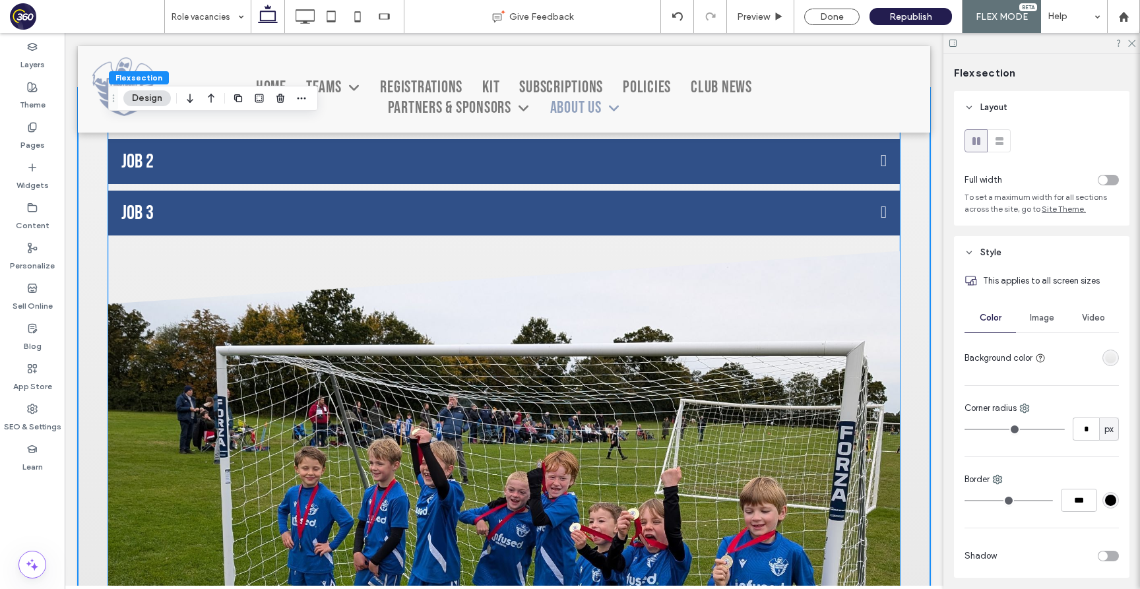
scroll to position [368, 0]
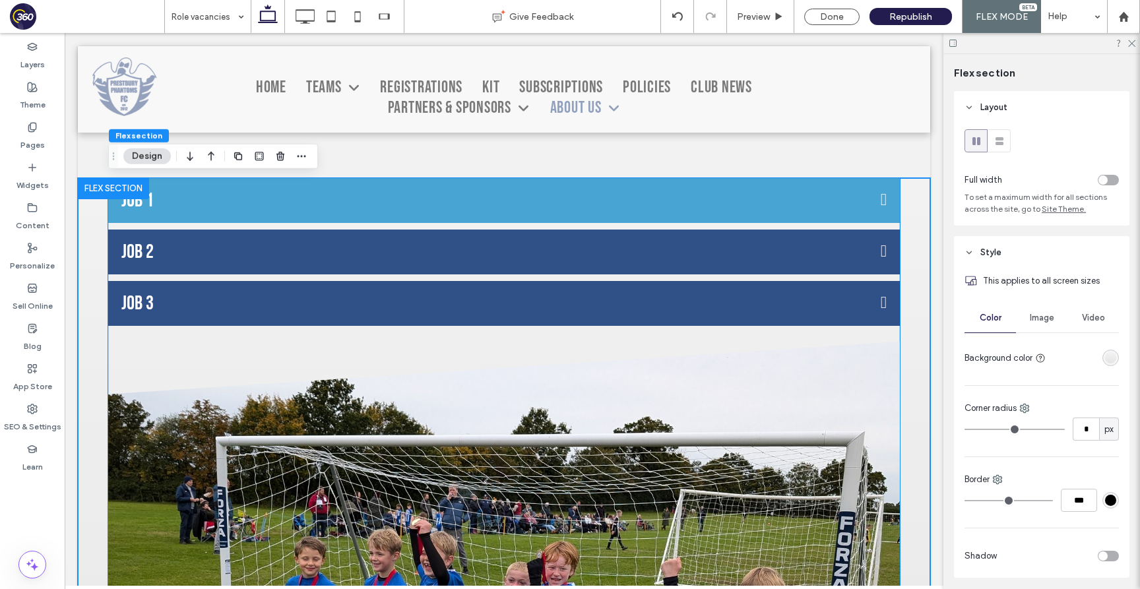
click at [612, 222] on button "Job 1" at bounding box center [503, 200] width 791 height 45
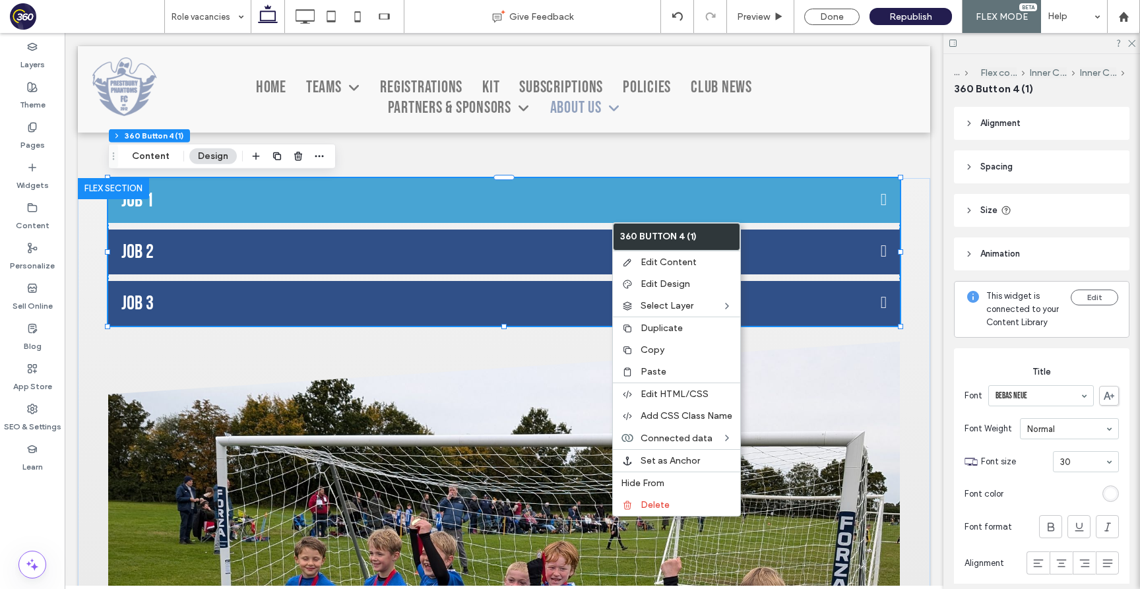
click at [566, 222] on button "Job 1" at bounding box center [503, 200] width 791 height 45
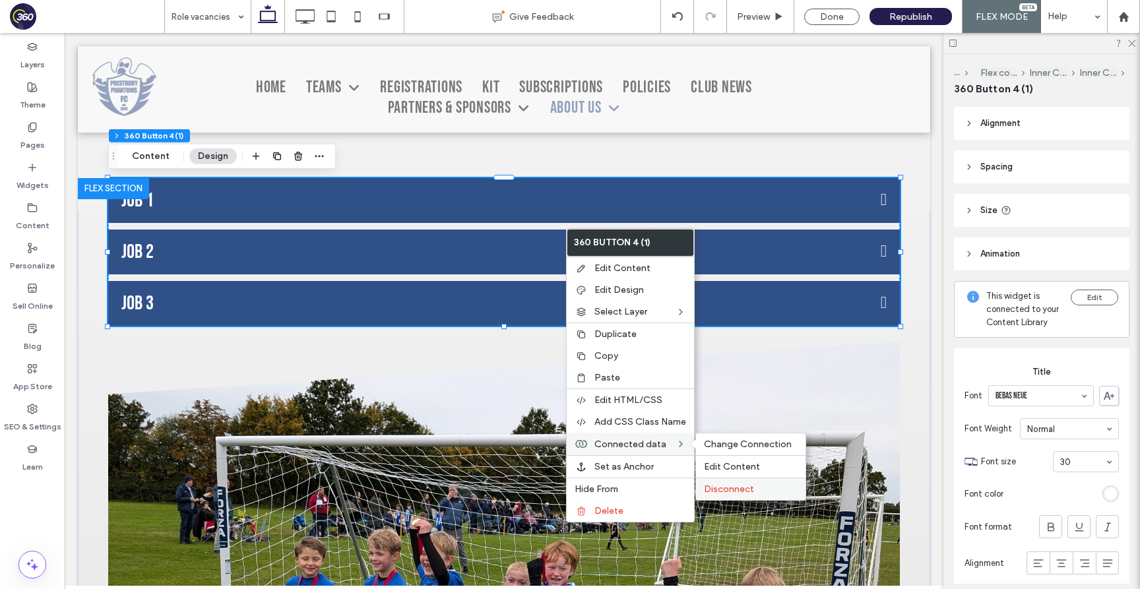
click at [728, 485] on span "Disconnect" at bounding box center [729, 488] width 50 height 11
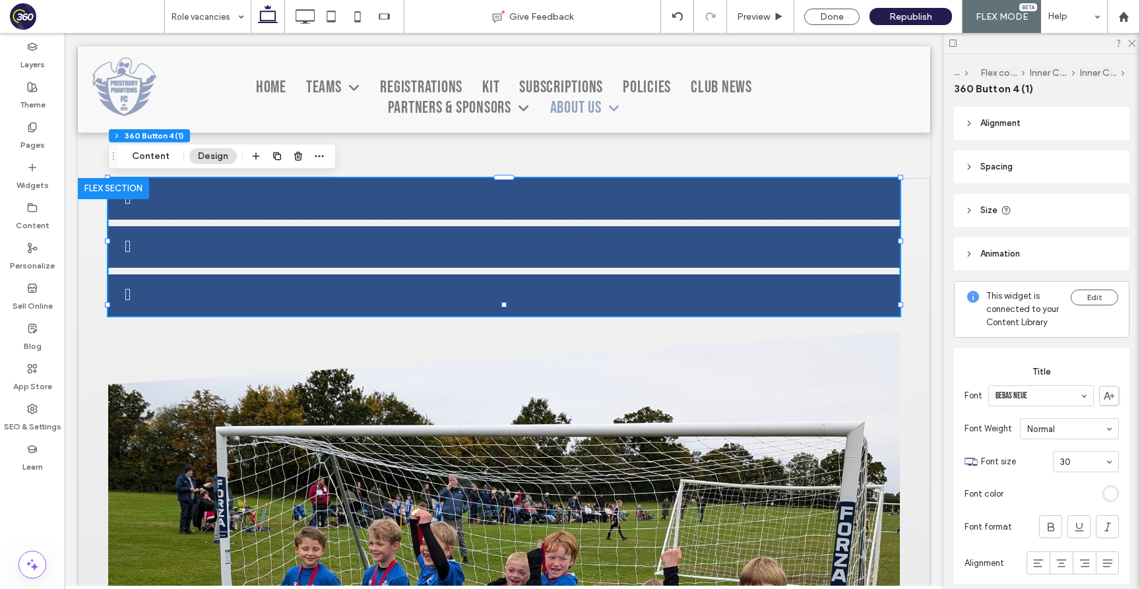
click at [635, 217] on div at bounding box center [503, 247] width 791 height 138
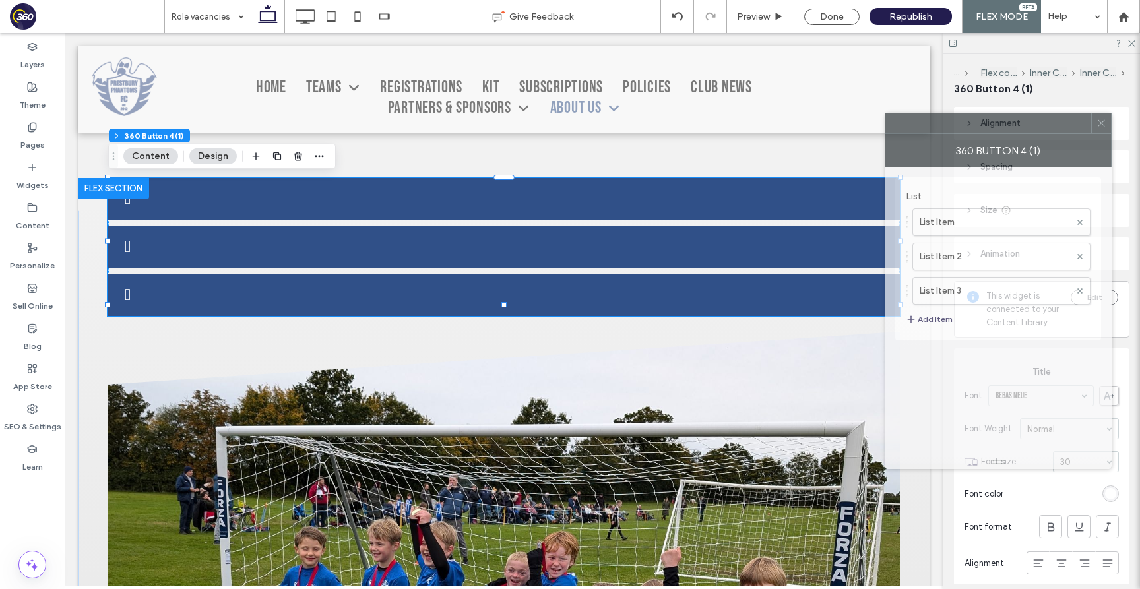
drag, startPoint x: 931, startPoint y: 120, endPoint x: 617, endPoint y: 120, distance: 313.3
click at [885, 123] on div at bounding box center [988, 123] width 206 height 20
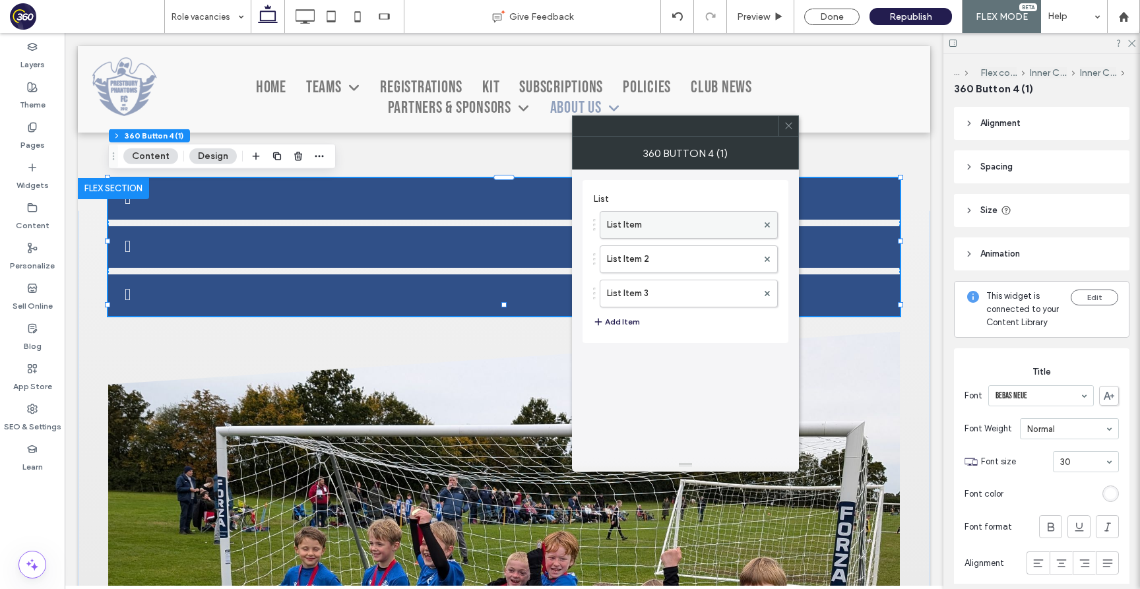
click at [635, 233] on label "List Item" at bounding box center [682, 225] width 150 height 26
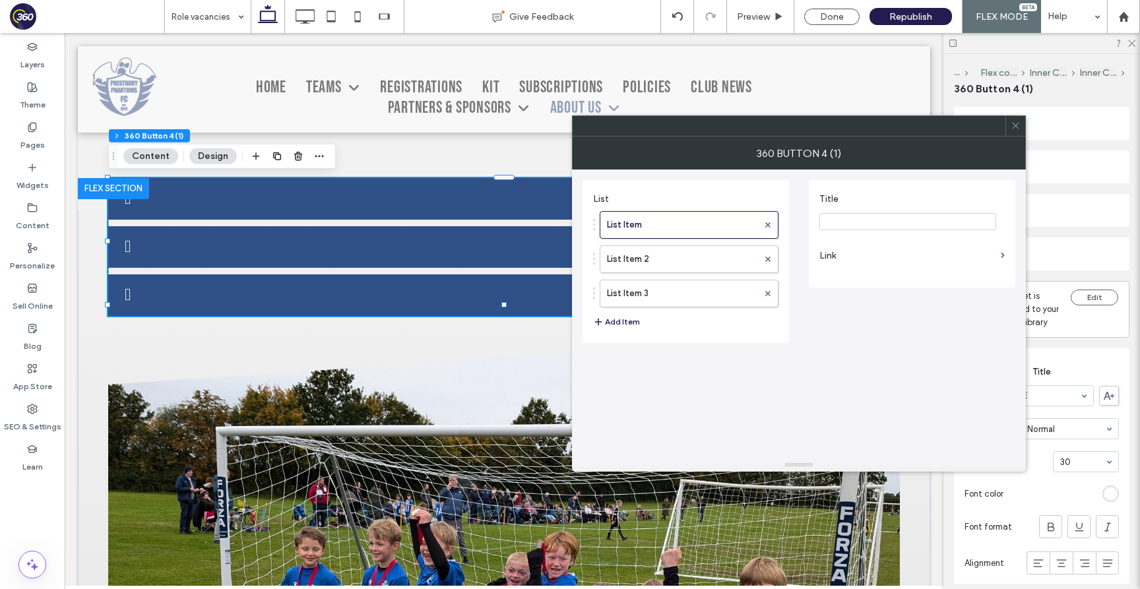
click at [840, 217] on input "Title" at bounding box center [907, 221] width 177 height 17
drag, startPoint x: 791, startPoint y: 126, endPoint x: 710, endPoint y: 126, distance: 80.5
click at [710, 126] on div at bounding box center [789, 126] width 433 height 20
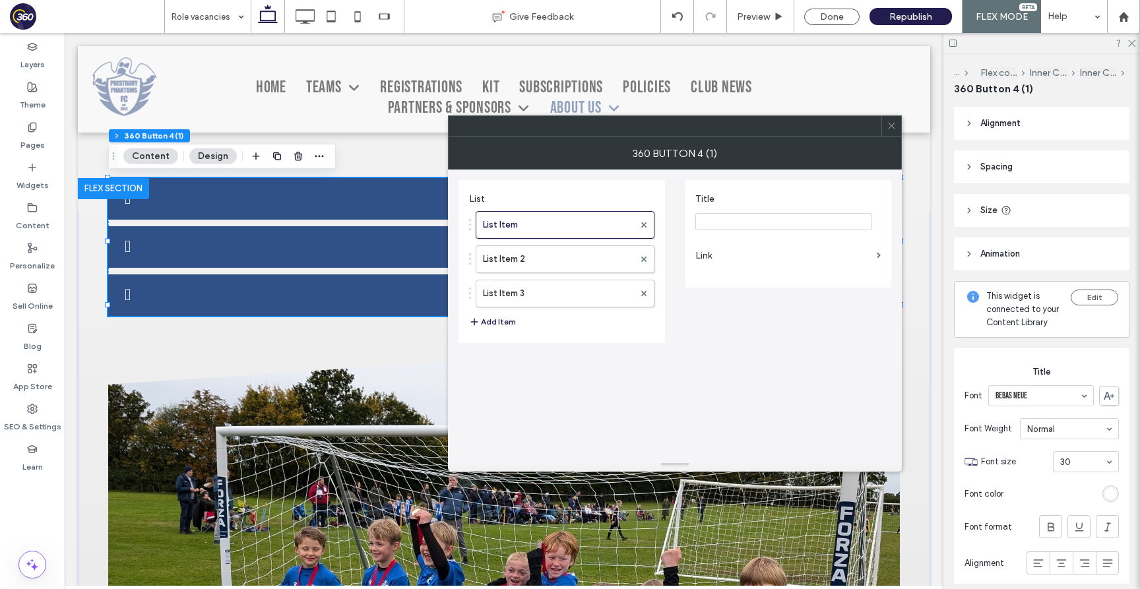
click at [747, 248] on label "Link" at bounding box center [783, 255] width 176 height 24
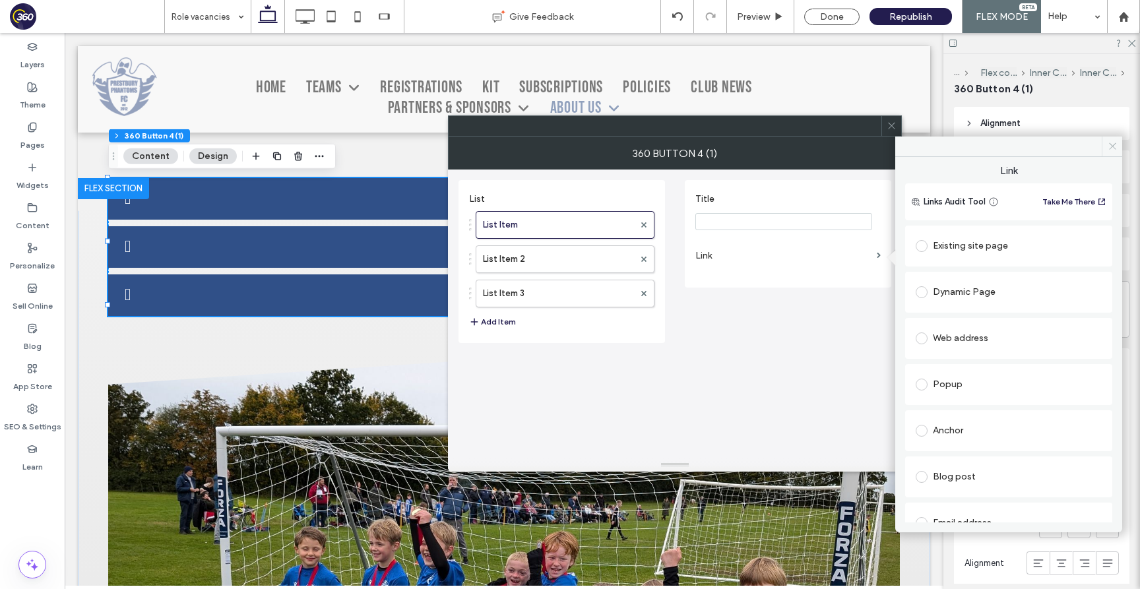
click at [1109, 145] on icon at bounding box center [1112, 146] width 10 height 10
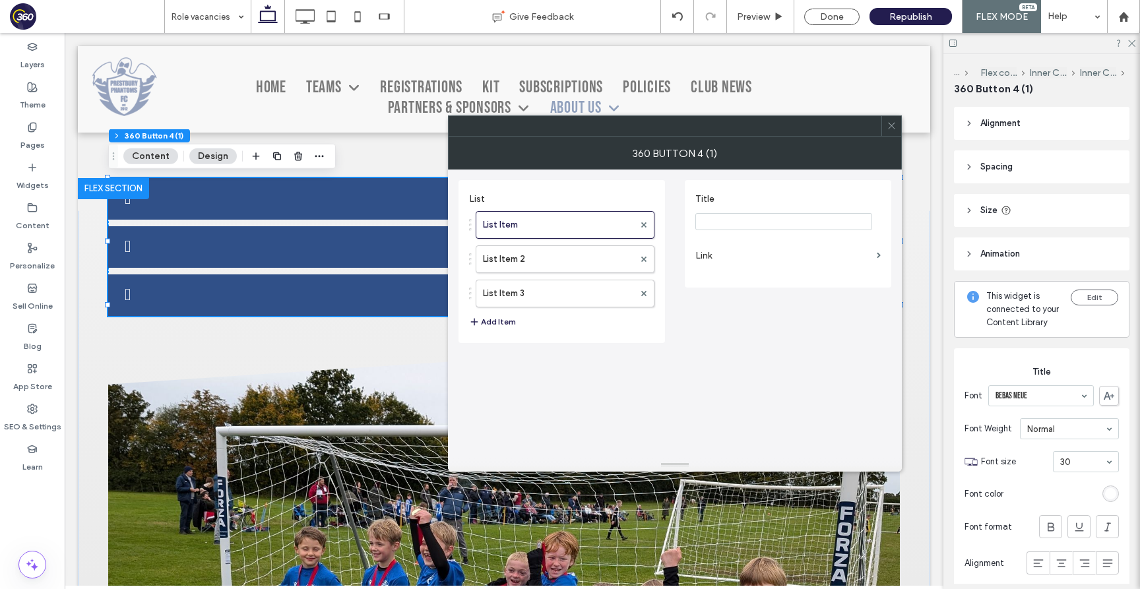
click at [893, 127] on use at bounding box center [891, 126] width 7 height 7
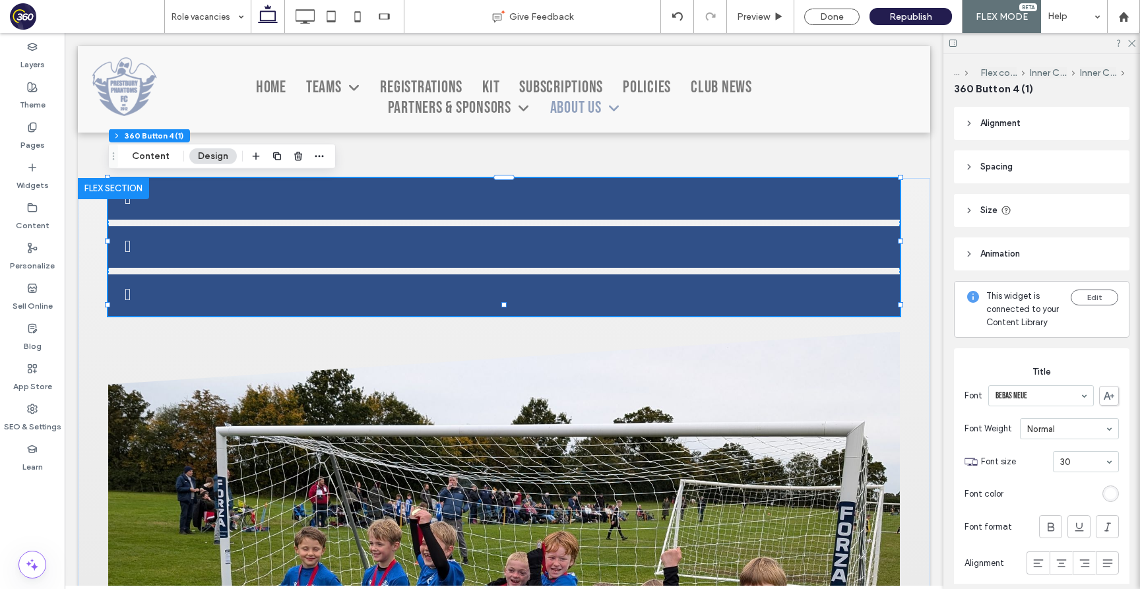
click at [470, 221] on div at bounding box center [503, 247] width 791 height 138
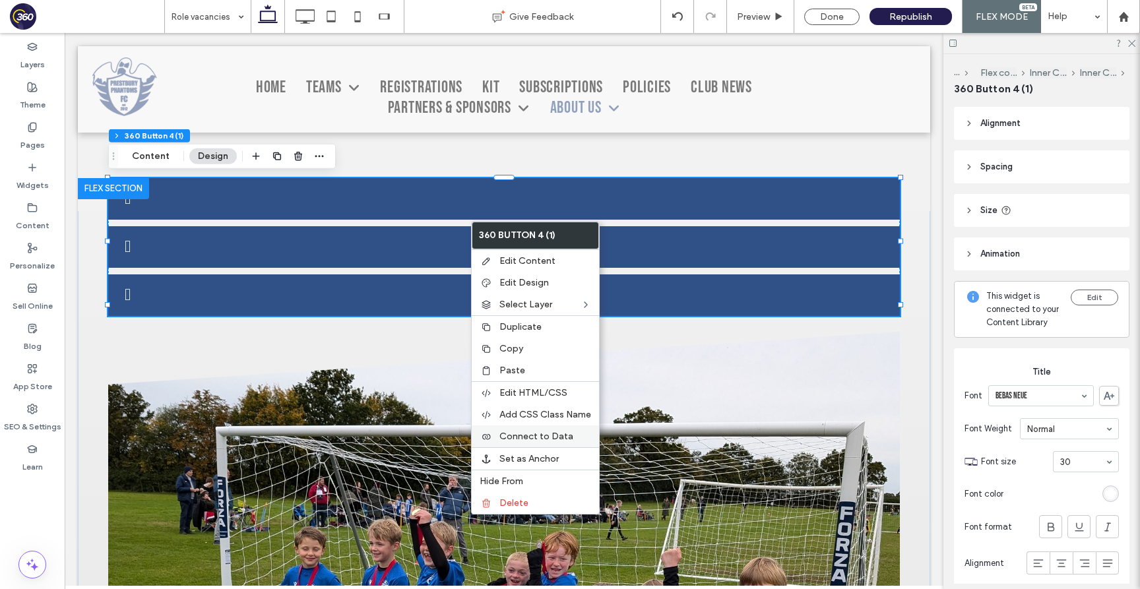
click at [536, 440] on span "Connect to Data" at bounding box center [536, 436] width 74 height 11
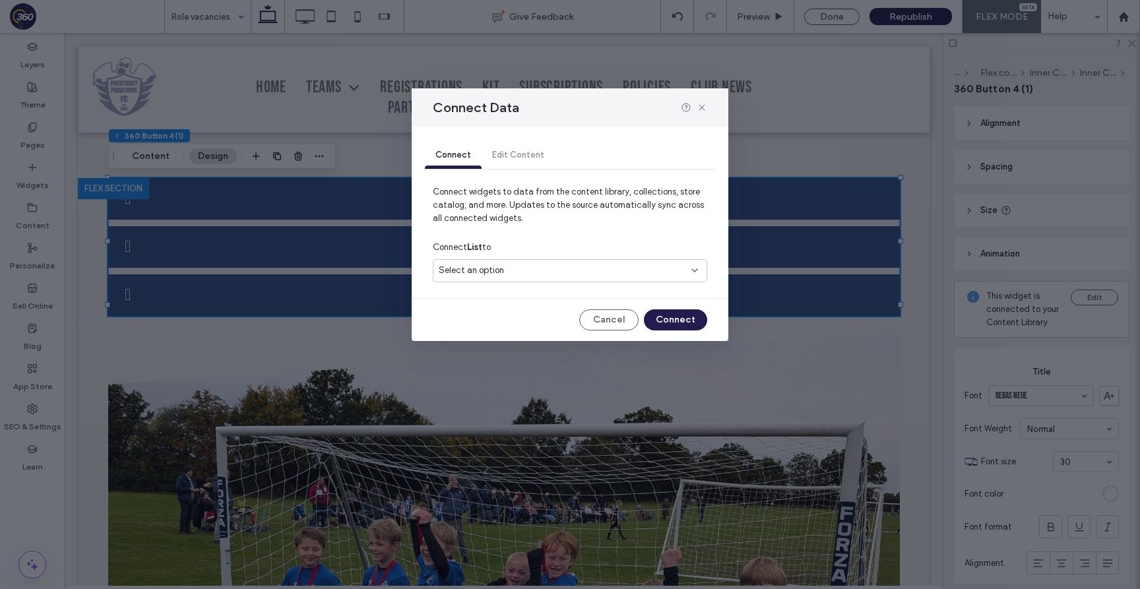
click at [605, 276] on div "Select an option" at bounding box center [562, 270] width 247 height 13
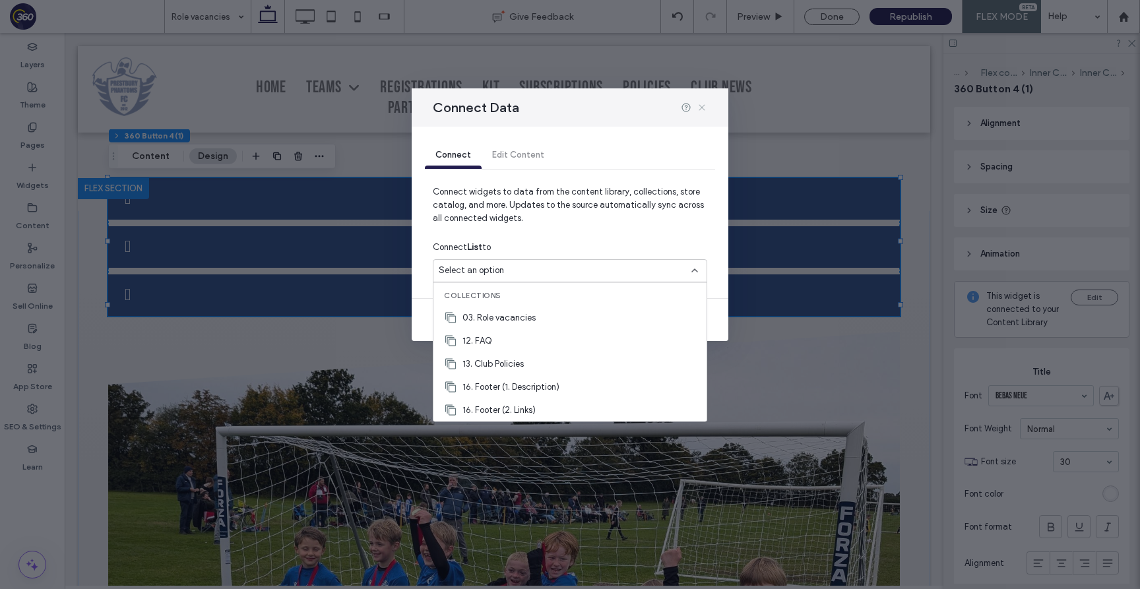
click at [702, 108] on use at bounding box center [701, 107] width 6 height 6
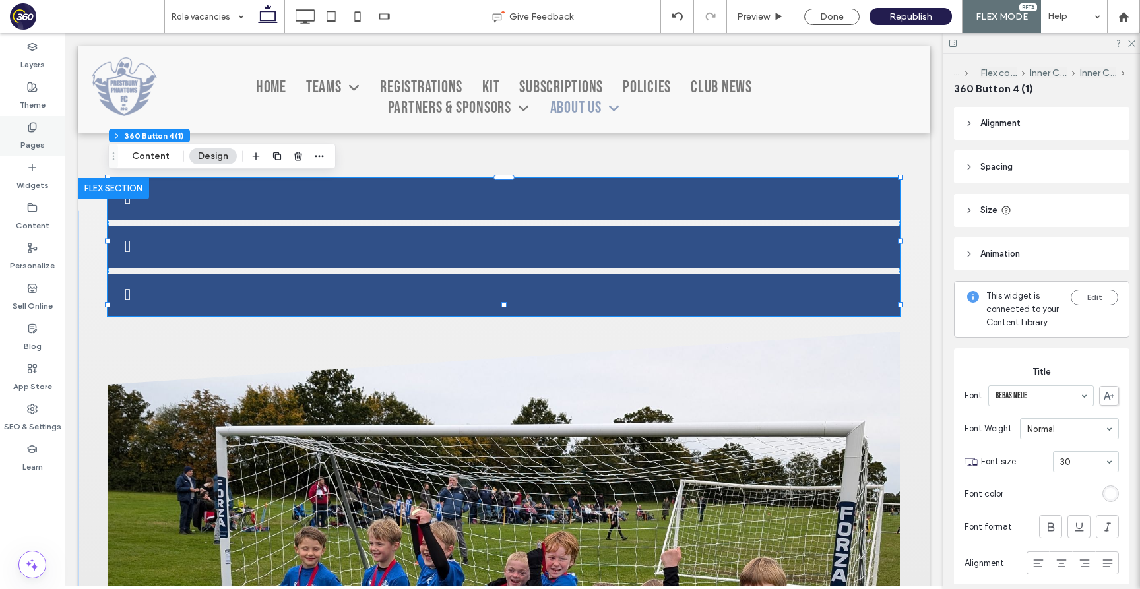
click at [35, 125] on icon at bounding box center [32, 127] width 11 height 11
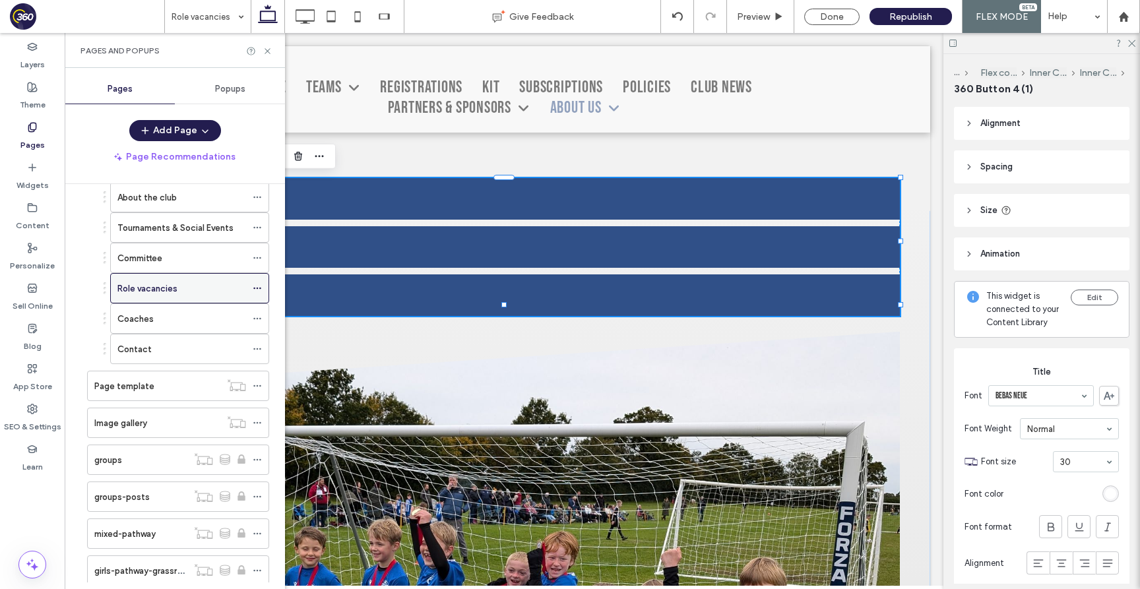
scroll to position [313, 0]
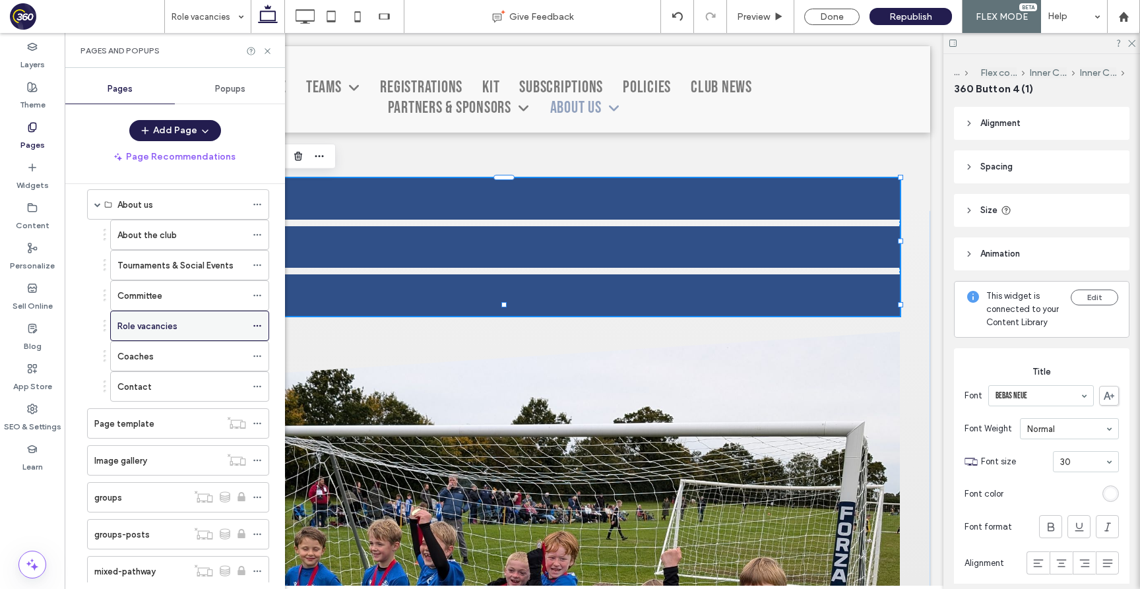
click at [259, 326] on icon at bounding box center [257, 325] width 9 height 9
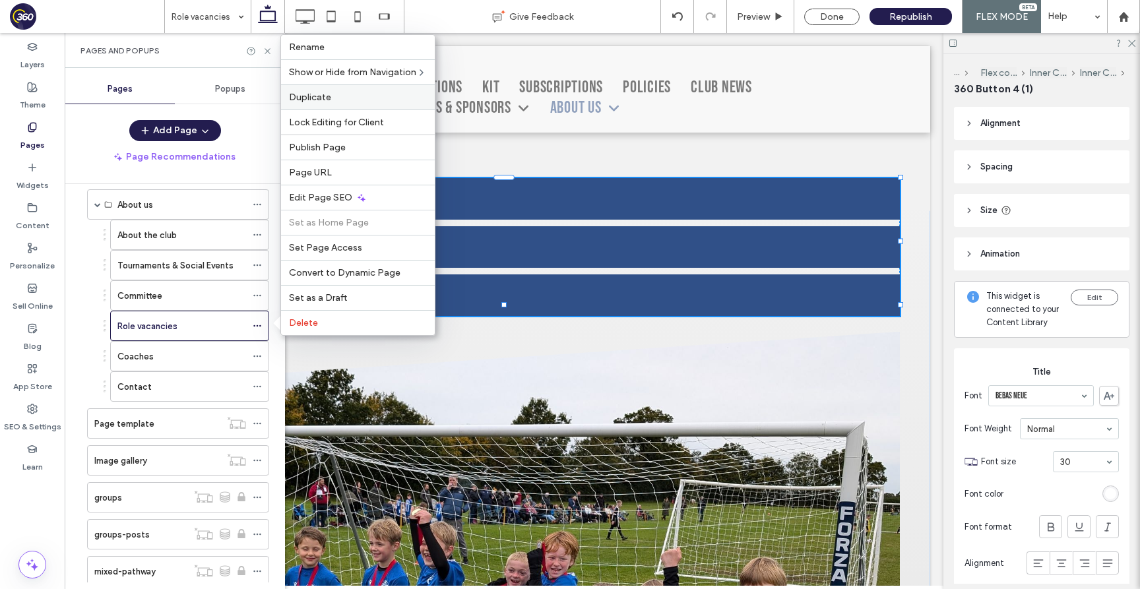
click at [333, 93] on label "Duplicate" at bounding box center [358, 97] width 138 height 11
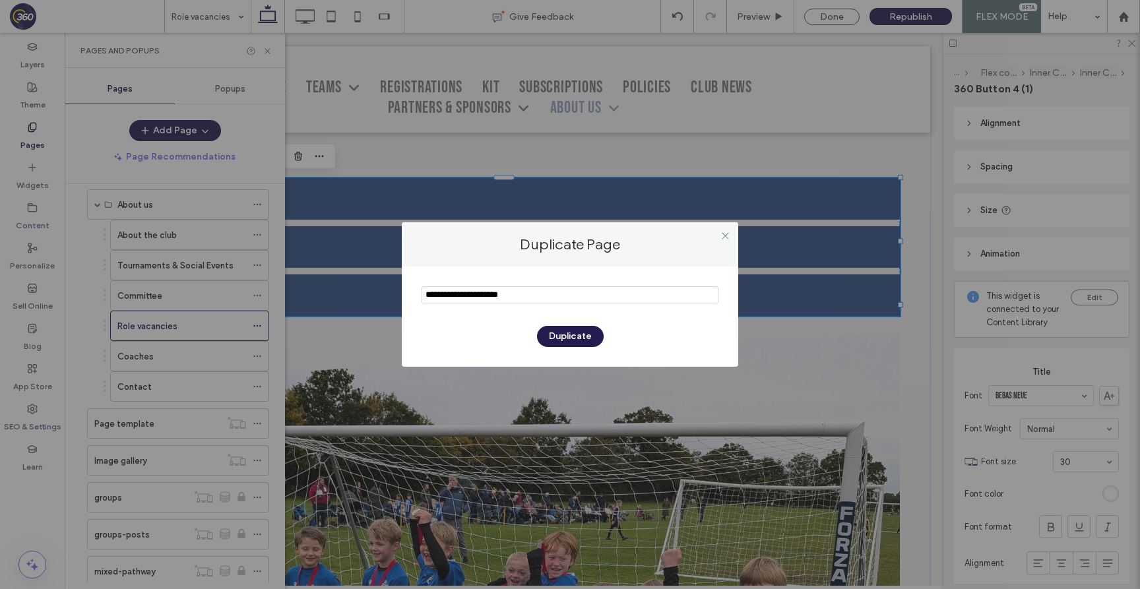
drag, startPoint x: 460, startPoint y: 294, endPoint x: 390, endPoint y: 290, distance: 69.4
click at [390, 290] on div "Duplicate Page Duplicate" at bounding box center [570, 294] width 1140 height 589
click at [543, 297] on input "notEmpty" at bounding box center [569, 294] width 297 height 17
type input "**********"
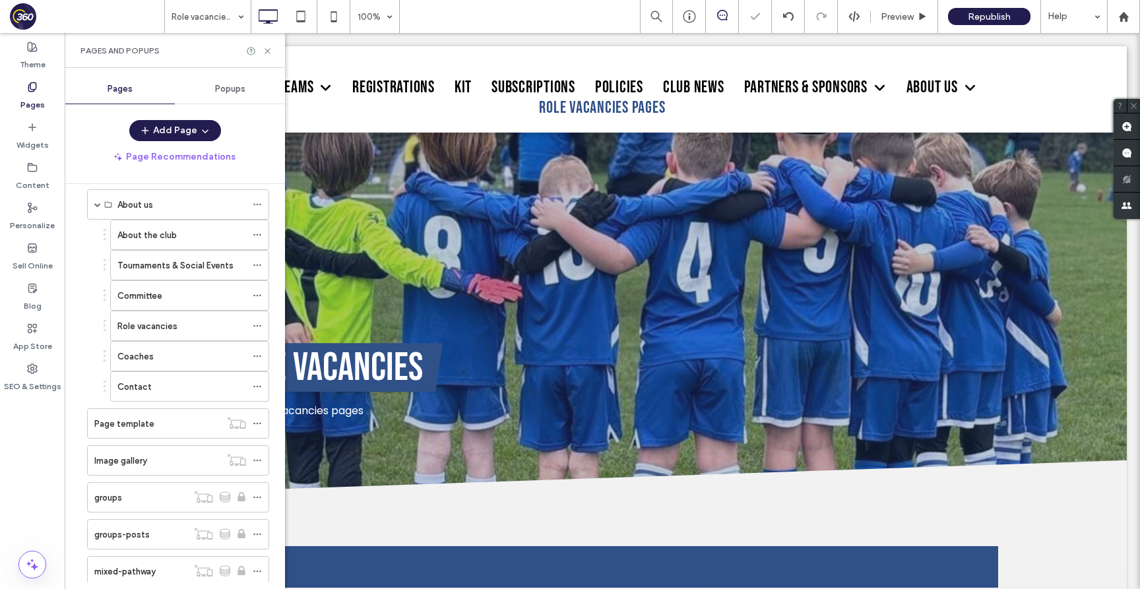
scroll to position [0, 0]
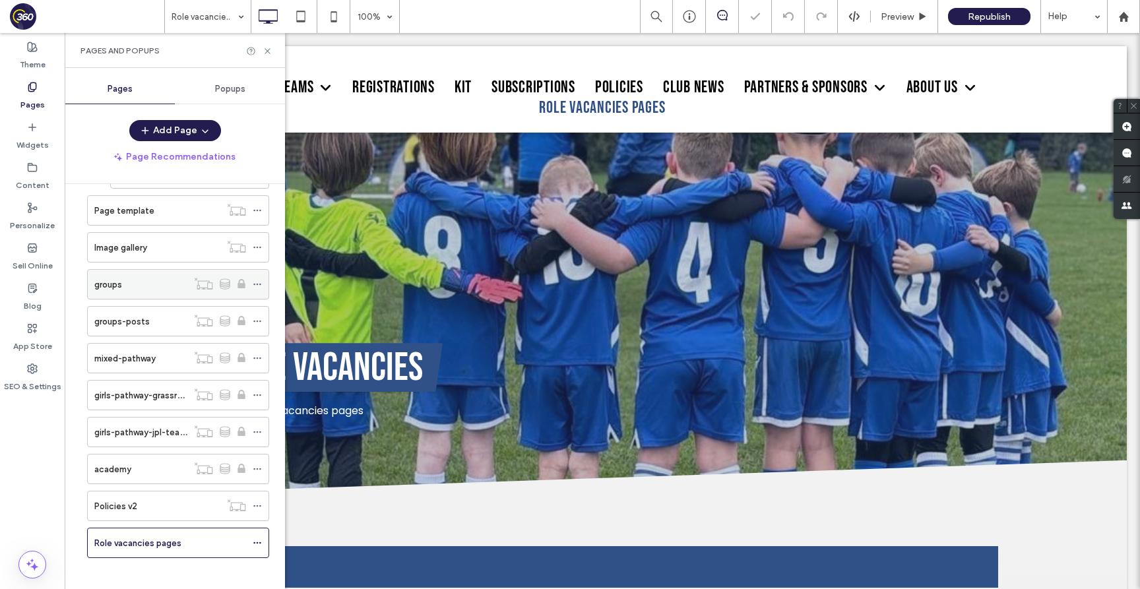
scroll to position [534, 0]
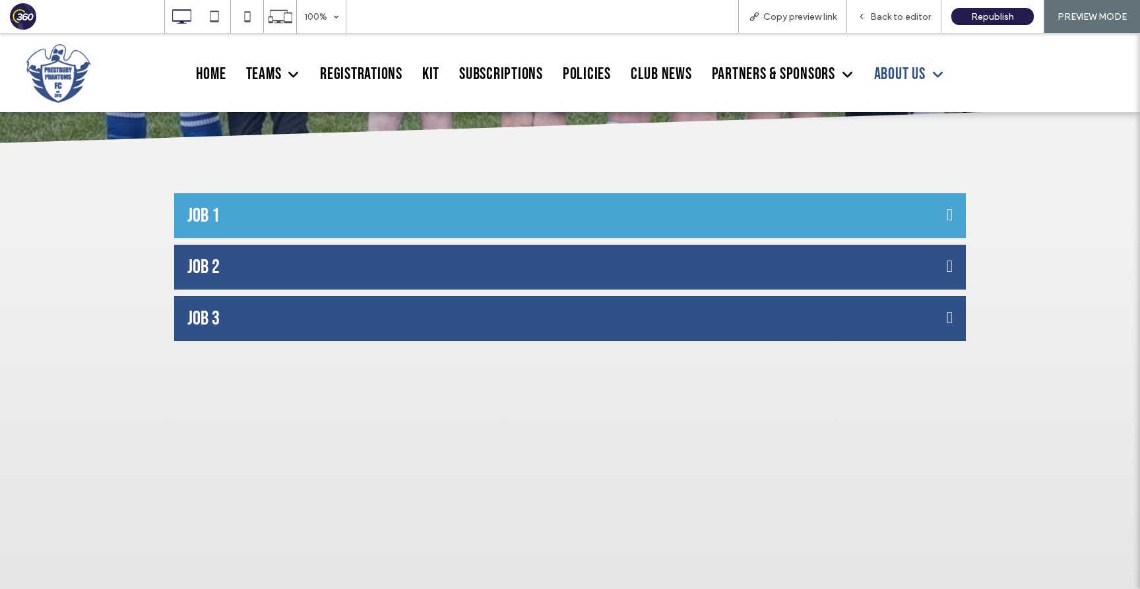
click at [362, 221] on button "Job 1" at bounding box center [569, 215] width 791 height 45
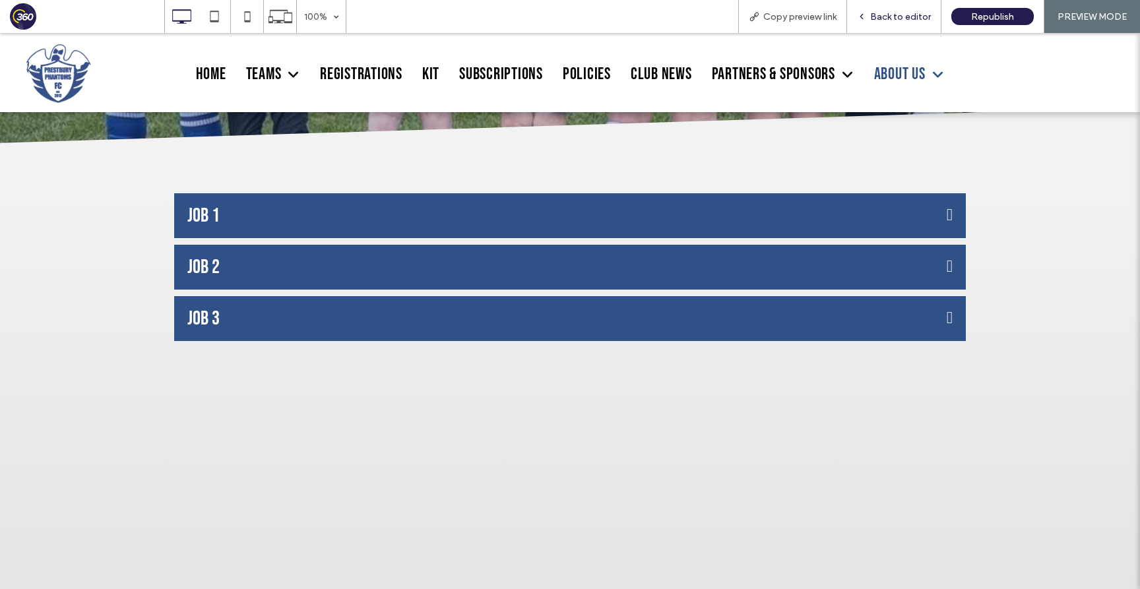
click at [903, 13] on span "Back to editor" at bounding box center [900, 16] width 61 height 11
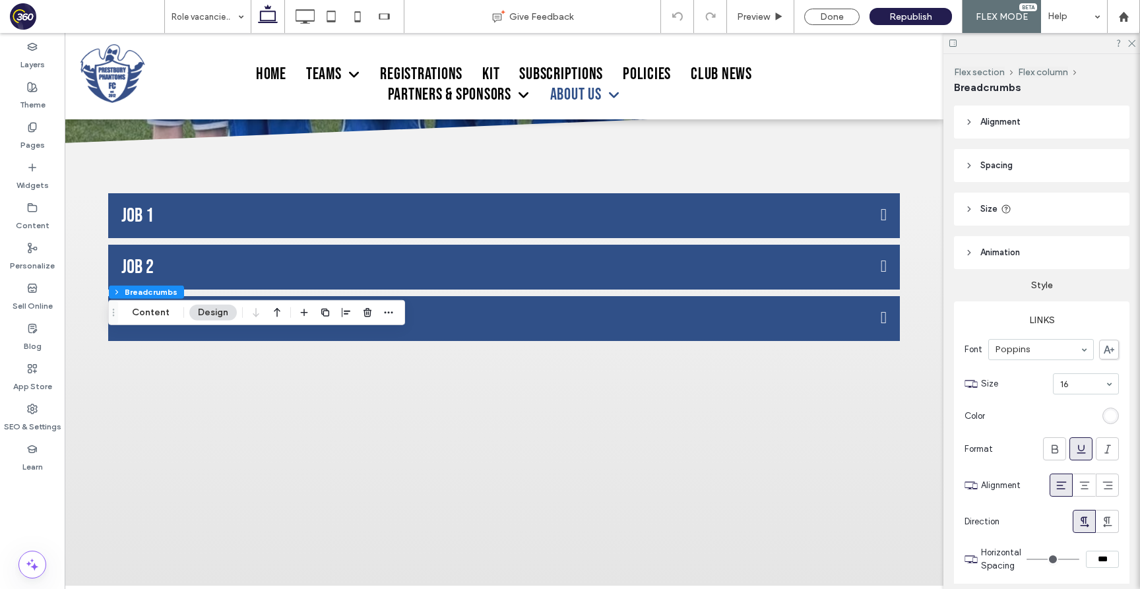
type input "*"
type input "***"
type input "****"
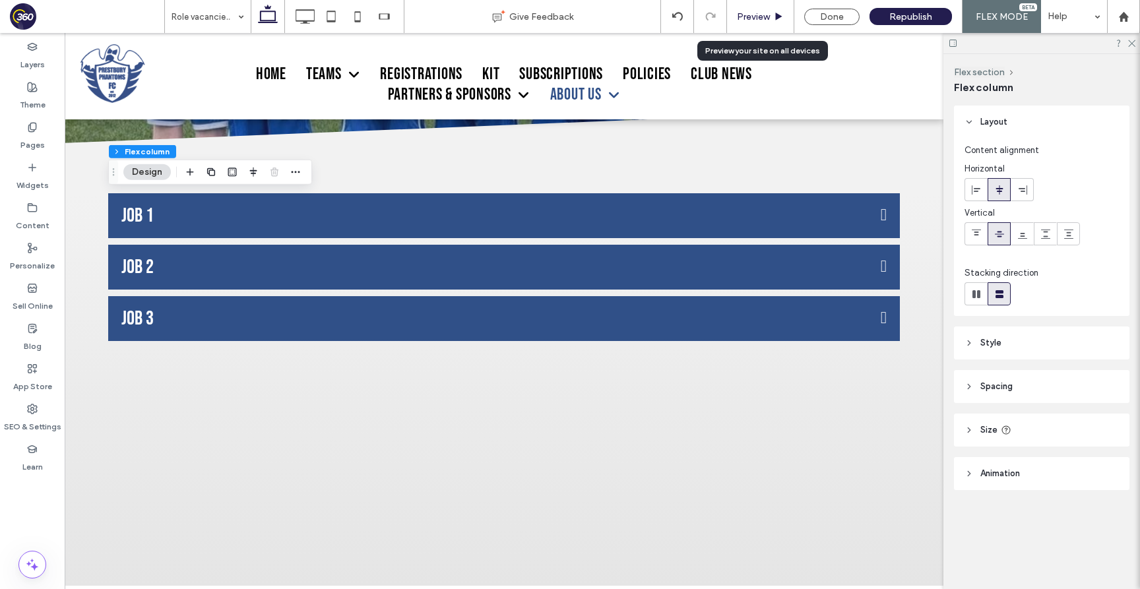
click at [758, 8] on div "Preview" at bounding box center [760, 16] width 67 height 33
click at [760, 11] on span "Preview" at bounding box center [753, 16] width 33 height 11
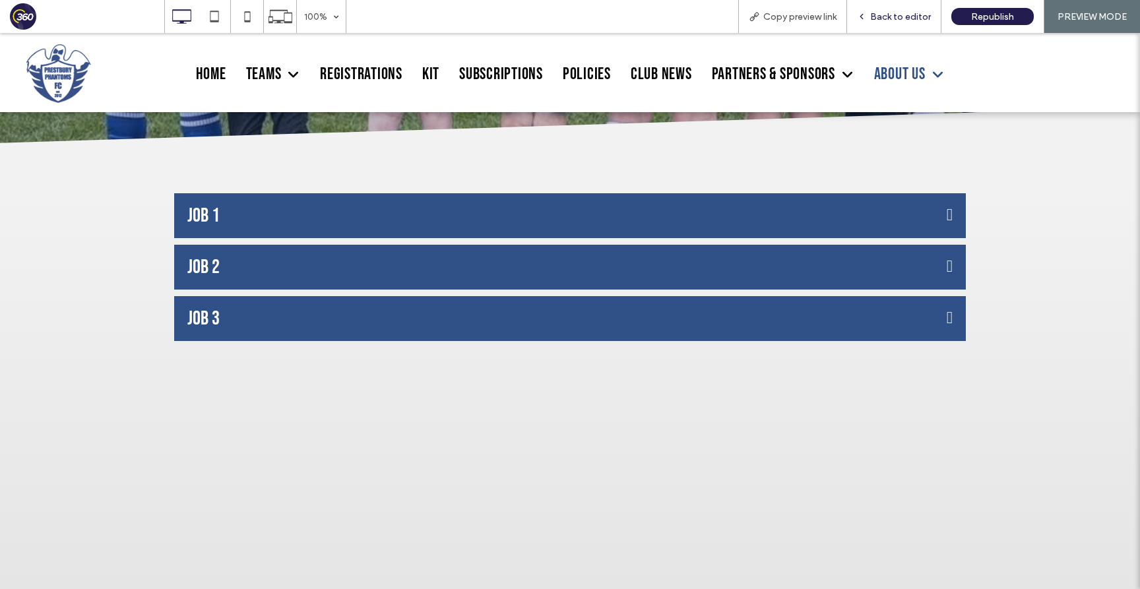
click at [894, 10] on div "Back to editor" at bounding box center [894, 16] width 94 height 33
click at [904, 10] on div "Back to editor" at bounding box center [894, 16] width 94 height 33
click at [912, 20] on span "Back to editor" at bounding box center [900, 16] width 61 height 11
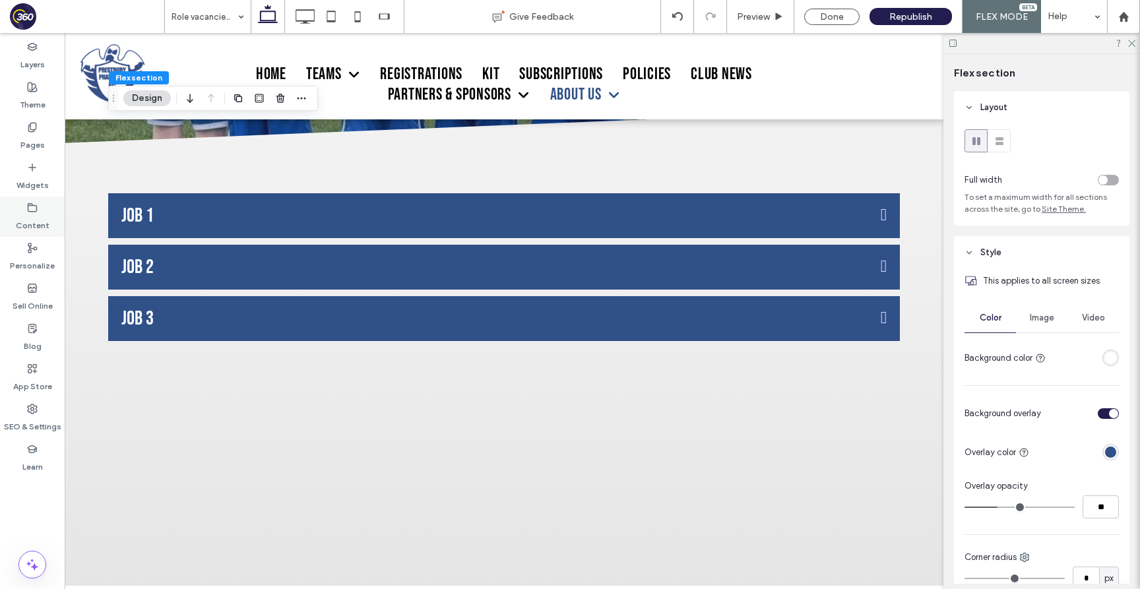
click at [28, 215] on label "Content" at bounding box center [33, 222] width 34 height 18
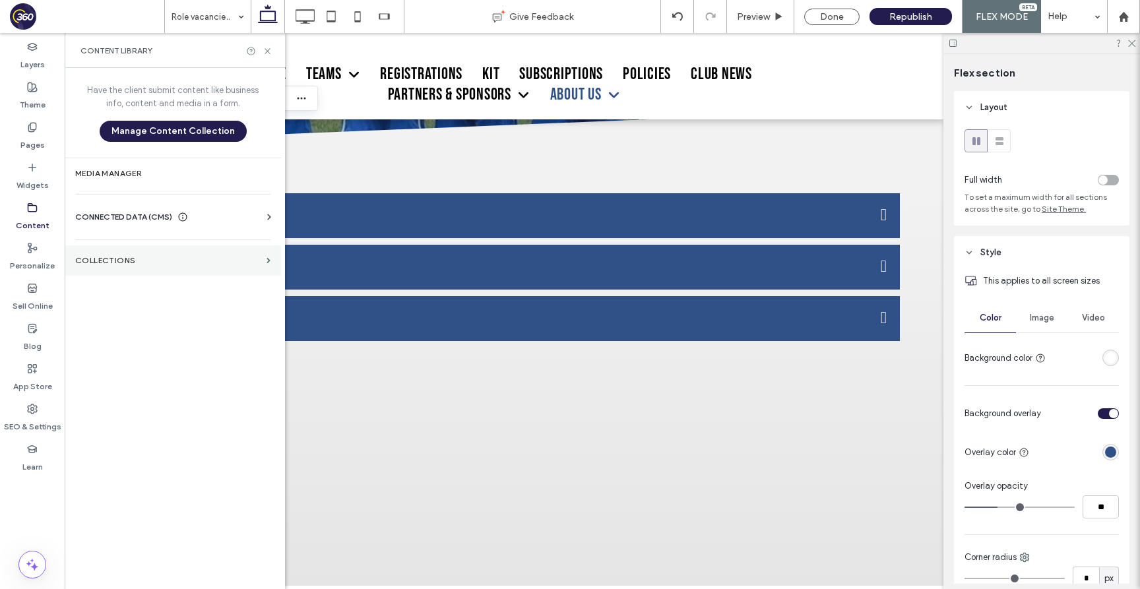
click at [140, 263] on label "Collections" at bounding box center [168, 260] width 186 height 9
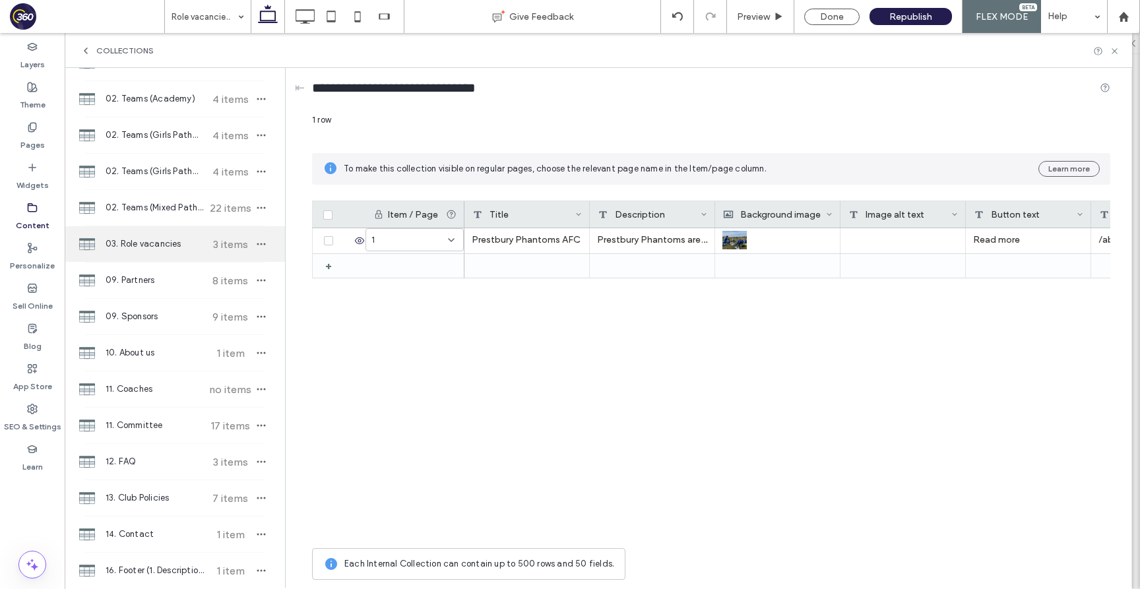
scroll to position [185, 0]
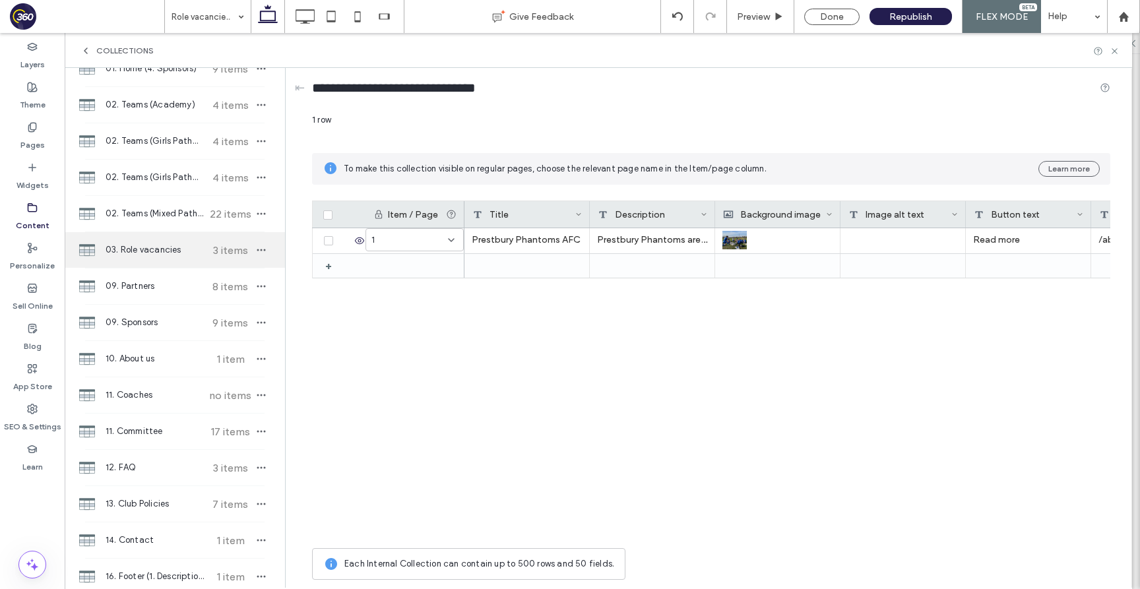
click at [173, 243] on span "03. Role vacancies" at bounding box center [155, 249] width 98 height 13
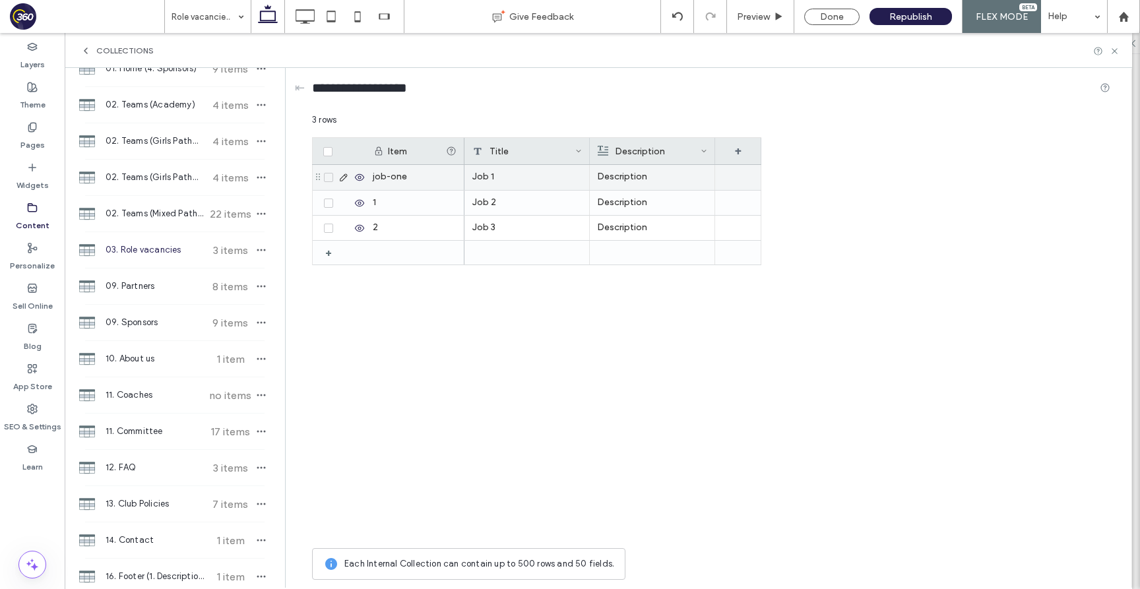
click at [638, 179] on p "Description" at bounding box center [652, 177] width 110 height 24
click at [346, 174] on use at bounding box center [343, 177] width 7 height 7
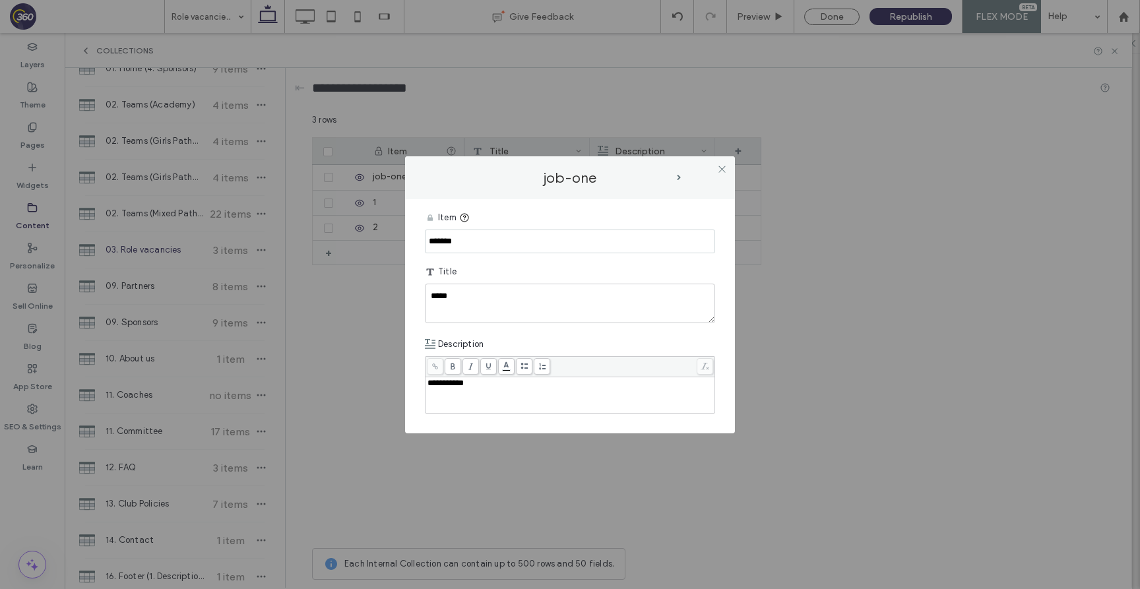
click at [492, 400] on div "**********" at bounding box center [570, 395] width 286 height 33
click at [514, 390] on div "**********" at bounding box center [570, 395] width 286 height 33
drag, startPoint x: 508, startPoint y: 390, endPoint x: 437, endPoint y: 390, distance: 70.6
click at [437, 390] on div "**********" at bounding box center [570, 395] width 286 height 33
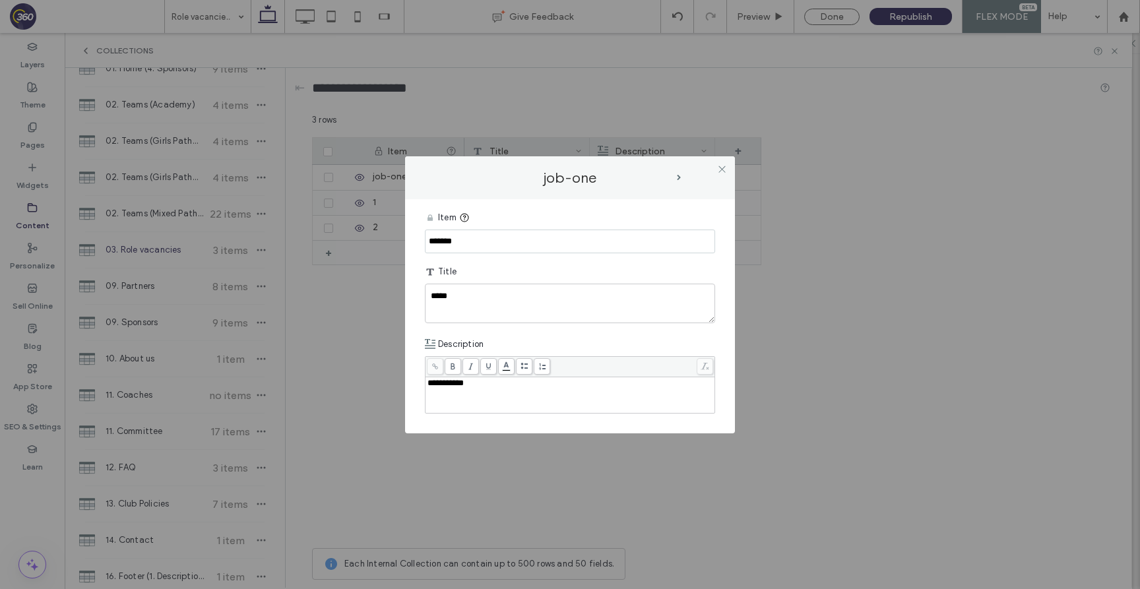
click at [437, 389] on div "**********" at bounding box center [570, 395] width 286 height 33
drag, startPoint x: 483, startPoint y: 383, endPoint x: 428, endPoint y: 381, distance: 54.8
click at [428, 381] on div "**********" at bounding box center [570, 383] width 286 height 9
drag, startPoint x: 476, startPoint y: 400, endPoint x: 437, endPoint y: 400, distance: 38.3
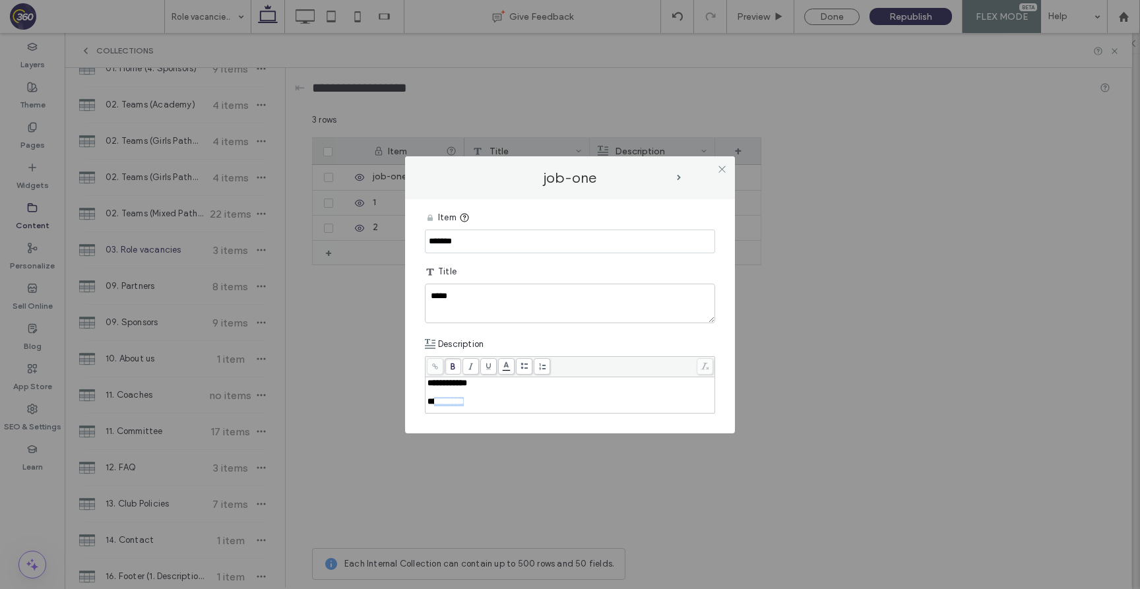
click at [437, 400] on div "**********" at bounding box center [570, 401] width 286 height 9
click at [433, 367] on icon at bounding box center [434, 366] width 7 height 7
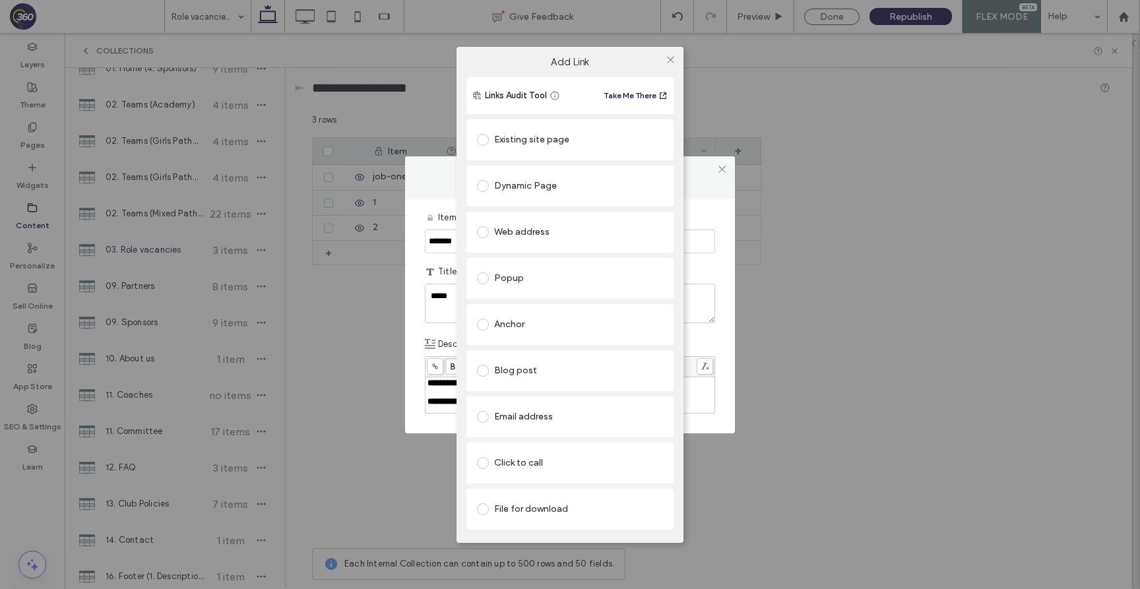
click at [526, 510] on div "File for download" at bounding box center [570, 509] width 186 height 21
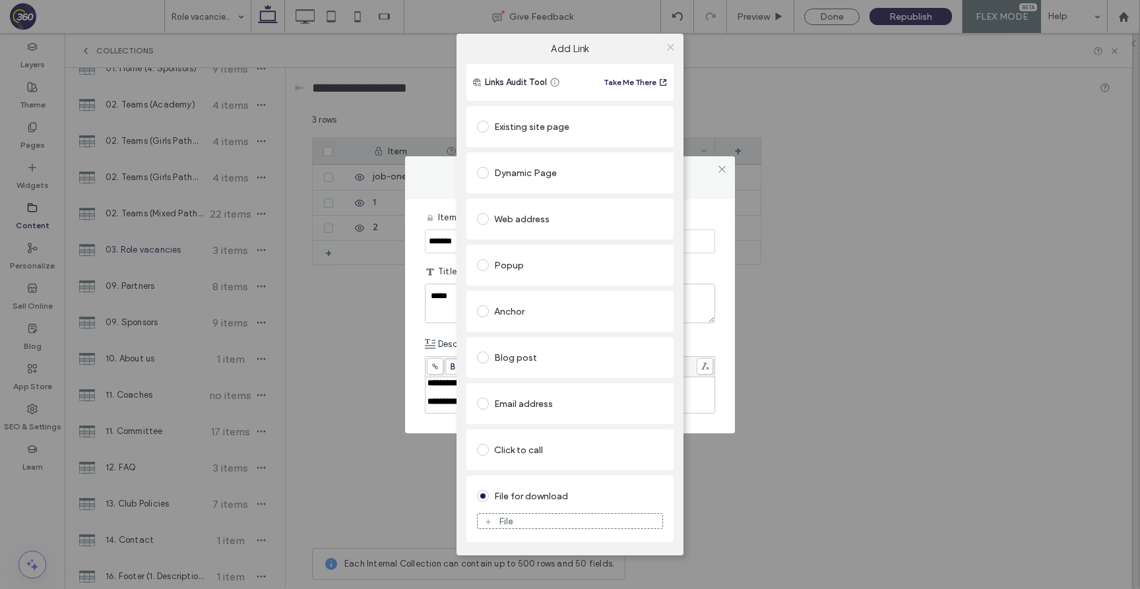
click at [668, 48] on use at bounding box center [670, 47] width 7 height 7
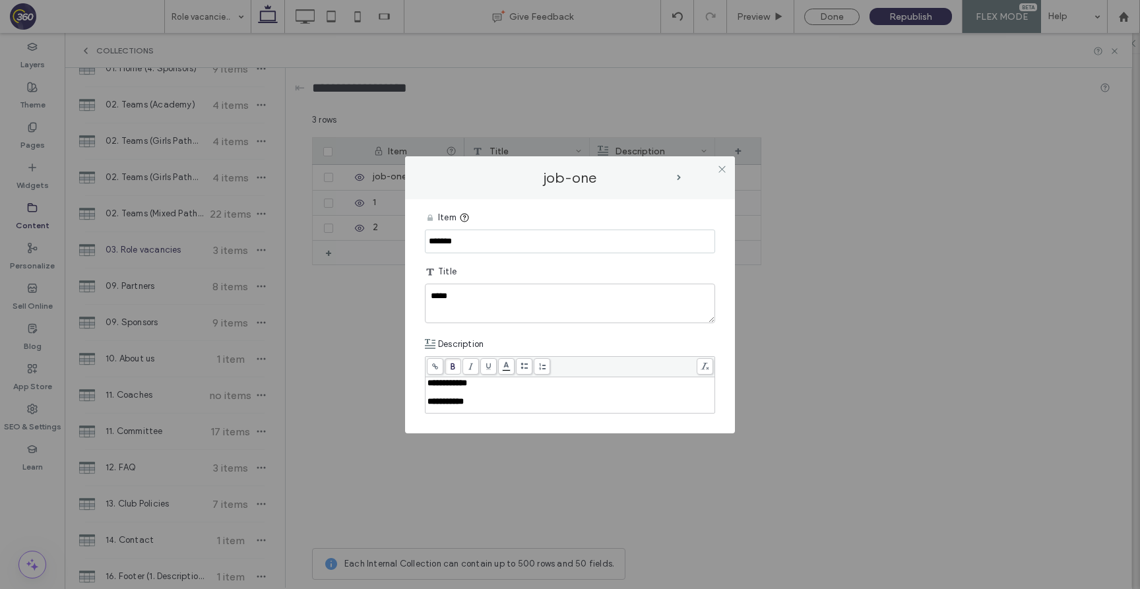
click at [470, 404] on div "**********" at bounding box center [570, 401] width 286 height 9
drag, startPoint x: 483, startPoint y: 404, endPoint x: 414, endPoint y: 396, distance: 70.4
click at [414, 396] on div "**********" at bounding box center [570, 316] width 330 height 234
click at [439, 383] on span "**********" at bounding box center [447, 383] width 40 height 9
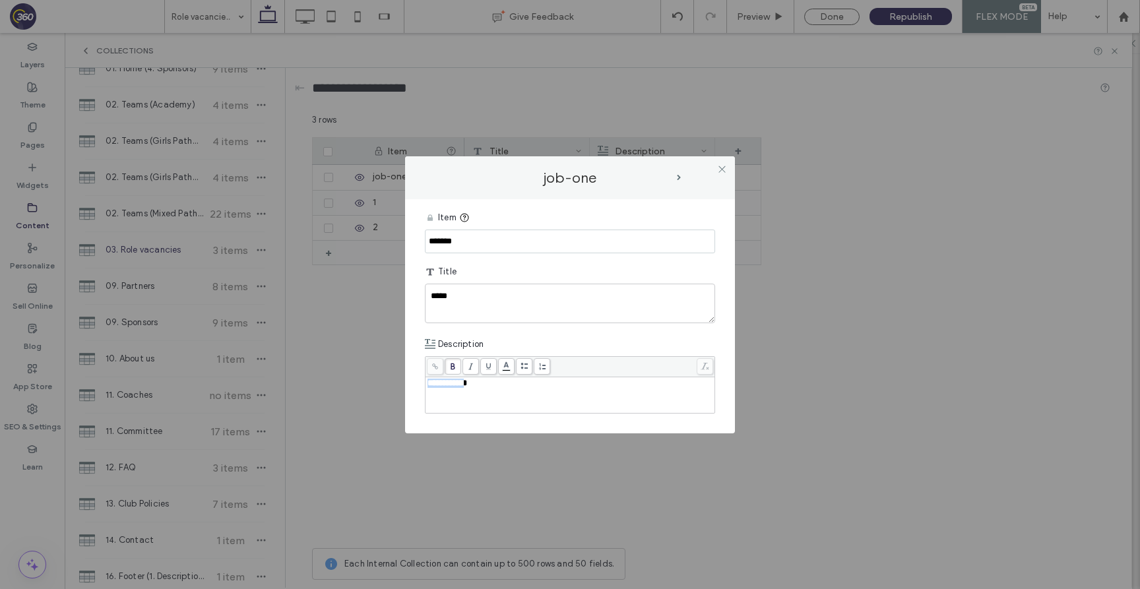
click at [439, 383] on span "**********" at bounding box center [447, 383] width 40 height 9
click at [578, 309] on textarea "*****" at bounding box center [570, 304] width 290 height 40
click at [482, 377] on div "**********" at bounding box center [569, 395] width 289 height 36
click at [481, 386] on div "**********" at bounding box center [570, 383] width 286 height 9
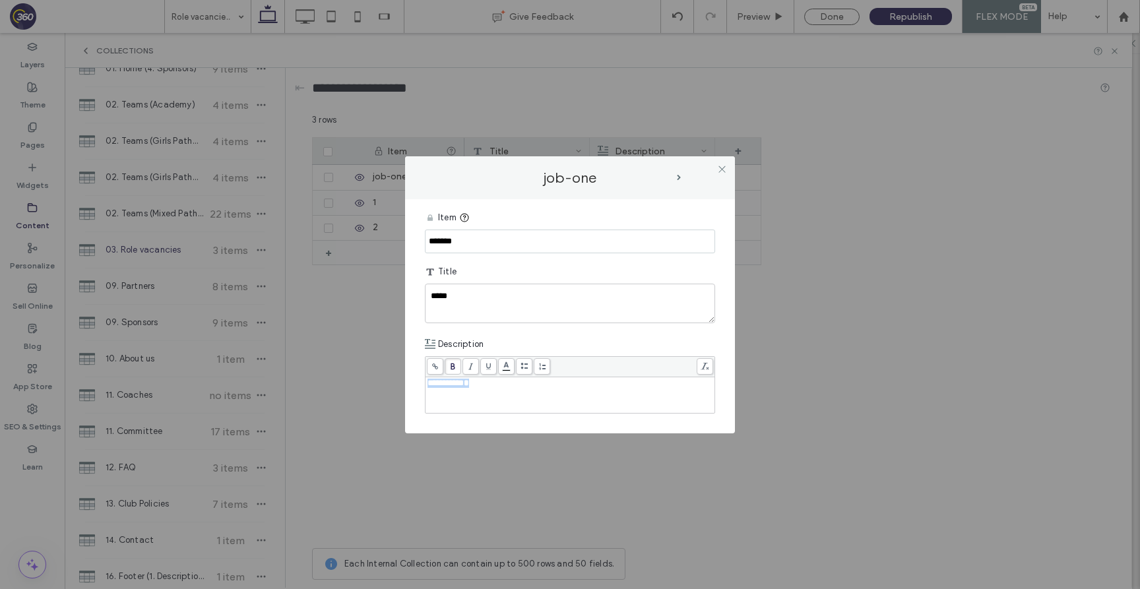
click at [481, 386] on div "**********" at bounding box center [570, 383] width 286 height 9
click at [478, 390] on div "**********" at bounding box center [570, 395] width 286 height 33
drag, startPoint x: 489, startPoint y: 388, endPoint x: 416, endPoint y: 387, distance: 72.6
click at [416, 387] on div "**********" at bounding box center [570, 316] width 330 height 234
click at [497, 389] on div "**********" at bounding box center [570, 395] width 286 height 33
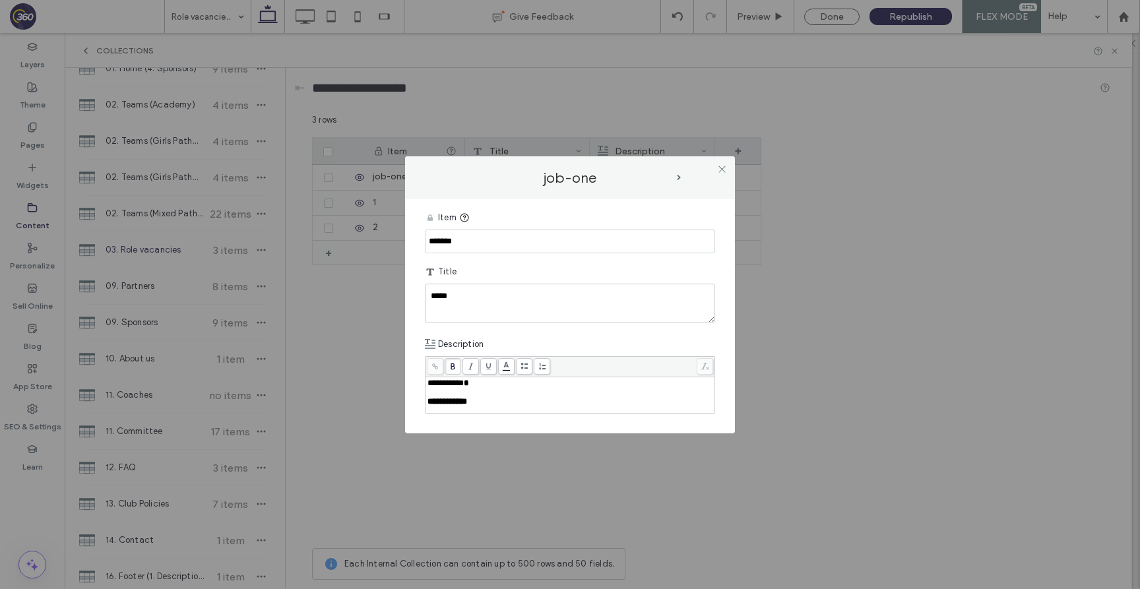
click at [438, 403] on span "**********" at bounding box center [447, 401] width 40 height 9
drag, startPoint x: 483, startPoint y: 402, endPoint x: 423, endPoint y: 402, distance: 60.7
click at [423, 402] on div "**********" at bounding box center [570, 316] width 330 height 234
click at [435, 365] on use at bounding box center [435, 366] width 6 height 6
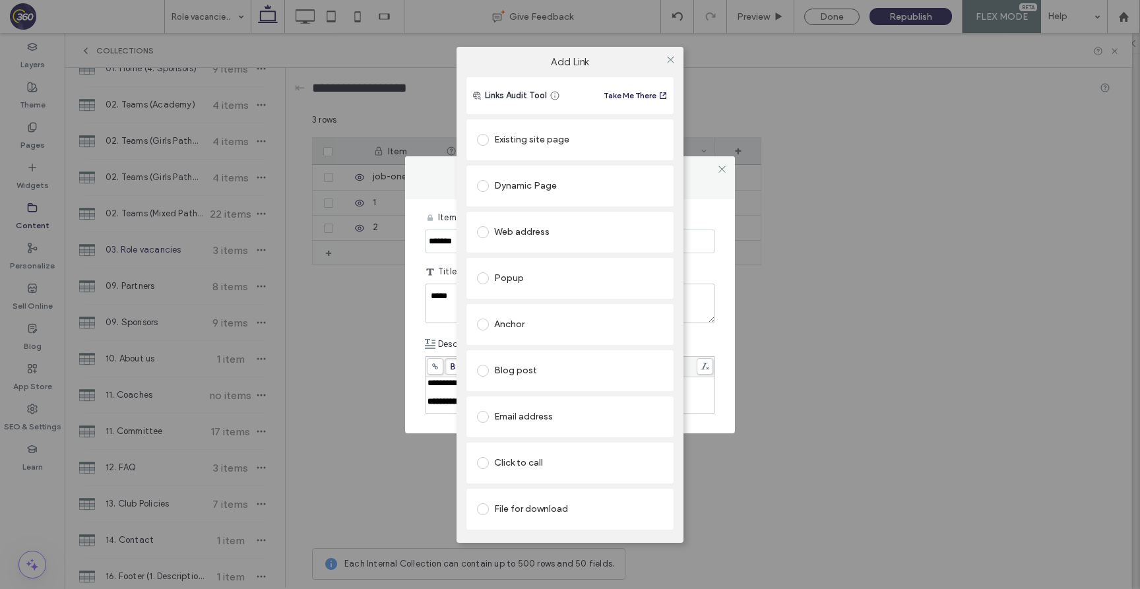
click at [483, 508] on span at bounding box center [483, 509] width 12 height 12
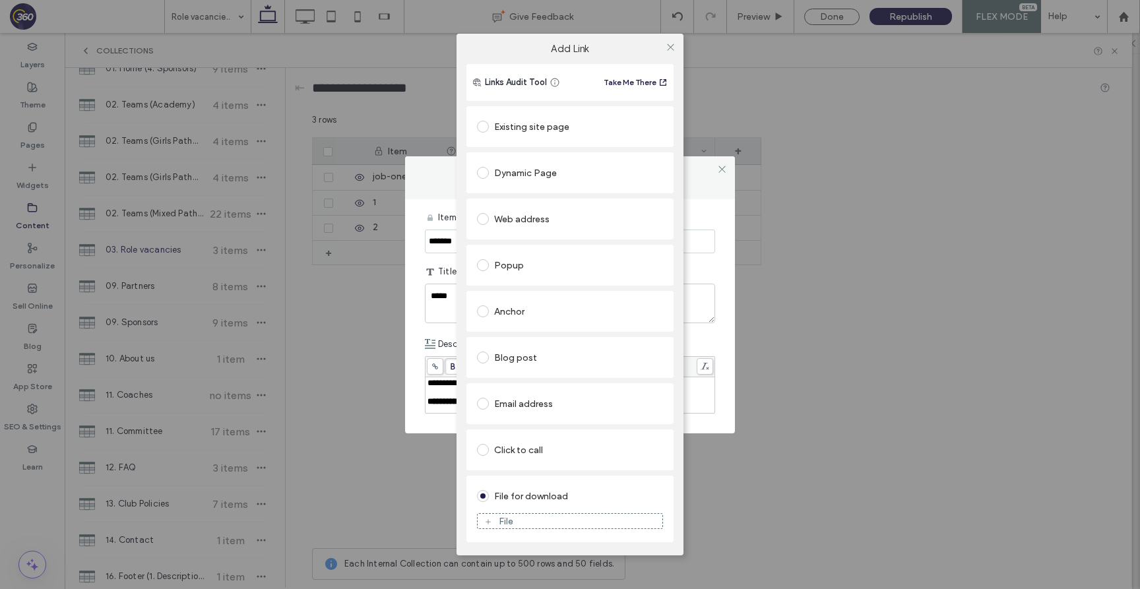
click at [532, 524] on div "File" at bounding box center [570, 521] width 185 height 12
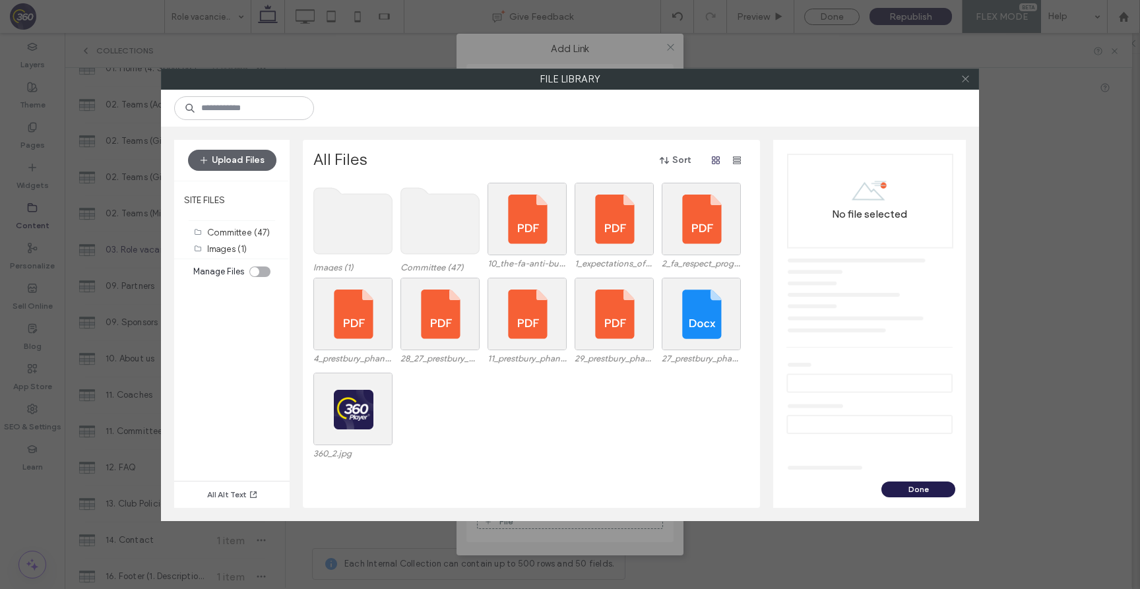
click at [962, 79] on icon at bounding box center [965, 79] width 10 height 10
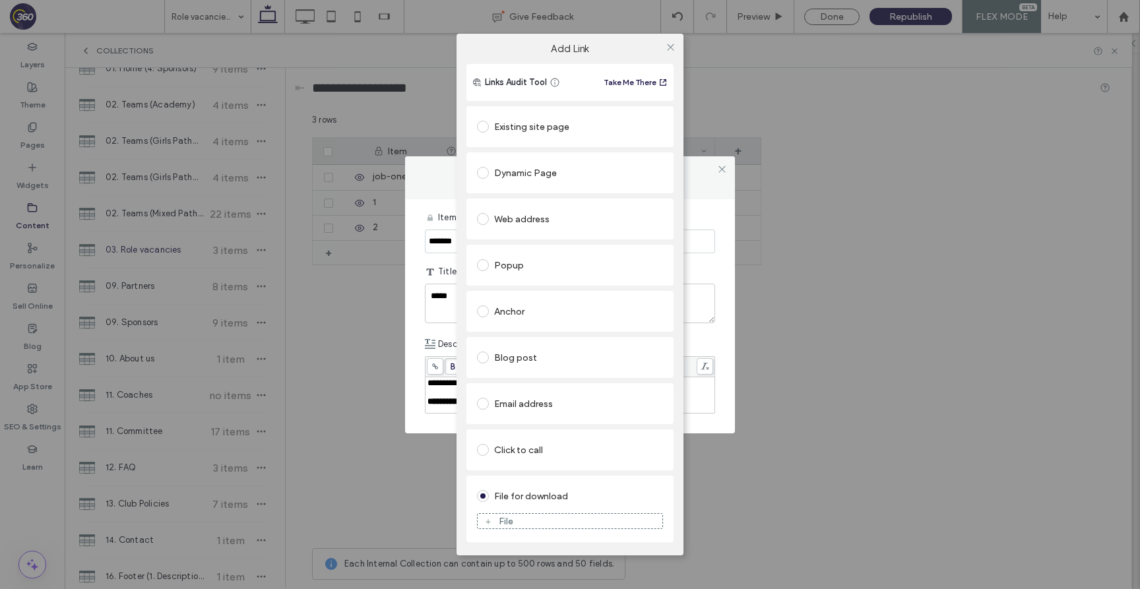
click at [518, 521] on div "File" at bounding box center [570, 521] width 185 height 12
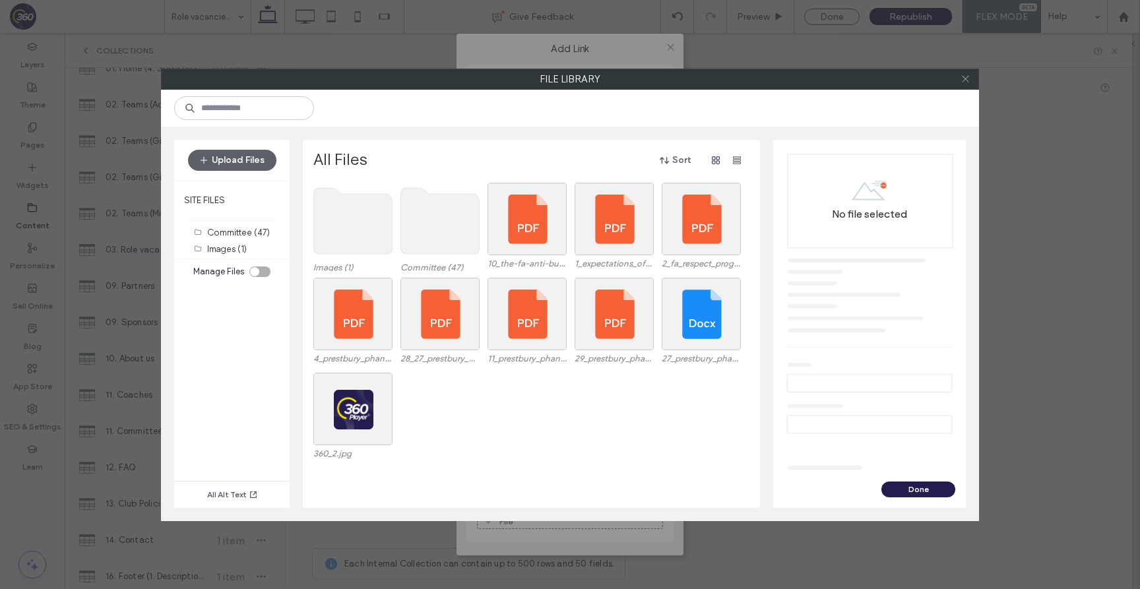
click at [963, 79] on icon at bounding box center [965, 79] width 10 height 10
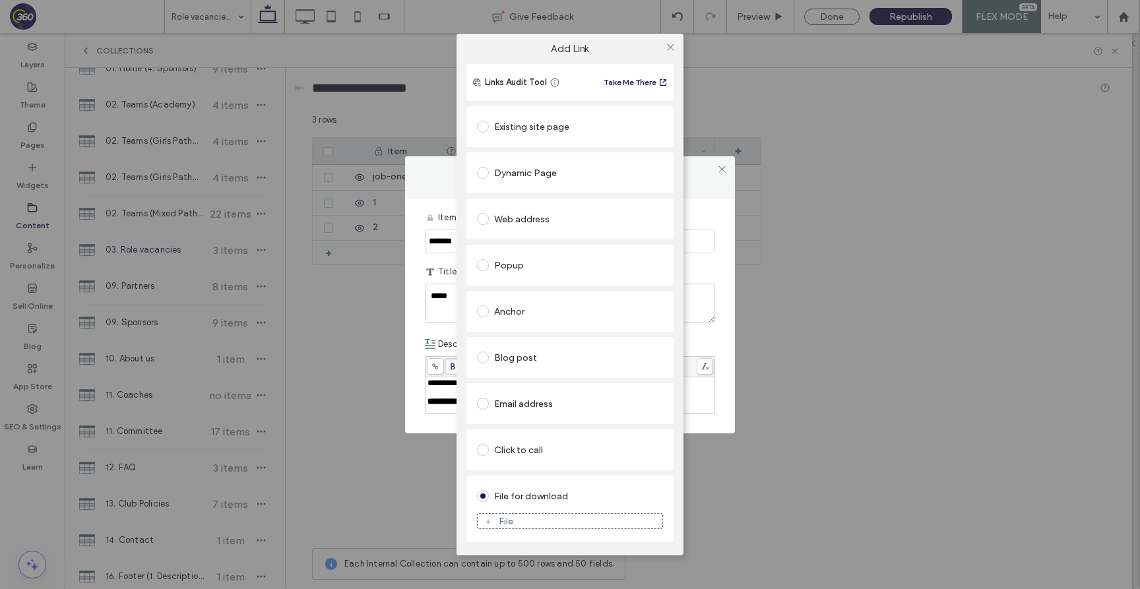
click at [548, 526] on div "File" at bounding box center [570, 521] width 185 height 12
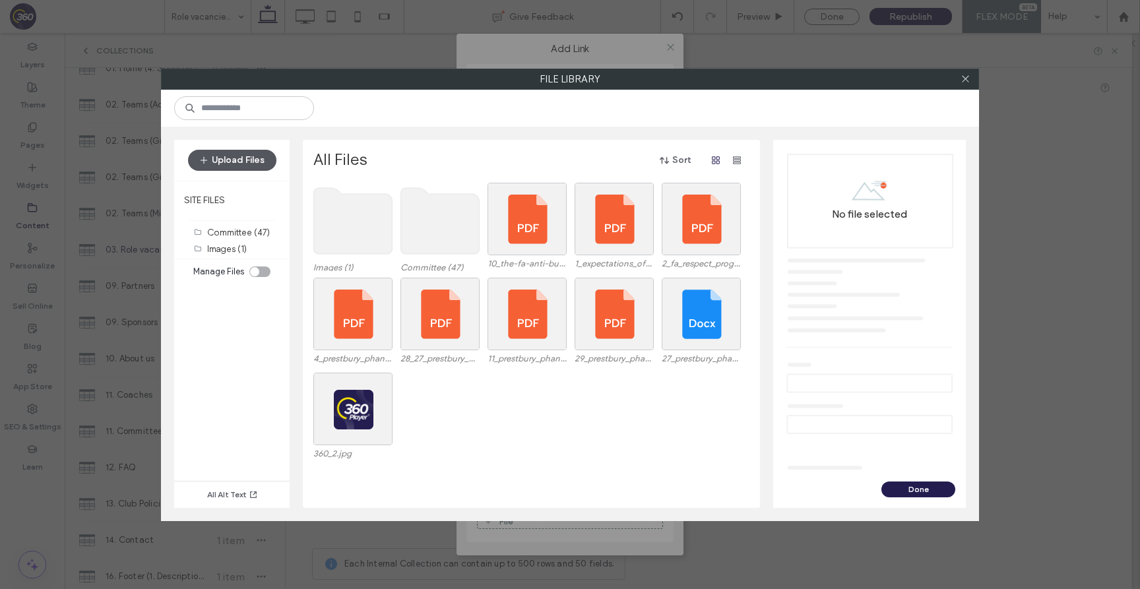
click at [237, 168] on button "Upload Files" at bounding box center [232, 160] width 88 height 21
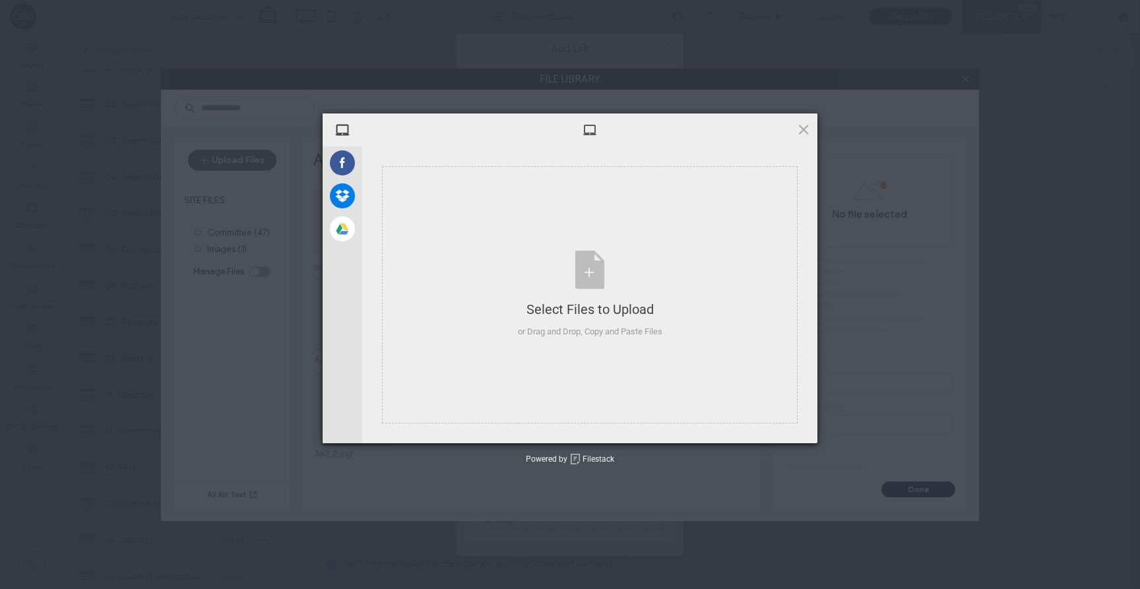
click at [626, 129] on div at bounding box center [589, 129] width 455 height 33
click at [804, 127] on span at bounding box center [803, 129] width 15 height 15
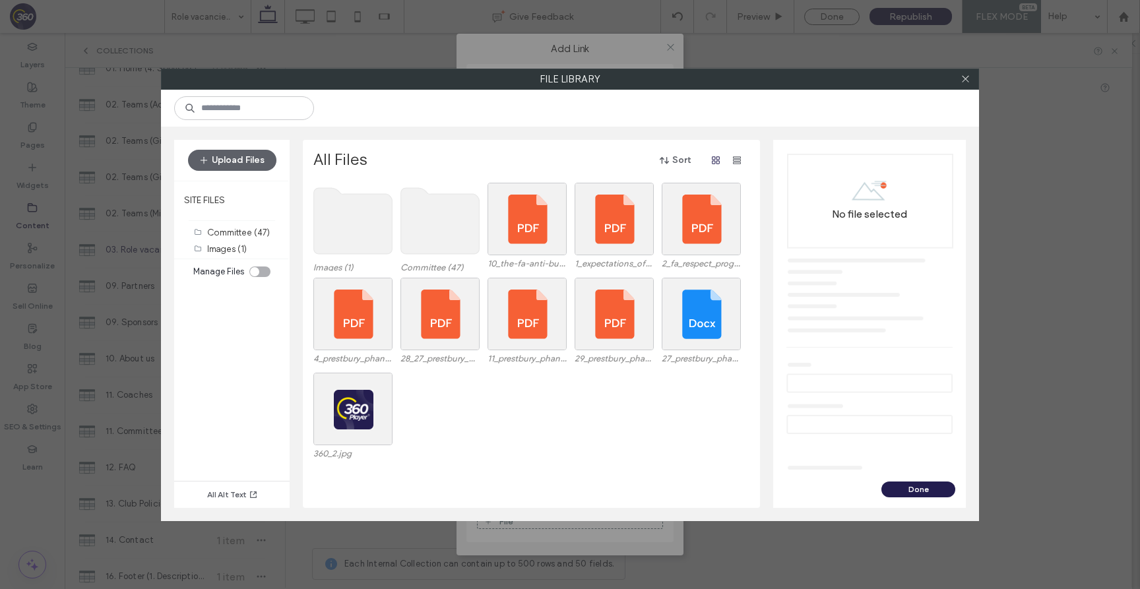
click at [959, 78] on div at bounding box center [965, 79] width 20 height 20
click at [961, 81] on icon at bounding box center [965, 79] width 10 height 10
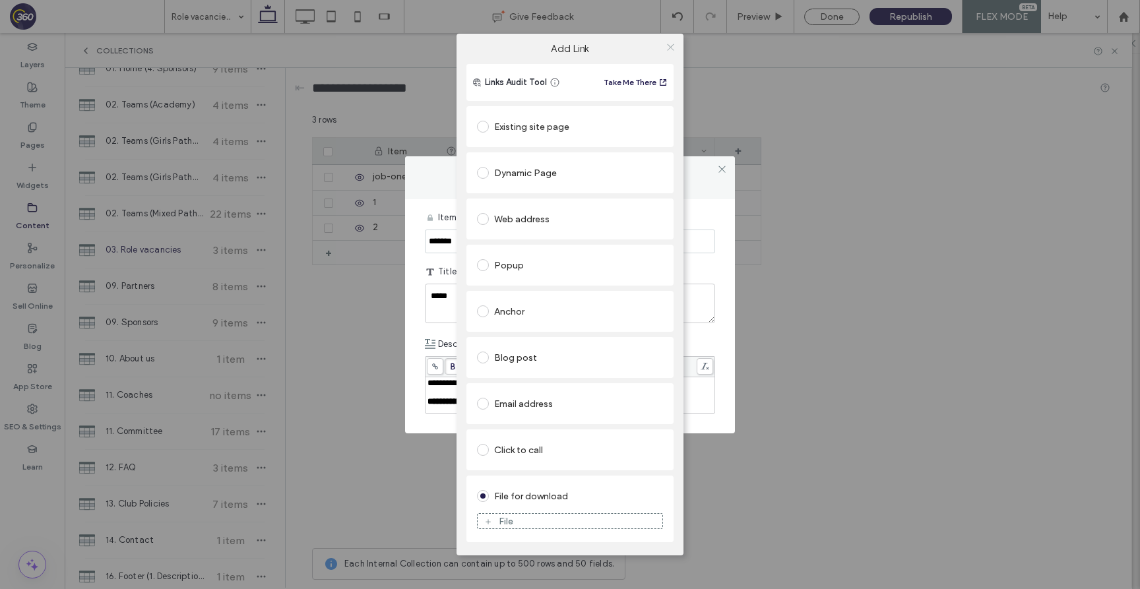
click at [666, 46] on icon at bounding box center [671, 47] width 10 height 10
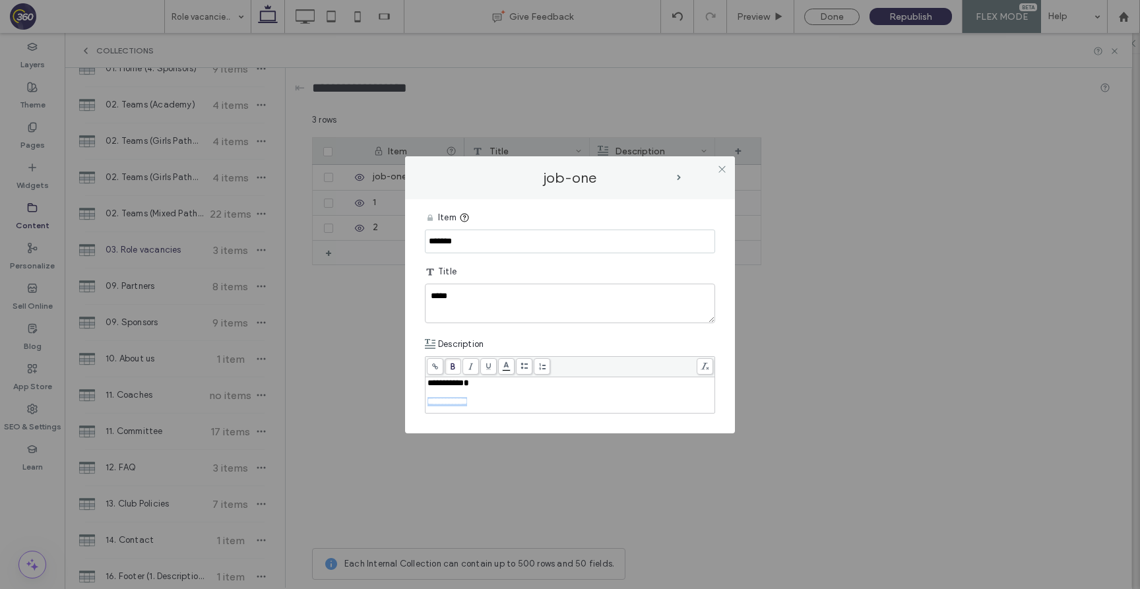
click at [495, 400] on div "**********" at bounding box center [570, 401] width 286 height 9
drag, startPoint x: 505, startPoint y: 400, endPoint x: 411, endPoint y: 400, distance: 94.3
click at [411, 400] on div "**********" at bounding box center [570, 316] width 330 height 234
click at [718, 168] on icon at bounding box center [722, 169] width 10 height 10
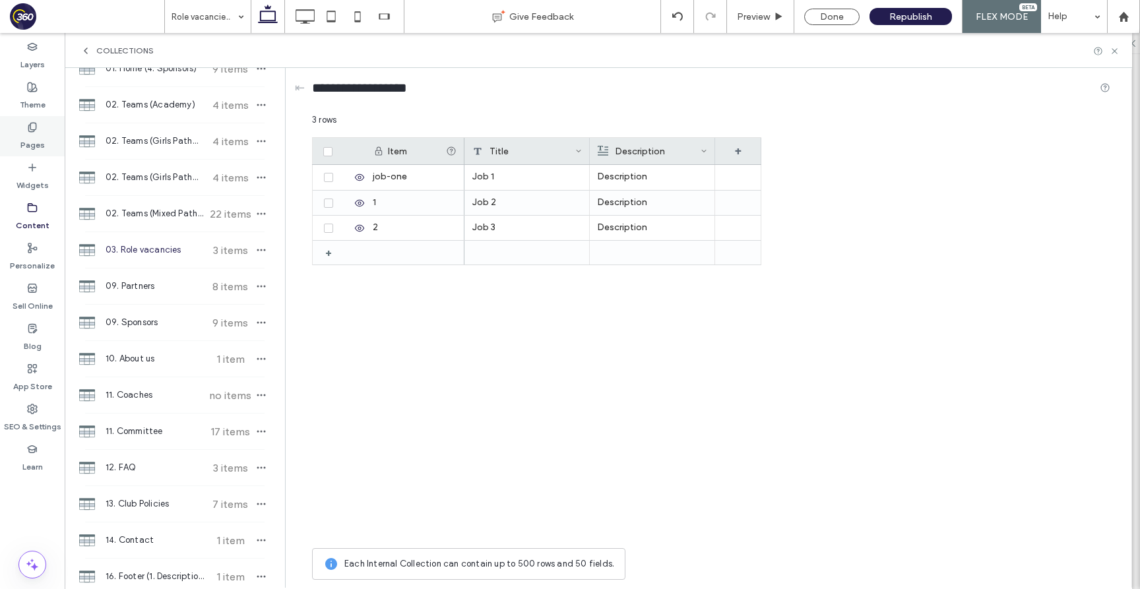
click at [47, 147] on div "Pages" at bounding box center [32, 136] width 65 height 40
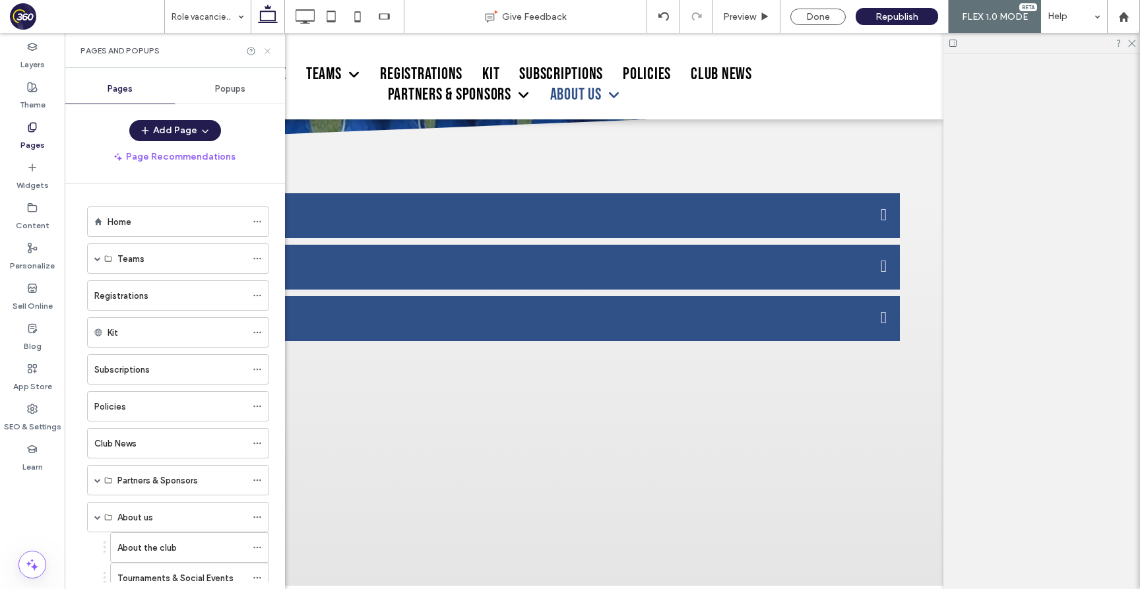
click at [268, 53] on icon at bounding box center [268, 51] width 10 height 10
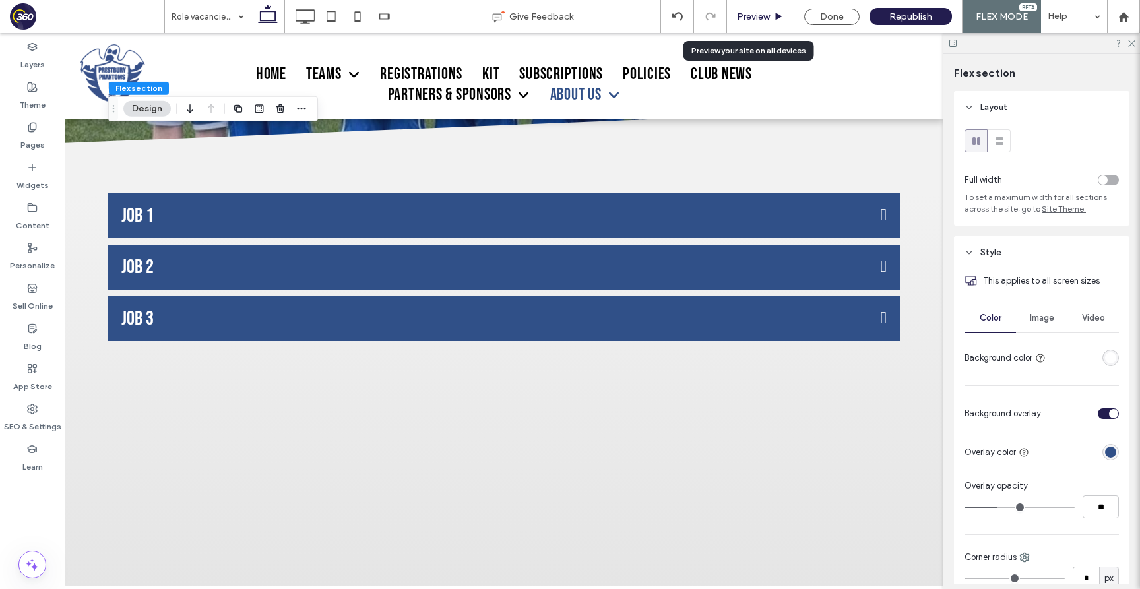
click at [747, 19] on span "Preview" at bounding box center [753, 16] width 33 height 11
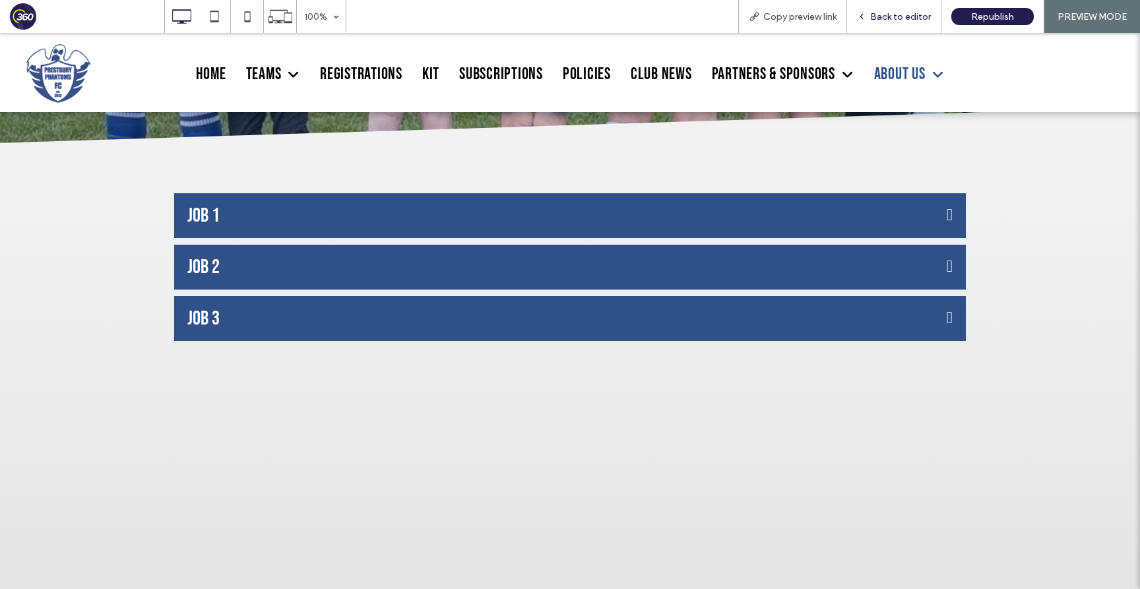
click at [923, 12] on span "Back to editor" at bounding box center [900, 16] width 61 height 11
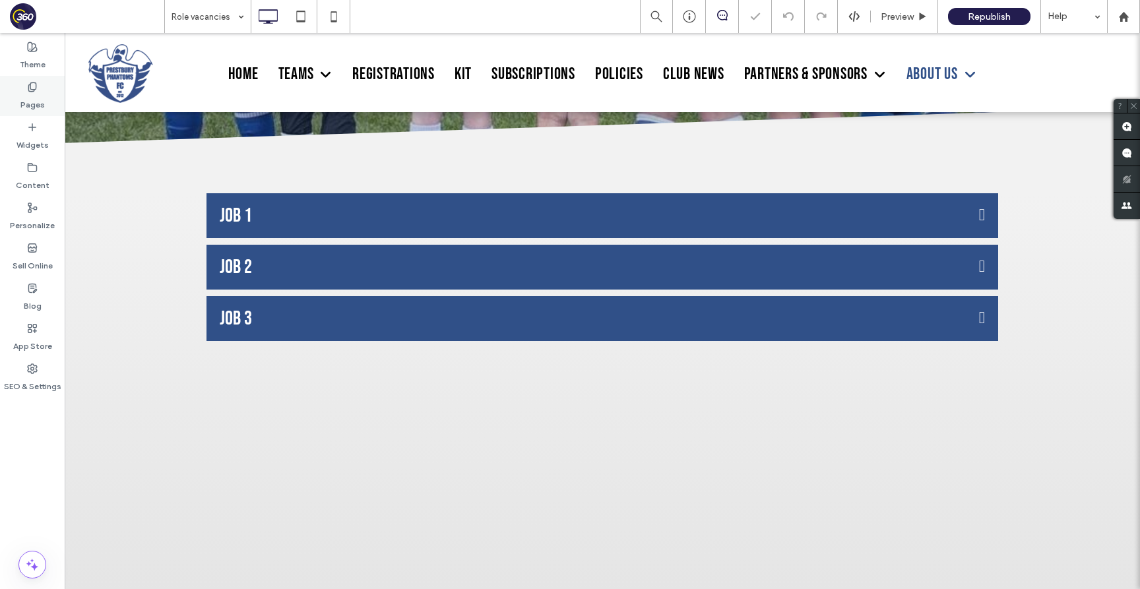
click at [34, 103] on label "Pages" at bounding box center [32, 101] width 24 height 18
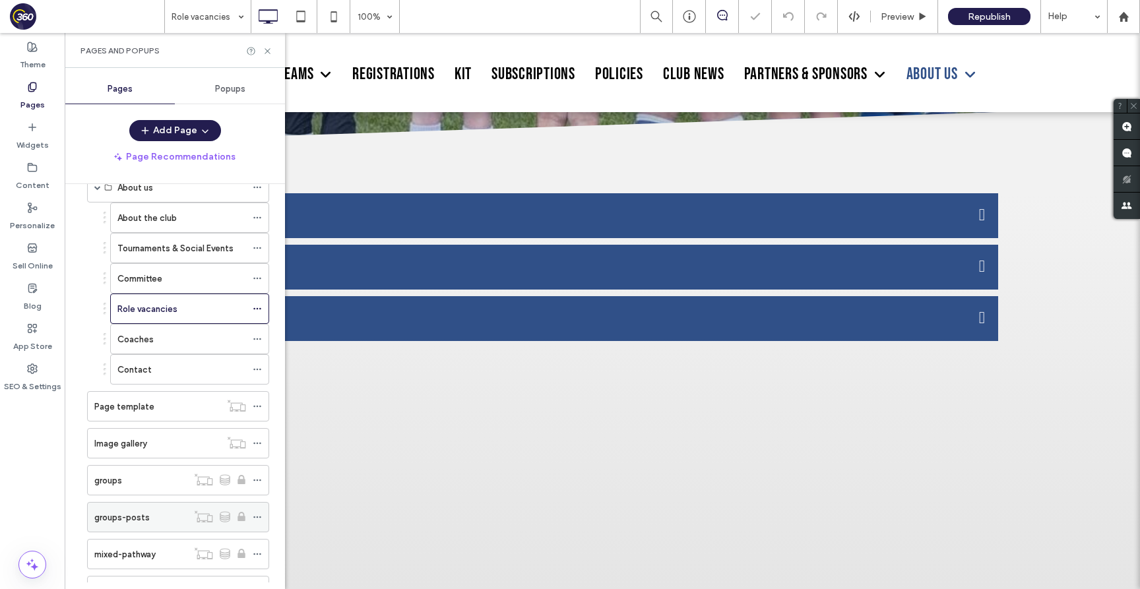
scroll to position [301, 0]
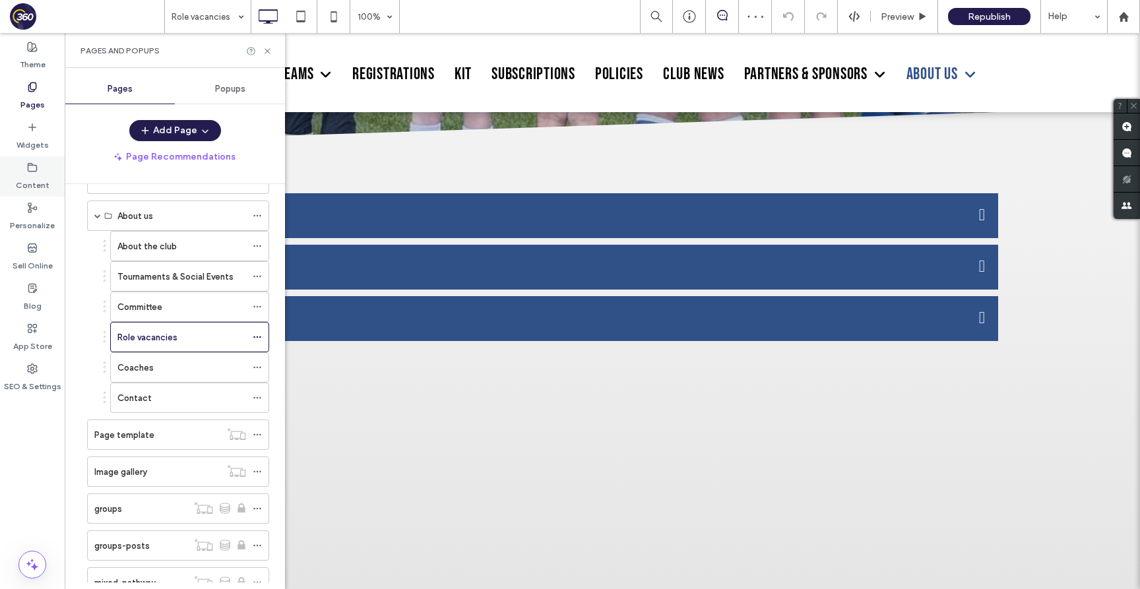
click at [46, 181] on label "Content" at bounding box center [33, 182] width 34 height 18
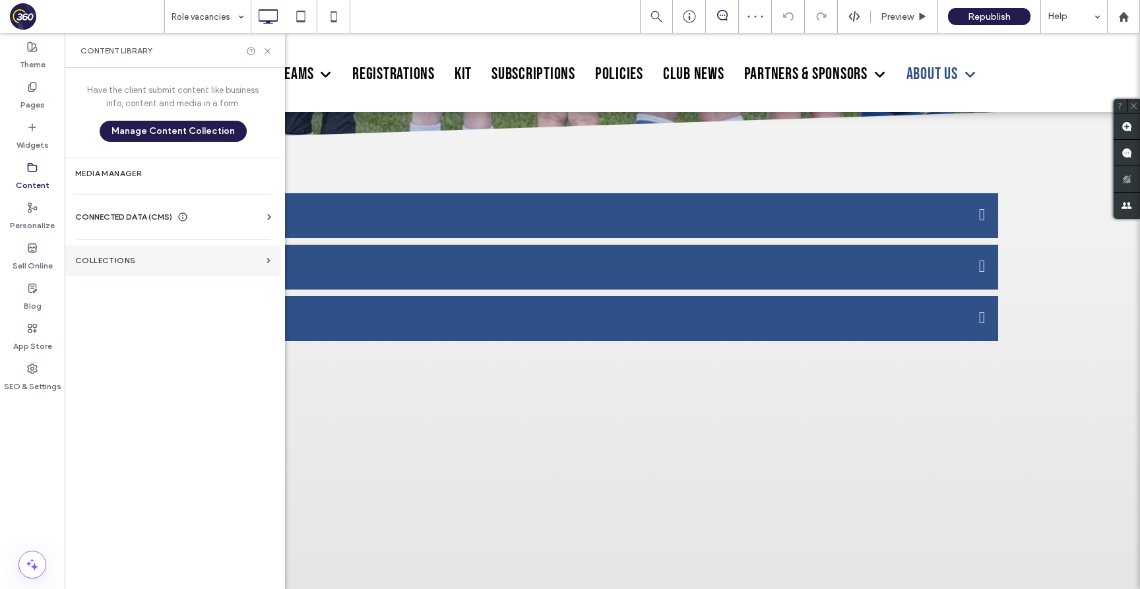
click at [192, 257] on label "Collections" at bounding box center [168, 260] width 186 height 9
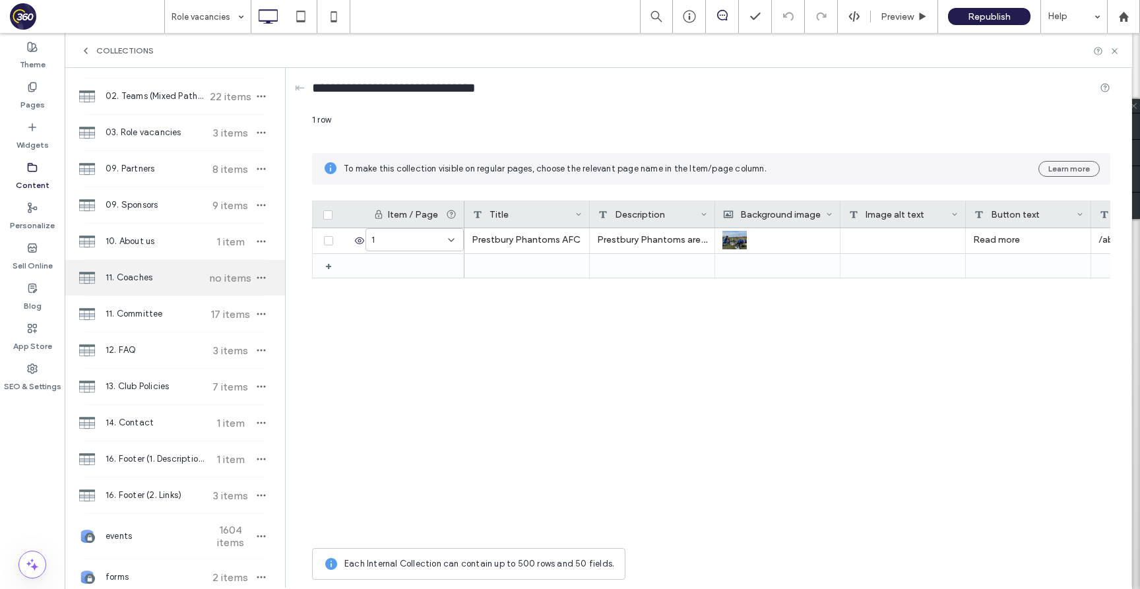
scroll to position [248, 0]
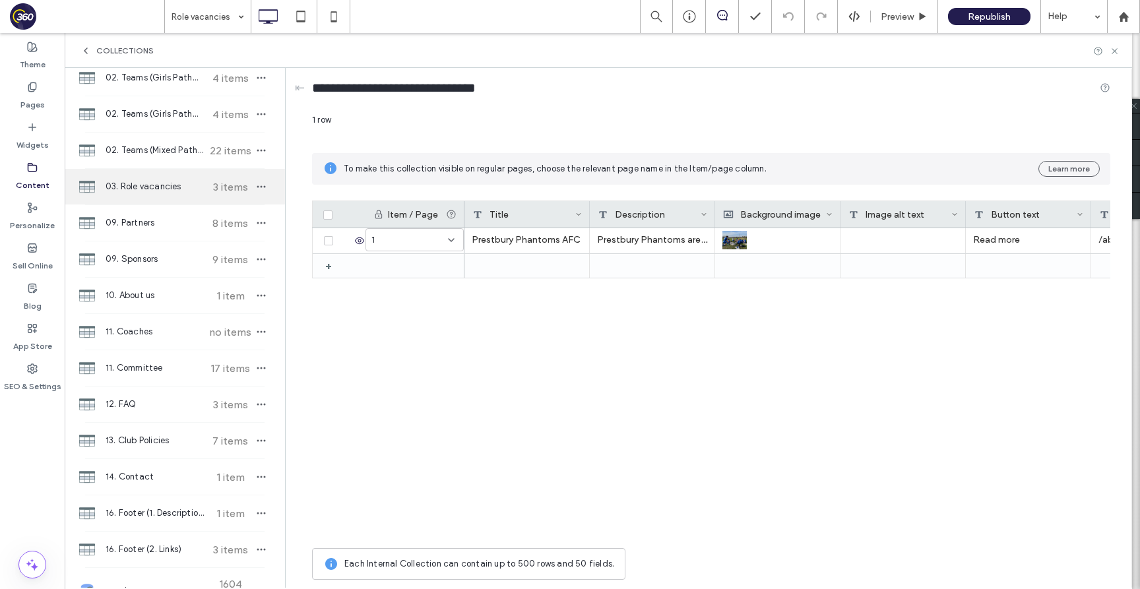
click at [170, 191] on span "03. Role vacancies" at bounding box center [155, 186] width 98 height 13
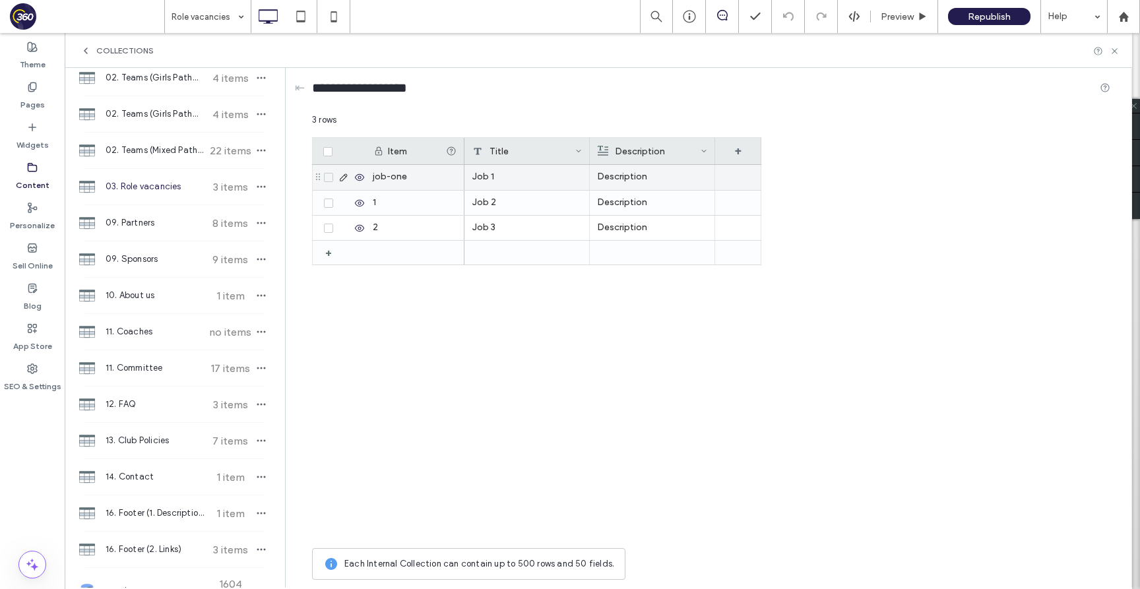
click at [365, 179] on div "job-one" at bounding box center [414, 177] width 99 height 25
click at [357, 183] on div at bounding box center [343, 177] width 46 height 25
click at [357, 179] on use at bounding box center [359, 177] width 9 height 7
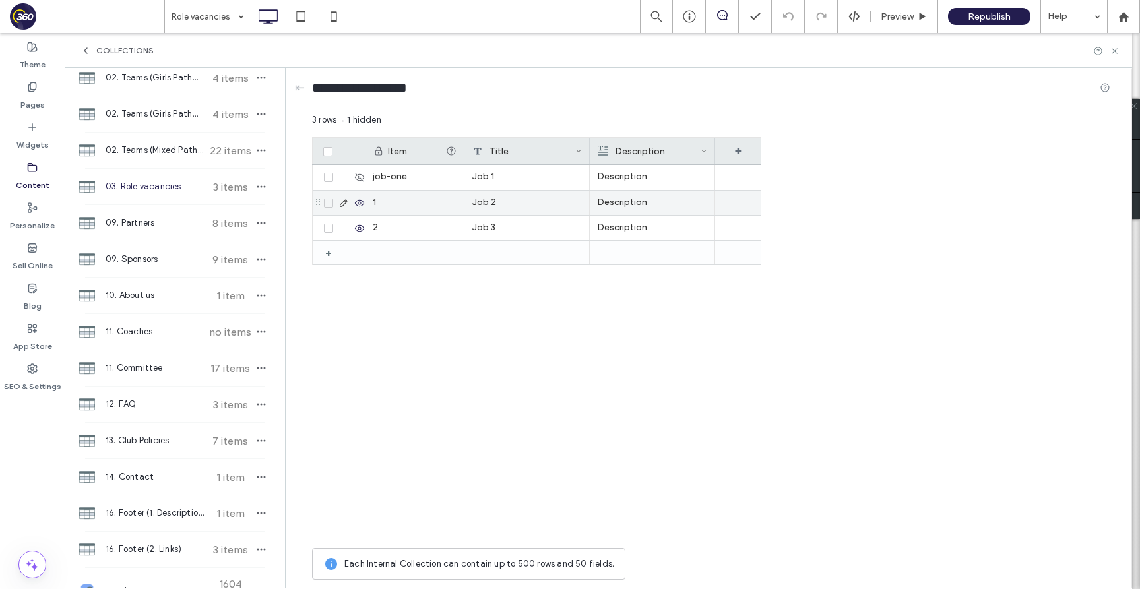
click at [357, 202] on icon at bounding box center [359, 203] width 11 height 11
click at [361, 230] on use at bounding box center [359, 227] width 9 height 7
click at [1115, 49] on icon at bounding box center [1114, 51] width 10 height 10
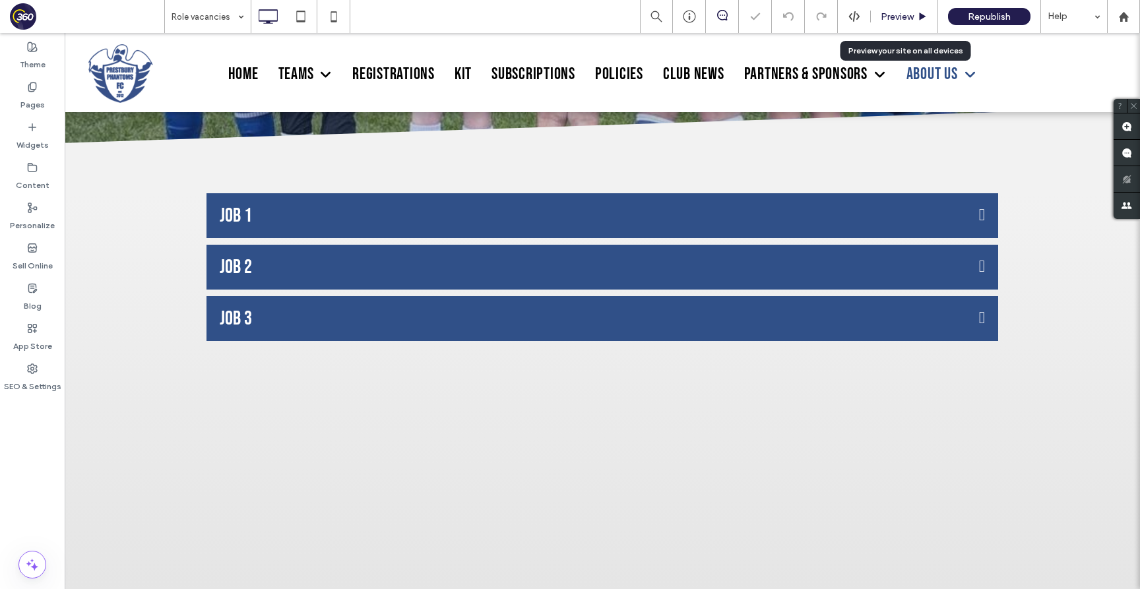
click at [897, 16] on span "Preview" at bounding box center [897, 16] width 33 height 11
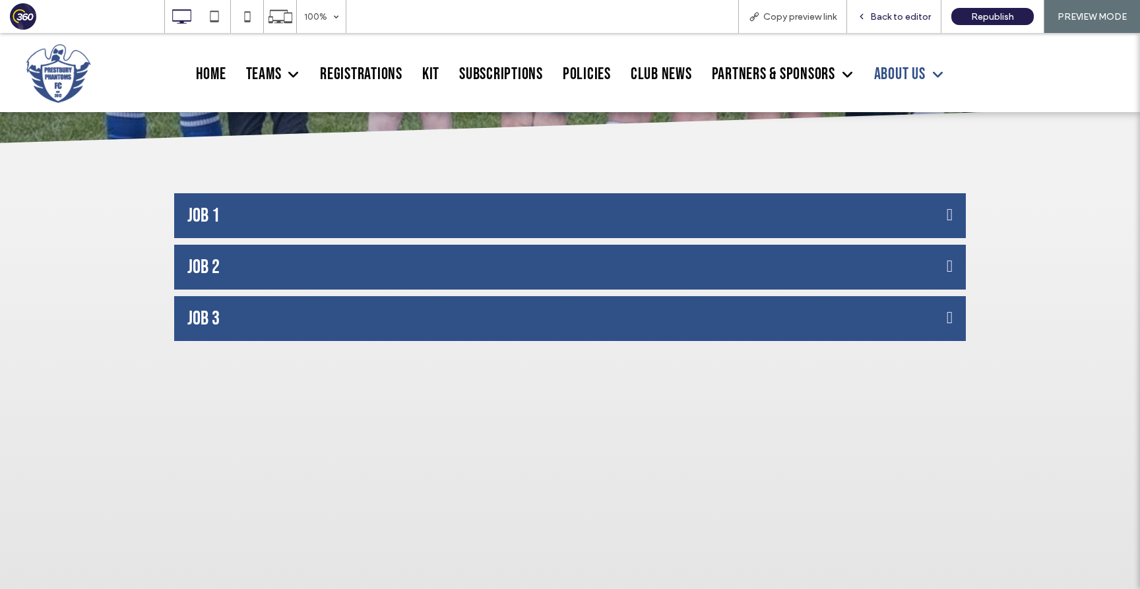
click at [896, 11] on span "Back to editor" at bounding box center [900, 16] width 61 height 11
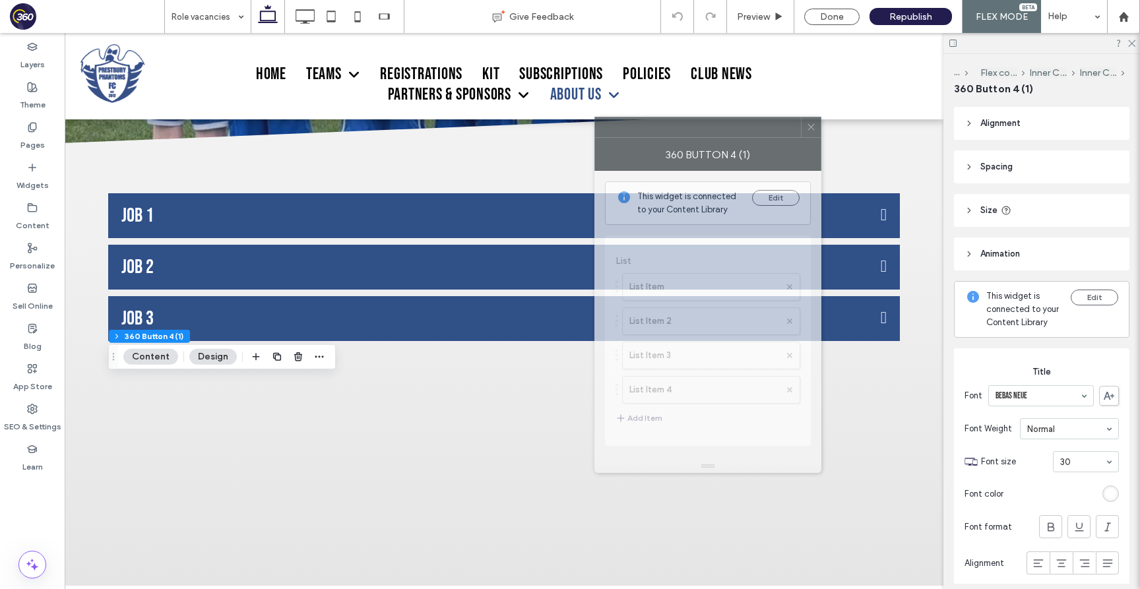
drag, startPoint x: 1045, startPoint y: 129, endPoint x: 734, endPoint y: 129, distance: 311.3
click at [734, 129] on div at bounding box center [698, 127] width 206 height 20
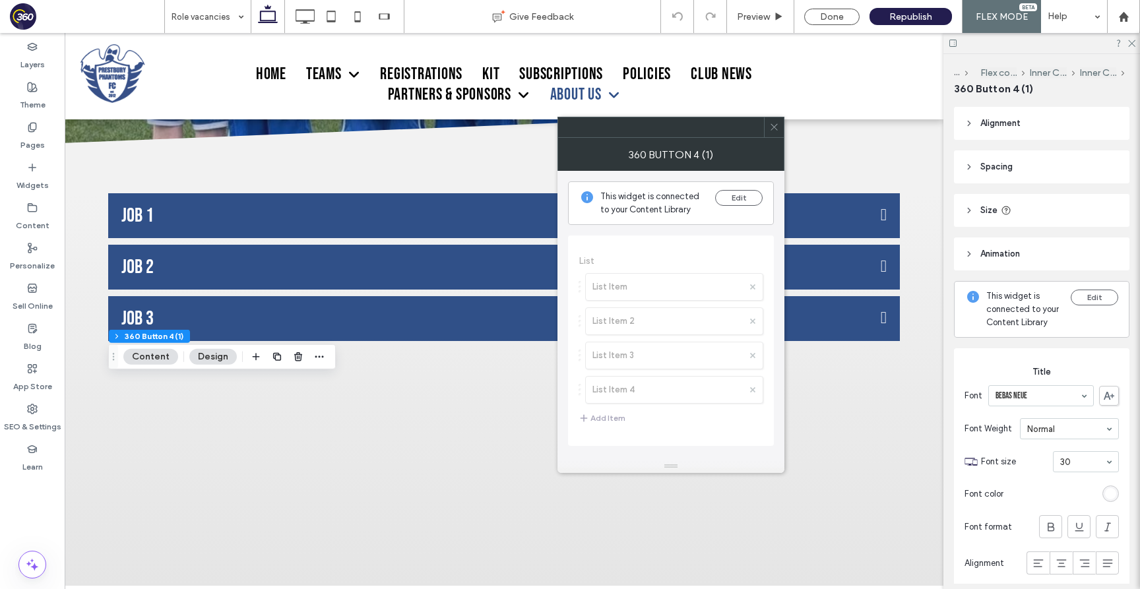
click at [769, 121] on span at bounding box center [774, 127] width 10 height 20
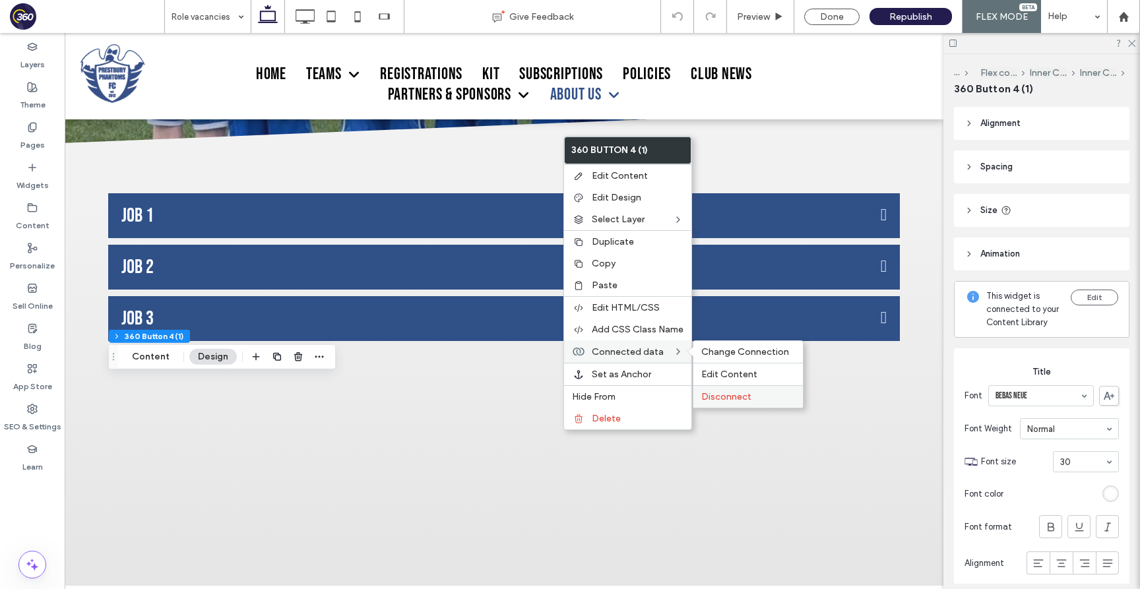
click at [727, 390] on div "Disconnect" at bounding box center [747, 396] width 109 height 22
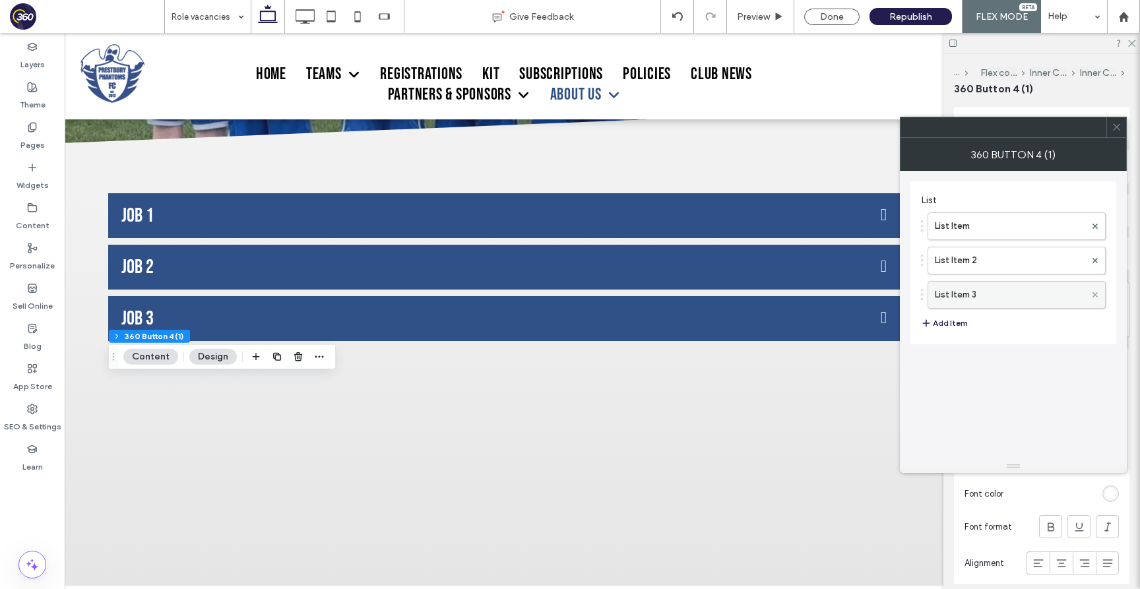
click at [1096, 292] on use at bounding box center [1094, 294] width 5 height 5
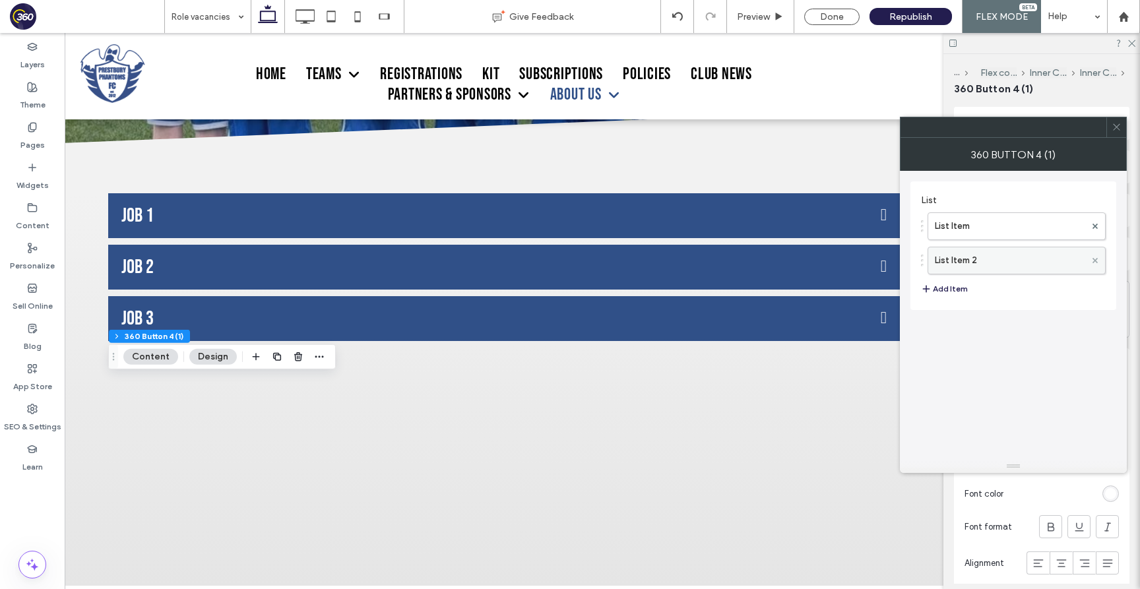
click at [1097, 261] on icon at bounding box center [1094, 260] width 5 height 5
click at [1096, 222] on span at bounding box center [1094, 226] width 5 height 20
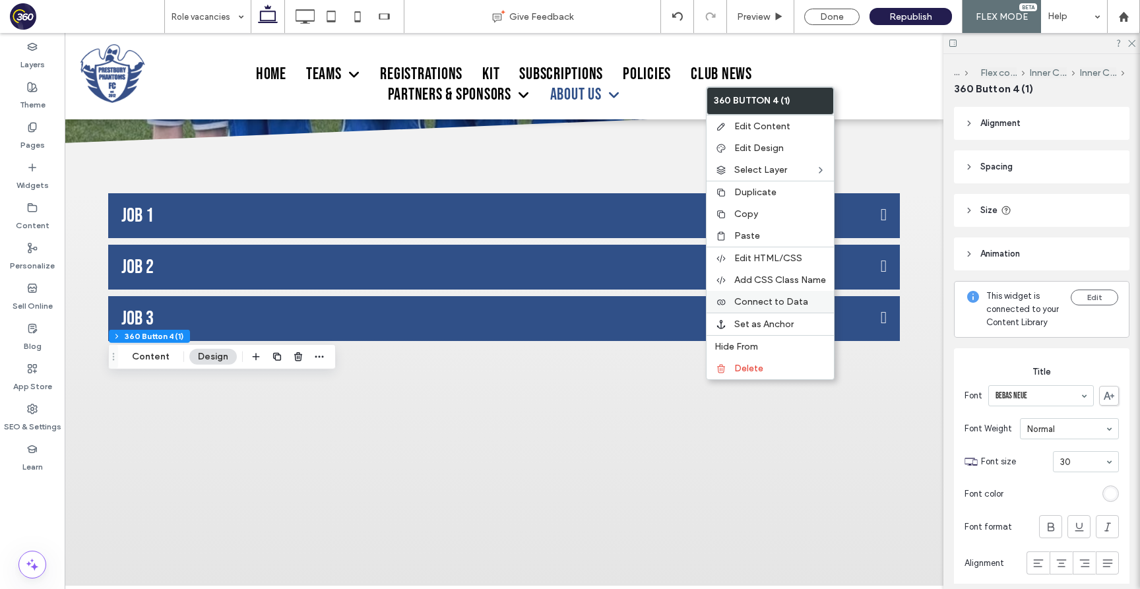
click at [774, 292] on div "Connect to Data" at bounding box center [769, 302] width 127 height 22
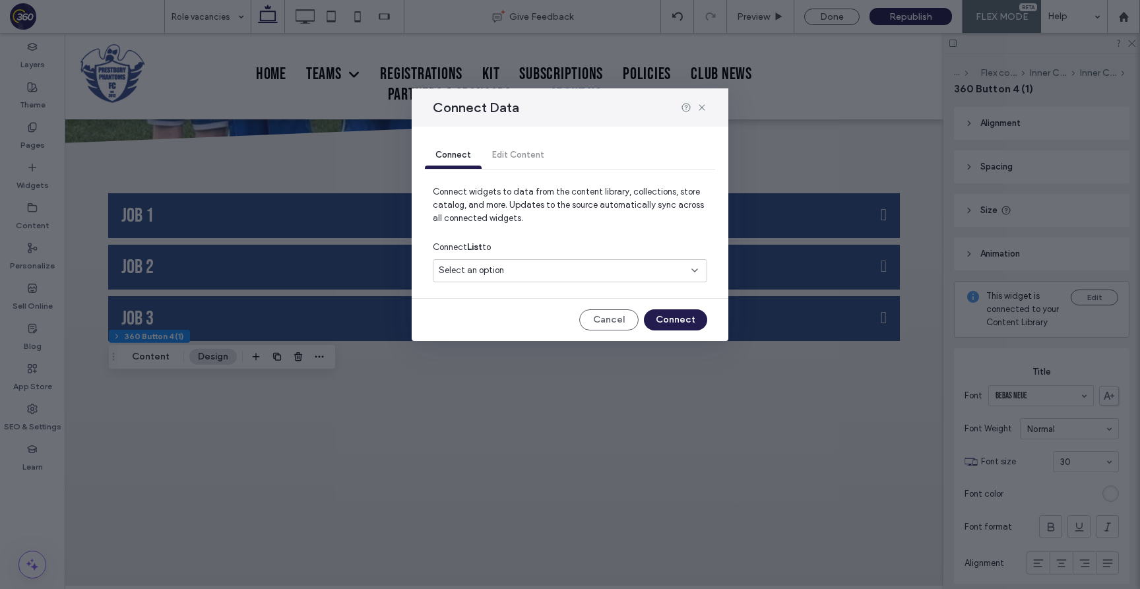
click at [567, 261] on div "Select an option" at bounding box center [570, 270] width 274 height 23
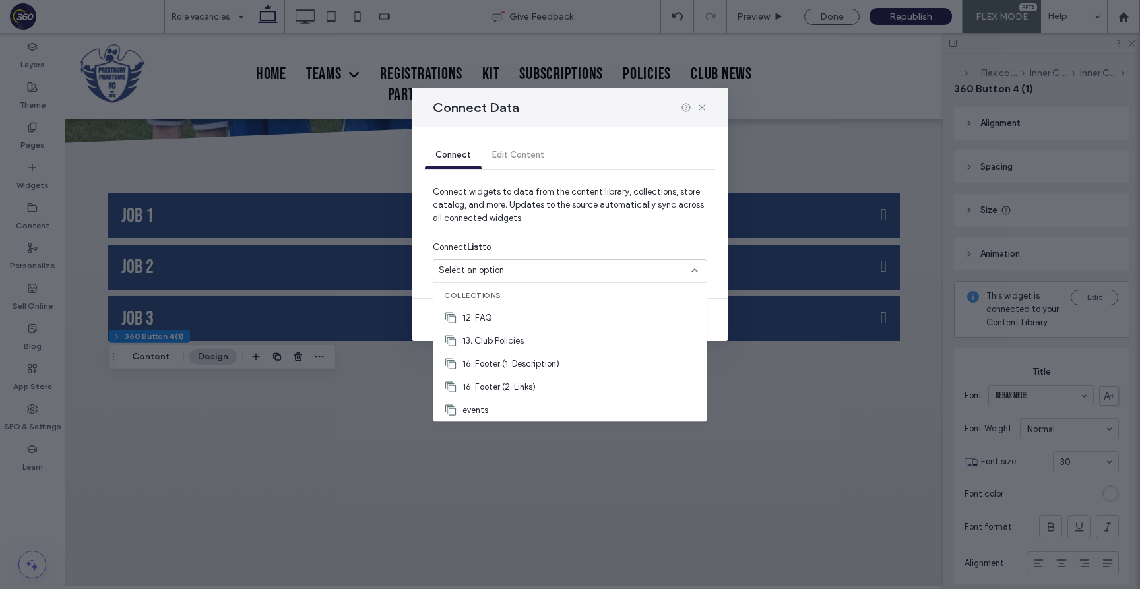
click at [547, 283] on div "Collections" at bounding box center [569, 294] width 273 height 23
click at [545, 275] on div "Select an option" at bounding box center [562, 270] width 247 height 13
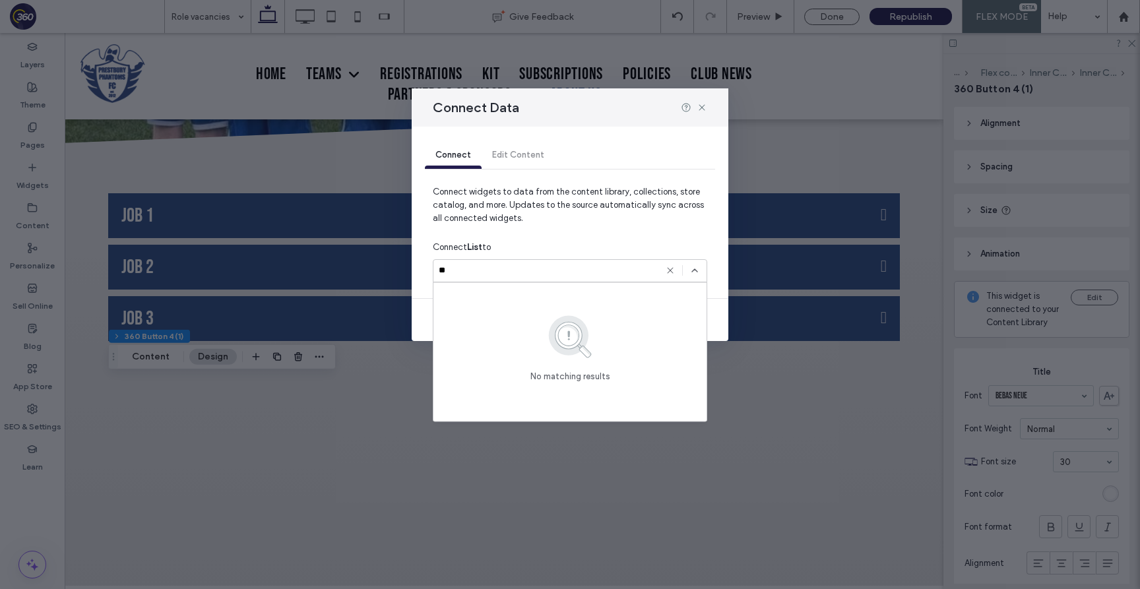
type input "**"
click at [671, 266] on icon at bounding box center [670, 270] width 11 height 11
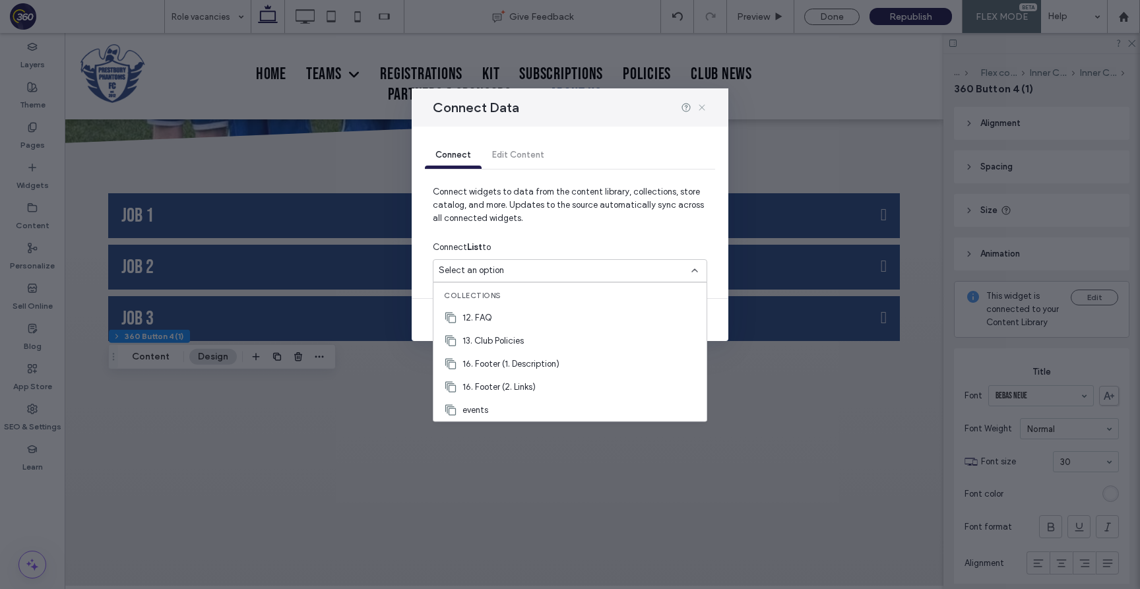
click at [704, 109] on icon at bounding box center [702, 107] width 11 height 11
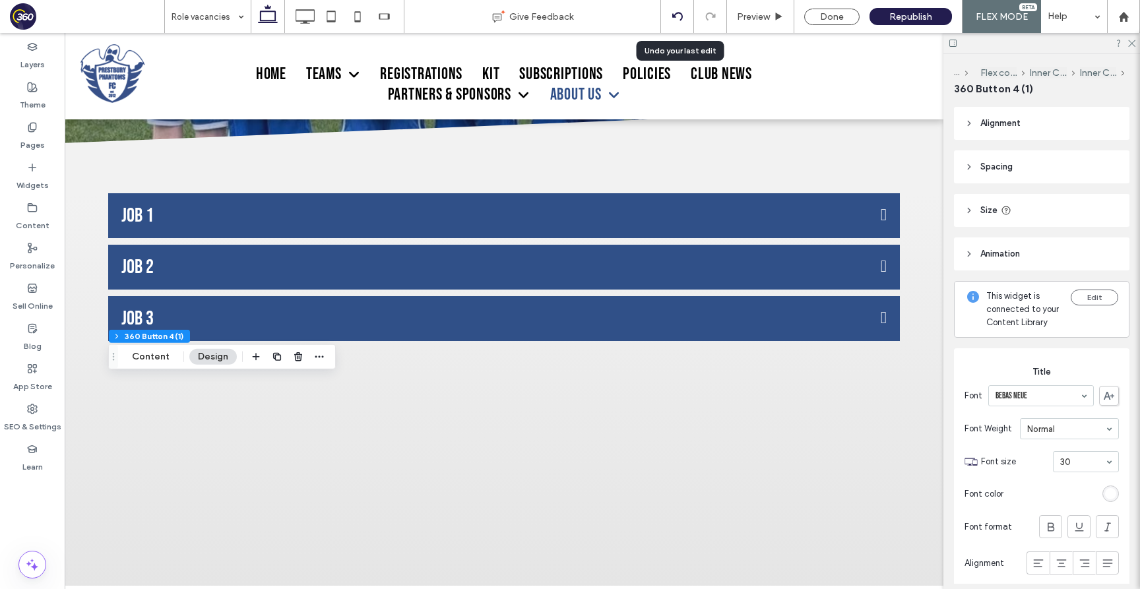
click at [682, 9] on div at bounding box center [677, 16] width 33 height 33
click at [680, 17] on icon at bounding box center [677, 16] width 11 height 11
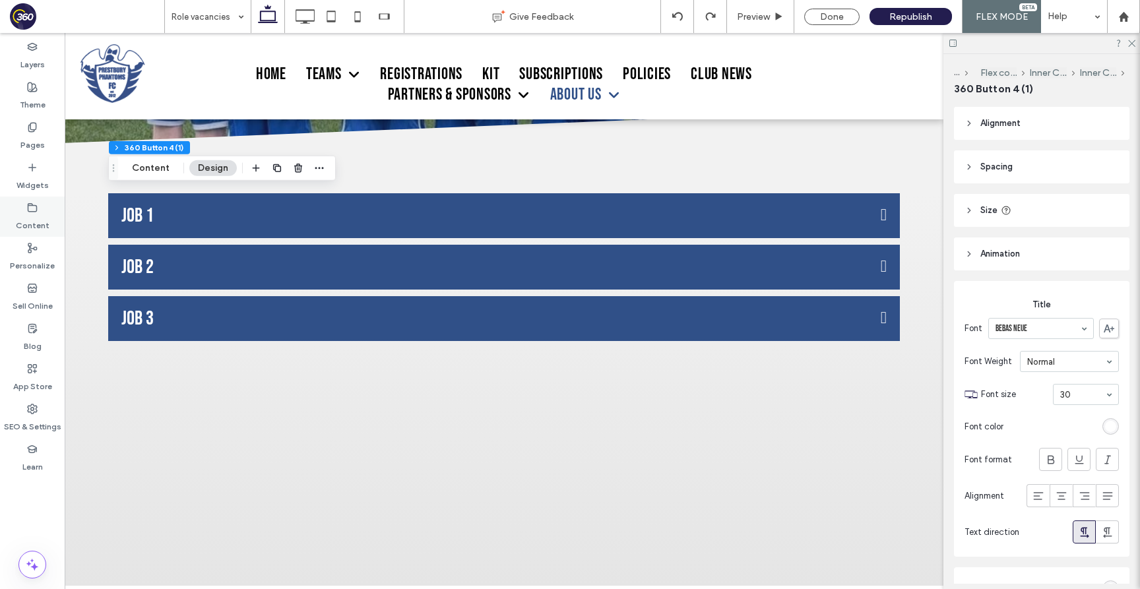
click at [20, 219] on label "Content" at bounding box center [33, 222] width 34 height 18
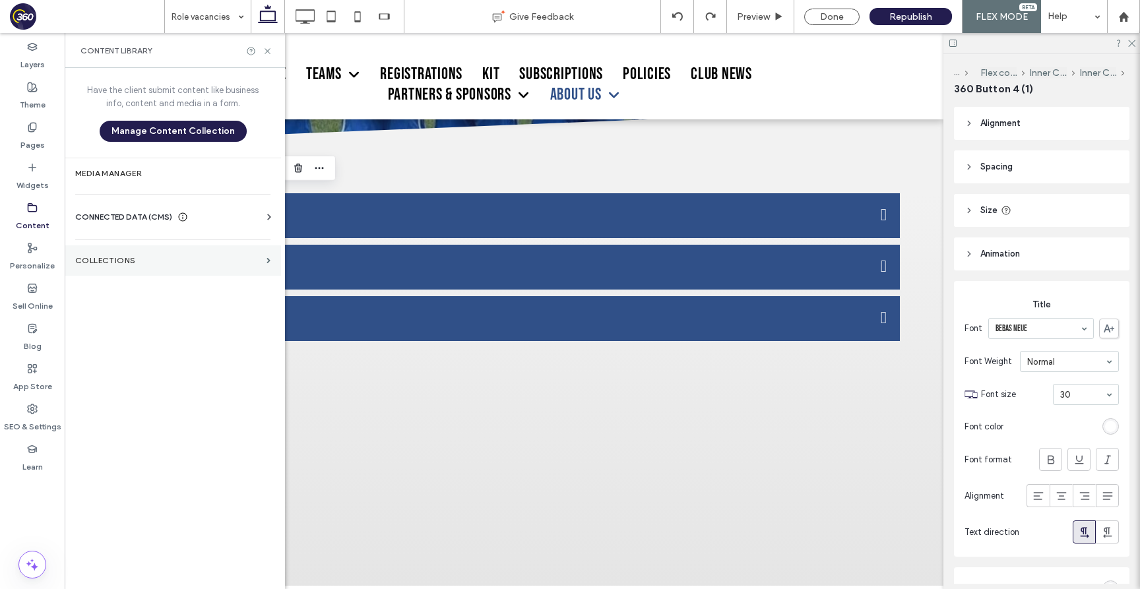
click at [144, 252] on section "Collections" at bounding box center [173, 260] width 216 height 30
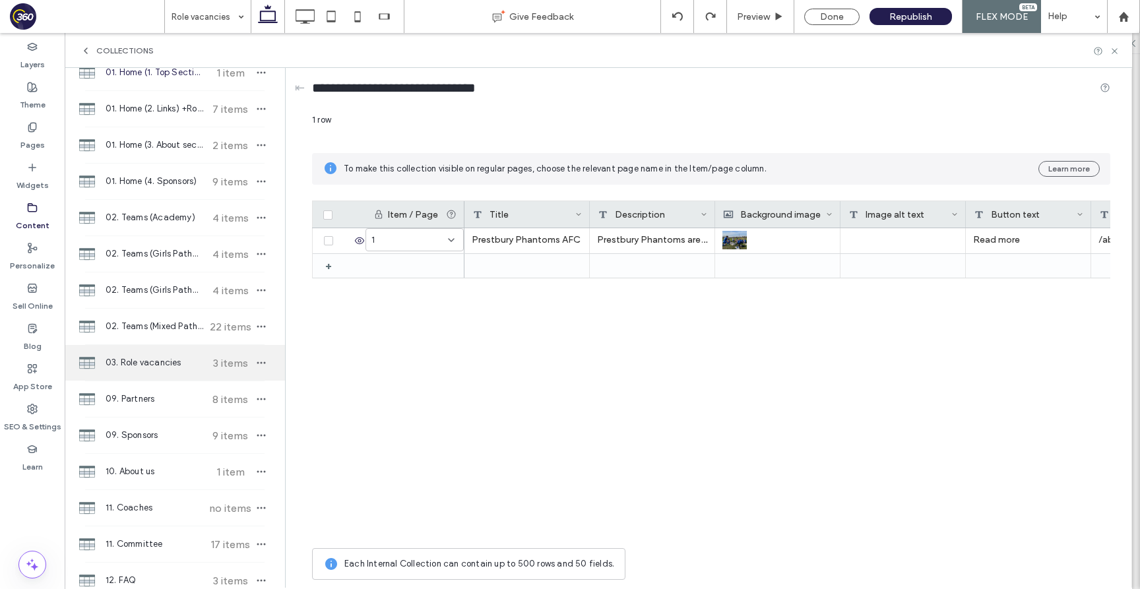
scroll to position [73, 0]
click at [166, 363] on span "03. Role vacancies" at bounding box center [155, 361] width 98 height 13
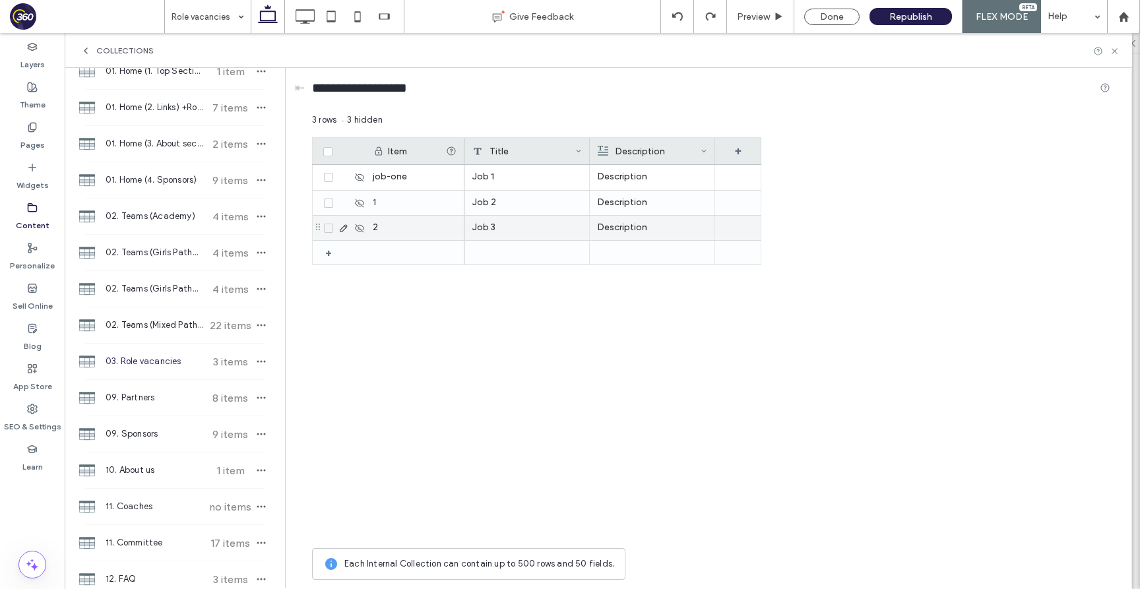
click at [354, 232] on icon at bounding box center [359, 228] width 11 height 11
click at [357, 224] on icon at bounding box center [359, 228] width 11 height 11
click at [361, 201] on icon at bounding box center [359, 203] width 11 height 11
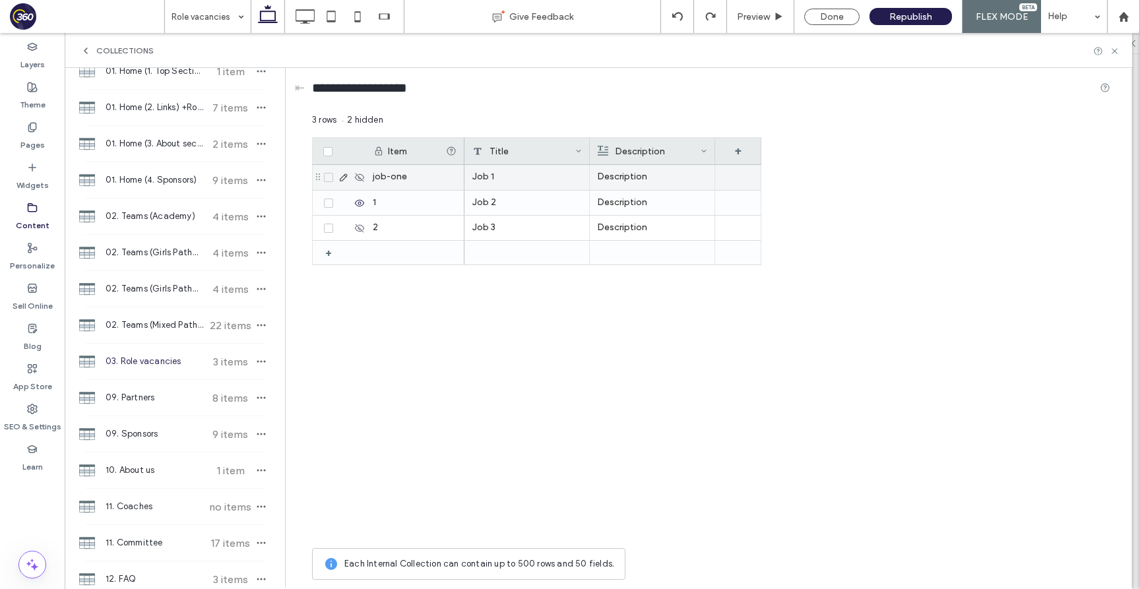
click at [360, 173] on icon at bounding box center [359, 177] width 11 height 11
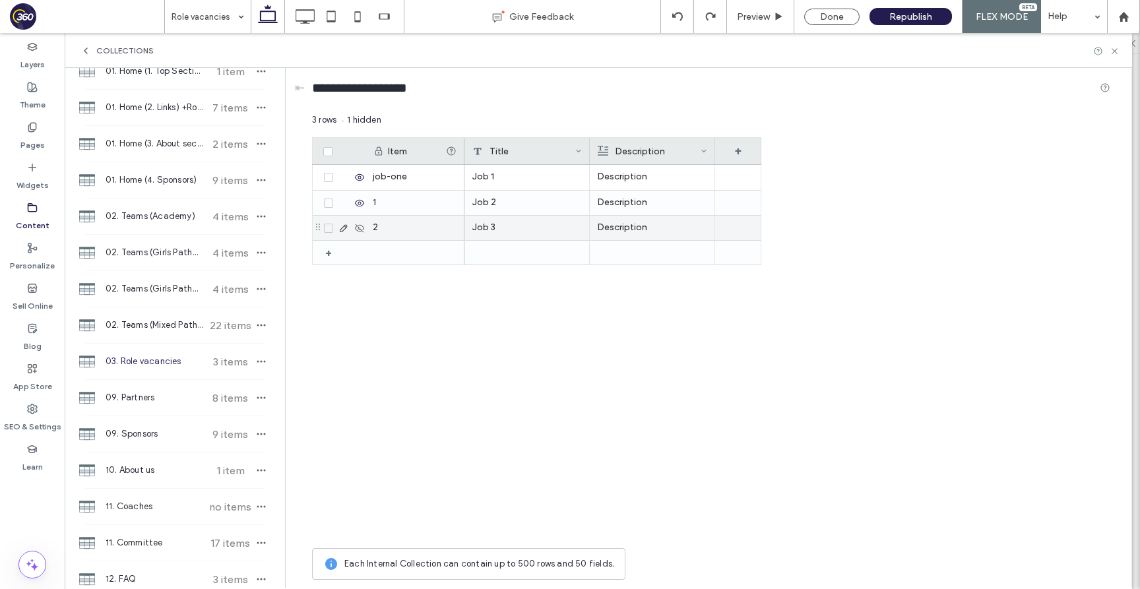
click at [361, 228] on icon at bounding box center [359, 228] width 11 height 11
click at [1116, 52] on use at bounding box center [1113, 50] width 5 height 5
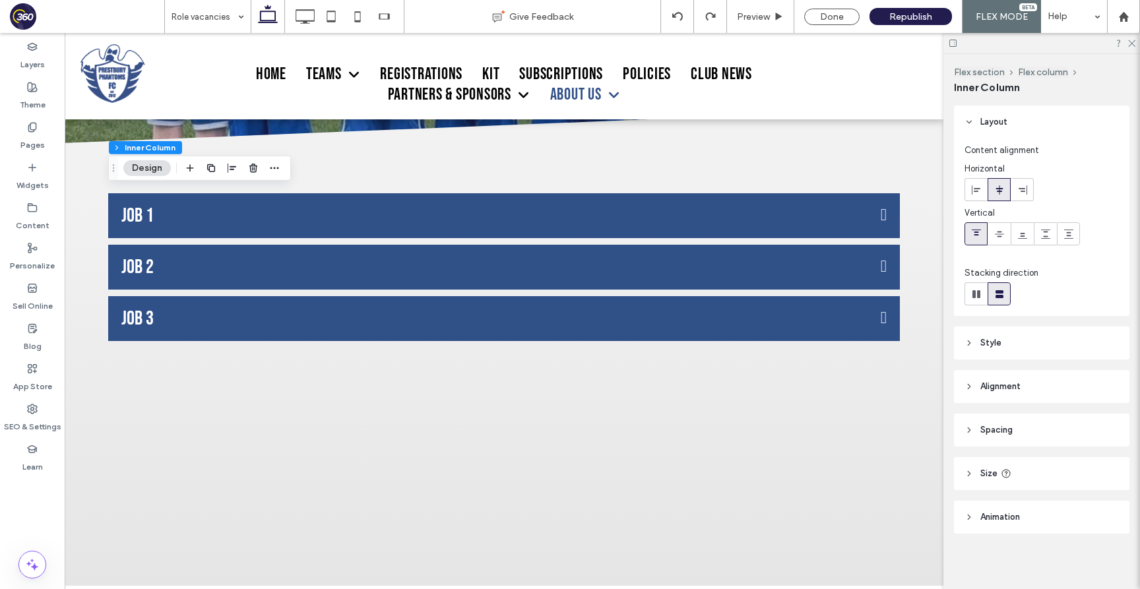
scroll to position [3, 0]
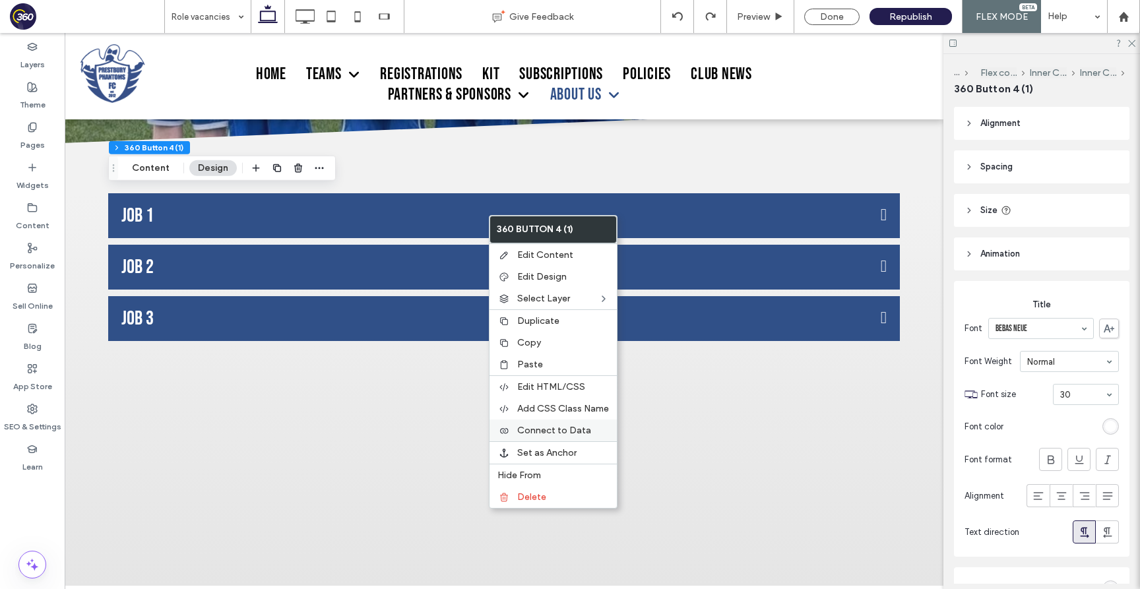
click at [561, 437] on div "Connect to Data" at bounding box center [552, 430] width 127 height 22
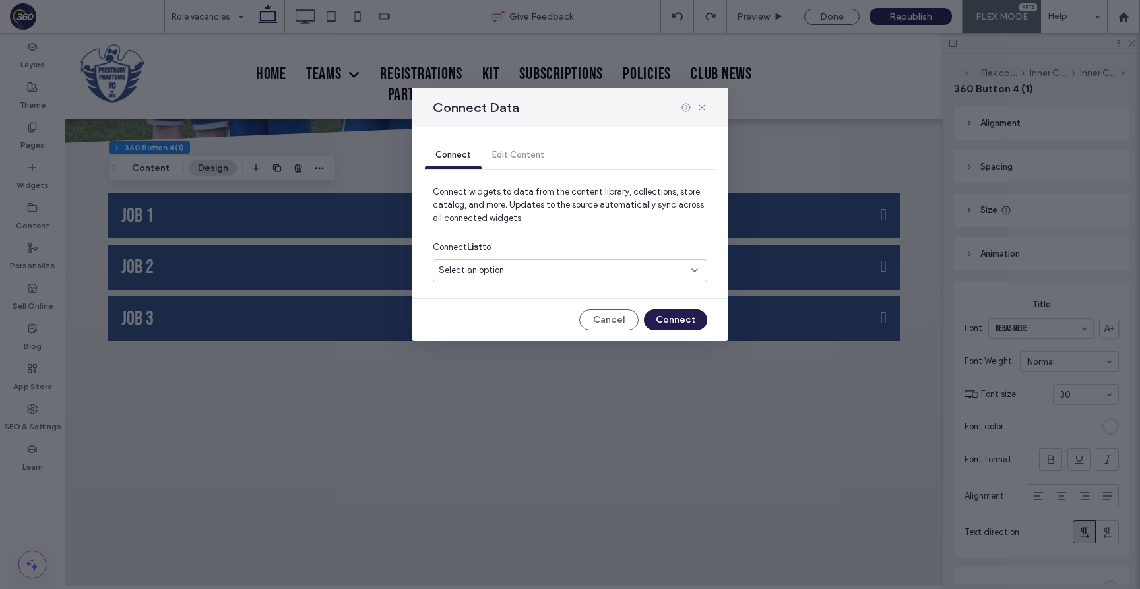
click at [609, 272] on div "Select an option" at bounding box center [562, 270] width 247 height 13
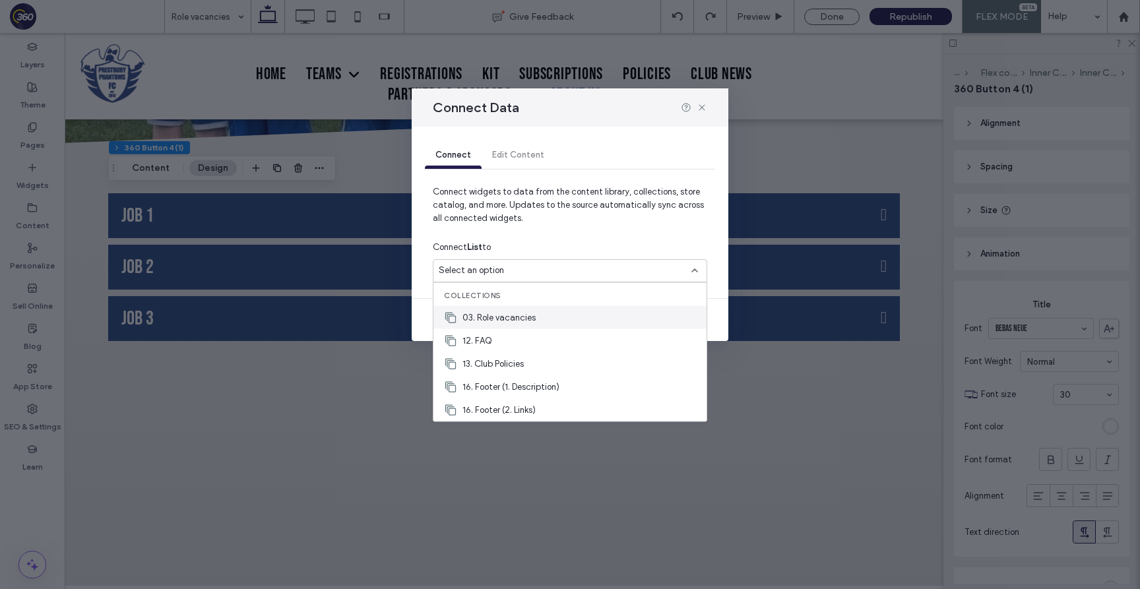
click at [577, 315] on div "03. Role vacancies" at bounding box center [569, 317] width 273 height 23
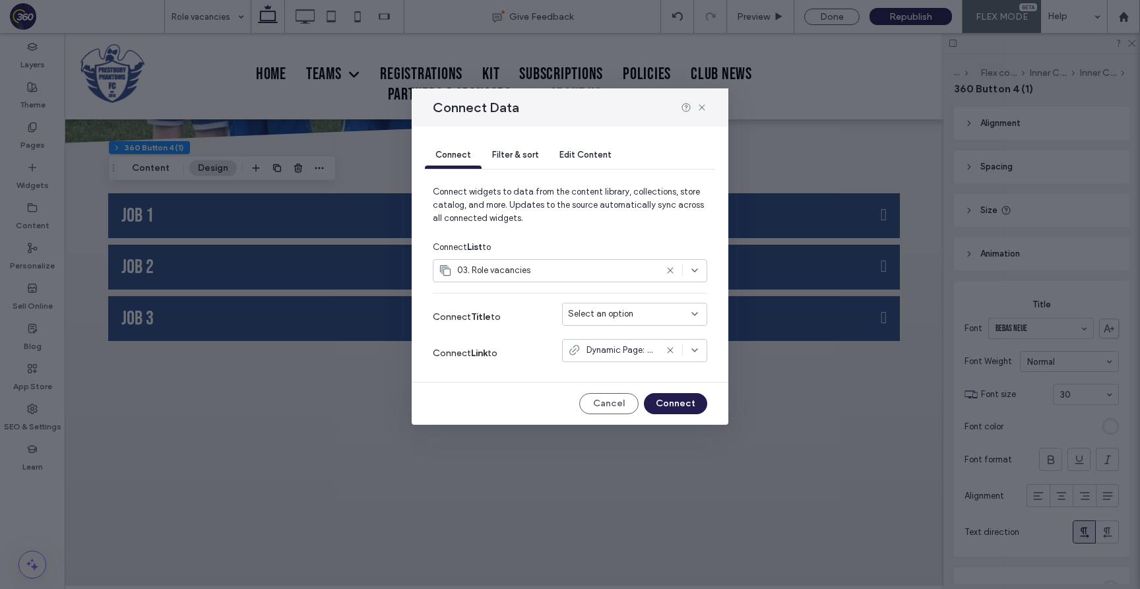
click at [579, 314] on span "Select an option" at bounding box center [600, 313] width 65 height 13
click at [596, 338] on span "Title" at bounding box center [601, 337] width 18 height 13
click at [678, 400] on button "Connect" at bounding box center [675, 403] width 63 height 21
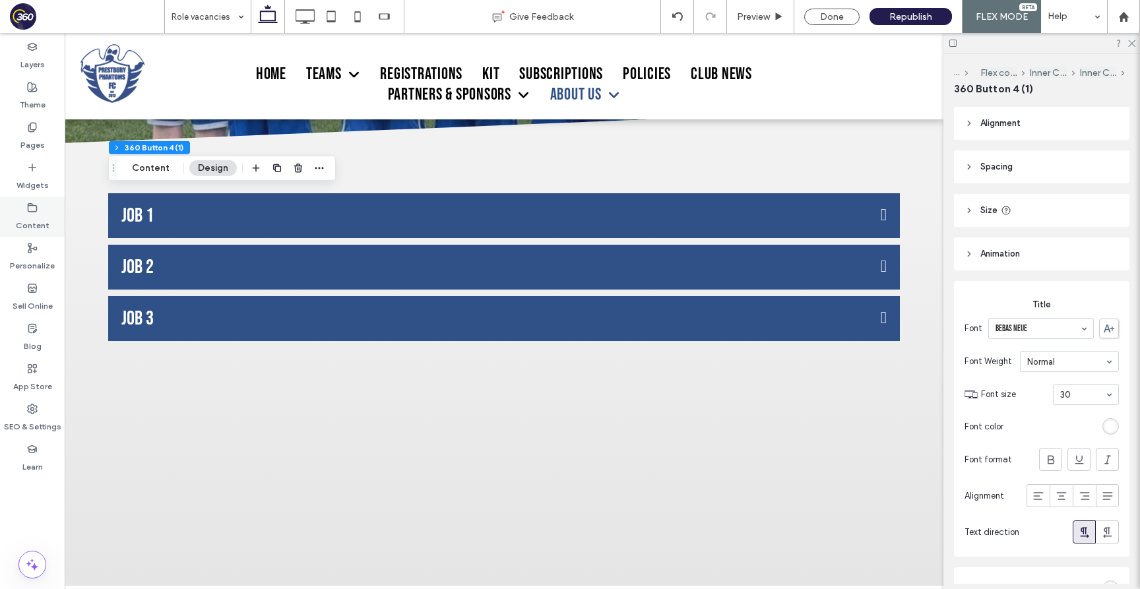
click at [30, 222] on label "Content" at bounding box center [33, 222] width 34 height 18
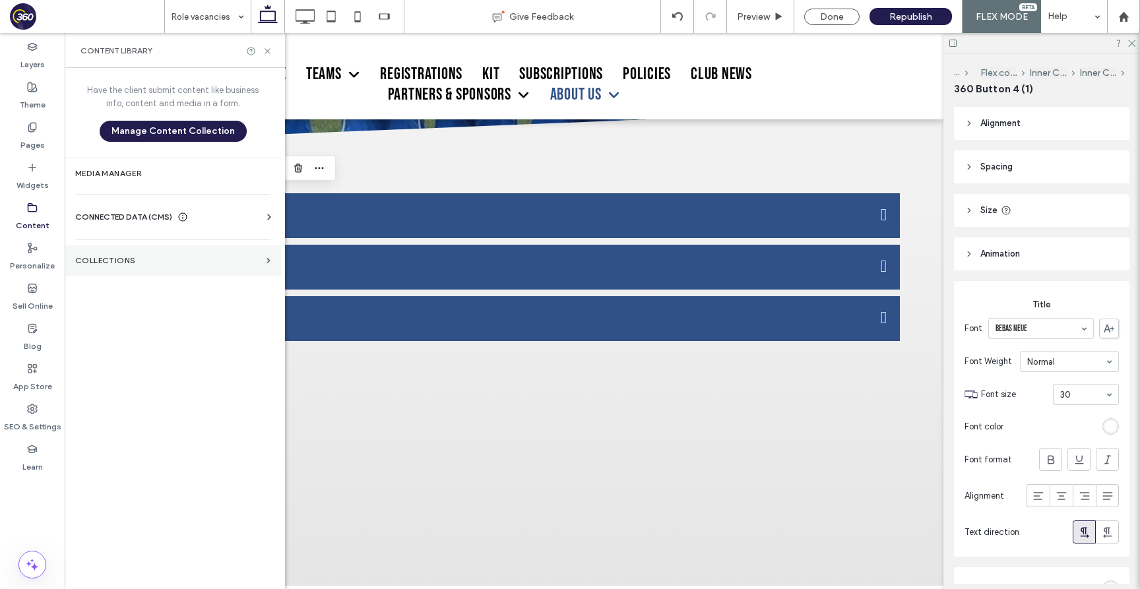
click at [152, 257] on label "Collections" at bounding box center [168, 260] width 186 height 9
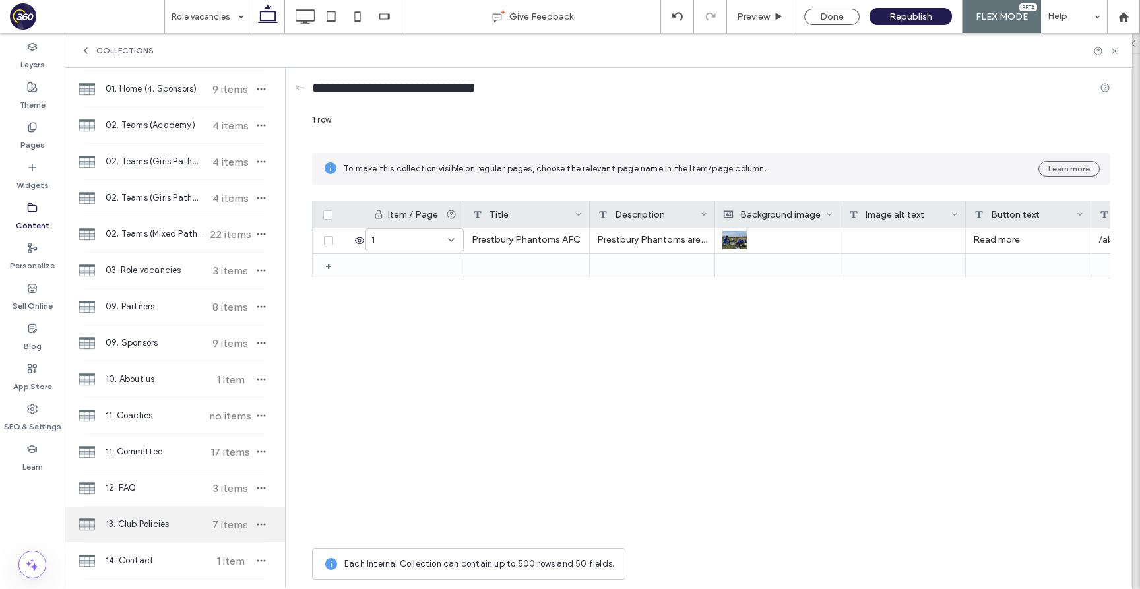
scroll to position [160, 0]
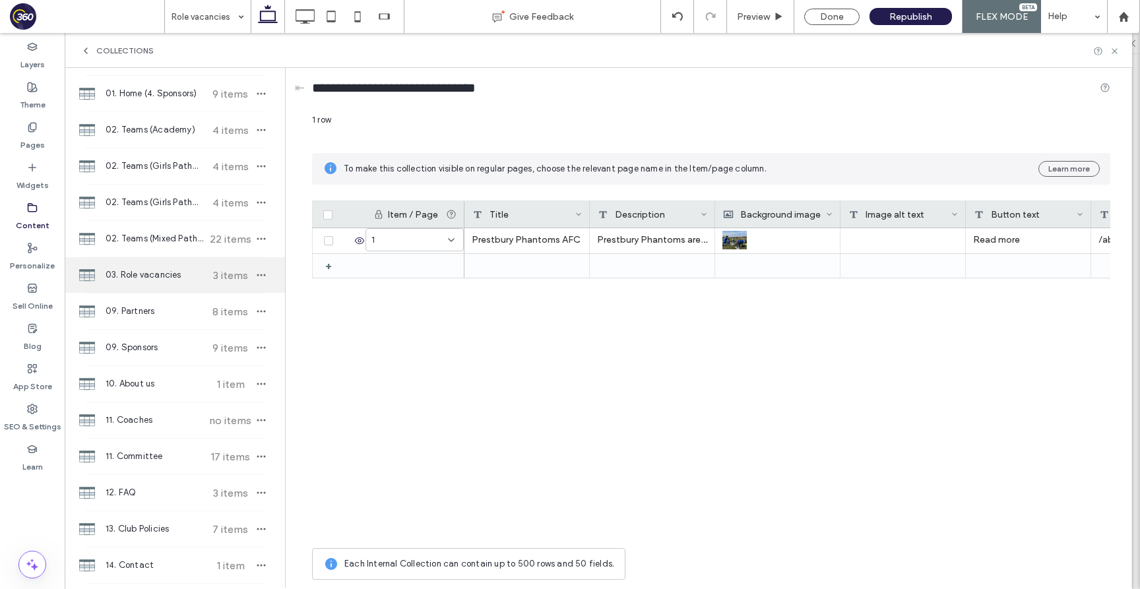
click at [165, 276] on span "03. Role vacancies" at bounding box center [155, 274] width 98 height 13
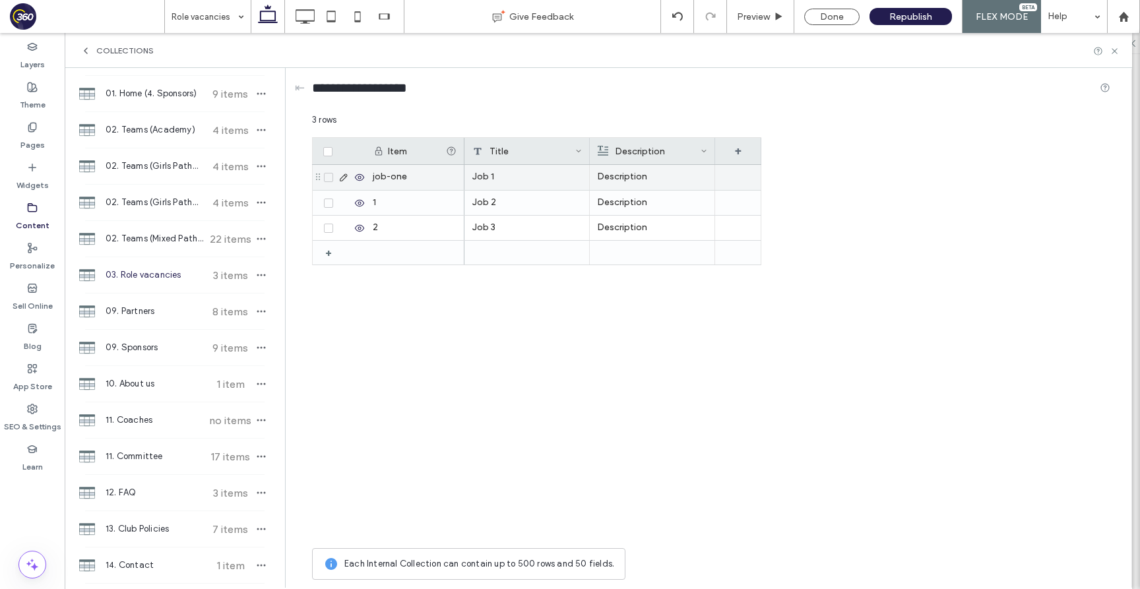
click at [359, 175] on icon at bounding box center [359, 177] width 11 height 11
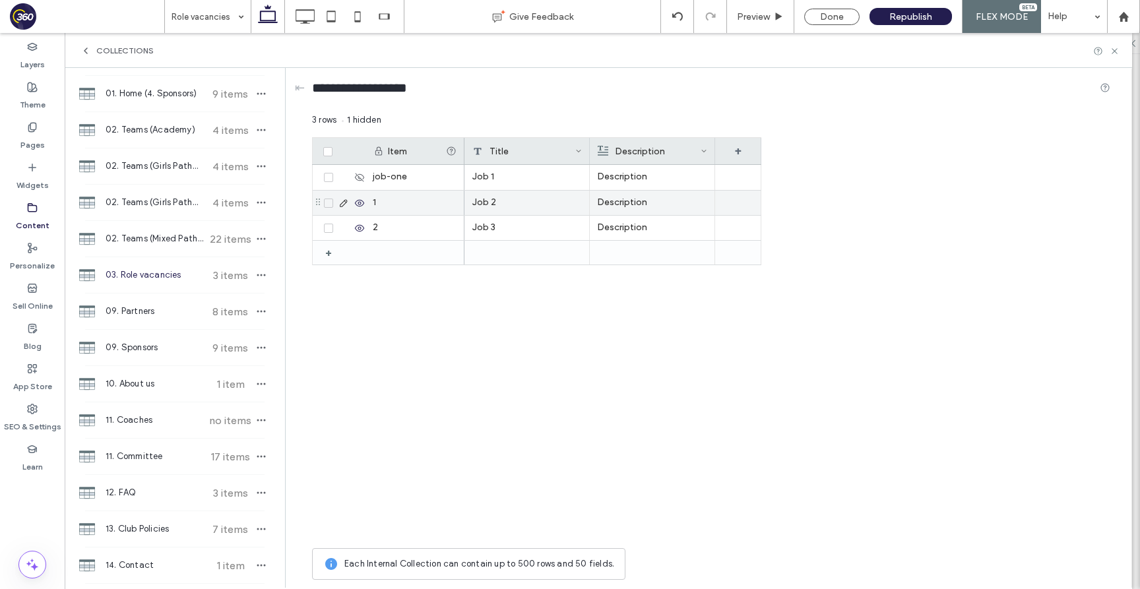
click at [362, 208] on div at bounding box center [343, 203] width 46 height 24
click at [362, 203] on icon at bounding box center [359, 203] width 11 height 11
click at [361, 224] on icon at bounding box center [359, 228] width 11 height 11
click at [1111, 52] on icon at bounding box center [1114, 51] width 10 height 10
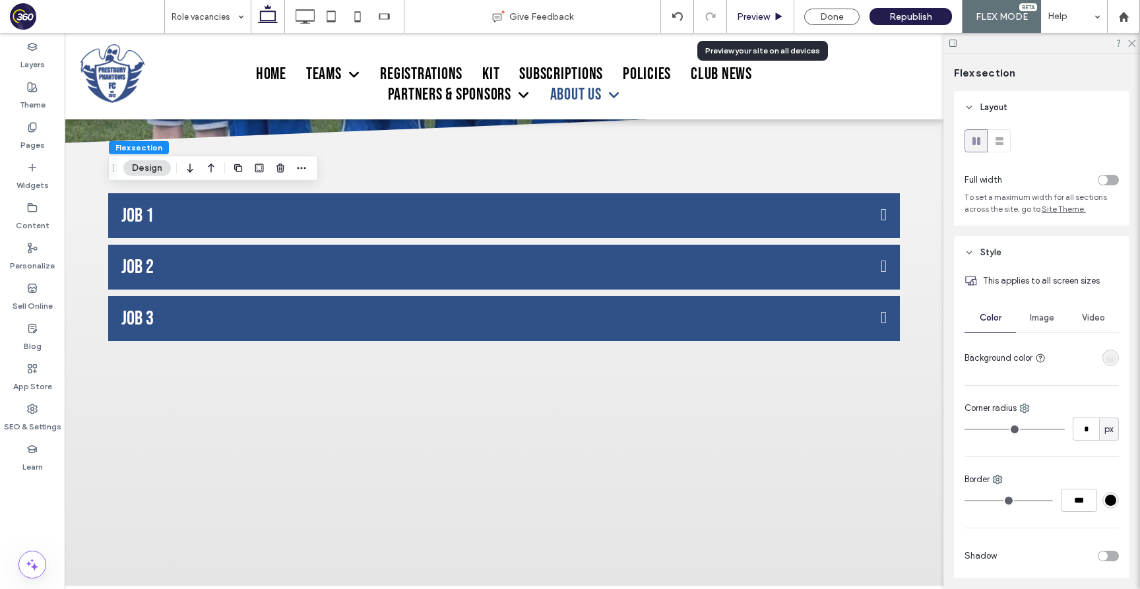
click at [755, 15] on span "Preview" at bounding box center [753, 16] width 33 height 11
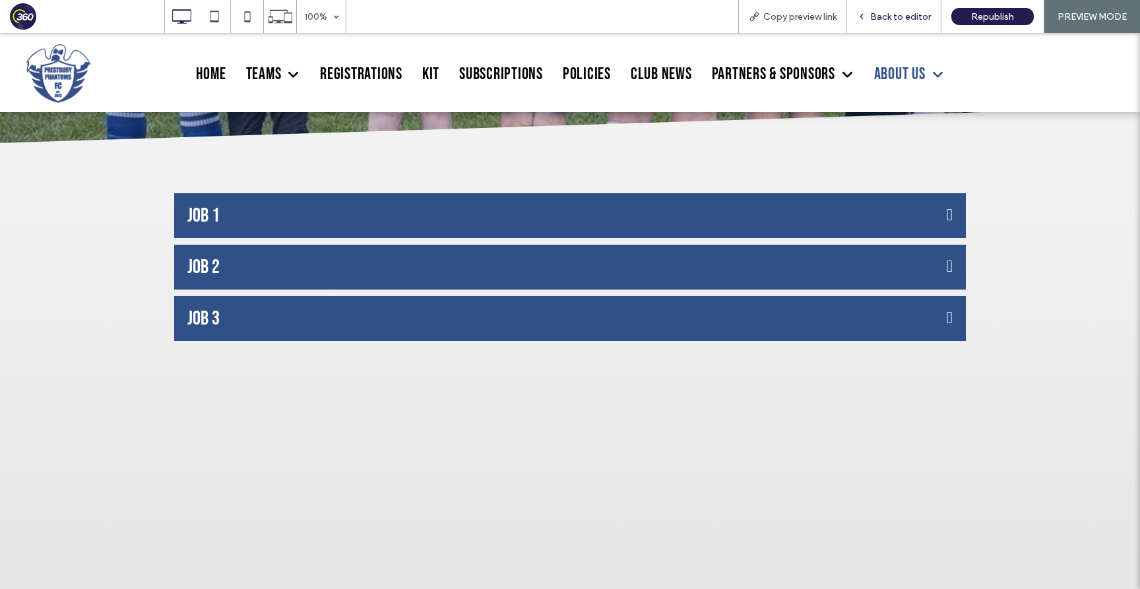
click at [892, 18] on span "Back to editor" at bounding box center [900, 16] width 61 height 11
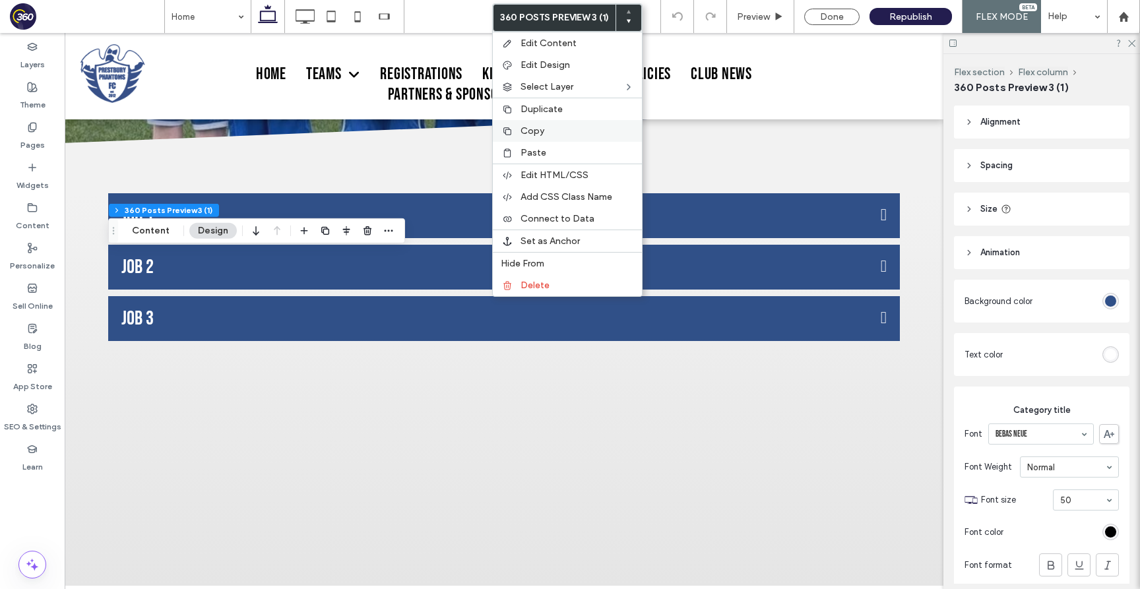
click at [543, 131] on span "Copy" at bounding box center [532, 130] width 24 height 11
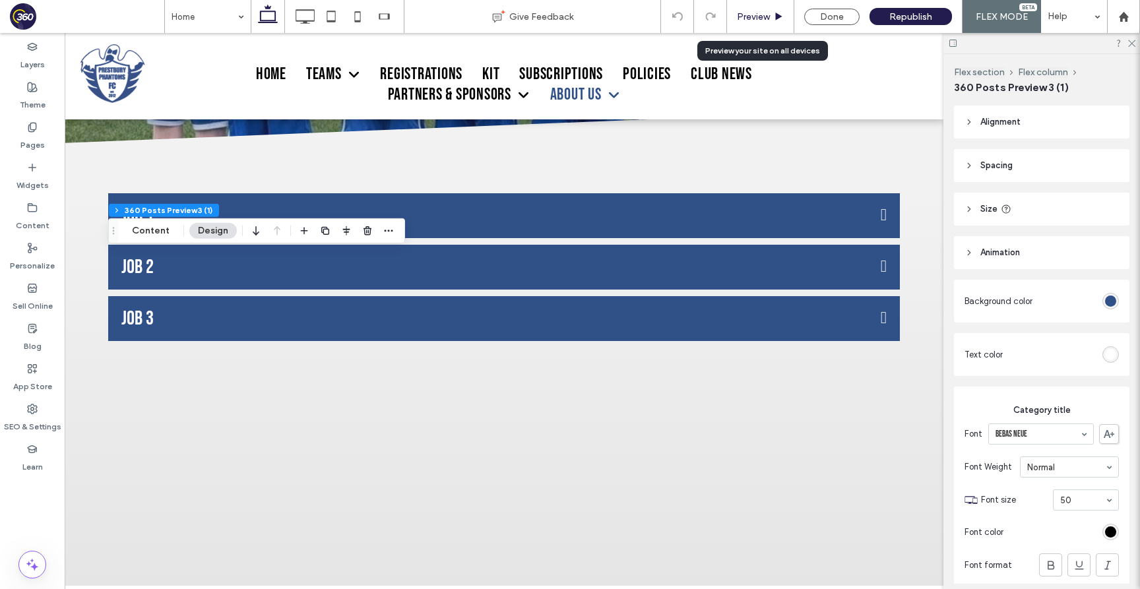
click at [759, 11] on span "Preview" at bounding box center [753, 16] width 33 height 11
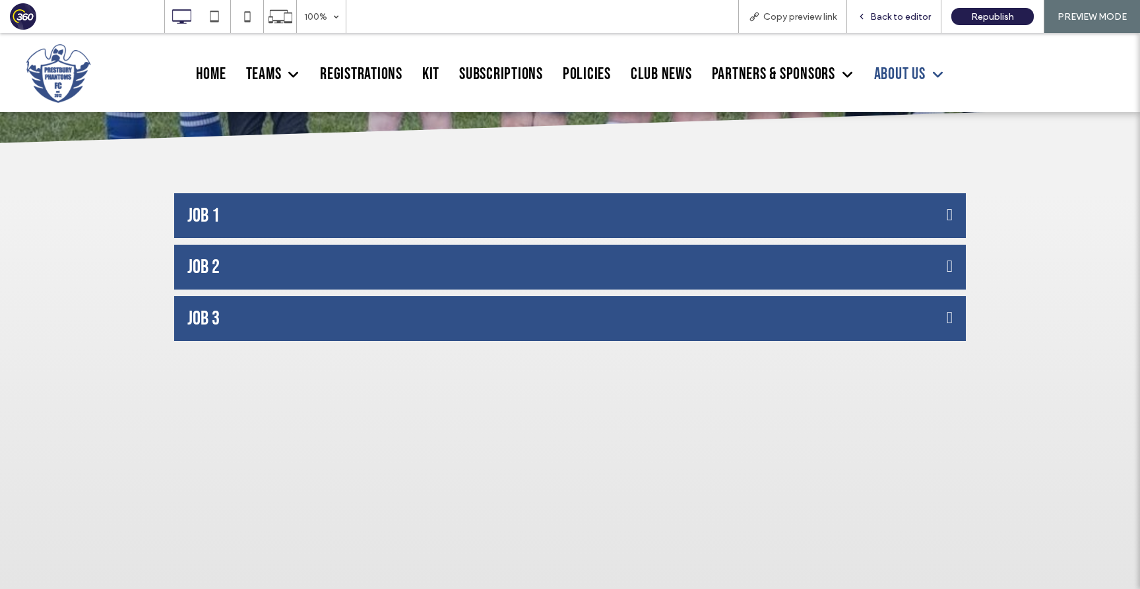
click at [906, 15] on span "Back to editor" at bounding box center [900, 16] width 61 height 11
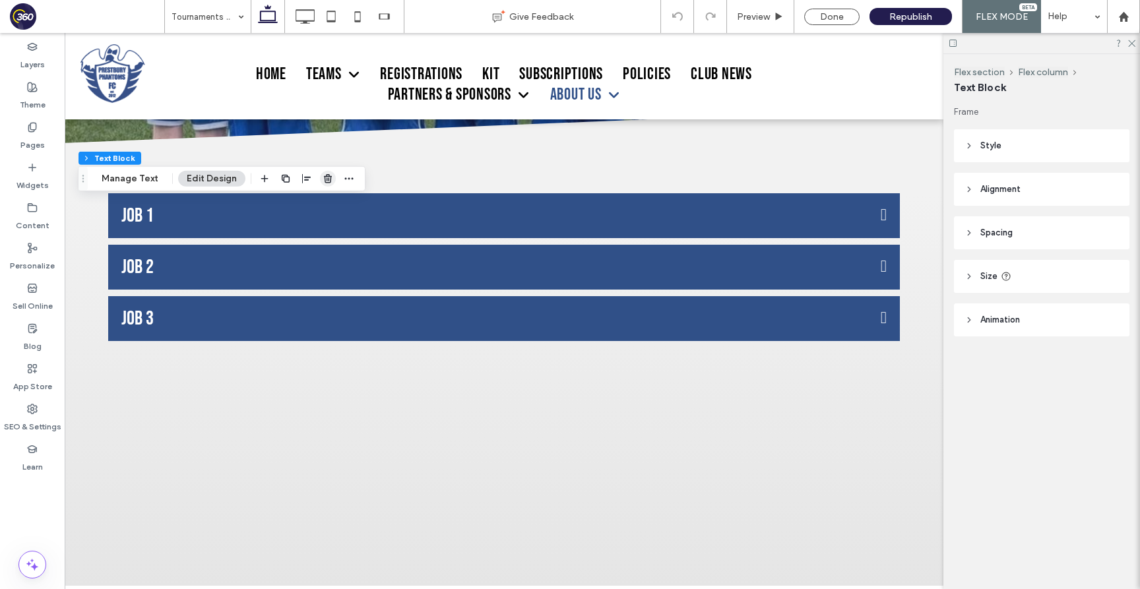
click at [323, 181] on icon "button" at bounding box center [328, 178] width 11 height 11
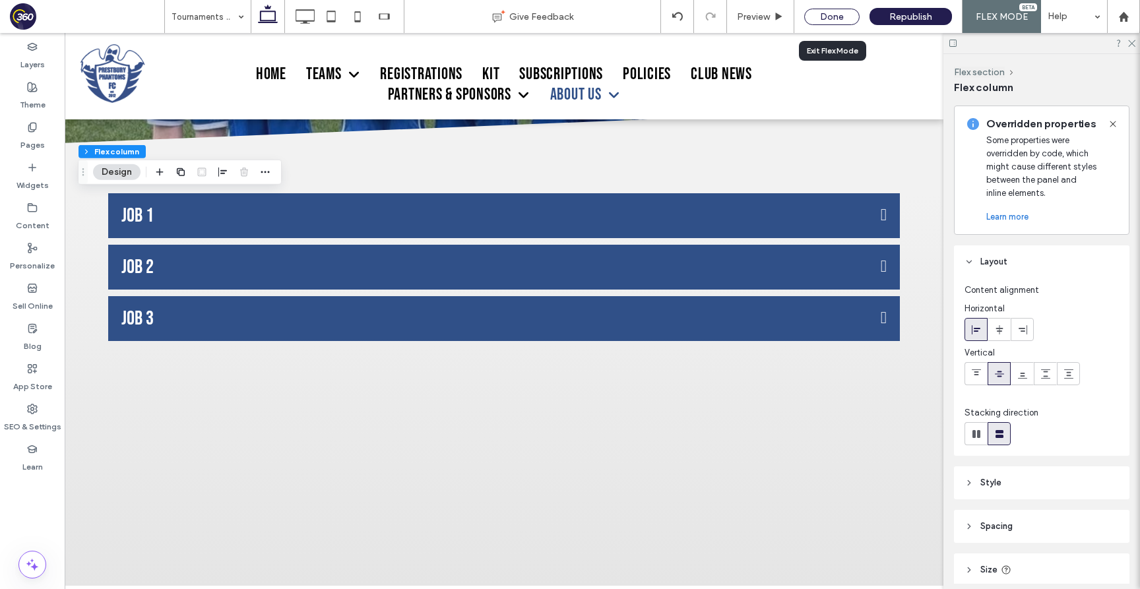
click at [828, 19] on div "Done" at bounding box center [831, 17] width 55 height 16
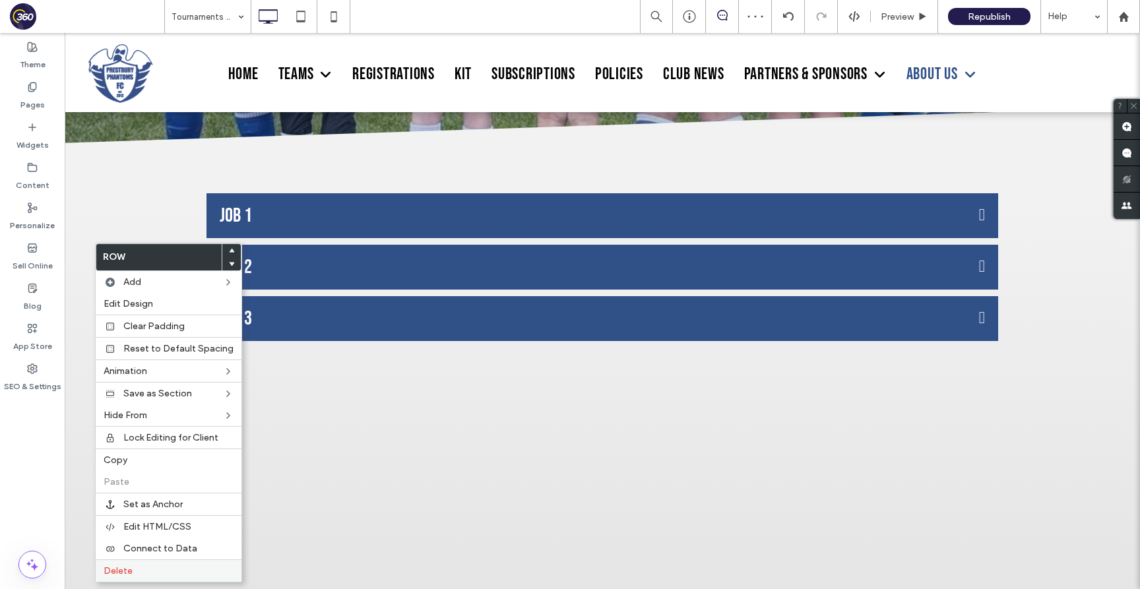
click at [125, 569] on span "Delete" at bounding box center [118, 570] width 29 height 11
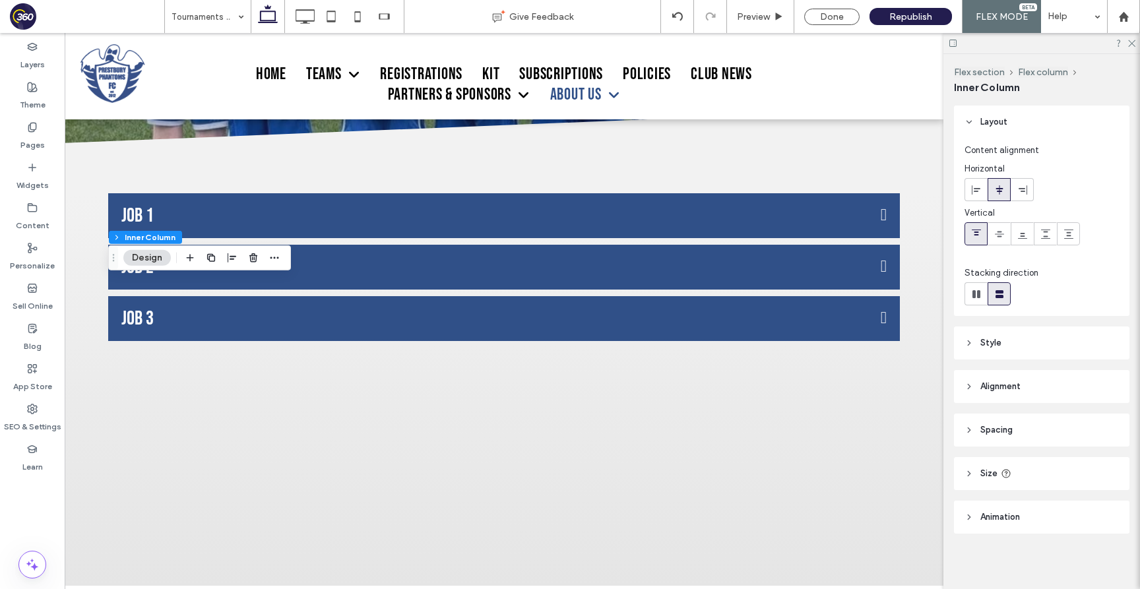
scroll to position [3, 0]
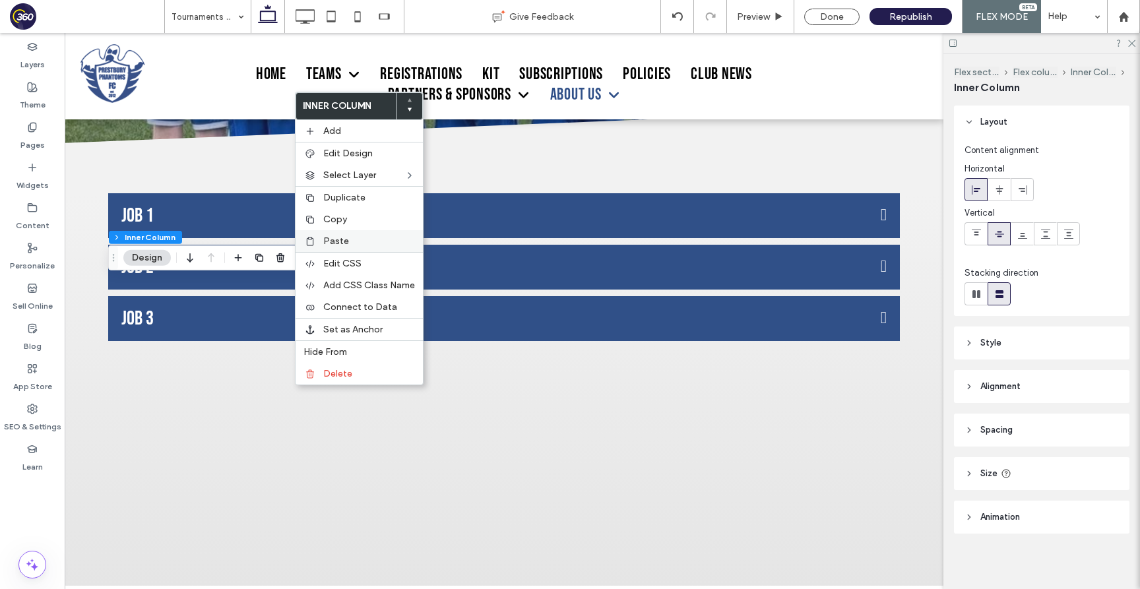
click at [357, 241] on label "Paste" at bounding box center [369, 240] width 92 height 11
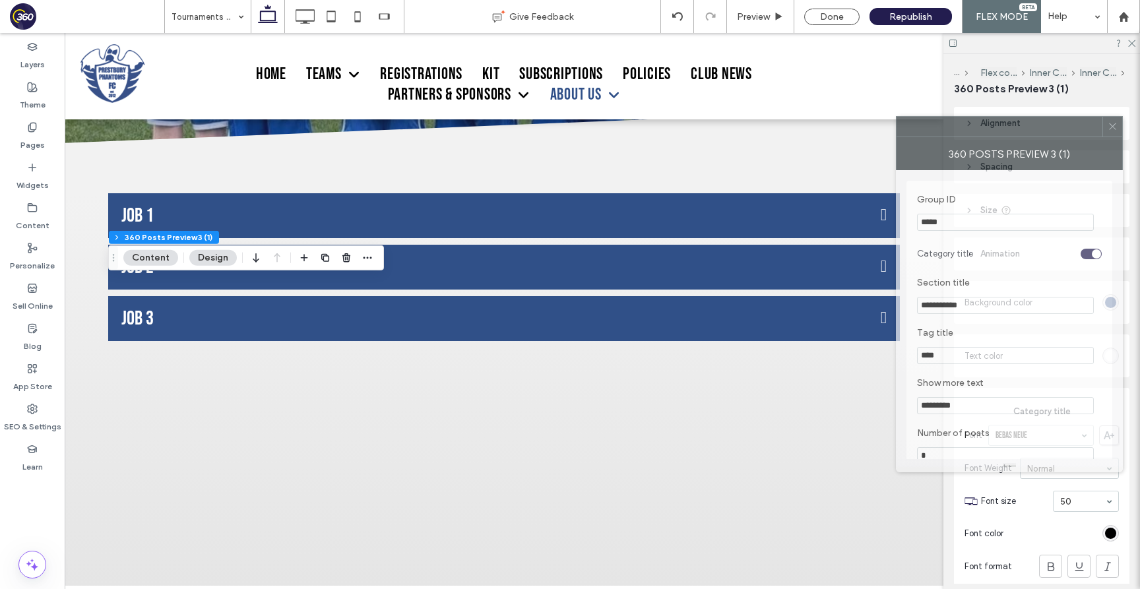
drag, startPoint x: 995, startPoint y: 133, endPoint x: 763, endPoint y: 130, distance: 232.2
click at [896, 131] on div at bounding box center [999, 127] width 206 height 20
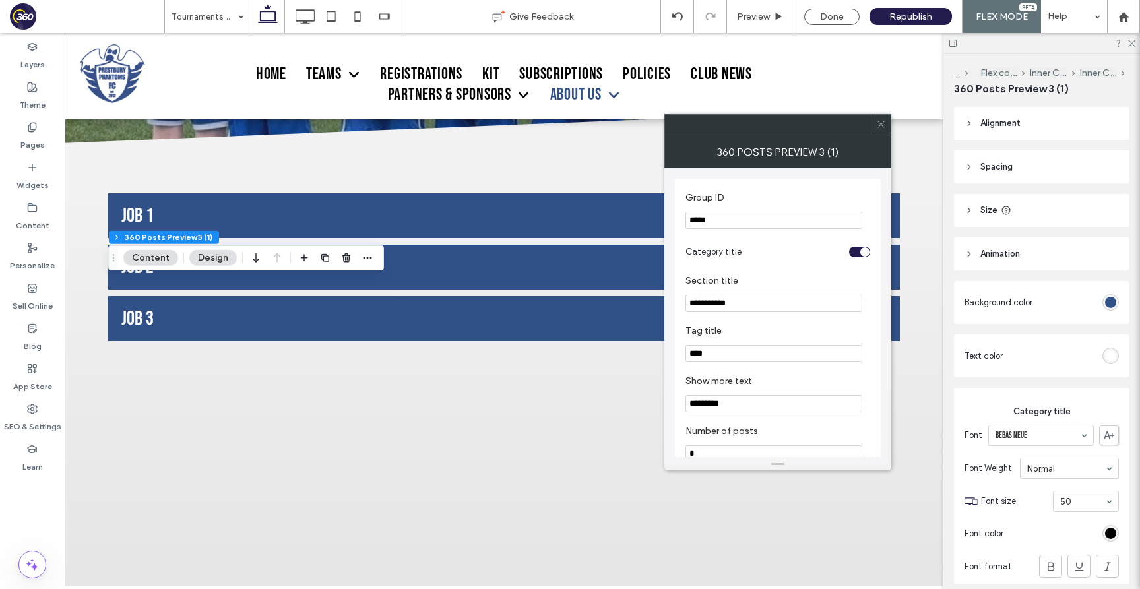
click at [749, 309] on input "**********" at bounding box center [773, 303] width 177 height 17
click at [684, 304] on div "**********" at bounding box center [778, 340] width 206 height 323
click at [688, 304] on input "**********" at bounding box center [773, 303] width 177 height 17
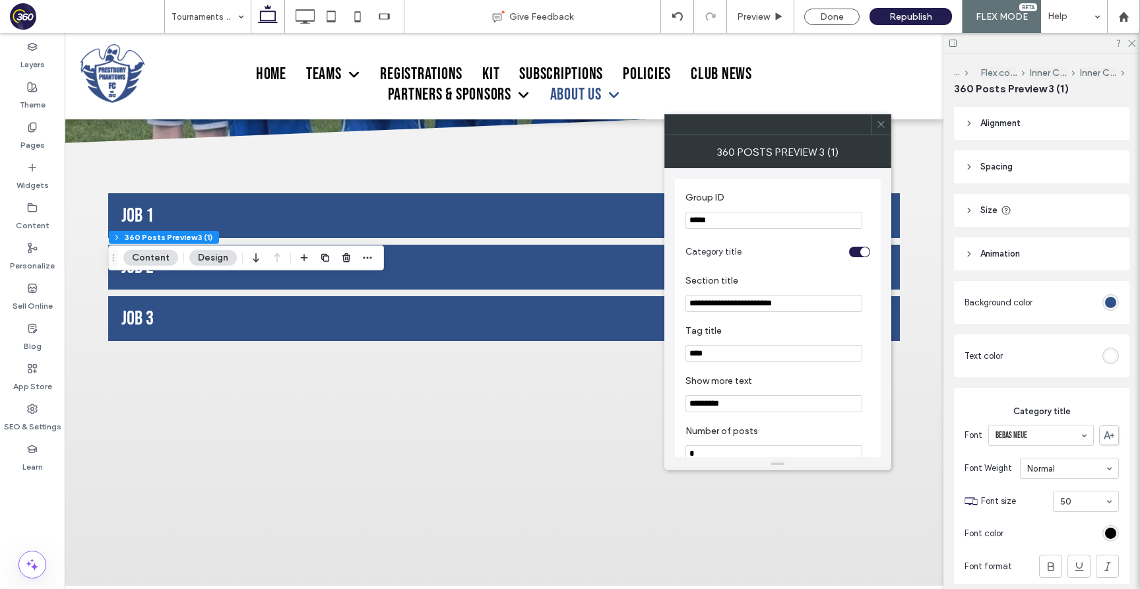
click at [805, 305] on input "**********" at bounding box center [773, 303] width 177 height 17
type input "**********"
click at [753, 362] on input "****" at bounding box center [773, 353] width 177 height 17
click at [766, 355] on input "Tag title" at bounding box center [773, 353] width 177 height 17
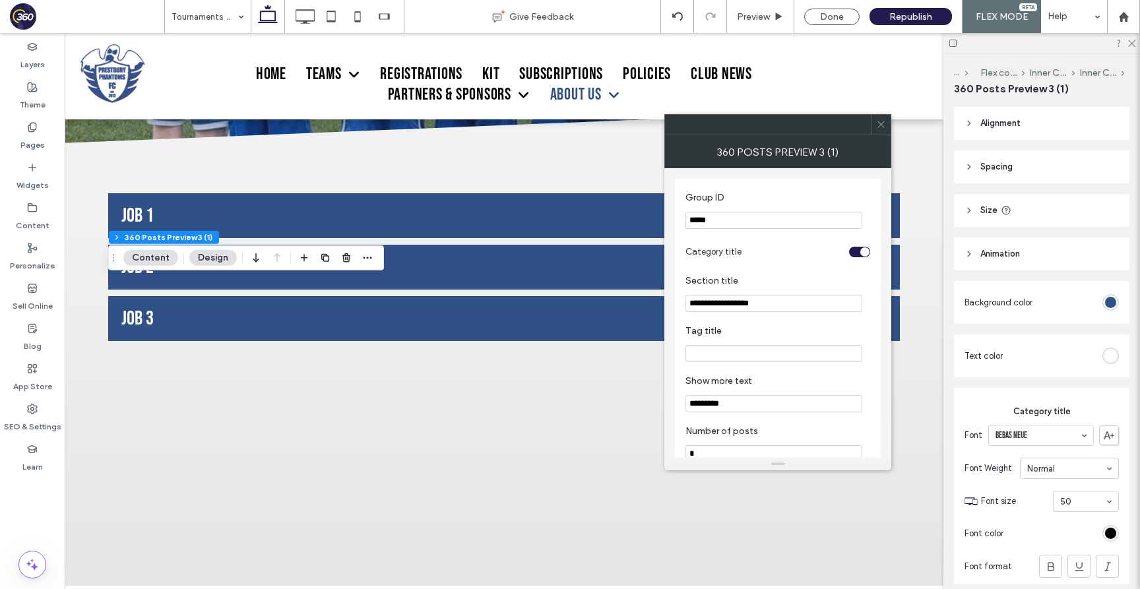
click at [741, 306] on input "**********" at bounding box center [773, 303] width 177 height 17
type input "**********"
click at [774, 344] on section "Tag title" at bounding box center [777, 344] width 185 height 50
click at [876, 121] on icon at bounding box center [881, 124] width 10 height 10
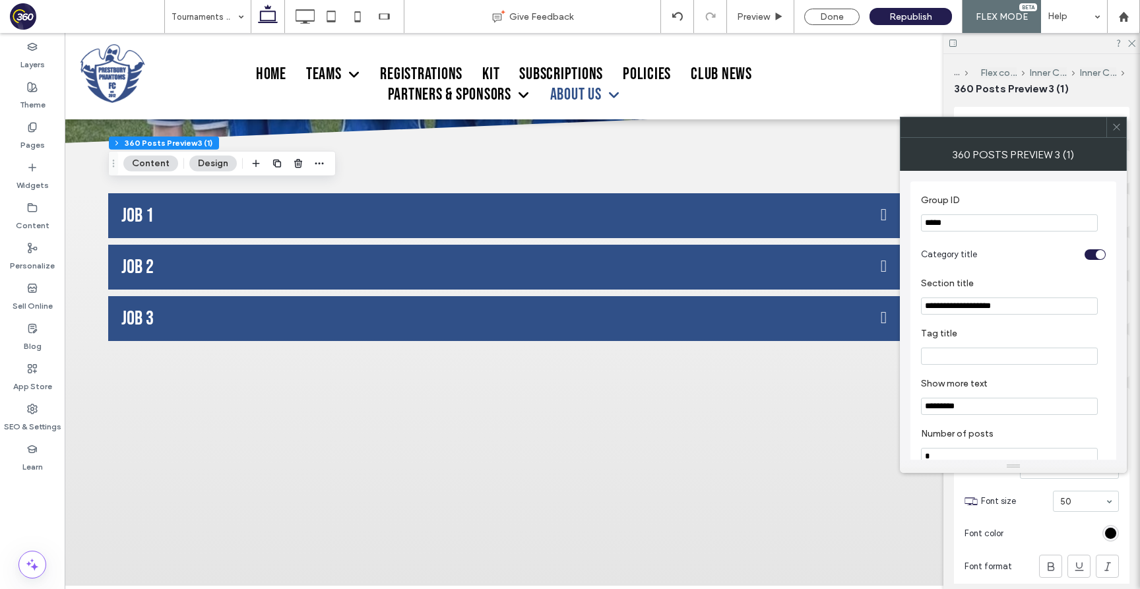
drag, startPoint x: 971, startPoint y: 128, endPoint x: 638, endPoint y: 117, distance: 332.6
click at [900, 117] on div at bounding box center [1003, 127] width 206 height 20
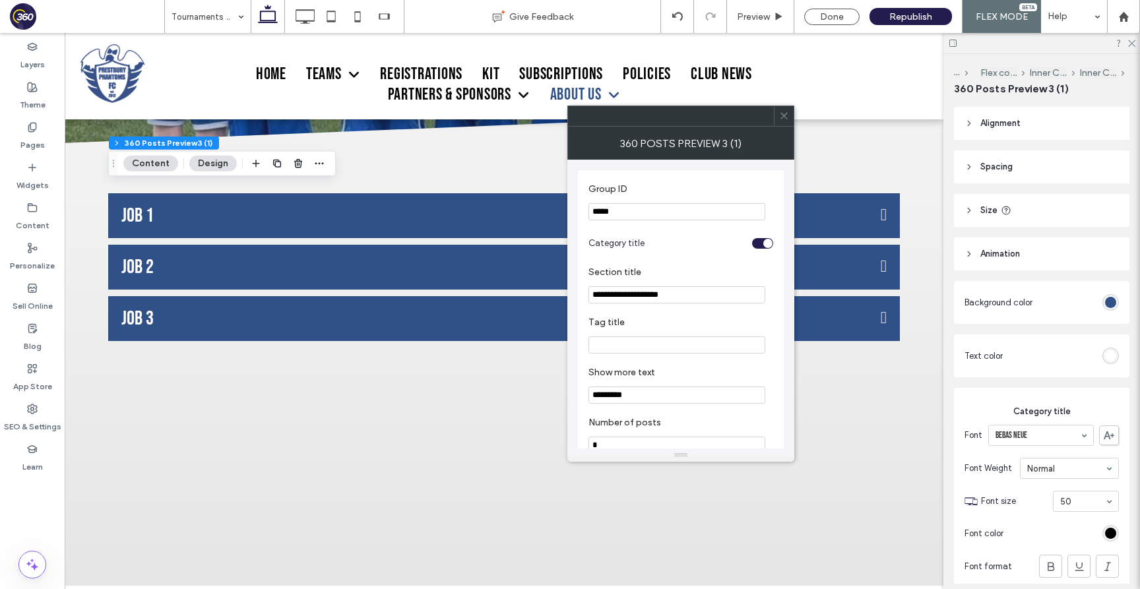
click at [629, 198] on section "Group ID *****" at bounding box center [680, 202] width 185 height 50
click at [629, 208] on input "*****" at bounding box center [676, 211] width 177 height 17
paste input "Group ID"
type input "*****"
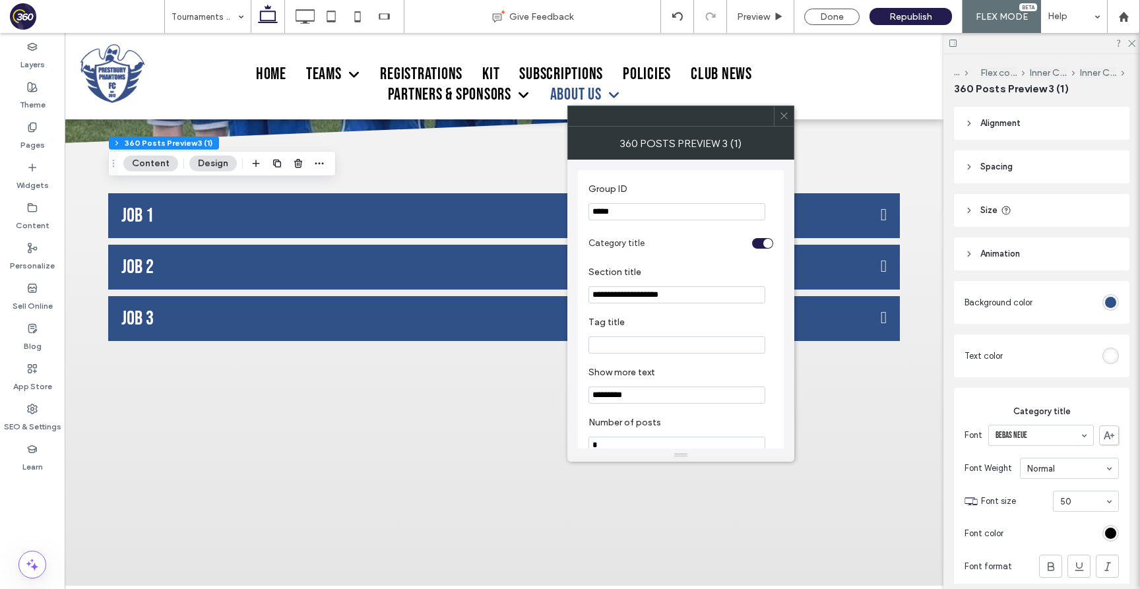
click at [633, 185] on label "Group ID" at bounding box center [677, 190] width 179 height 15
click at [780, 117] on icon at bounding box center [784, 116] width 10 height 10
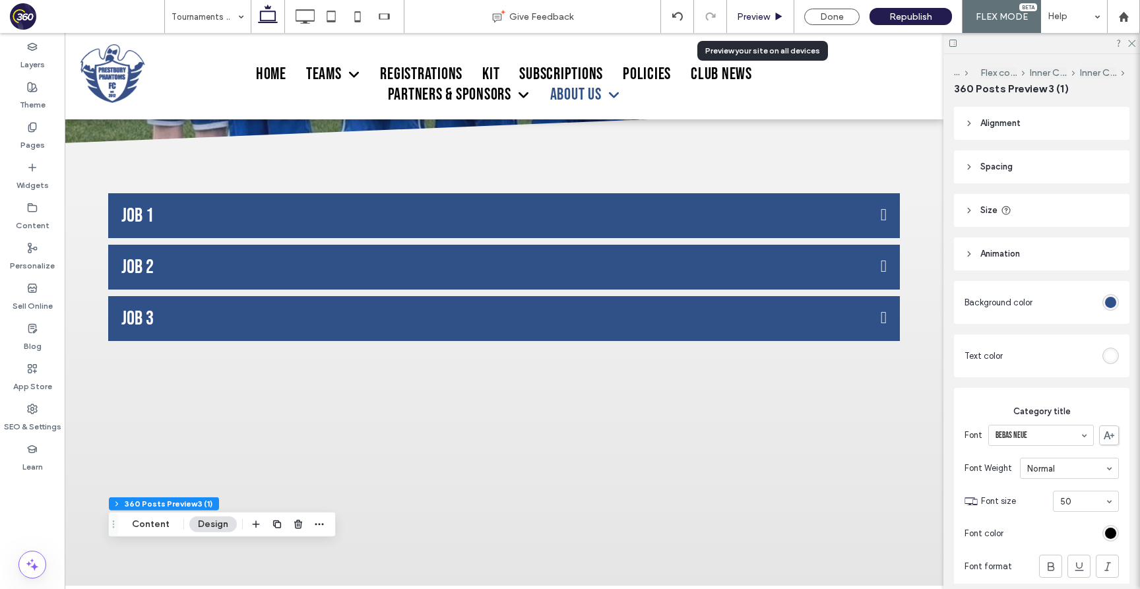
click at [754, 12] on span "Preview" at bounding box center [753, 16] width 33 height 11
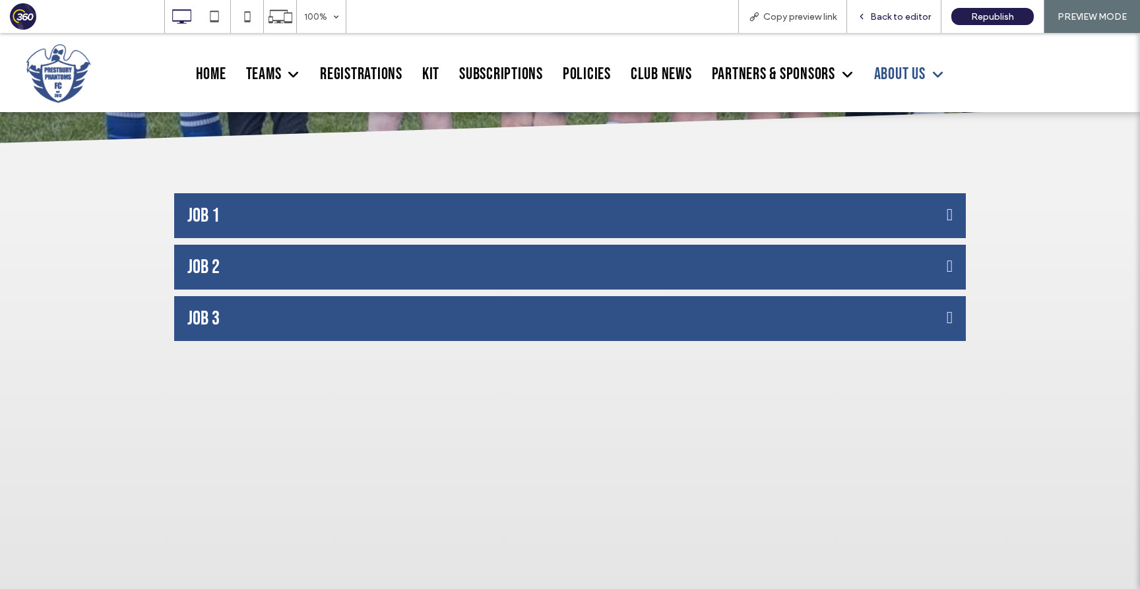
click at [905, 20] on span "Back to editor" at bounding box center [900, 16] width 61 height 11
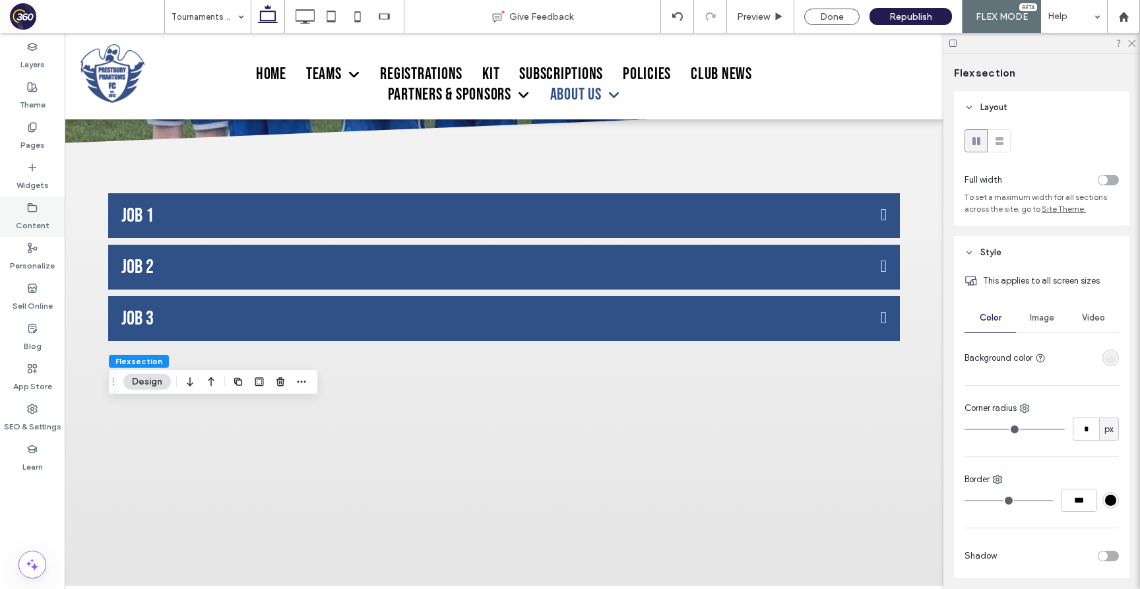
click at [41, 209] on div "Content" at bounding box center [32, 217] width 65 height 40
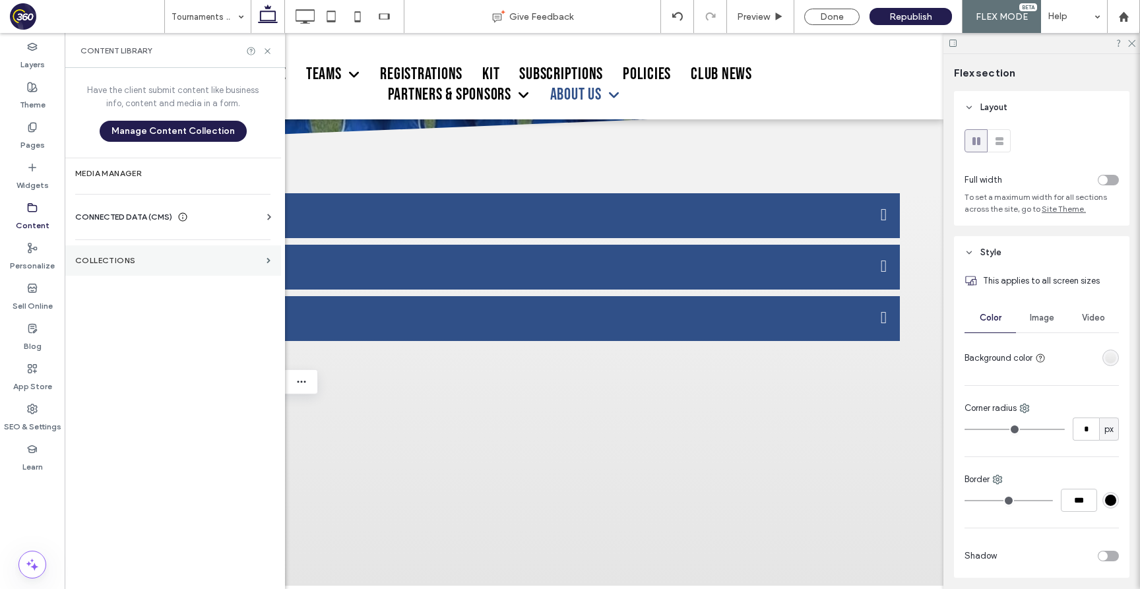
click at [171, 259] on label "Collections" at bounding box center [168, 260] width 186 height 9
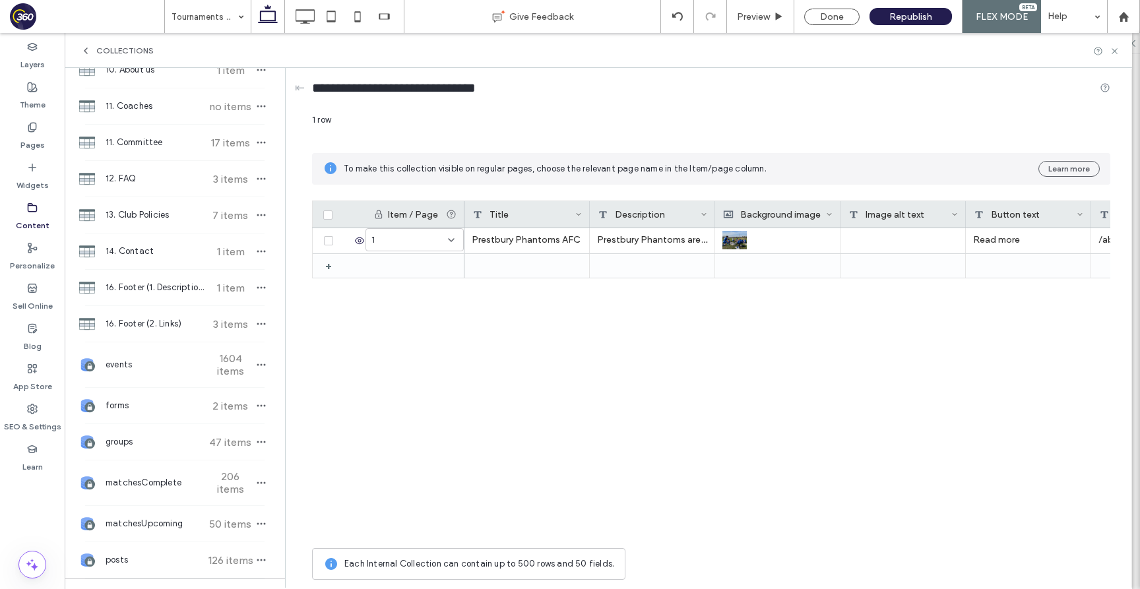
scroll to position [602, 0]
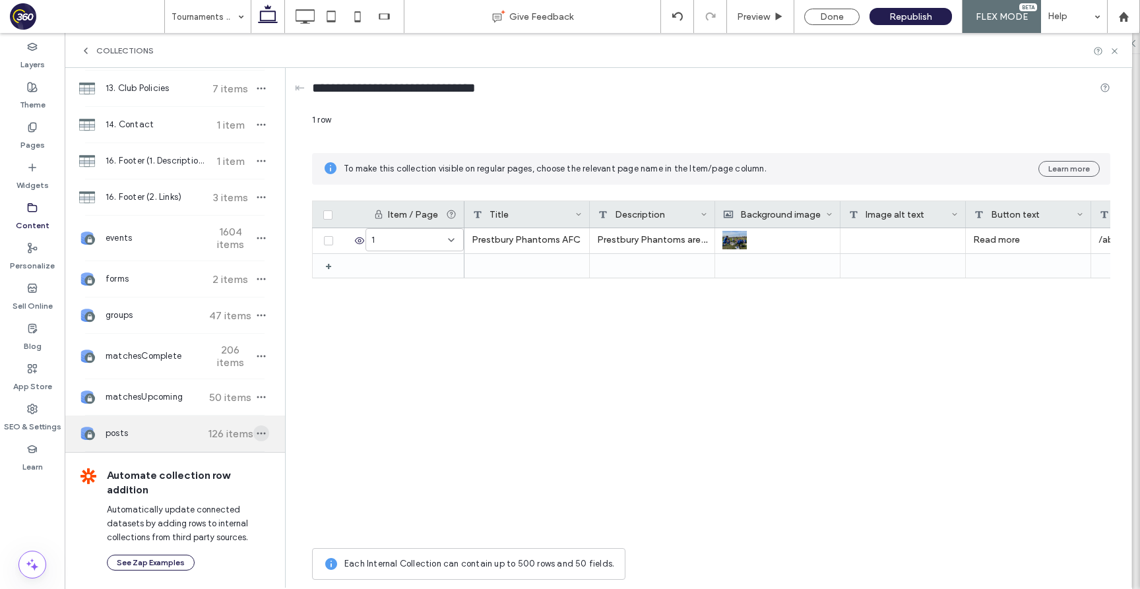
click at [259, 435] on icon "button" at bounding box center [261, 433] width 11 height 11
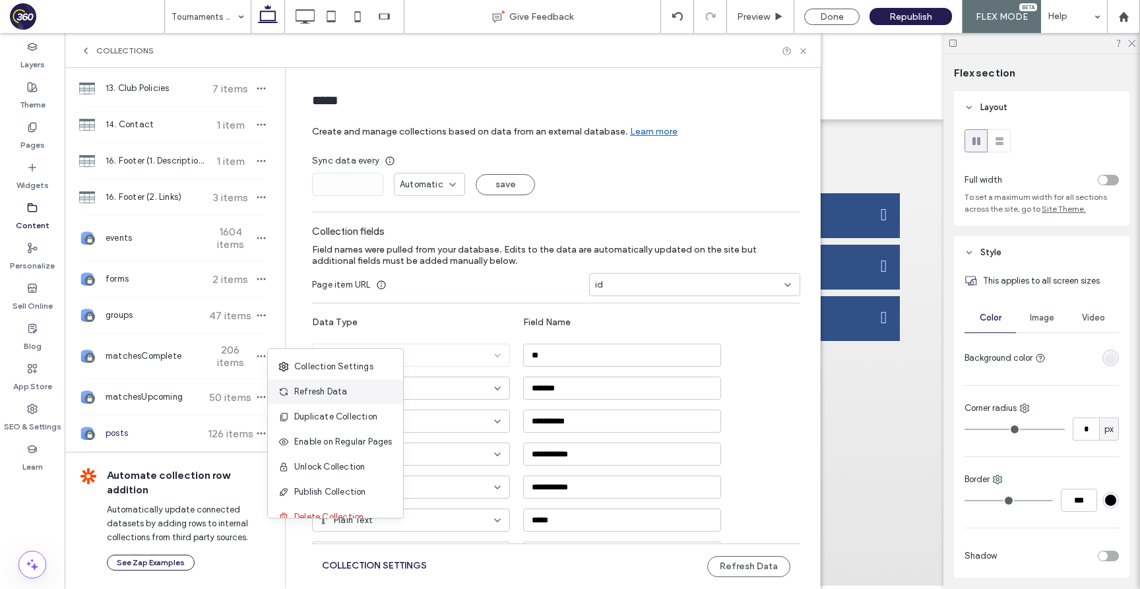
click at [323, 393] on span "Refresh Data" at bounding box center [320, 391] width 53 height 13
click at [256, 429] on icon "button" at bounding box center [261, 433] width 11 height 11
click at [280, 396] on icon at bounding box center [277, 392] width 11 height 11
click at [800, 51] on icon at bounding box center [803, 51] width 10 height 10
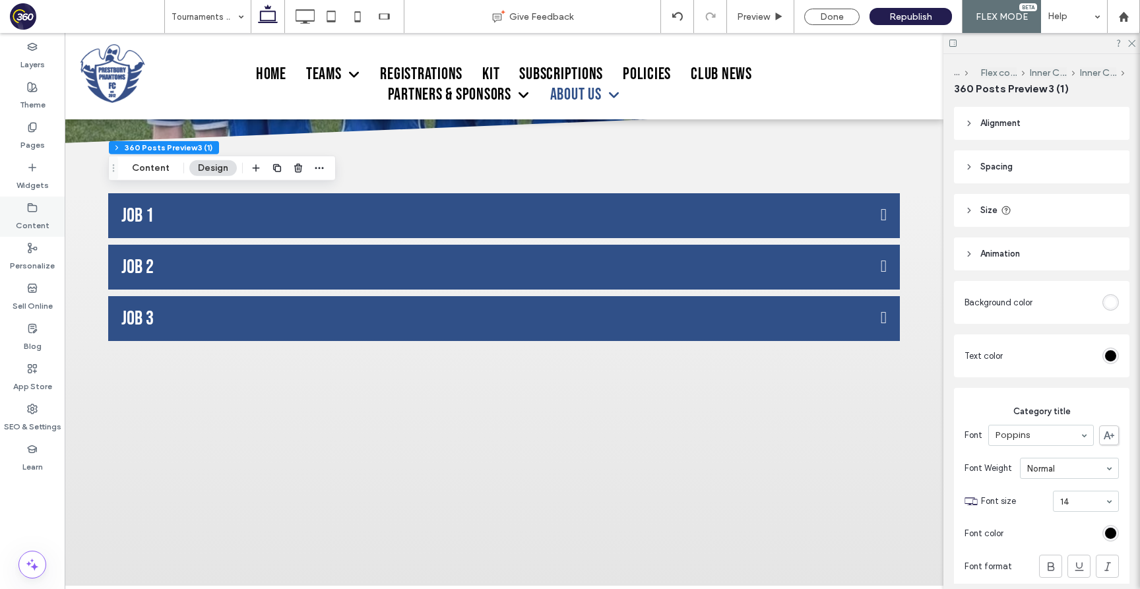
click at [24, 227] on label "Content" at bounding box center [33, 222] width 34 height 18
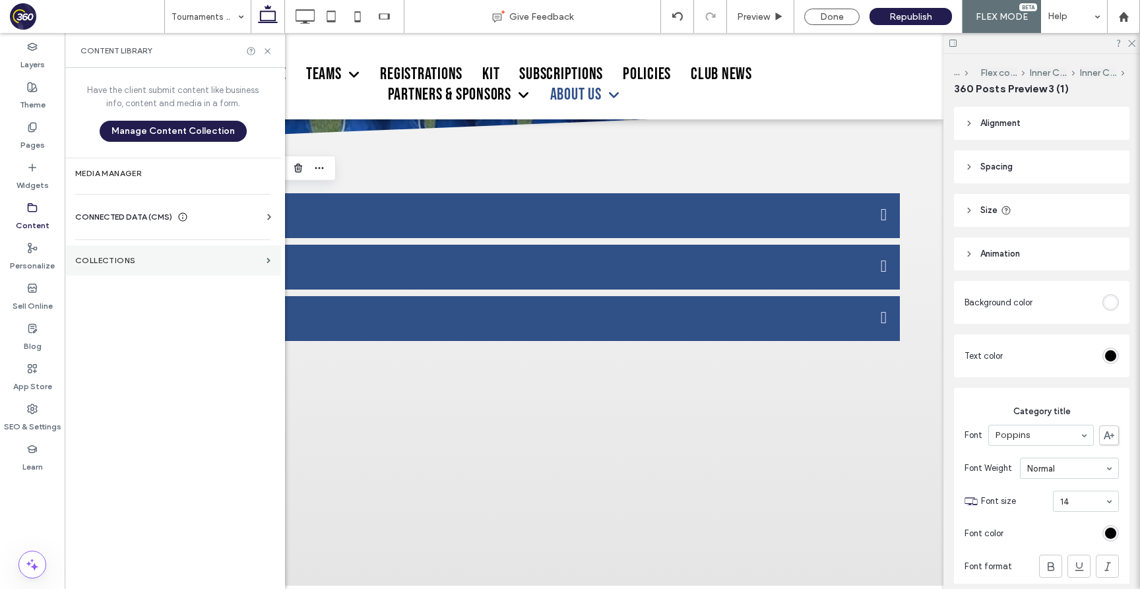
click at [187, 249] on section "Collections" at bounding box center [173, 260] width 216 height 30
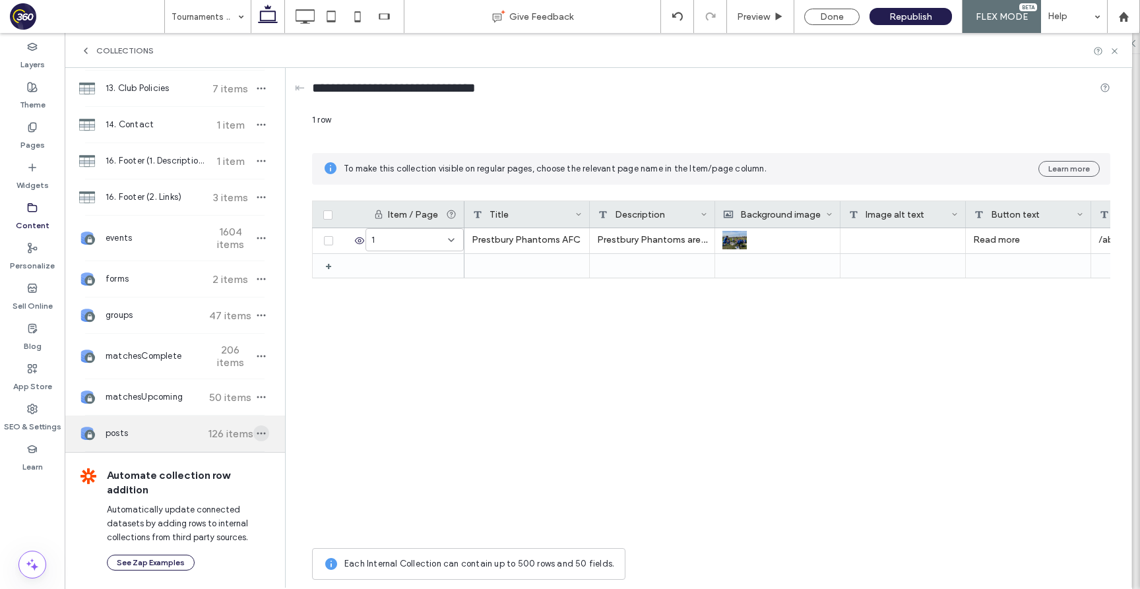
click at [257, 433] on use "button" at bounding box center [261, 434] width 9 height 2
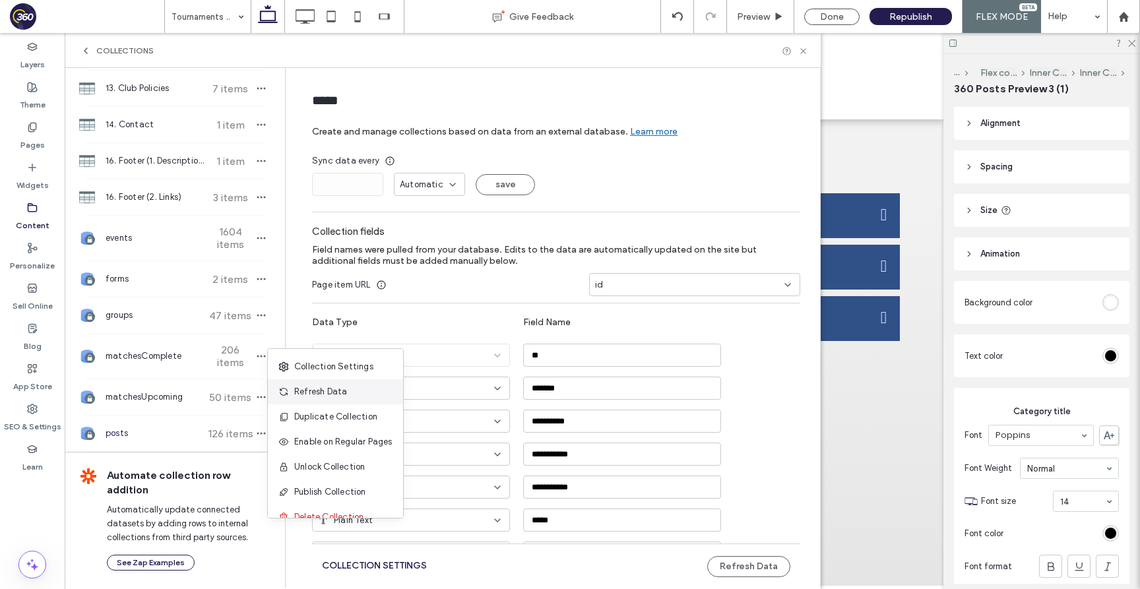
click at [312, 393] on span "Refresh Data" at bounding box center [320, 391] width 53 height 13
click at [801, 49] on icon at bounding box center [803, 51] width 10 height 10
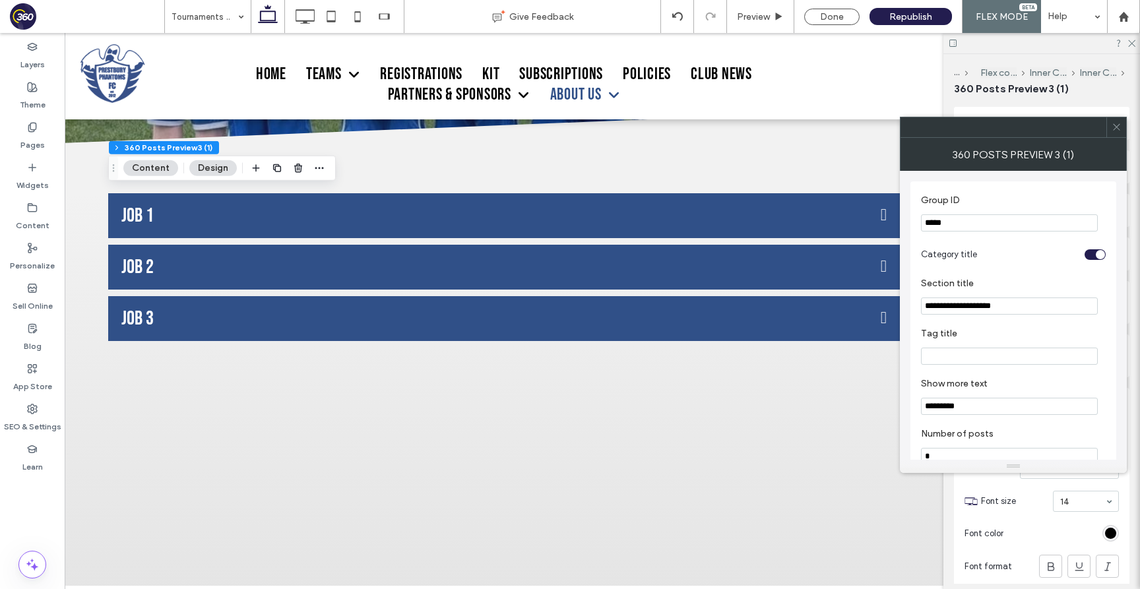
click at [1015, 222] on input "*****" at bounding box center [1009, 222] width 177 height 17
click at [1026, 220] on input "****" at bounding box center [1009, 222] width 177 height 17
paste input "*"
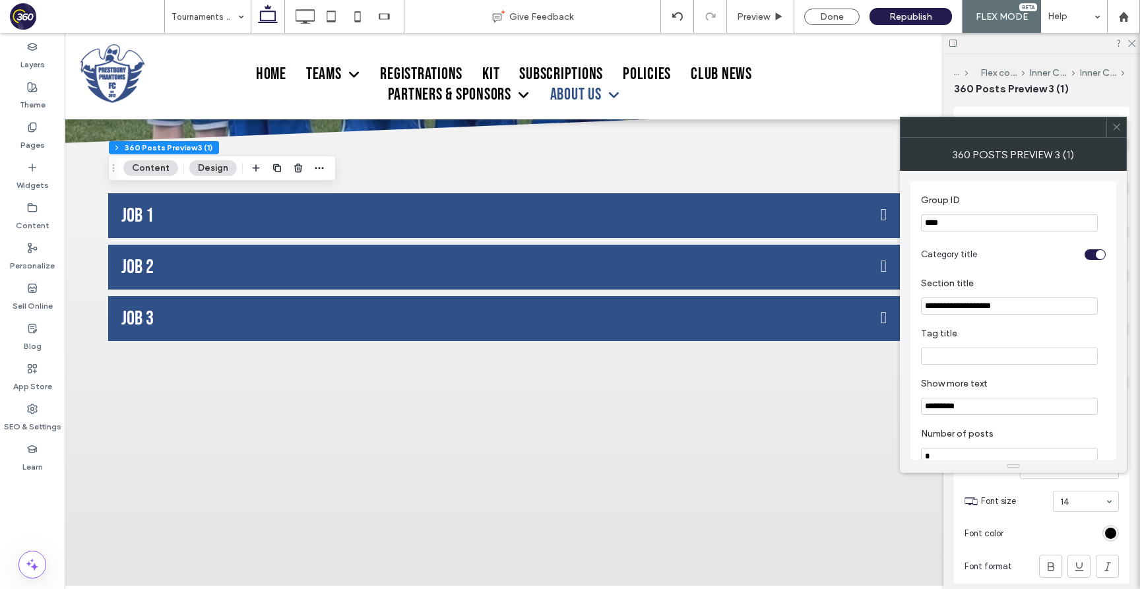
type input "*****"
click at [1124, 128] on div at bounding box center [1116, 127] width 20 height 20
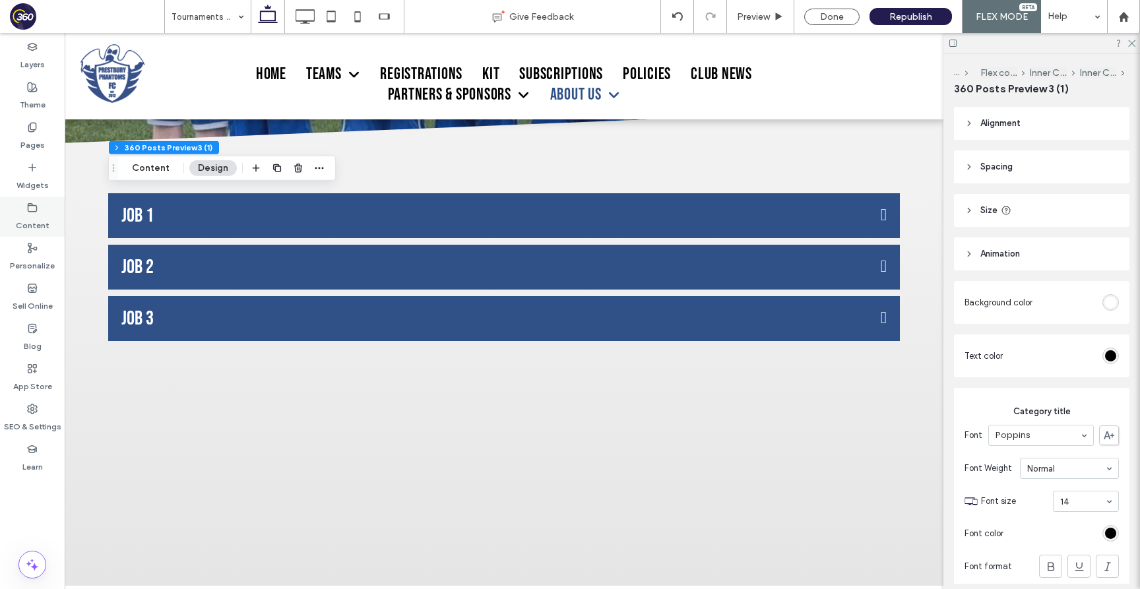
click at [44, 216] on label "Content" at bounding box center [33, 222] width 34 height 18
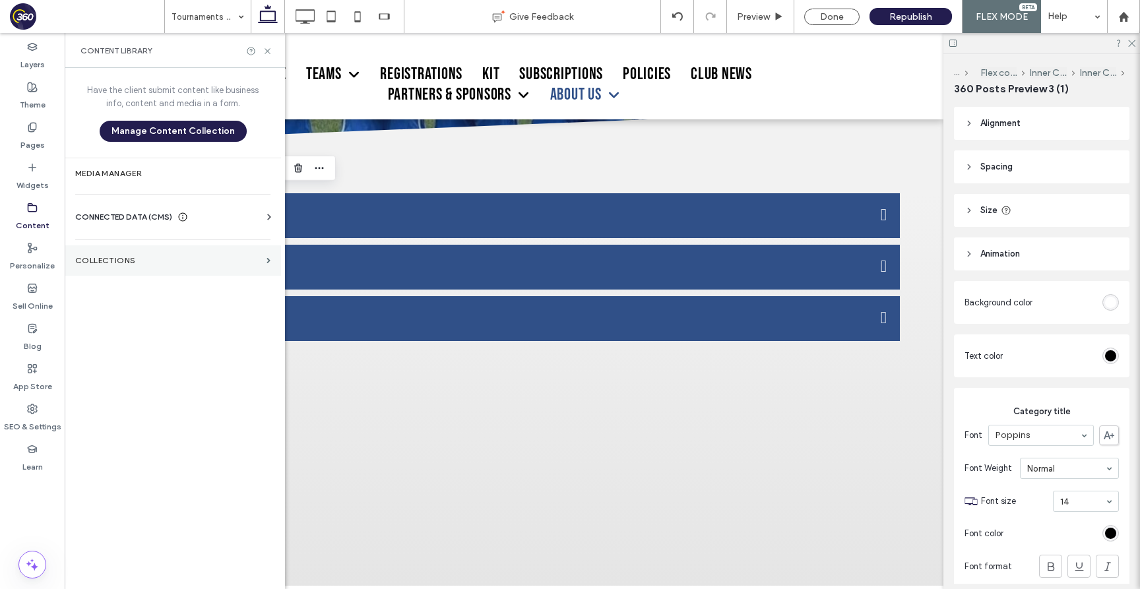
click at [158, 252] on section "Collections" at bounding box center [173, 260] width 216 height 30
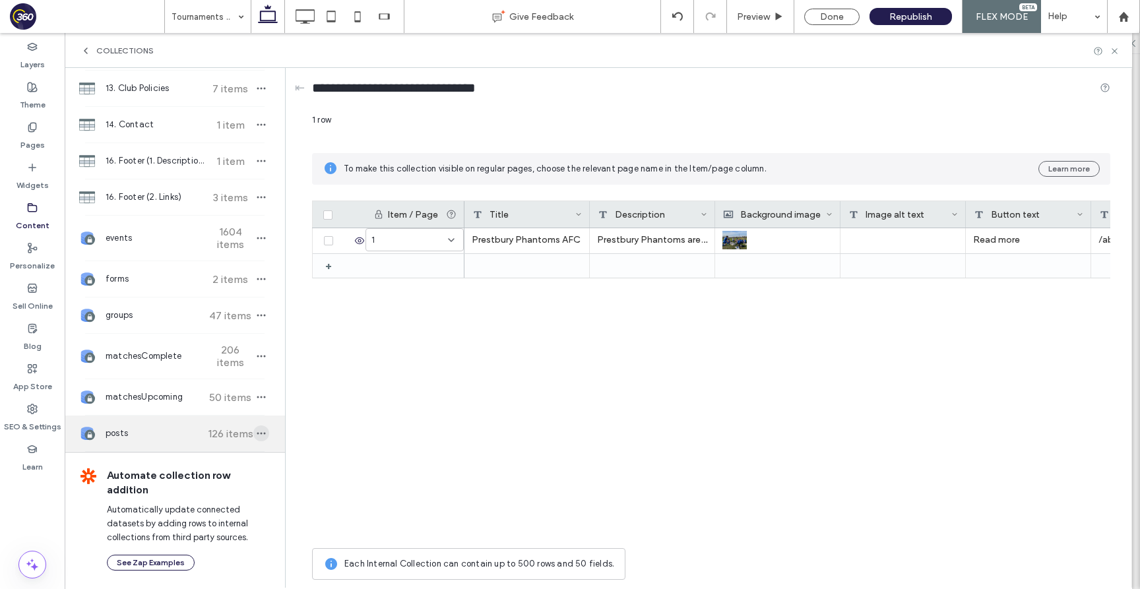
click at [261, 432] on span "button" at bounding box center [261, 433] width 16 height 16
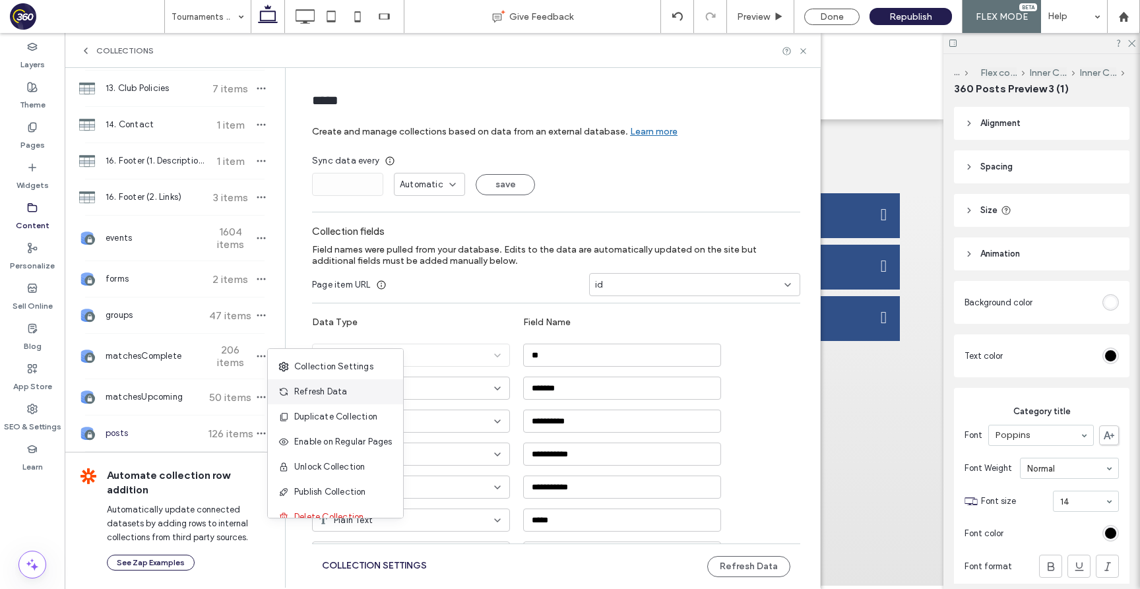
click at [305, 390] on span "Refresh Data" at bounding box center [320, 391] width 53 height 13
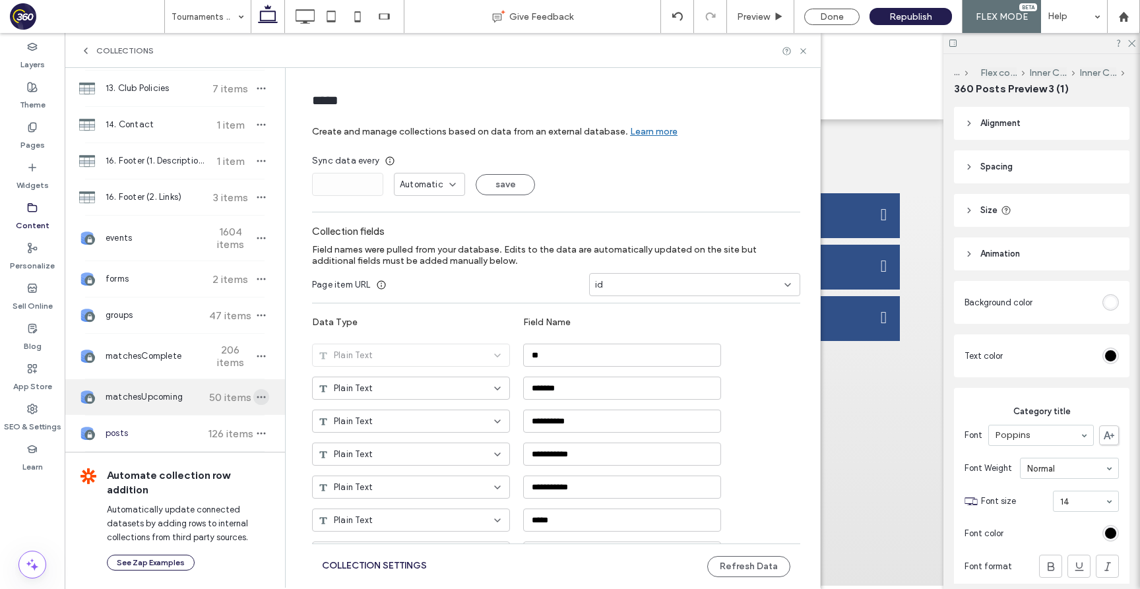
click at [256, 400] on icon "button" at bounding box center [261, 397] width 11 height 11
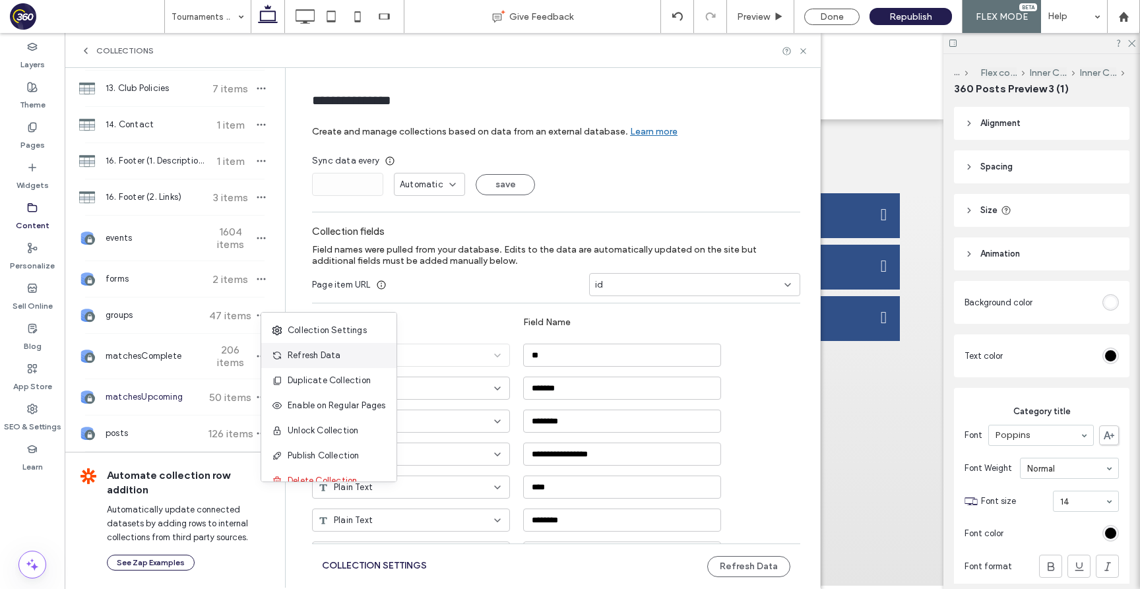
click at [276, 359] on icon at bounding box center [277, 355] width 11 height 11
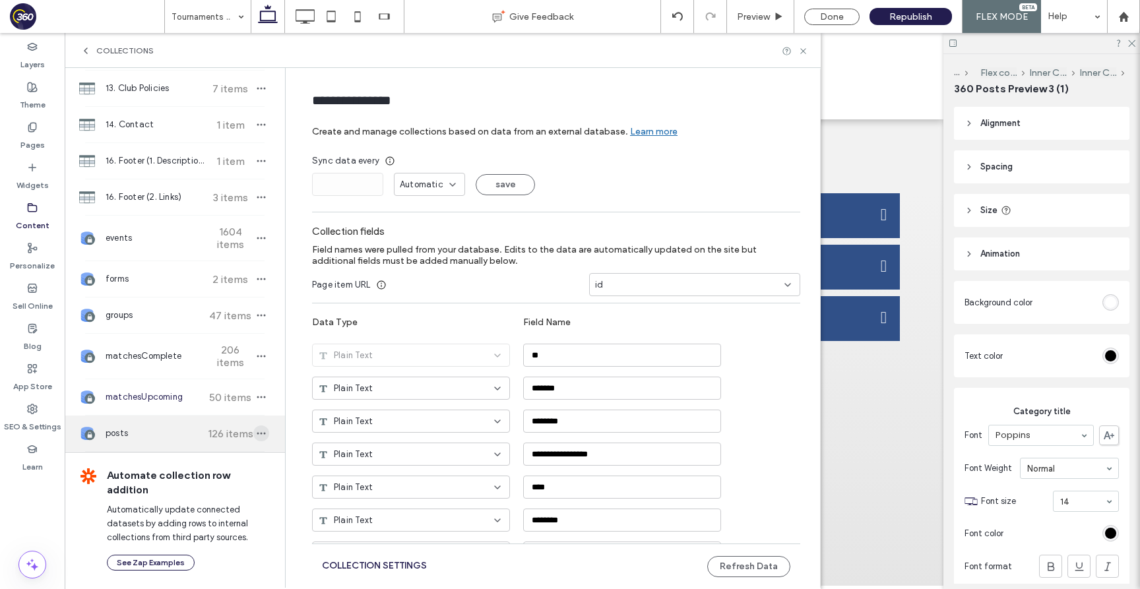
click at [256, 433] on icon "button" at bounding box center [261, 433] width 11 height 11
type input "*****"
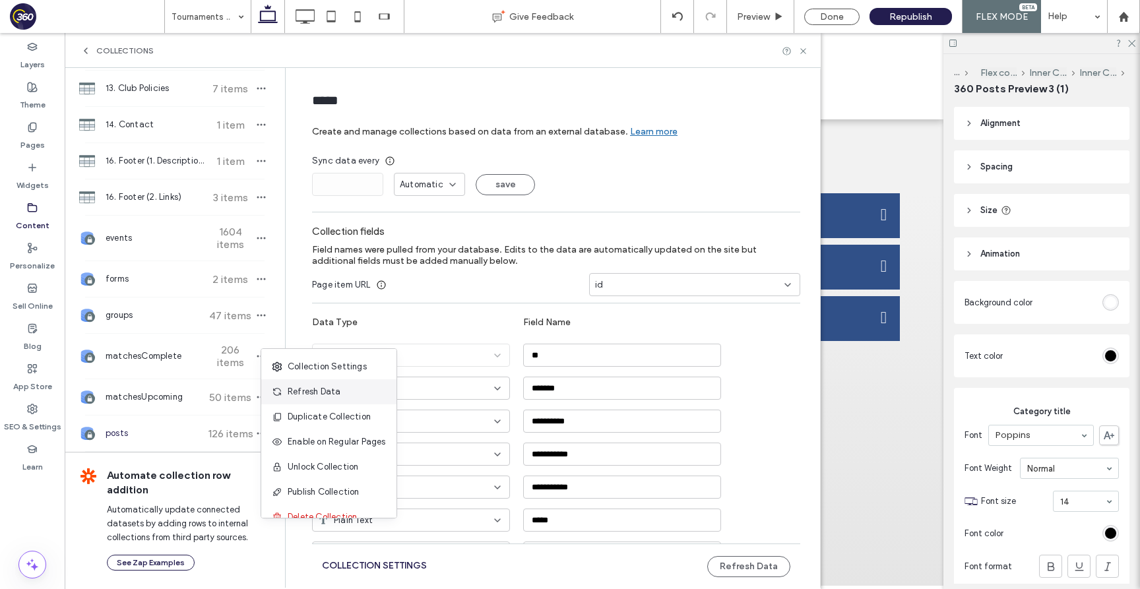
click at [284, 394] on span at bounding box center [280, 392] width 16 height 15
click at [803, 49] on icon at bounding box center [803, 51] width 10 height 10
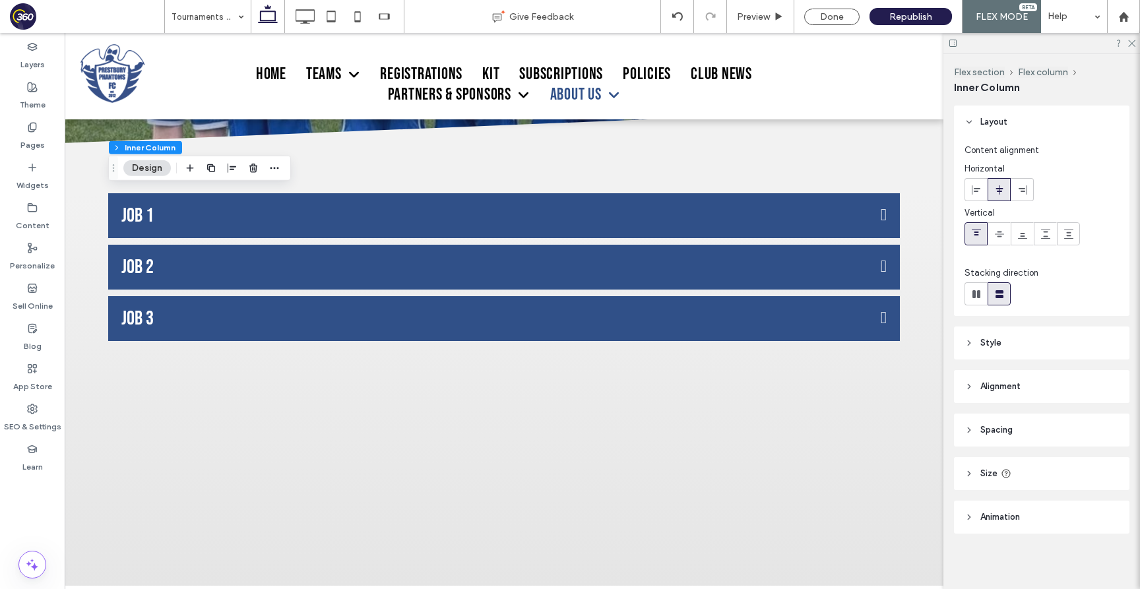
scroll to position [0, 0]
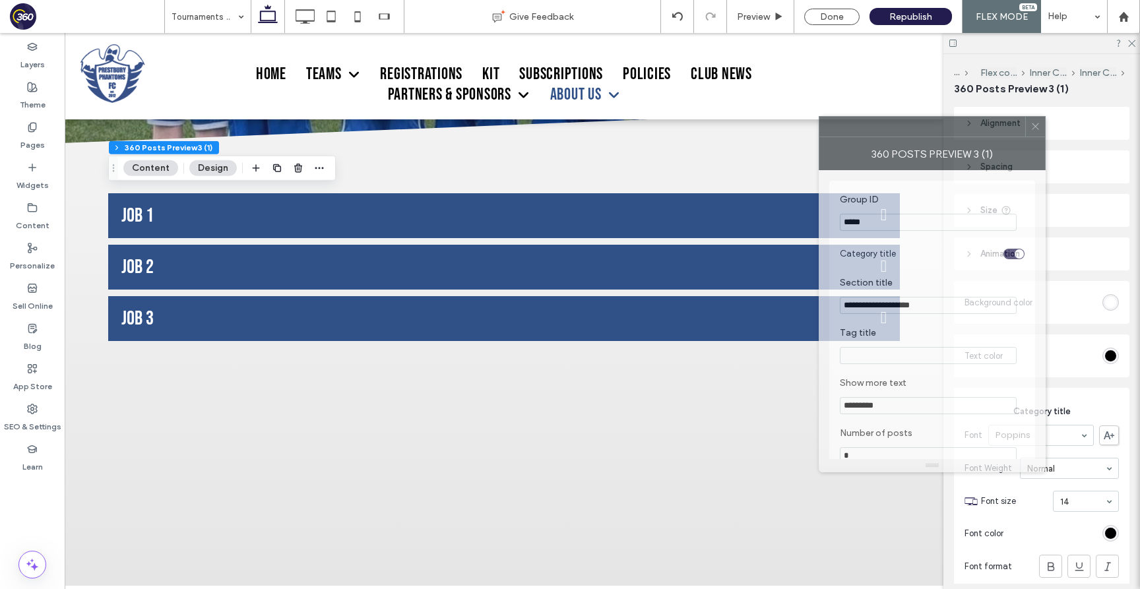
drag, startPoint x: 1070, startPoint y: 125, endPoint x: 934, endPoint y: 125, distance: 135.9
click at [934, 125] on div at bounding box center [922, 127] width 206 height 20
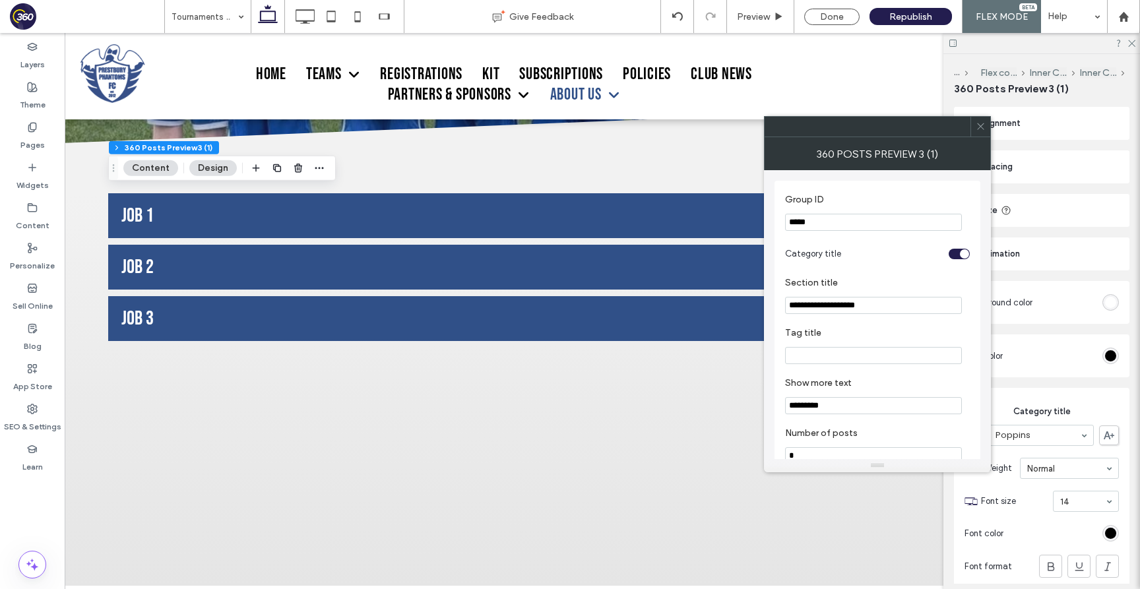
click at [981, 126] on icon at bounding box center [981, 126] width 10 height 10
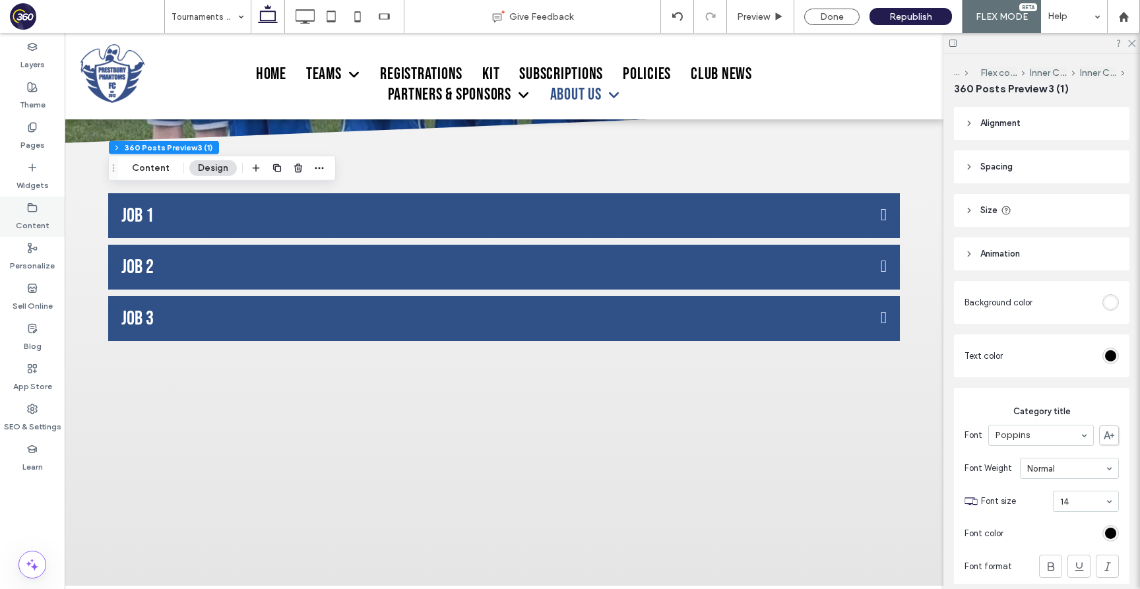
click at [47, 231] on div "Content" at bounding box center [32, 217] width 65 height 40
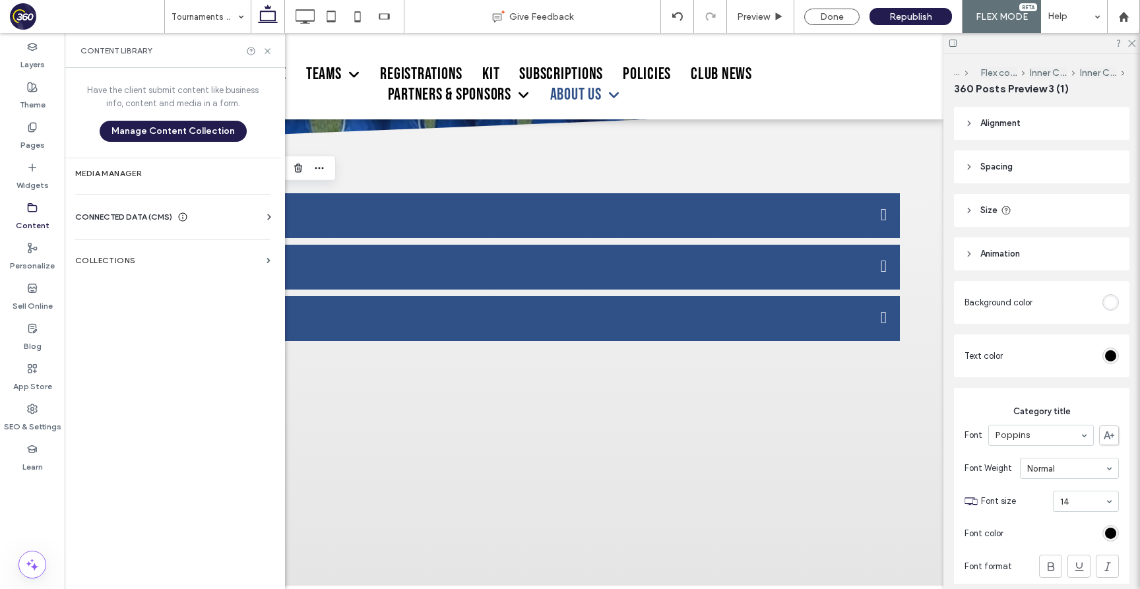
click at [191, 244] on div "Have the client submit content like business info, content and media in a form.…" at bounding box center [173, 327] width 216 height 518
click at [193, 264] on label "Collections" at bounding box center [168, 260] width 186 height 9
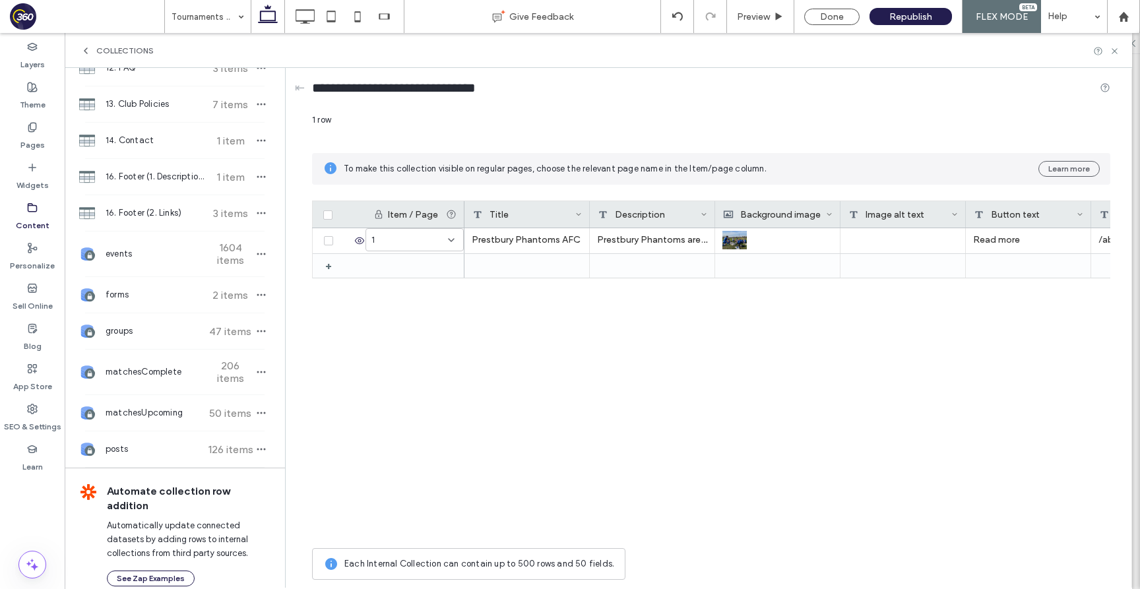
scroll to position [592, 0]
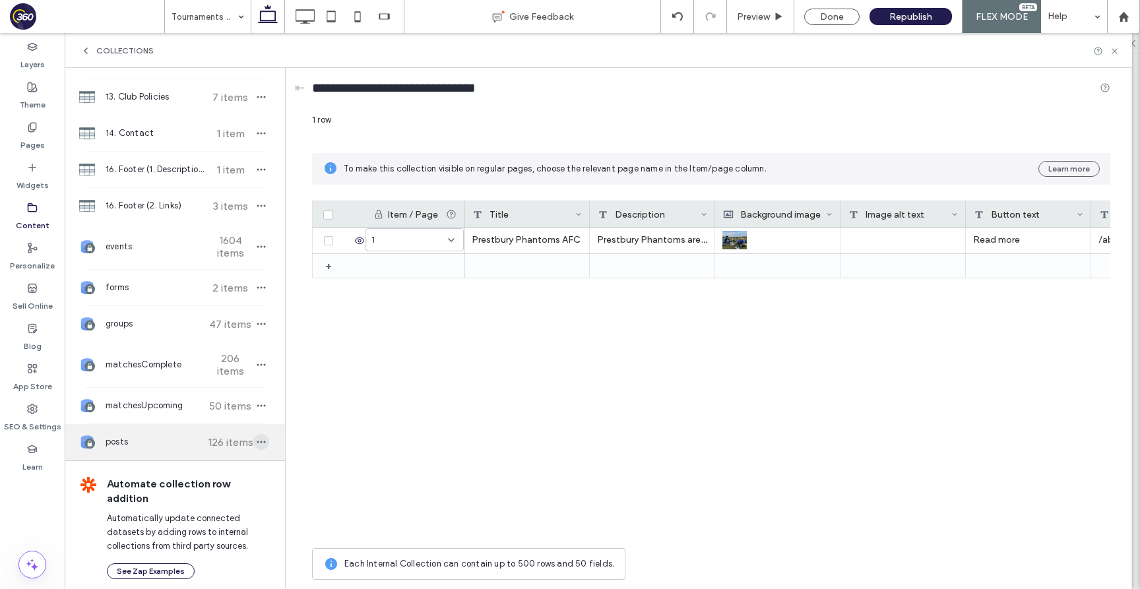
click at [256, 438] on icon "button" at bounding box center [261, 442] width 11 height 11
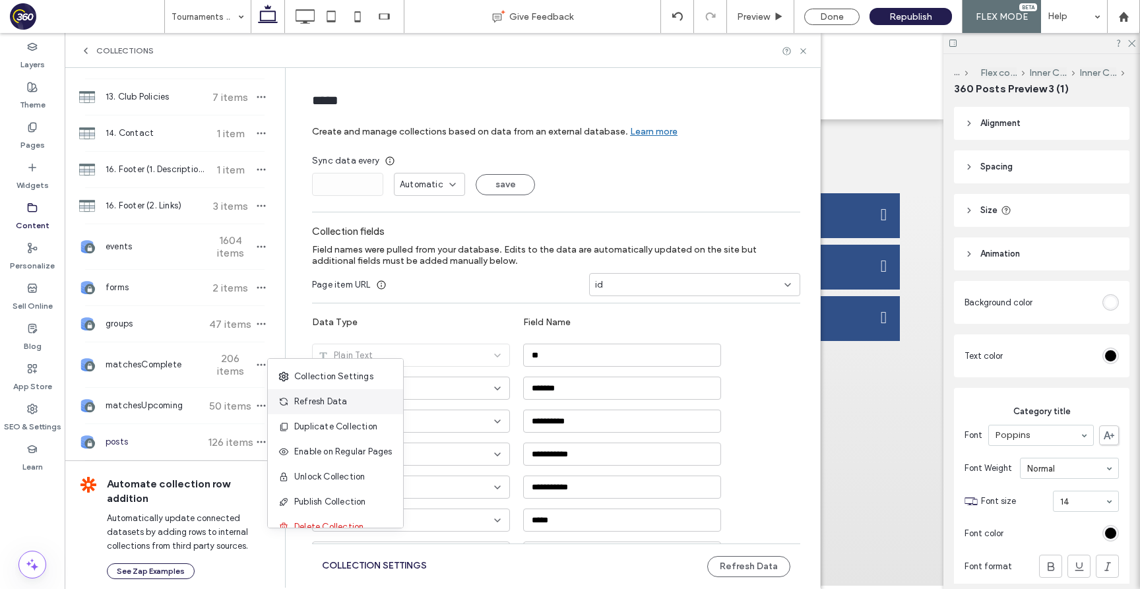
click at [301, 398] on span "Refresh Data" at bounding box center [320, 401] width 53 height 13
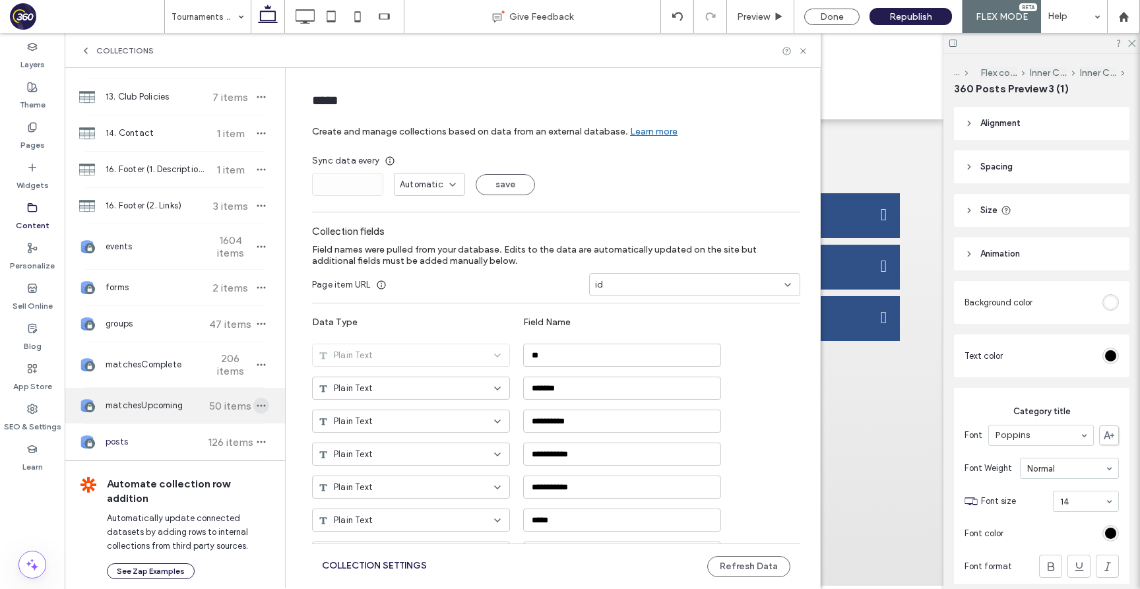
click at [256, 408] on icon "button" at bounding box center [261, 405] width 11 height 11
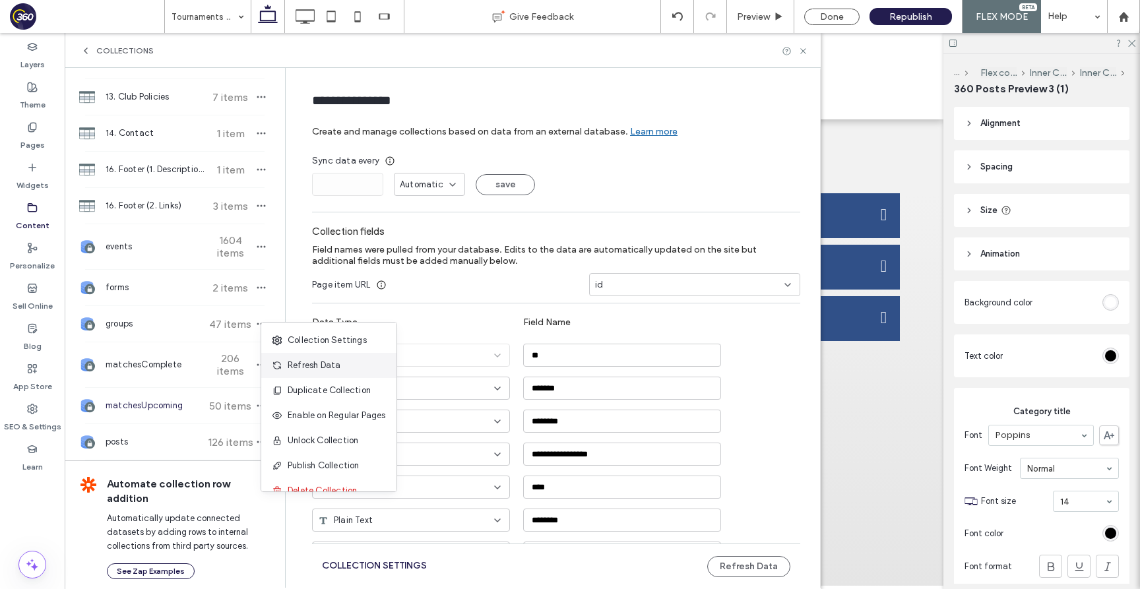
click at [287, 357] on div "Refresh Data" at bounding box center [328, 365] width 135 height 25
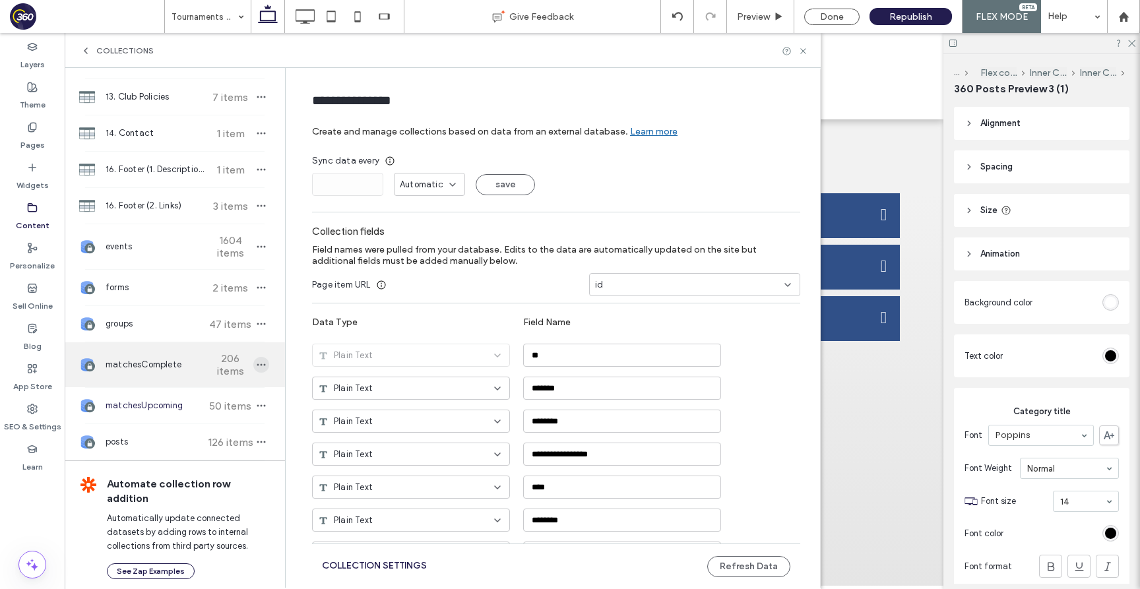
click at [257, 365] on use "button" at bounding box center [261, 365] width 9 height 2
type input "**********"
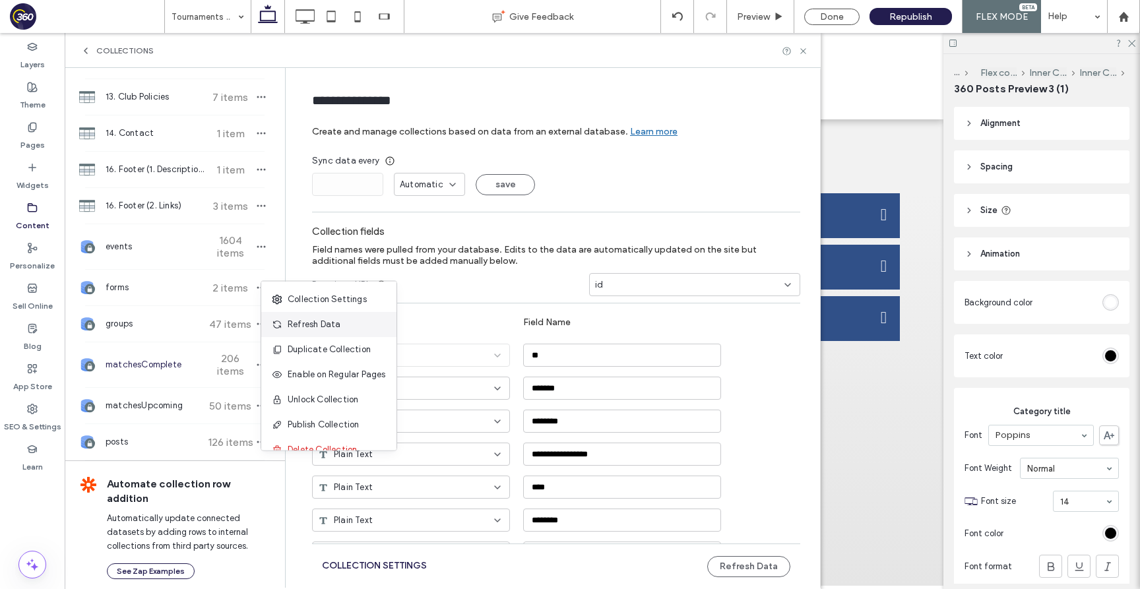
click at [297, 322] on span "Refresh Data" at bounding box center [314, 324] width 53 height 13
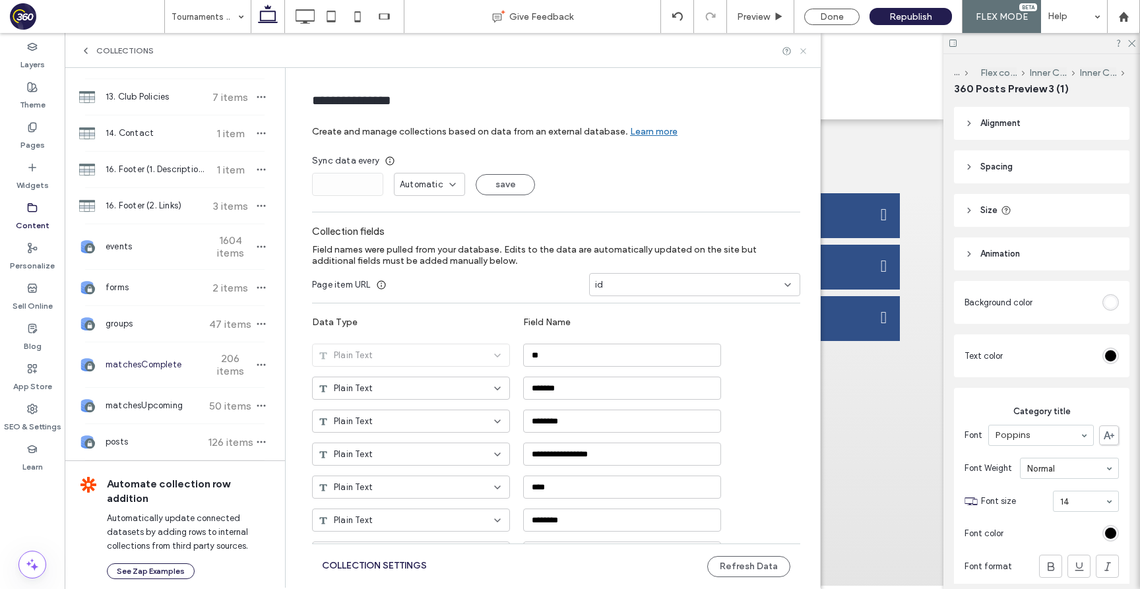
click at [805, 49] on icon at bounding box center [803, 51] width 10 height 10
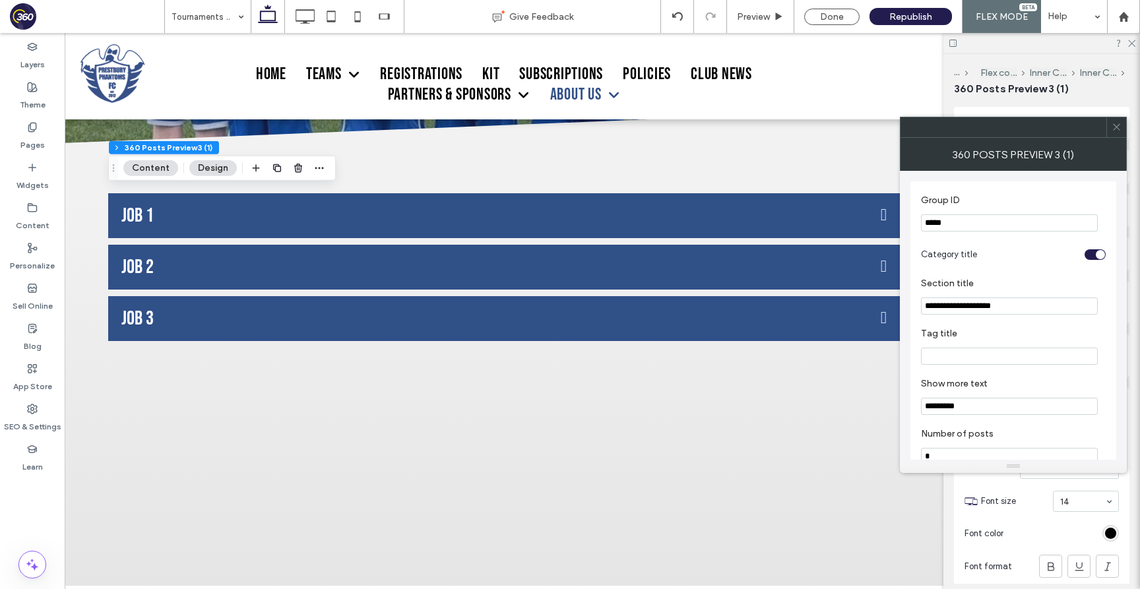
click at [951, 235] on section "Group ID *****" at bounding box center [1013, 213] width 185 height 50
click at [958, 218] on input "*****" at bounding box center [1009, 222] width 177 height 17
paste input "Group ID"
type input "*****"
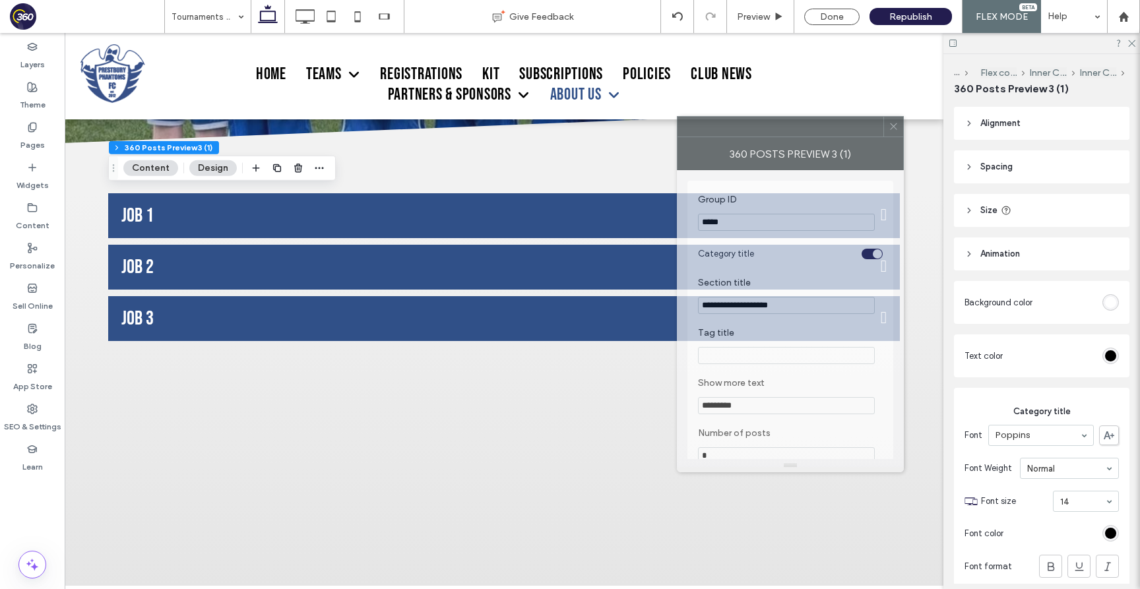
drag, startPoint x: 1008, startPoint y: 127, endPoint x: 796, endPoint y: 127, distance: 211.7
click at [796, 127] on div at bounding box center [780, 127] width 206 height 20
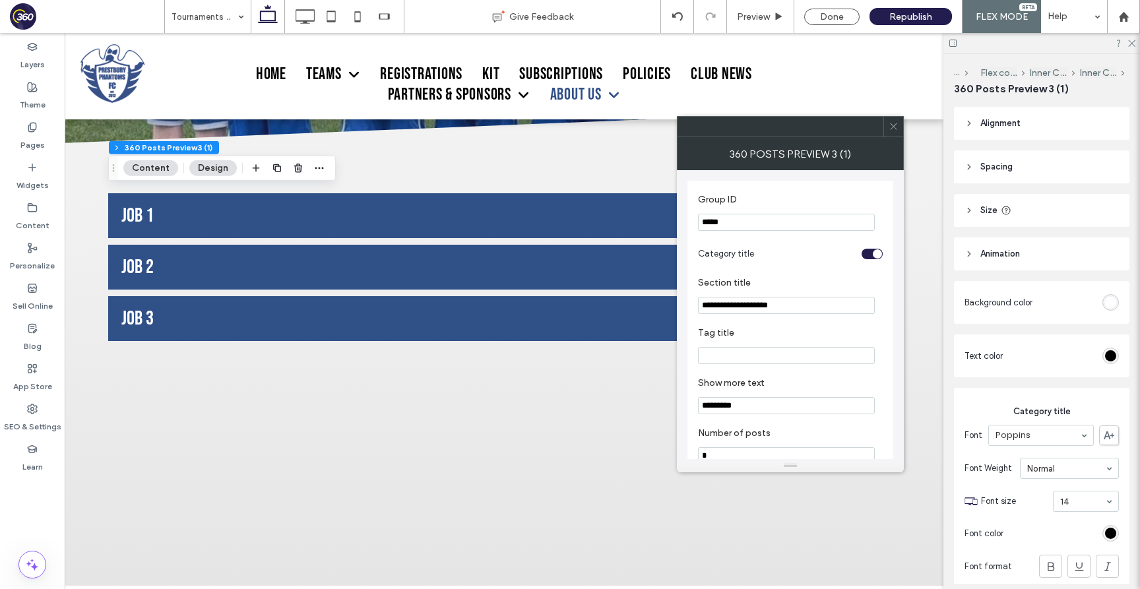
click at [896, 121] on icon at bounding box center [893, 126] width 10 height 10
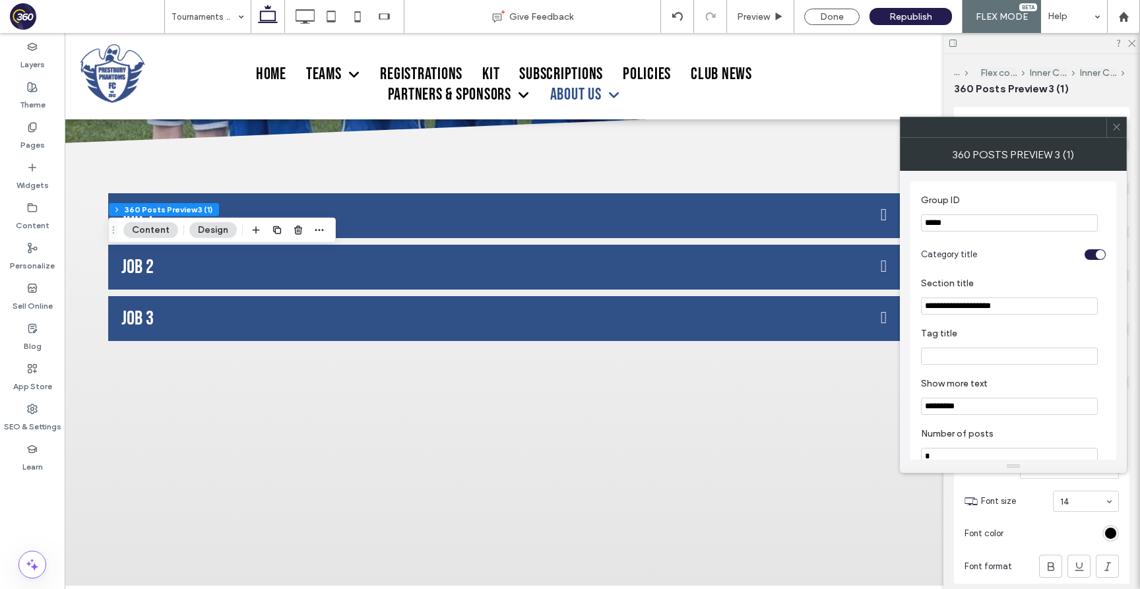
click at [935, 224] on input "*****" at bounding box center [1009, 222] width 177 height 17
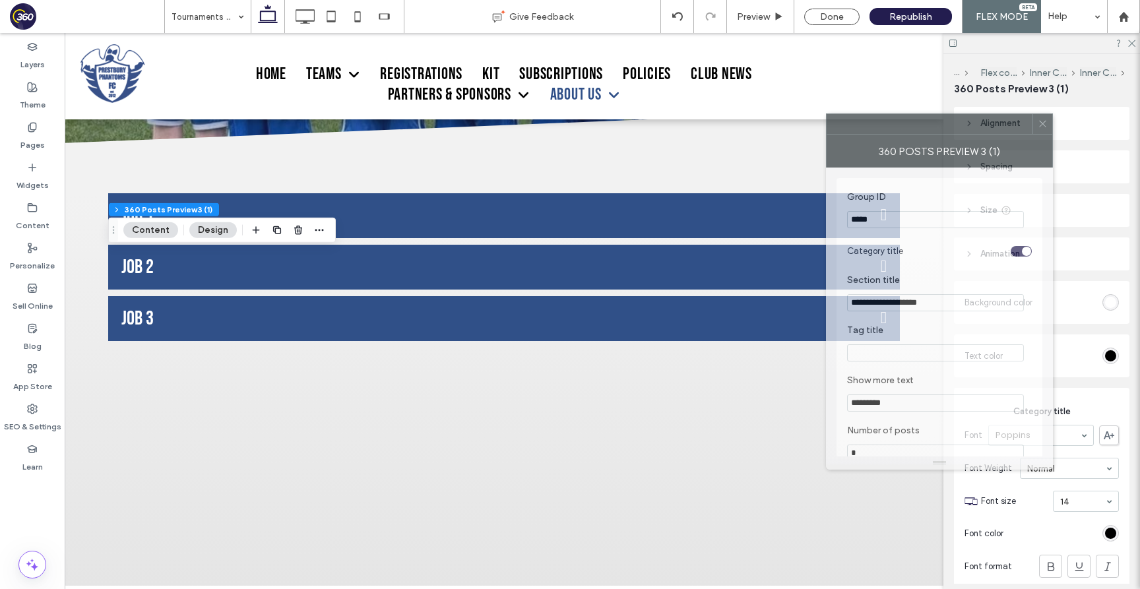
drag, startPoint x: 941, startPoint y: 128, endPoint x: 783, endPoint y: 130, distance: 158.3
click at [826, 130] on div at bounding box center [929, 124] width 206 height 20
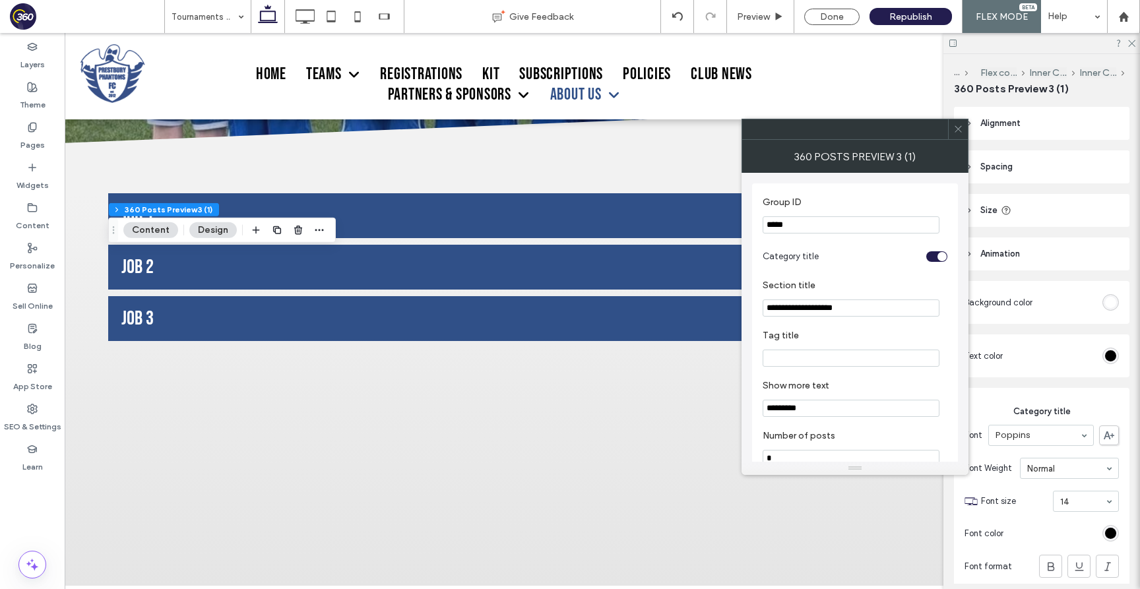
drag, startPoint x: 891, startPoint y: 134, endPoint x: 752, endPoint y: 134, distance: 139.2
click at [752, 134] on div at bounding box center [845, 129] width 206 height 20
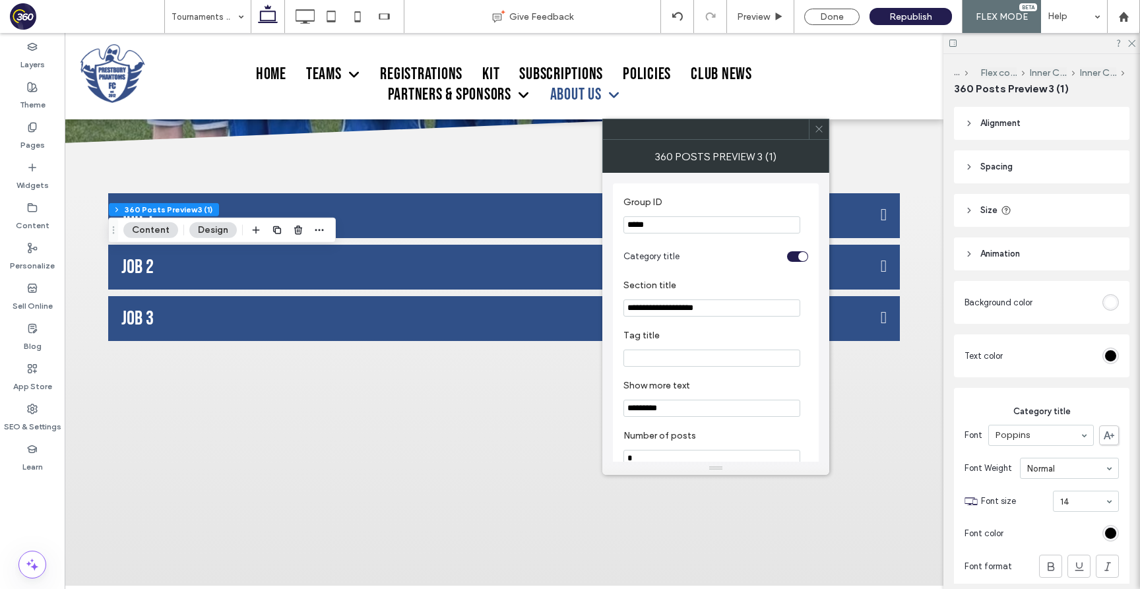
click at [817, 127] on icon at bounding box center [819, 129] width 10 height 10
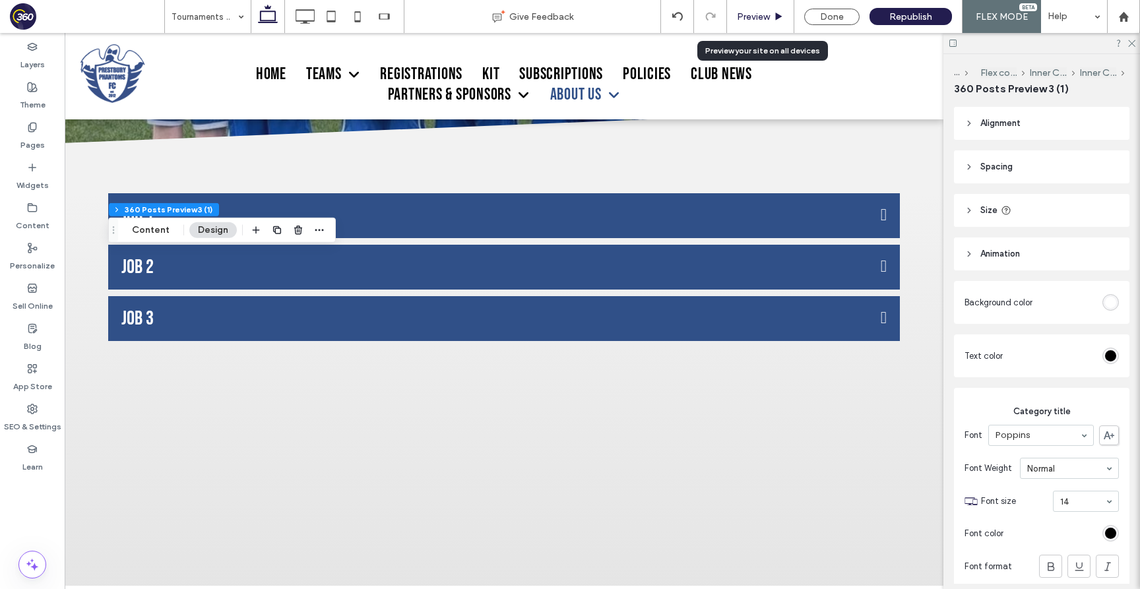
click at [762, 12] on span "Preview" at bounding box center [753, 16] width 33 height 11
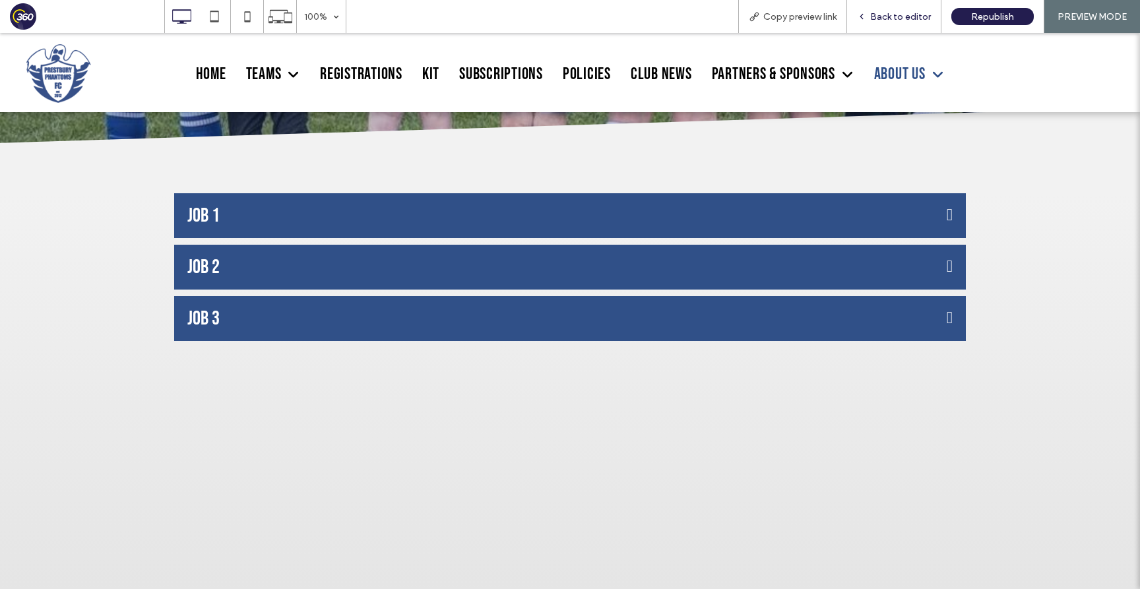
click at [916, 17] on span "Back to editor" at bounding box center [900, 16] width 61 height 11
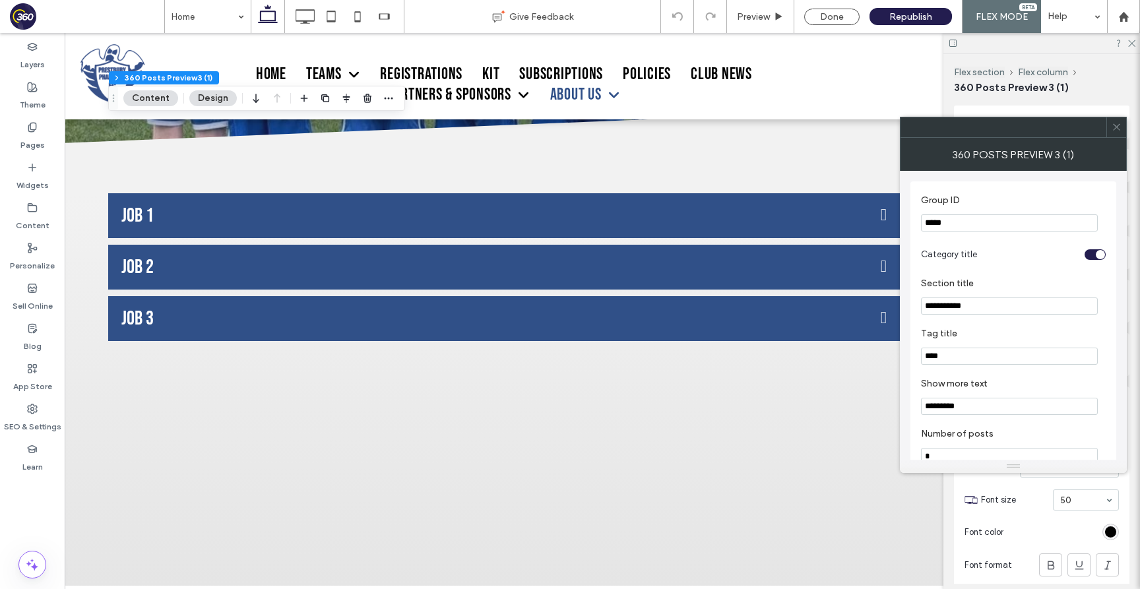
click at [1117, 127] on icon at bounding box center [1116, 127] width 10 height 10
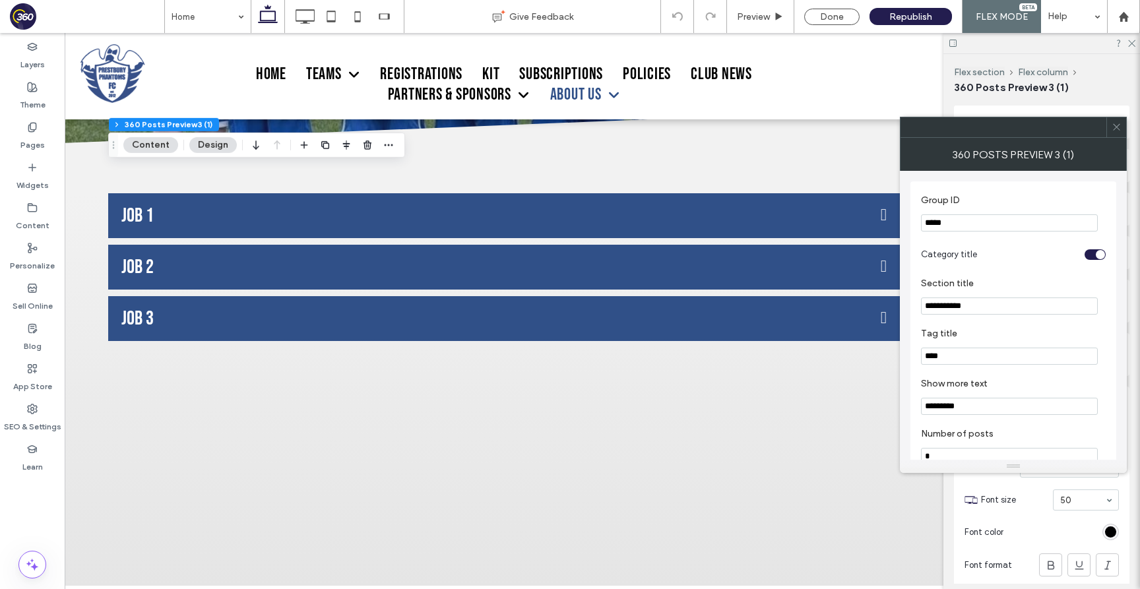
click at [1119, 125] on icon at bounding box center [1116, 127] width 10 height 10
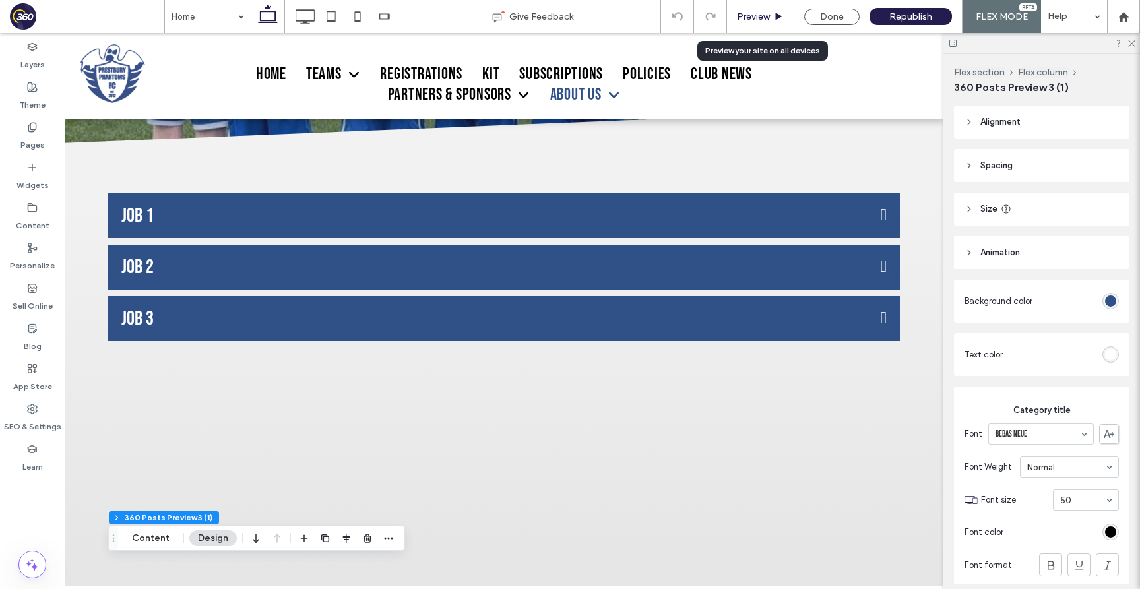
click at [762, 16] on span "Preview" at bounding box center [753, 16] width 33 height 11
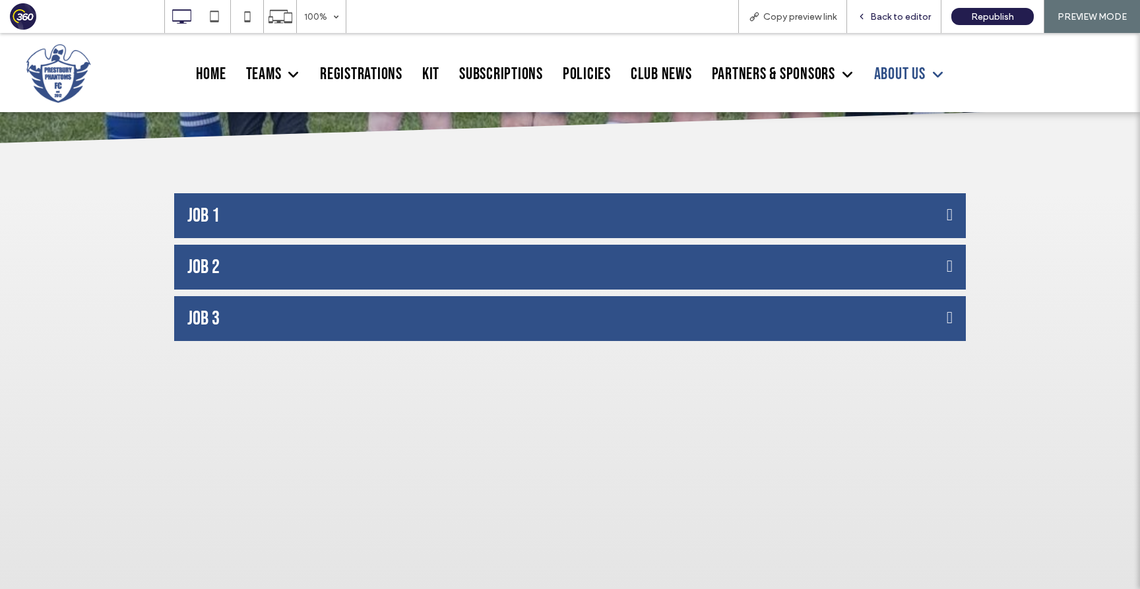
click at [897, 17] on span "Back to editor" at bounding box center [900, 16] width 61 height 11
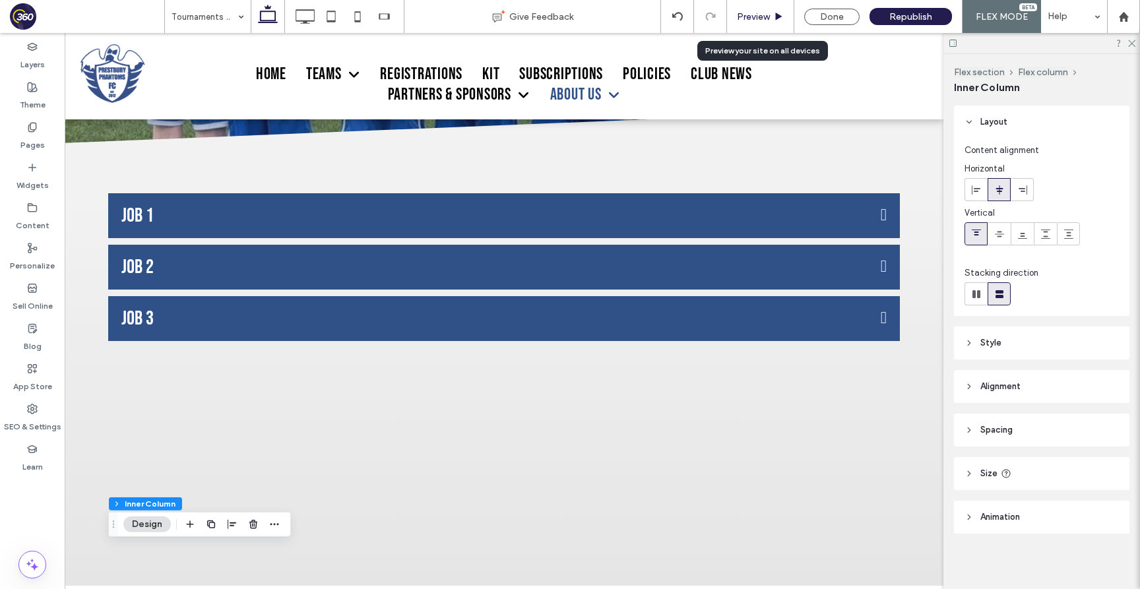
click at [765, 20] on span "Preview" at bounding box center [753, 16] width 33 height 11
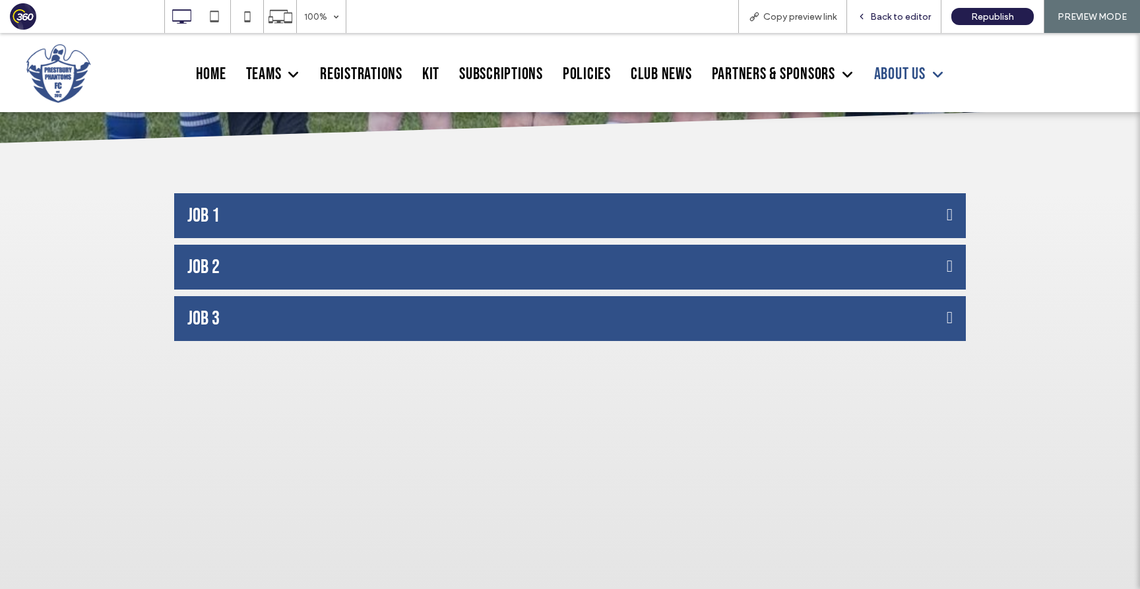
click at [902, 23] on div "Back to editor" at bounding box center [894, 16] width 94 height 33
click at [891, 22] on span "Back to editor" at bounding box center [900, 16] width 61 height 11
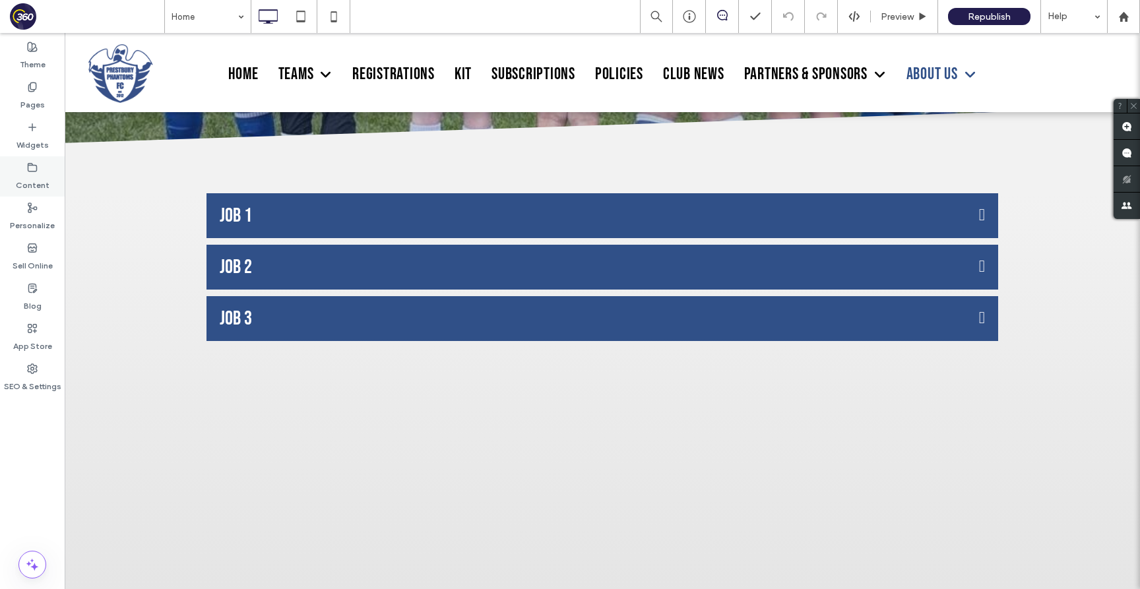
click at [45, 168] on div "Content" at bounding box center [32, 176] width 65 height 40
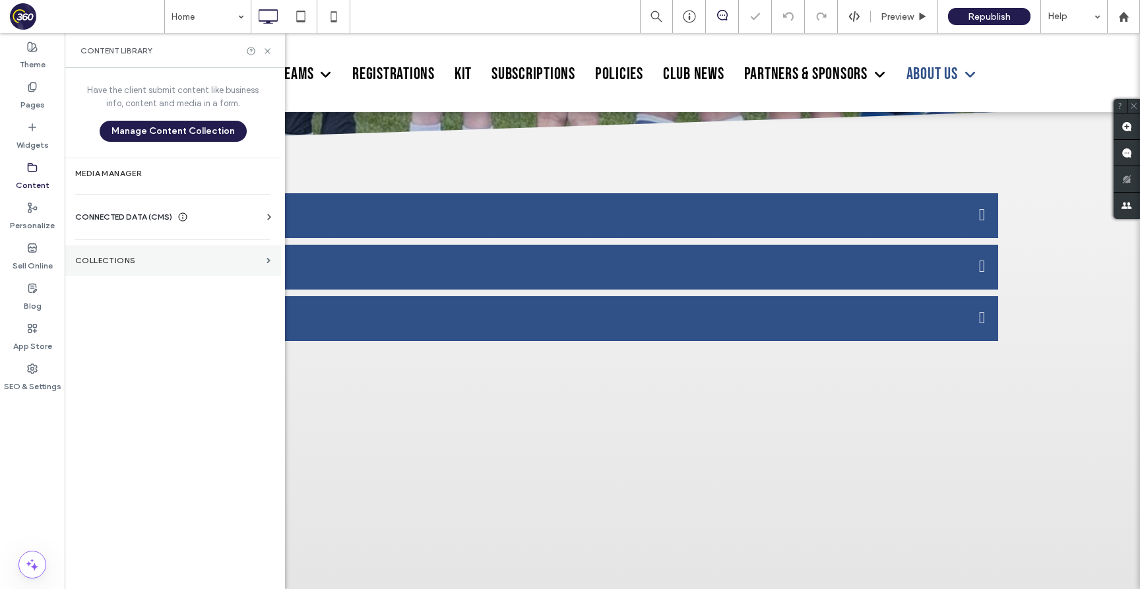
click at [166, 257] on label "Collections" at bounding box center [168, 260] width 186 height 9
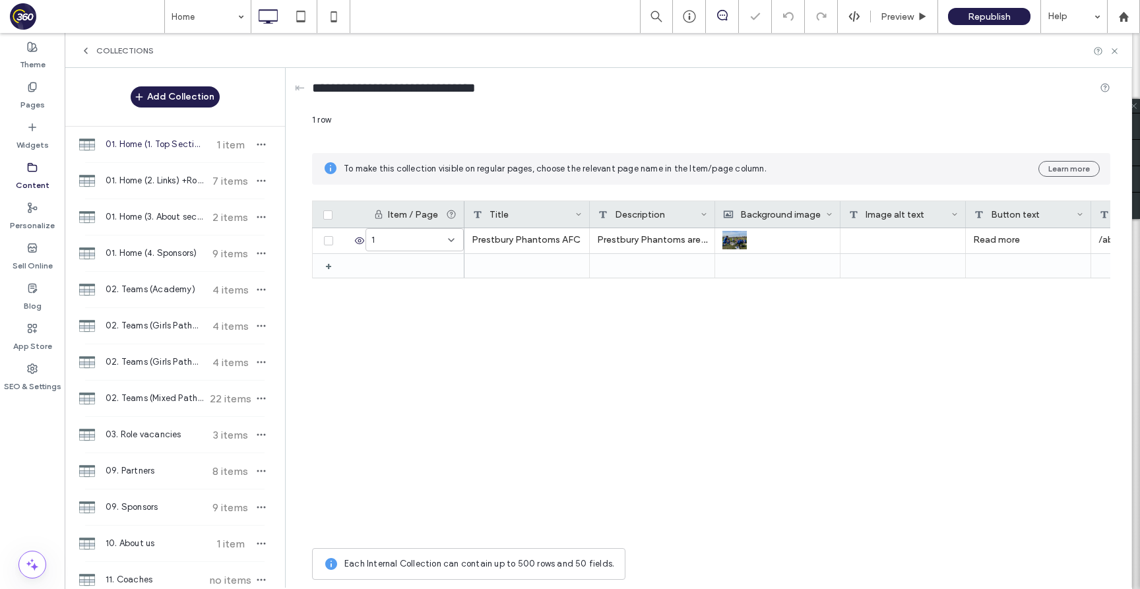
scroll to position [602, 0]
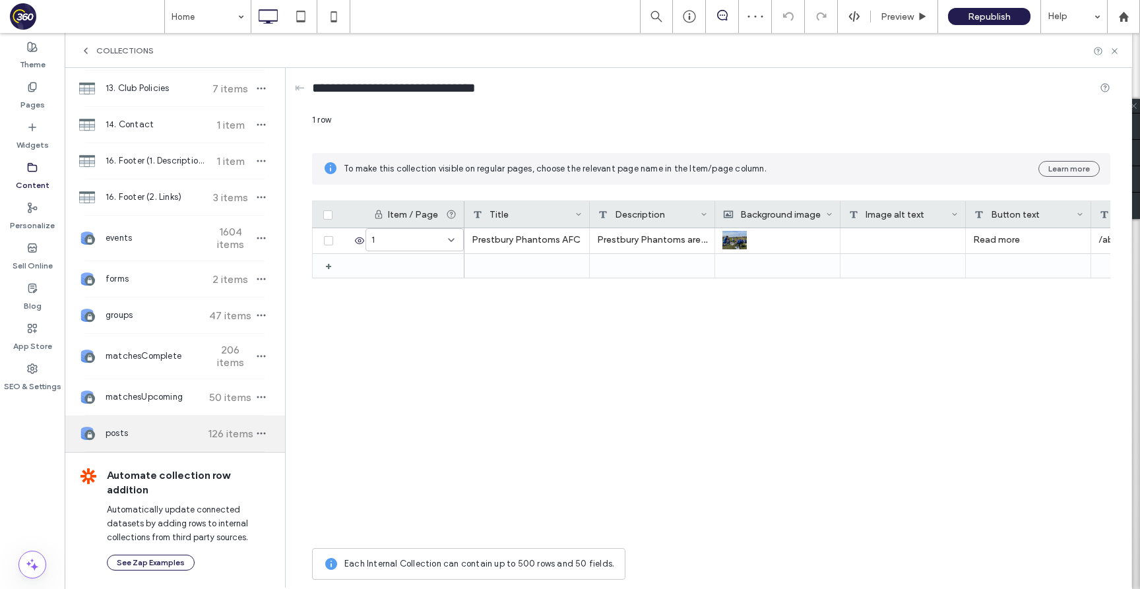
click at [260, 442] on div "posts 126 items" at bounding box center [175, 434] width 220 height 36
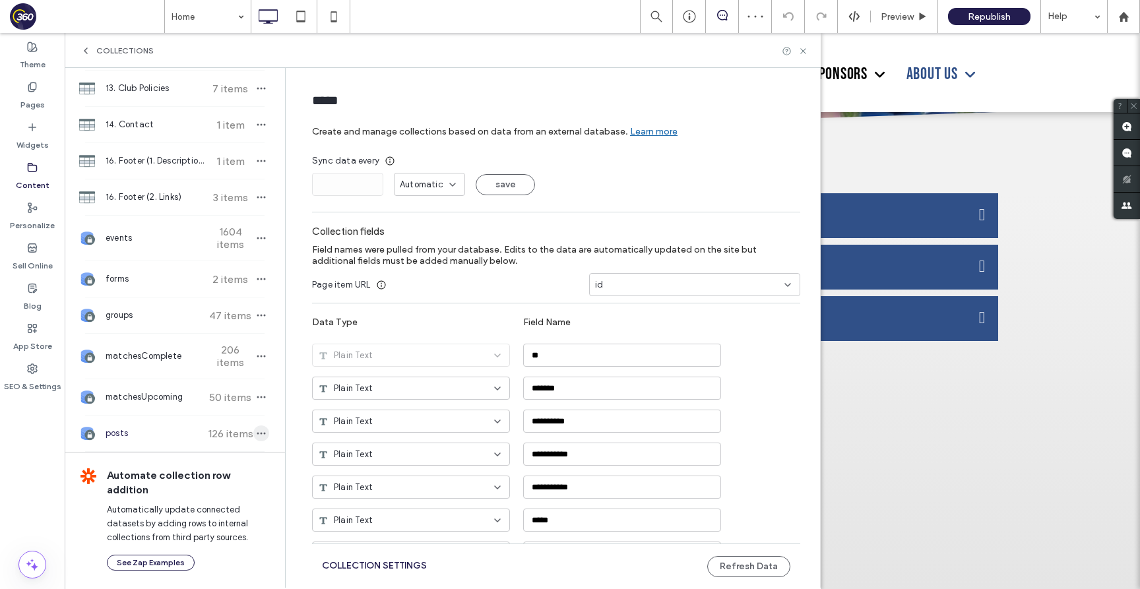
click at [260, 432] on div "posts 126 items" at bounding box center [175, 434] width 220 height 36
click at [256, 435] on icon "button" at bounding box center [261, 433] width 11 height 11
click at [303, 392] on span "Refresh Data" at bounding box center [314, 391] width 53 height 13
click at [803, 49] on icon at bounding box center [803, 51] width 10 height 10
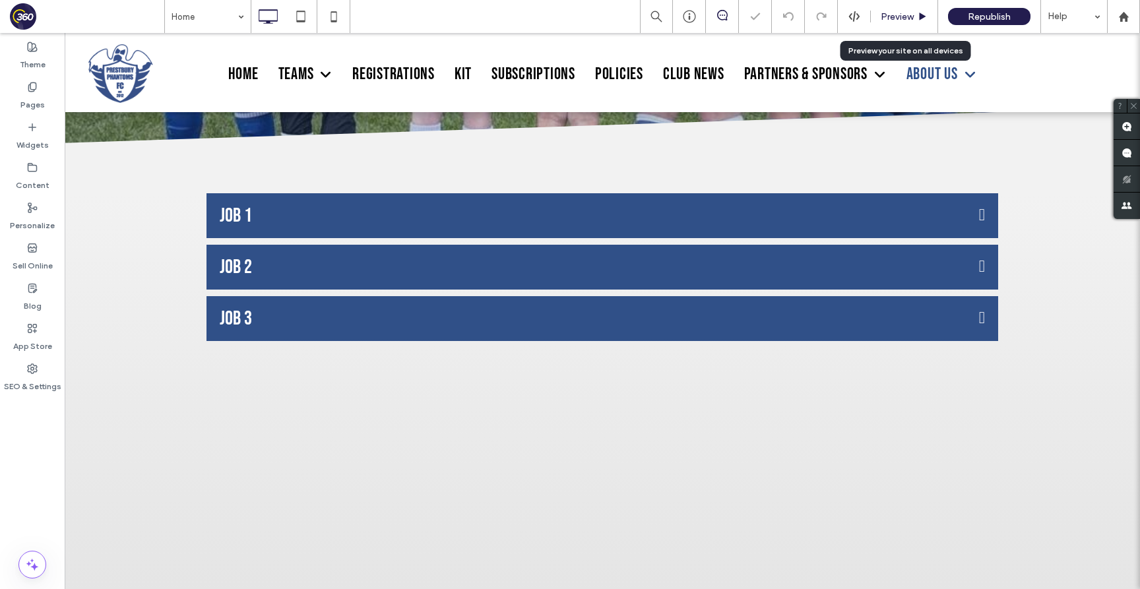
click at [902, 16] on span "Preview" at bounding box center [897, 16] width 33 height 11
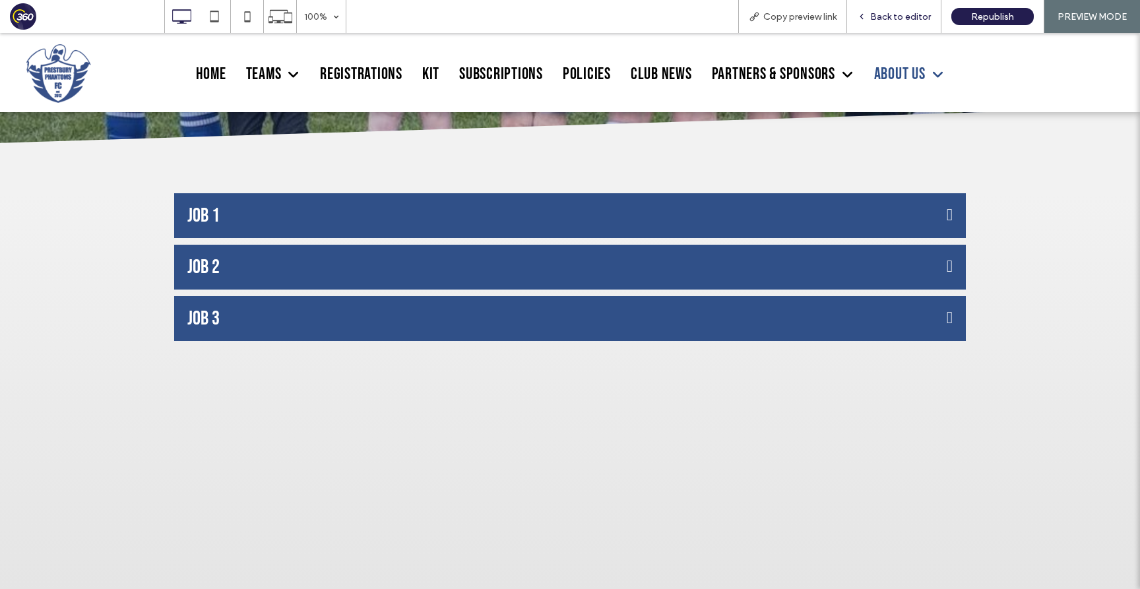
click at [880, 9] on div "Back to editor" at bounding box center [894, 16] width 94 height 33
click at [878, 13] on span "Back to editor" at bounding box center [900, 16] width 61 height 11
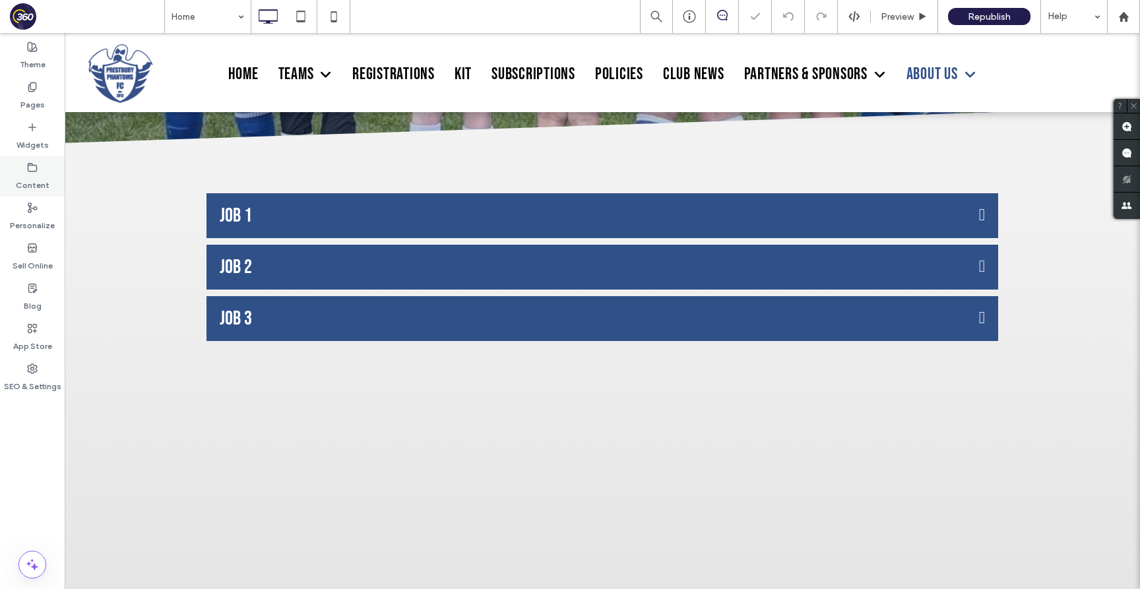
click at [41, 169] on div "Content" at bounding box center [32, 176] width 65 height 40
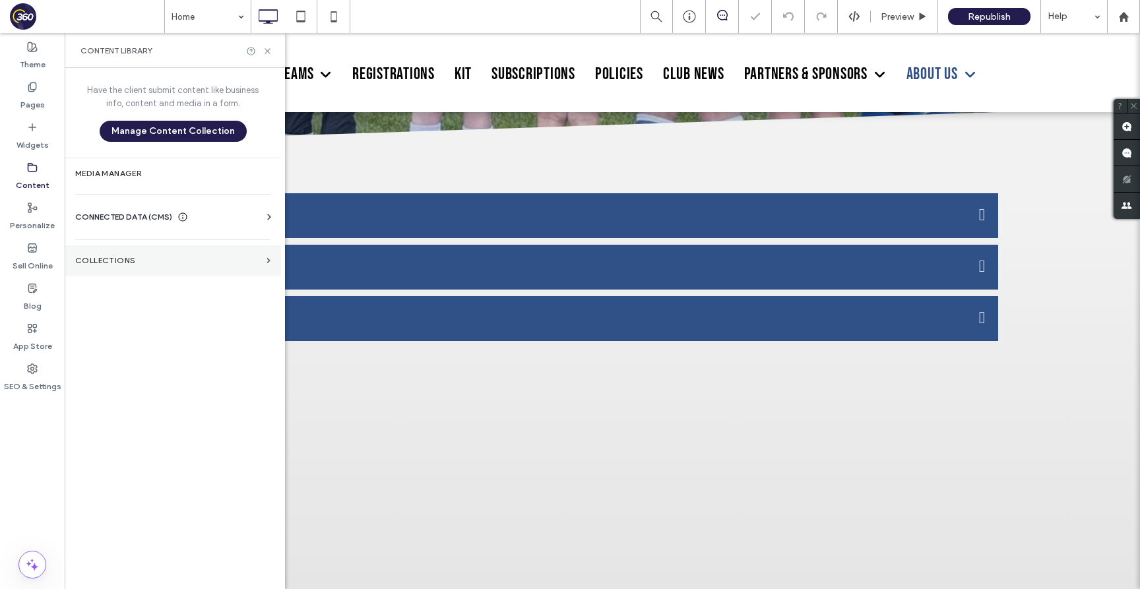
click at [134, 259] on label "Collections" at bounding box center [168, 260] width 186 height 9
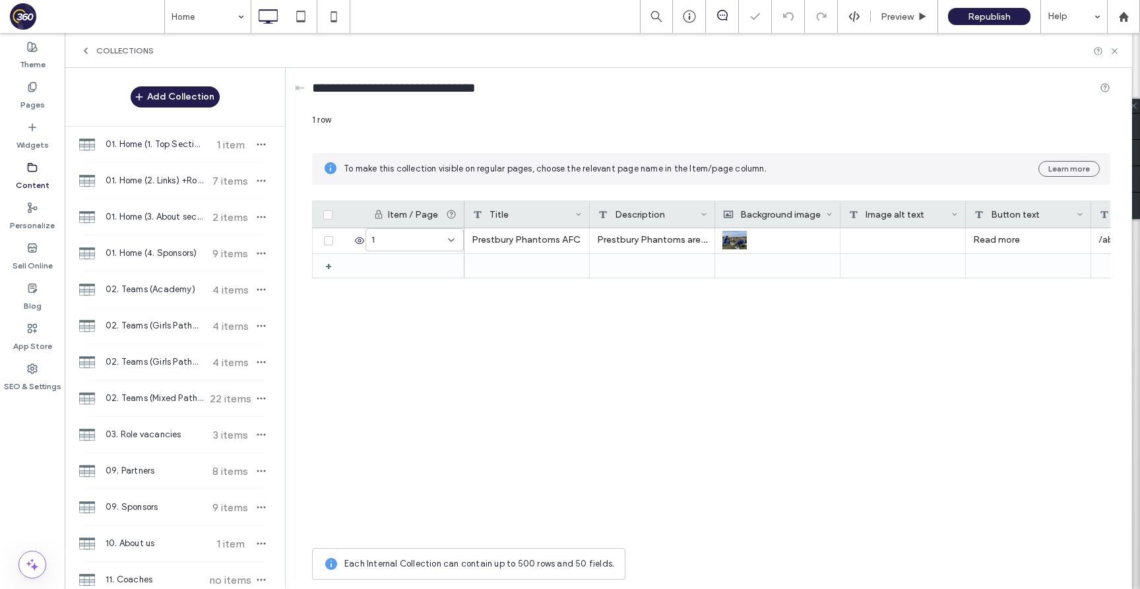
scroll to position [611, 0]
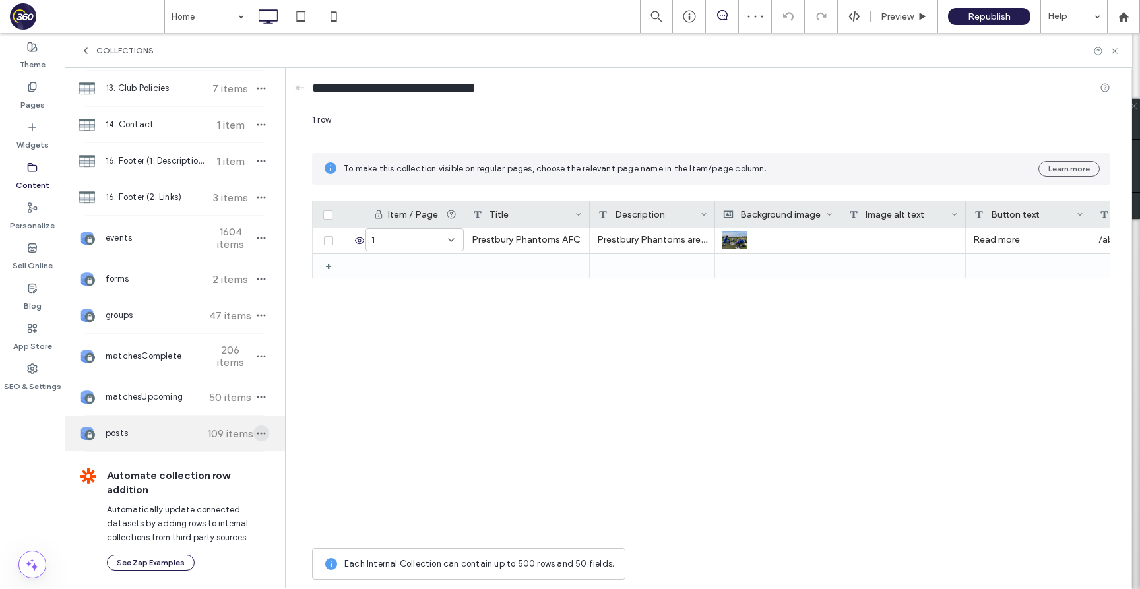
click at [256, 428] on icon "button" at bounding box center [261, 433] width 11 height 11
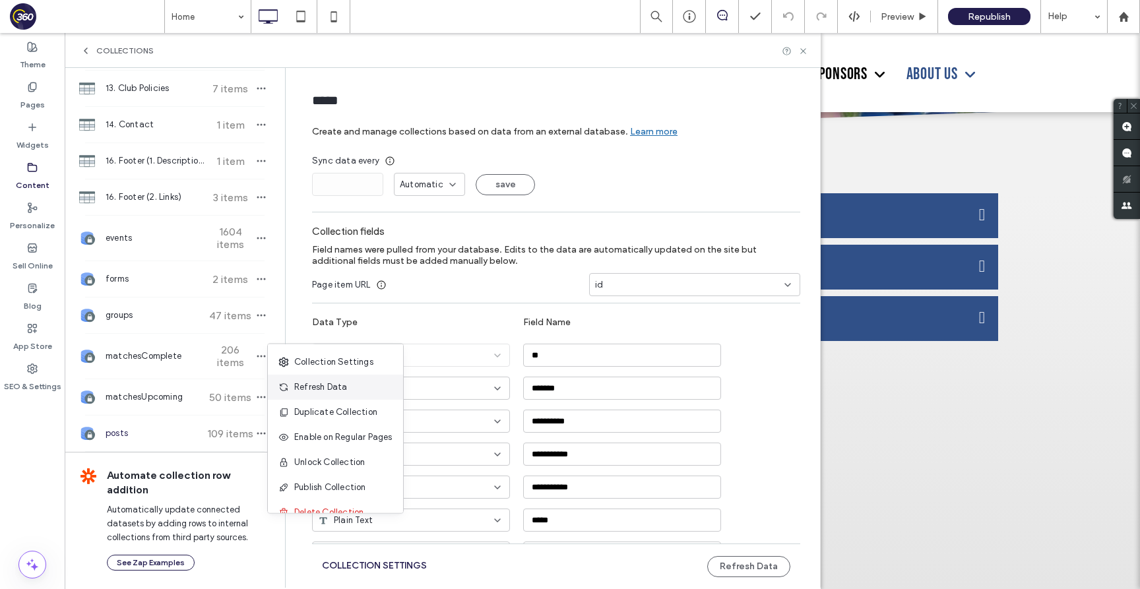
click at [339, 387] on span "Refresh Data" at bounding box center [320, 387] width 53 height 13
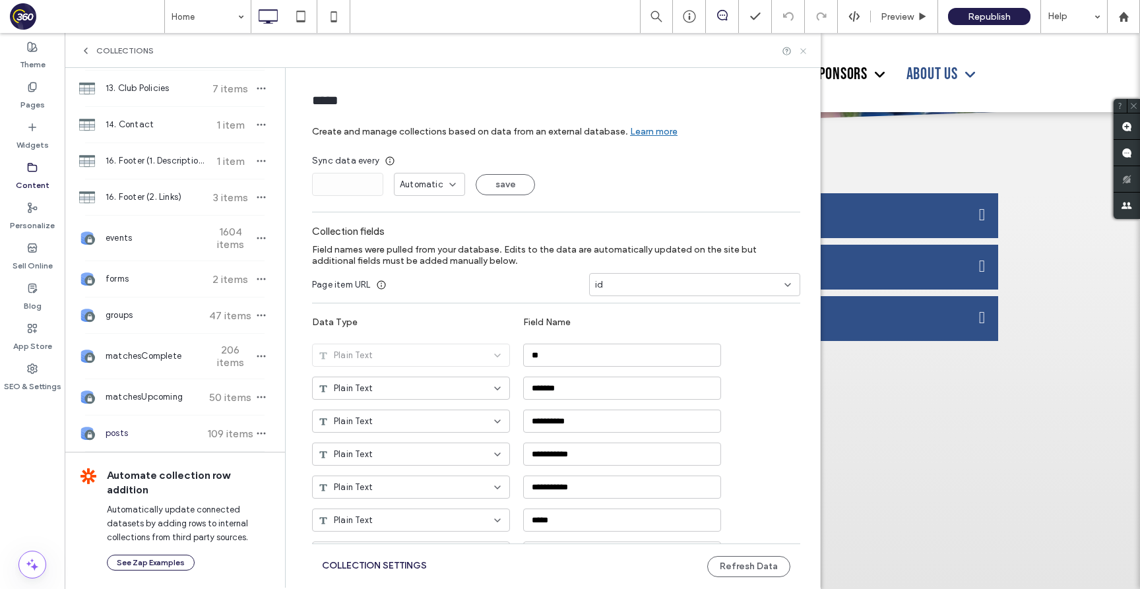
click at [801, 46] on icon at bounding box center [803, 51] width 10 height 10
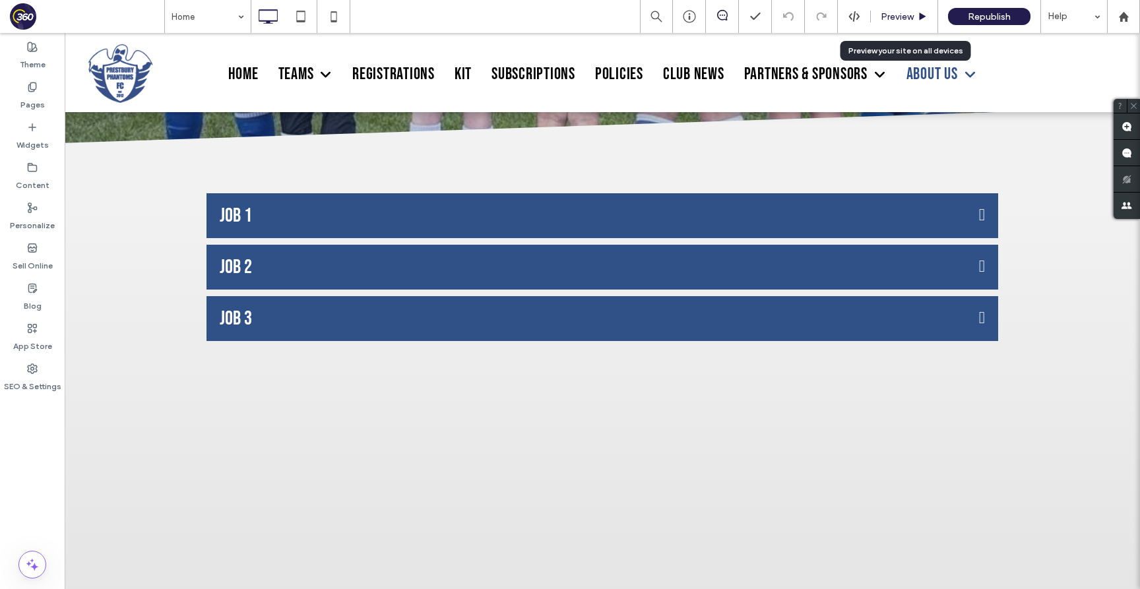
click at [894, 16] on span "Preview" at bounding box center [897, 16] width 33 height 11
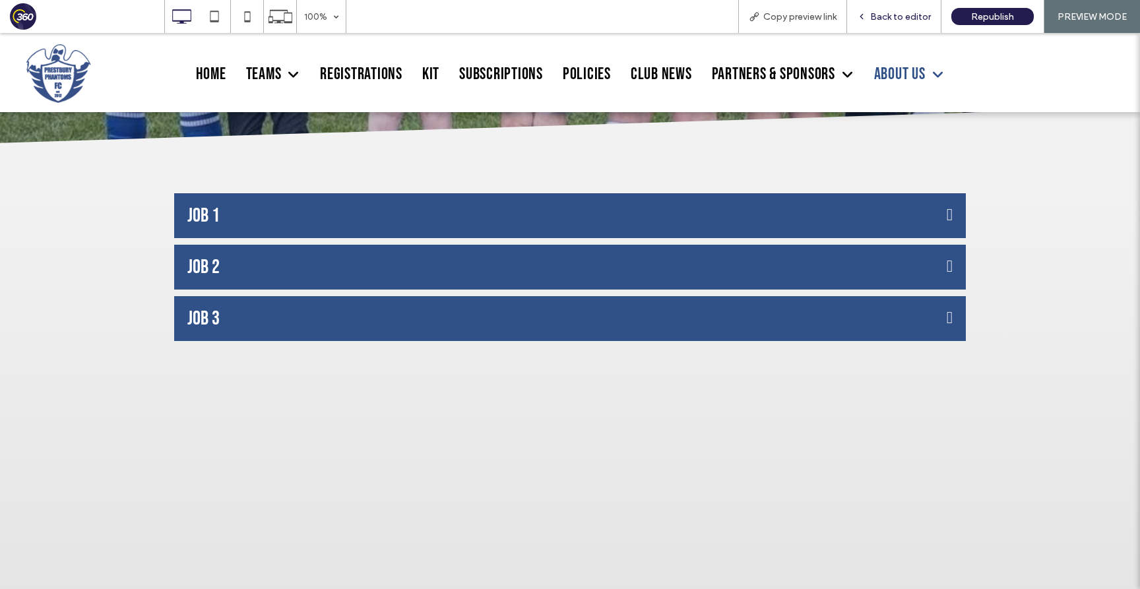
click at [902, 19] on span "Back to editor" at bounding box center [900, 16] width 61 height 11
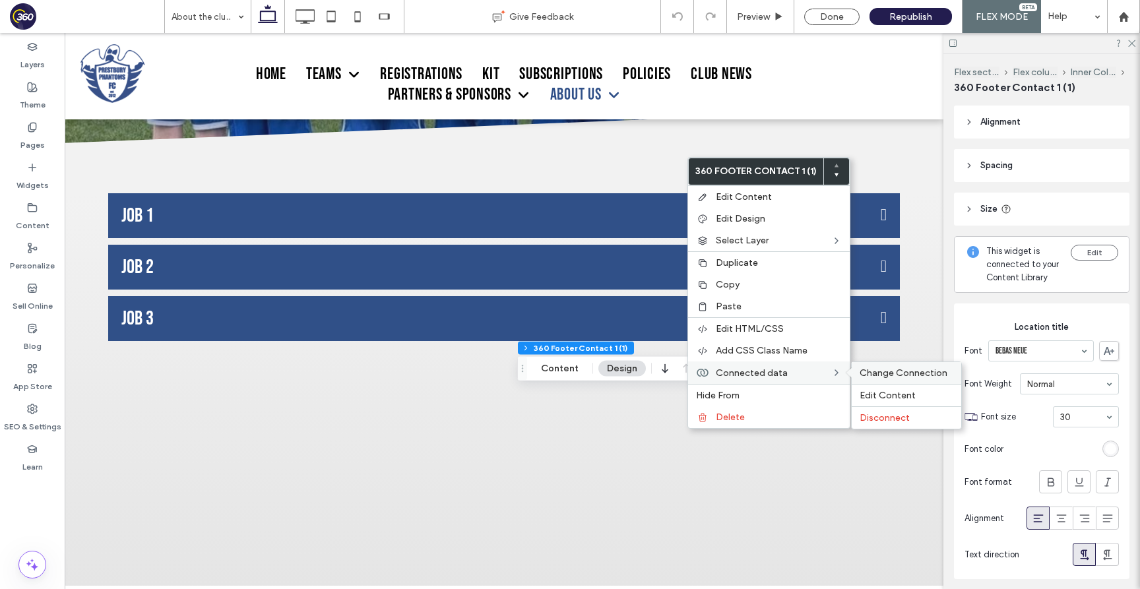
click at [896, 369] on span "Change Connection" at bounding box center [903, 372] width 88 height 11
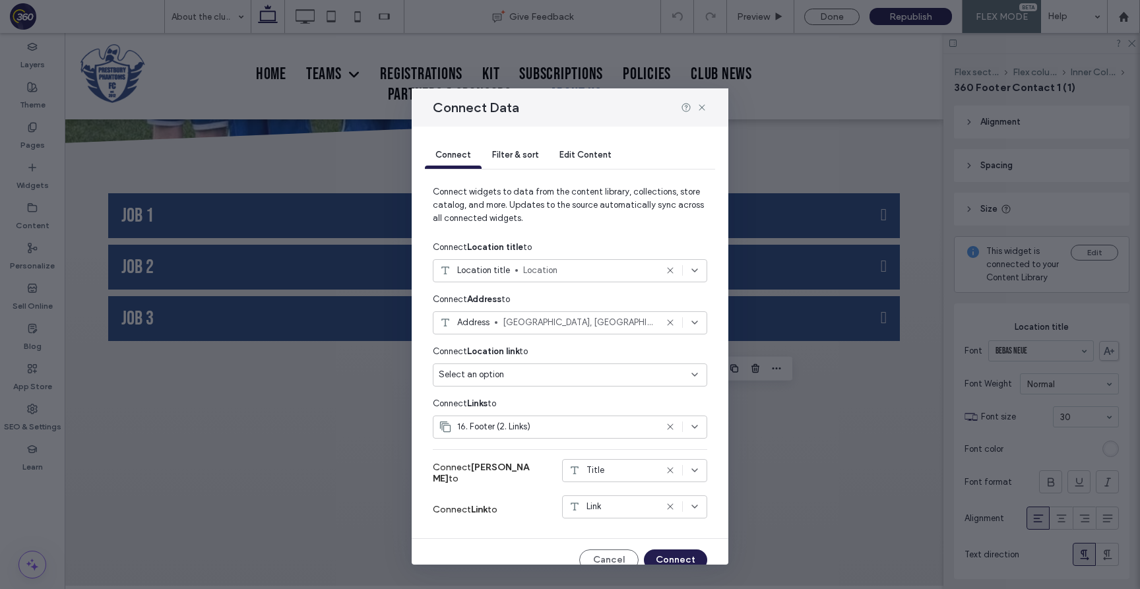
scroll to position [16, 0]
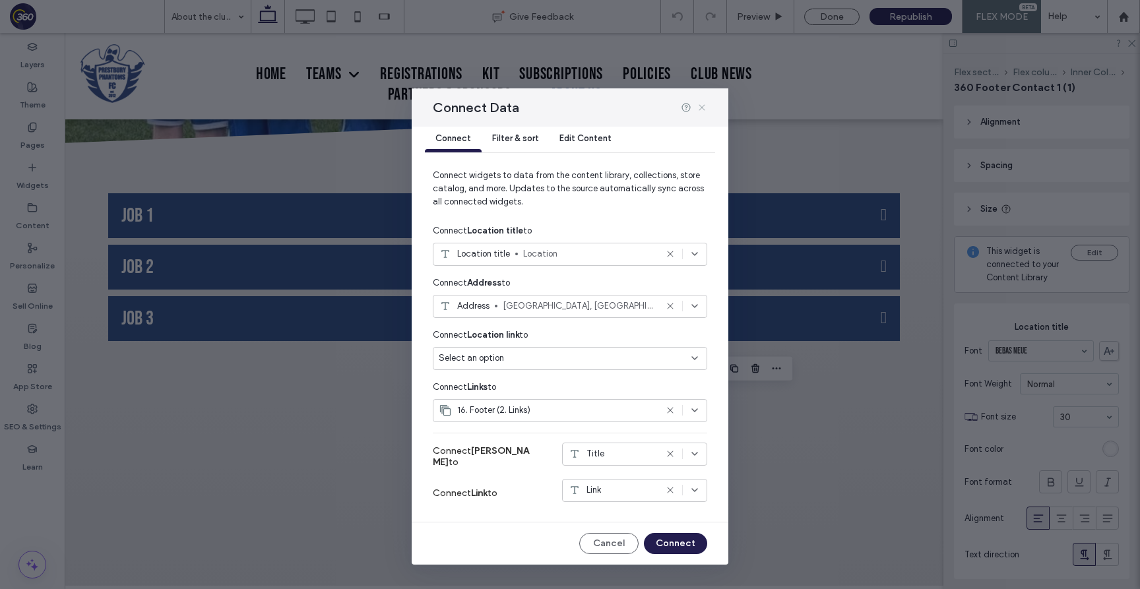
click at [699, 108] on icon at bounding box center [702, 107] width 11 height 11
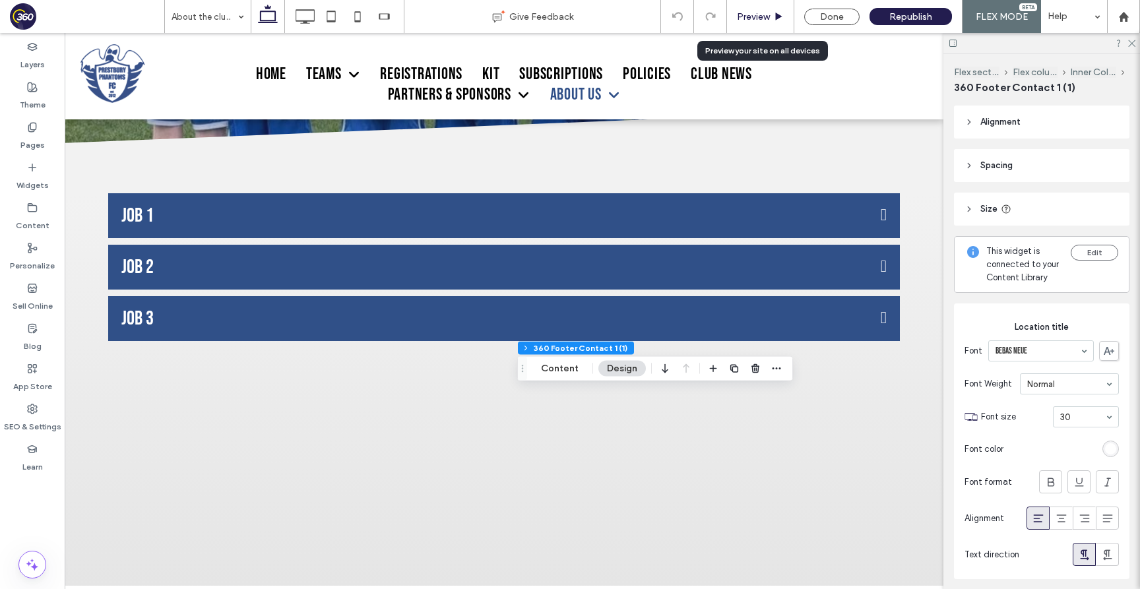
click at [758, 13] on span "Preview" at bounding box center [753, 16] width 33 height 11
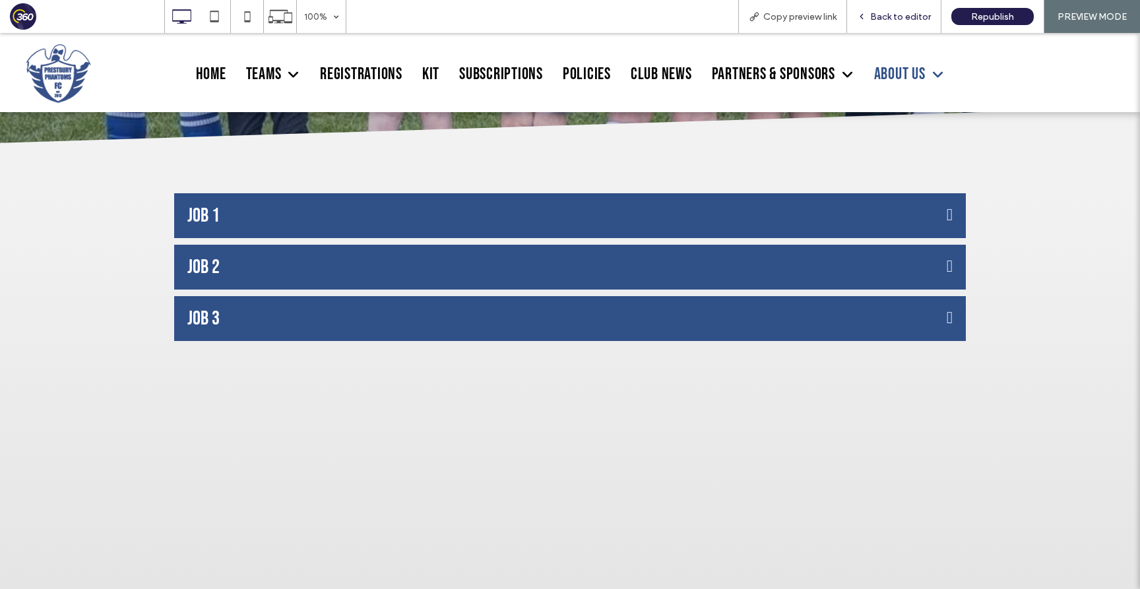
click at [890, 7] on div "Back to editor" at bounding box center [894, 16] width 94 height 33
click at [890, 15] on span "Back to editor" at bounding box center [900, 16] width 61 height 11
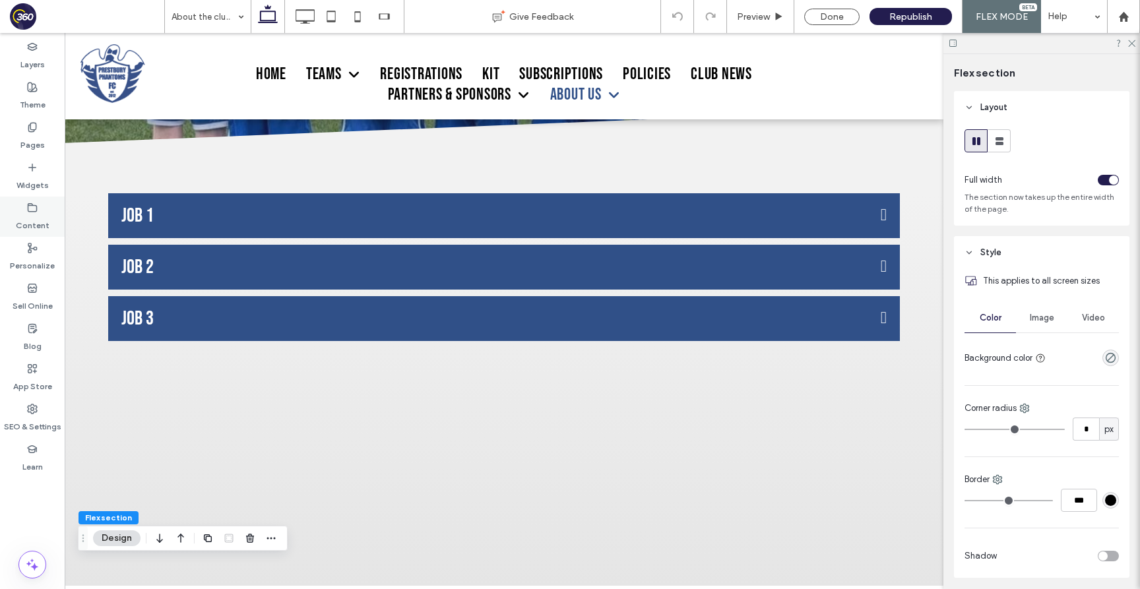
click at [32, 213] on label "Content" at bounding box center [33, 222] width 34 height 18
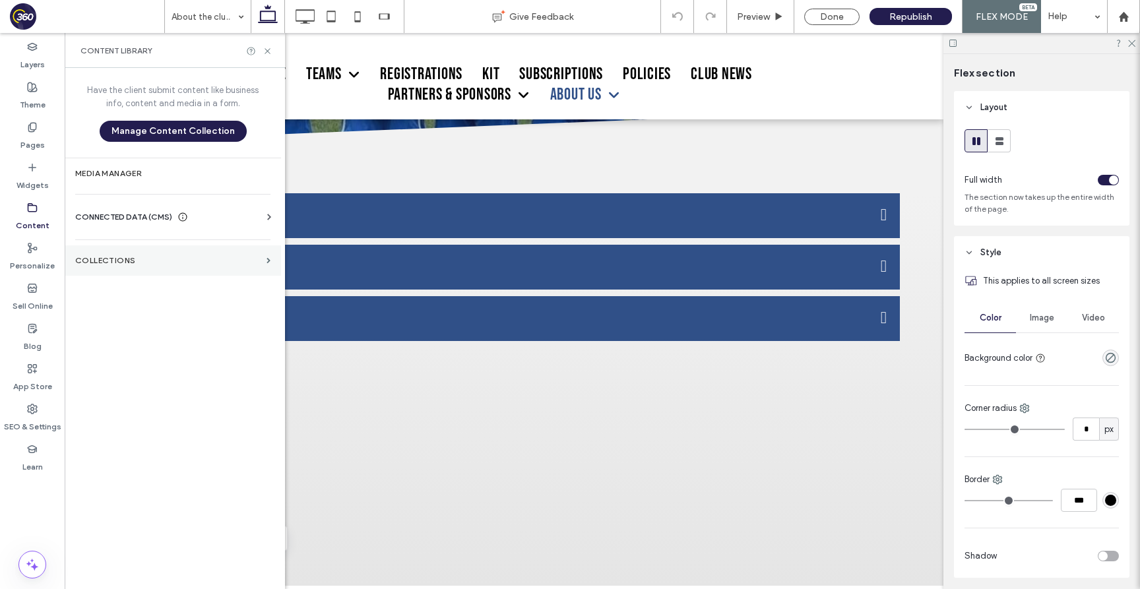
click at [168, 253] on section "Collections" at bounding box center [173, 260] width 216 height 30
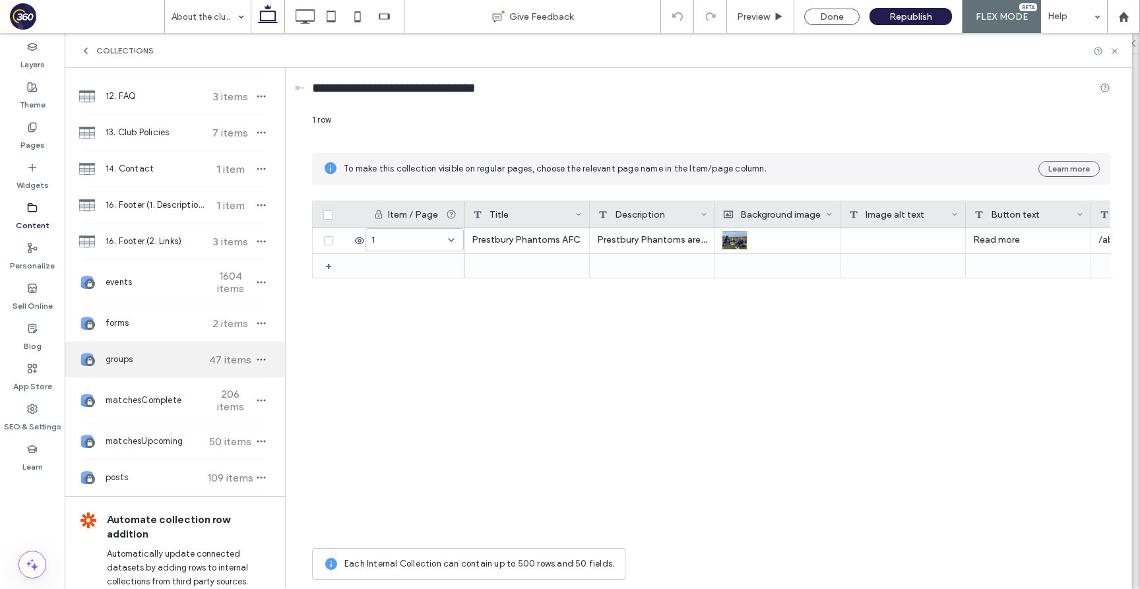
scroll to position [529, 0]
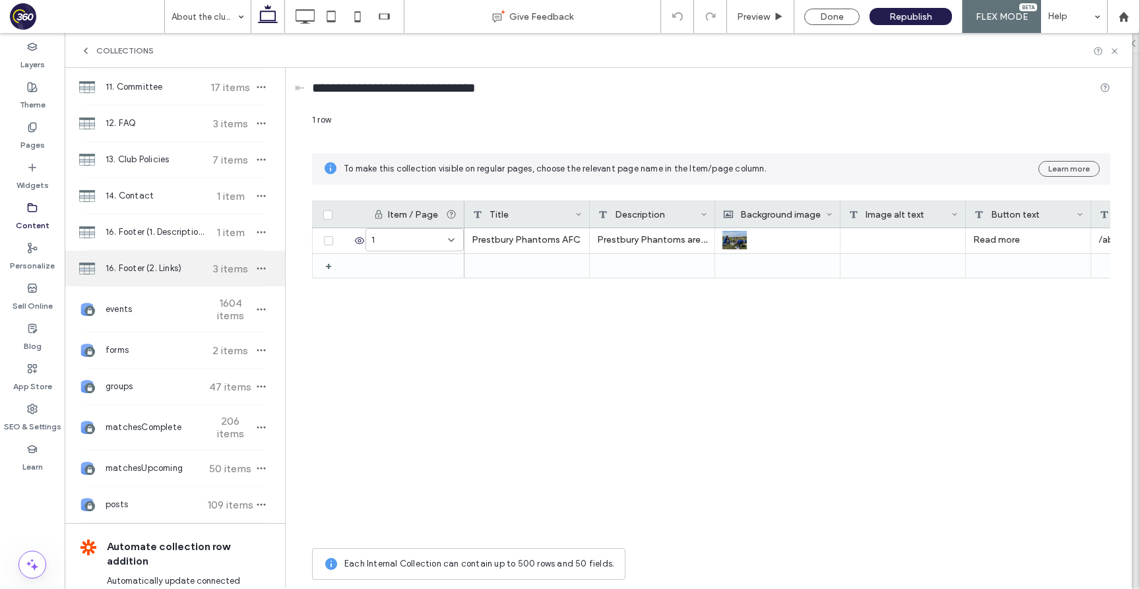
click at [179, 253] on div "16. Footer (2. Links) 3 items" at bounding box center [175, 269] width 220 height 36
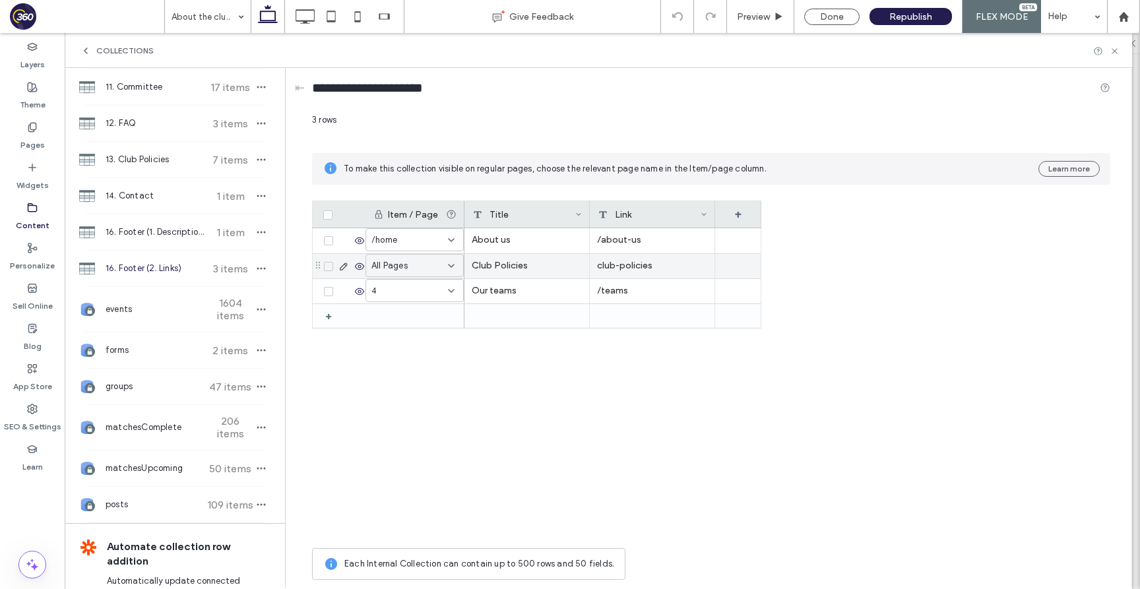
click at [652, 239] on div "/about-us" at bounding box center [652, 240] width 125 height 25
click at [646, 269] on div "club-policies" at bounding box center [652, 266] width 125 height 24
click at [598, 187] on textarea "**********" at bounding box center [661, 186] width 145 height 40
click at [594, 179] on textarea "**********" at bounding box center [661, 186] width 145 height 40
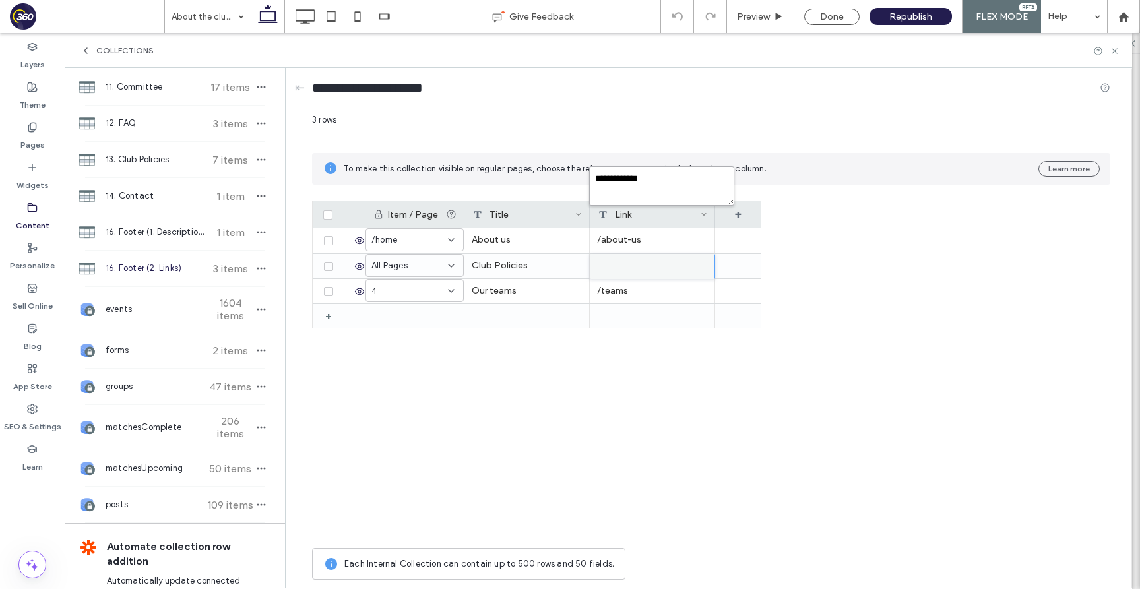
type textarea "**********"
click at [1112, 47] on icon at bounding box center [1114, 51] width 10 height 10
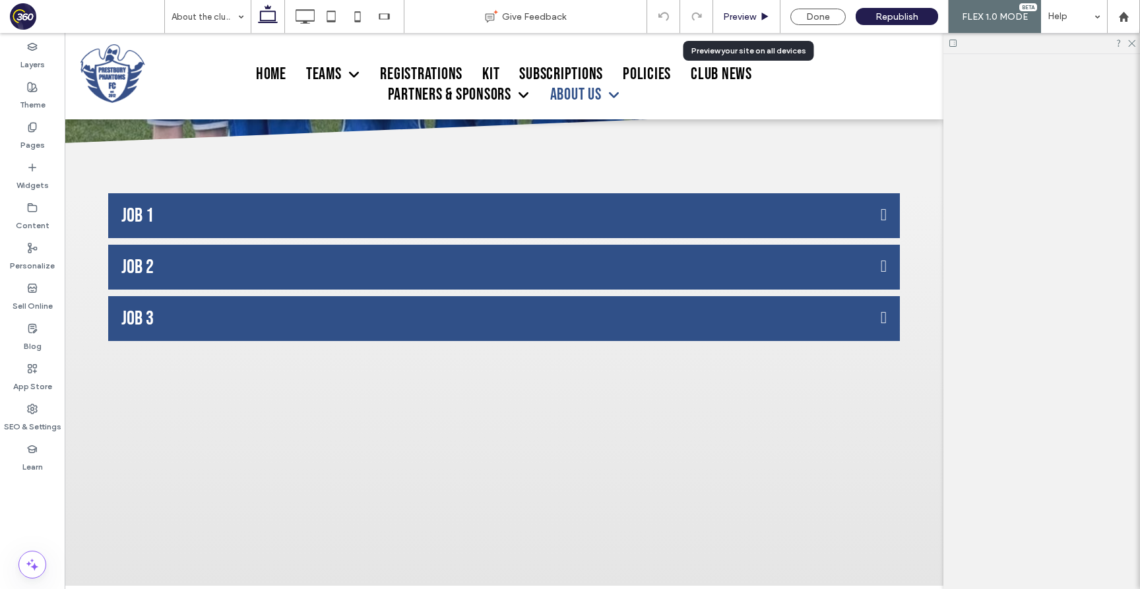
click at [753, 18] on span "Preview" at bounding box center [739, 16] width 33 height 11
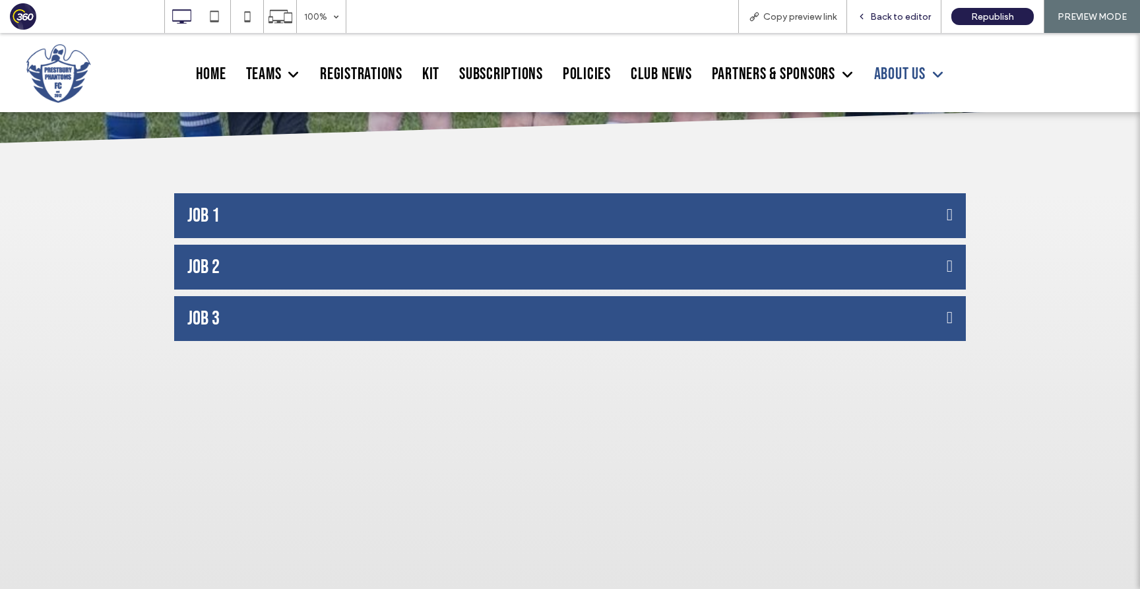
click at [898, 11] on span "Back to editor" at bounding box center [900, 16] width 61 height 11
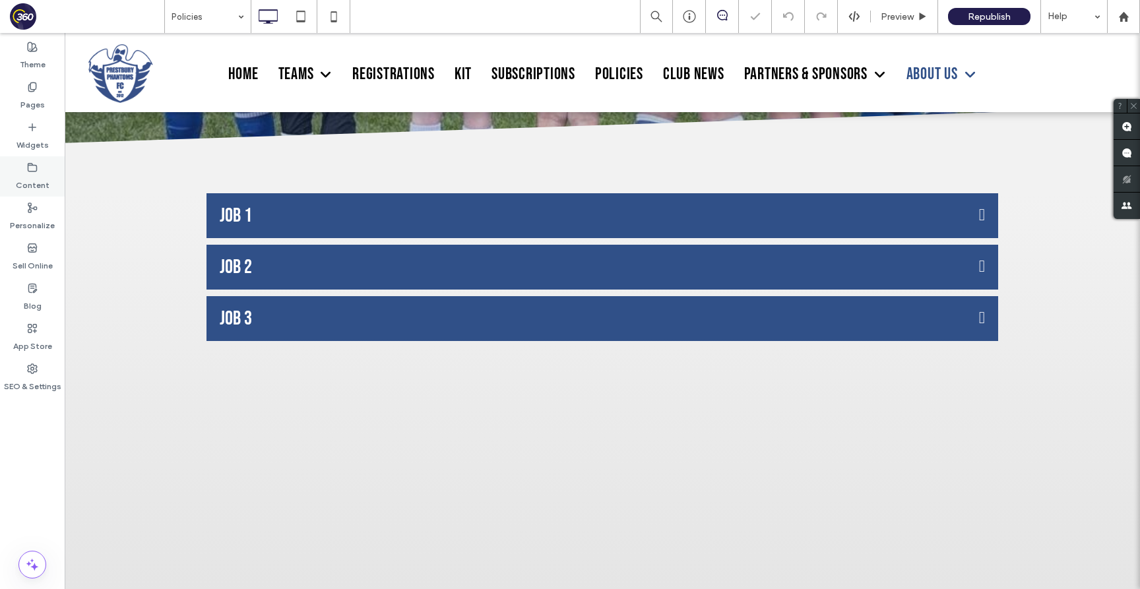
click at [55, 177] on div "Content" at bounding box center [32, 176] width 65 height 40
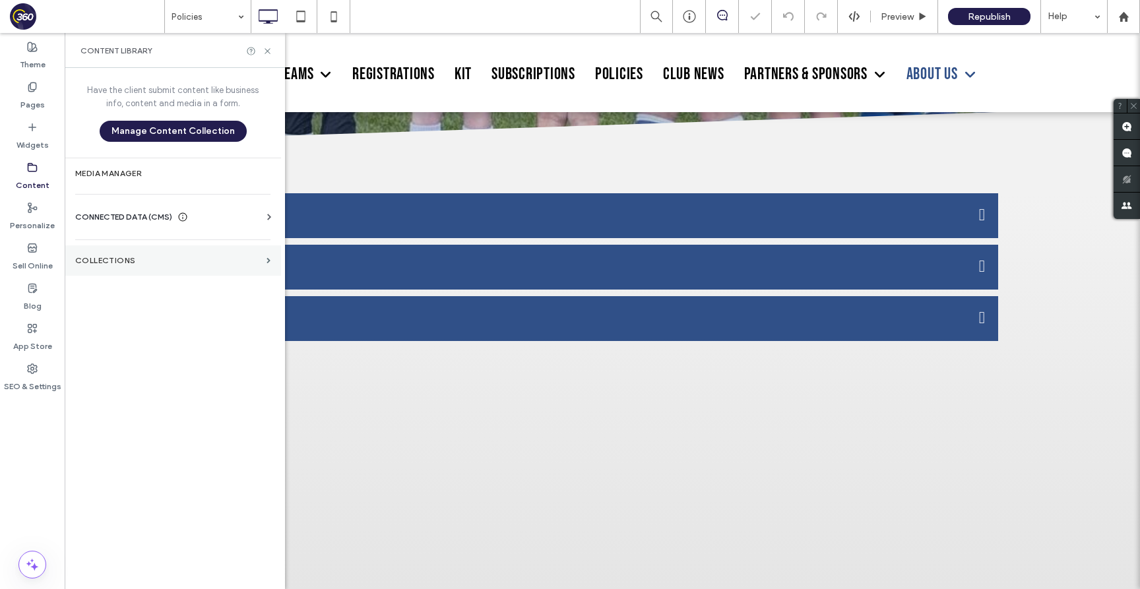
click at [154, 262] on label "Collections" at bounding box center [168, 260] width 186 height 9
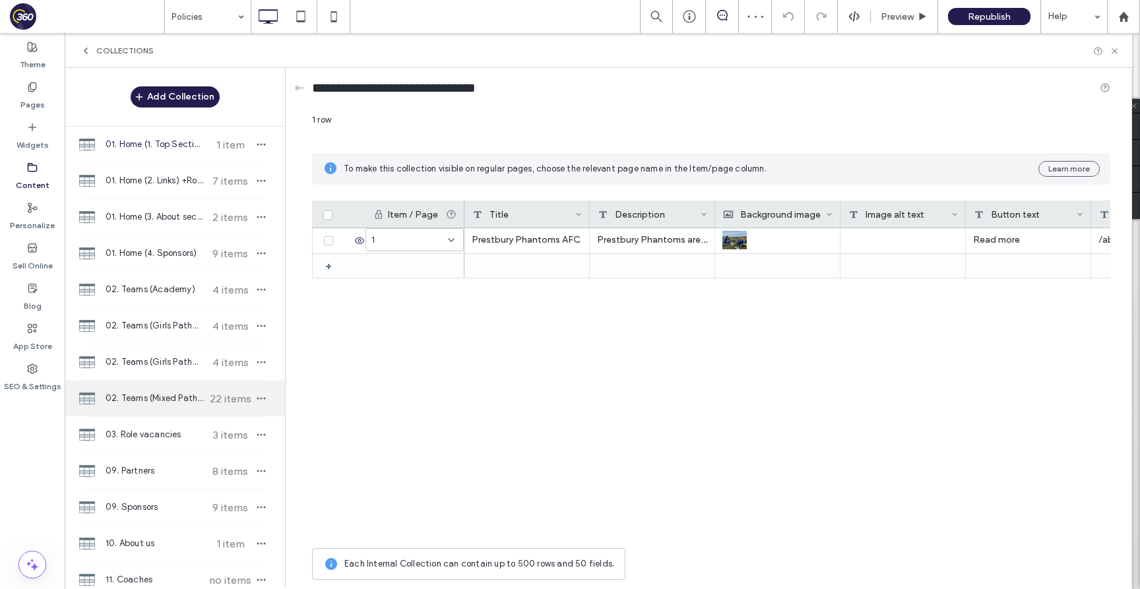
scroll to position [611, 0]
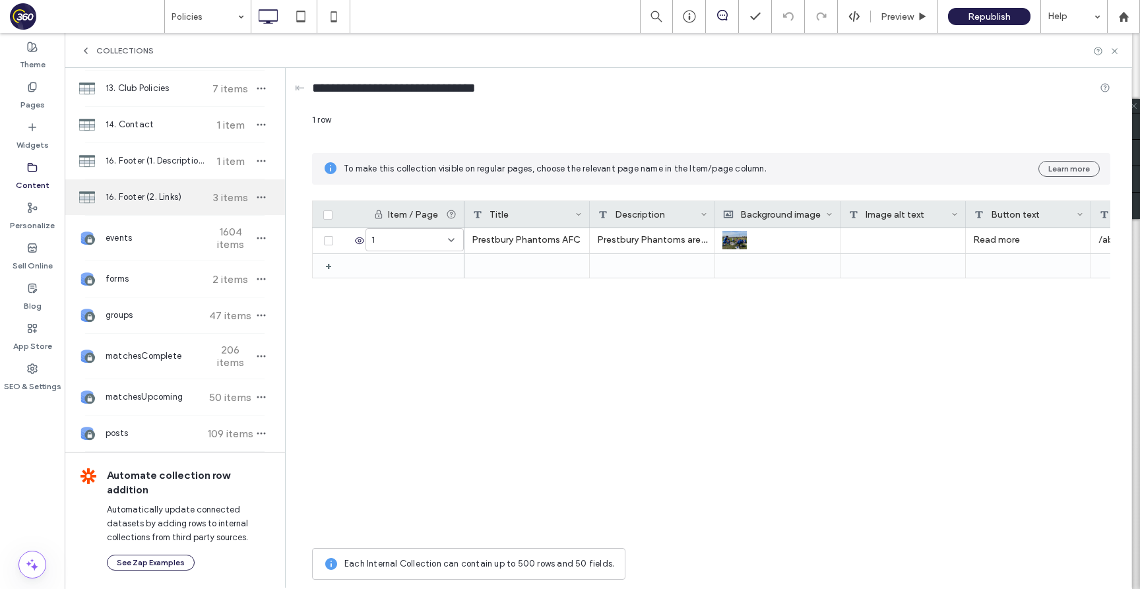
click at [176, 191] on span "16. Footer (2. Links)" at bounding box center [155, 197] width 98 height 13
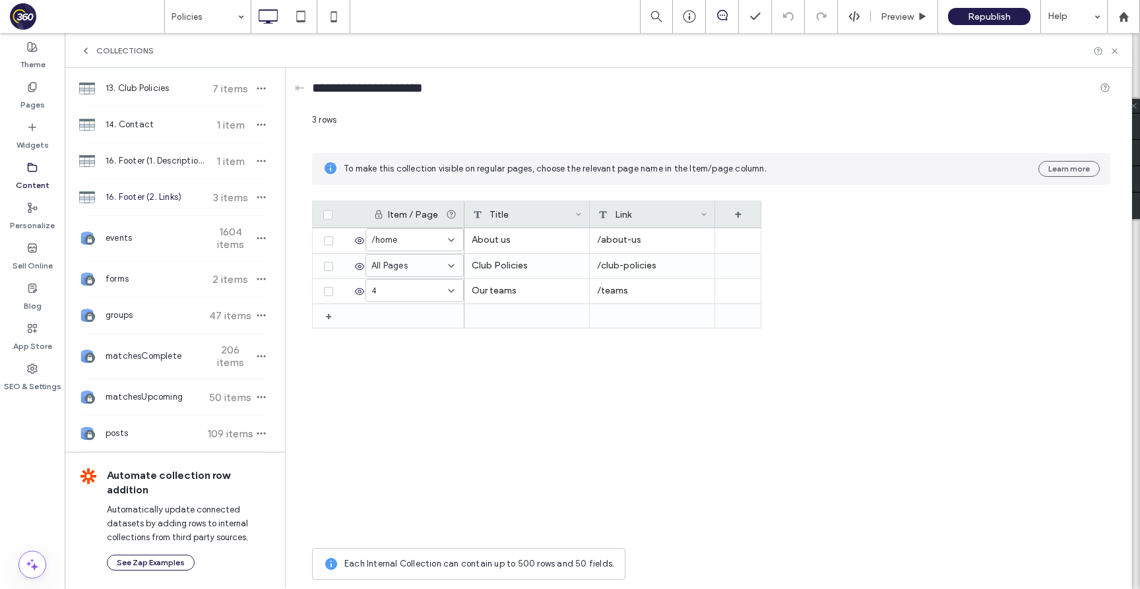
scroll to position [251, 0]
click at [329, 287] on span at bounding box center [328, 291] width 9 height 9
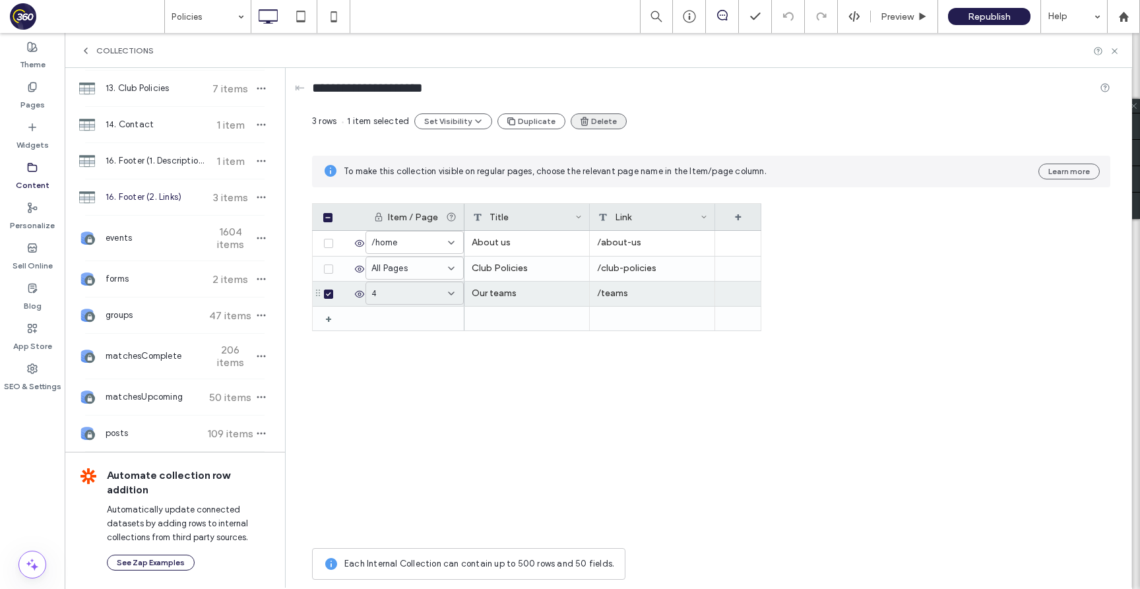
click at [611, 117] on button "Delete" at bounding box center [599, 121] width 56 height 16
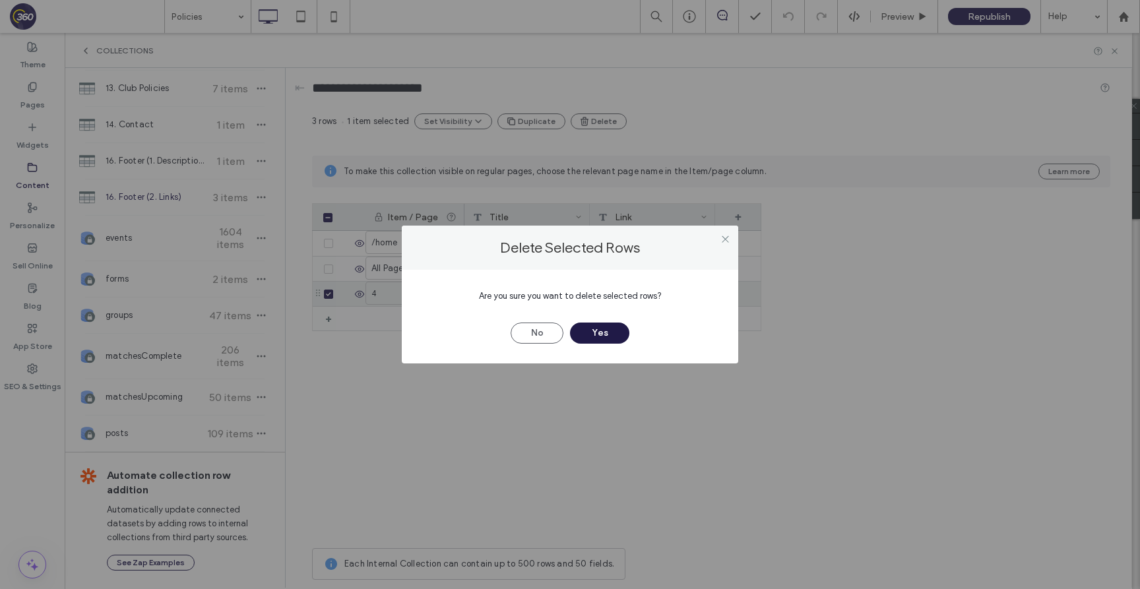
click at [601, 329] on button "Yes" at bounding box center [599, 333] width 59 height 21
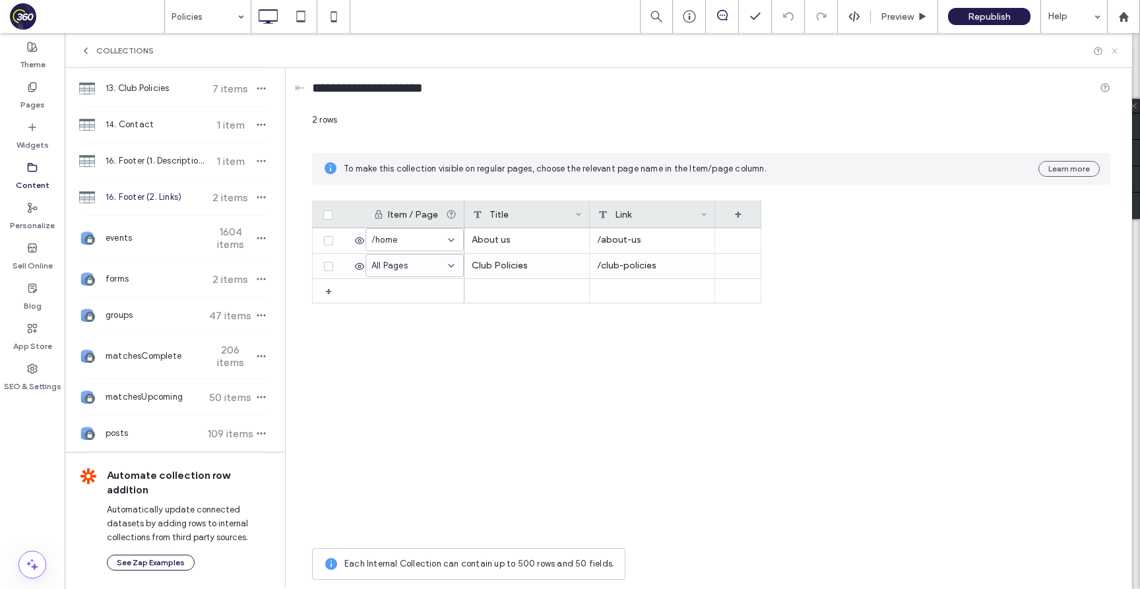
click at [1117, 49] on icon at bounding box center [1114, 51] width 10 height 10
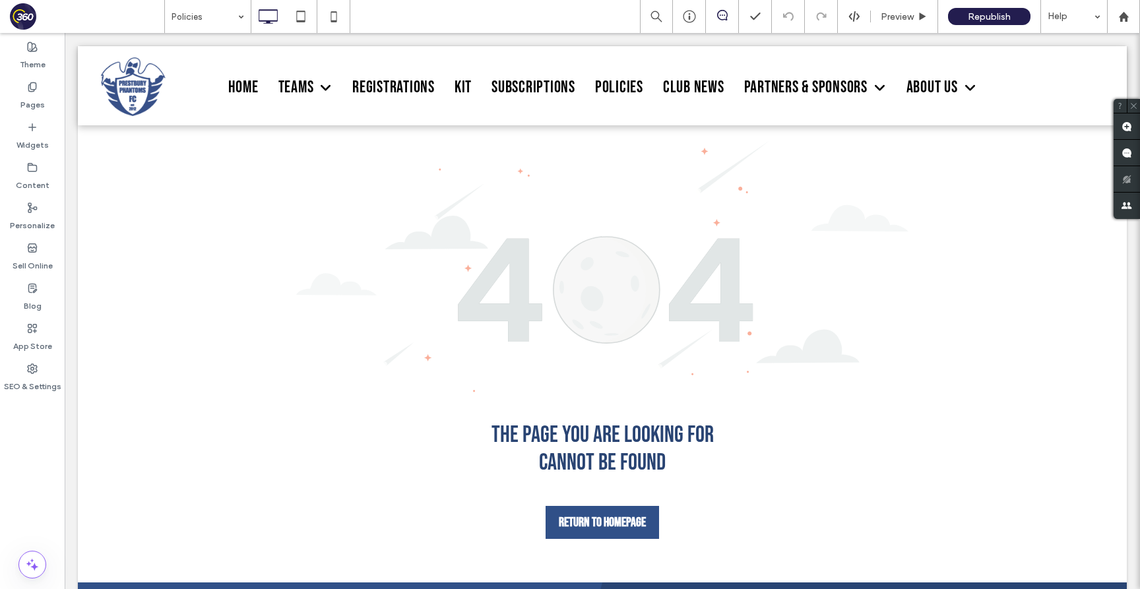
scroll to position [0, 0]
click at [894, 16] on span "Preview" at bounding box center [897, 16] width 33 height 11
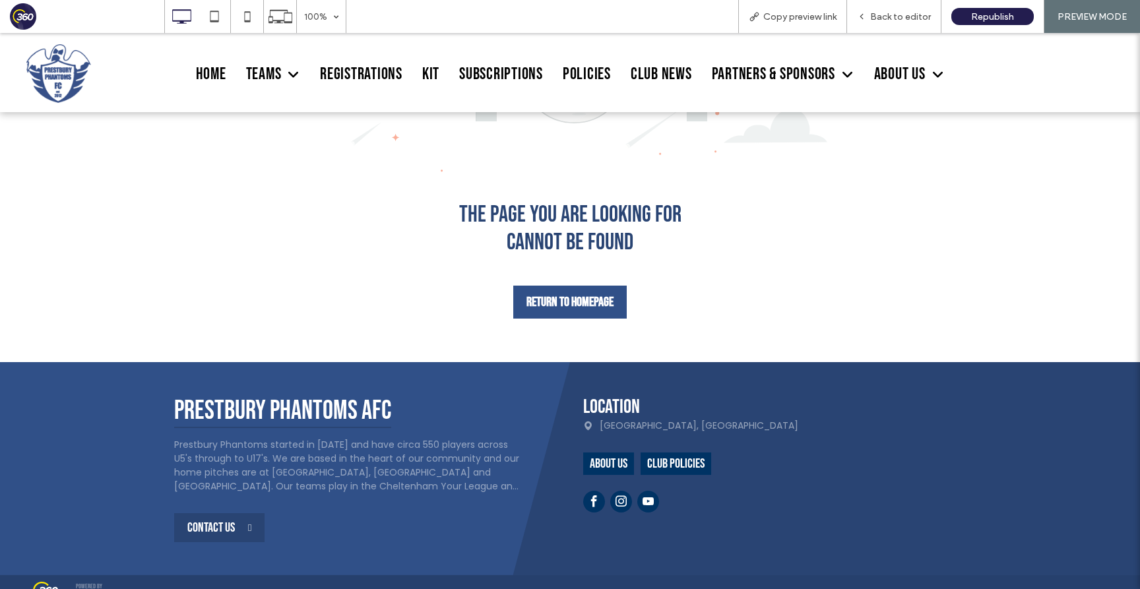
scroll to position [225, 0]
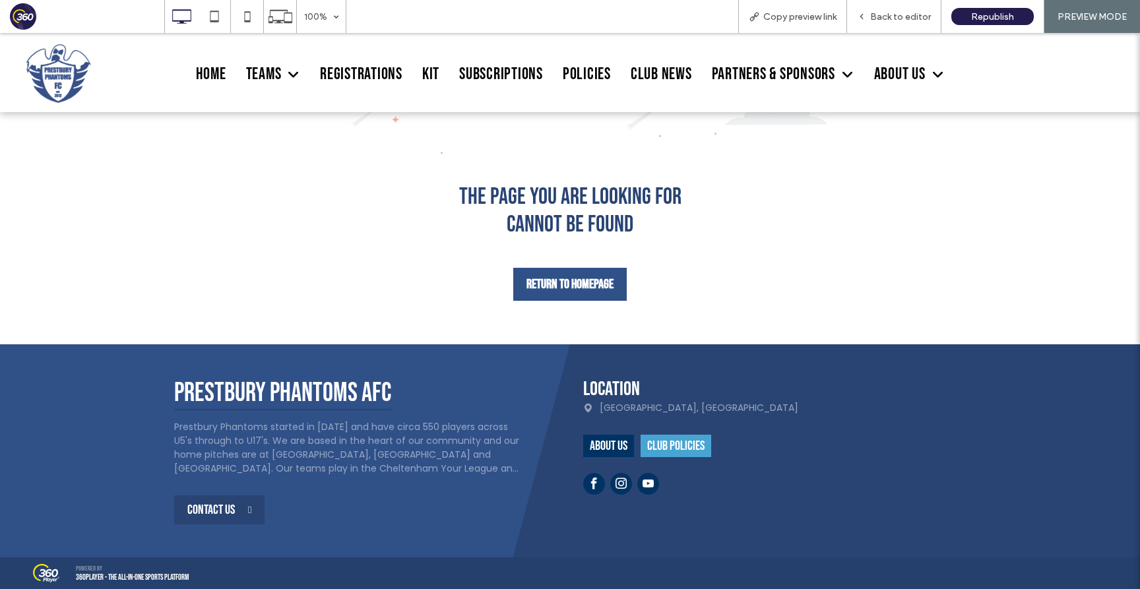
click at [664, 448] on h2 "Club Policies" at bounding box center [675, 446] width 57 height 16
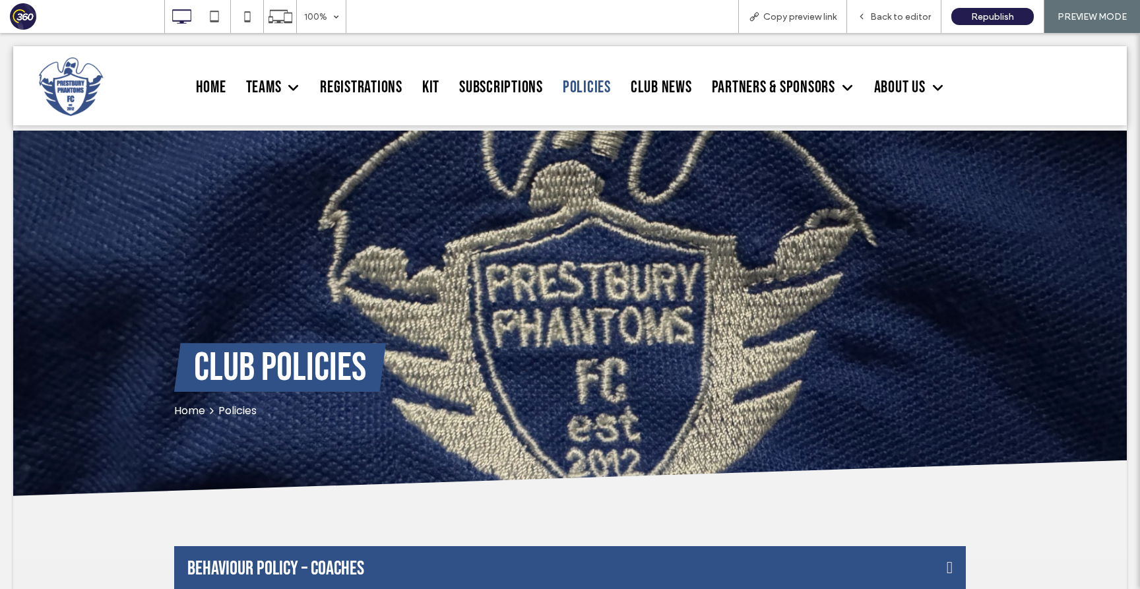
scroll to position [0, 0]
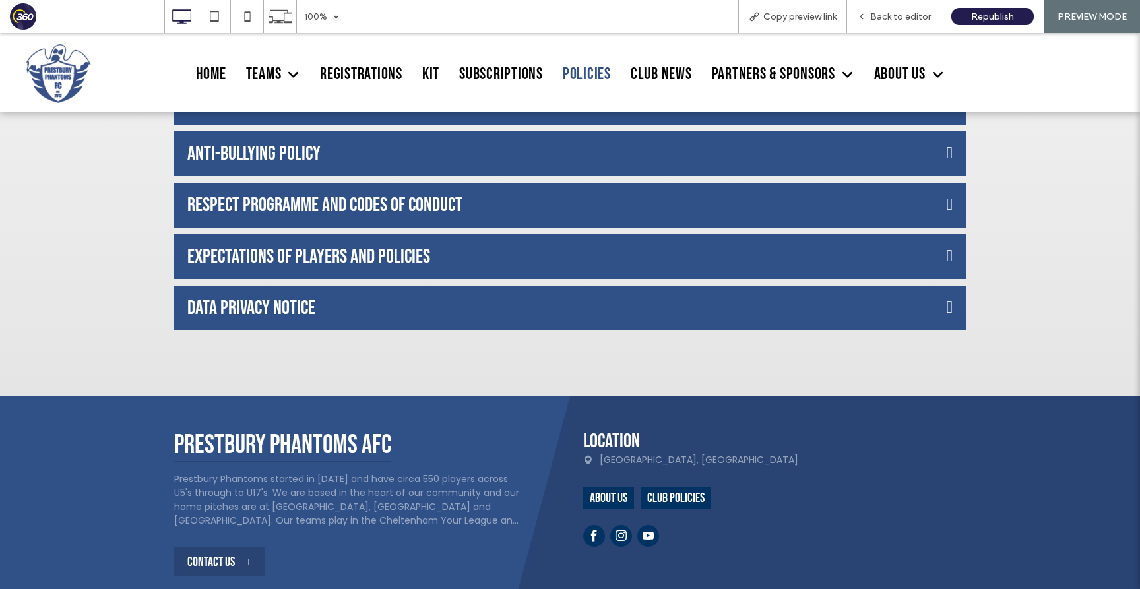
scroll to position [608, 0]
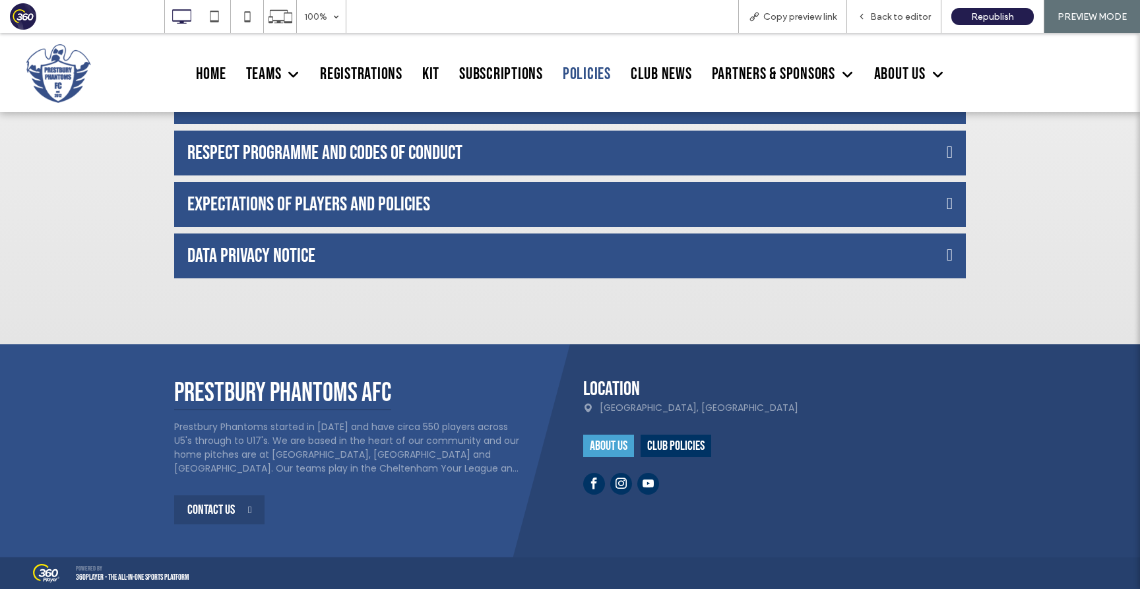
click at [615, 449] on h2 "About us" at bounding box center [609, 446] width 38 height 16
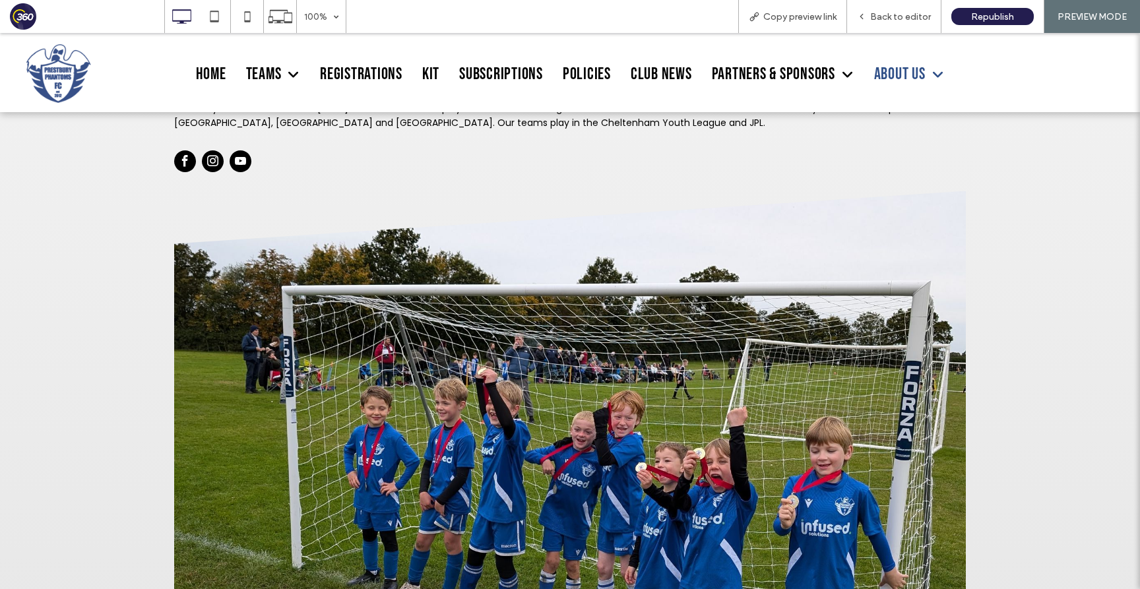
scroll to position [938, 0]
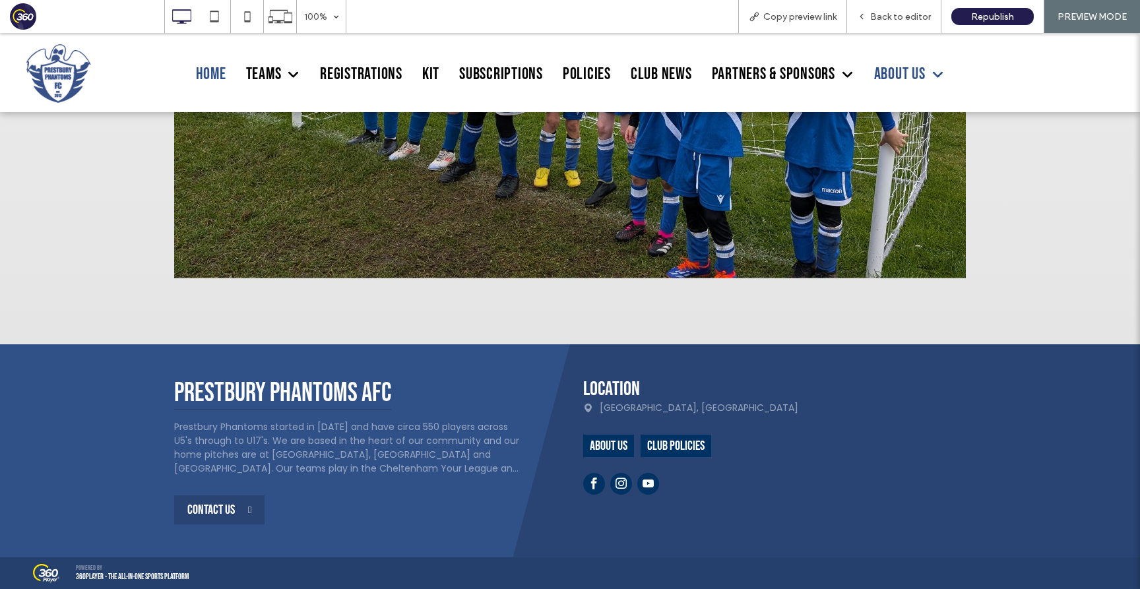
click at [220, 73] on span "Home" at bounding box center [211, 74] width 30 height 20
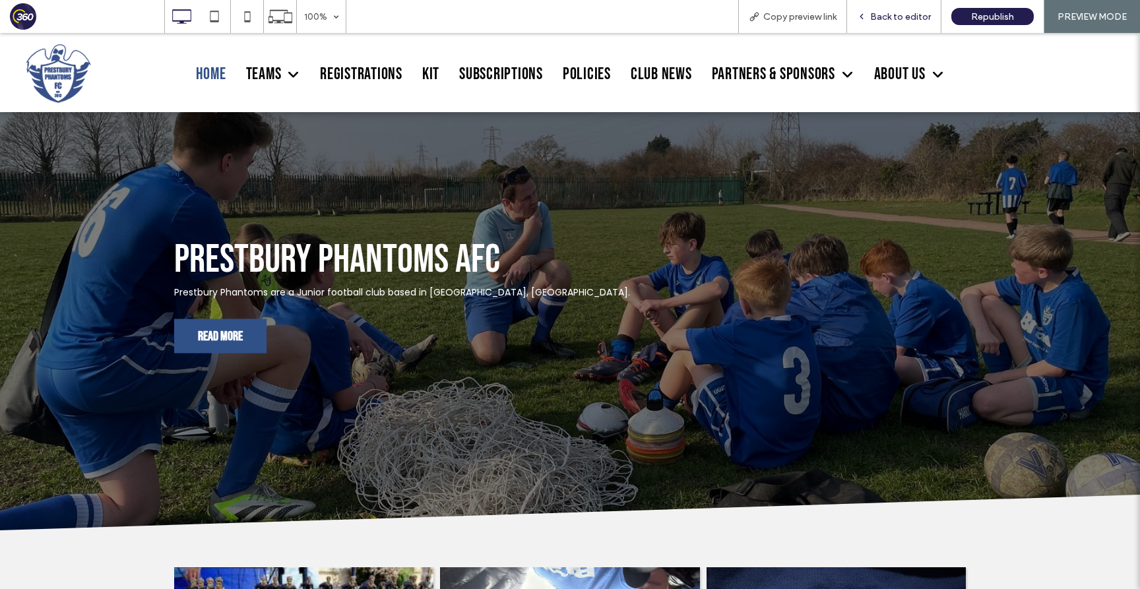
click at [912, 16] on span "Back to editor" at bounding box center [900, 16] width 61 height 11
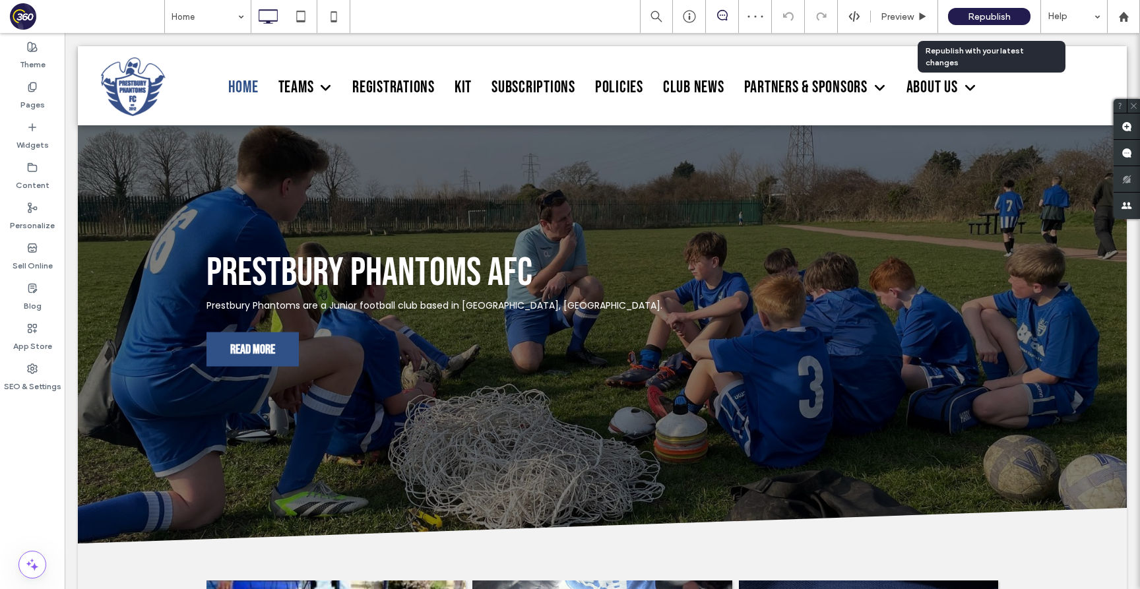
click at [998, 16] on span "Republish" at bounding box center [989, 16] width 43 height 11
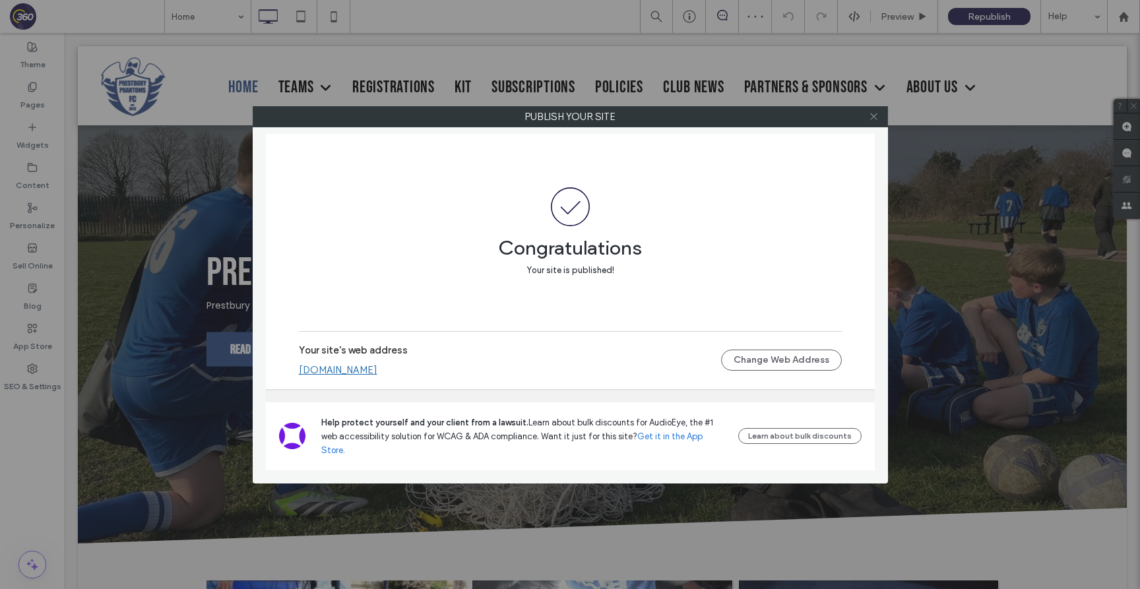
click at [873, 118] on icon at bounding box center [874, 116] width 10 height 10
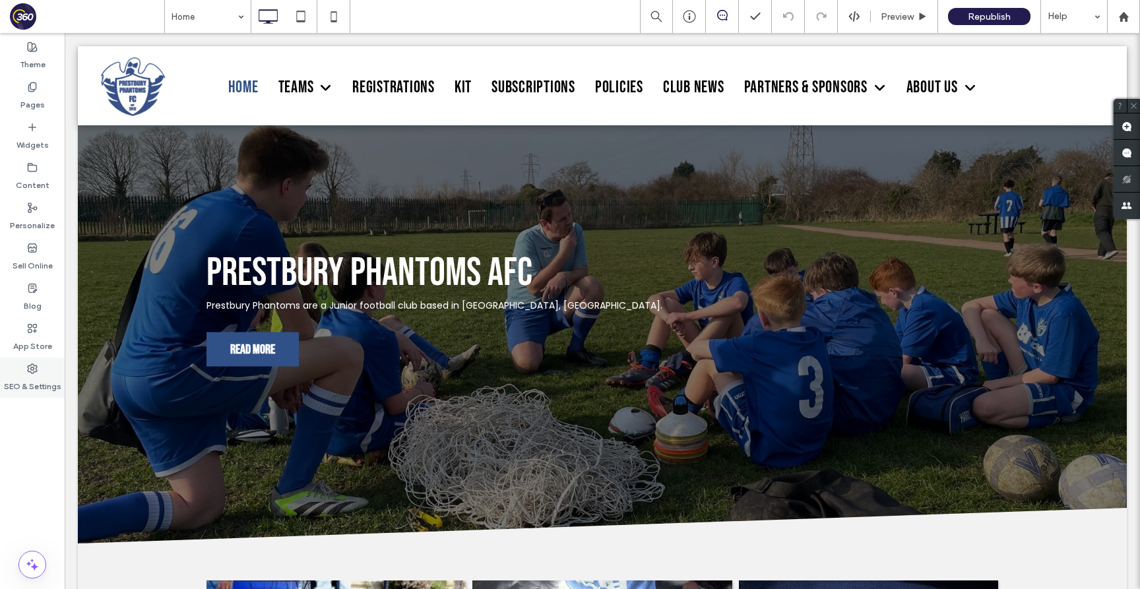
click at [26, 377] on label "SEO & Settings" at bounding box center [32, 383] width 57 height 18
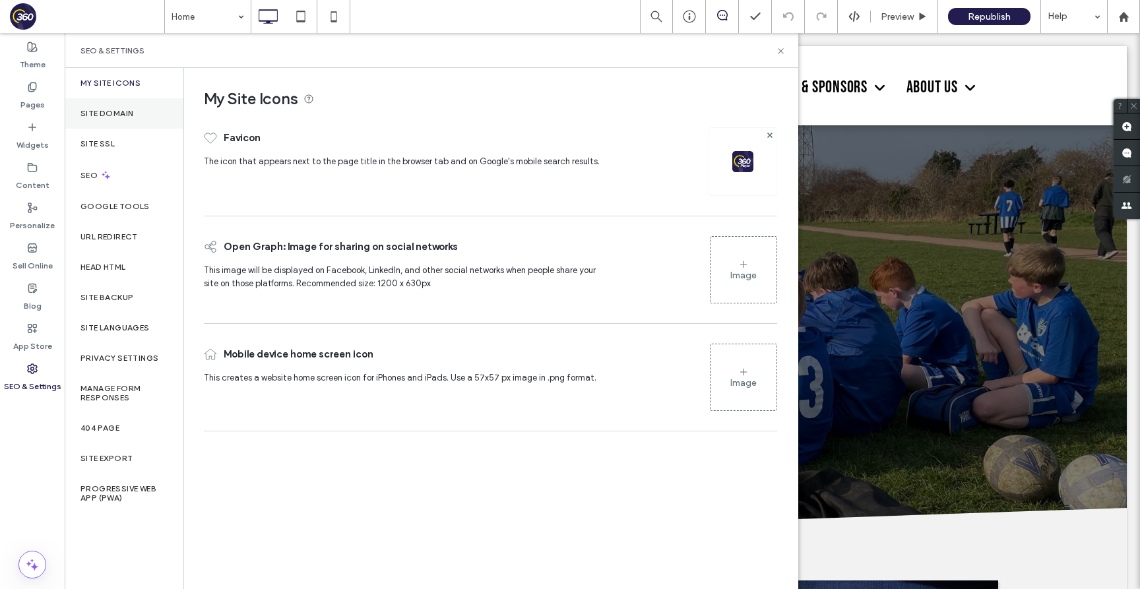
click at [118, 114] on label "Site Domain" at bounding box center [106, 113] width 53 height 9
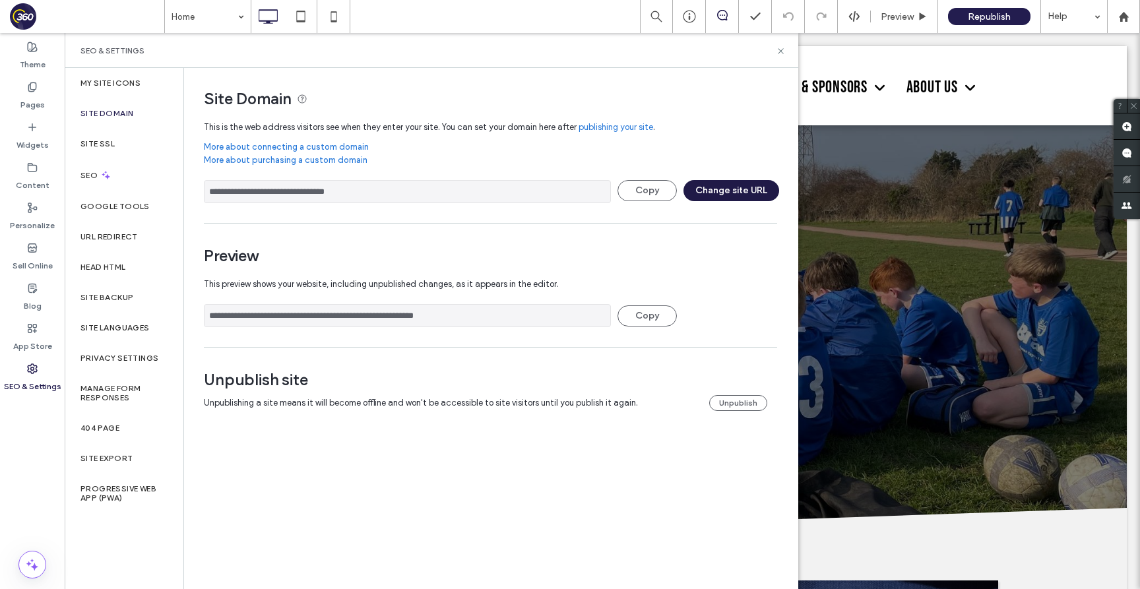
click at [753, 192] on button "Change site URL" at bounding box center [731, 190] width 96 height 21
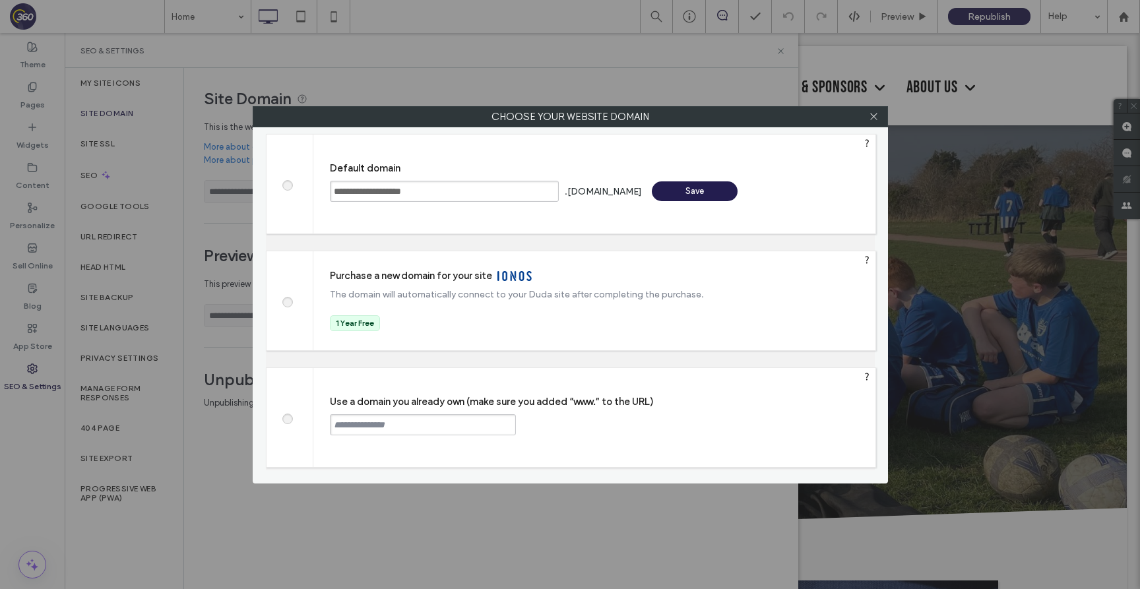
click at [287, 418] on span at bounding box center [287, 417] width 0 height 10
click at [410, 419] on input "text" at bounding box center [423, 424] width 186 height 21
type input "*******"
click at [359, 389] on div "Use a domain you already own (make sure you added “www.” to the URL) ******* Co…" at bounding box center [594, 417] width 562 height 99
click at [394, 421] on input "*******" at bounding box center [423, 424] width 186 height 21
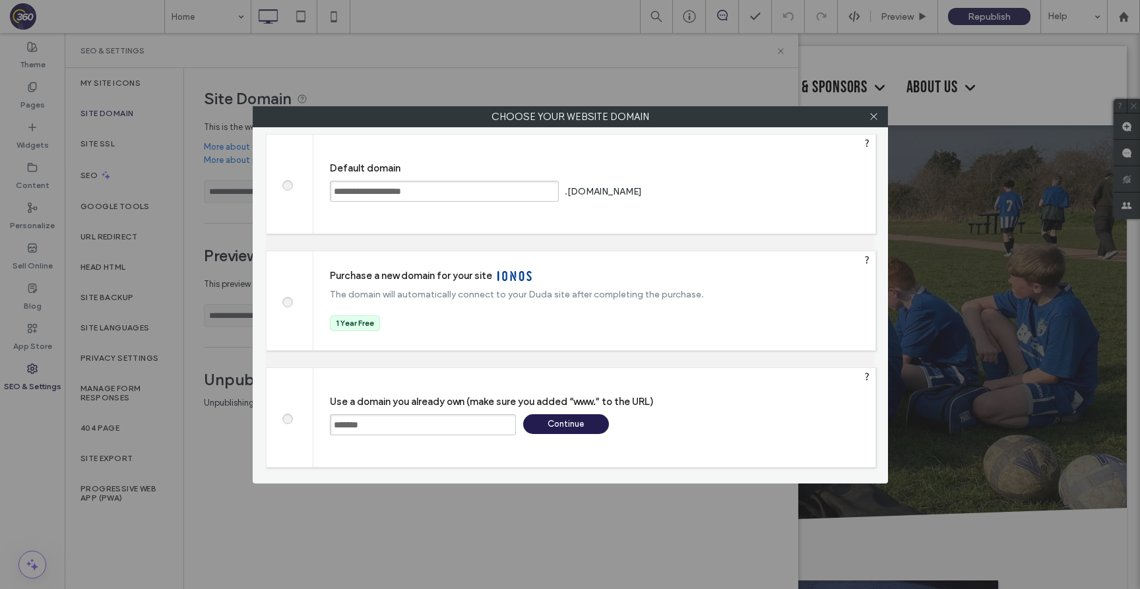
click at [394, 421] on input "*******" at bounding box center [423, 424] width 186 height 21
click at [874, 113] on icon at bounding box center [874, 116] width 10 height 10
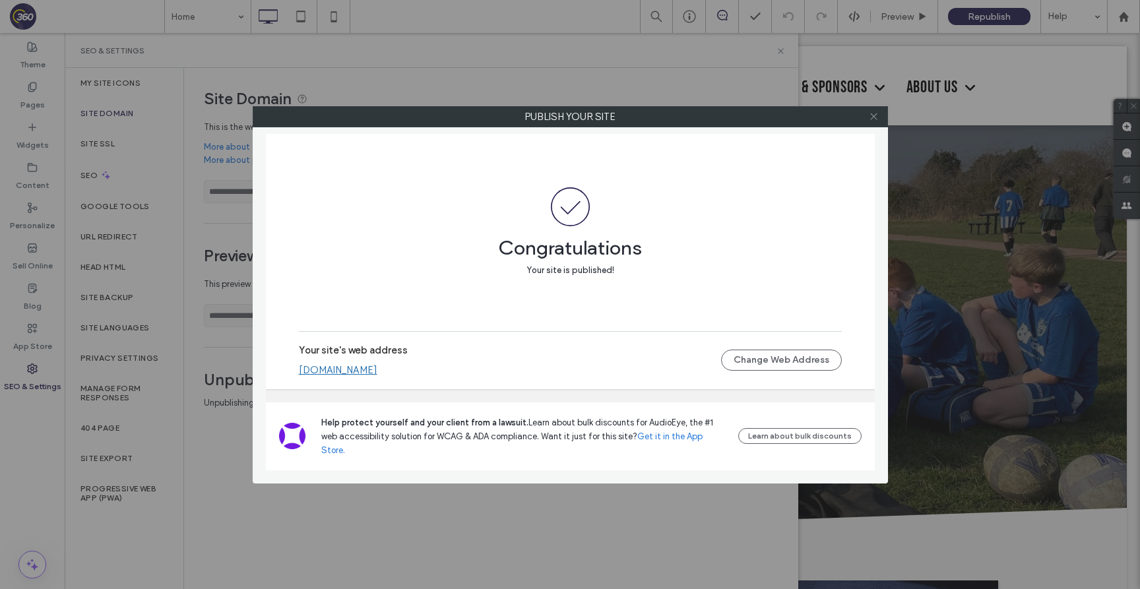
click at [876, 119] on use at bounding box center [873, 116] width 7 height 7
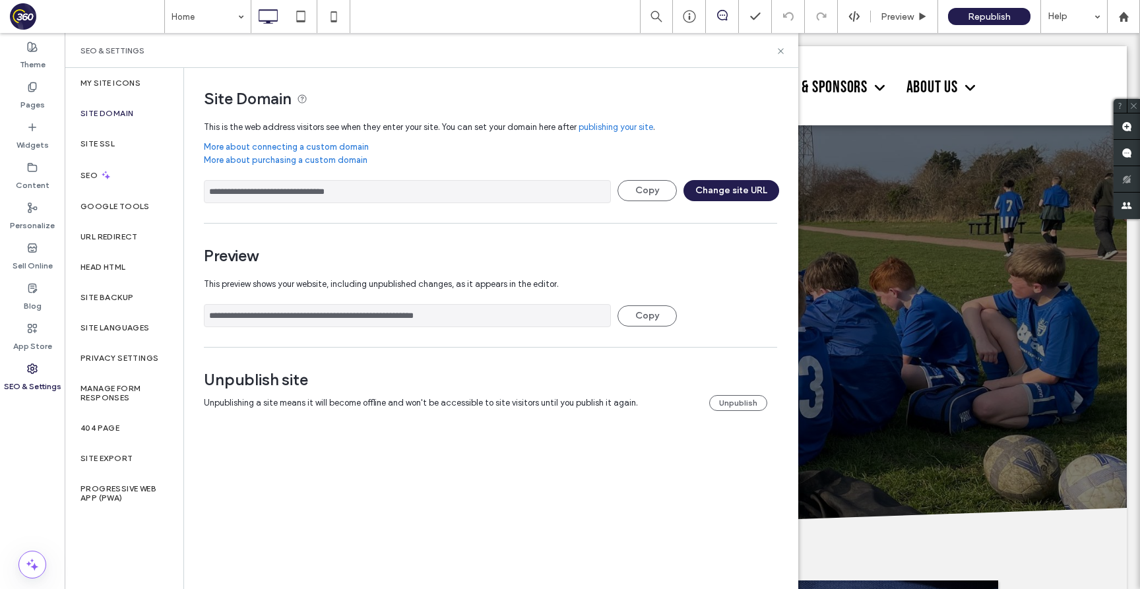
click at [777, 44] on div "SEO & Settings" at bounding box center [431, 50] width 733 height 35
click at [785, 52] on icon at bounding box center [781, 51] width 10 height 10
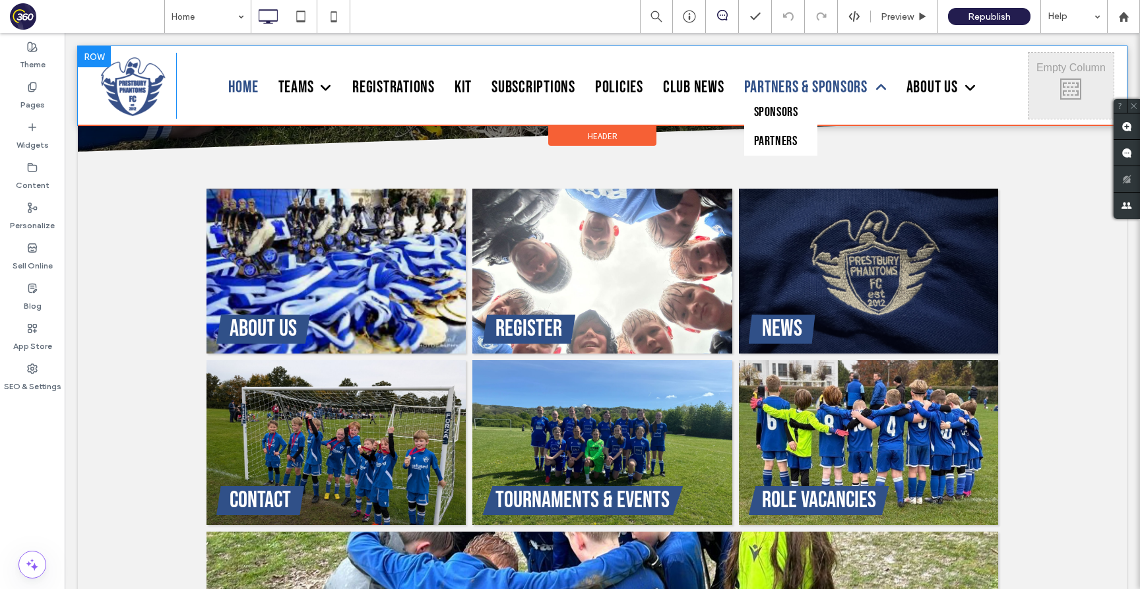
scroll to position [469, 0]
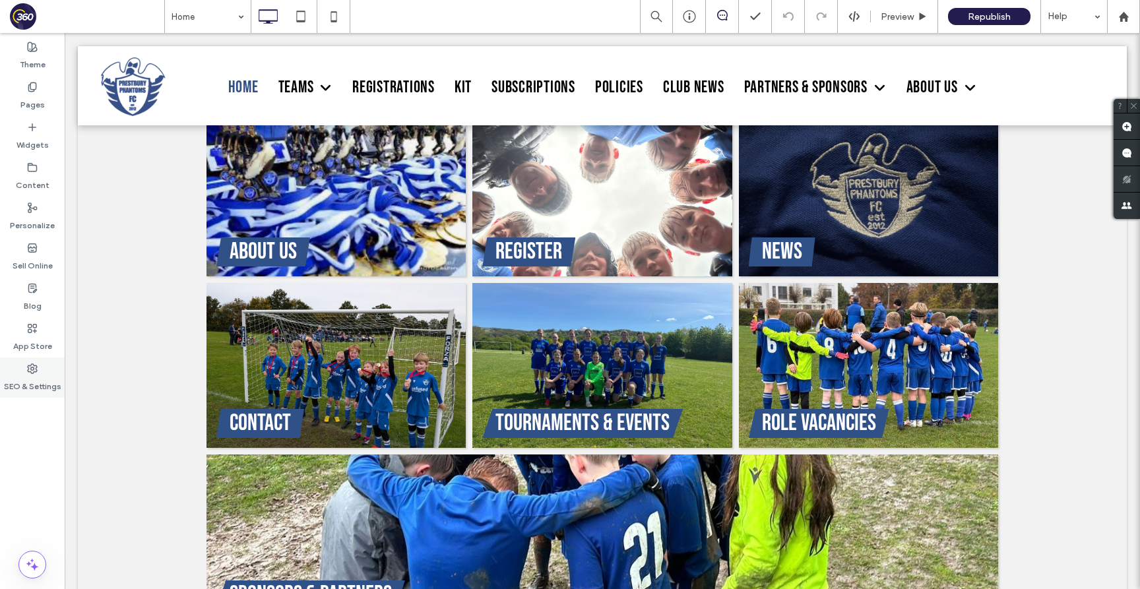
click at [43, 373] on div "SEO & Settings" at bounding box center [32, 377] width 65 height 40
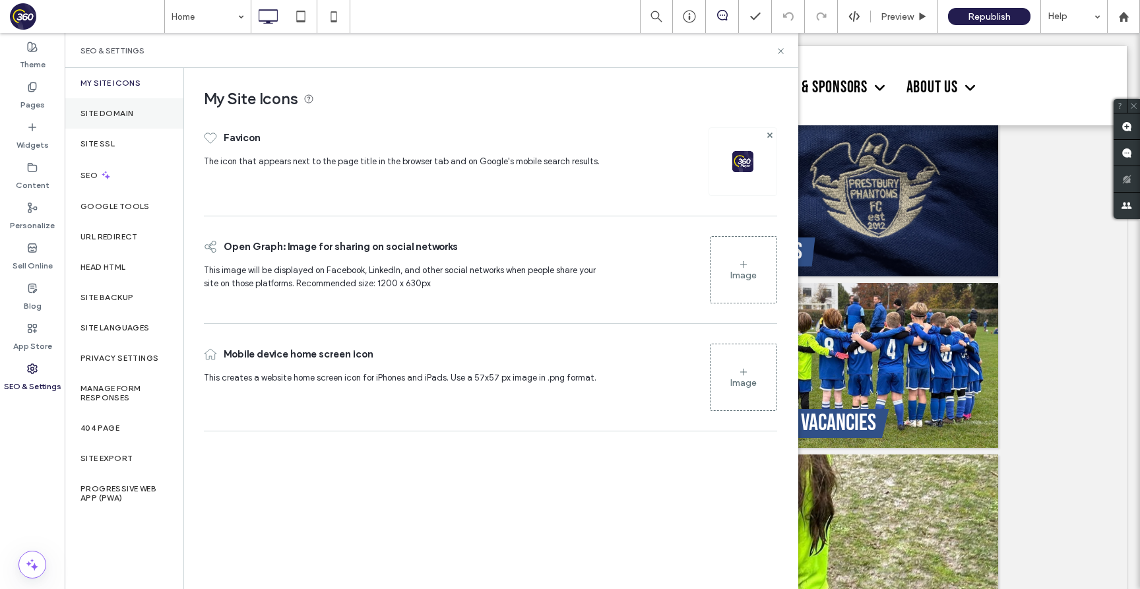
click at [135, 111] on div "Site Domain" at bounding box center [124, 113] width 119 height 30
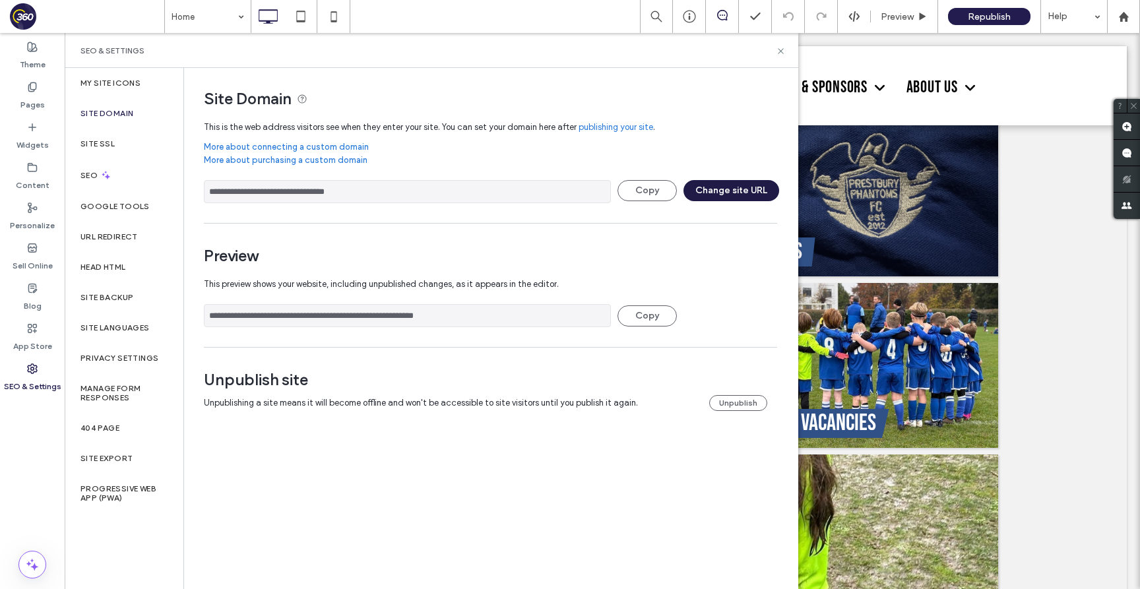
click at [740, 192] on button "Change site URL" at bounding box center [731, 190] width 96 height 21
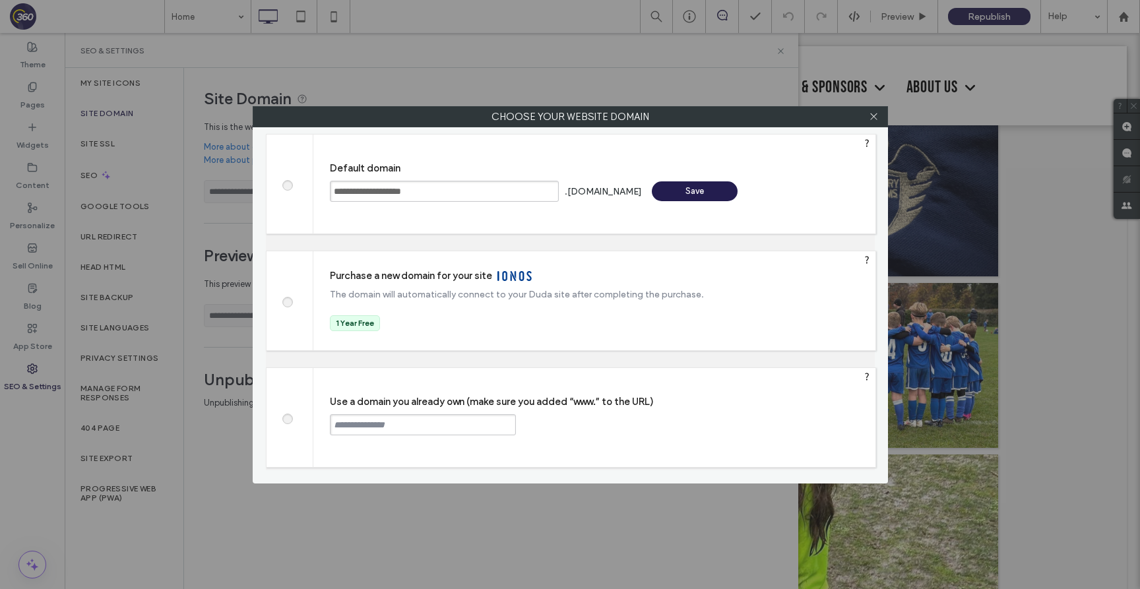
click at [287, 419] on span at bounding box center [287, 417] width 0 height 10
click at [423, 427] on input "text" at bounding box center [423, 424] width 186 height 21
click at [287, 189] on span at bounding box center [287, 184] width 0 height 10
click at [875, 115] on icon at bounding box center [874, 116] width 10 height 10
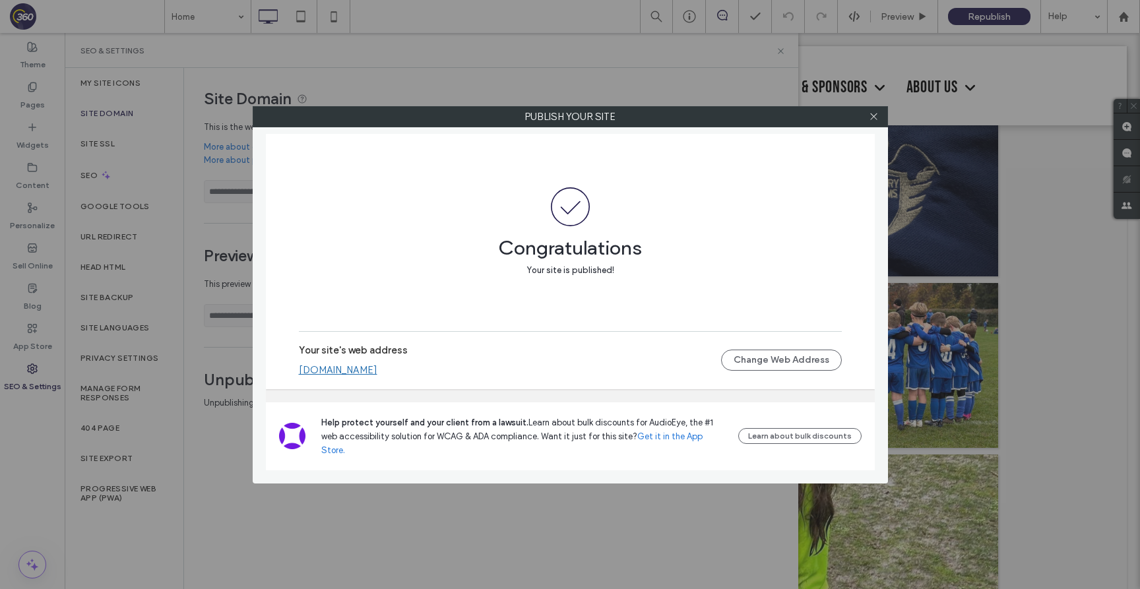
click at [879, 121] on div at bounding box center [874, 117] width 20 height 20
click at [877, 120] on icon at bounding box center [874, 116] width 10 height 10
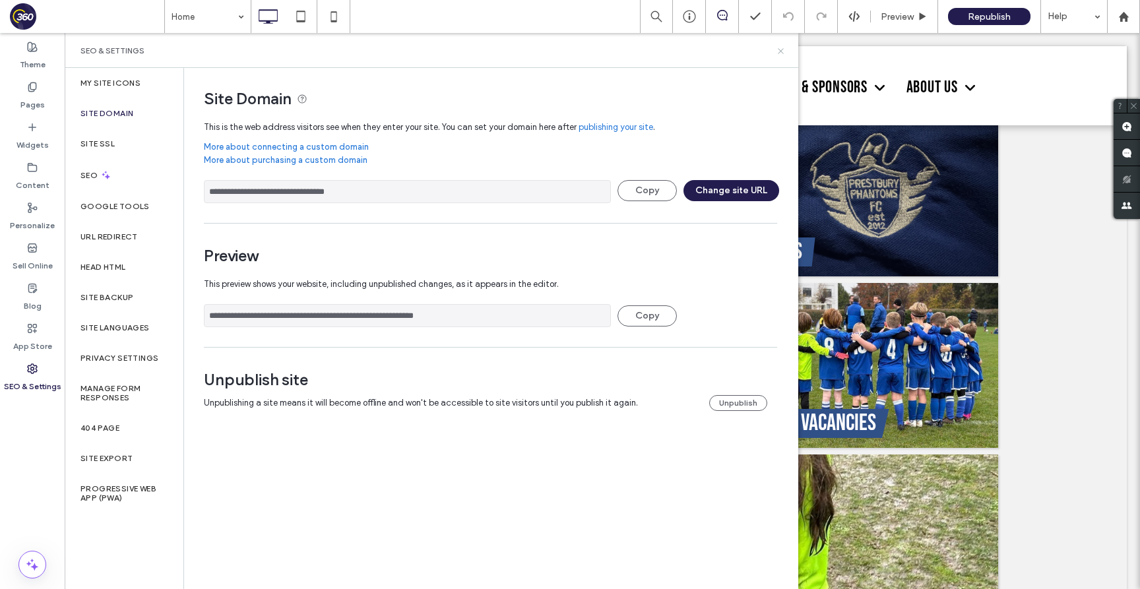
click at [783, 51] on icon at bounding box center [781, 51] width 10 height 10
